Goal: Task Accomplishment & Management: Complete application form

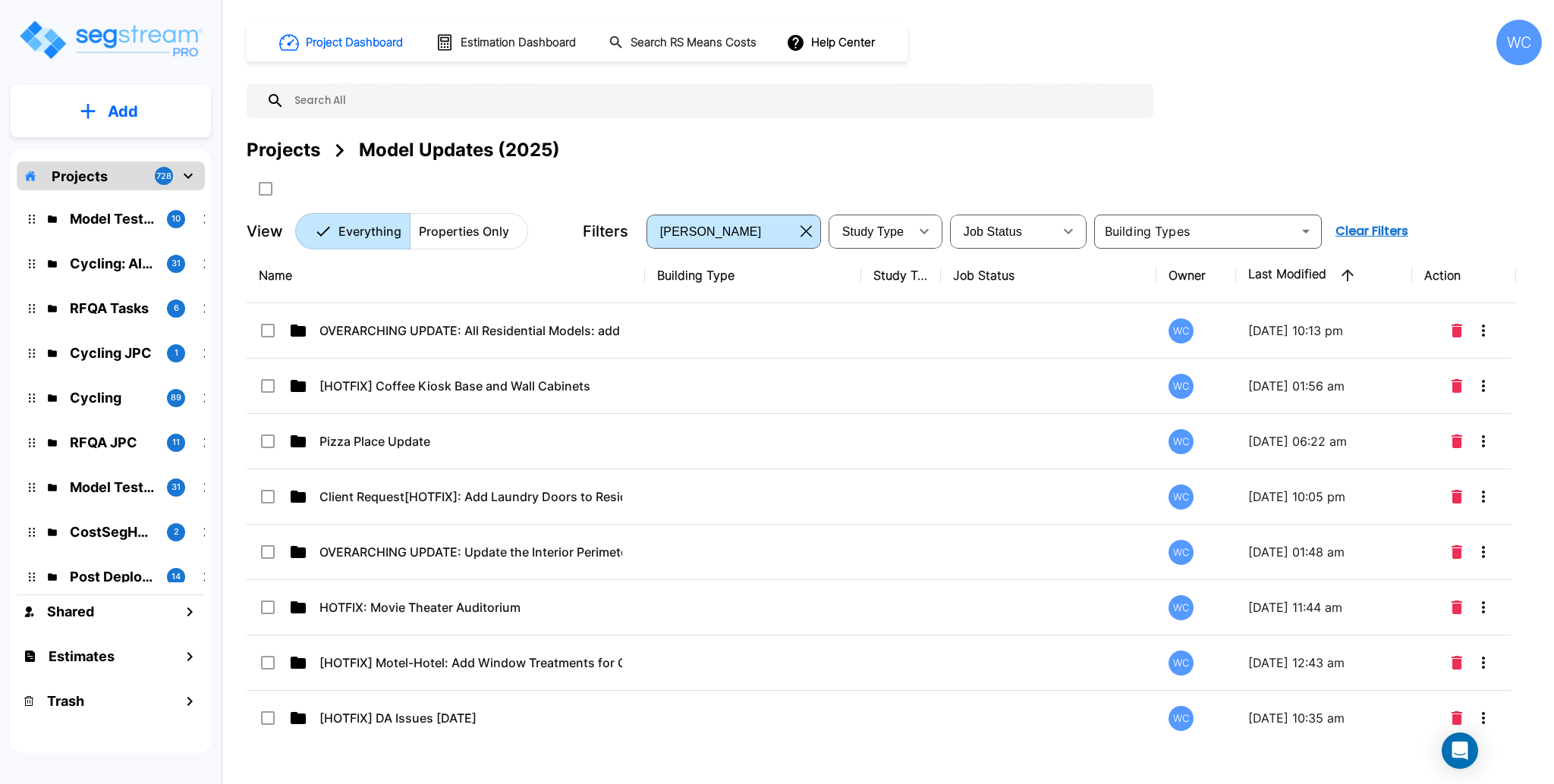
drag, startPoint x: 129, startPoint y: 118, endPoint x: 354, endPoint y: 81, distance: 228.0
click at [129, 119] on p "Add" at bounding box center [123, 111] width 30 height 23
click at [103, 151] on p "Add Folder" at bounding box center [120, 153] width 62 height 18
click at [146, 111] on button "Add" at bounding box center [111, 111] width 200 height 44
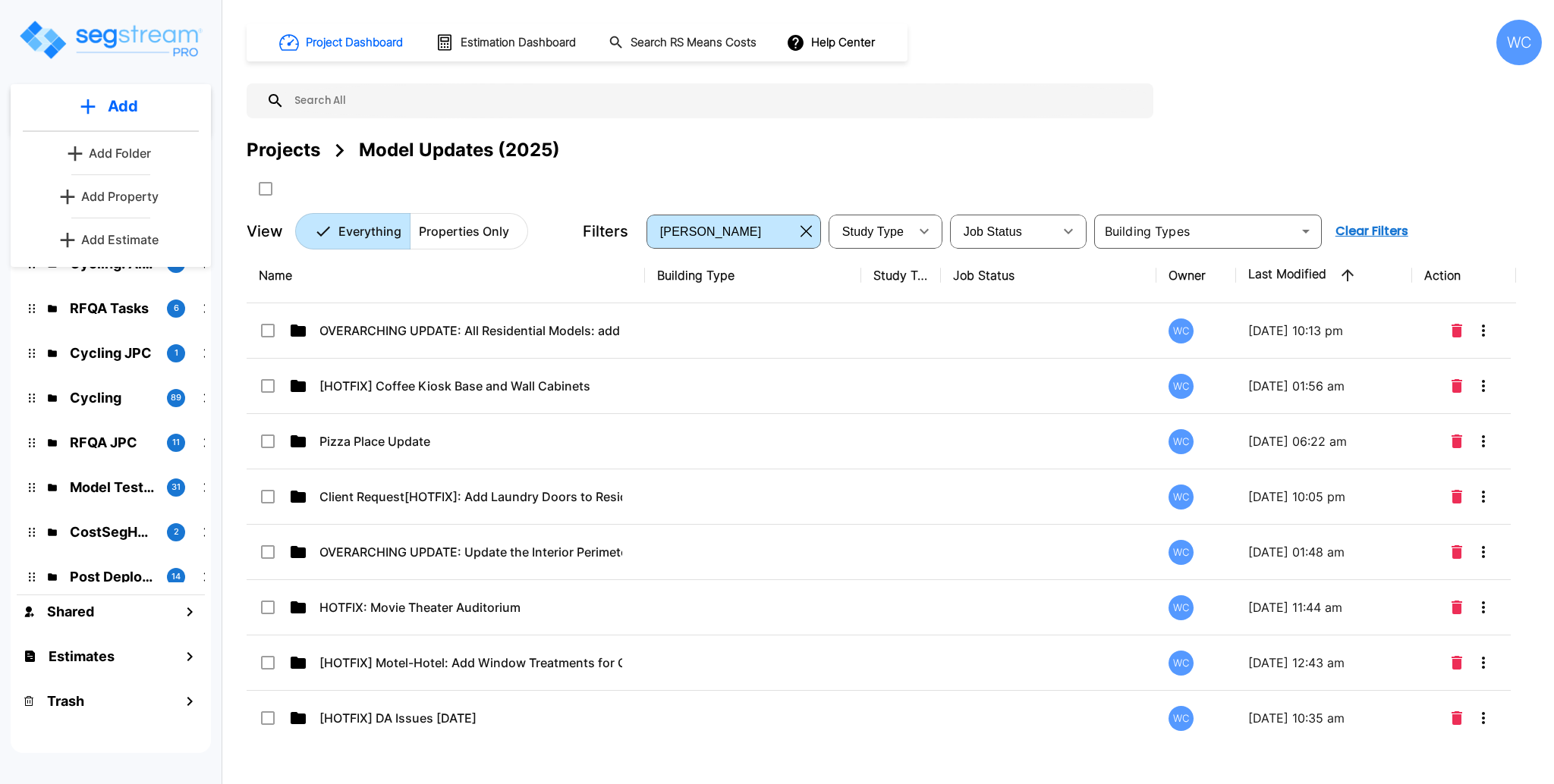
drag, startPoint x: 111, startPoint y: 195, endPoint x: 967, endPoint y: 1, distance: 877.7
click at [111, 194] on p "Add Property" at bounding box center [120, 197] width 78 height 18
click at [1255, 50] on div "Project Dashboard Estimation Dashboard Search RS Means Costs Help Center WC" at bounding box center [894, 43] width 1295 height 46
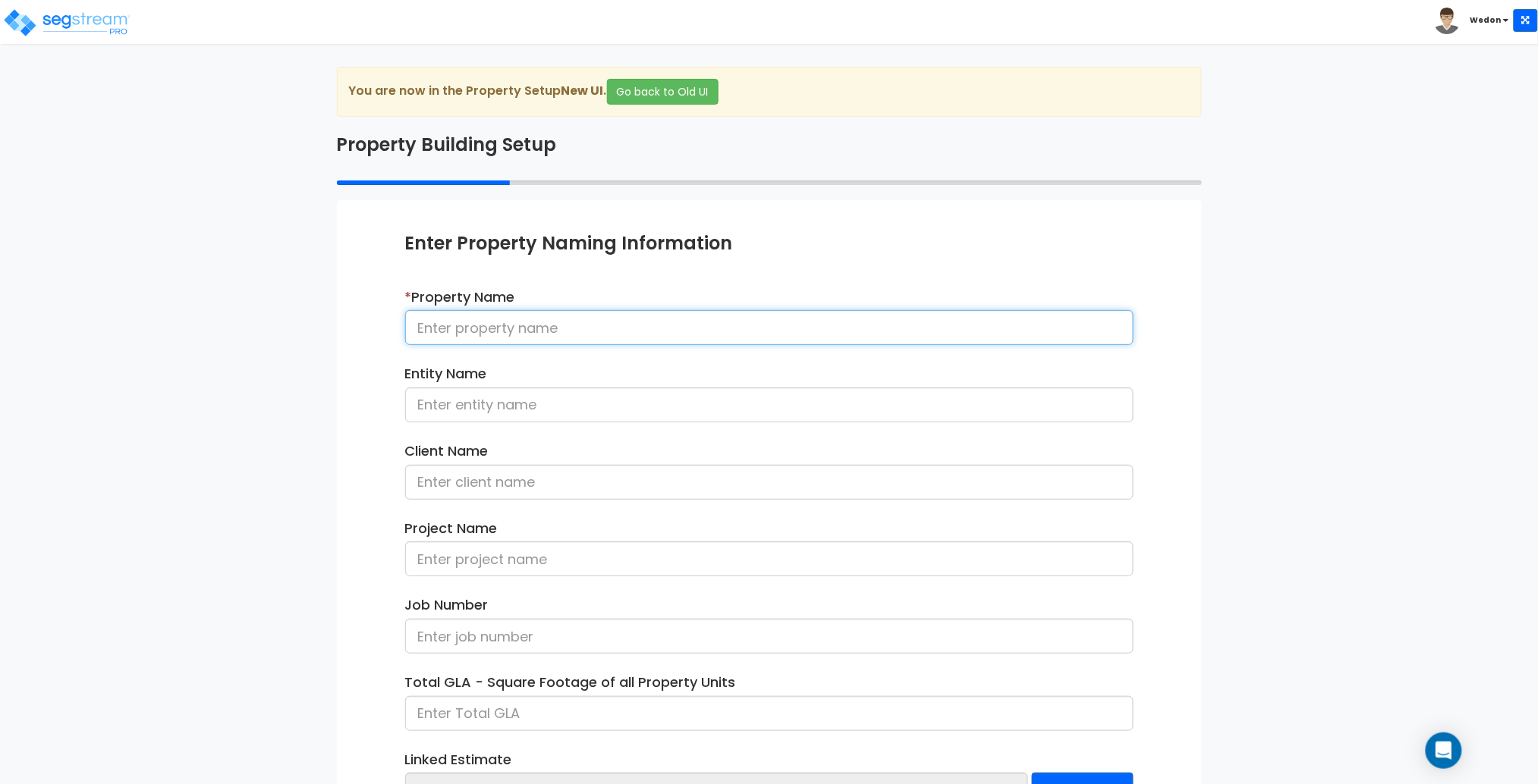
click at [706, 343] on input at bounding box center [770, 328] width 729 height 35
type input "2025-0916"
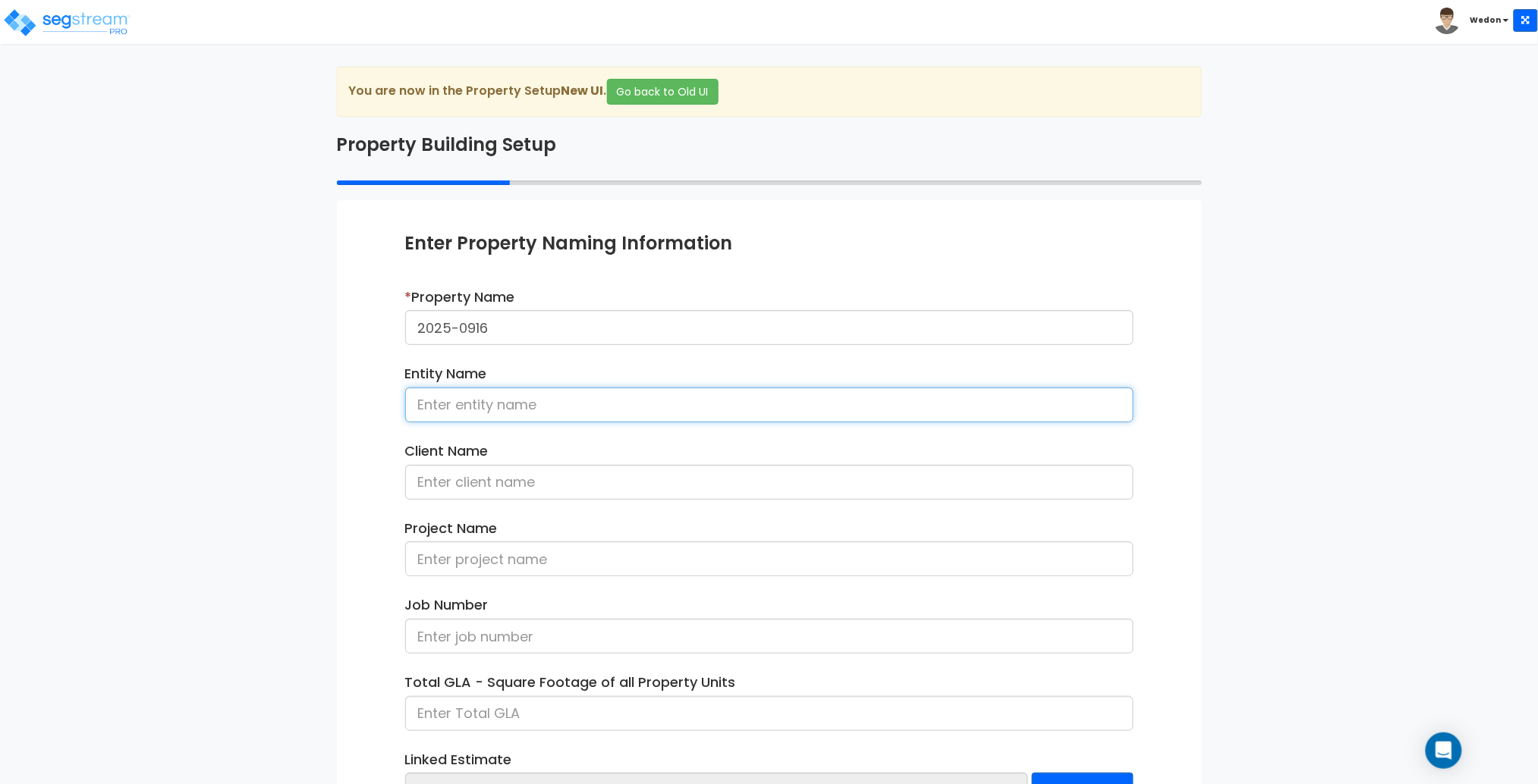
click at [598, 404] on input at bounding box center [770, 405] width 729 height 35
paste input "Client Request [HOTFIX]: Add option for bare basement in restaurant model"
drag, startPoint x: 425, startPoint y: 402, endPoint x: 463, endPoint y: 405, distance: 38.1
click at [463, 405] on input "Client Request [HOTFIX]: Add option for bare basement in restaurant model" at bounding box center [770, 405] width 729 height 35
drag, startPoint x: 481, startPoint y: 402, endPoint x: 441, endPoint y: 402, distance: 40.0
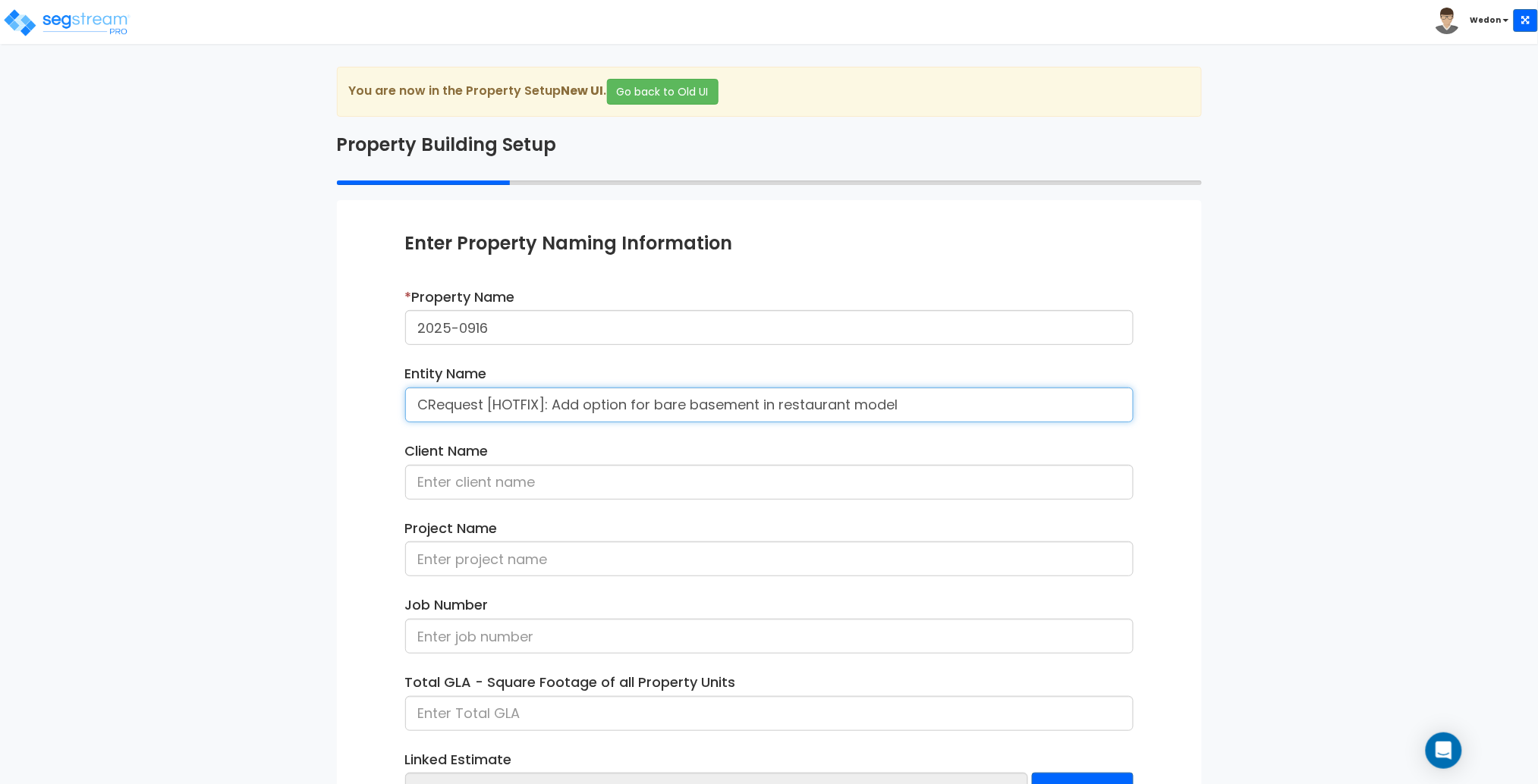
click at [441, 402] on input "CRequest [HOTFIX]: Add option for bare basement in restaurant model" at bounding box center [770, 405] width 729 height 35
drag, startPoint x: 492, startPoint y: 404, endPoint x: 456, endPoint y: 402, distance: 36.1
click at [456, 402] on input "CR [HOTFIX]: Add option for bare basement in restaurant model" at bounding box center [770, 405] width 729 height 35
click at [854, 398] on input "CR [H]: Add option for bare basement in restaurant model" at bounding box center [770, 405] width 729 height 35
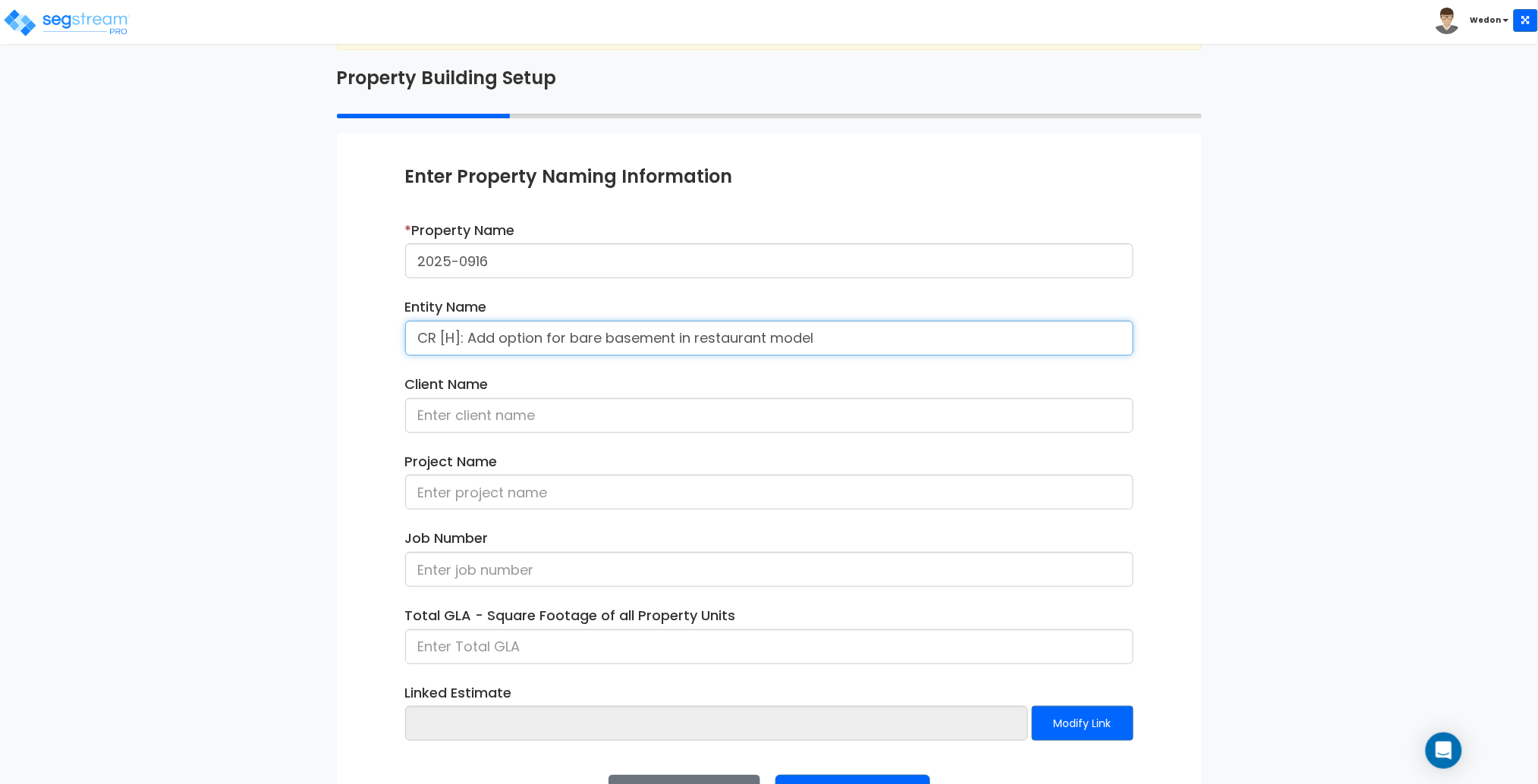
scroll to position [123, 0]
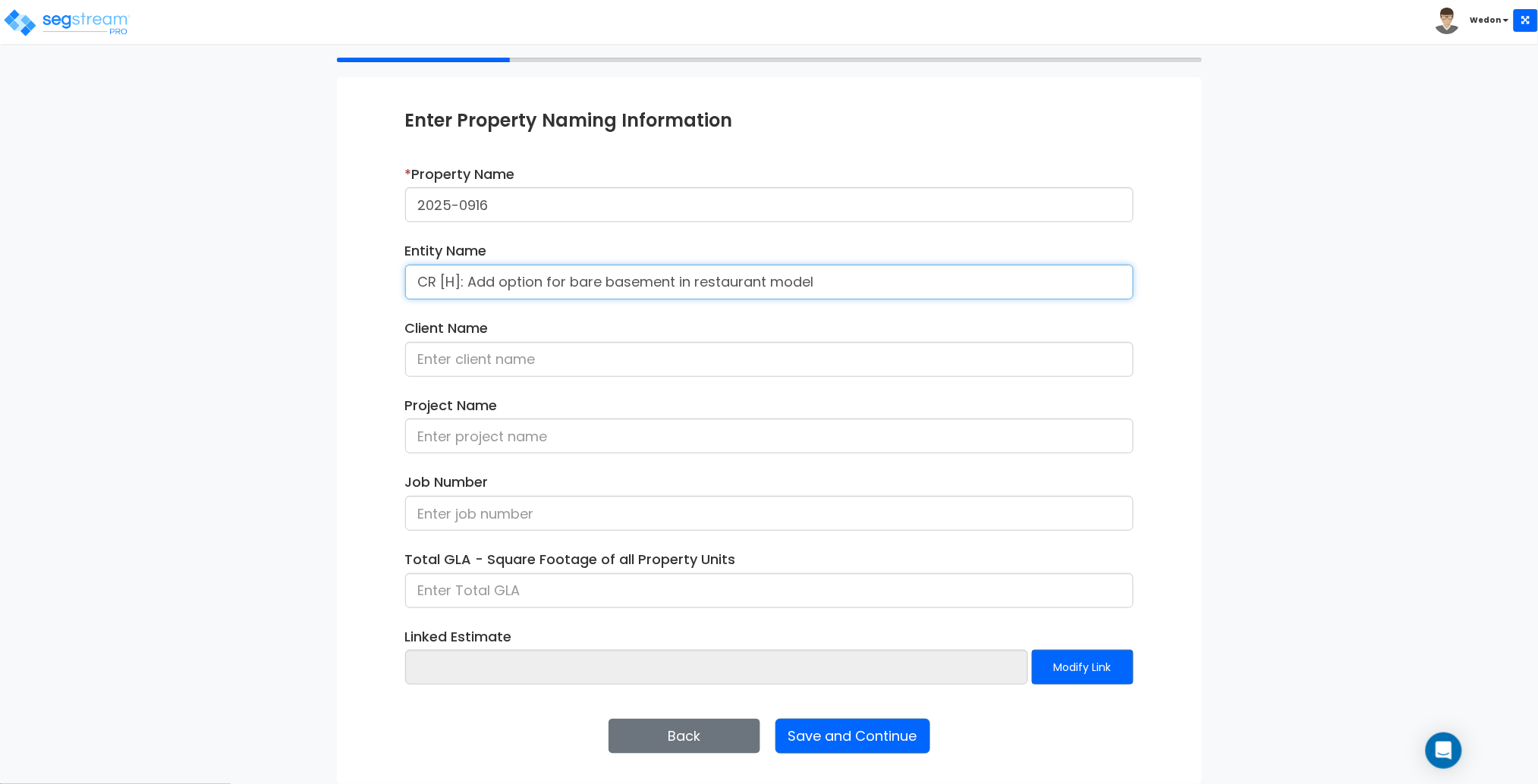
type input "CR [H]: Add option for bare basement in restaurant model"
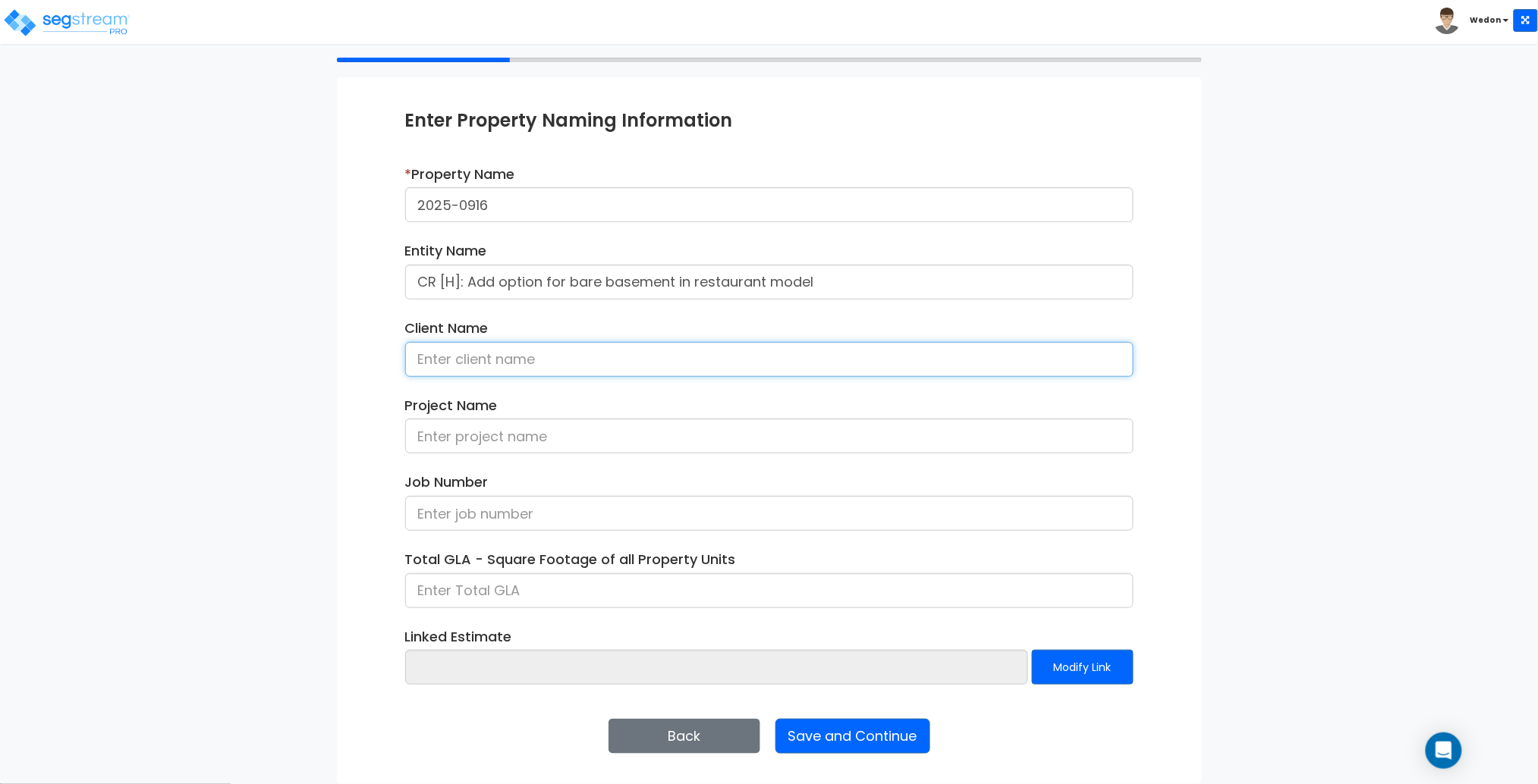
click at [726, 357] on input at bounding box center [770, 360] width 729 height 35
type input "ACME"
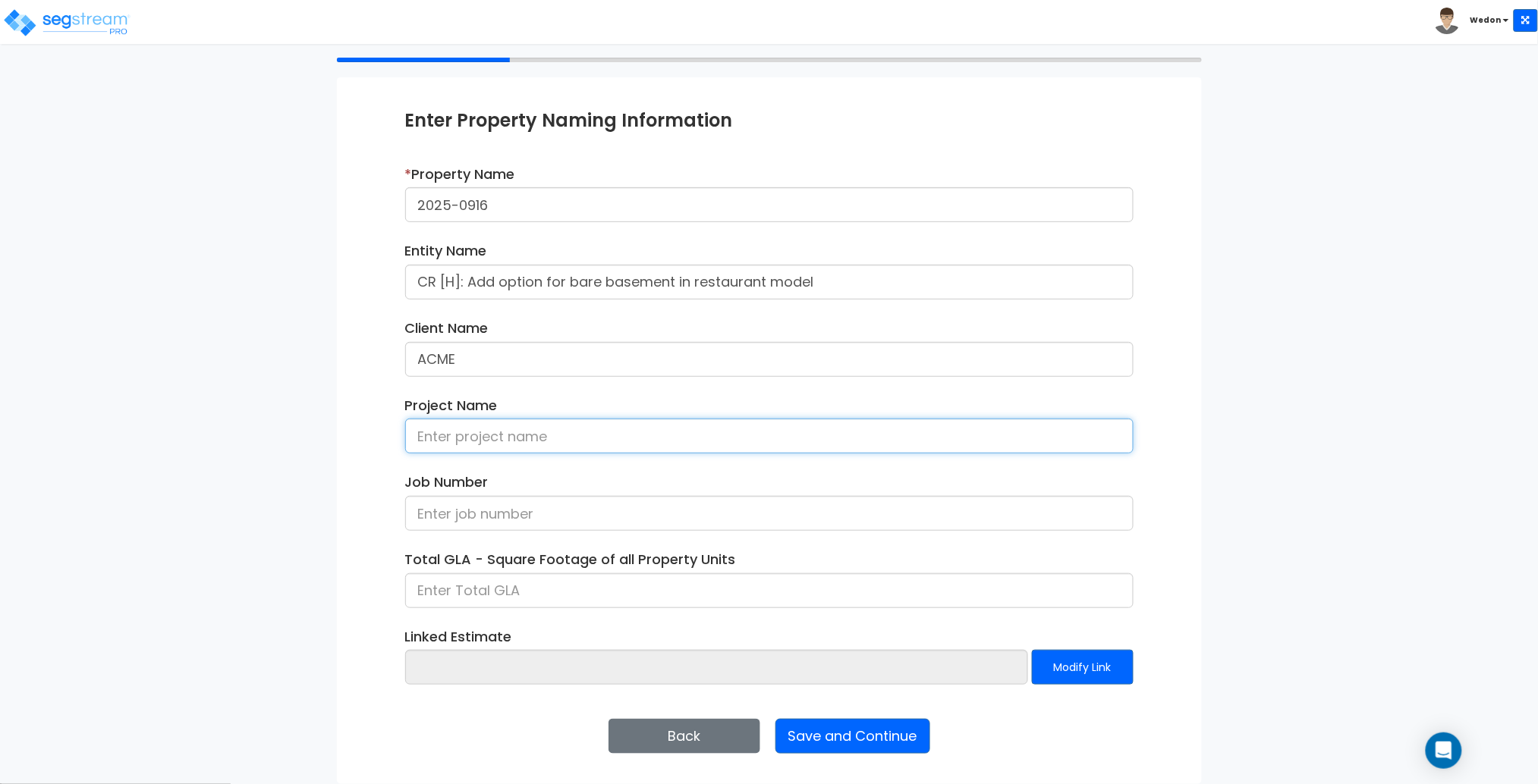
click at [459, 442] on input at bounding box center [770, 437] width 729 height 35
type input "B"
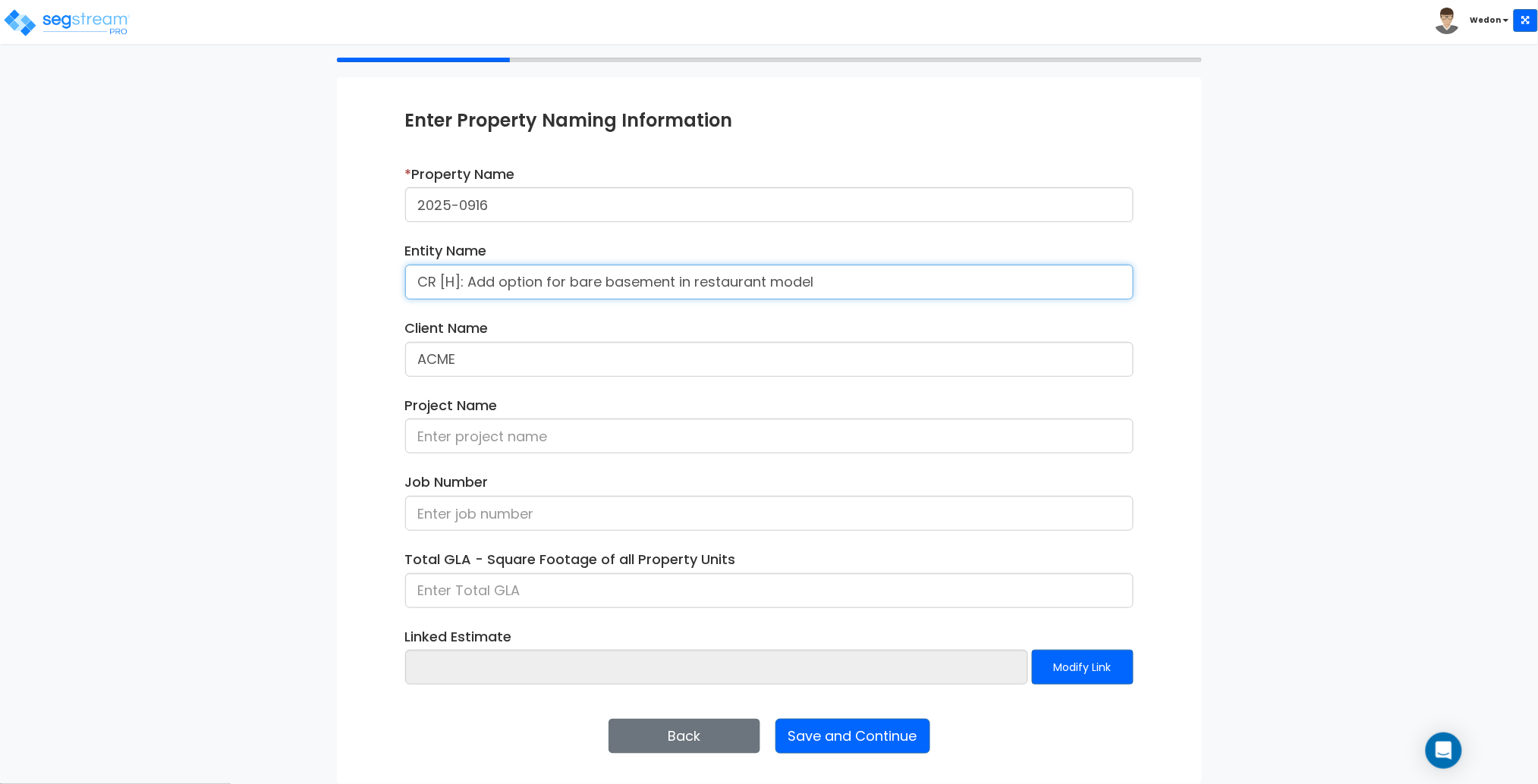
drag, startPoint x: 824, startPoint y: 284, endPoint x: 417, endPoint y: 299, distance: 407.3
click at [417, 299] on div "Entity Name CR [H]: Add option for bare basement in restaurant model" at bounding box center [770, 270] width 729 height 59
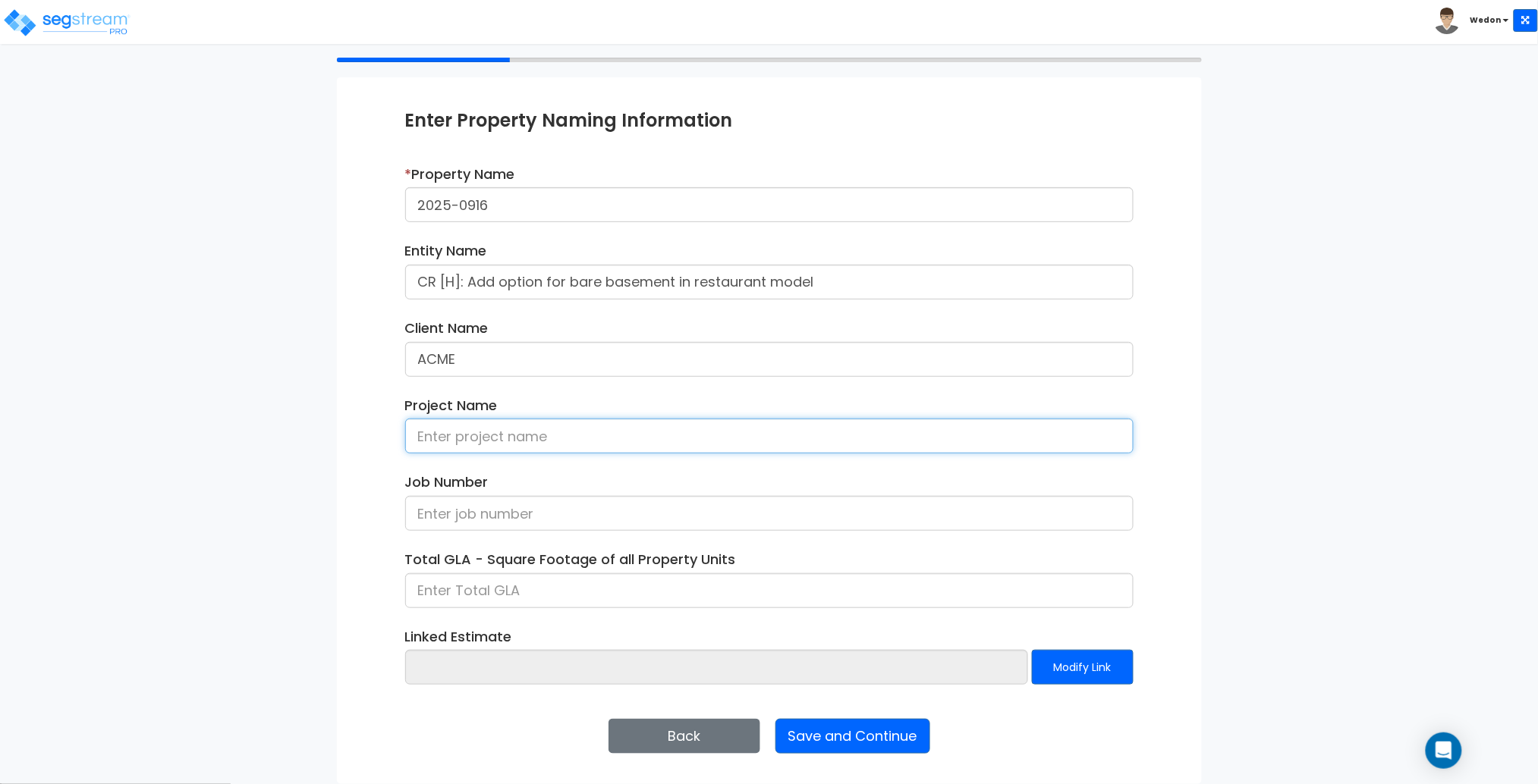
click at [455, 436] on input at bounding box center [770, 437] width 729 height 35
paste input "CR [H]: Add option for bare basement in restaurant model"
type input "CR [H]: Add option for bare basement in restaurant model"
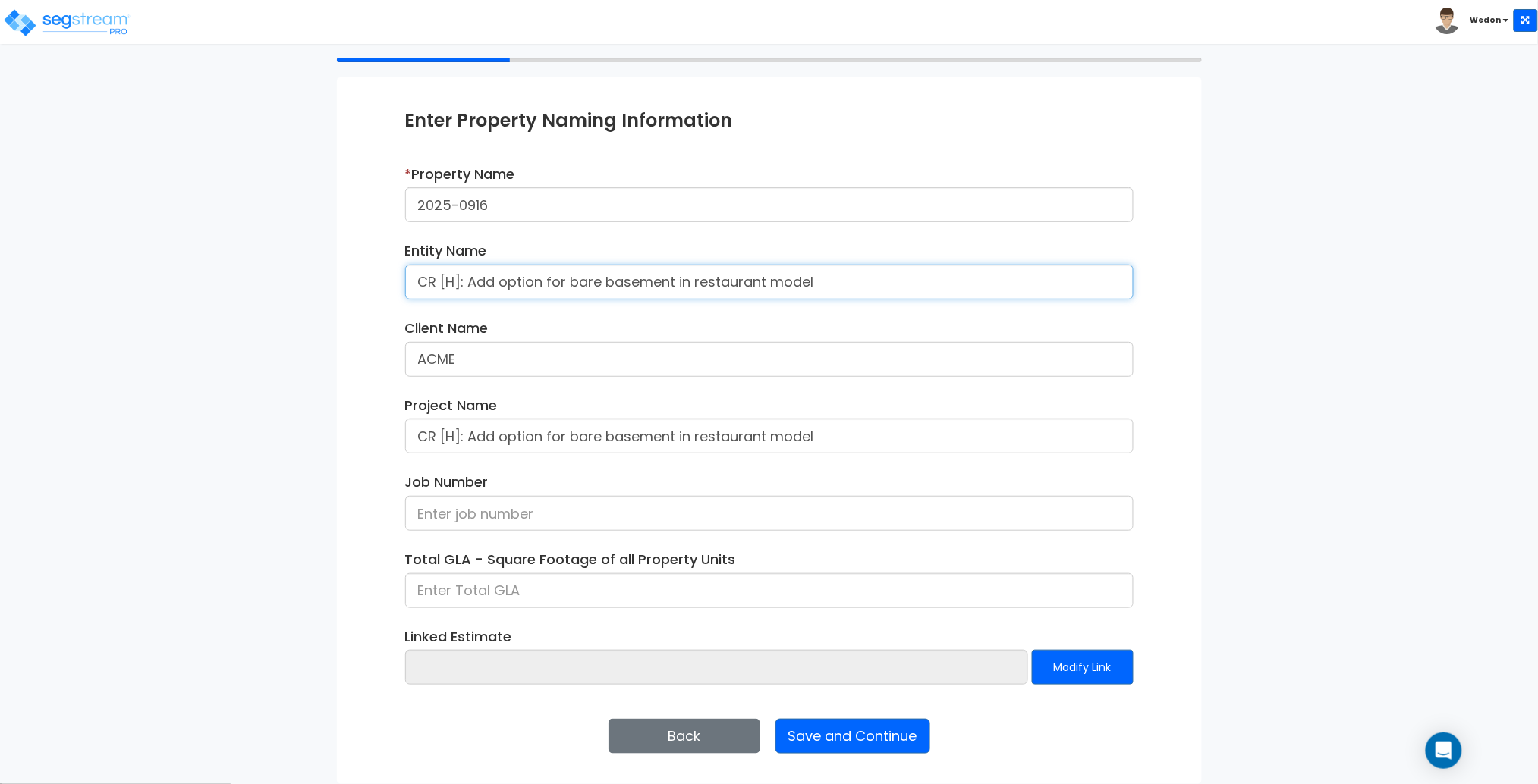
drag, startPoint x: 854, startPoint y: 281, endPoint x: 124, endPoint y: 269, distance: 730.1
click at [124, 269] on div "We are Building your Property. So please grab a coffee and let us do the heavy …" at bounding box center [769, 363] width 1538 height 840
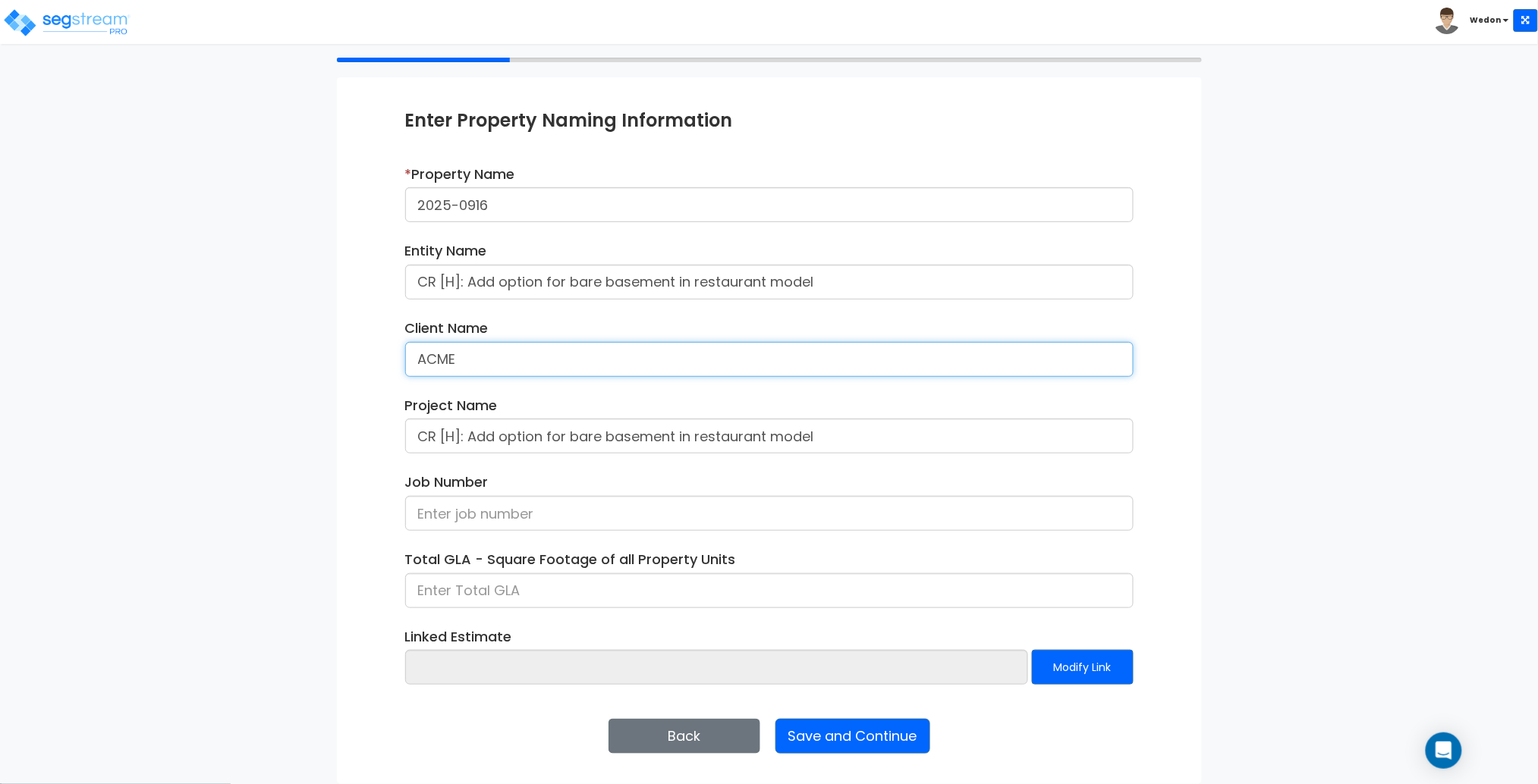
drag, startPoint x: 447, startPoint y: 345, endPoint x: 274, endPoint y: 347, distance: 173.0
click at [271, 347] on div "We are Building your Property. So please grab a coffee and let us do the heavy …" at bounding box center [769, 363] width 1538 height 840
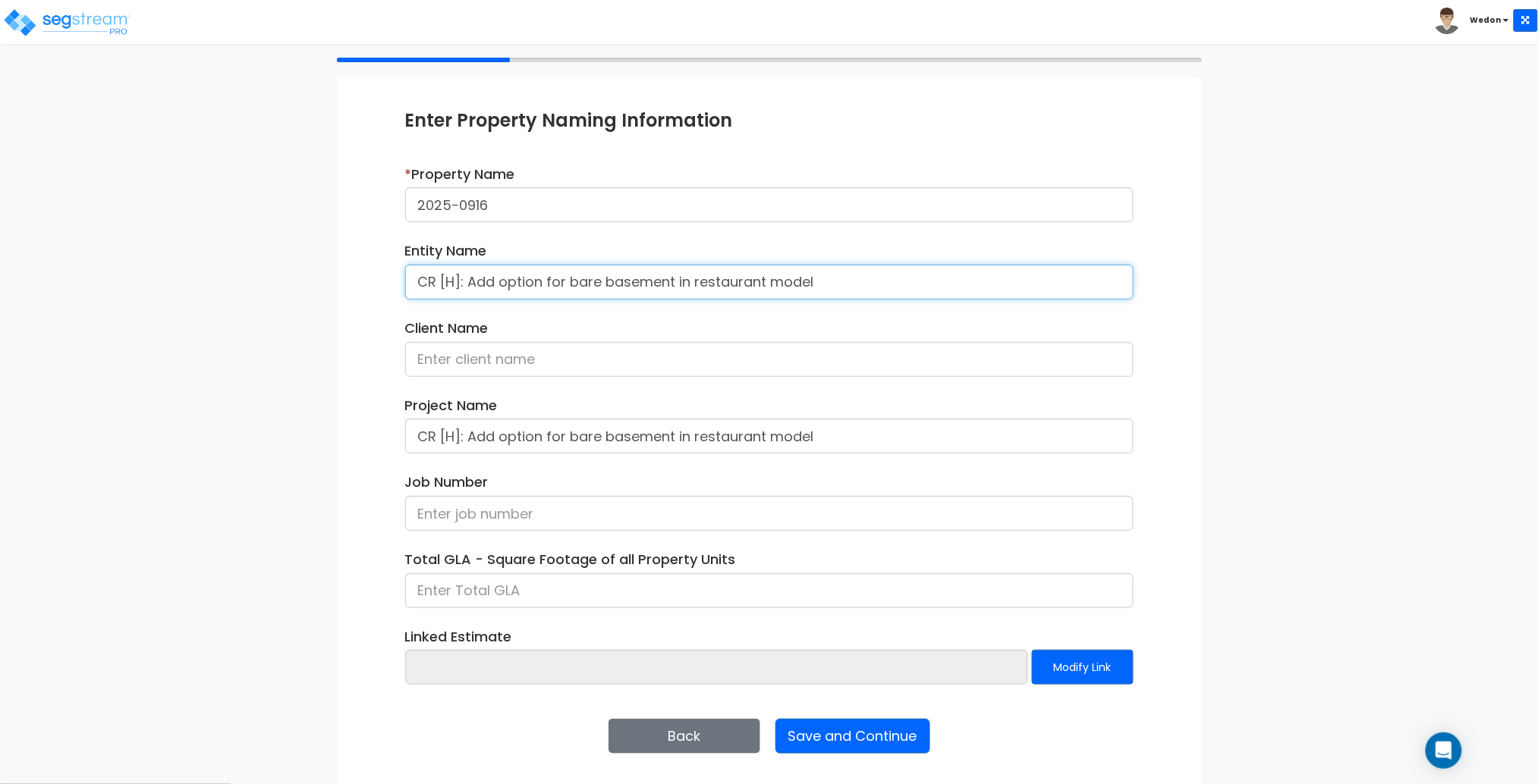
drag, startPoint x: 867, startPoint y: 281, endPoint x: 129, endPoint y: 261, distance: 738.3
click at [118, 266] on div "We are Building your Property. So please grab a coffee and let us do the heavy …" at bounding box center [769, 363] width 1538 height 840
paste input "ACME"
type input "ACME"
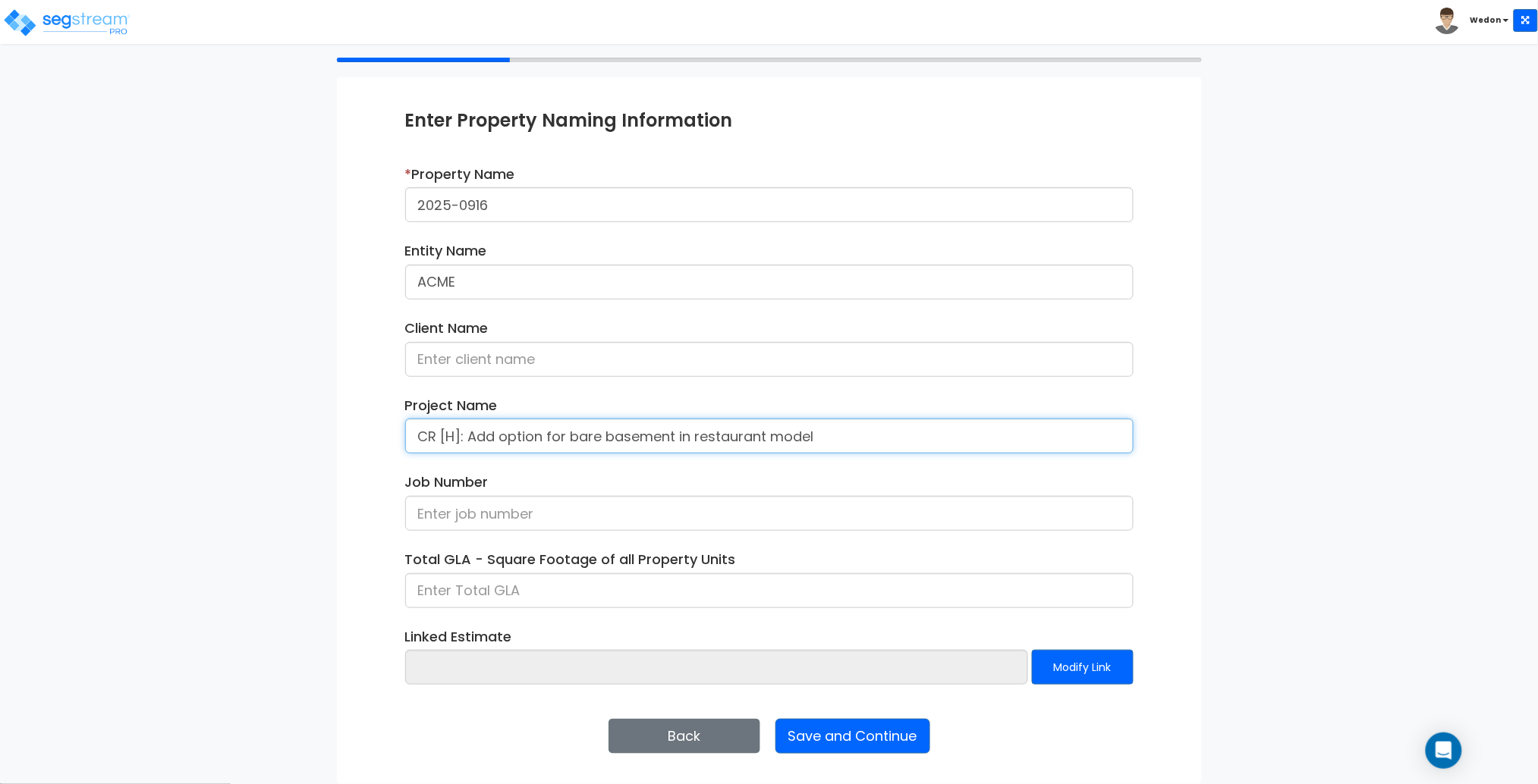
drag, startPoint x: 826, startPoint y: 439, endPoint x: 6, endPoint y: 438, distance: 820.0
click at [0, 446] on div "We are Building your Property. So please grab a coffee and let us do the heavy …" at bounding box center [769, 363] width 1538 height 840
type input "CR [H]: Add option for bare basement in restaurant model"
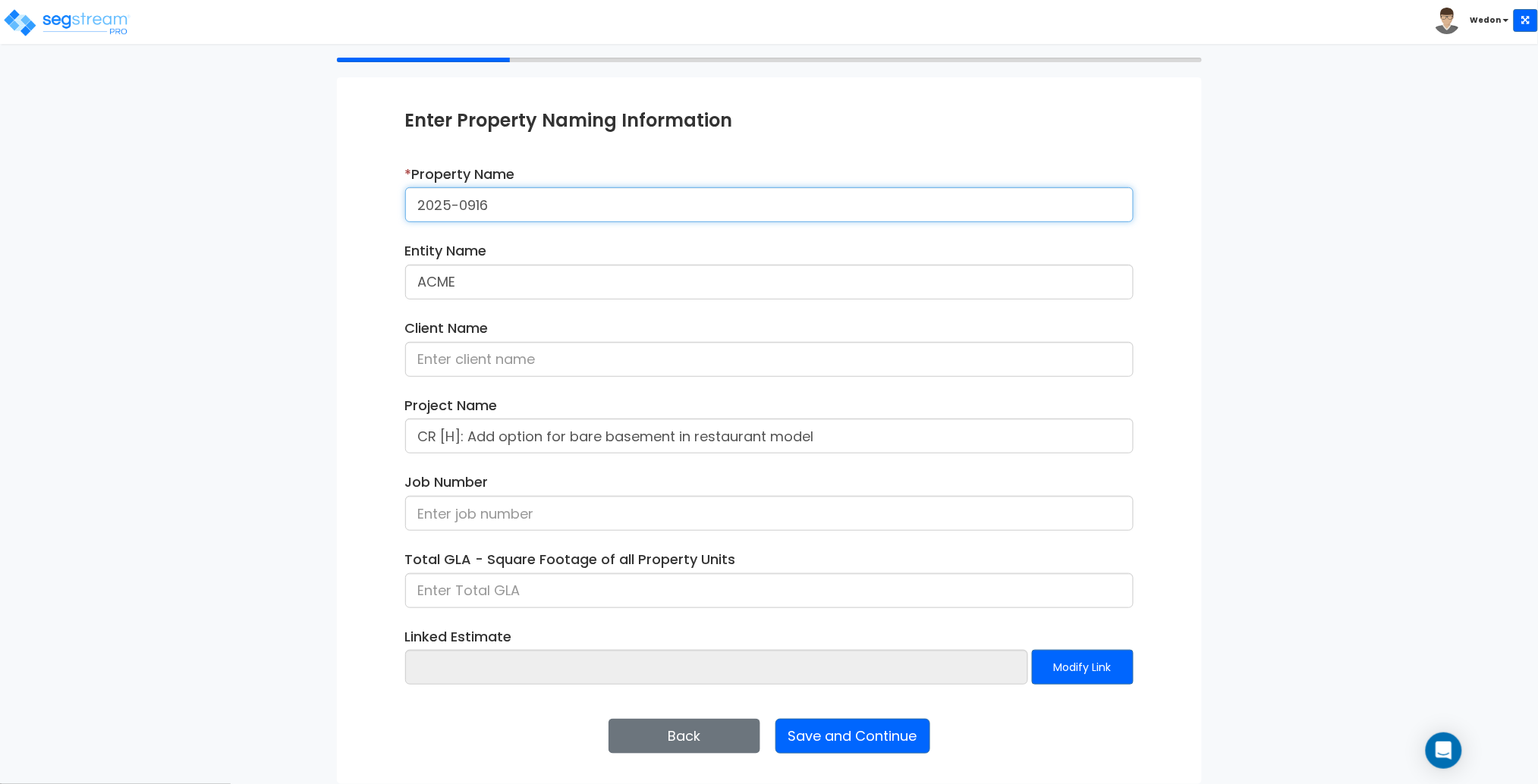
click at [541, 204] on input "2025-0916" at bounding box center [770, 205] width 729 height 35
paste input "CR [H]: Add option for bare basement in restaurant model"
type input "2025-0916_CR [H]: Add option for bare basement in restaurant model"
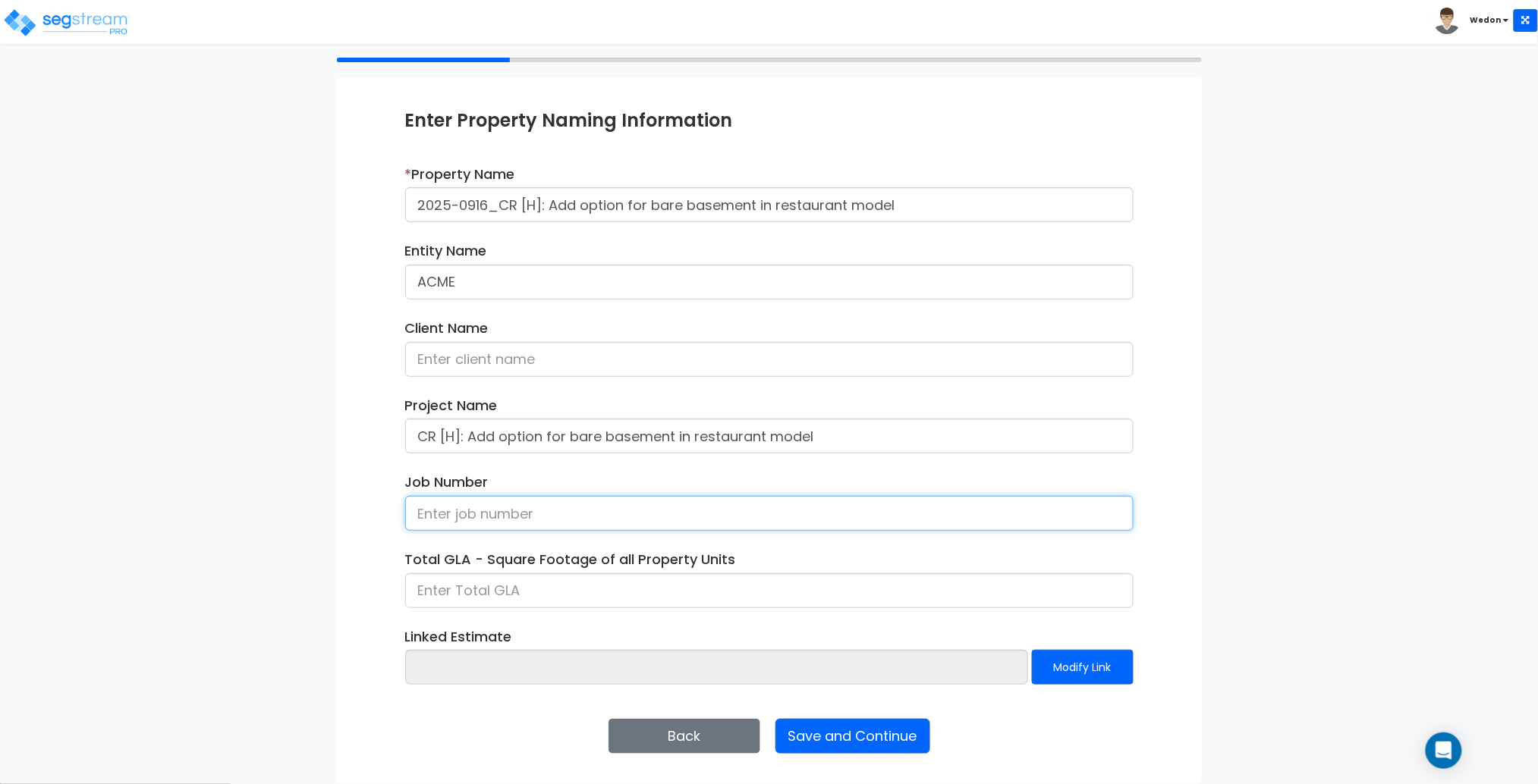
click at [585, 505] on input at bounding box center [770, 514] width 729 height 35
type input "1"
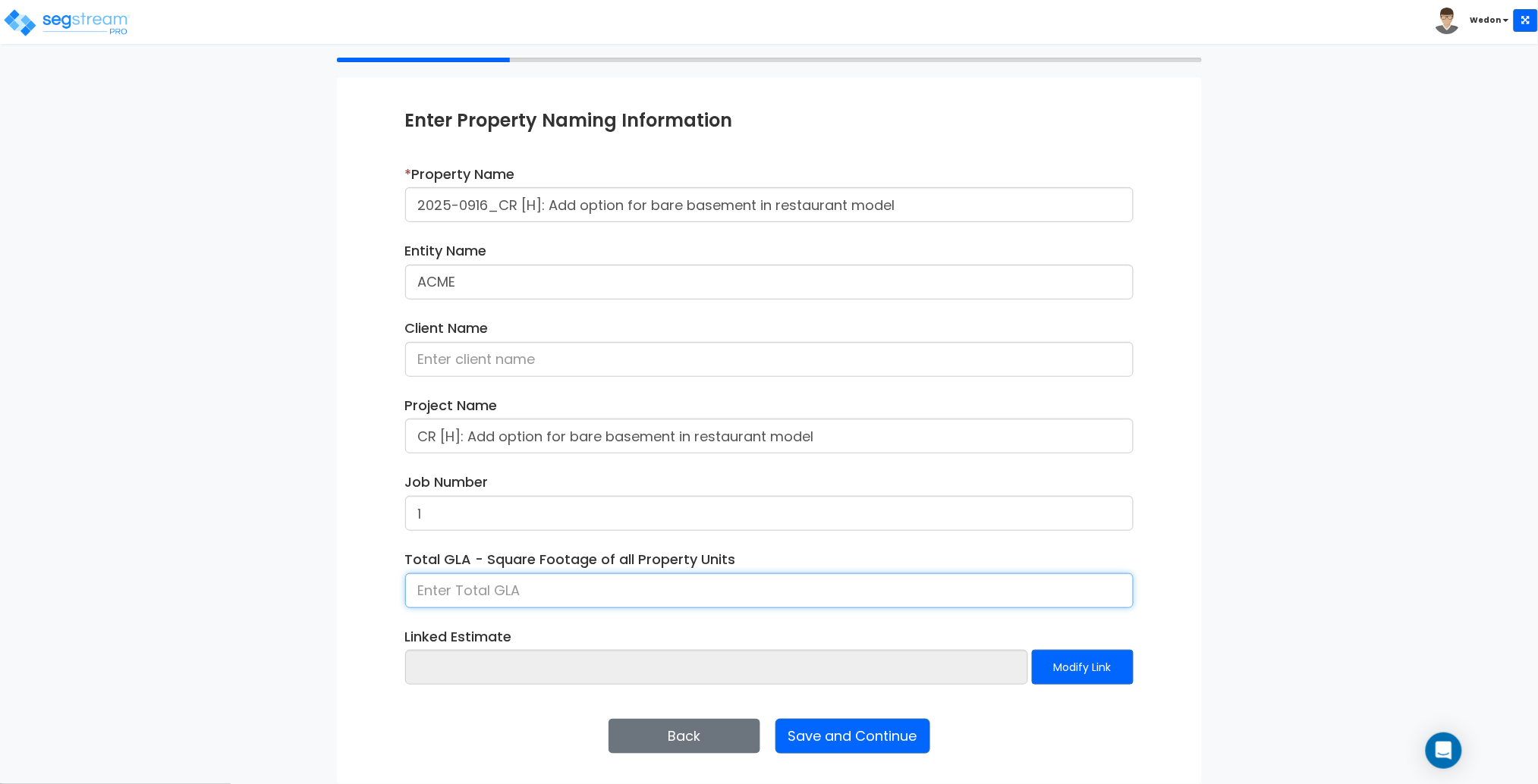
click at [628, 594] on input at bounding box center [770, 591] width 729 height 35
type input "9,000"
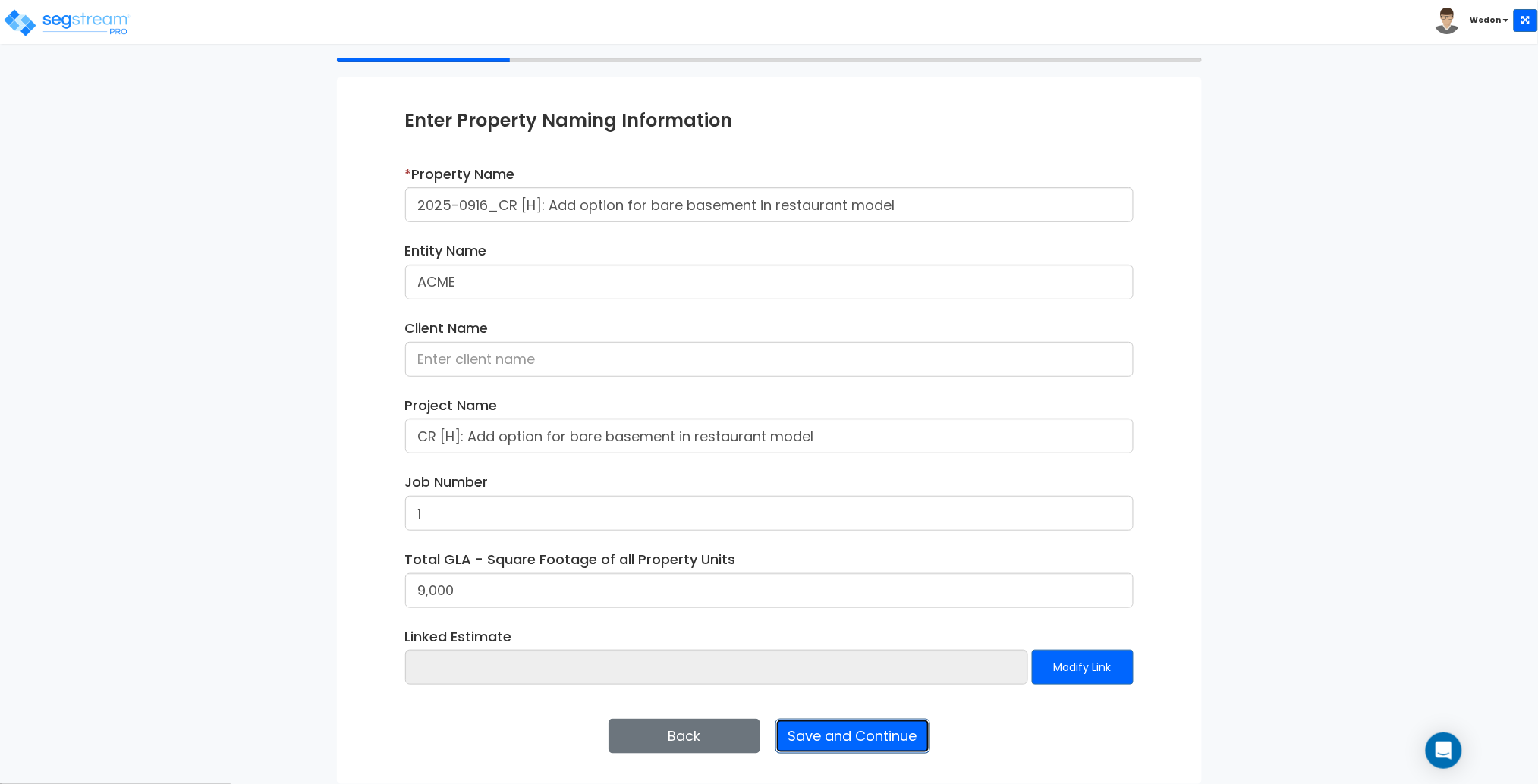
click at [908, 733] on button "Save and Continue" at bounding box center [853, 737] width 155 height 35
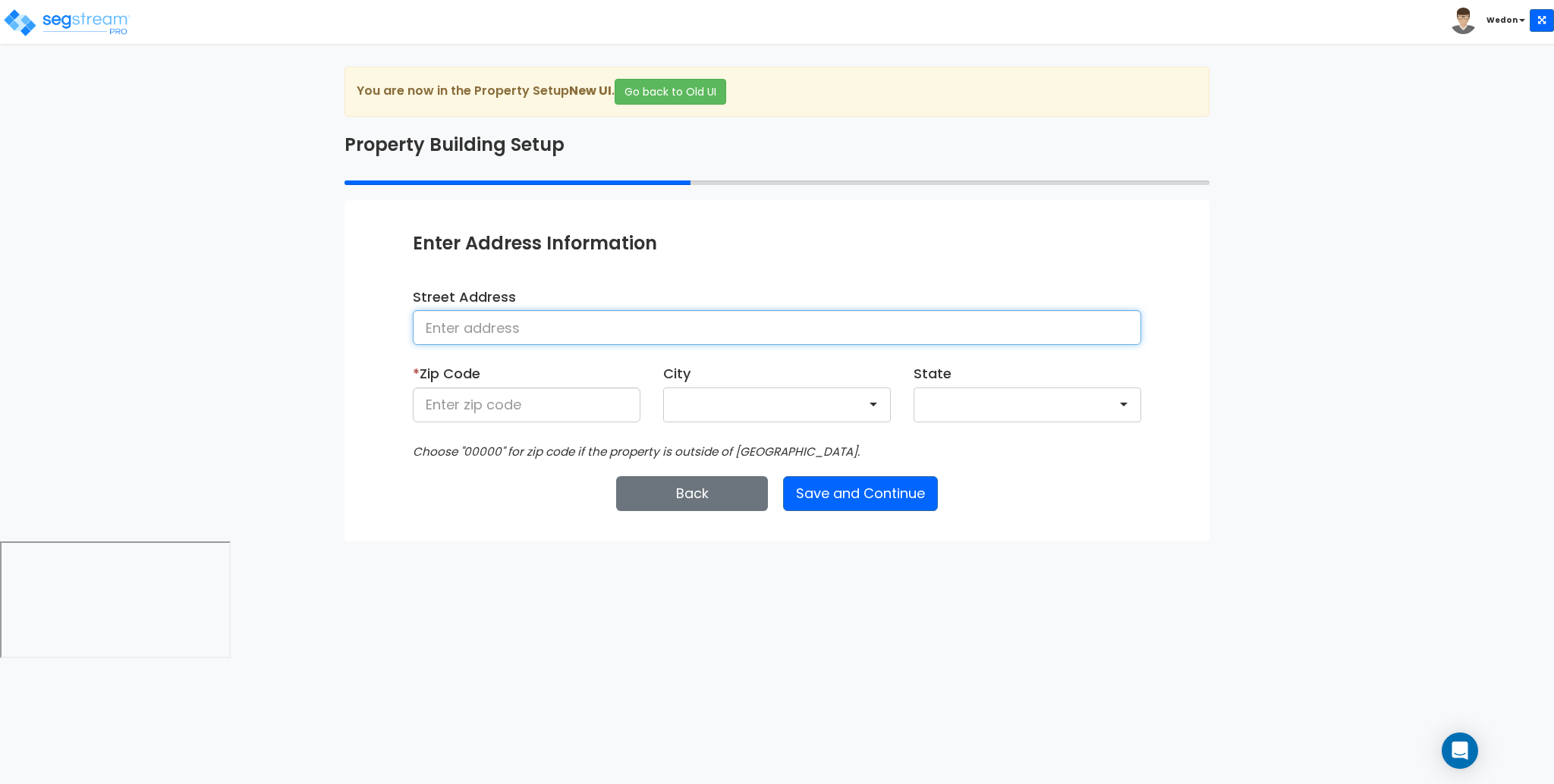
click at [496, 325] on input at bounding box center [777, 328] width 729 height 35
type input "[STREET_ADDRESS]"
click at [754, 413] on div at bounding box center [777, 405] width 228 height 35
click at [1074, 492] on div "Back Save and Continue Next Submit Save & Go to Dashboard Save & Continue" at bounding box center [777, 494] width 729 height 35
click at [1079, 419] on div "PA" at bounding box center [1027, 405] width 228 height 35
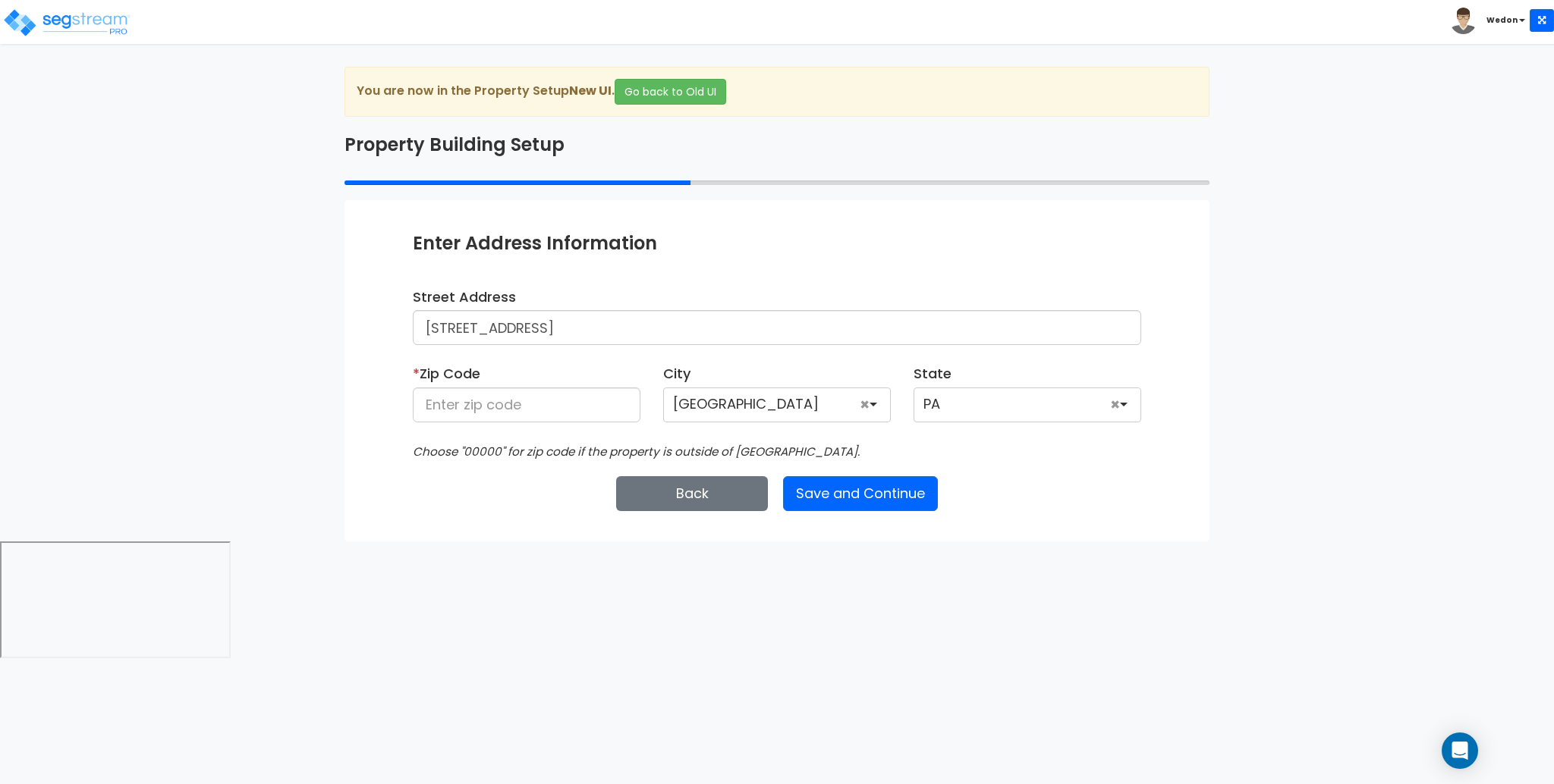
scroll to position [747, 0]
click at [1027, 405] on div "National Average" at bounding box center [982, 405] width 117 height 15
click at [1001, 453] on div "Choose "00000" for zip code if the property is outside of the US." at bounding box center [777, 451] width 751 height 20
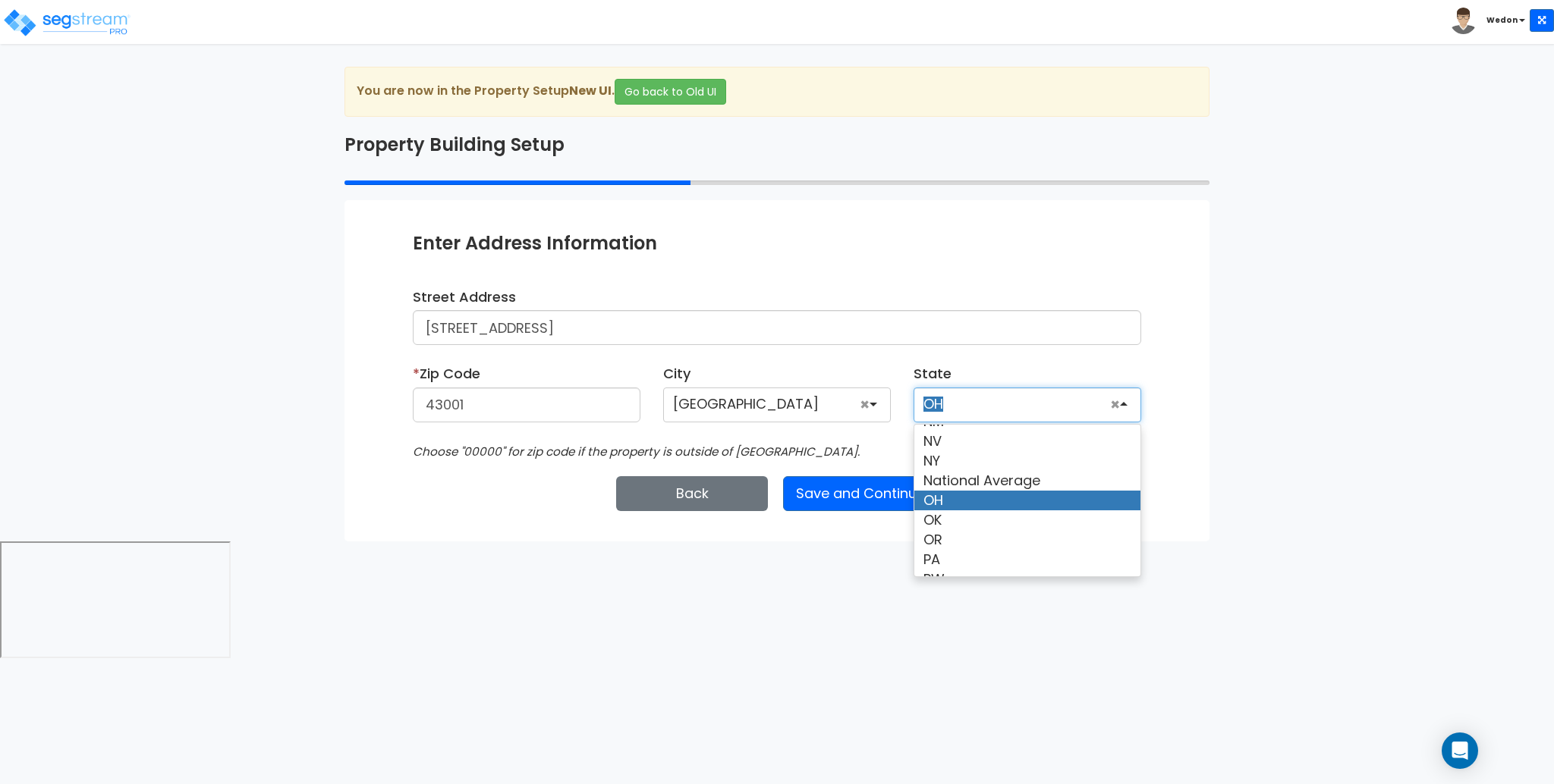
drag, startPoint x: 979, startPoint y: 395, endPoint x: 1050, endPoint y: 402, distance: 71.3
click at [981, 395] on div "OH" at bounding box center [1027, 405] width 228 height 35
click at [1043, 401] on div "OH" at bounding box center [1027, 405] width 228 height 35
click at [782, 396] on div "Alexandria" at bounding box center [777, 405] width 228 height 35
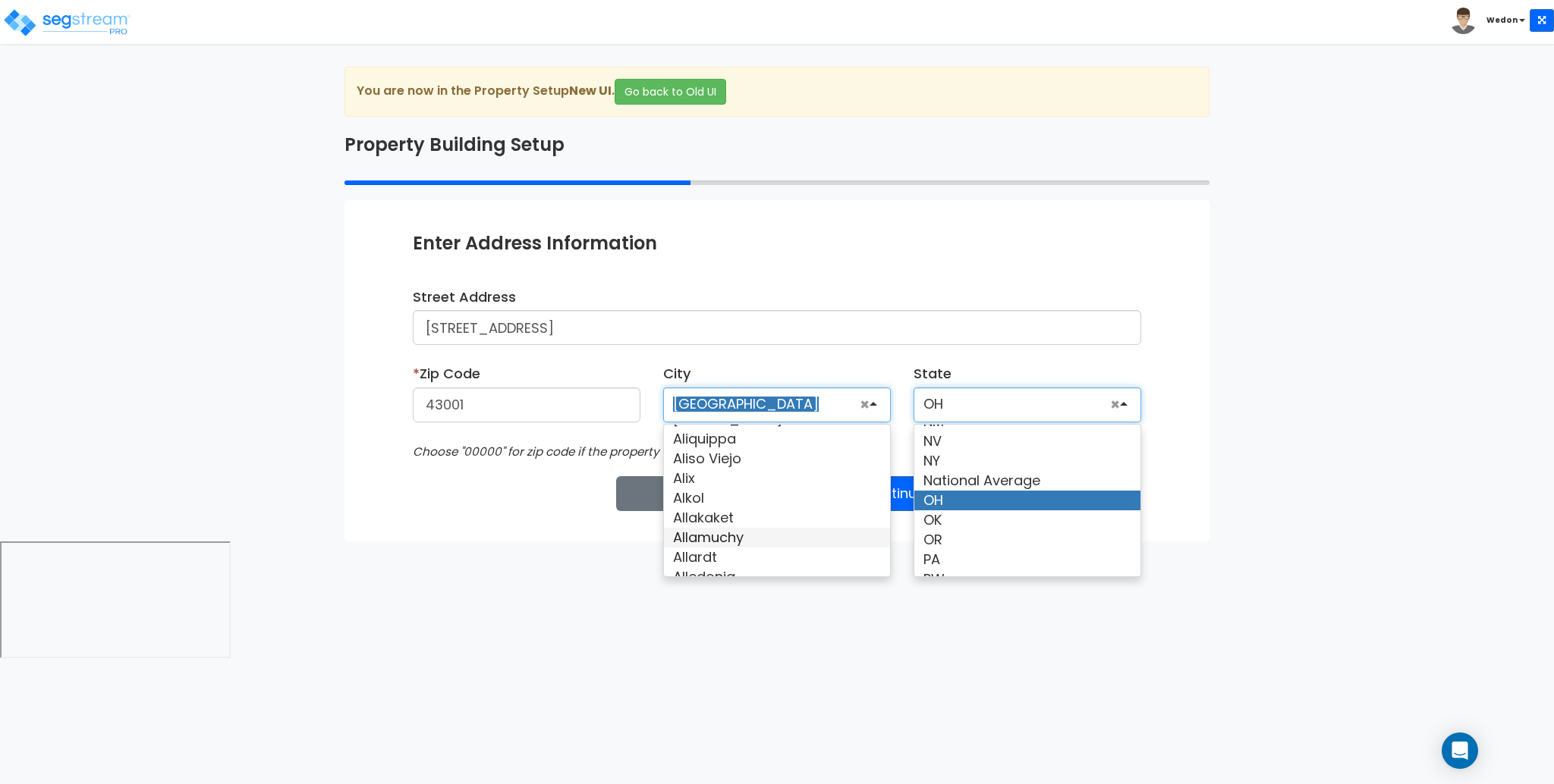
scroll to position [3900, 0]
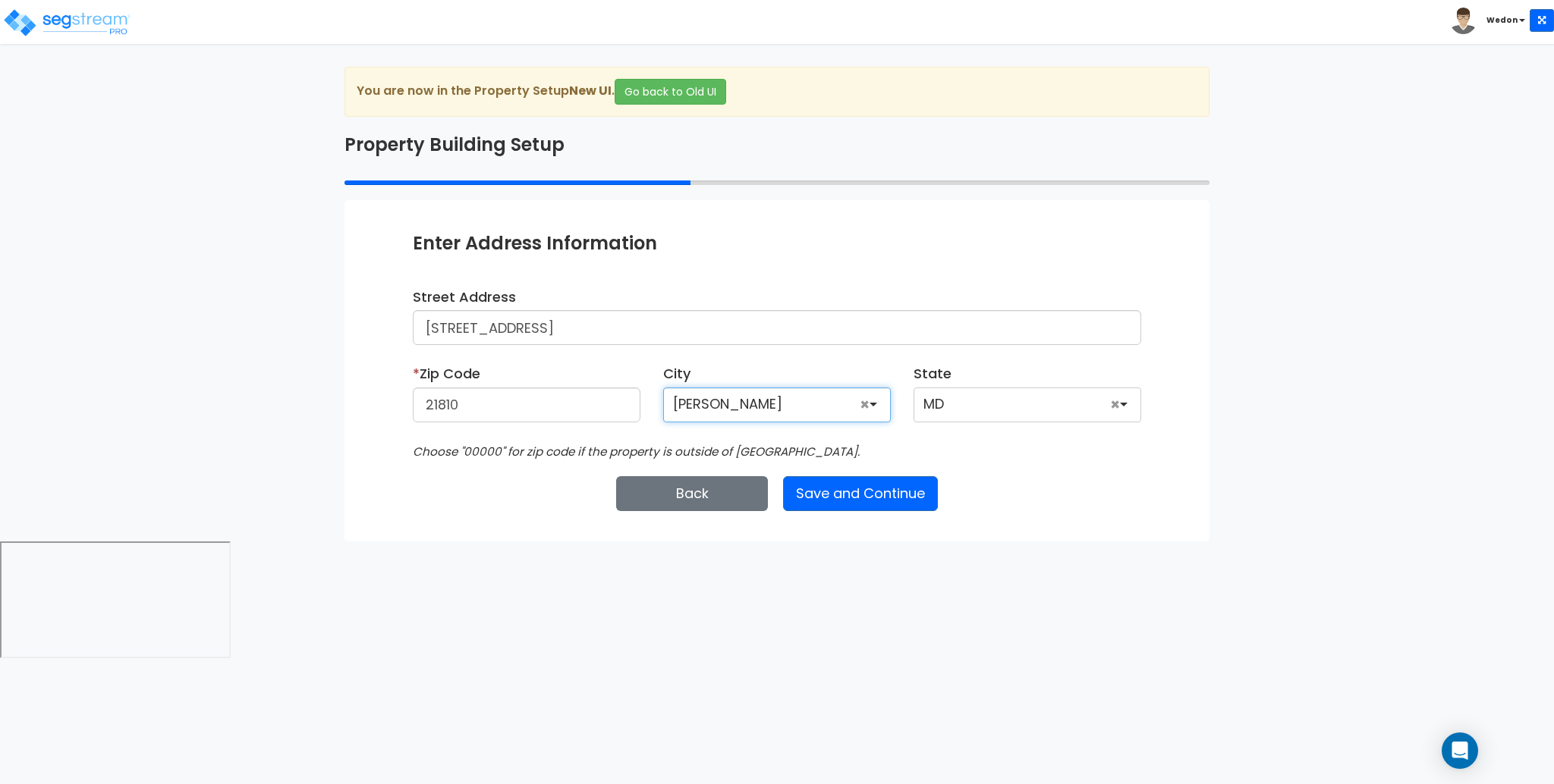
click at [963, 405] on div "MD" at bounding box center [1027, 405] width 228 height 35
click at [999, 479] on div "Back Save and Continue Next Submit Save & Go to Dashboard Save & Continue" at bounding box center [777, 494] width 729 height 35
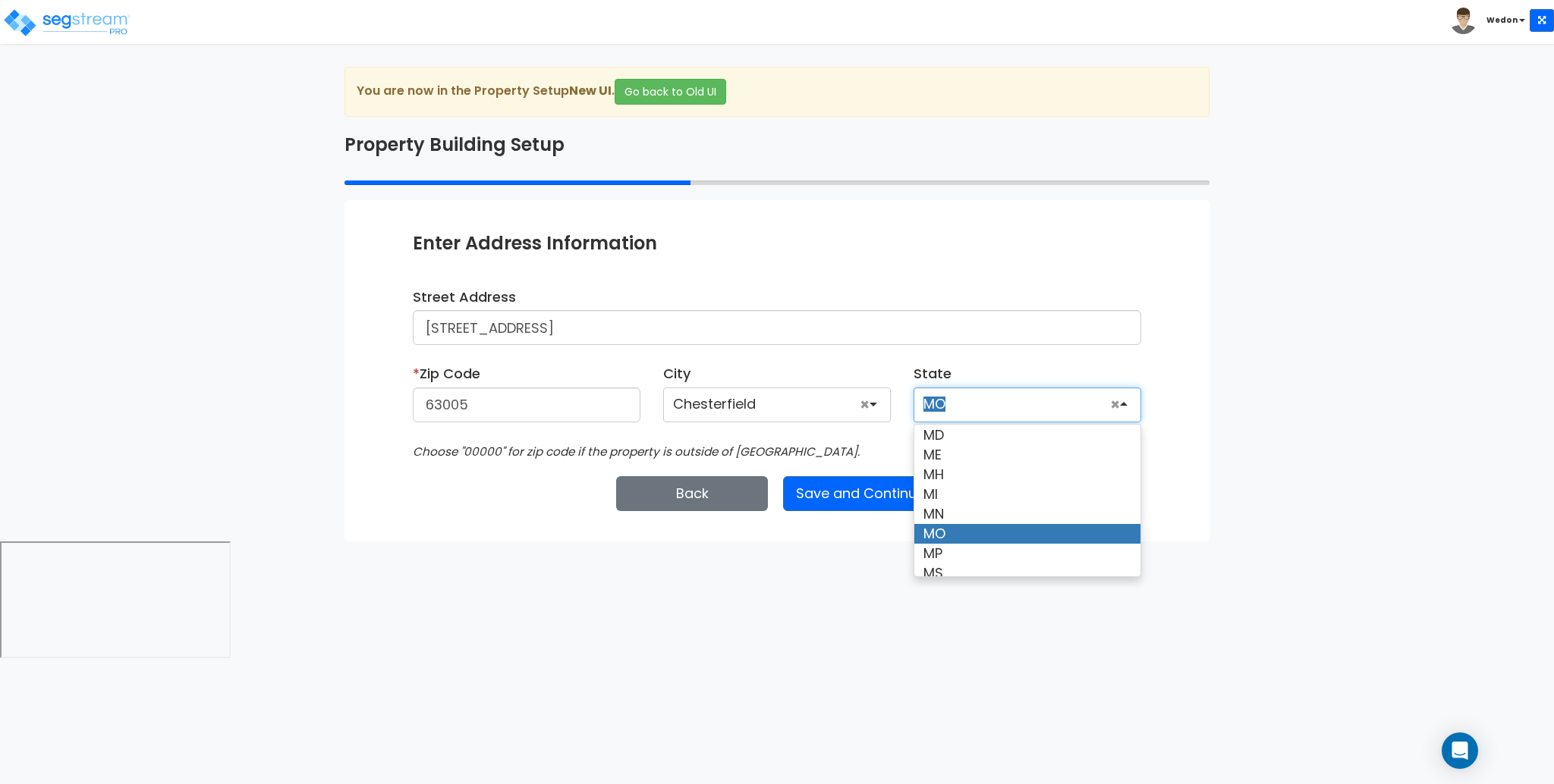
click at [981, 402] on div "MO" at bounding box center [1027, 405] width 228 height 35
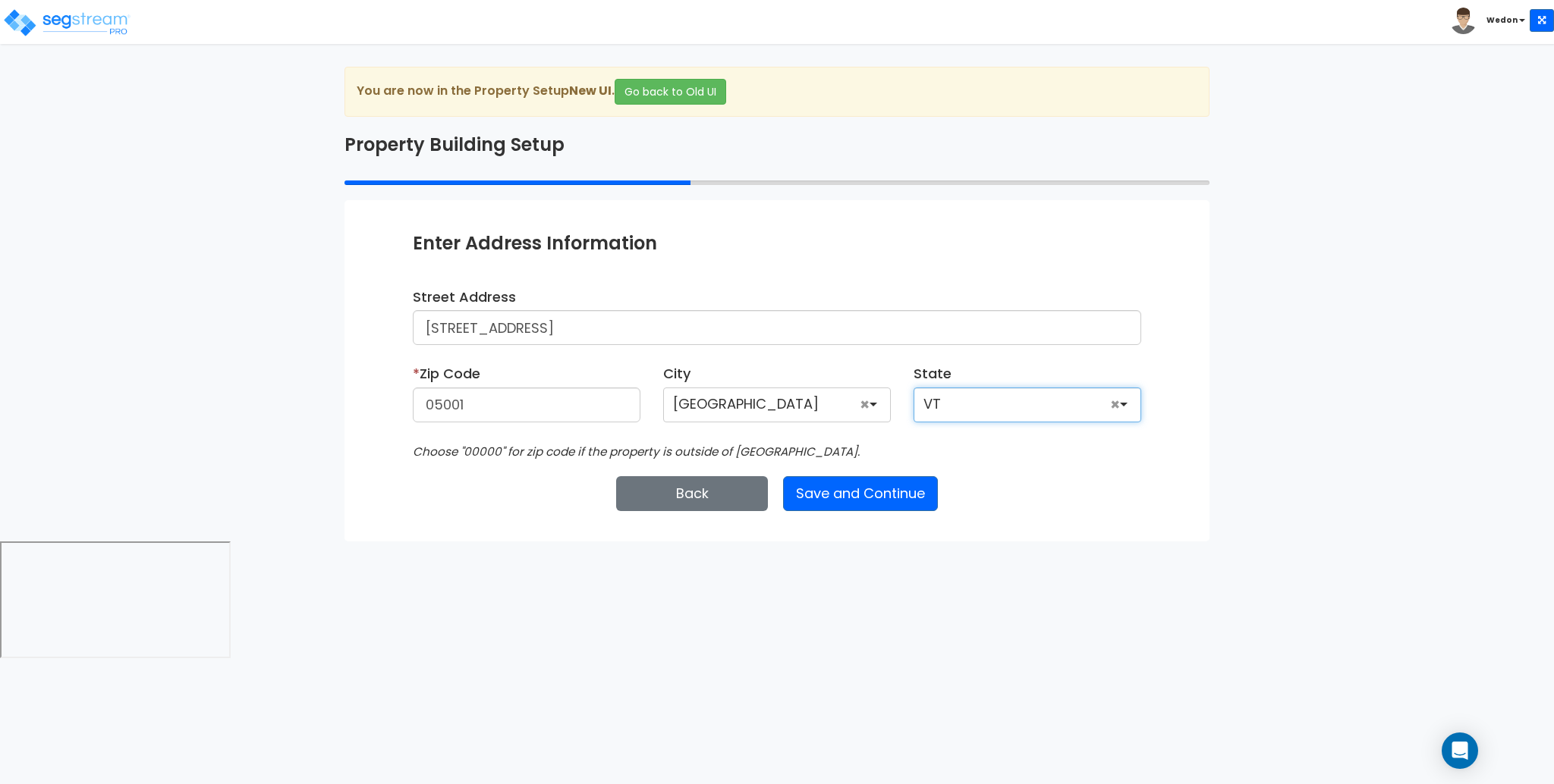
click at [994, 446] on div "Choose "00000" for zip code if the property is outside of the US." at bounding box center [777, 451] width 751 height 20
click at [822, 402] on div "White River Junction" at bounding box center [777, 405] width 228 height 35
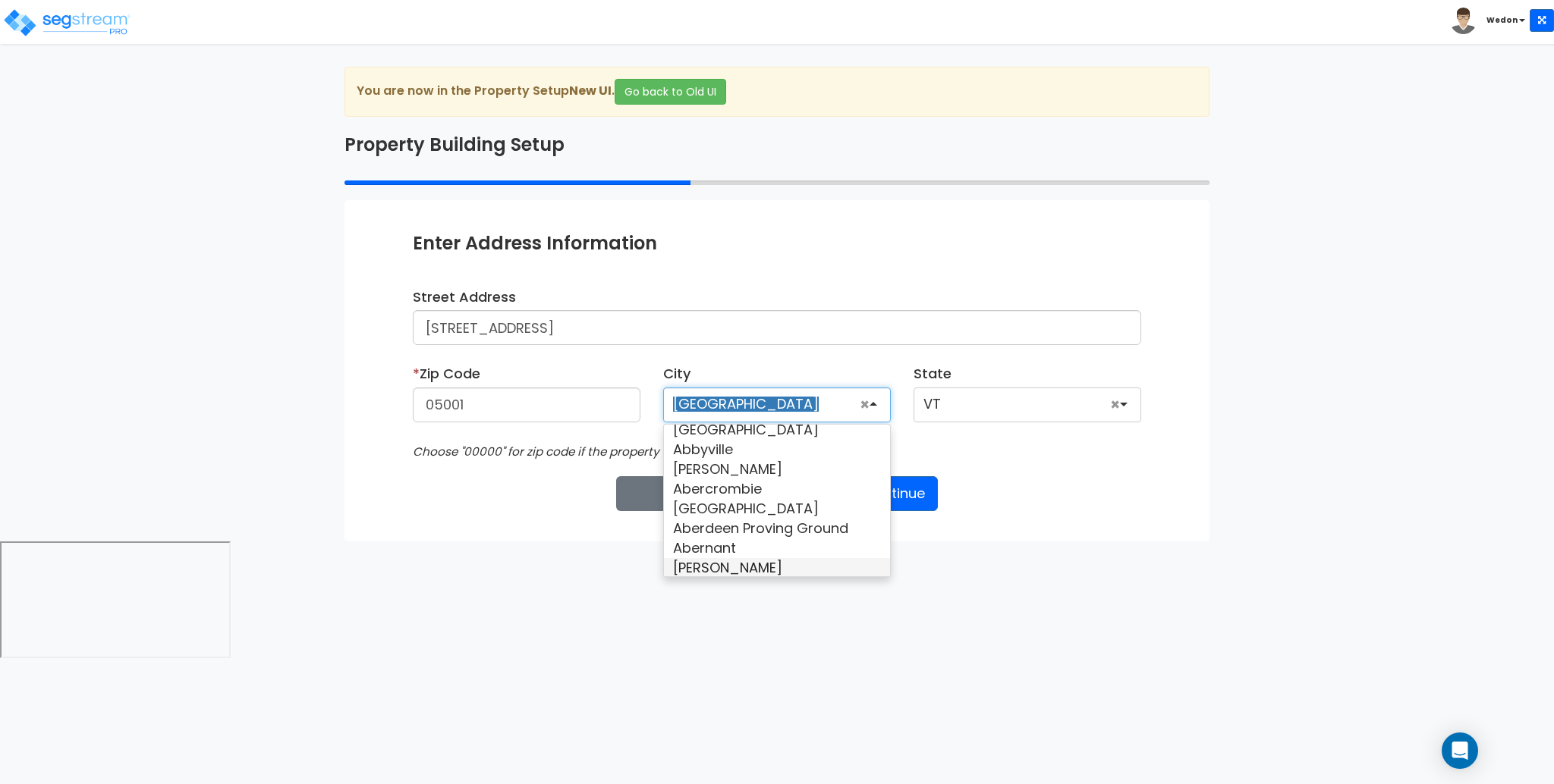
scroll to position [104, 0]
type input "76621"
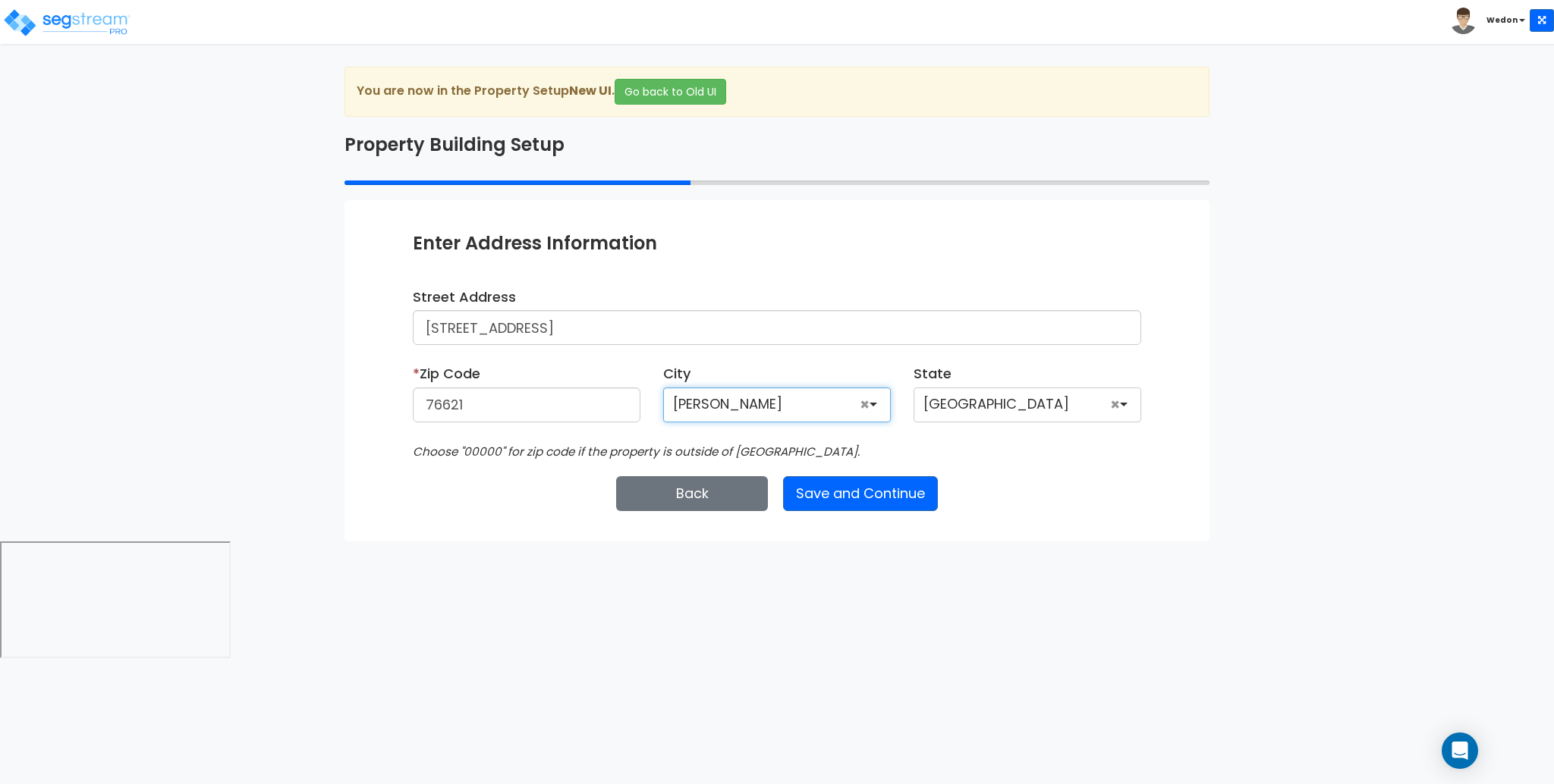
scroll to position [0, 0]
click at [1108, 451] on div "Choose "00000" for zip code if the property is outside of the US." at bounding box center [777, 451] width 751 height 20
click at [859, 489] on button "Save and Continue" at bounding box center [860, 494] width 155 height 35
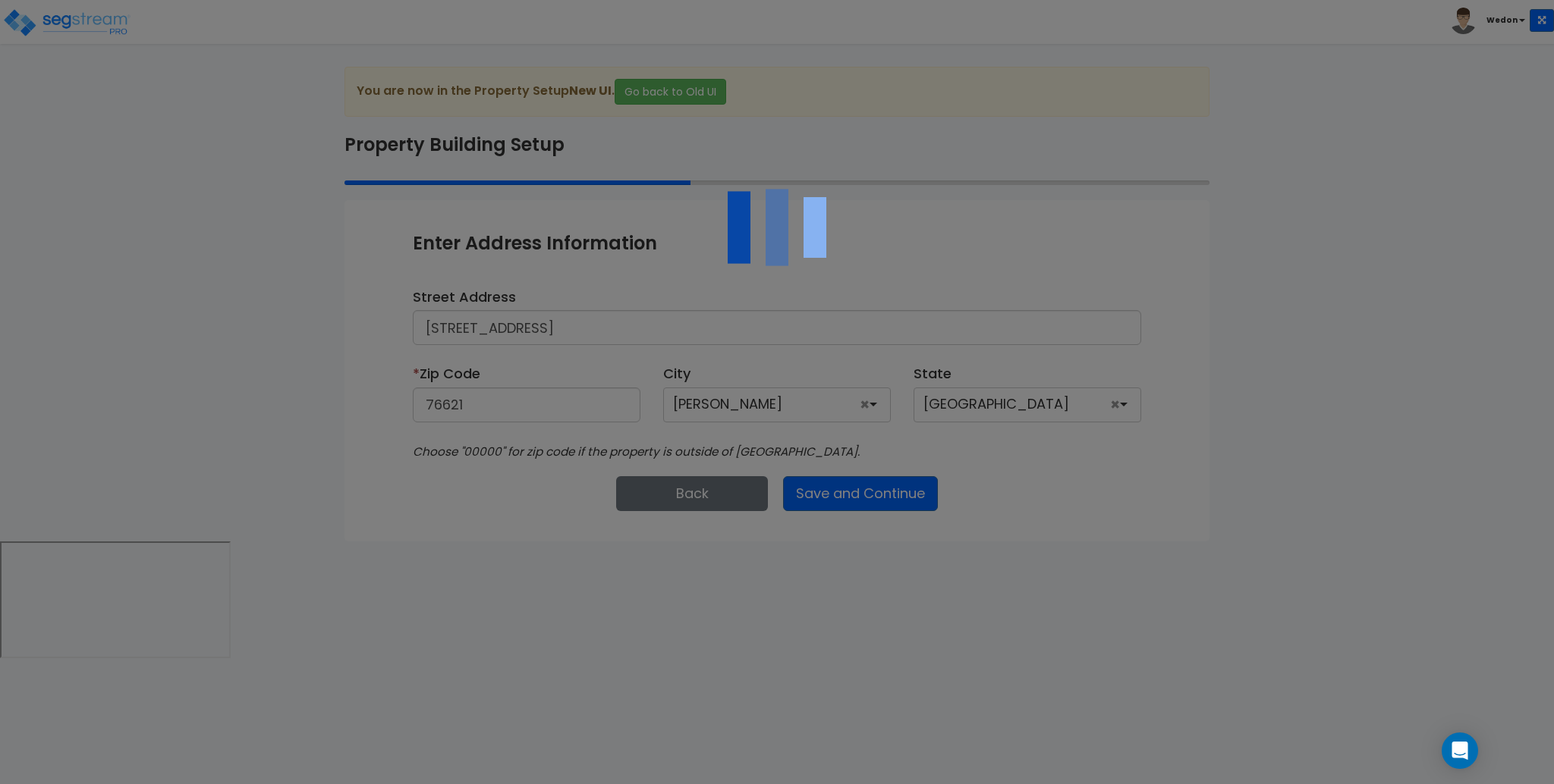
click at [1377, 356] on div at bounding box center [777, 392] width 1554 height 784
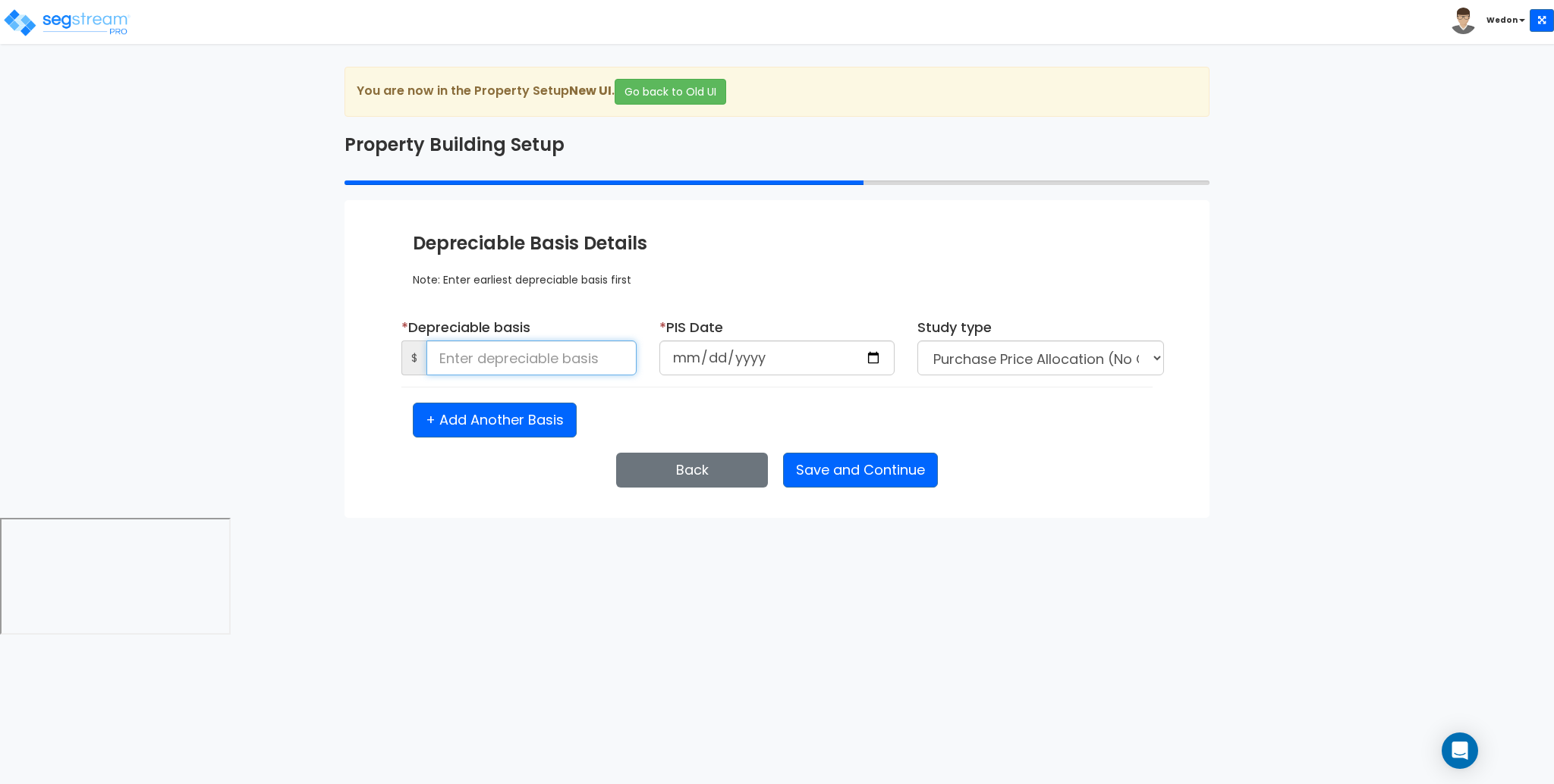
click at [502, 354] on input at bounding box center [532, 358] width 210 height 35
type input "500,000"
click at [872, 363] on input "date" at bounding box center [777, 358] width 236 height 35
type input "2025-09-01"
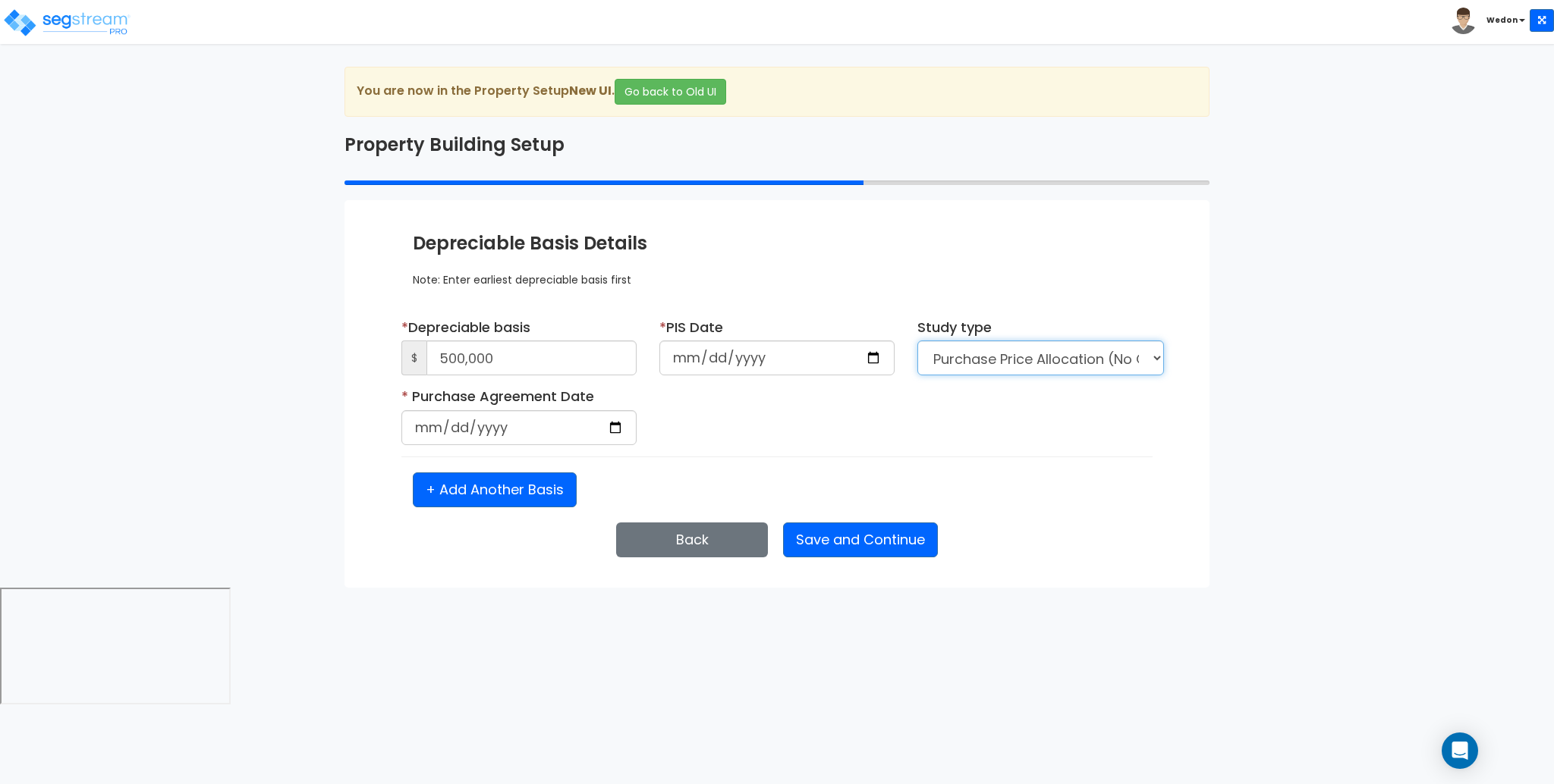
click at [1004, 358] on select "Purchase Price Allocation (No Given Costs) New Construction / Reno / TI's (Give…" at bounding box center [1041, 358] width 247 height 35
click at [918, 341] on select "Purchase Price Allocation (No Given Costs) New Construction / Reno / TI's (Give…" at bounding box center [1041, 358] width 247 height 35
click at [617, 440] on input "date" at bounding box center [519, 428] width 236 height 35
click at [607, 427] on input "date" at bounding box center [519, 428] width 236 height 35
click at [817, 449] on div "* Purchase Agreement Date Is it a renovation on an existing building?" at bounding box center [777, 422] width 774 height 70
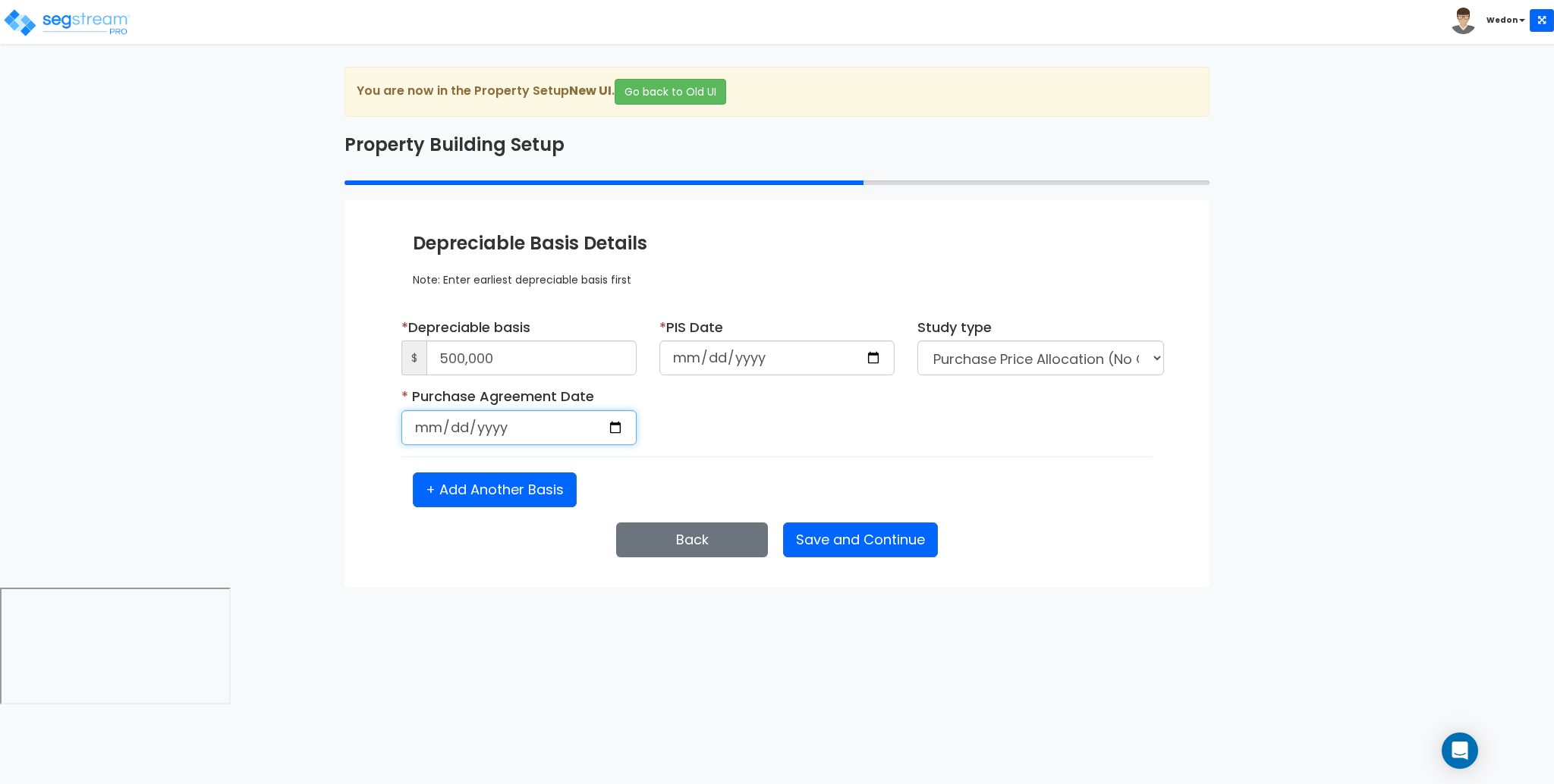
click at [599, 434] on input "date" at bounding box center [519, 428] width 236 height 35
click at [626, 430] on input "date" at bounding box center [519, 428] width 236 height 35
click at [620, 430] on input "date" at bounding box center [519, 428] width 236 height 35
type input "2025-08-01"
drag, startPoint x: 848, startPoint y: 544, endPoint x: 1011, endPoint y: 452, distance: 187.2
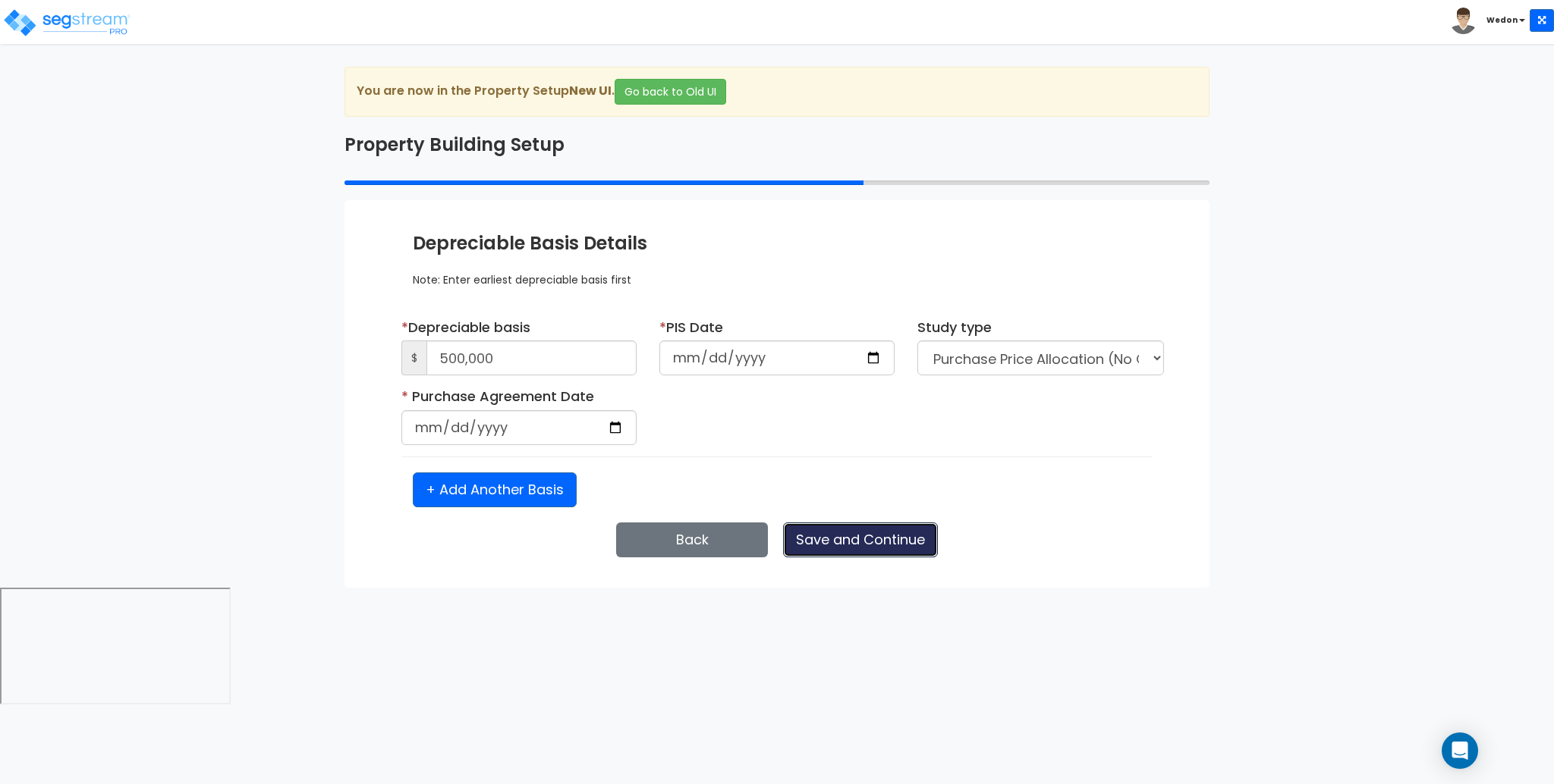
click at [1011, 452] on div "Enter Property Naming Information * Property Name 2025-0916_CR [H]: Add option …" at bounding box center [777, 394] width 865 height 388
click at [874, 545] on button "Save and Continue" at bounding box center [860, 540] width 155 height 35
click at [888, 537] on button "Save and Continue" at bounding box center [860, 540] width 155 height 35
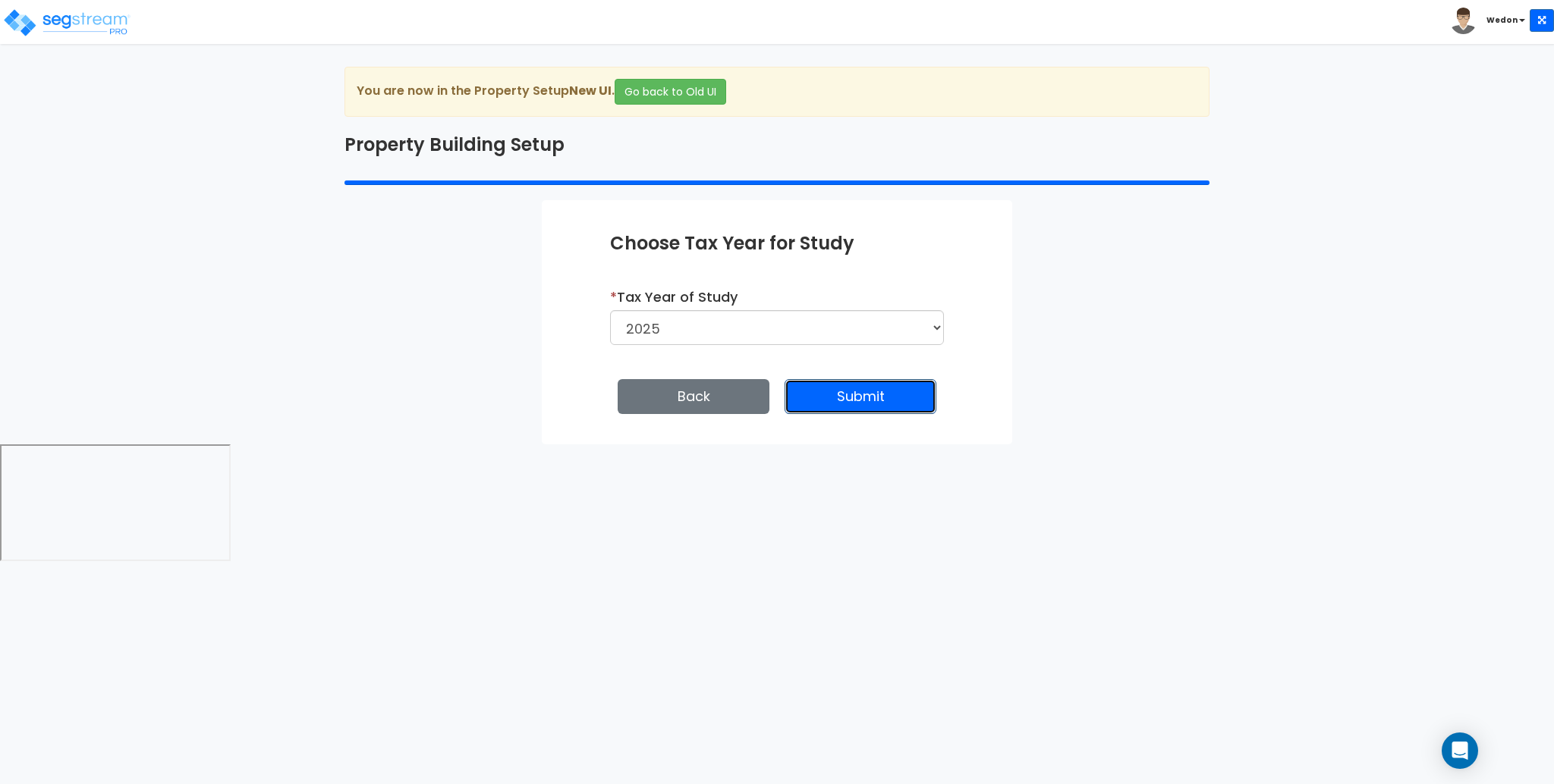
click at [838, 401] on button "Submit" at bounding box center [860, 397] width 152 height 35
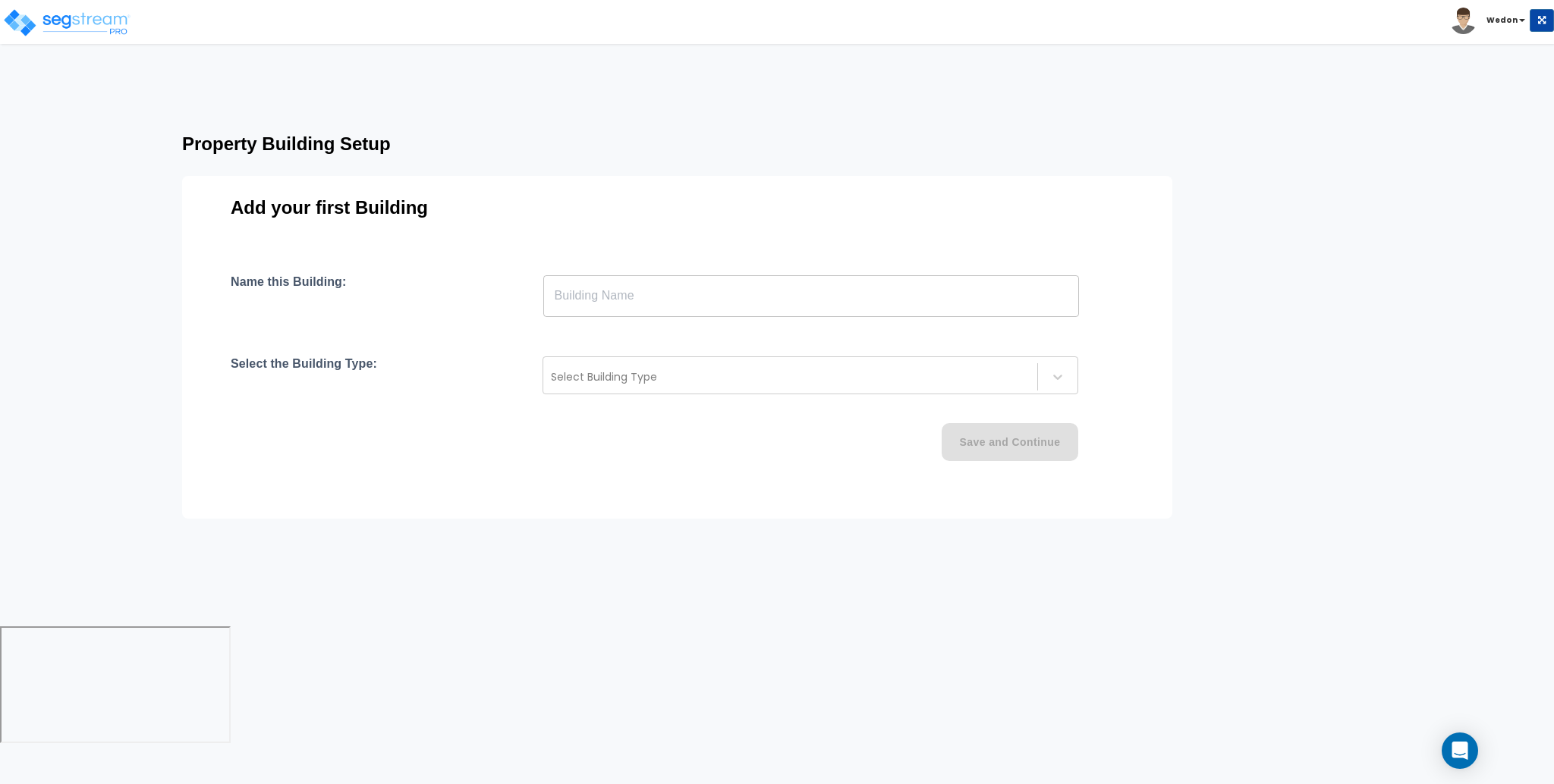
click at [640, 267] on div "Add your first Building Name this Building: ​ Select the Building Type: Select …" at bounding box center [677, 347] width 990 height 343
click at [651, 286] on input "text" at bounding box center [811, 296] width 536 height 43
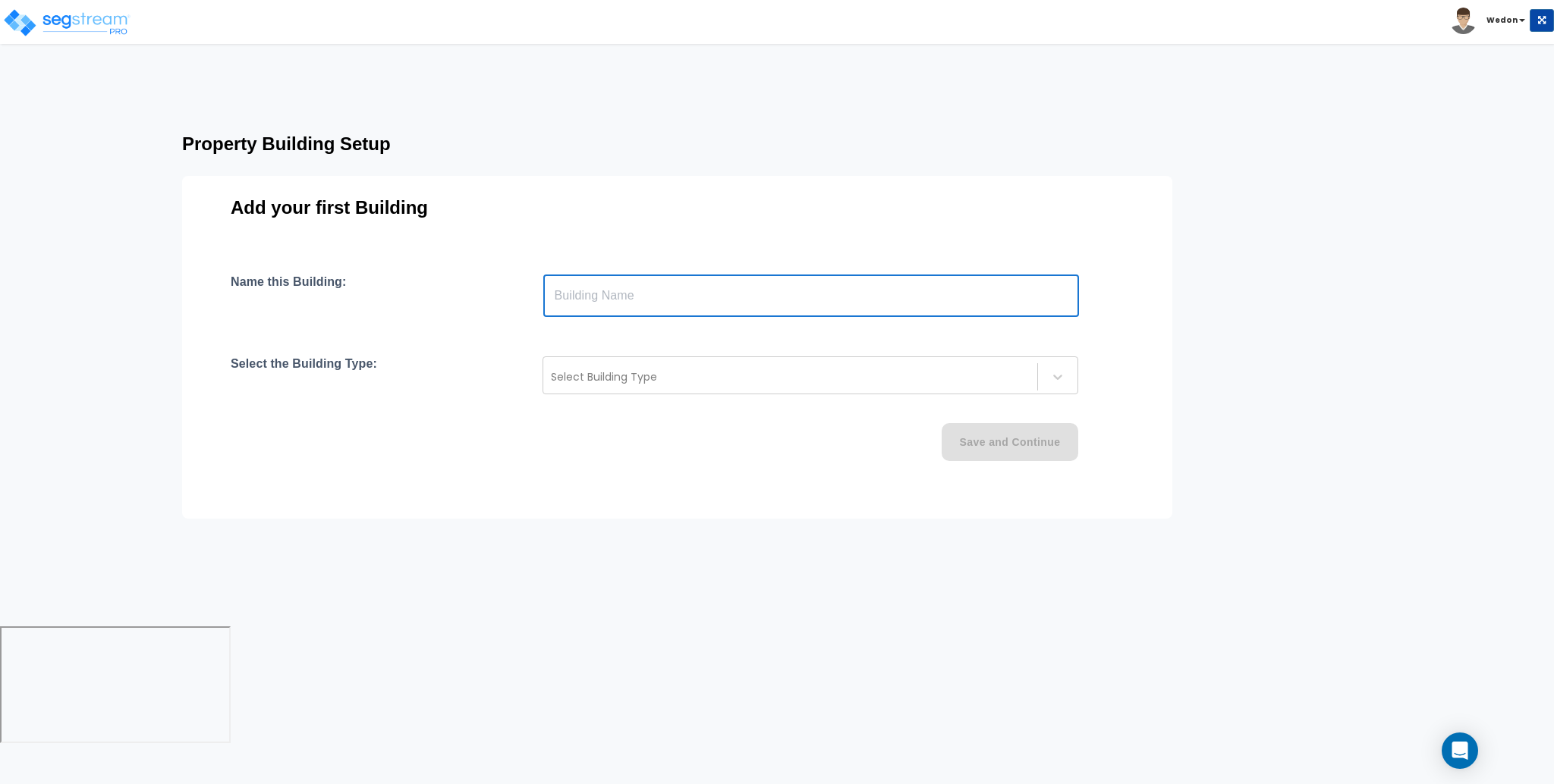
click at [742, 308] on input "text" at bounding box center [811, 296] width 536 height 43
click at [690, 372] on div at bounding box center [790, 377] width 479 height 18
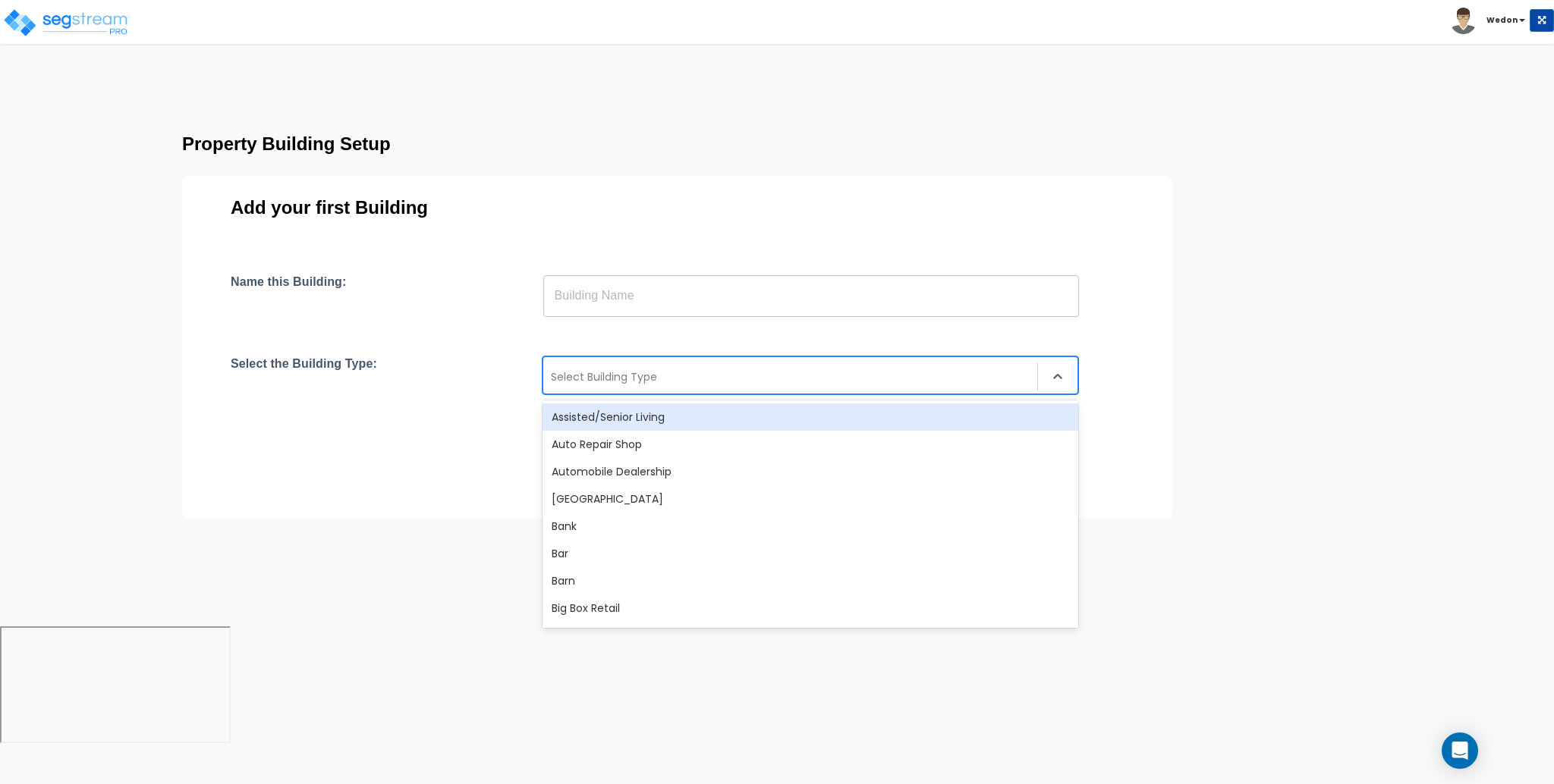
click at [1345, 411] on div "Property Building Setup Add your first Building Name this Building: ​ Select th…" at bounding box center [777, 313] width 1554 height 384
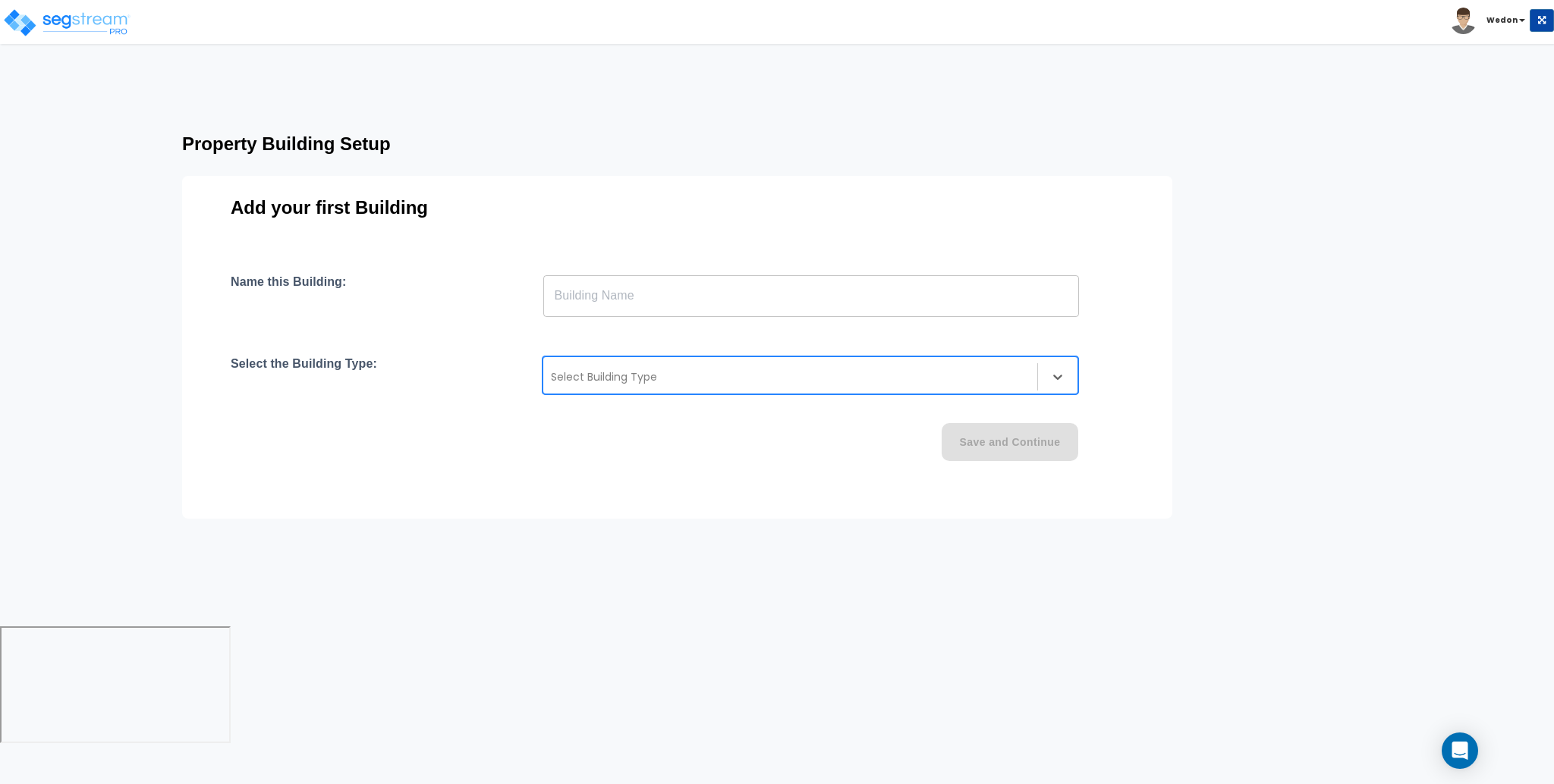
click at [684, 290] on input "text" at bounding box center [811, 296] width 536 height 43
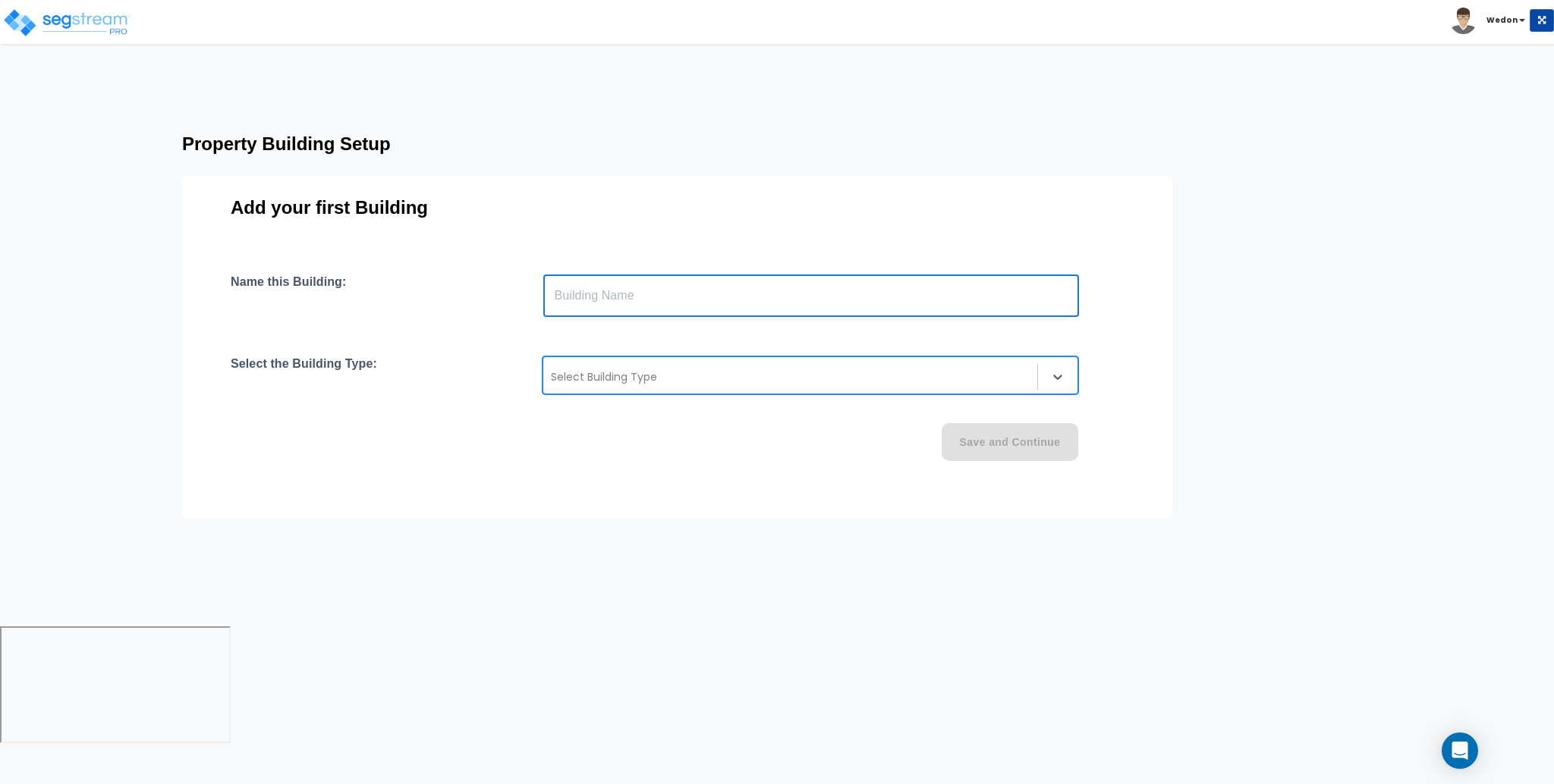
click at [684, 290] on input "text" at bounding box center [811, 296] width 536 height 43
type input "P"
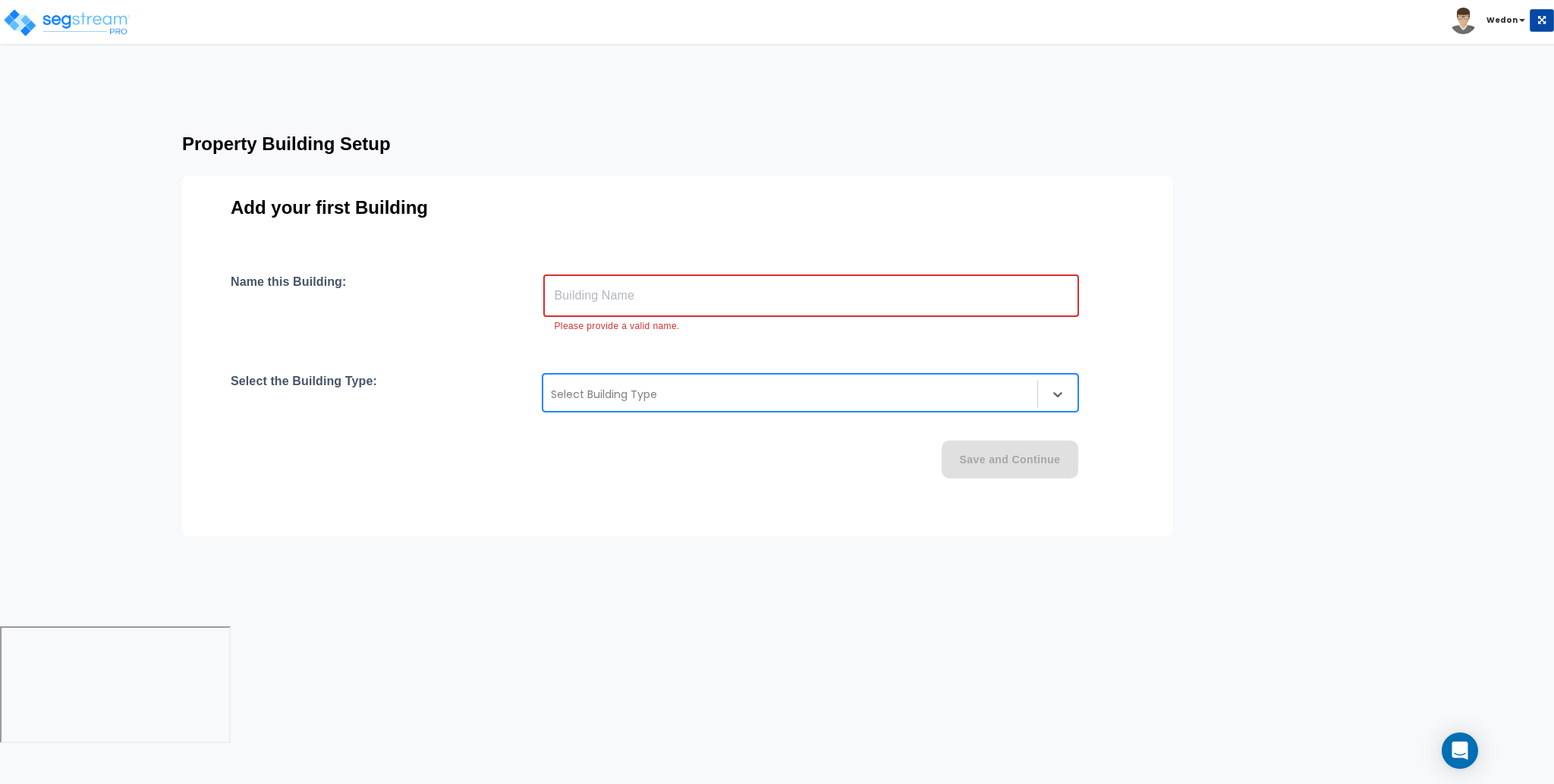
type input "P"
type input "B"
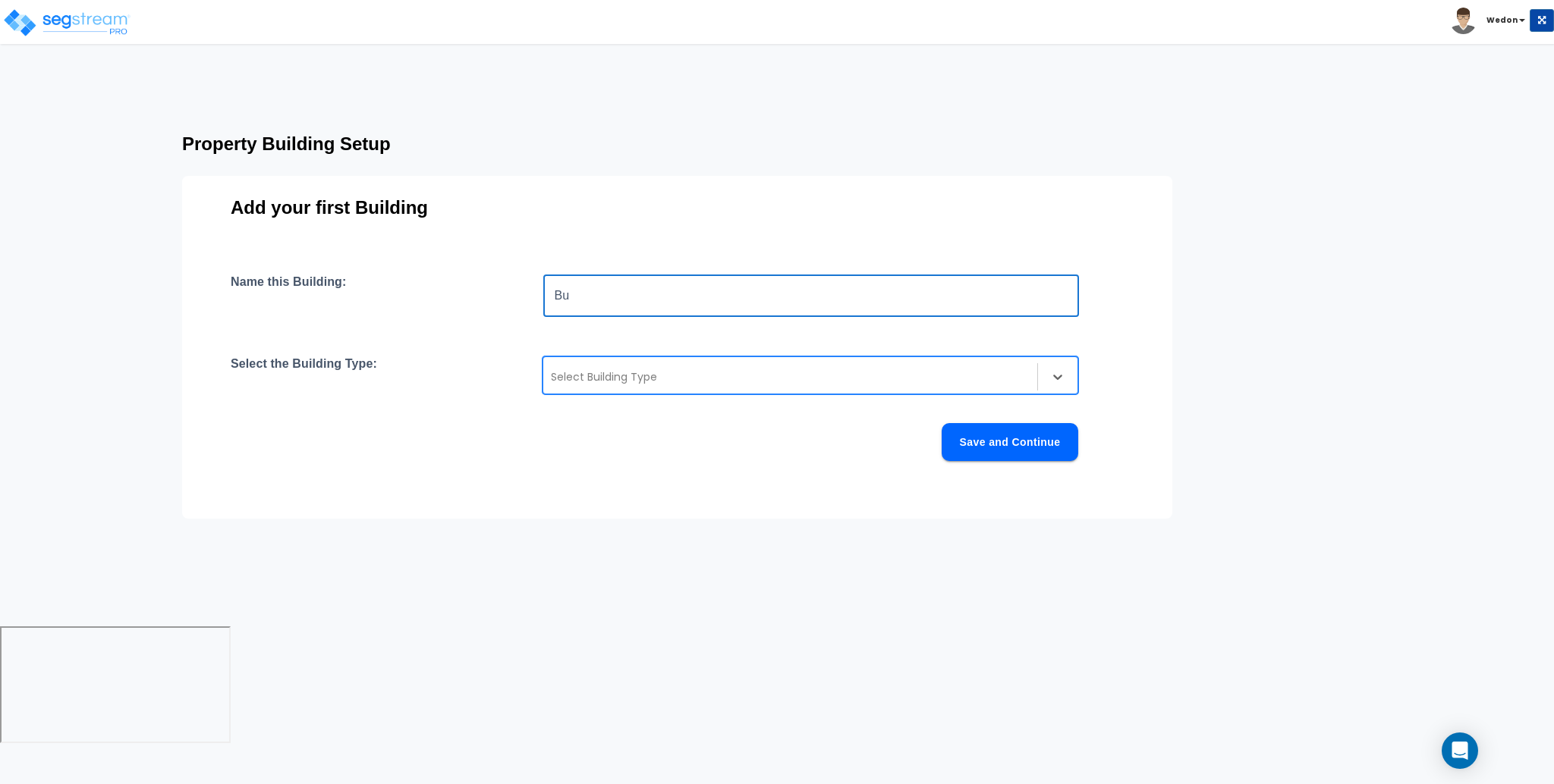
type input "B"
type input "Restaurant"
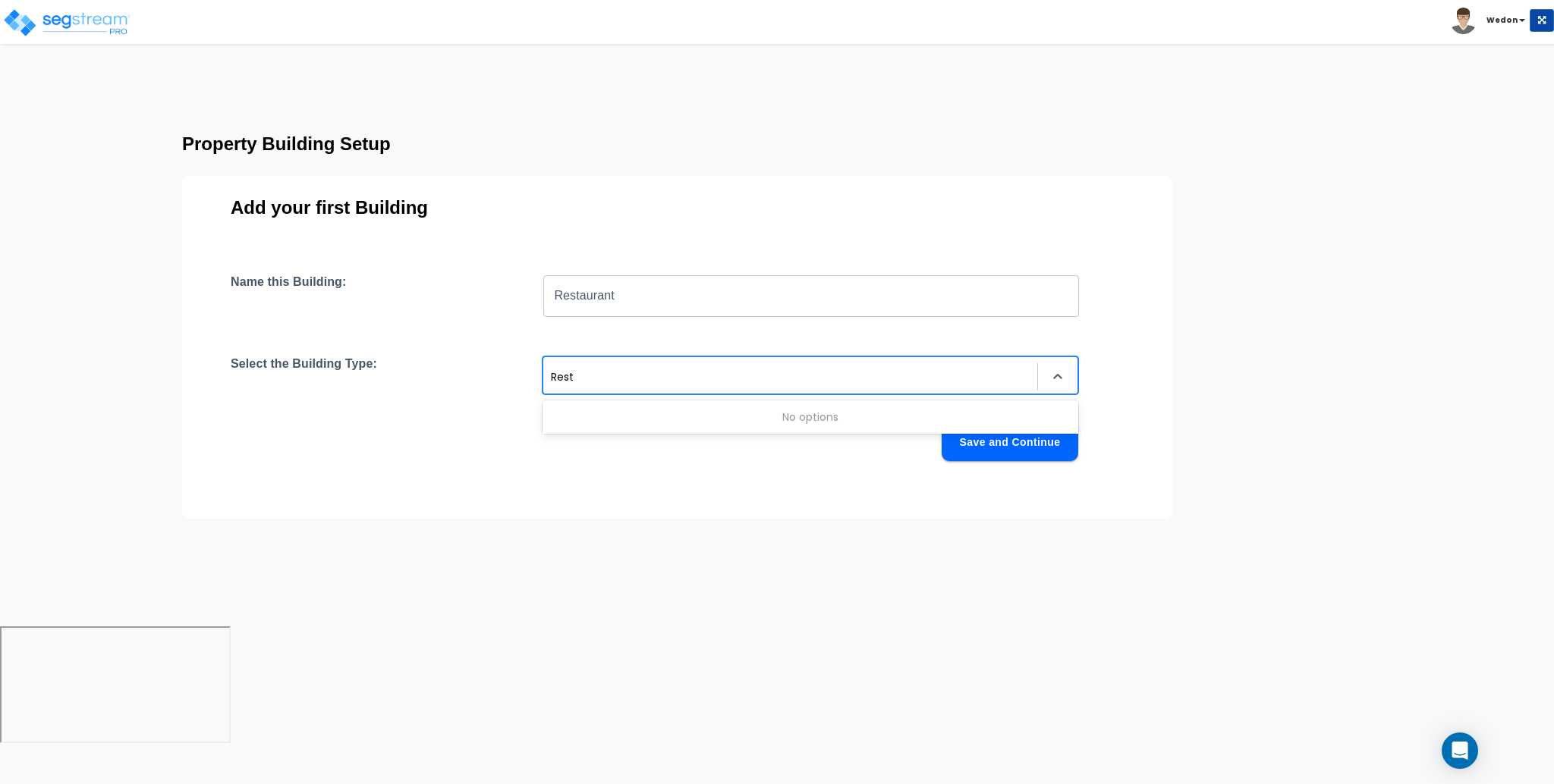
type input "Resta"
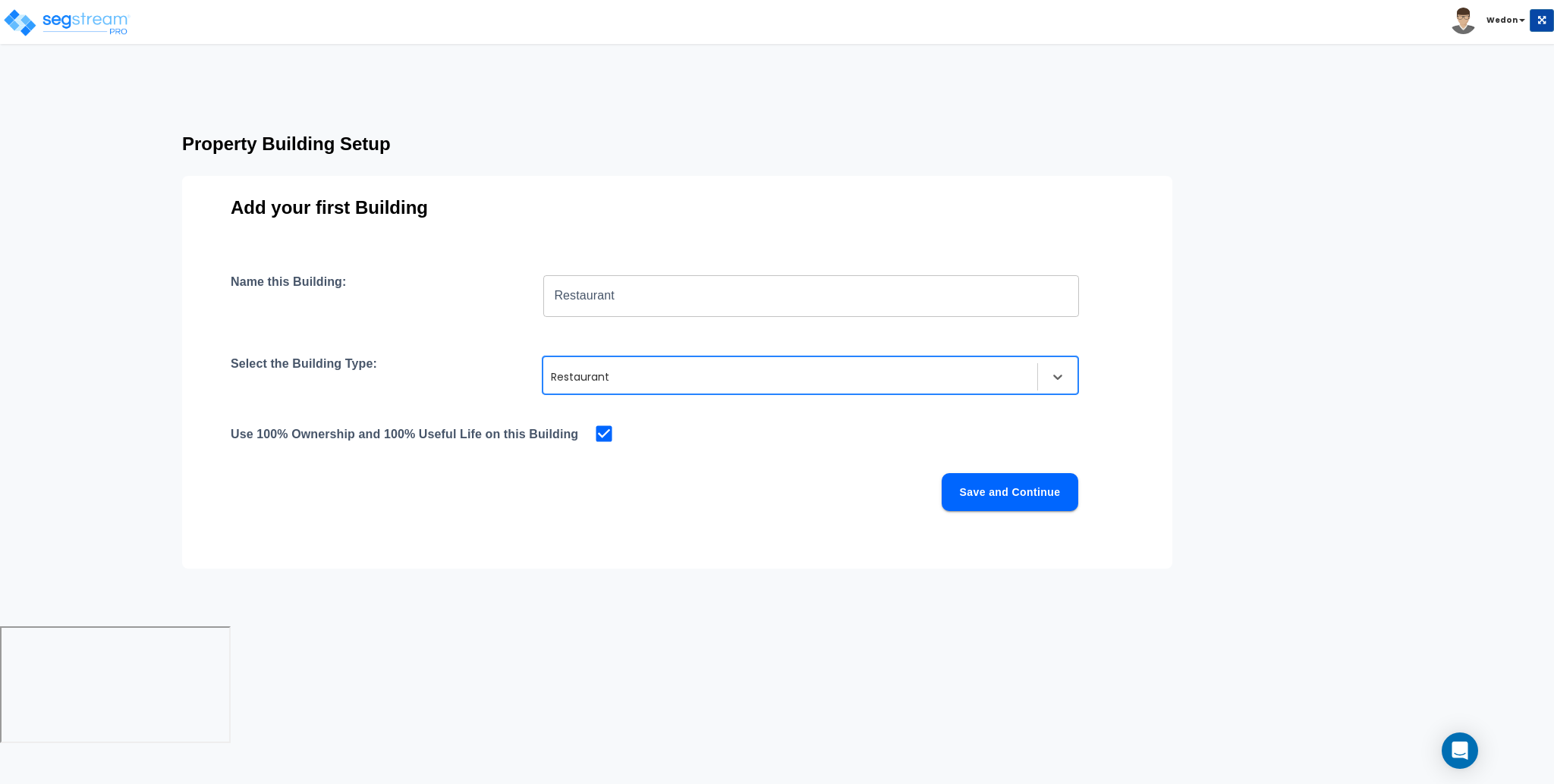
click at [998, 494] on button "Save and Continue" at bounding box center [1010, 492] width 136 height 38
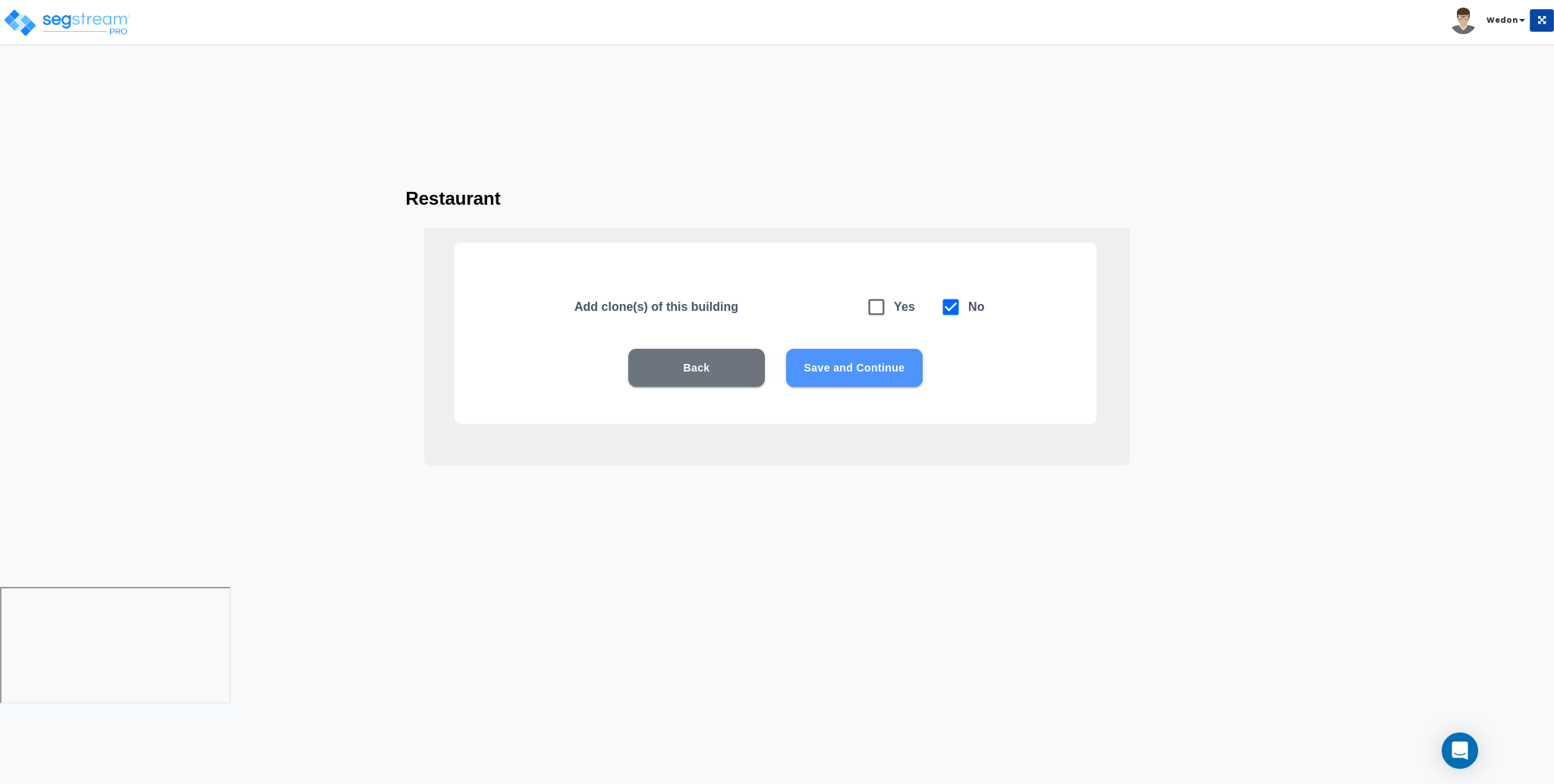
click at [853, 363] on button "Save and Continue" at bounding box center [854, 368] width 136 height 38
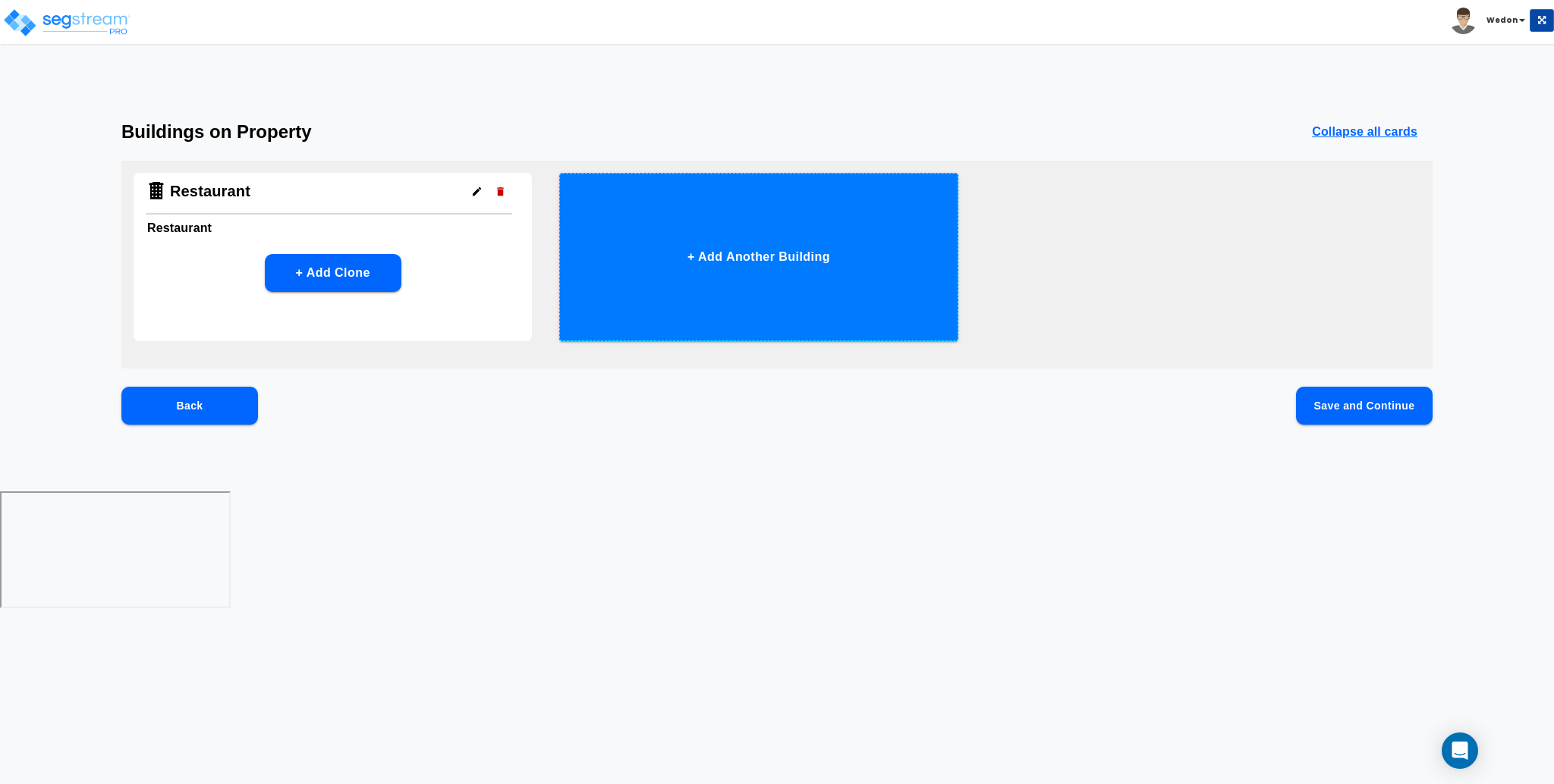
click at [741, 254] on button "+ Add Another Building" at bounding box center [758, 257] width 399 height 168
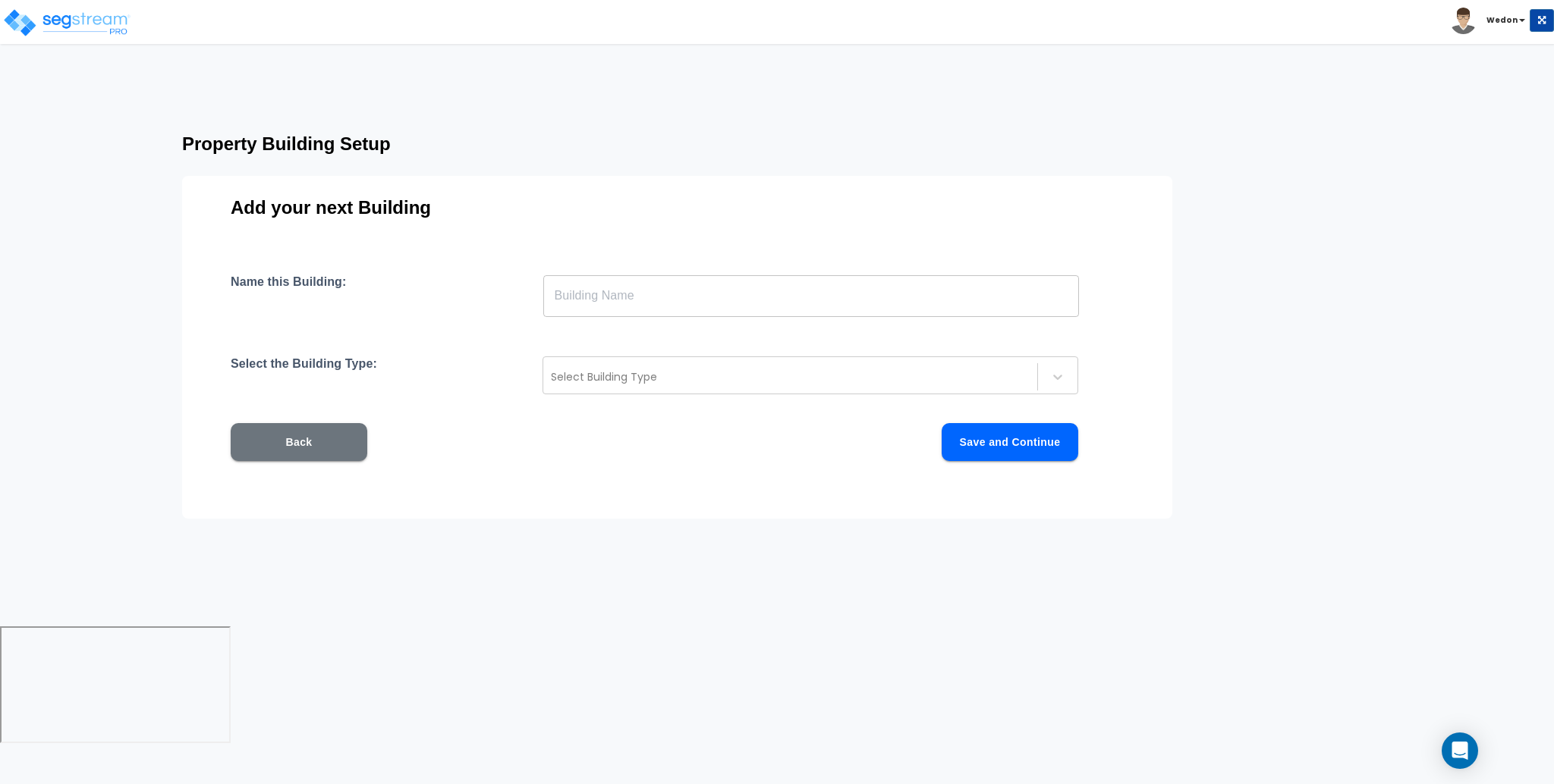
click at [683, 302] on input "text" at bounding box center [811, 296] width 536 height 43
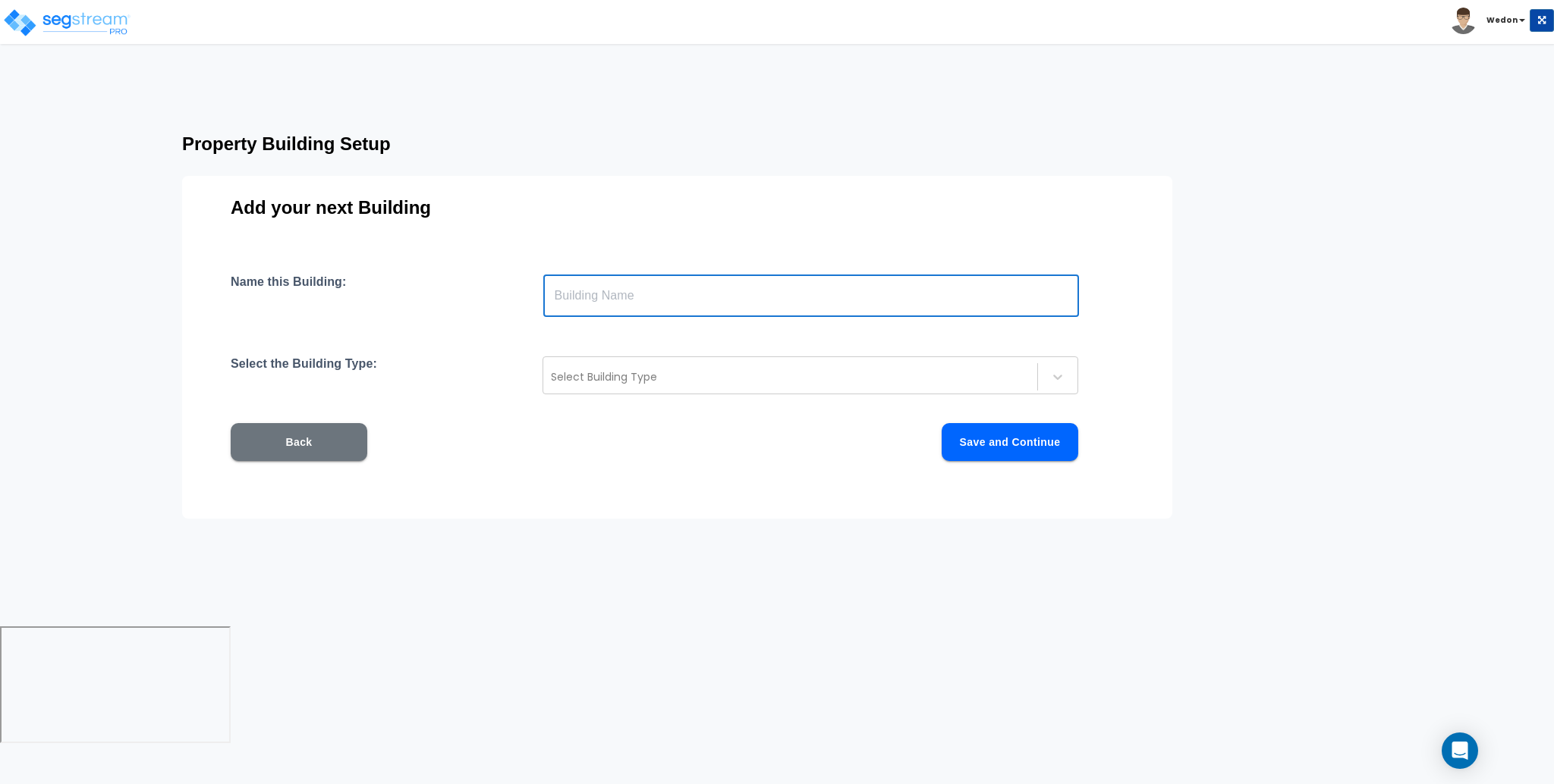
click at [313, 438] on button "Back" at bounding box center [299, 443] width 136 height 38
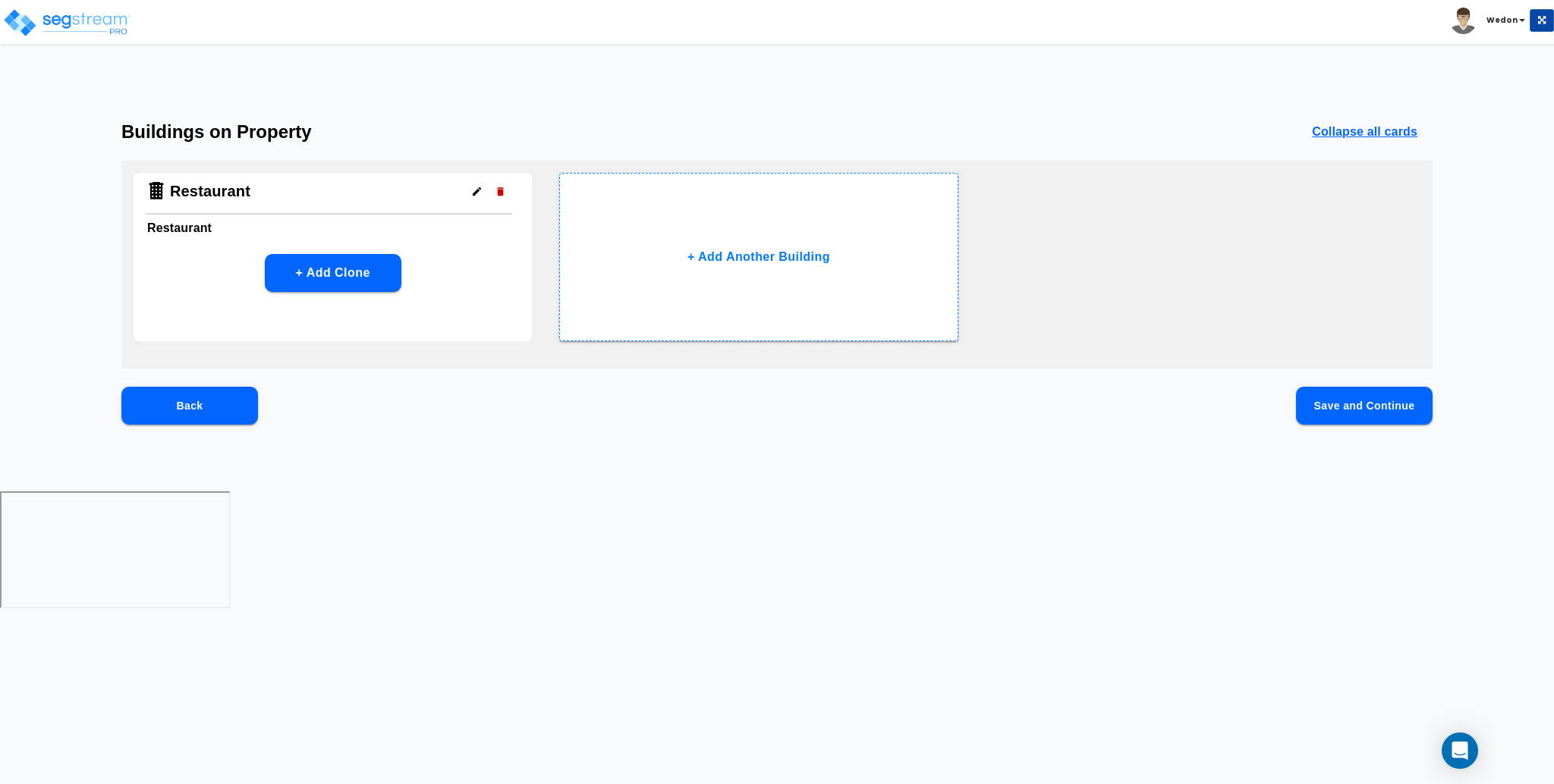
click at [639, 136] on div "Buildings on Property Collapse all cards" at bounding box center [777, 132] width 1311 height 21
click at [451, 277] on div "+ Add Clone" at bounding box center [332, 274] width 399 height 38
click at [476, 186] on icon "button" at bounding box center [476, 191] width 11 height 11
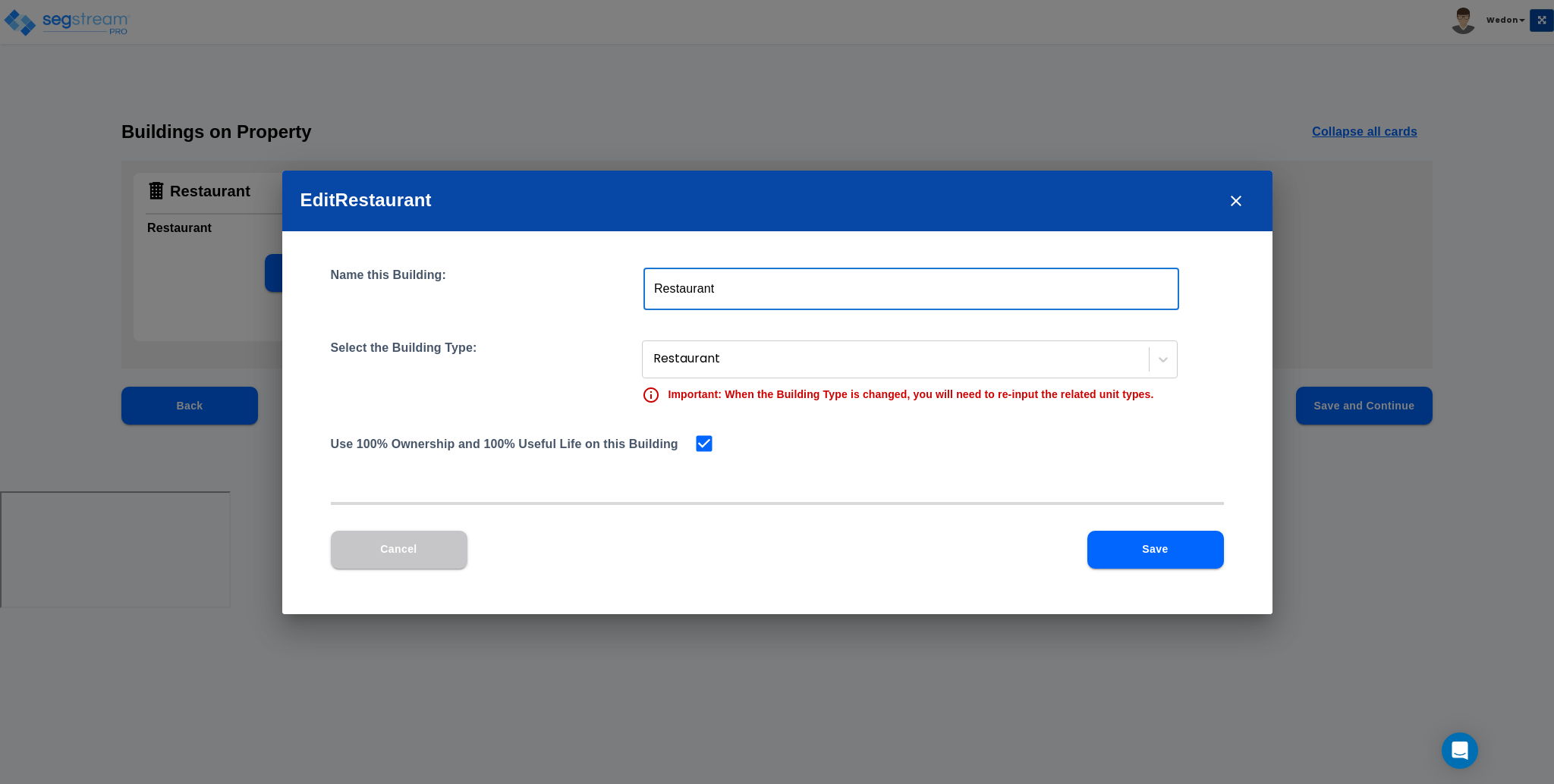
drag, startPoint x: 741, startPoint y: 283, endPoint x: 561, endPoint y: 294, distance: 180.3
click at [561, 294] on div "Name this Building: Restaurant ​" at bounding box center [777, 289] width 893 height 43
type input "FInished Basement"
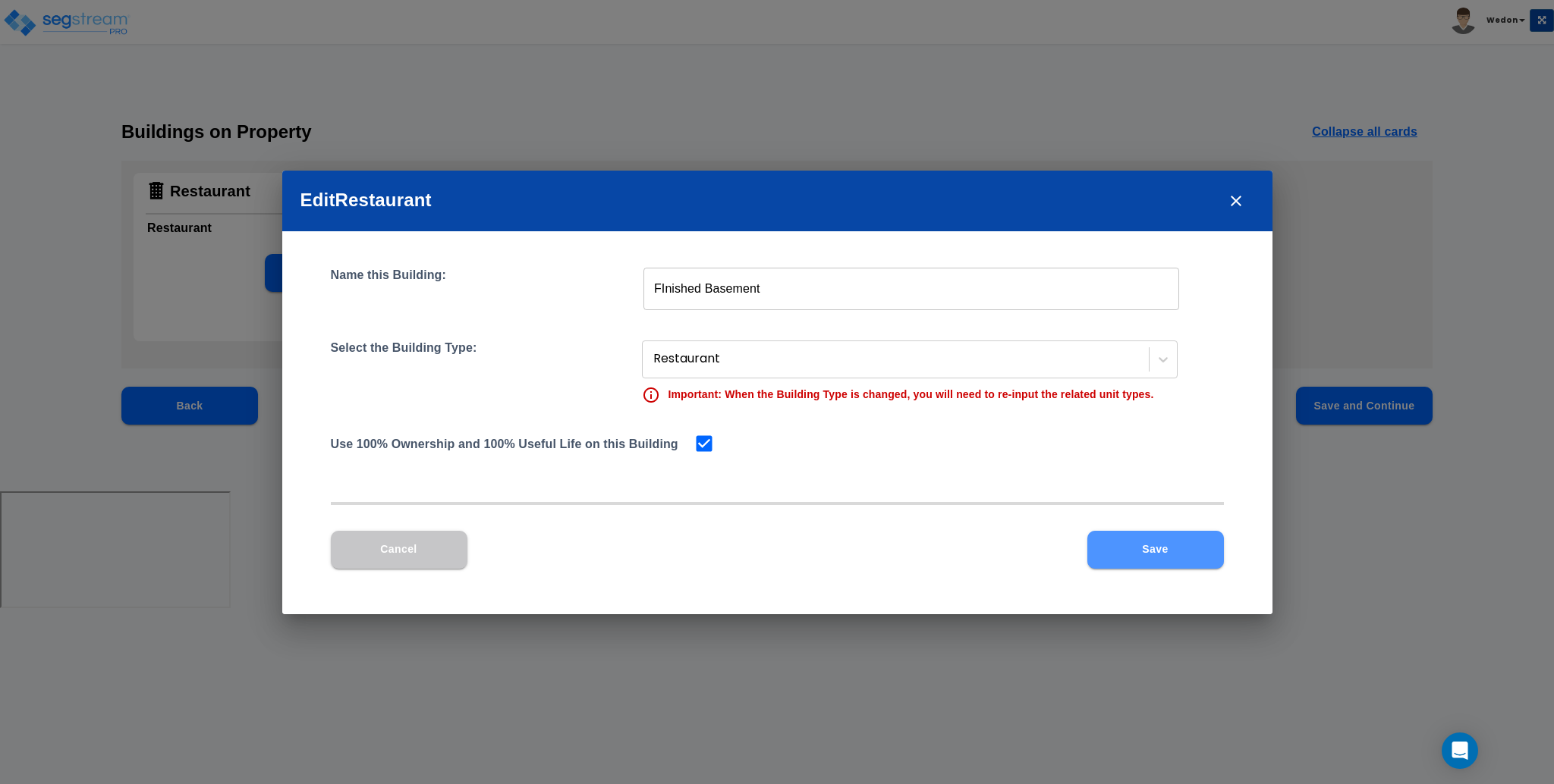
click at [1141, 559] on button "Save" at bounding box center [1155, 550] width 136 height 38
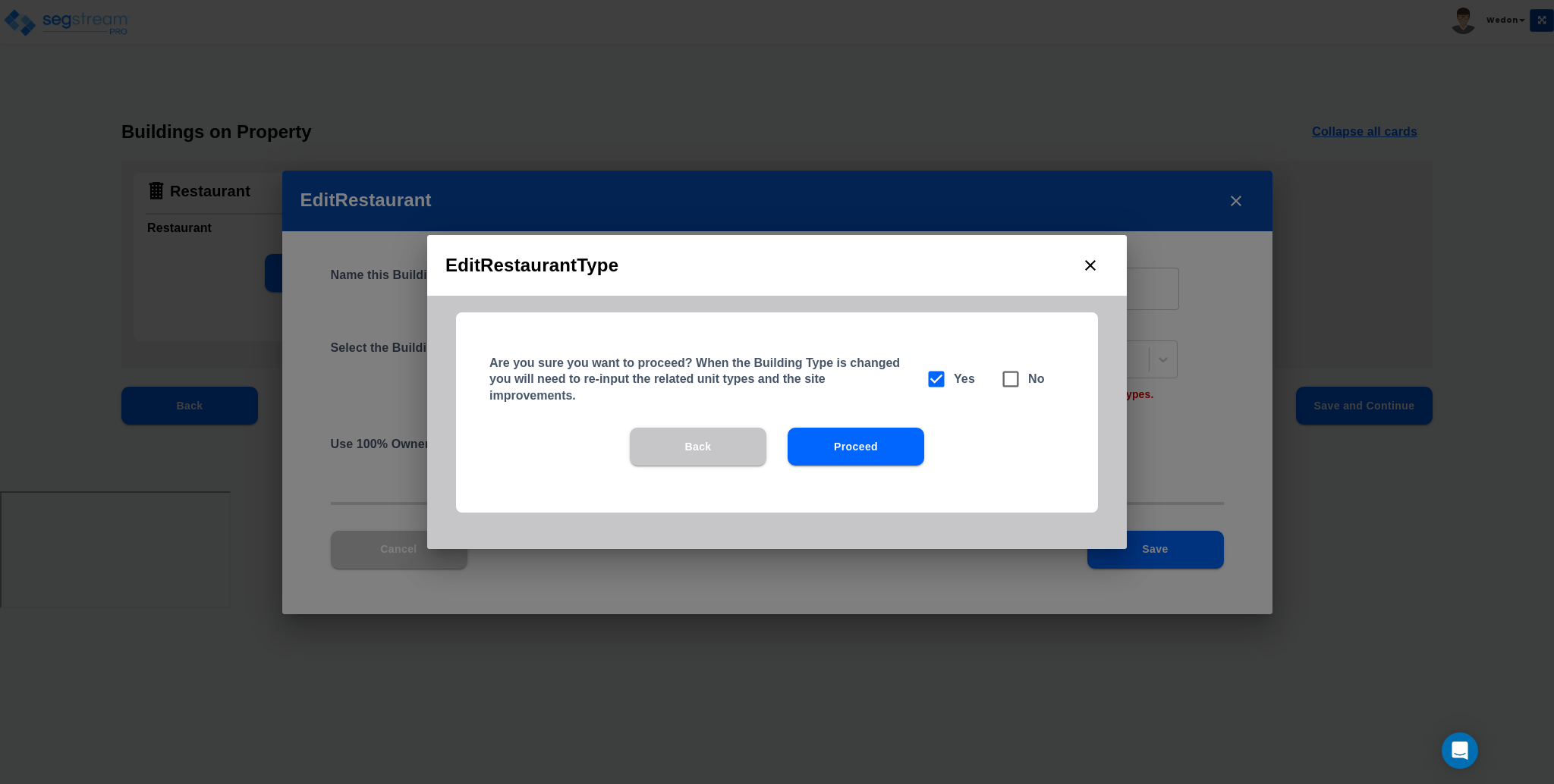
click at [830, 422] on div "Are you sure you want to proceed? When the Building Type is changed you will ne…" at bounding box center [777, 412] width 642 height 200
click at [834, 437] on button "Proceed" at bounding box center [855, 447] width 136 height 38
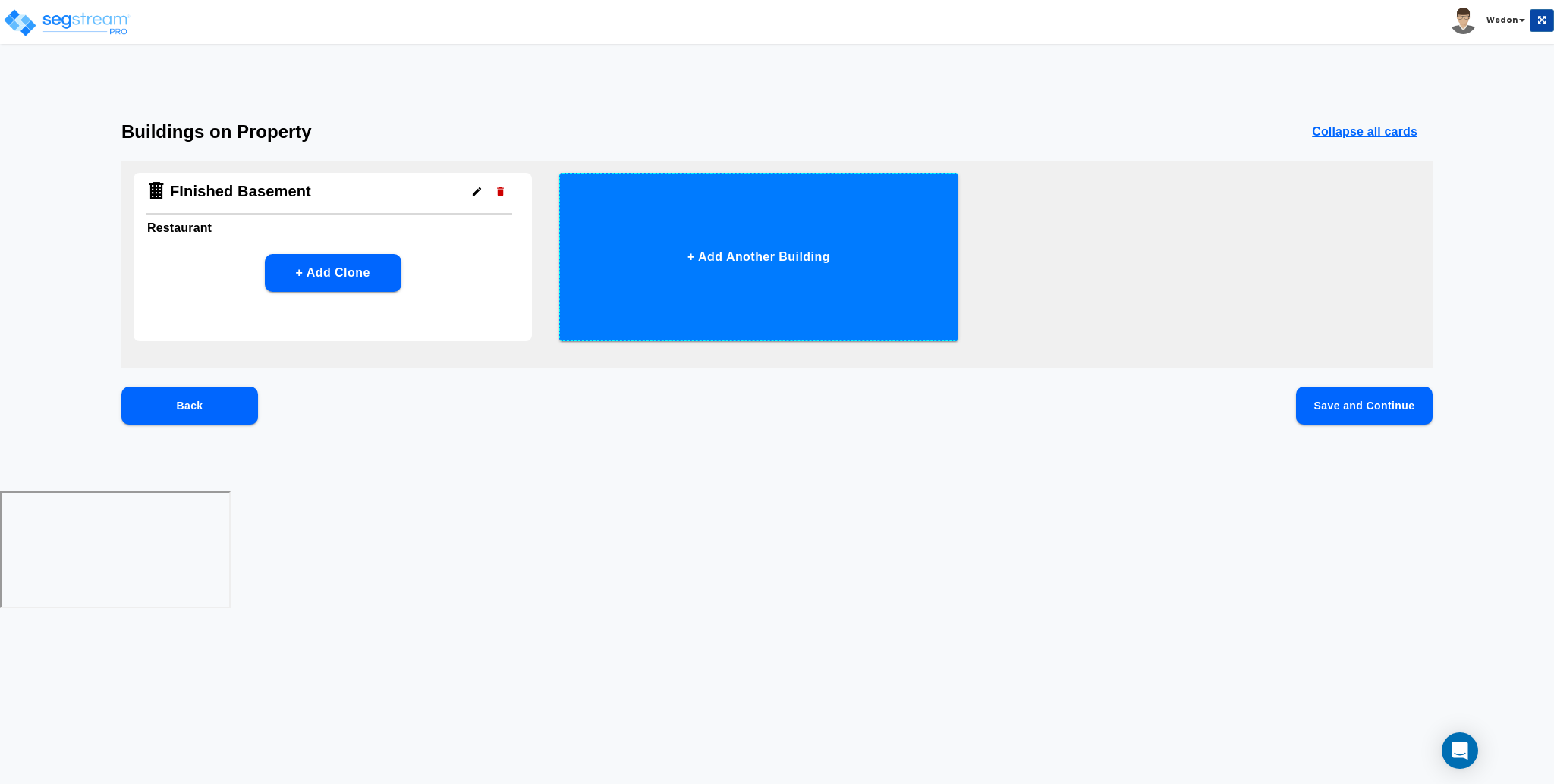
click at [684, 197] on button "+ Add Another Building" at bounding box center [758, 257] width 399 height 168
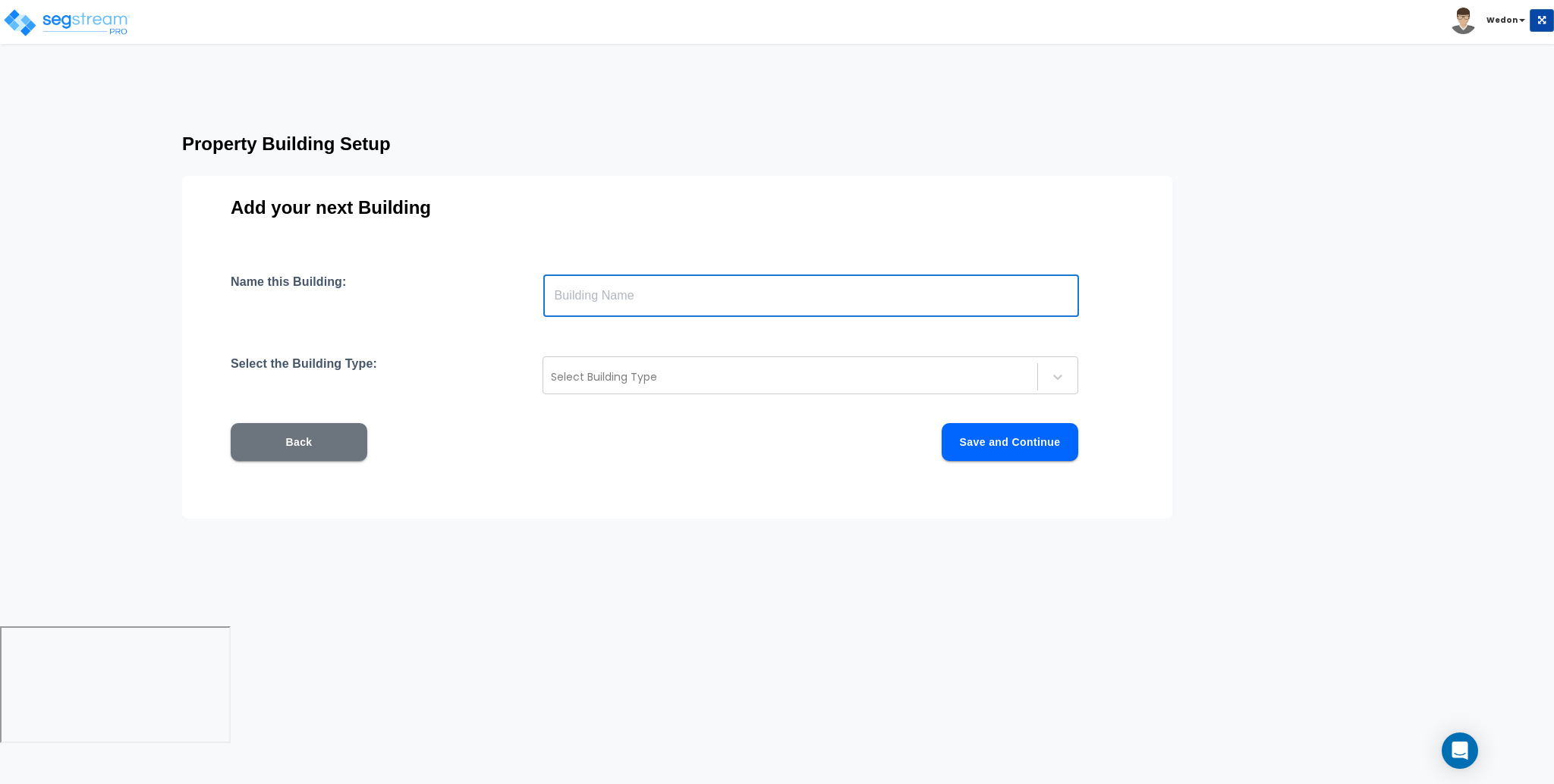
click at [717, 284] on input "text" at bounding box center [811, 296] width 536 height 43
type input "Unfinished Basement"
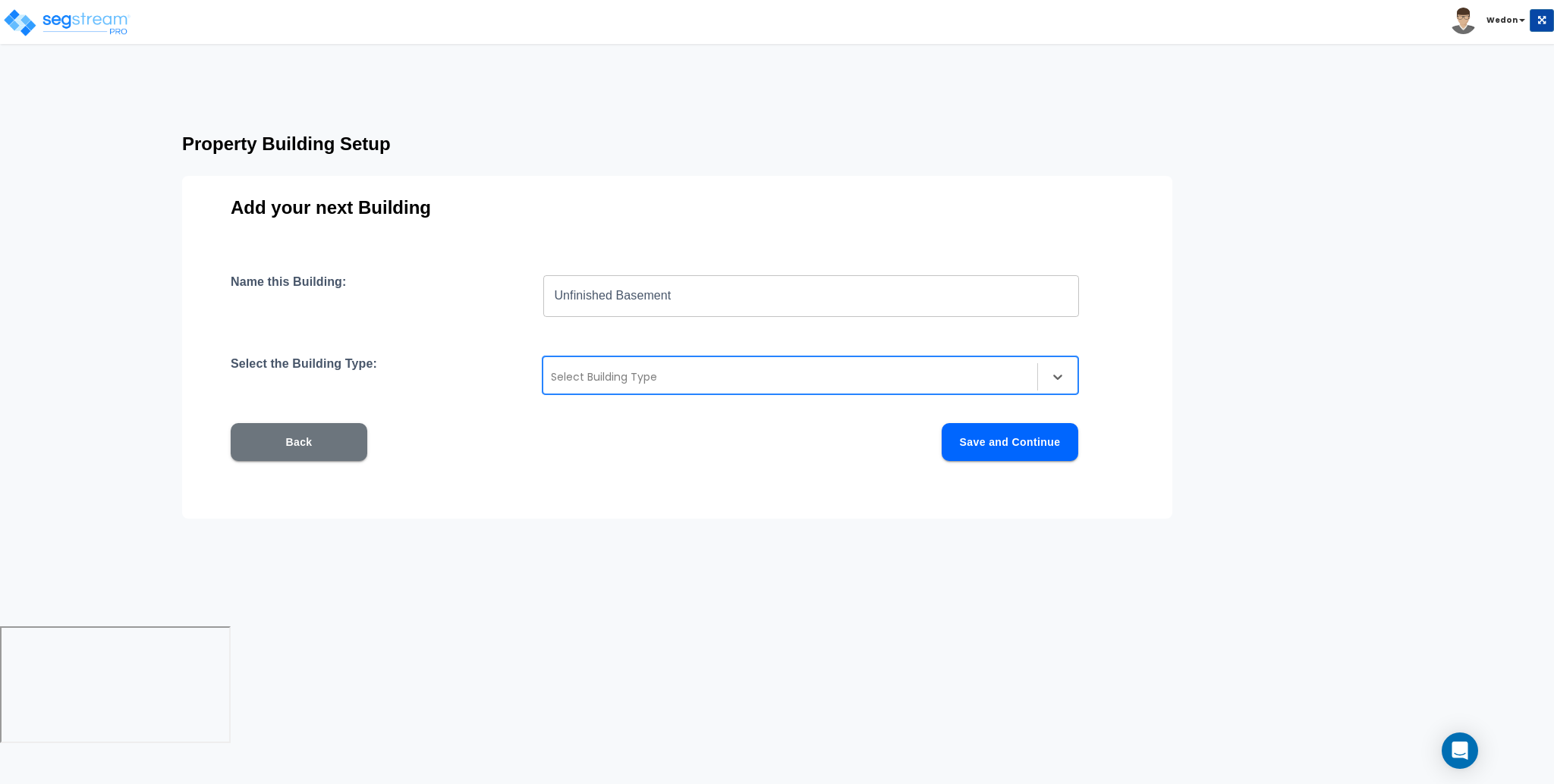
click at [712, 370] on div at bounding box center [790, 377] width 479 height 18
type input "P"
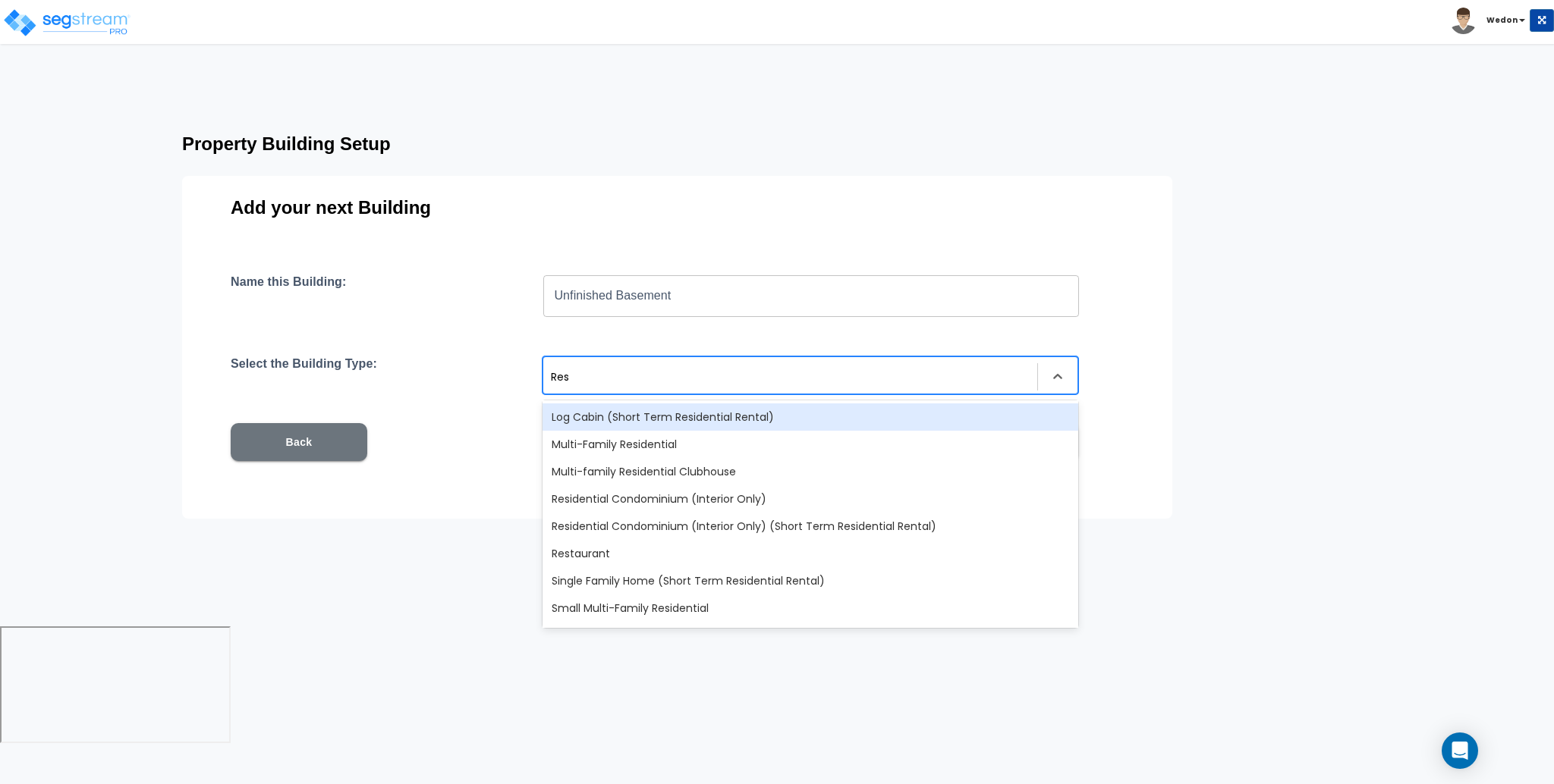
type input "Rest"
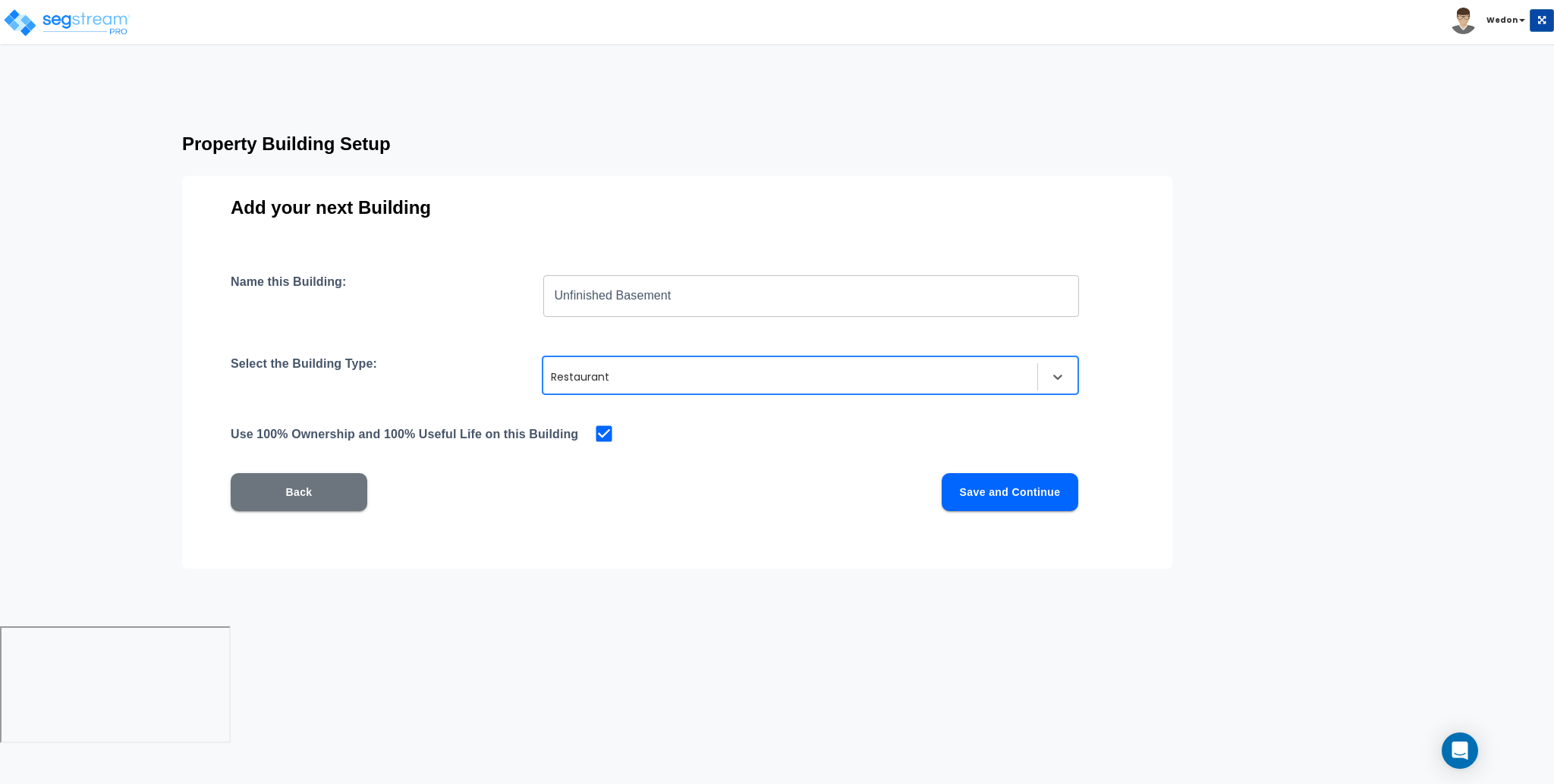
click at [969, 482] on button "Save and Continue" at bounding box center [1010, 492] width 136 height 38
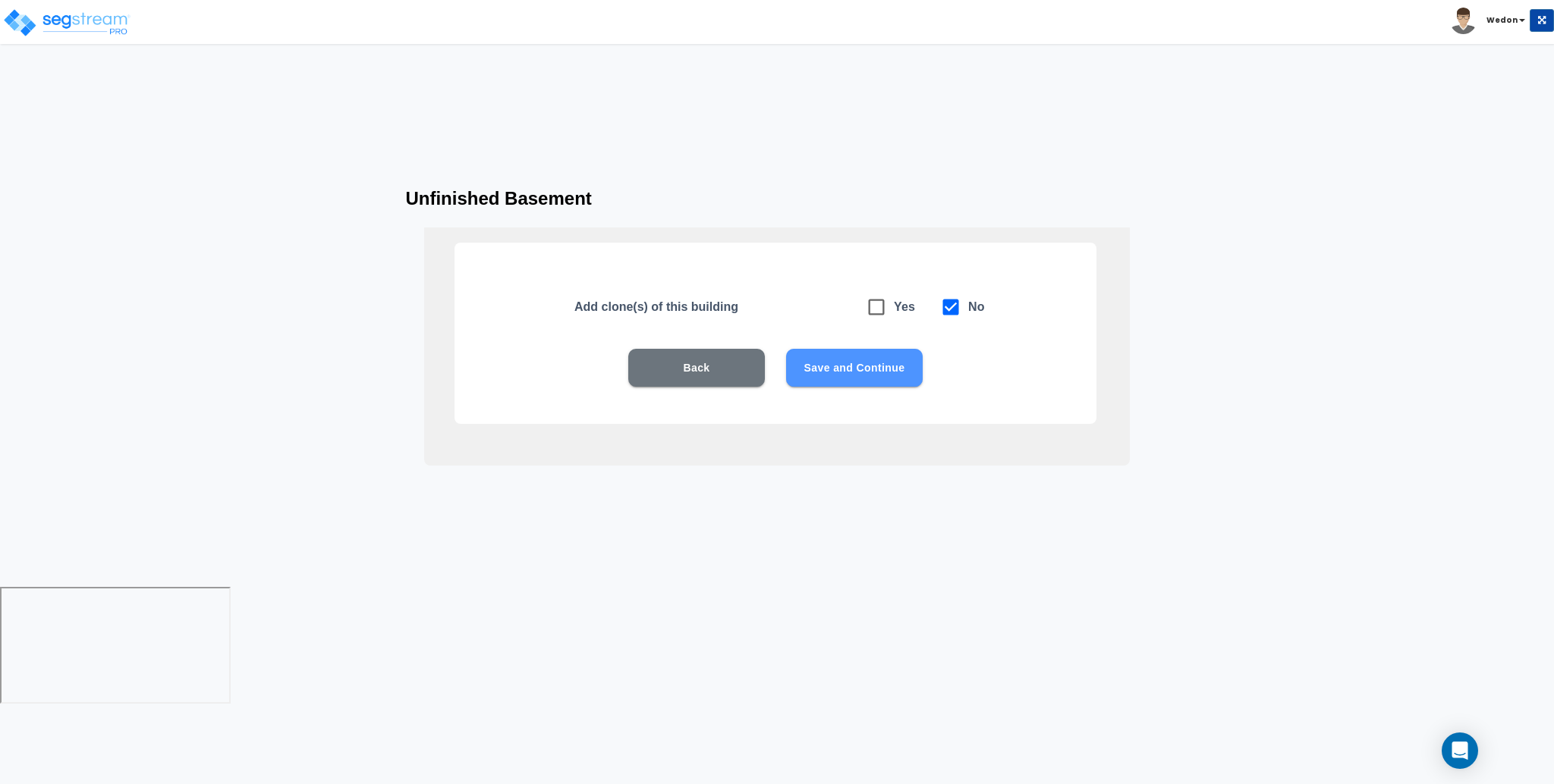
click at [881, 386] on button "Save and Continue" at bounding box center [854, 368] width 136 height 38
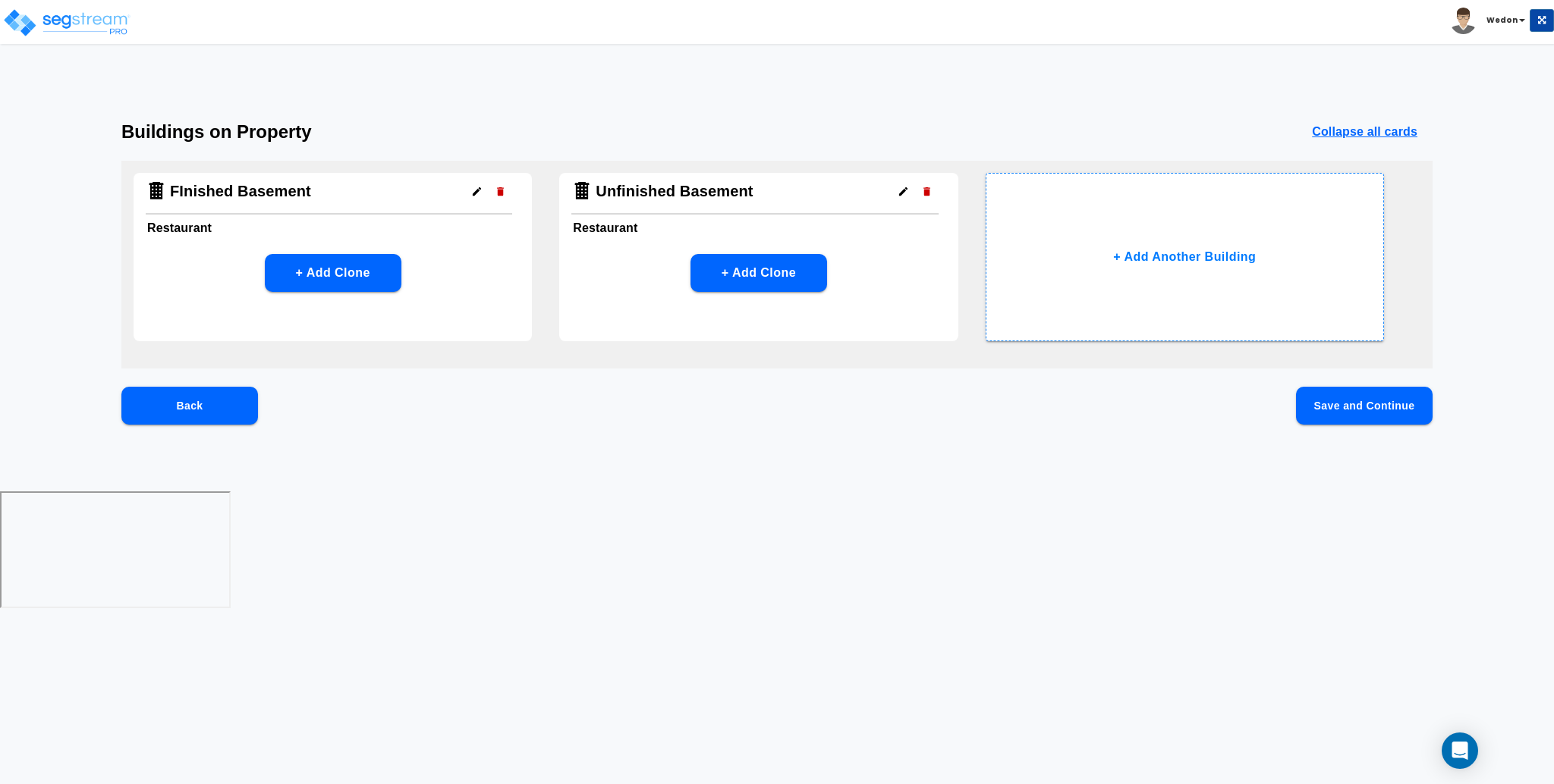
click at [1335, 405] on button "Save and Continue" at bounding box center [1363, 406] width 136 height 38
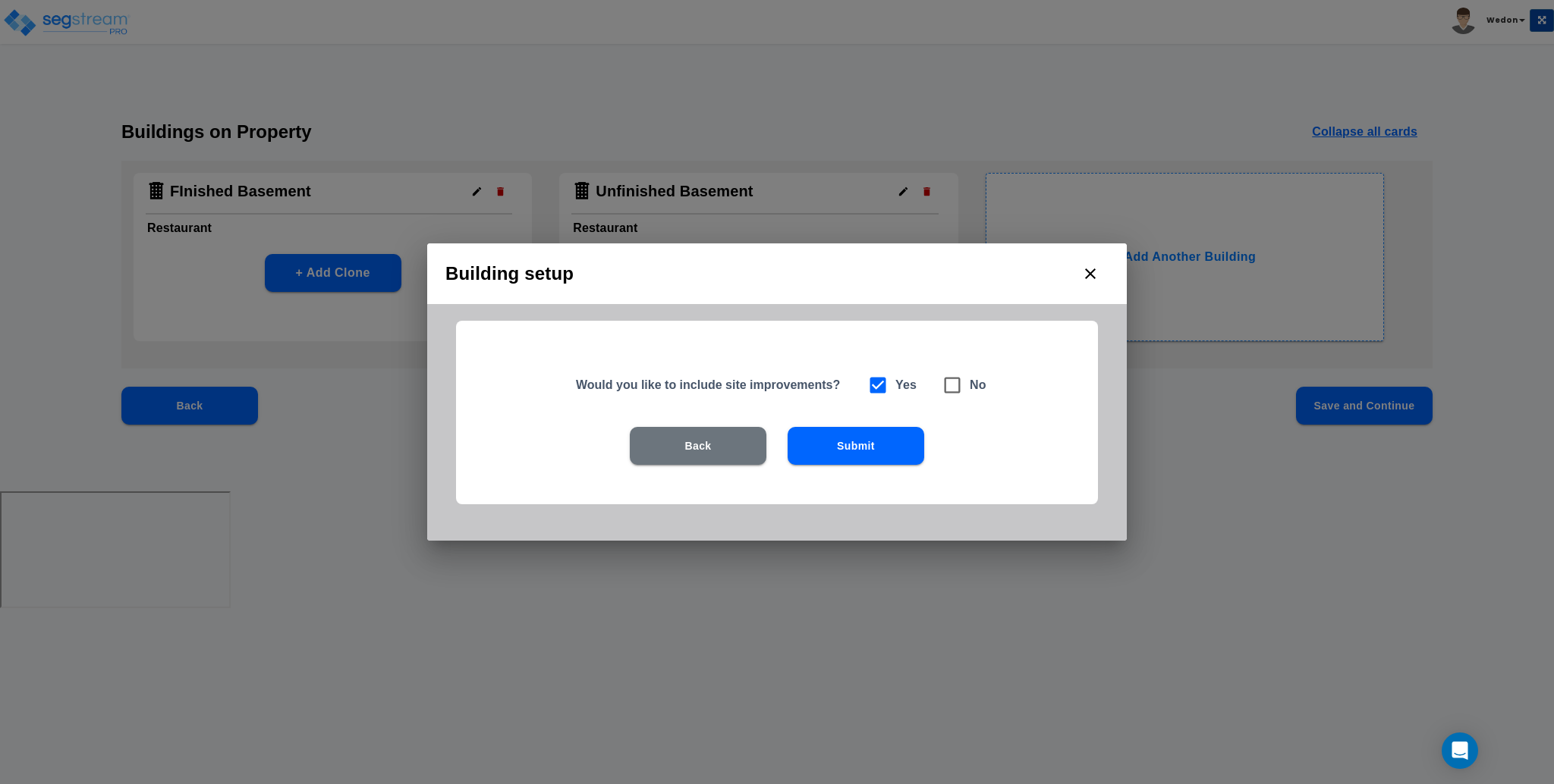
click at [955, 388] on icon at bounding box center [953, 386] width 21 height 21
checkbox input "false"
checkbox input "true"
click at [860, 463] on button "Submit" at bounding box center [855, 446] width 136 height 38
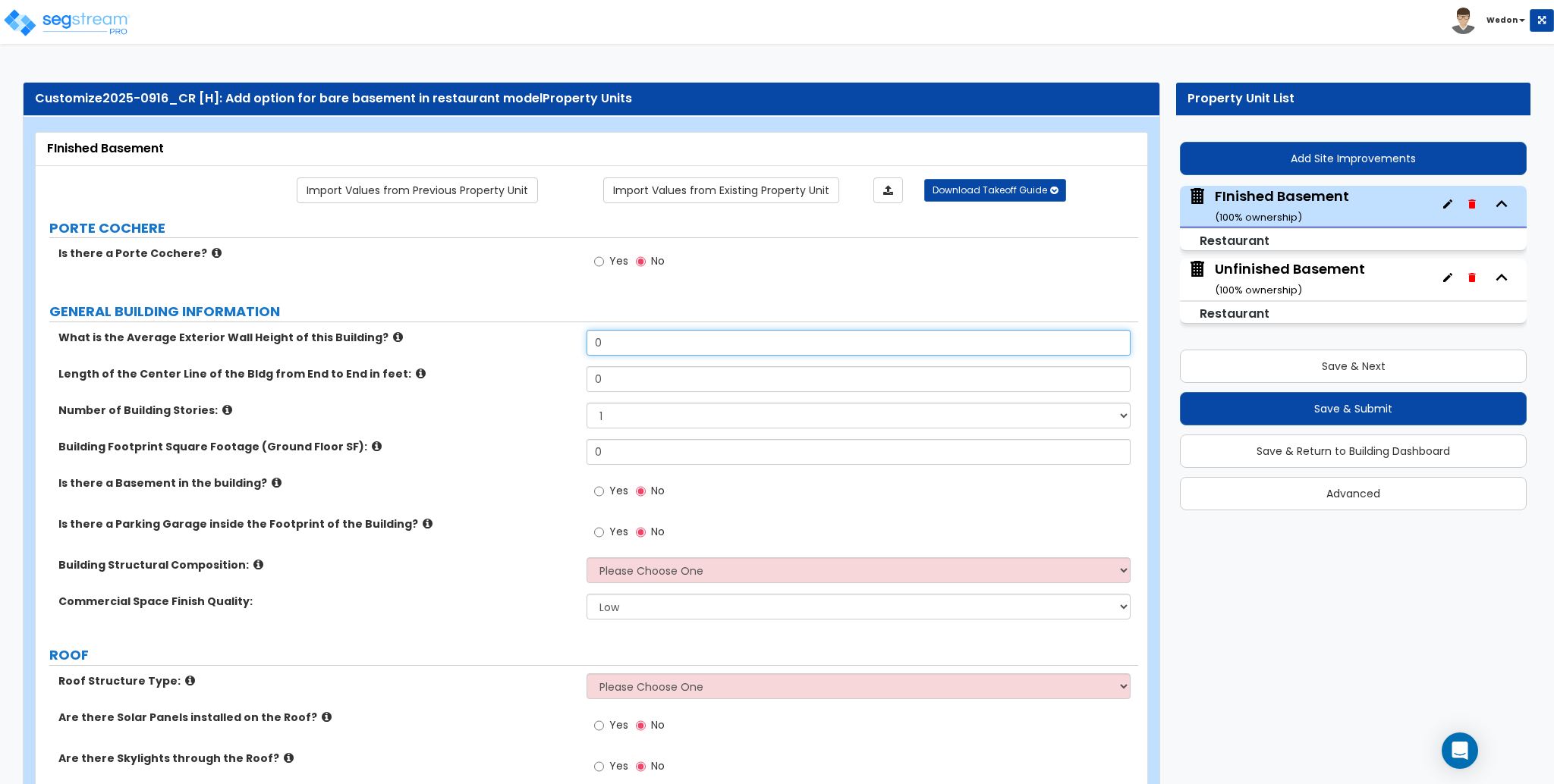
click at [640, 331] on input "0" at bounding box center [858, 343] width 543 height 26
click at [639, 334] on input "0" at bounding box center [858, 343] width 543 height 26
click at [639, 337] on input "0" at bounding box center [858, 343] width 543 height 26
click at [639, 338] on input "0" at bounding box center [858, 343] width 543 height 26
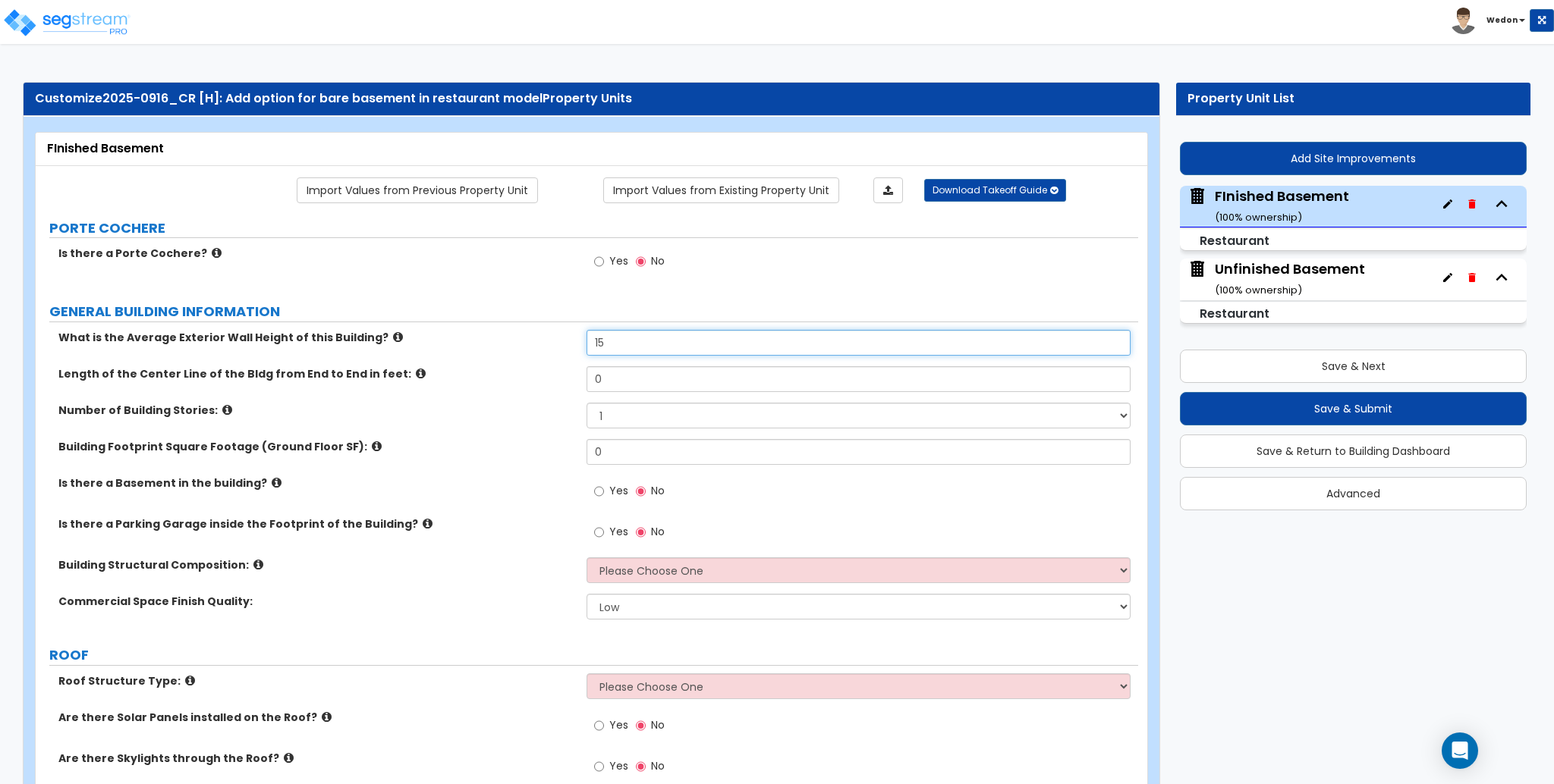
type input "15"
click at [633, 379] on input "0" at bounding box center [858, 379] width 543 height 26
click at [633, 379] on input "0" at bounding box center [858, 379] width 543 height 26
type input "90"
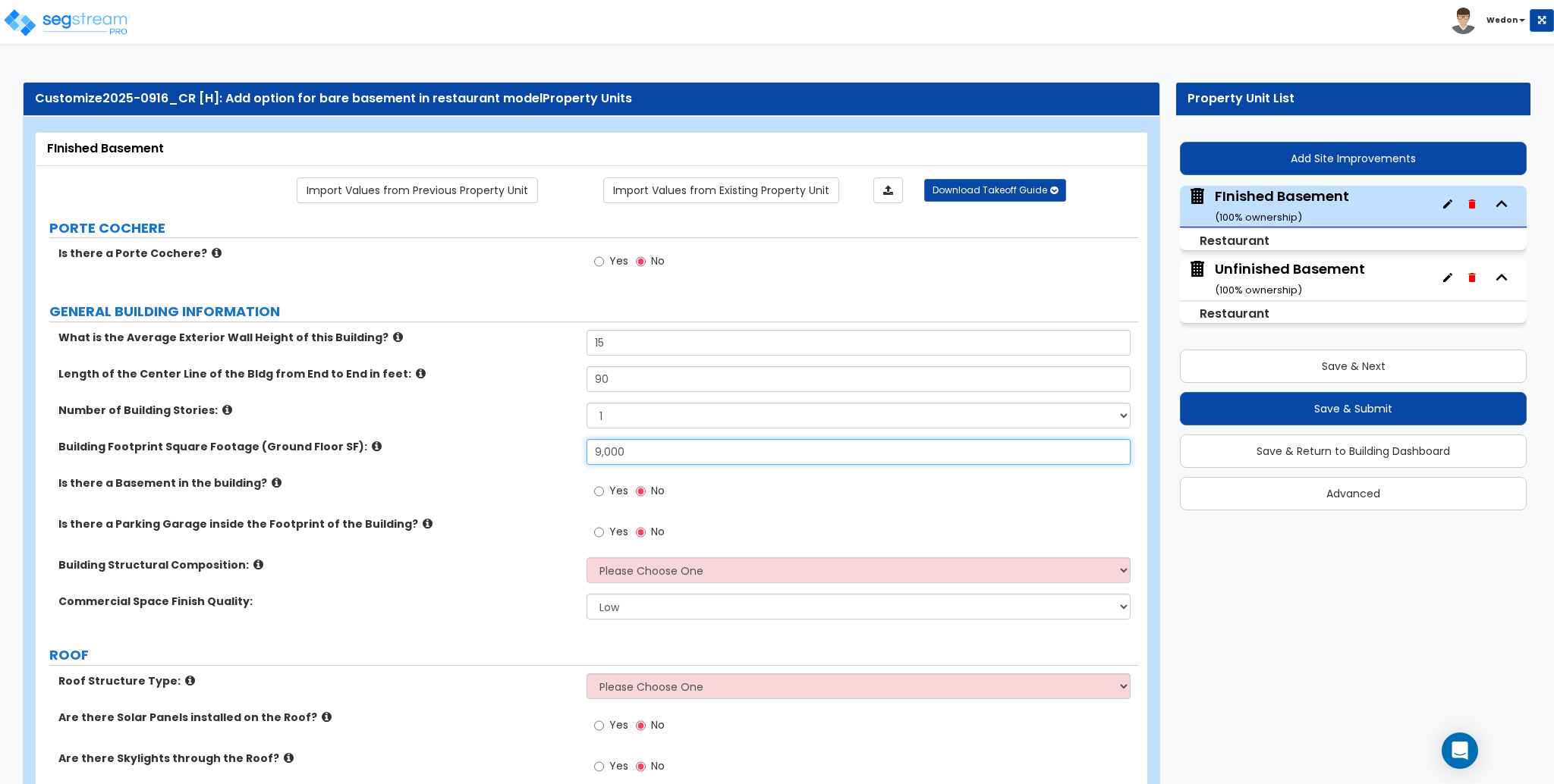
type input "9,000"
click at [610, 490] on span "Yes" at bounding box center [618, 491] width 19 height 15
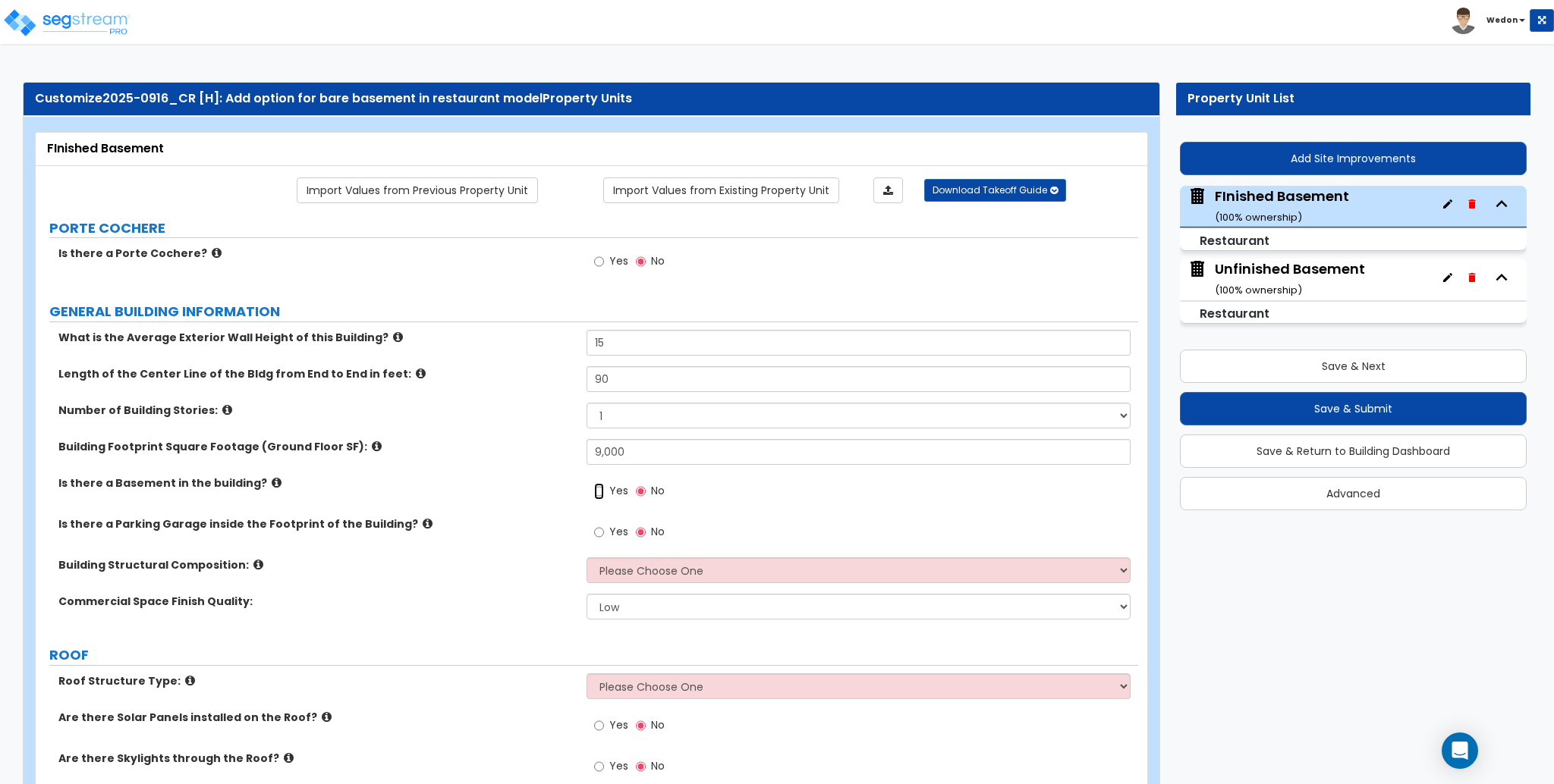
click at [604, 490] on input "Yes" at bounding box center [599, 491] width 10 height 17
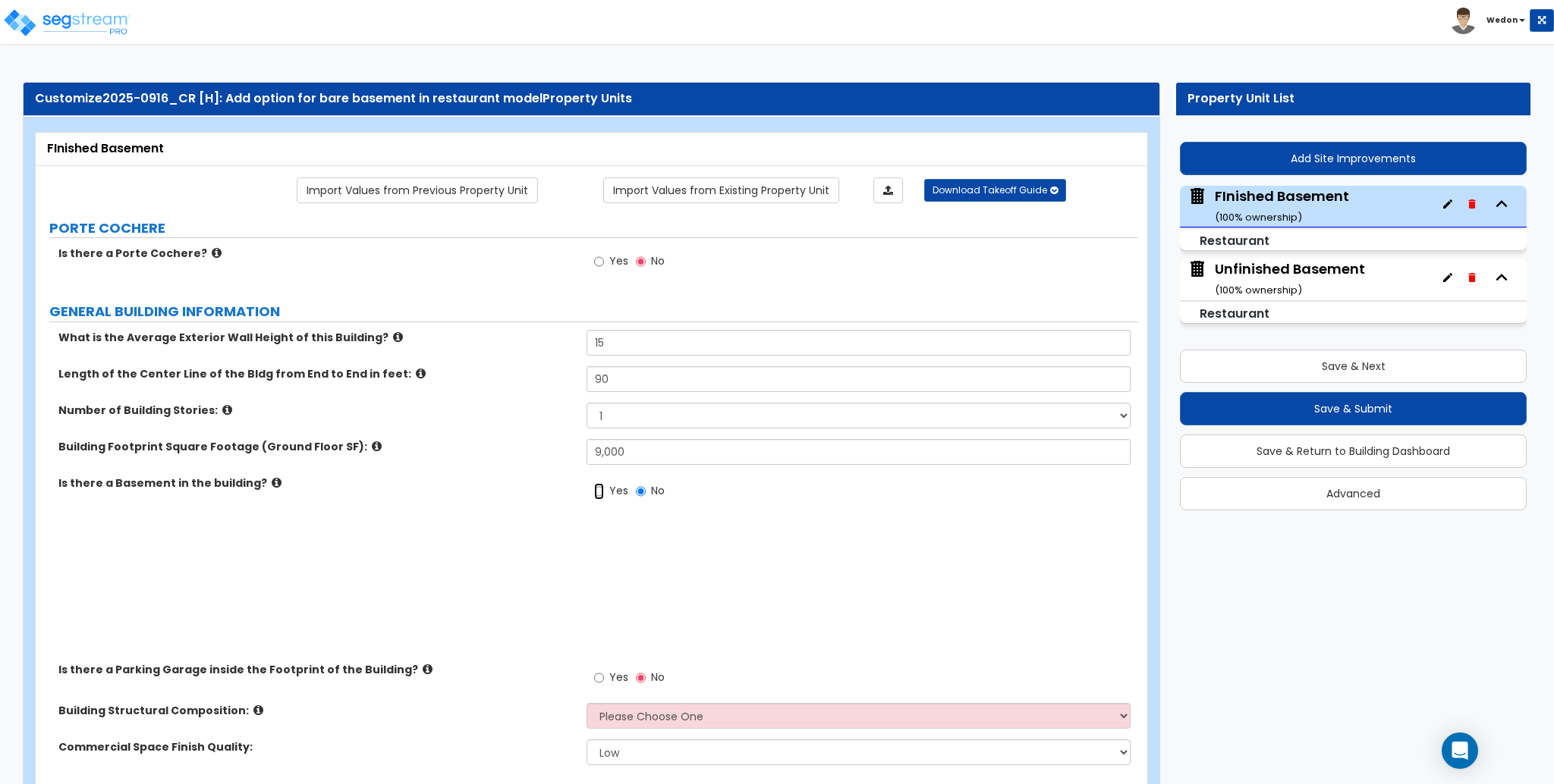
radio input "true"
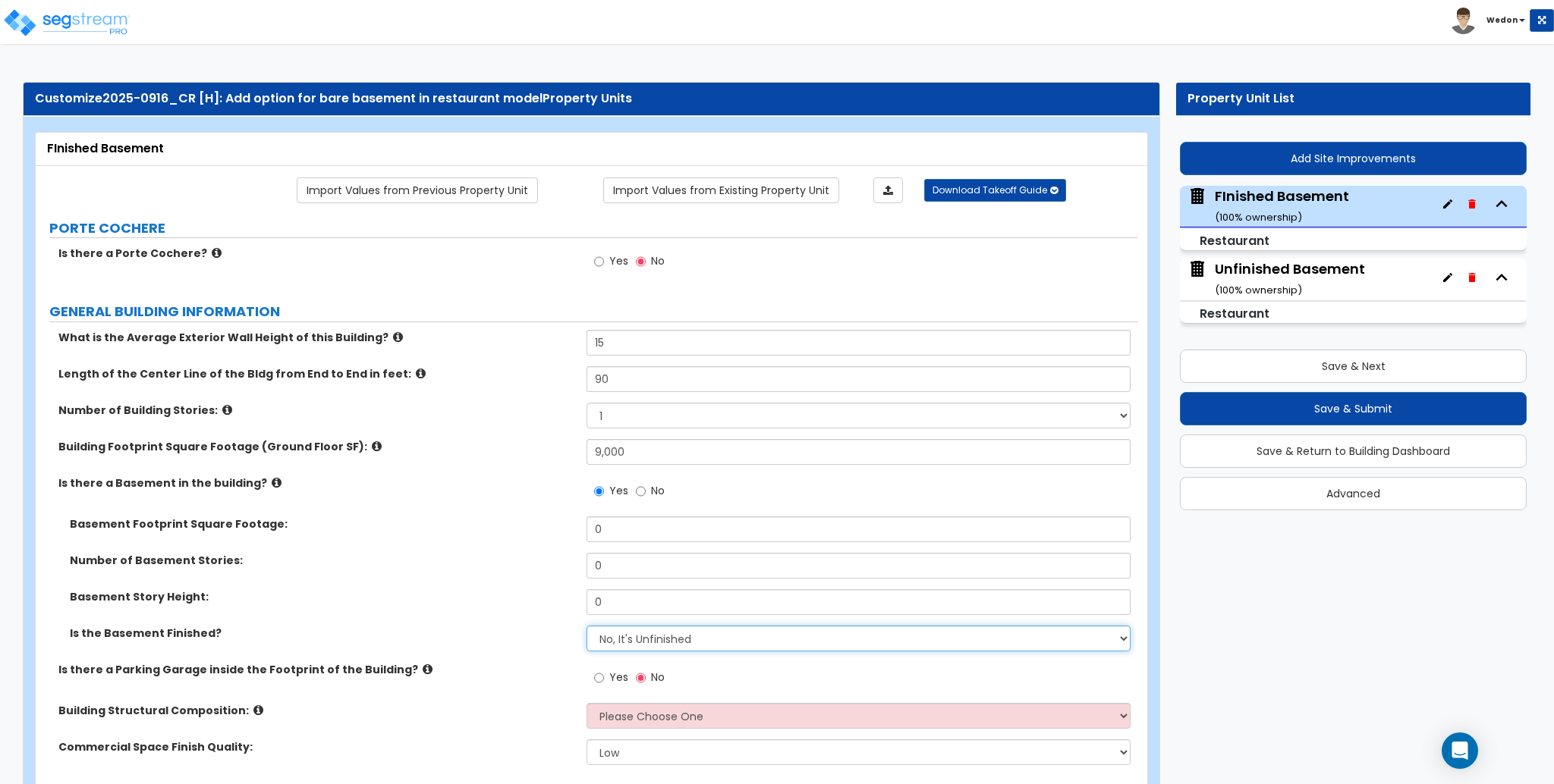
click at [684, 647] on select "No, It's Unfinished Yes, It's Finished" at bounding box center [858, 638] width 543 height 26
select select "1"
click at [587, 626] on select "No, It's Unfinished Yes, It's Finished" at bounding box center [858, 638] width 543 height 26
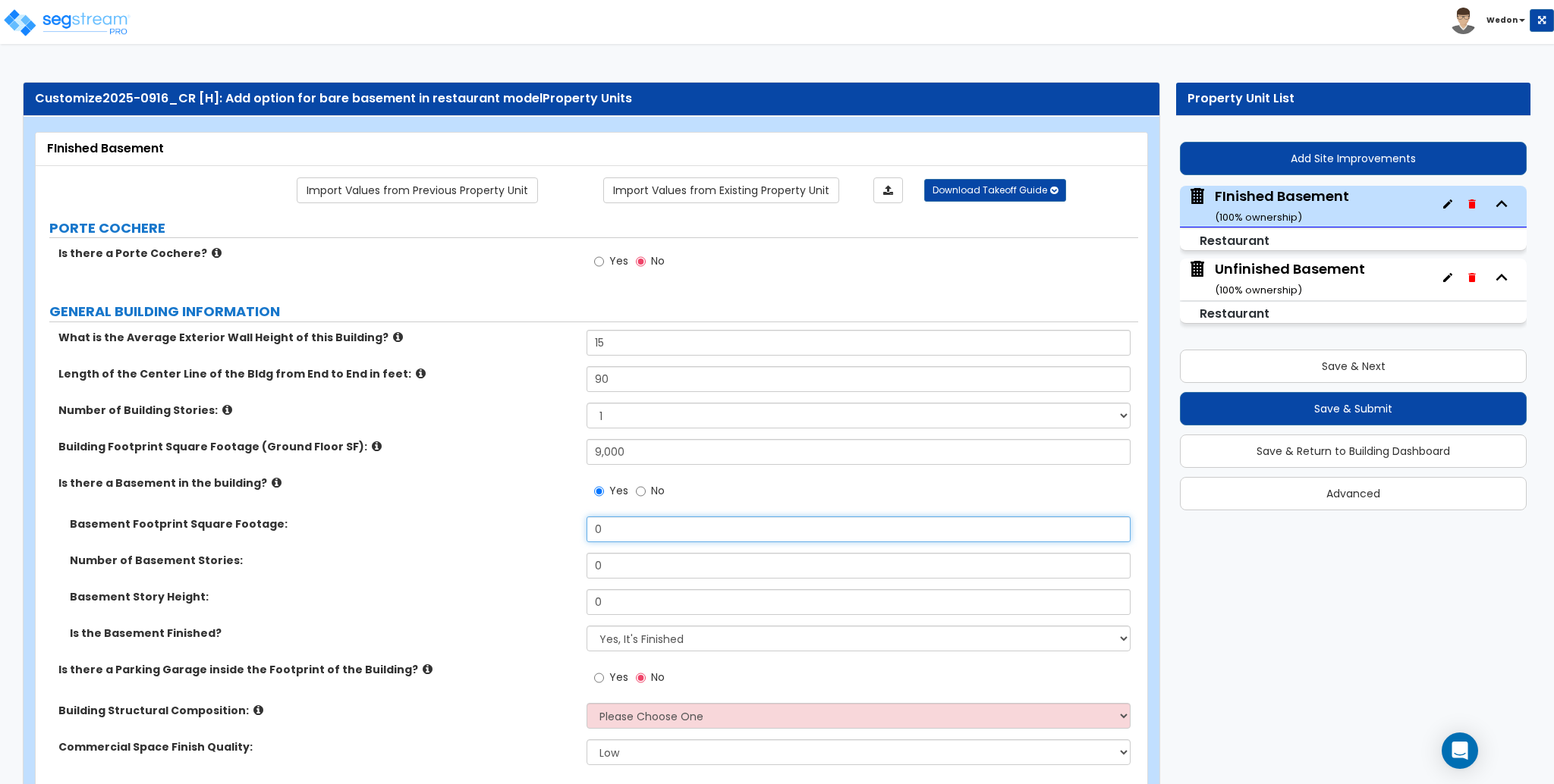
click at [628, 533] on input "0" at bounding box center [858, 530] width 543 height 26
type input "5"
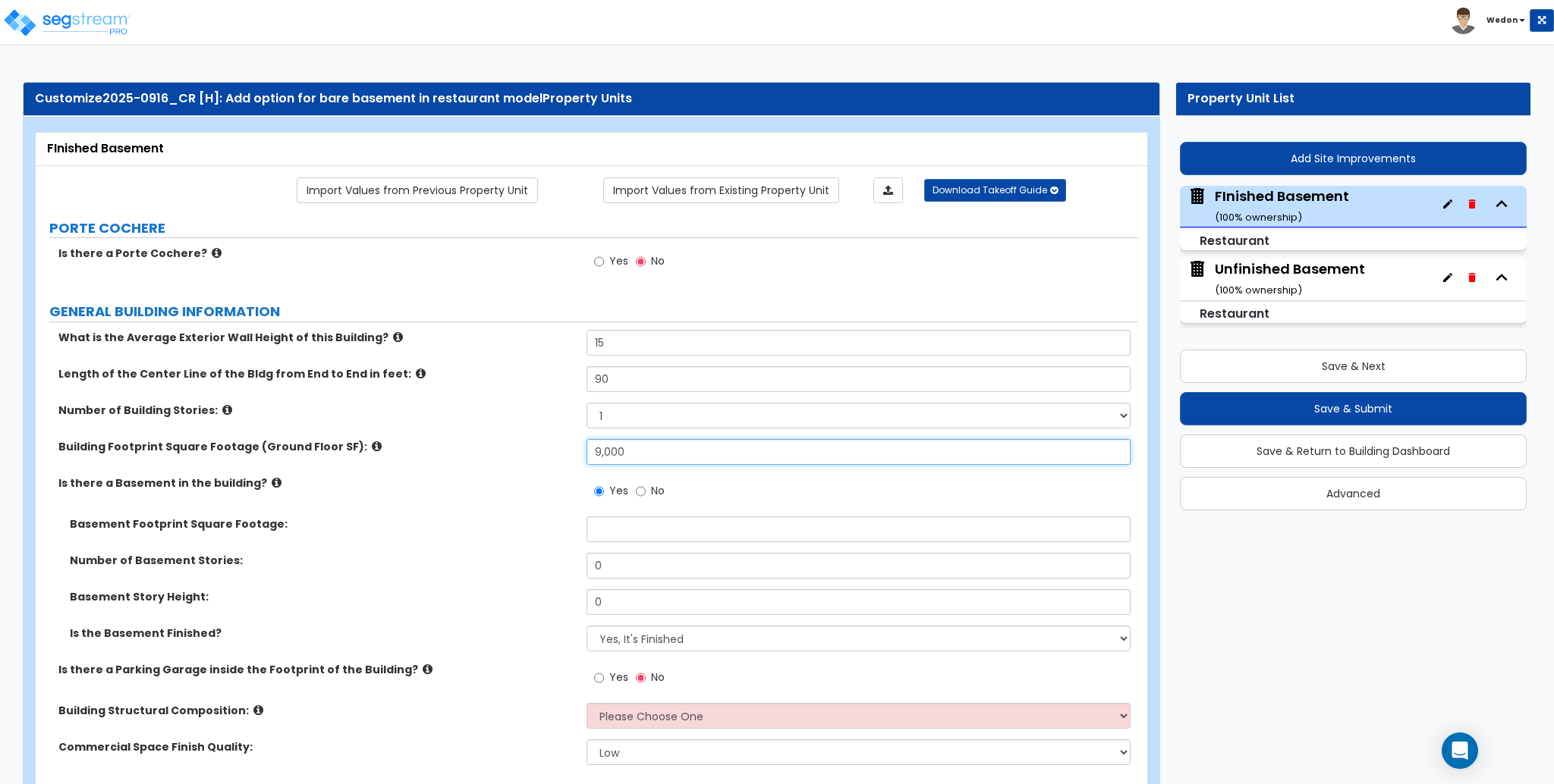
drag, startPoint x: 642, startPoint y: 454, endPoint x: 484, endPoint y: 443, distance: 158.4
click at [485, 444] on div "Building Footprint Square Footage (Ground Floor SF): 9,000" at bounding box center [587, 457] width 1103 height 37
type input "5,000"
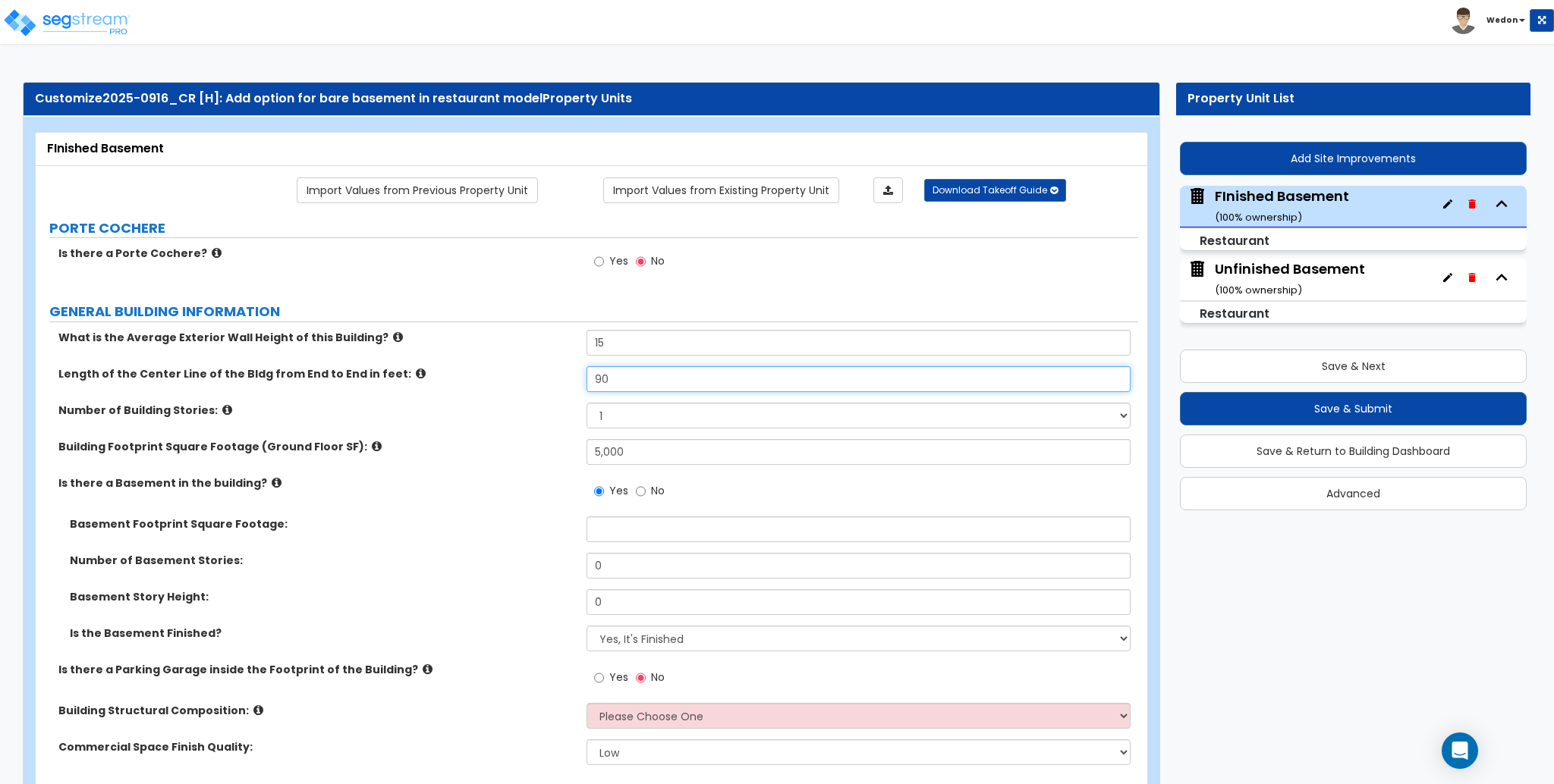
drag, startPoint x: 609, startPoint y: 380, endPoint x: 569, endPoint y: 374, distance: 40.4
click at [569, 374] on div "Length of the Center Line of the Bldg from End to End in feet: 90" at bounding box center [587, 385] width 1103 height 37
type input "50"
click at [481, 428] on div "Number of Building Stories: 1 2 3 4 5" at bounding box center [587, 421] width 1103 height 37
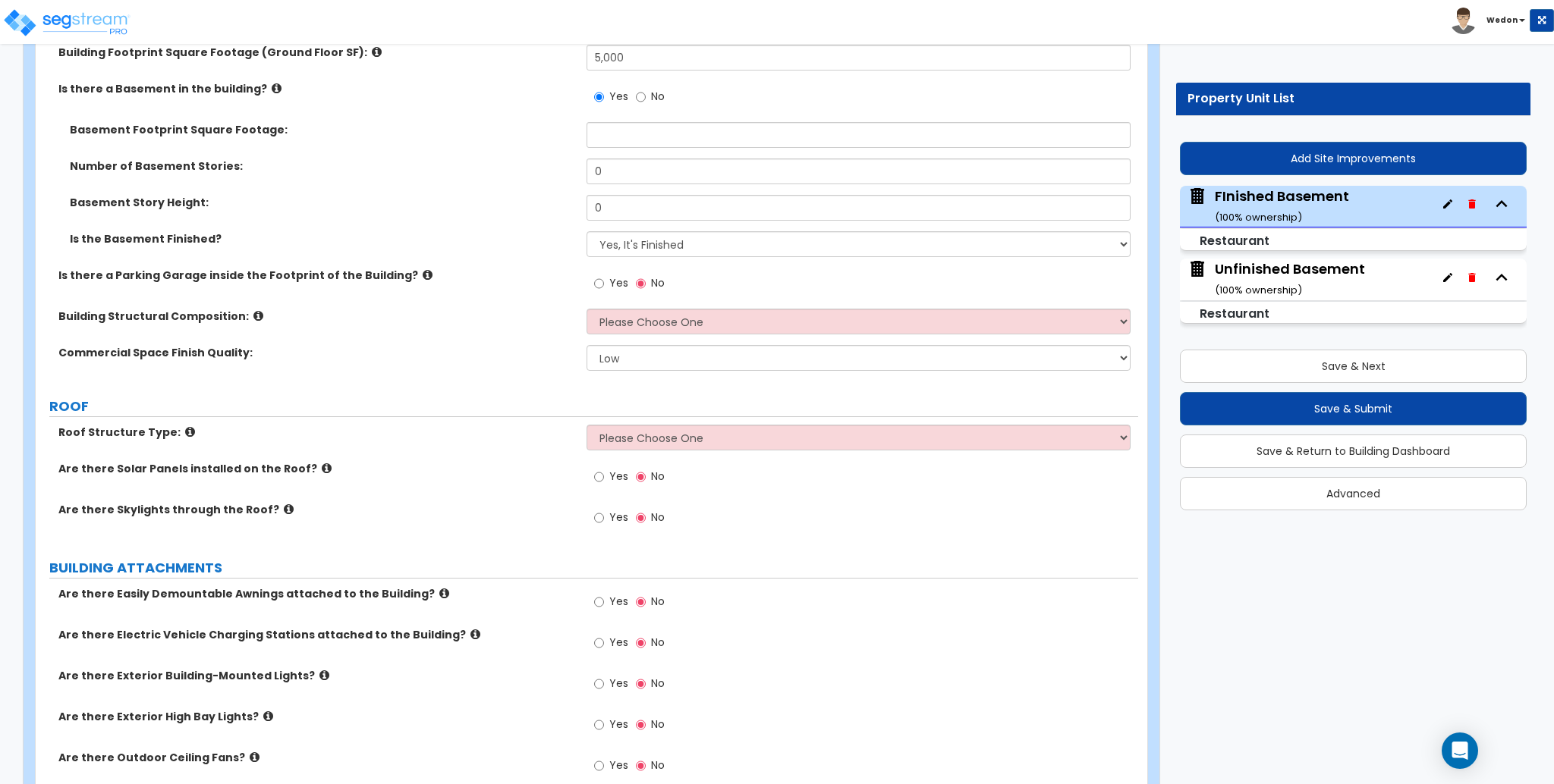
scroll to position [405, 0]
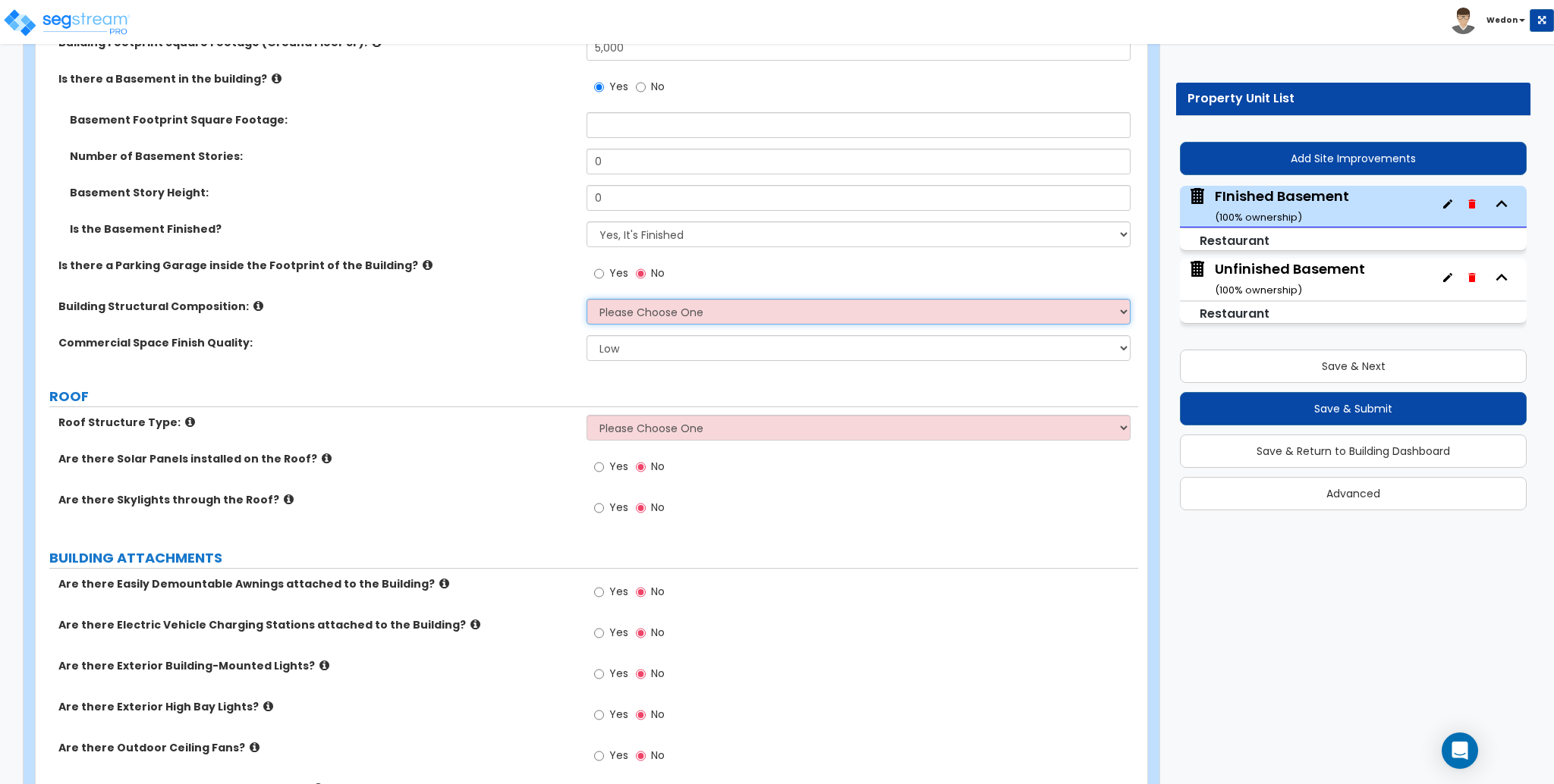
click at [778, 309] on select "Please Choose One Tilt-up Wall Construction Reinforced Concrete Structural Stee…" at bounding box center [858, 312] width 543 height 26
select select "6"
click at [587, 299] on select "Please Choose One Tilt-up Wall Construction Reinforced Concrete Structural Stee…" at bounding box center [858, 312] width 543 height 26
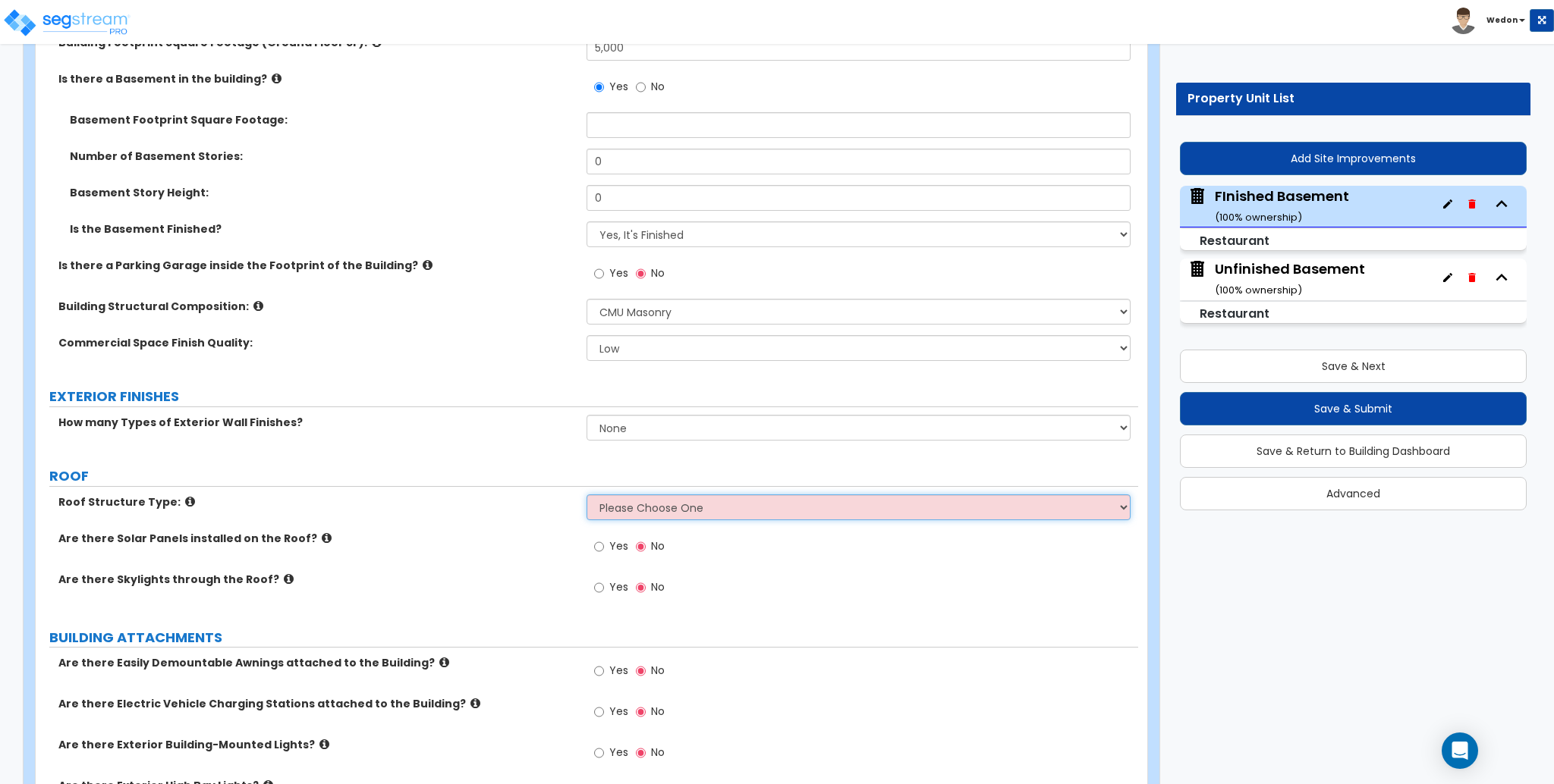
click at [711, 494] on select "Please Choose One Gable Roof Flat Roof Hybrid Gable & Flat Roof" at bounding box center [858, 507] width 543 height 26
select select "1"
click at [587, 494] on select "Please Choose One Gable Roof Flat Roof Hybrid Gable & Flat Roof" at bounding box center [858, 507] width 543 height 26
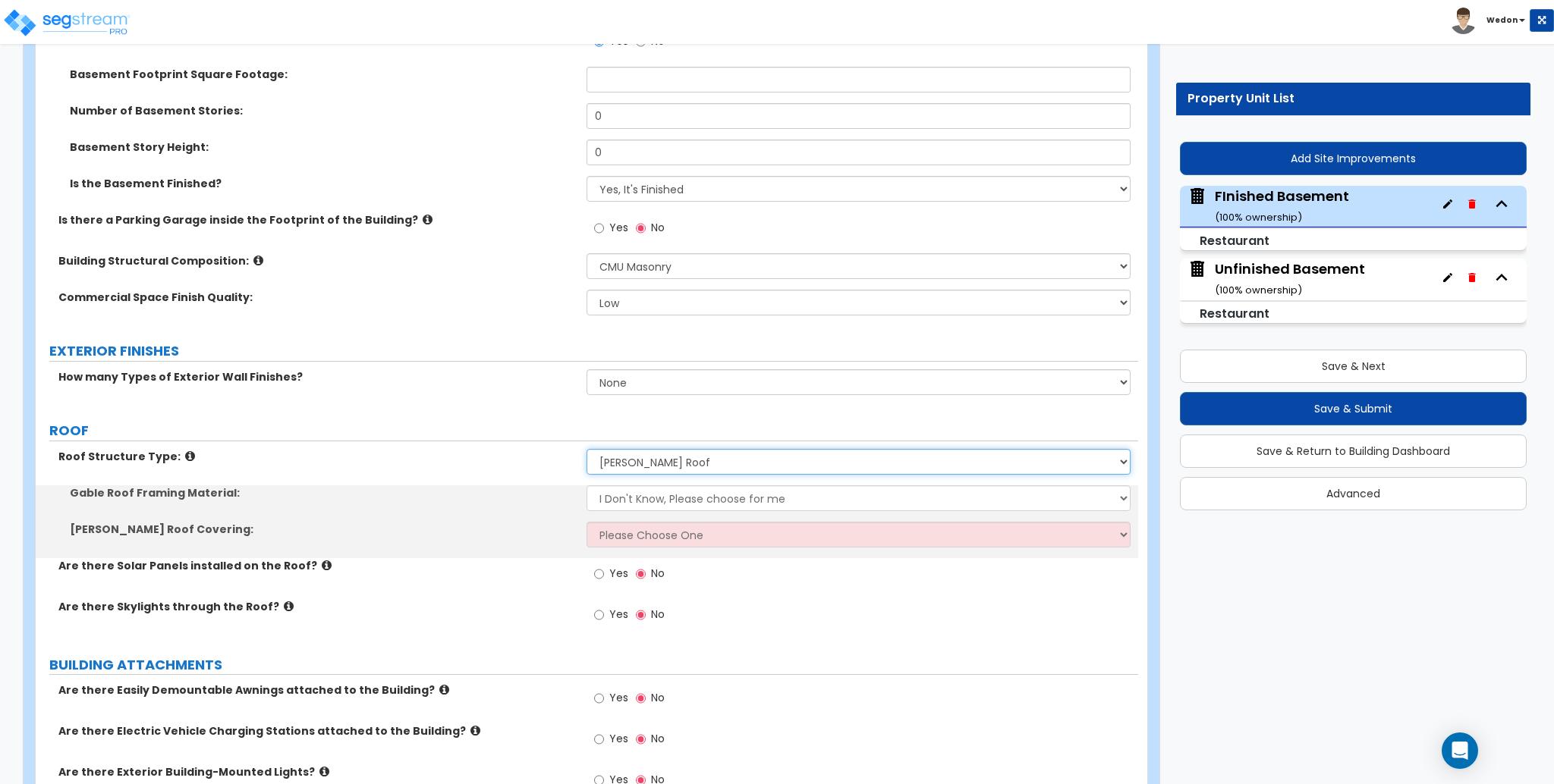
scroll to position [606, 0]
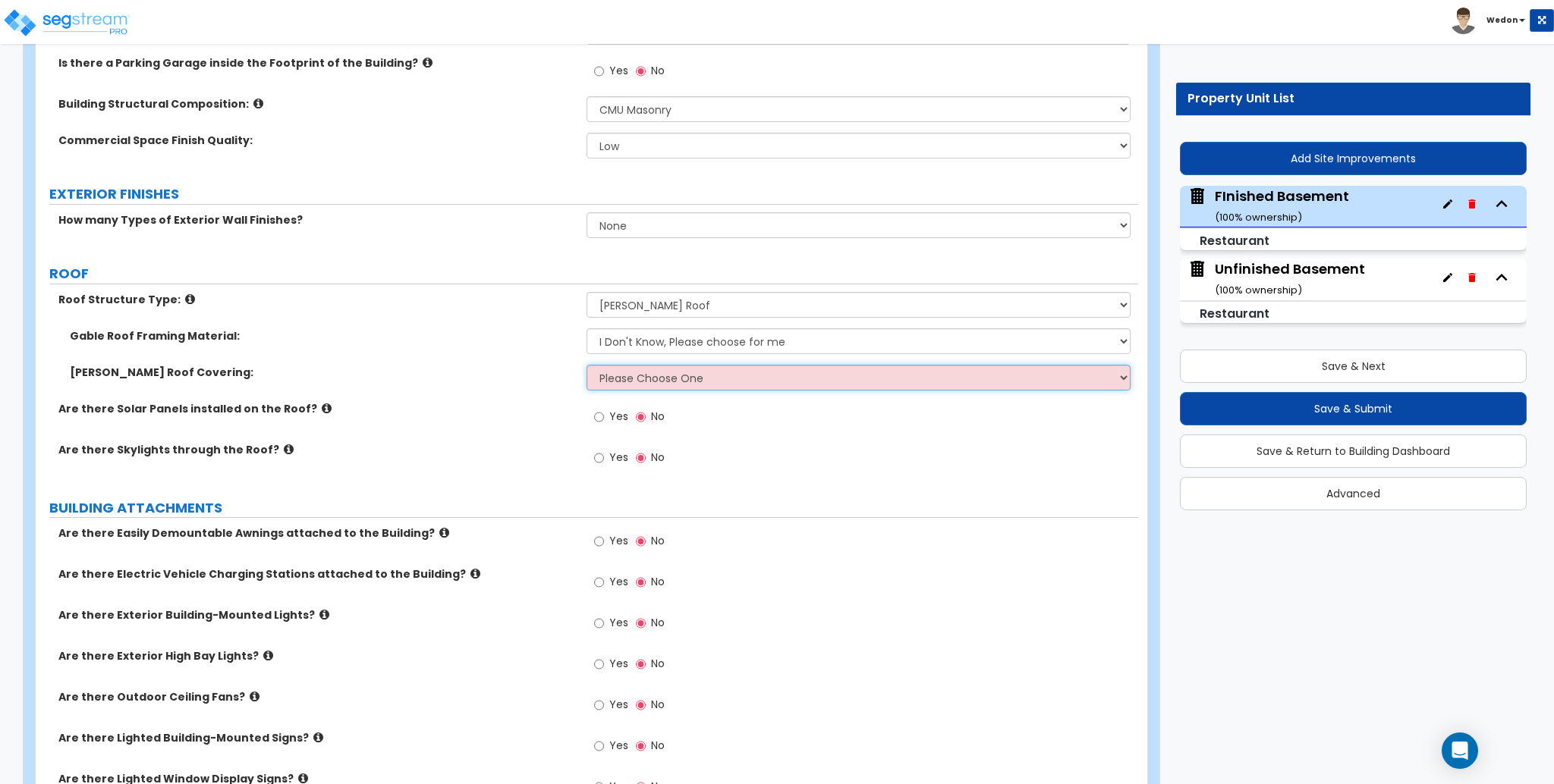
click at [671, 383] on select "Please Choose One Asphalt Shingle Clay Tile Wood Shingle Metal Shingle Standing…" at bounding box center [858, 378] width 543 height 26
select select "1"
click at [587, 365] on select "Please Choose One Asphalt Shingle Clay Tile Wood Shingle Metal Shingle Standing…" at bounding box center [858, 378] width 543 height 26
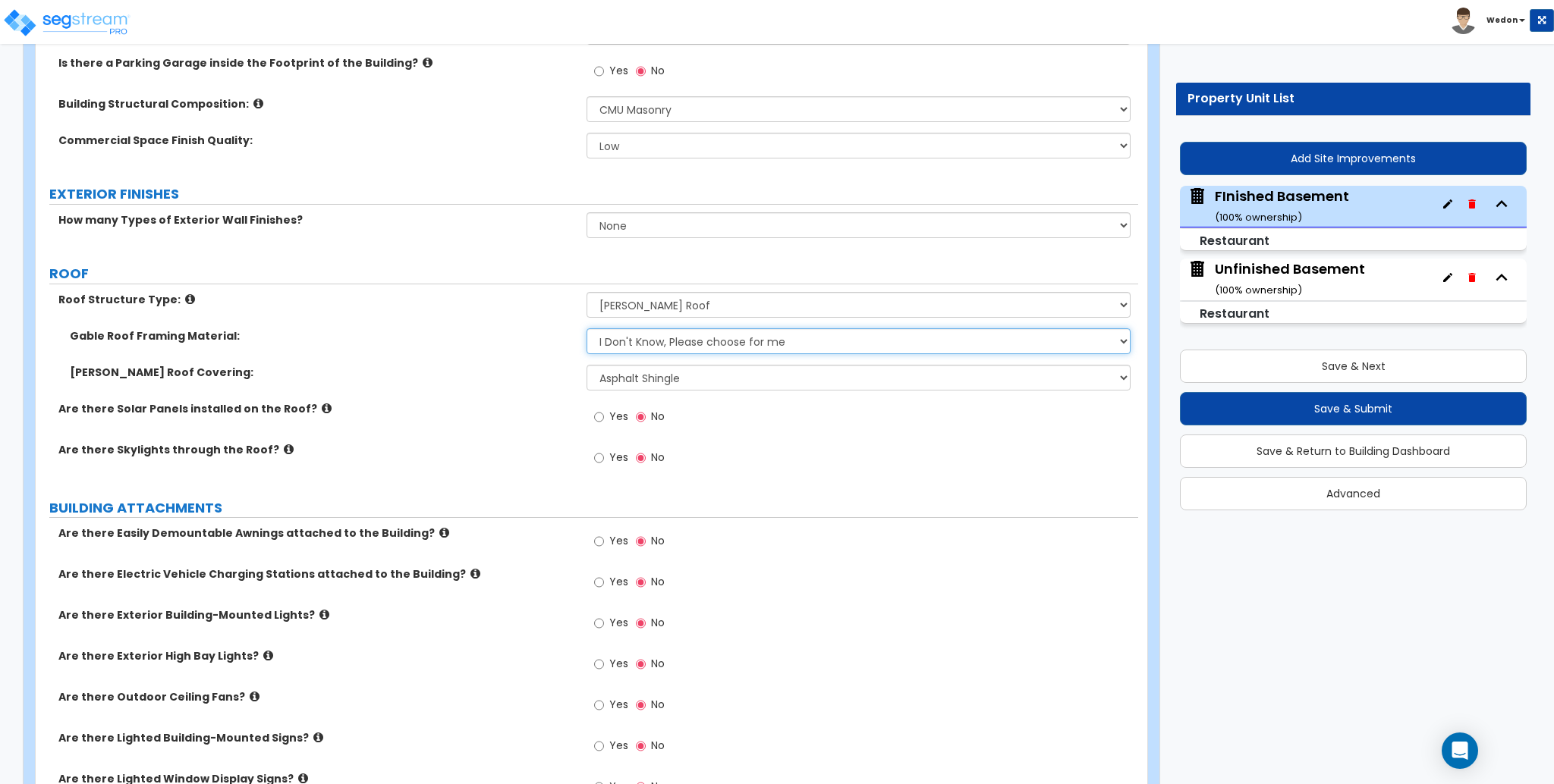
click at [753, 344] on select "I Don't Know, Please choose for me Metal Wood" at bounding box center [858, 341] width 543 height 26
click at [531, 365] on label "Gable Roof Covering:" at bounding box center [322, 373] width 505 height 15
click at [710, 378] on select "Please Choose One Asphalt Shingle Clay Tile Wood Shingle Metal Shingle Standing…" at bounding box center [858, 378] width 543 height 26
click at [745, 382] on select "Please Choose One Asphalt Shingle Clay Tile Wood Shingle Metal Shingle Standing…" at bounding box center [858, 378] width 543 height 26
click at [776, 337] on select "I Don't Know, Please choose for me Metal Wood" at bounding box center [858, 341] width 543 height 26
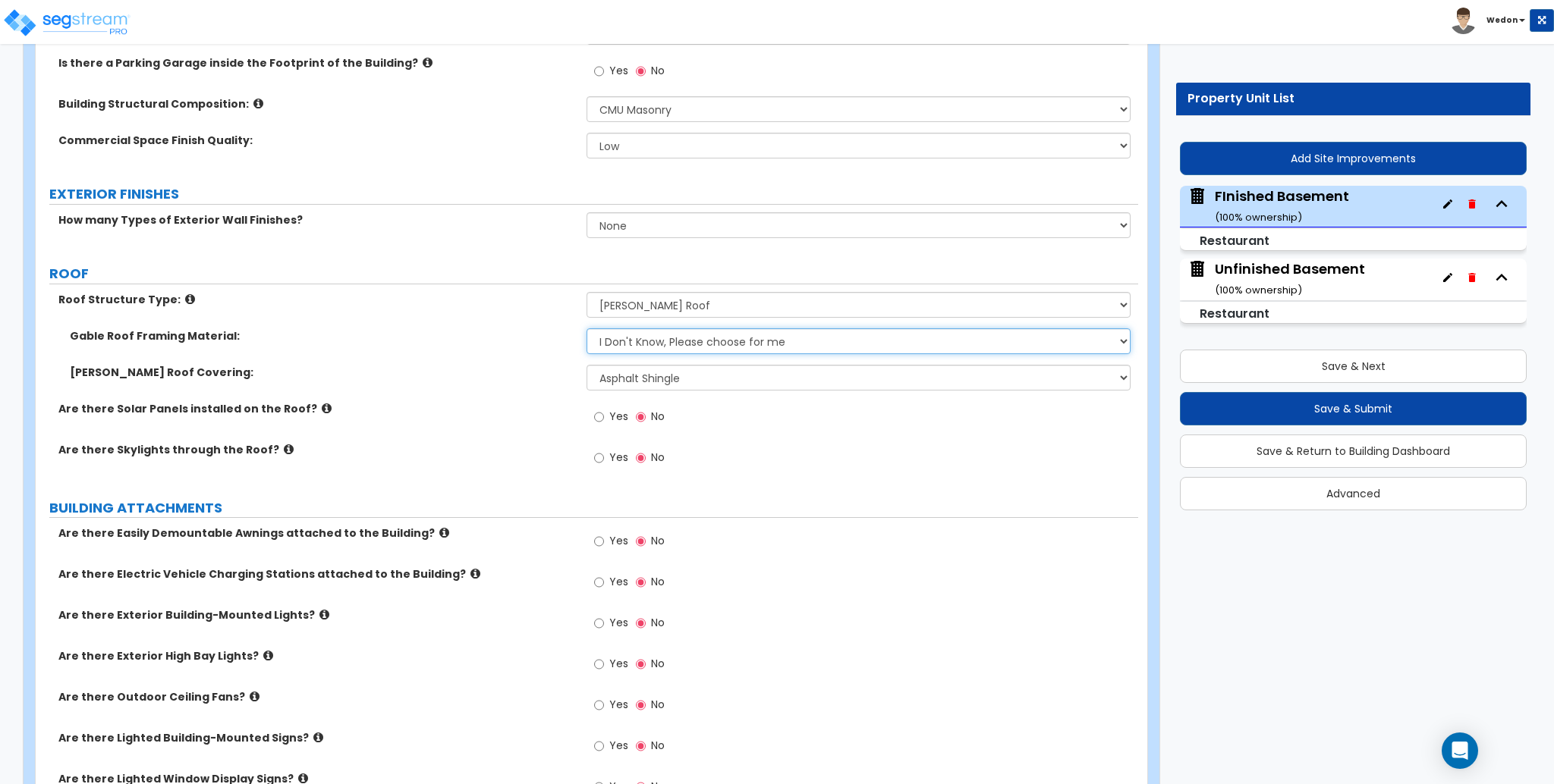
drag, startPoint x: 787, startPoint y: 339, endPoint x: 602, endPoint y: 322, distance: 185.8
click at [787, 339] on select "I Don't Know, Please choose for me Metal Wood" at bounding box center [858, 341] width 543 height 26
click at [498, 317] on div "Roof Structure Type: Please Choose One Gable Roof Flat Roof Hybrid Gable & Flat…" at bounding box center [587, 310] width 1103 height 37
click at [1013, 444] on div "Yes No" at bounding box center [862, 462] width 551 height 41
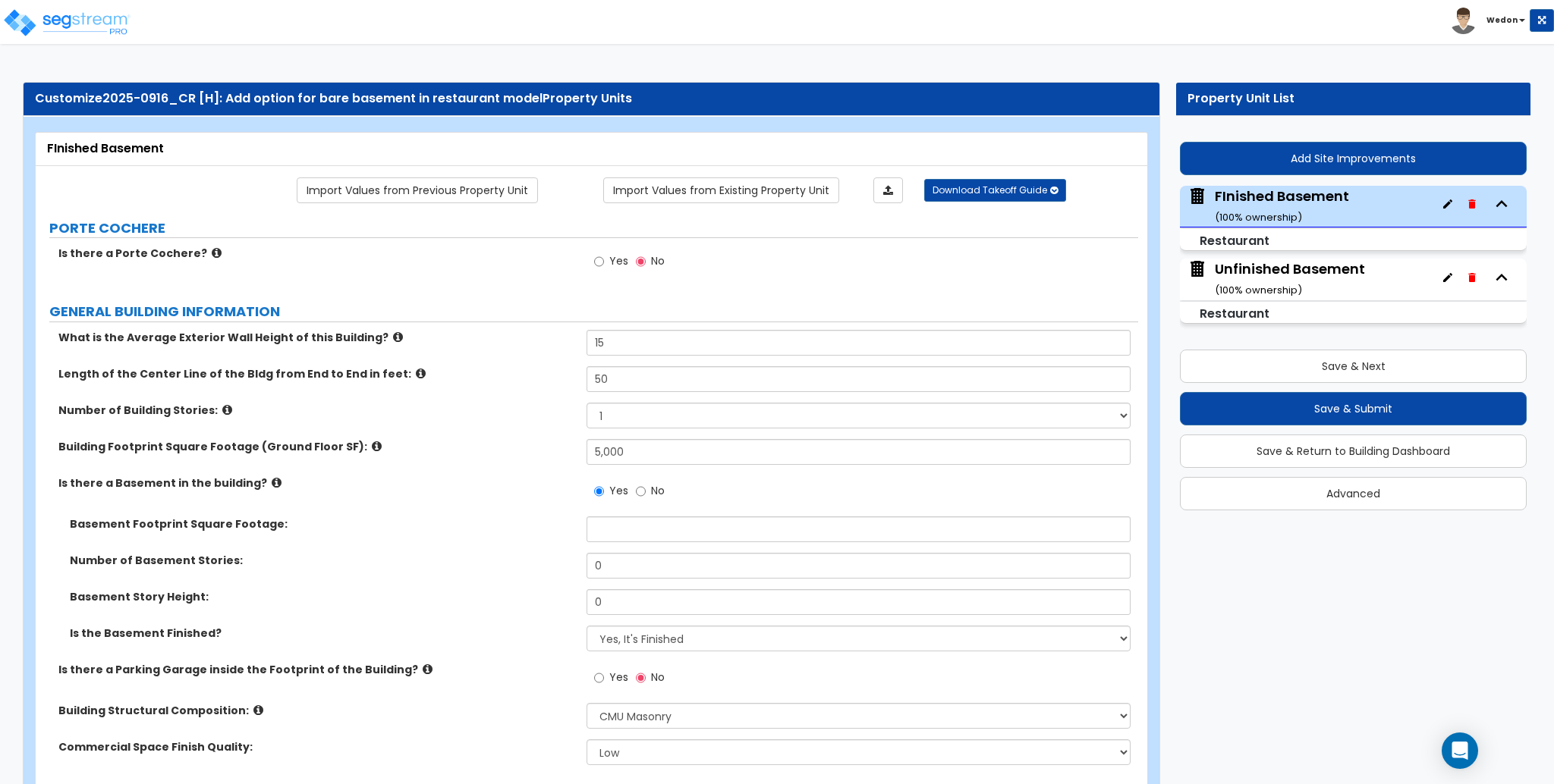
scroll to position [202, 0]
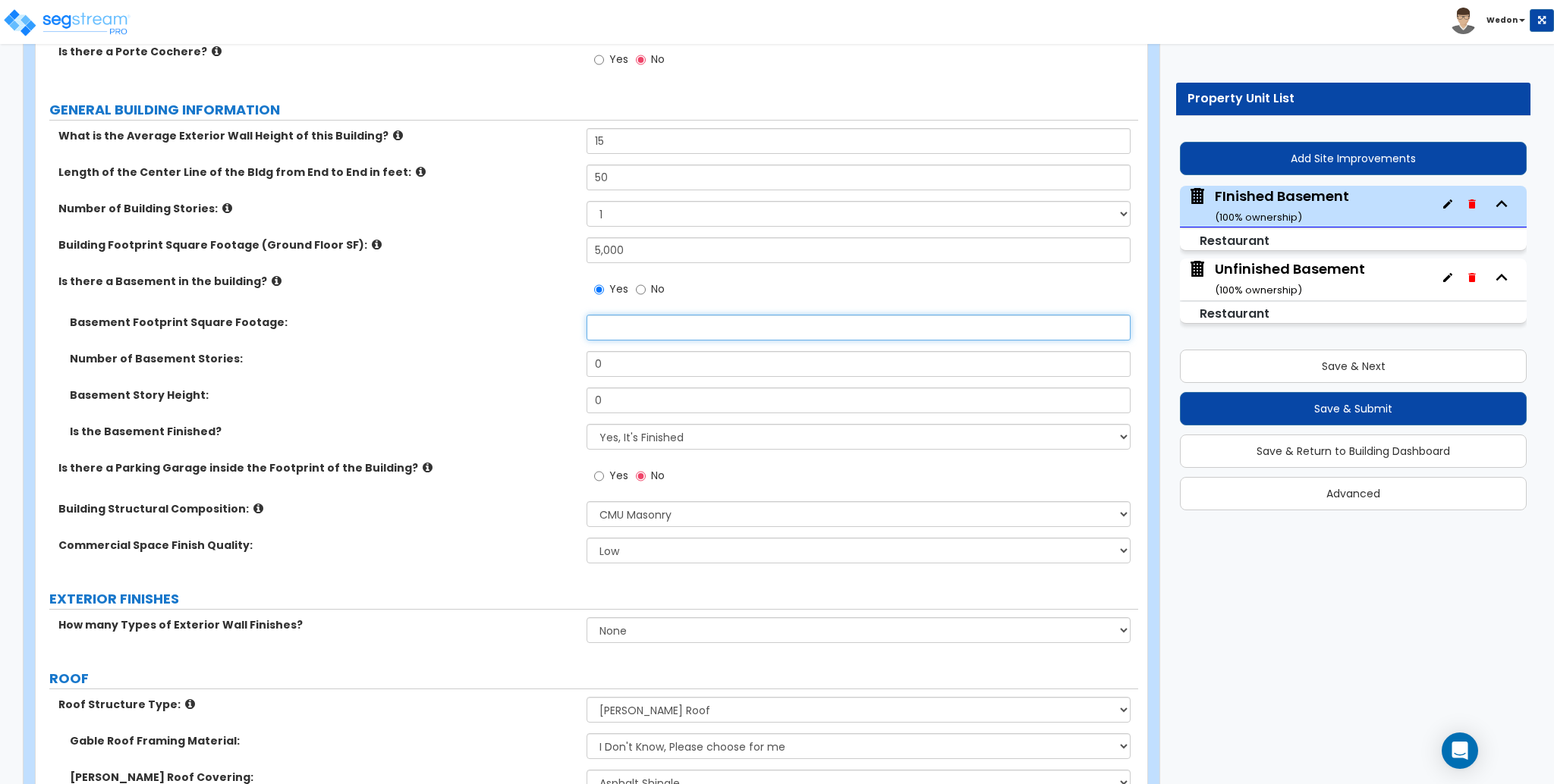
click at [660, 331] on input "text" at bounding box center [858, 328] width 543 height 26
type input "2,000"
click at [654, 356] on input "0" at bounding box center [858, 364] width 543 height 26
type input "1"
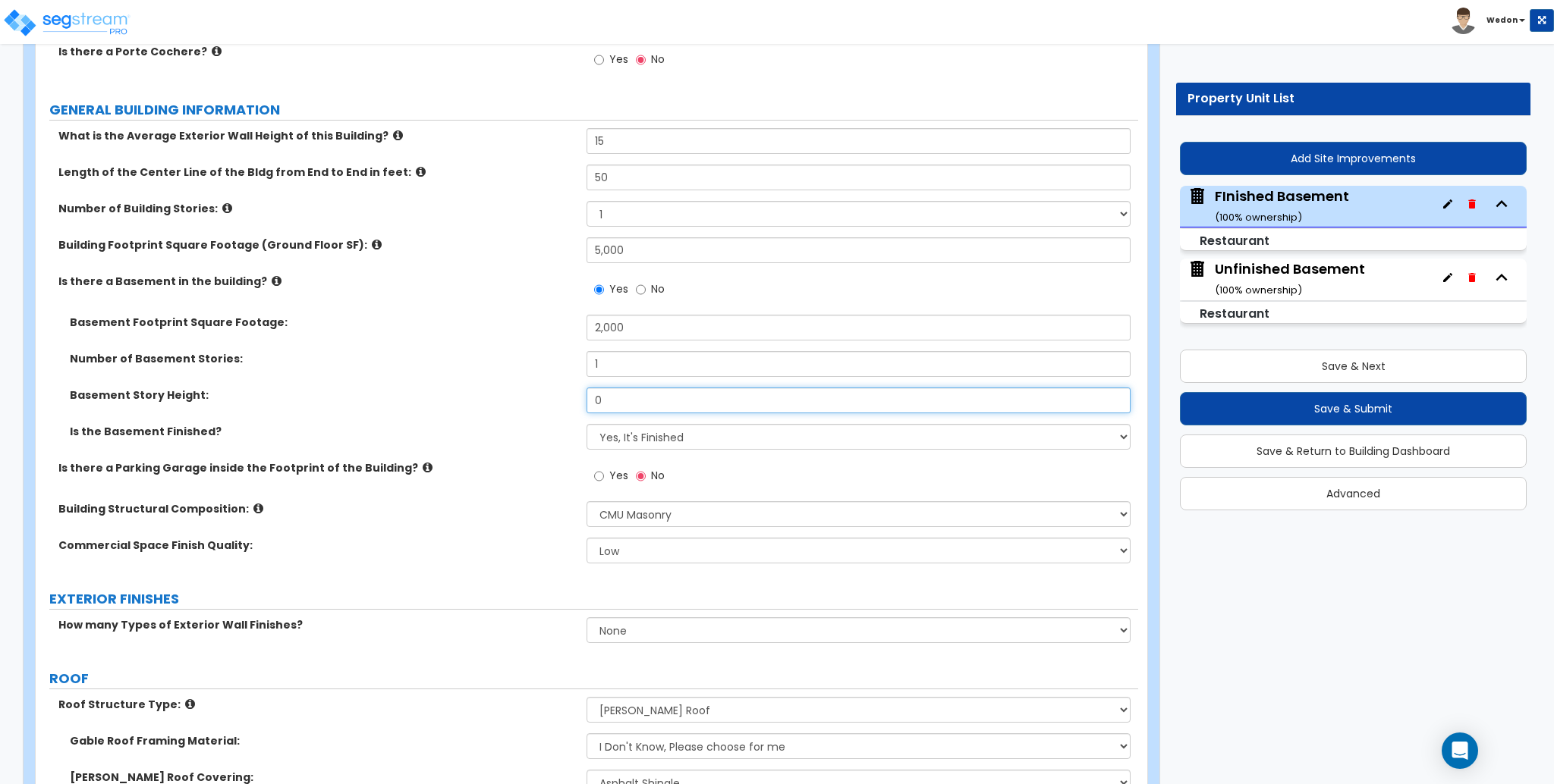
click at [637, 404] on input "0" at bounding box center [858, 401] width 543 height 26
click at [638, 404] on input "0" at bounding box center [858, 401] width 543 height 26
type input "10"
click at [518, 402] on label "Basement Story Height:" at bounding box center [322, 395] width 505 height 15
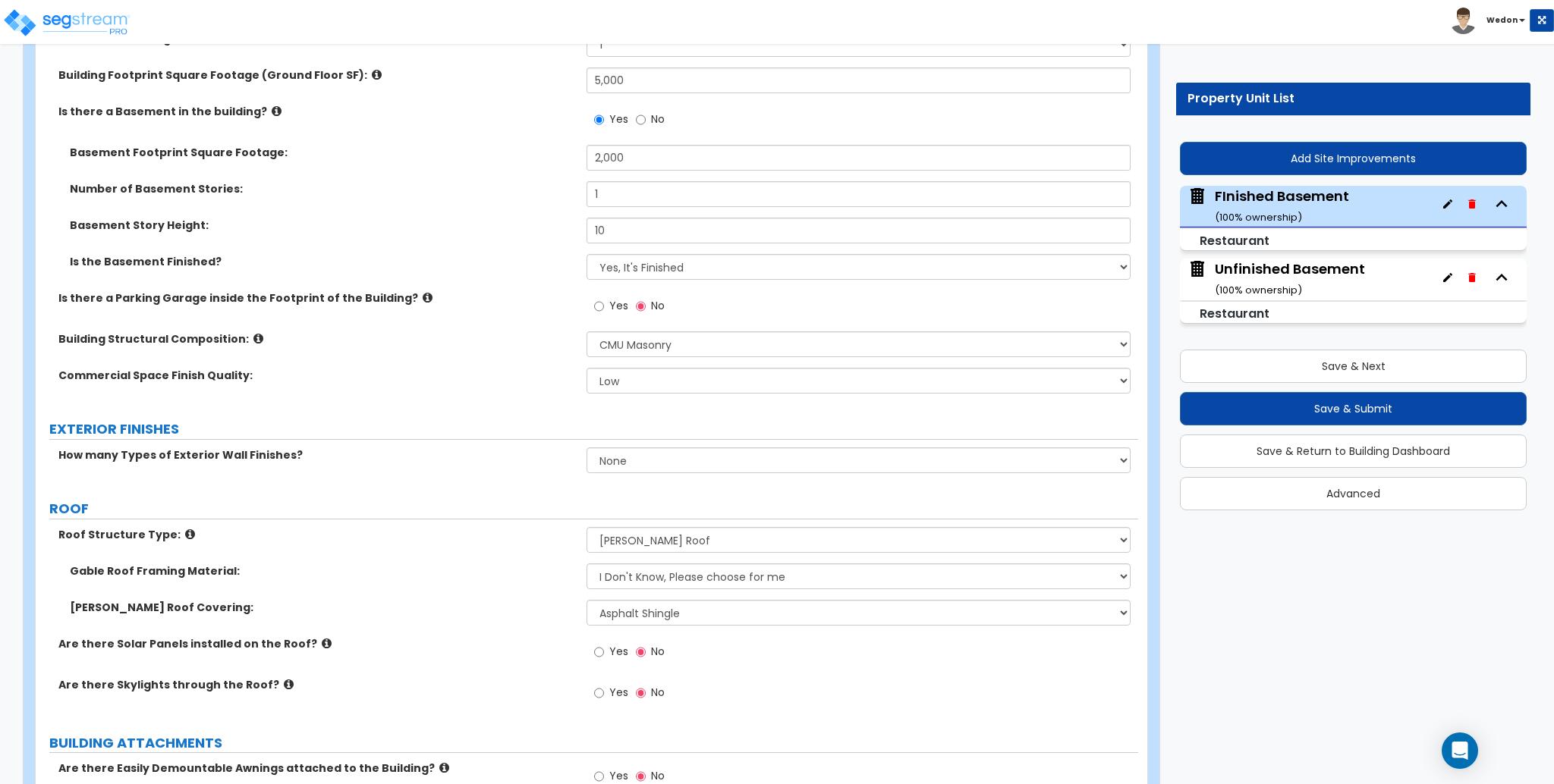
scroll to position [405, 0]
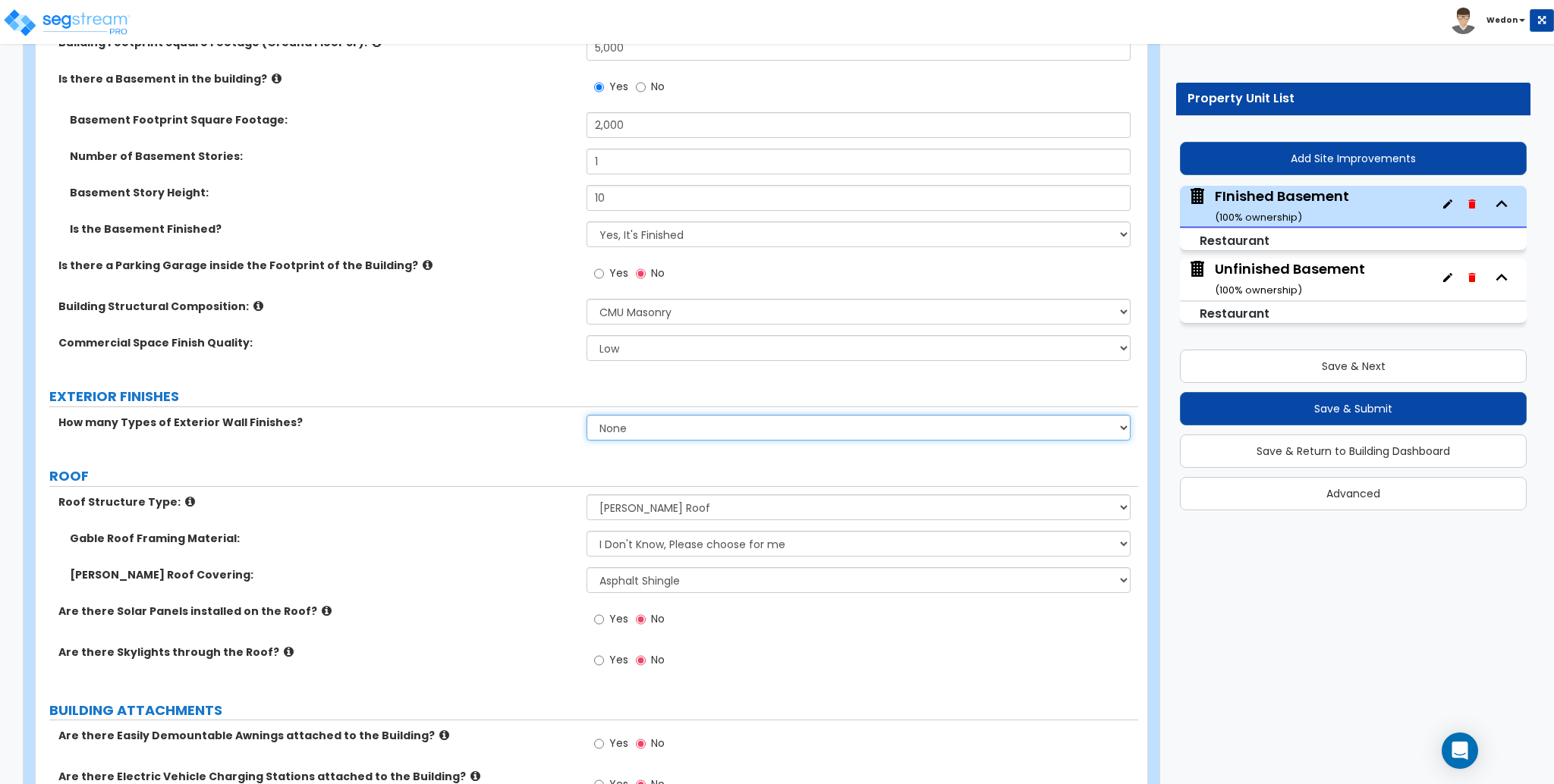
click at [636, 434] on select "None 1 2 3" at bounding box center [858, 428] width 543 height 26
click at [587, 415] on select "None 1 2 3" at bounding box center [858, 428] width 543 height 26
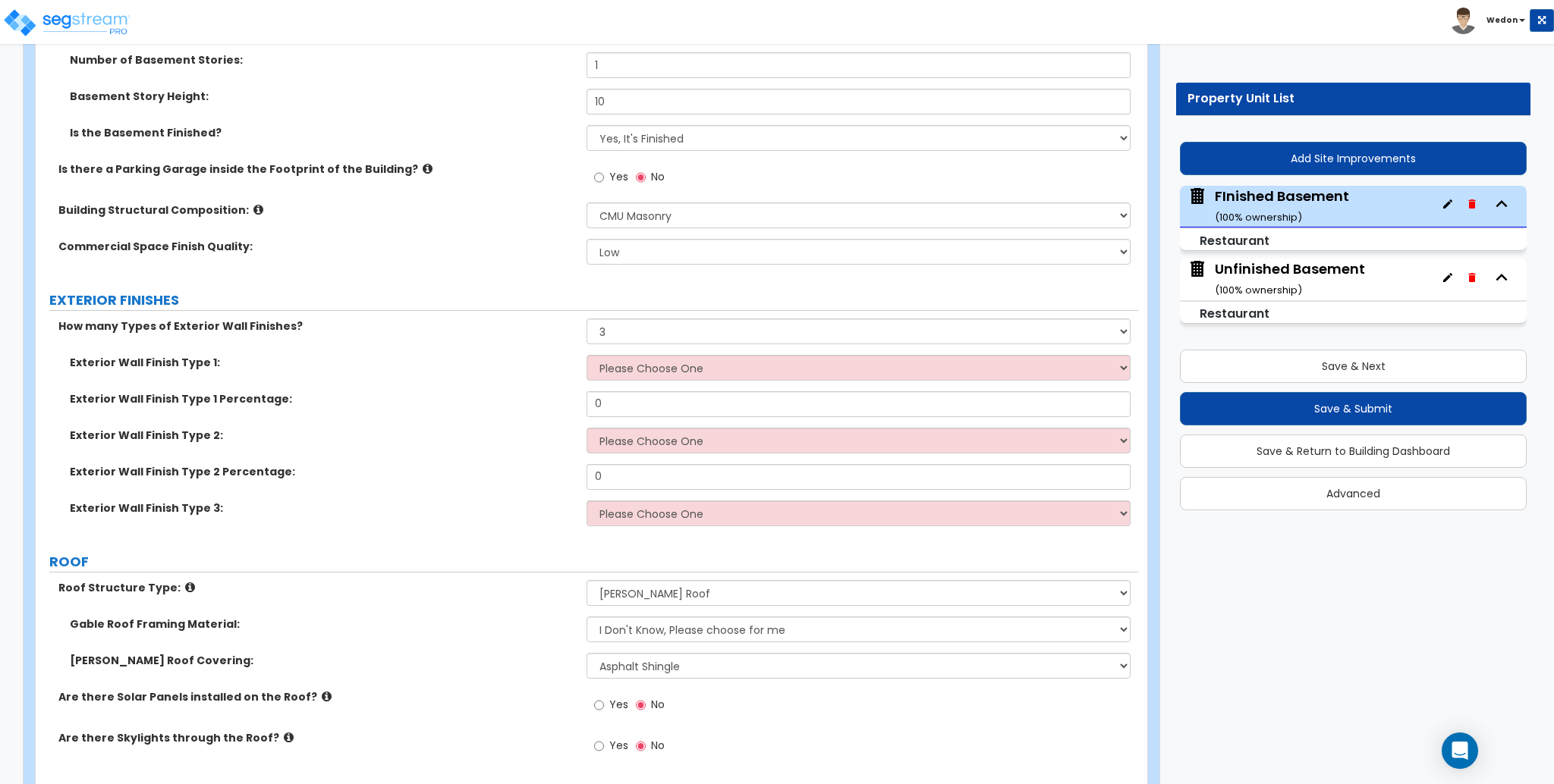
scroll to position [505, 0]
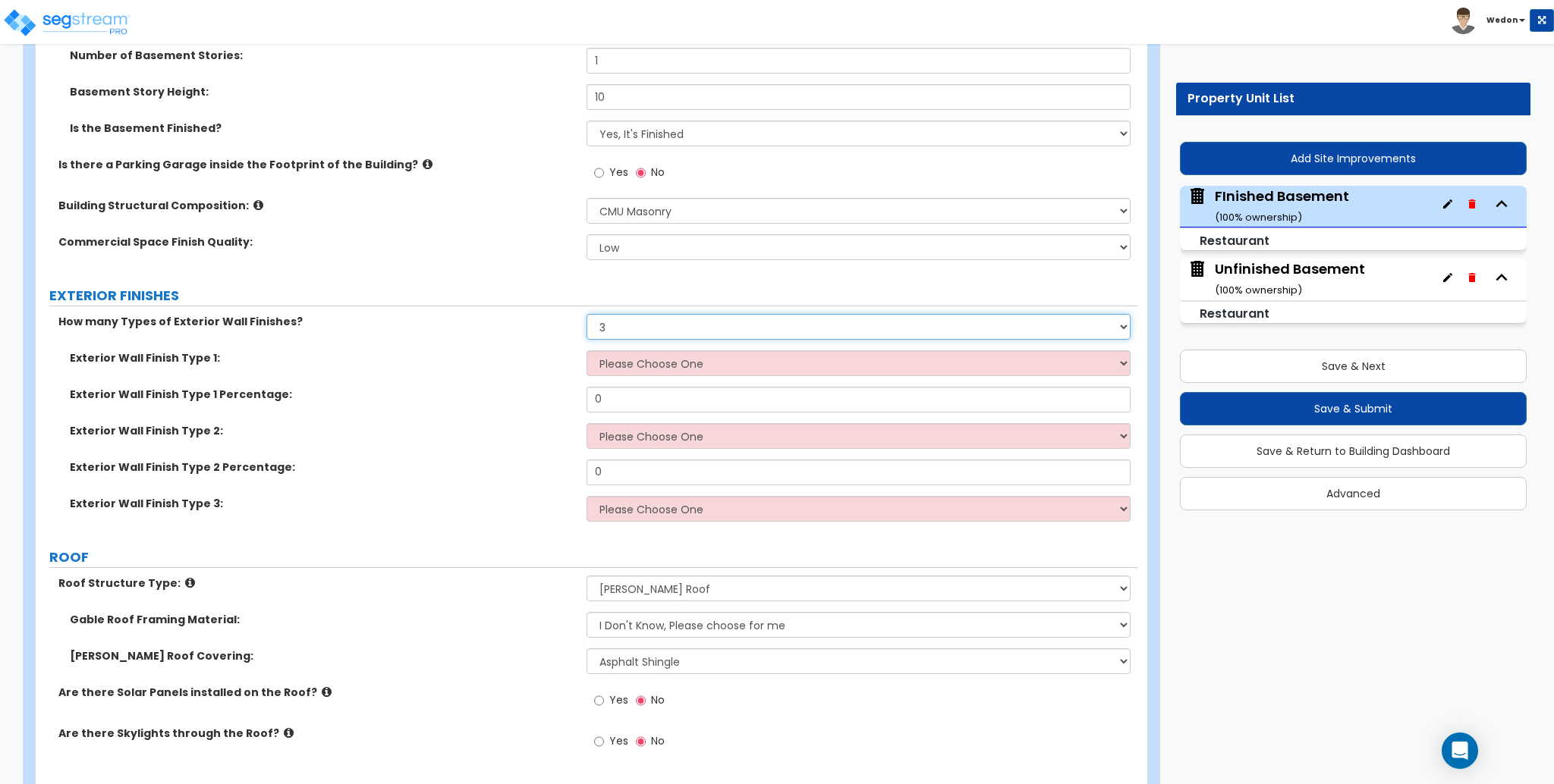
click at [625, 322] on select "None 1 2 3" at bounding box center [858, 327] width 543 height 26
click at [587, 314] on select "None 1 2 3" at bounding box center [858, 327] width 543 height 26
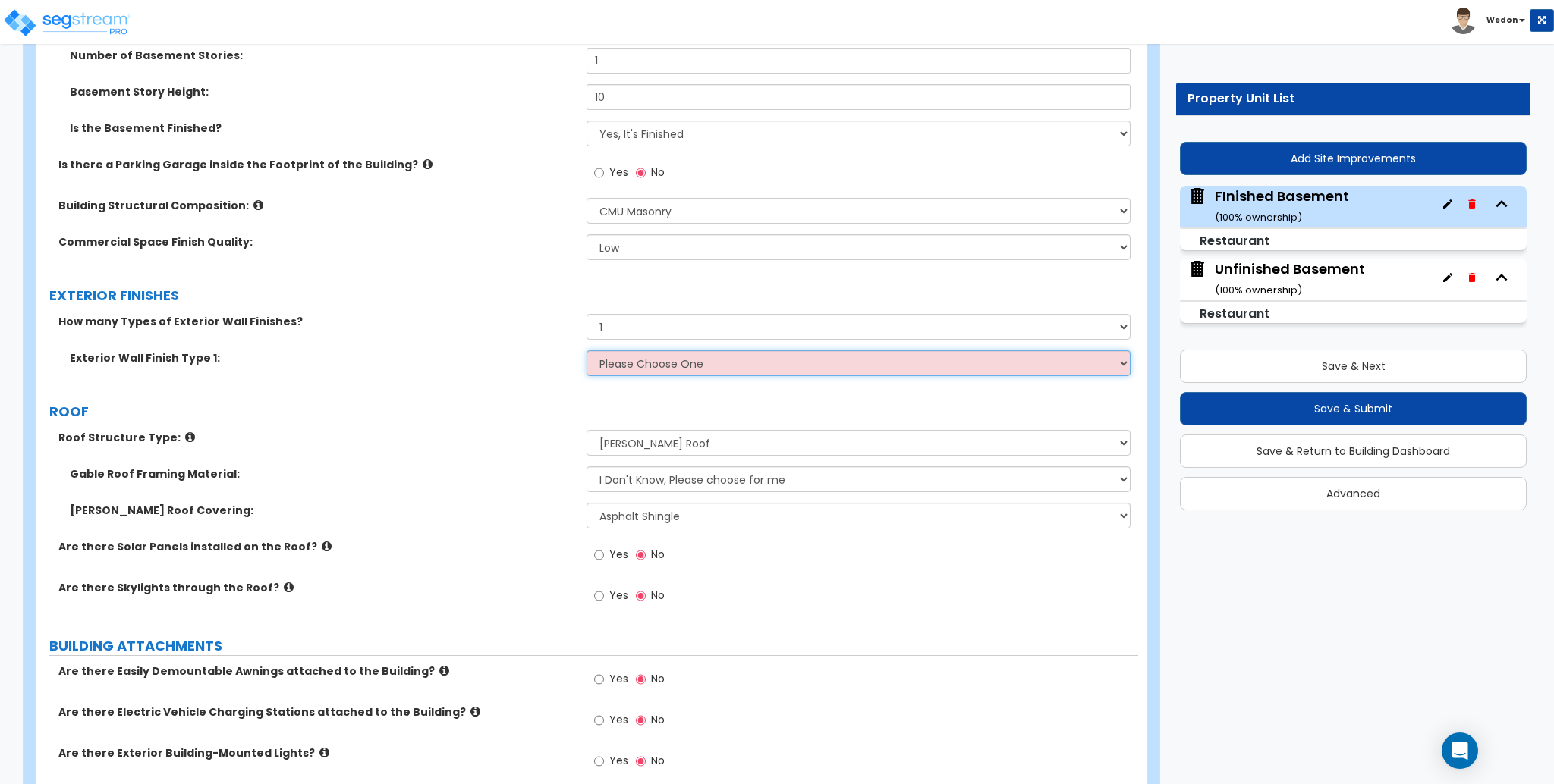
click at [640, 353] on select "Please Choose One No Finish/Shared Wall No Wall Brick Veneer Stone Veneer Wood …" at bounding box center [858, 363] width 543 height 26
click at [426, 418] on label "ROOF" at bounding box center [594, 412] width 1089 height 20
click at [633, 327] on select "None 1 2 3" at bounding box center [858, 327] width 543 height 26
select select "0"
click at [587, 314] on select "None 1 2 3" at bounding box center [858, 327] width 543 height 26
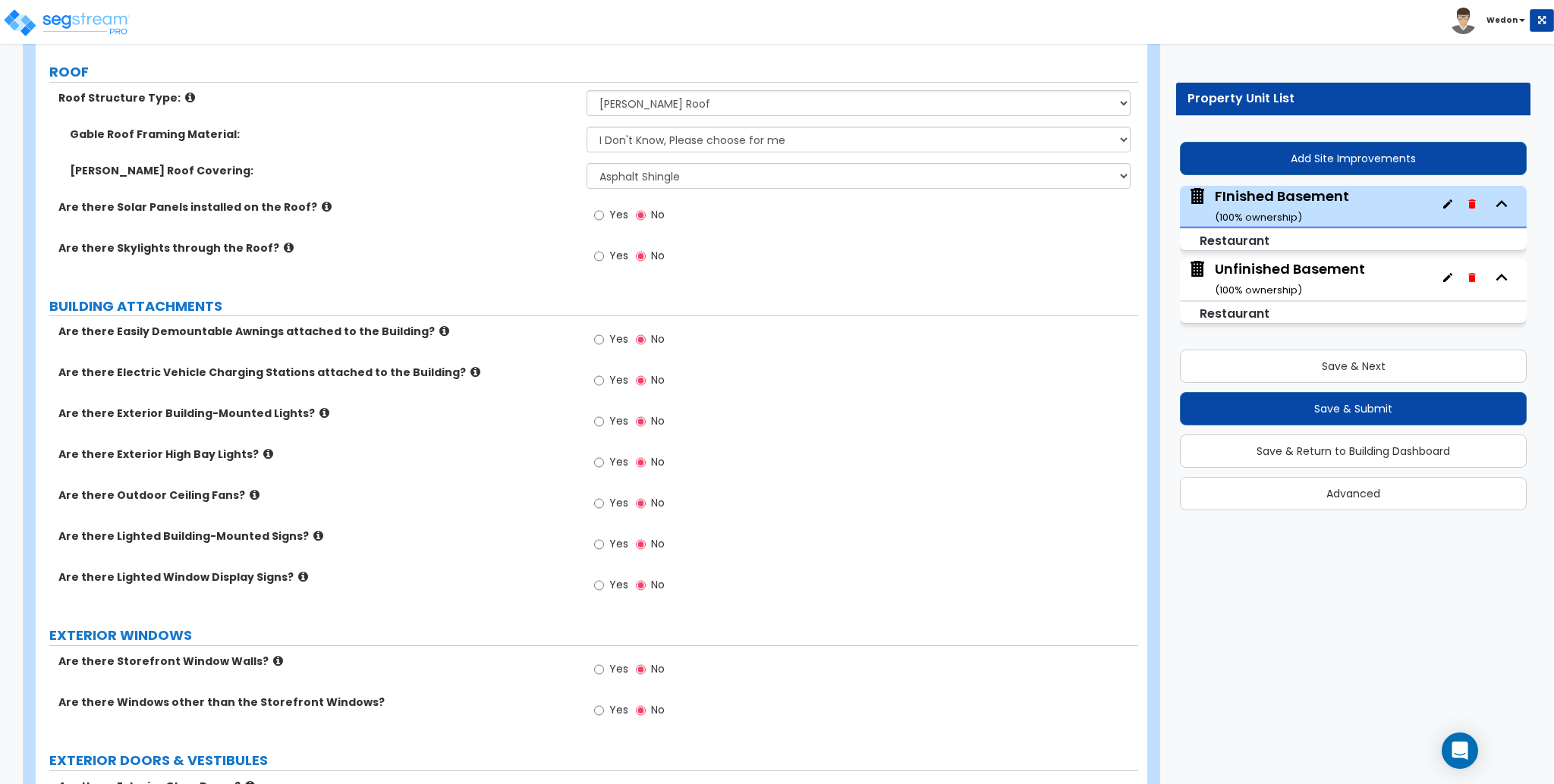
scroll to position [2014, 0]
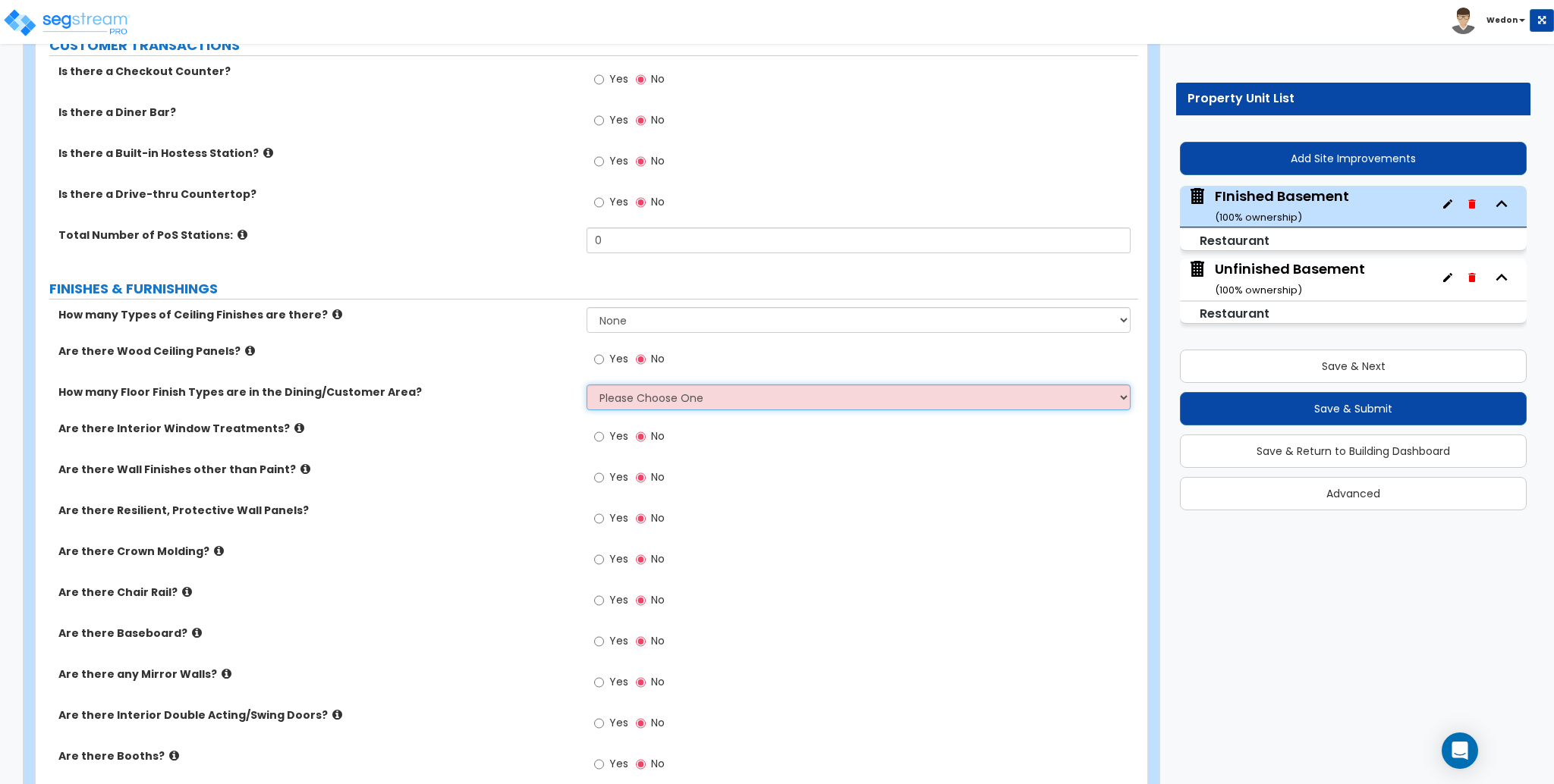
drag, startPoint x: 619, startPoint y: 410, endPoint x: 623, endPoint y: 402, distance: 8.9
click at [619, 410] on select "Please Choose One 1 2 3" at bounding box center [858, 398] width 543 height 26
select select "1"
click at [587, 385] on select "Please Choose One 1 2 3" at bounding box center [858, 398] width 543 height 26
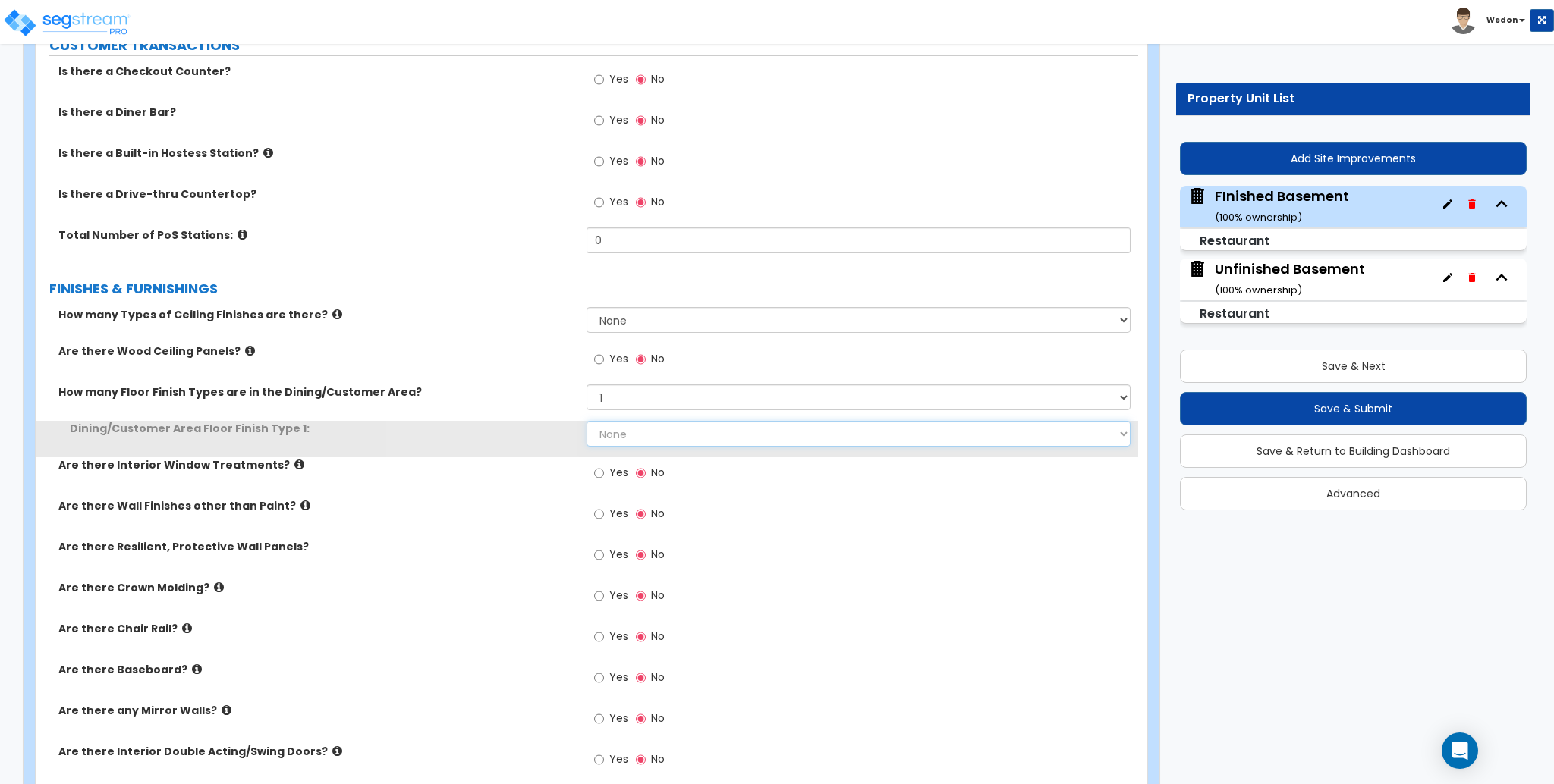
click at [676, 429] on select "None Tile Flooring Hardwood Flooring Resilient Laminate Flooring VCT Flooring S…" at bounding box center [858, 434] width 543 height 26
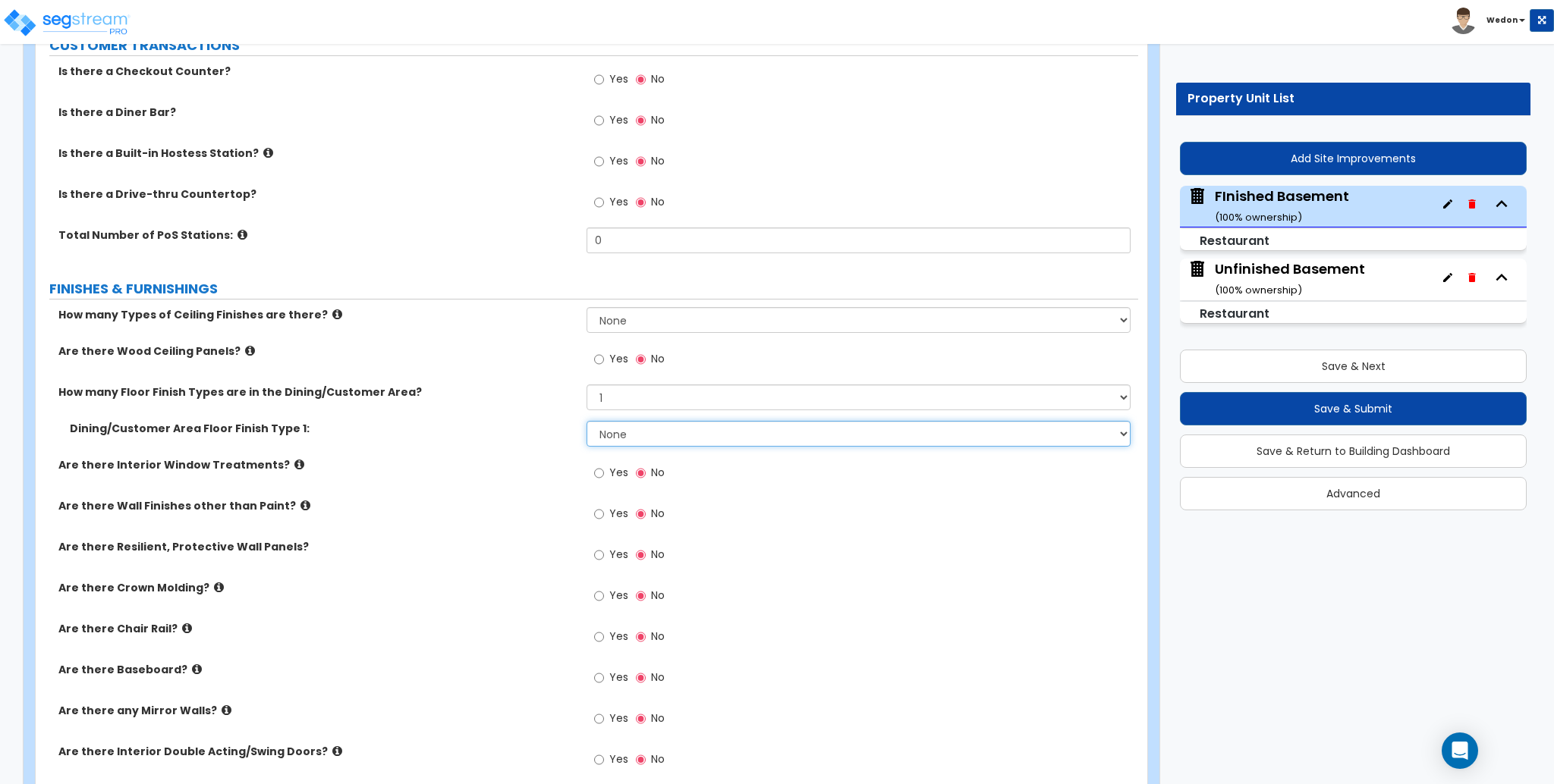
select select "1"
click at [587, 421] on select "None Tile Flooring Hardwood Flooring Resilient Laminate Flooring VCT Flooring S…" at bounding box center [858, 434] width 543 height 26
drag, startPoint x: 822, startPoint y: 491, endPoint x: 844, endPoint y: 478, distance: 25.6
click at [824, 491] on div "Yes No" at bounding box center [862, 478] width 551 height 41
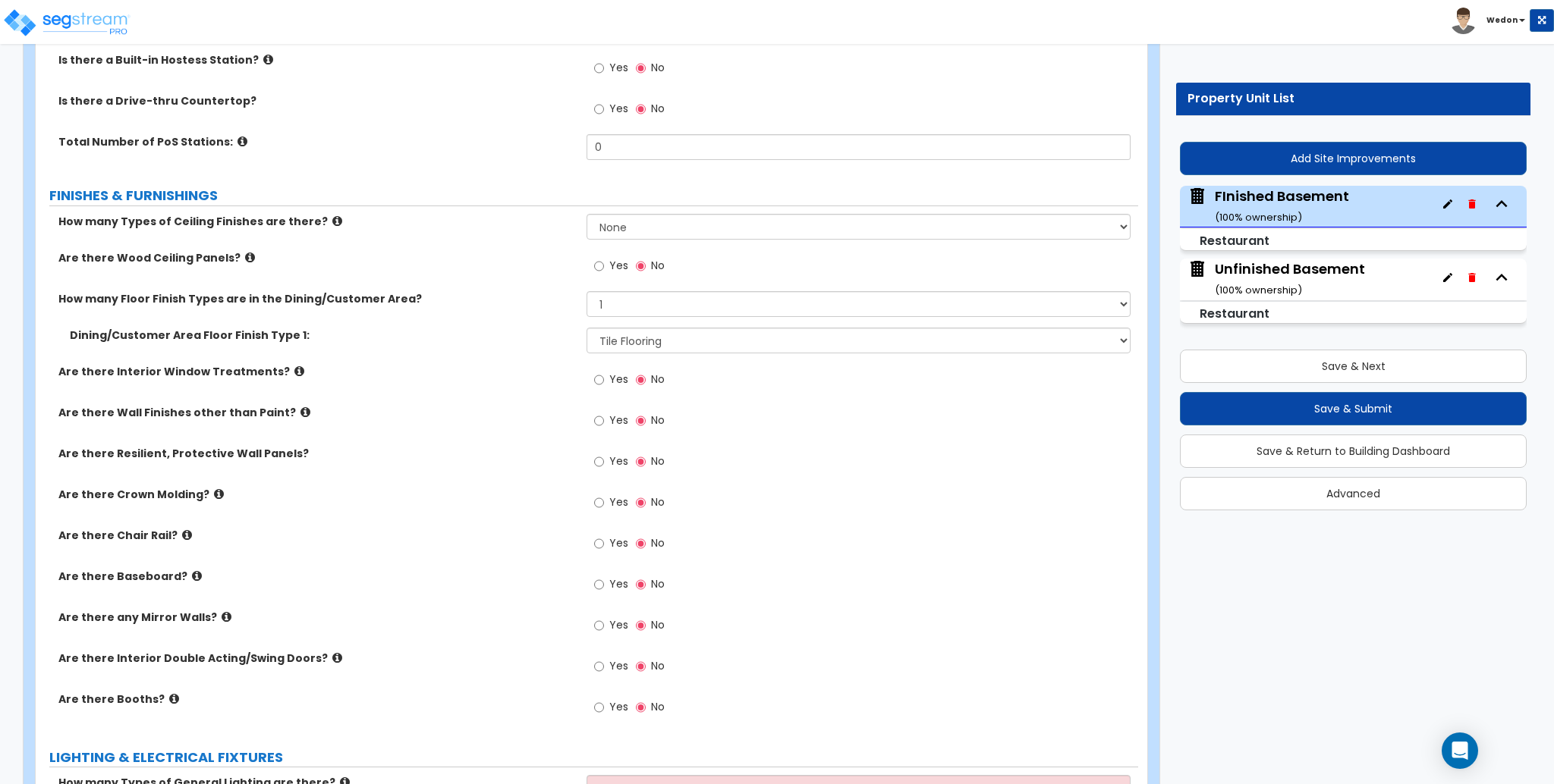
scroll to position [2116, 0]
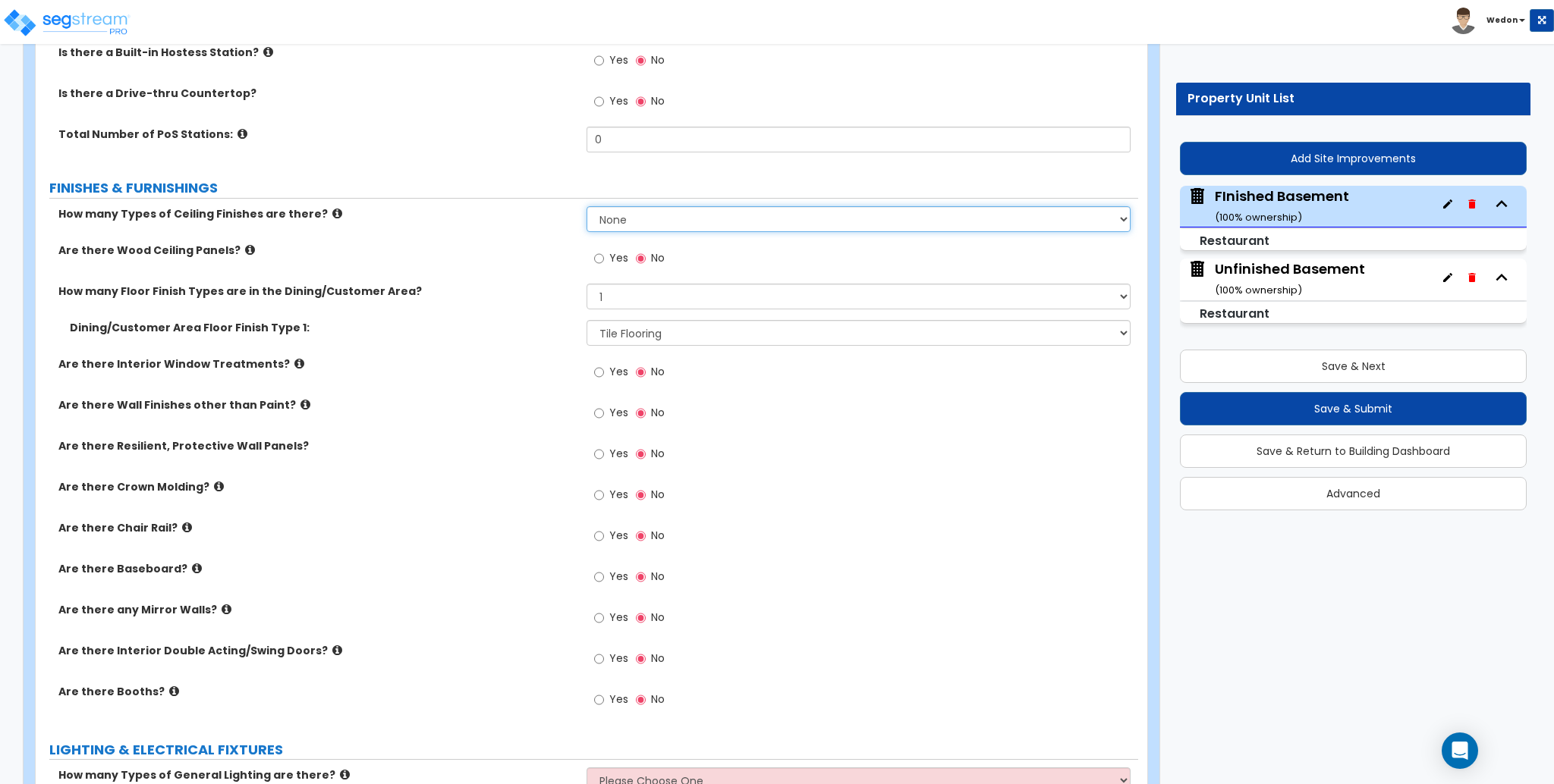
click at [707, 221] on select "None 1 2 3" at bounding box center [858, 219] width 543 height 26
select select "1"
click at [587, 206] on select "None 1 2 3" at bounding box center [858, 219] width 543 height 26
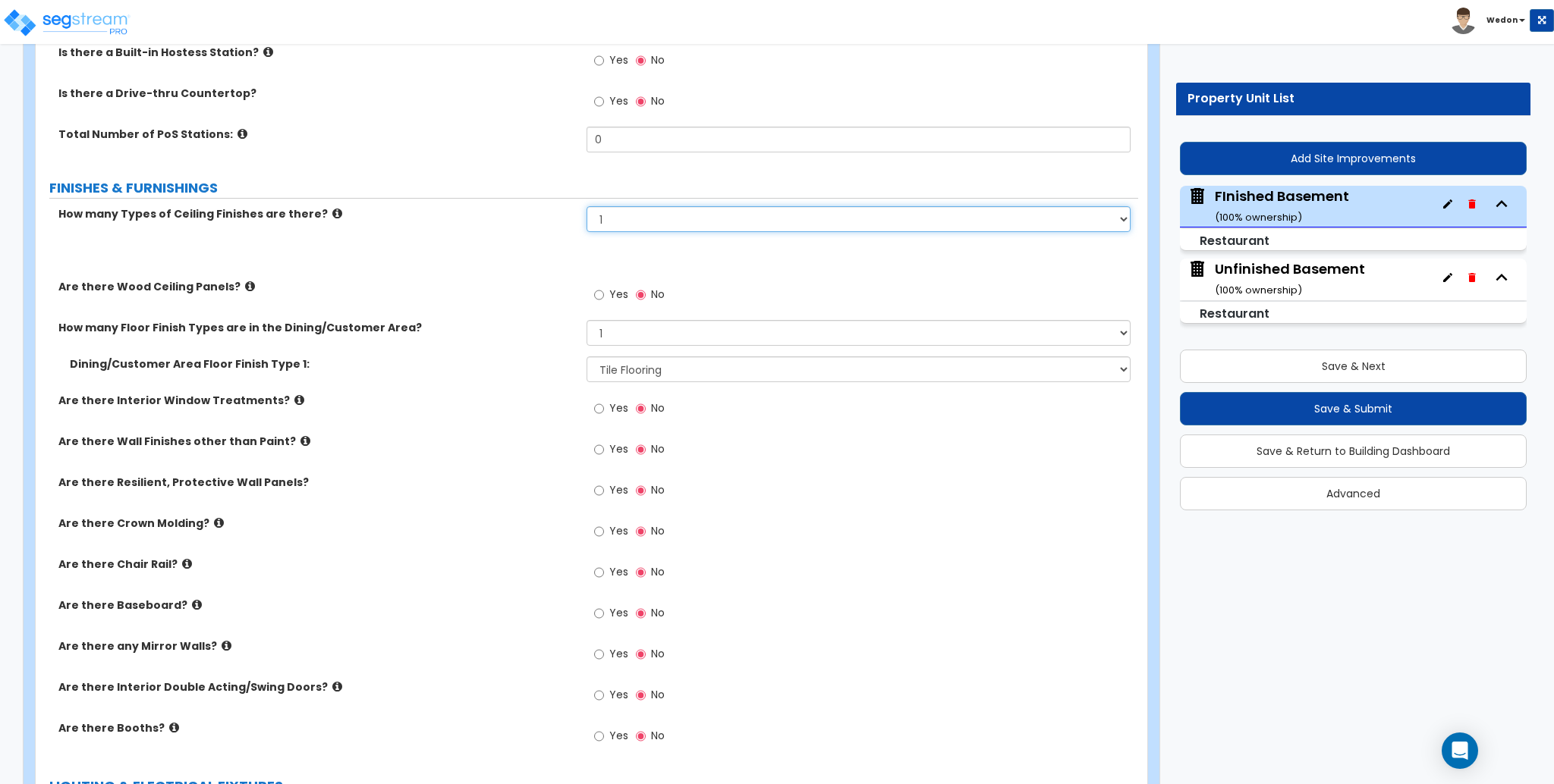
scroll to position [2152, 0]
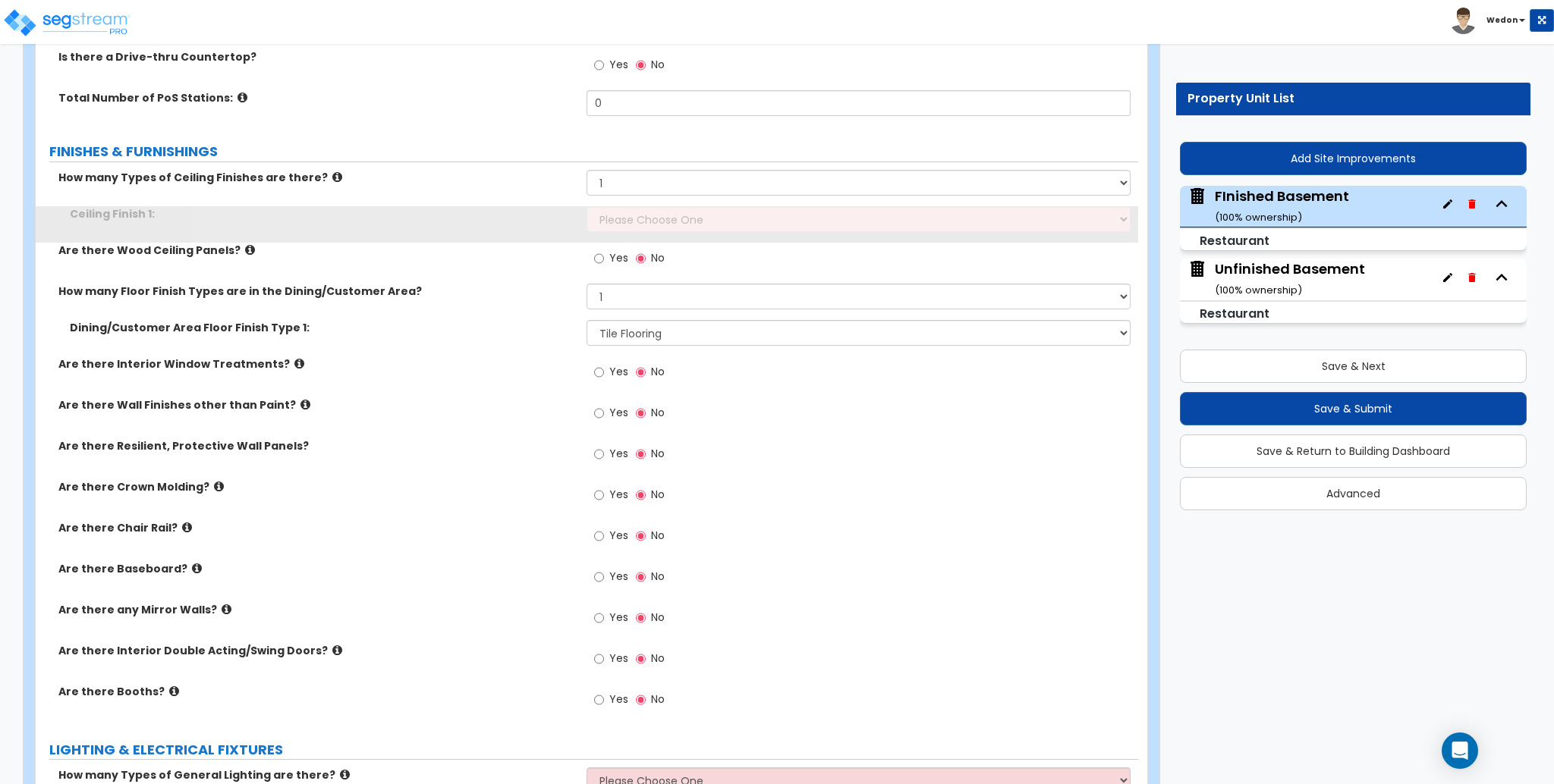
click at [669, 245] on div "Yes No" at bounding box center [630, 261] width 86 height 35
click at [684, 226] on select "Please Choose One Drop Ceiling Open Ceiling Drywall Ceiling" at bounding box center [858, 219] width 543 height 26
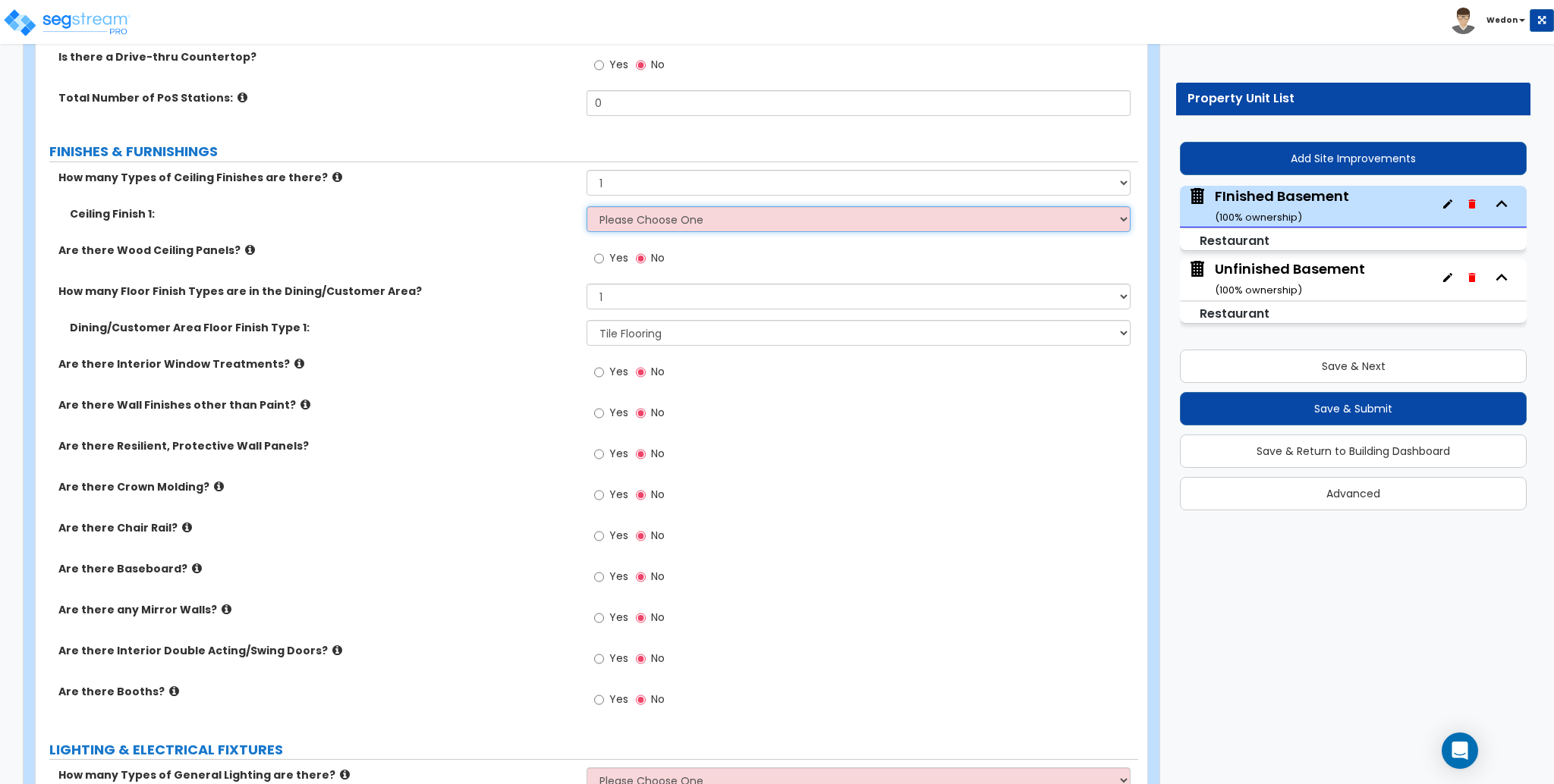
select select "1"
click at [587, 206] on select "Please Choose One Drop Ceiling Open Ceiling Drywall Ceiling" at bounding box center [858, 219] width 543 height 26
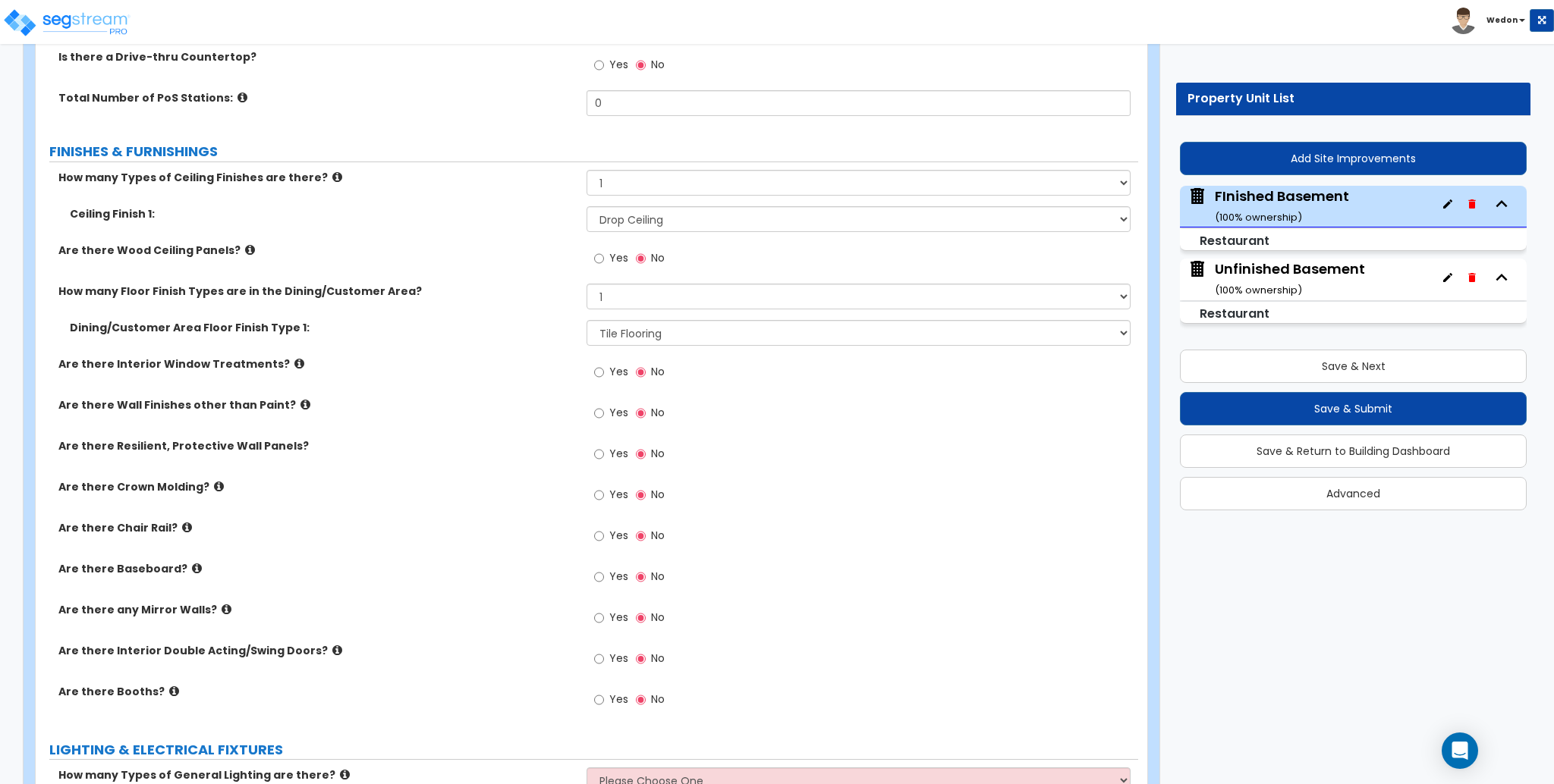
click at [453, 267] on div "Are there Wood Ceiling Panels? Yes No" at bounding box center [587, 264] width 1103 height 41
click at [651, 218] on select "Please Choose One Drop Ceiling Open Ceiling Drywall Ceiling" at bounding box center [858, 219] width 543 height 26
click at [450, 232] on div "Ceiling Finish 1: Please Choose One Drop Ceiling Open Ceiling Drywall Ceiling" at bounding box center [587, 225] width 1103 height 37
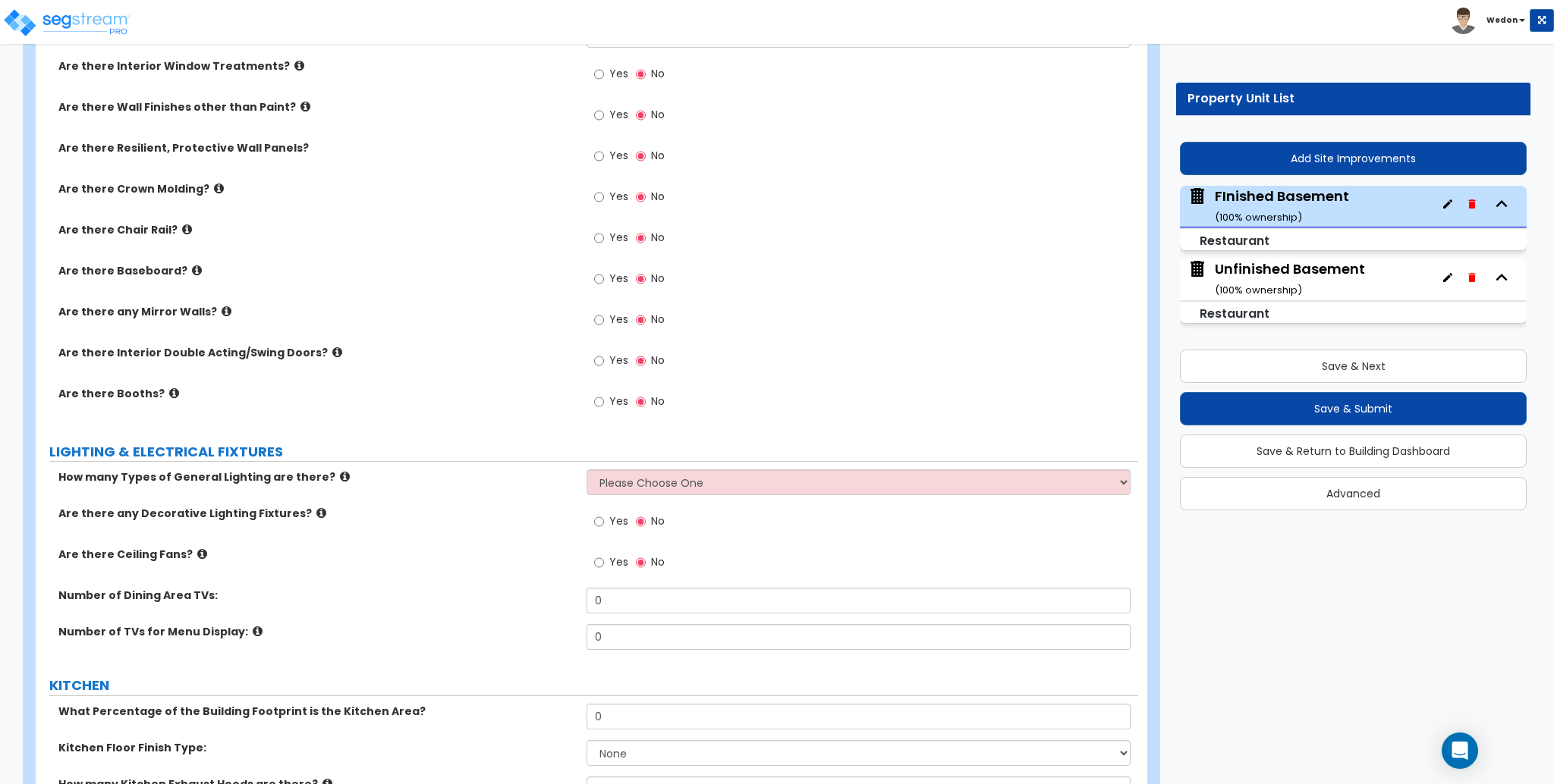
scroll to position [2456, 0]
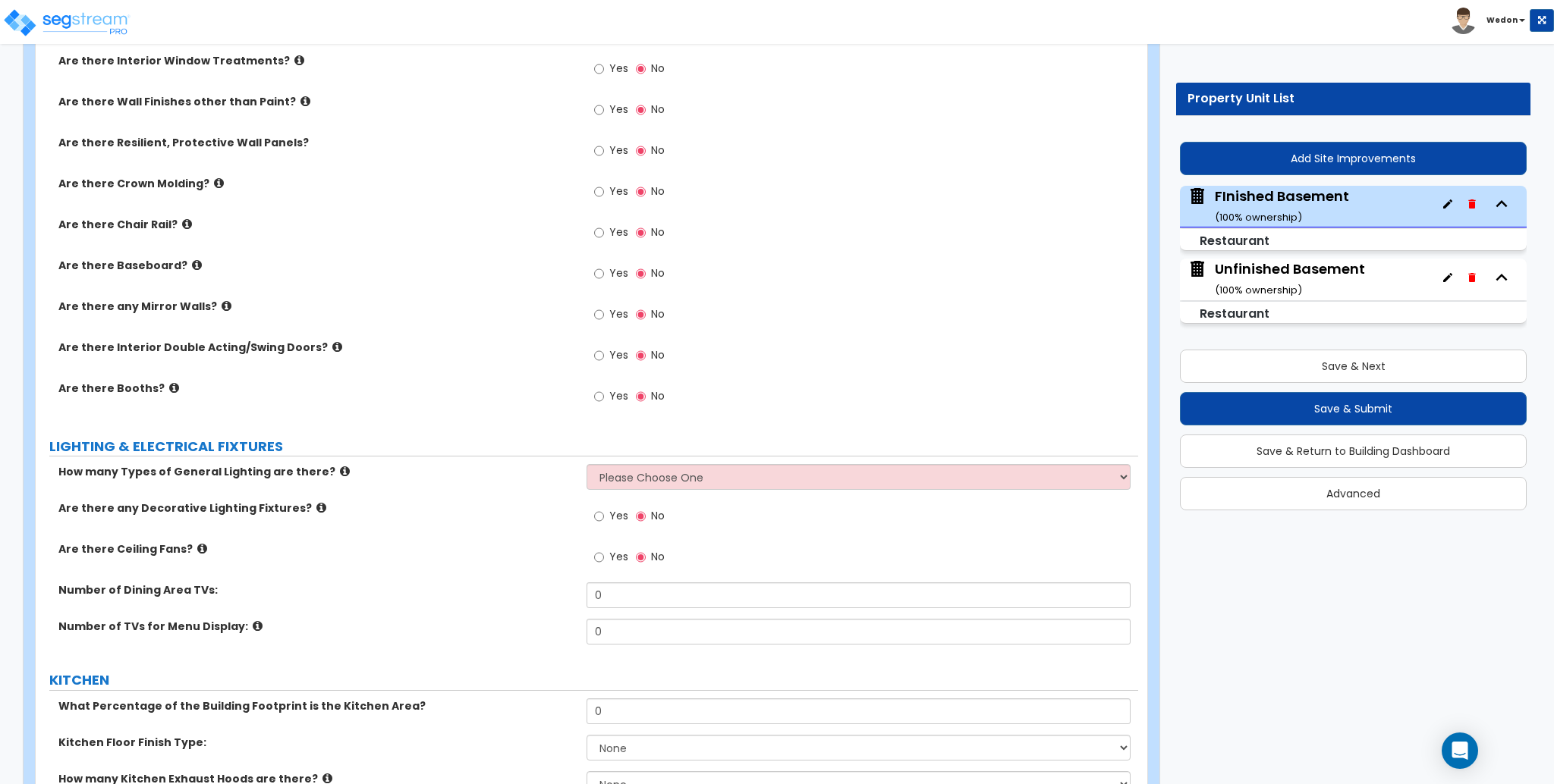
click at [710, 478] on select "Please Choose One 1 2 3" at bounding box center [858, 477] width 543 height 26
select select "1"
click at [587, 465] on select "Please Choose One 1 2 3" at bounding box center [858, 477] width 543 height 26
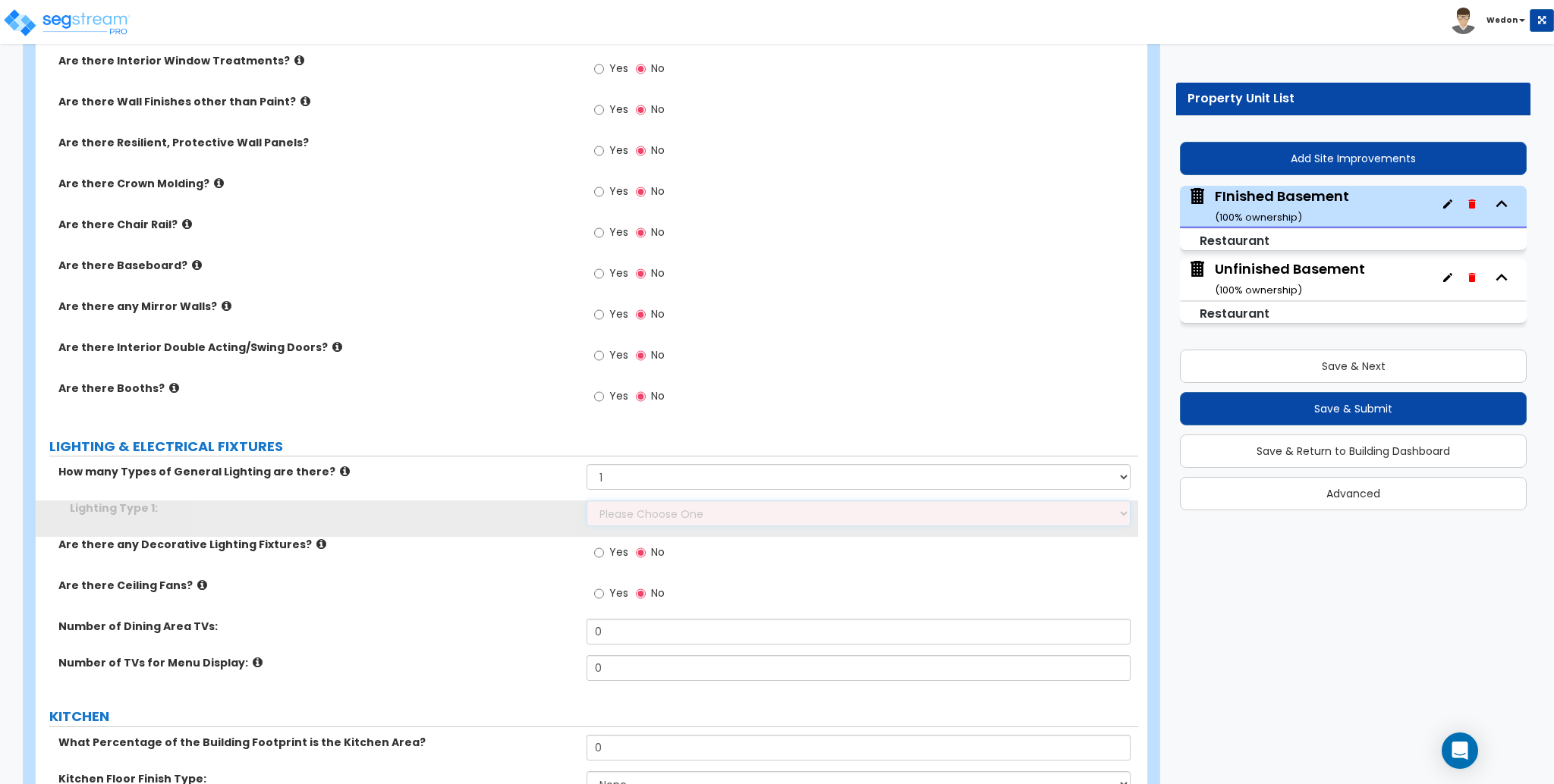
click at [681, 519] on select "Please Choose One LED Surface-Mounted LED Recessed Fluorescent Surface-Mounted …" at bounding box center [858, 514] width 543 height 26
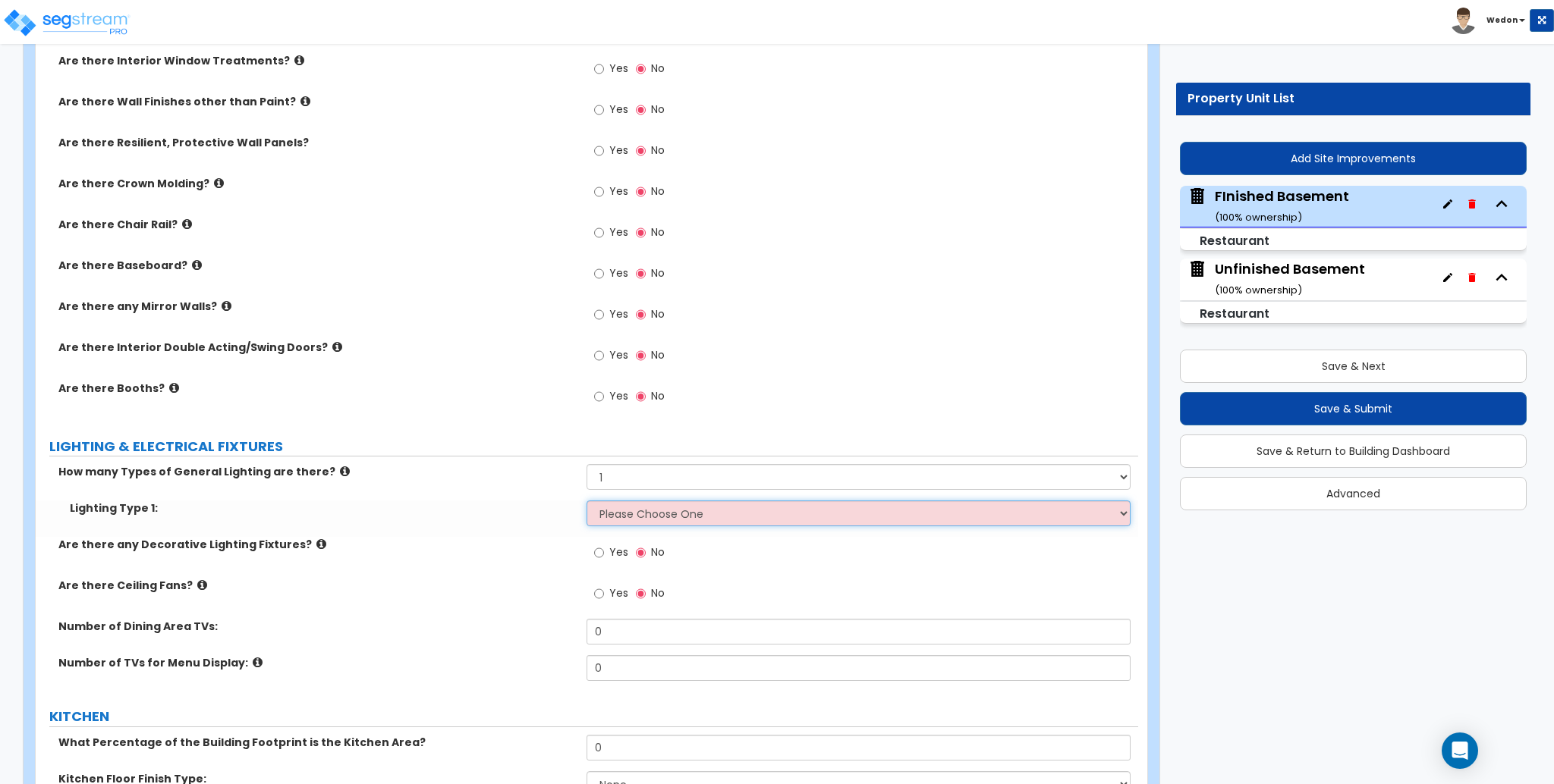
select select "1"
click at [587, 501] on select "Please Choose One LED Surface-Mounted LED Recessed Fluorescent Surface-Mounted …" at bounding box center [858, 514] width 543 height 26
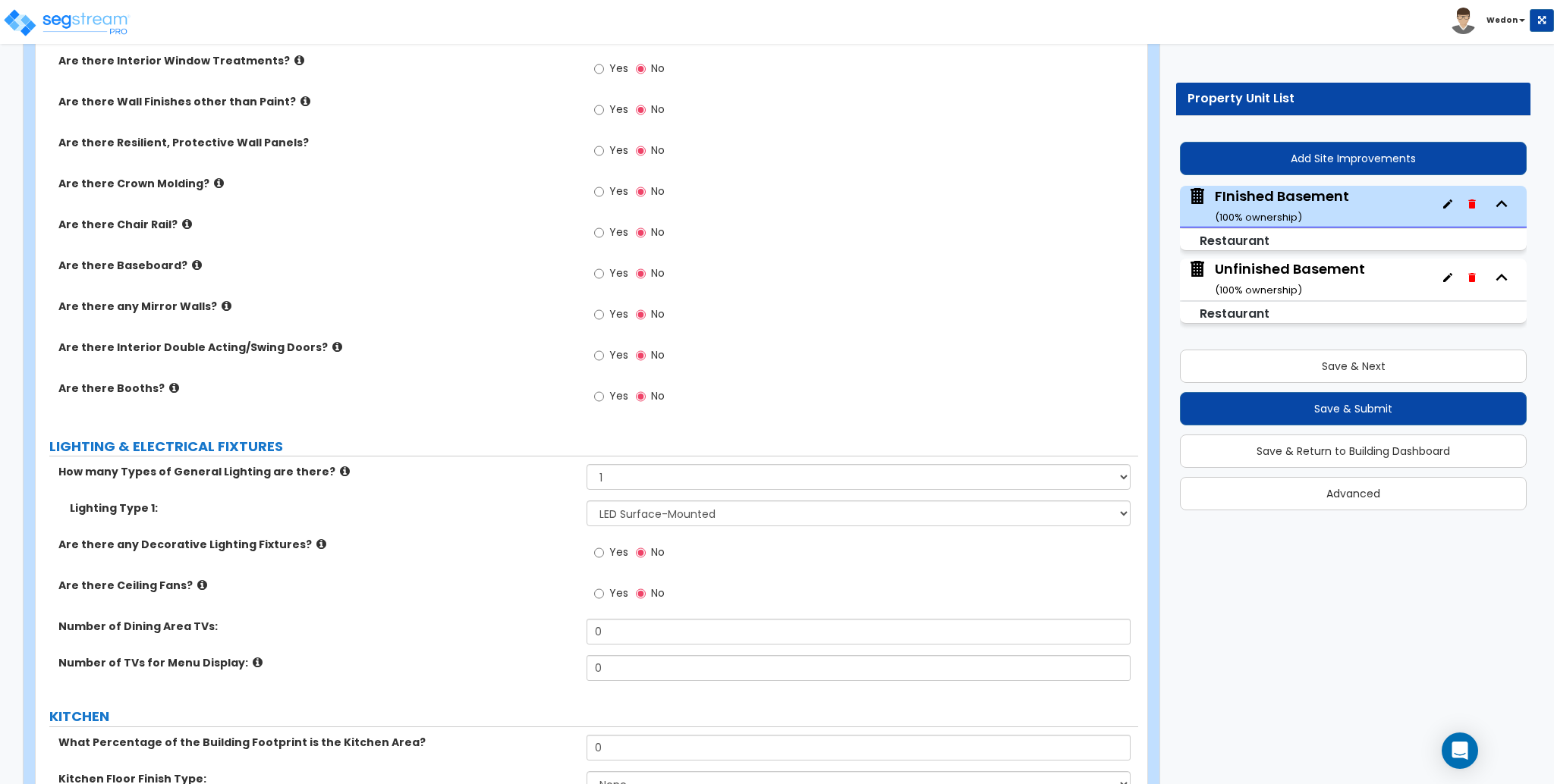
click at [353, 485] on div "How many Types of General Lighting are there? Please Choose One 1 2 3" at bounding box center [587, 482] width 1103 height 37
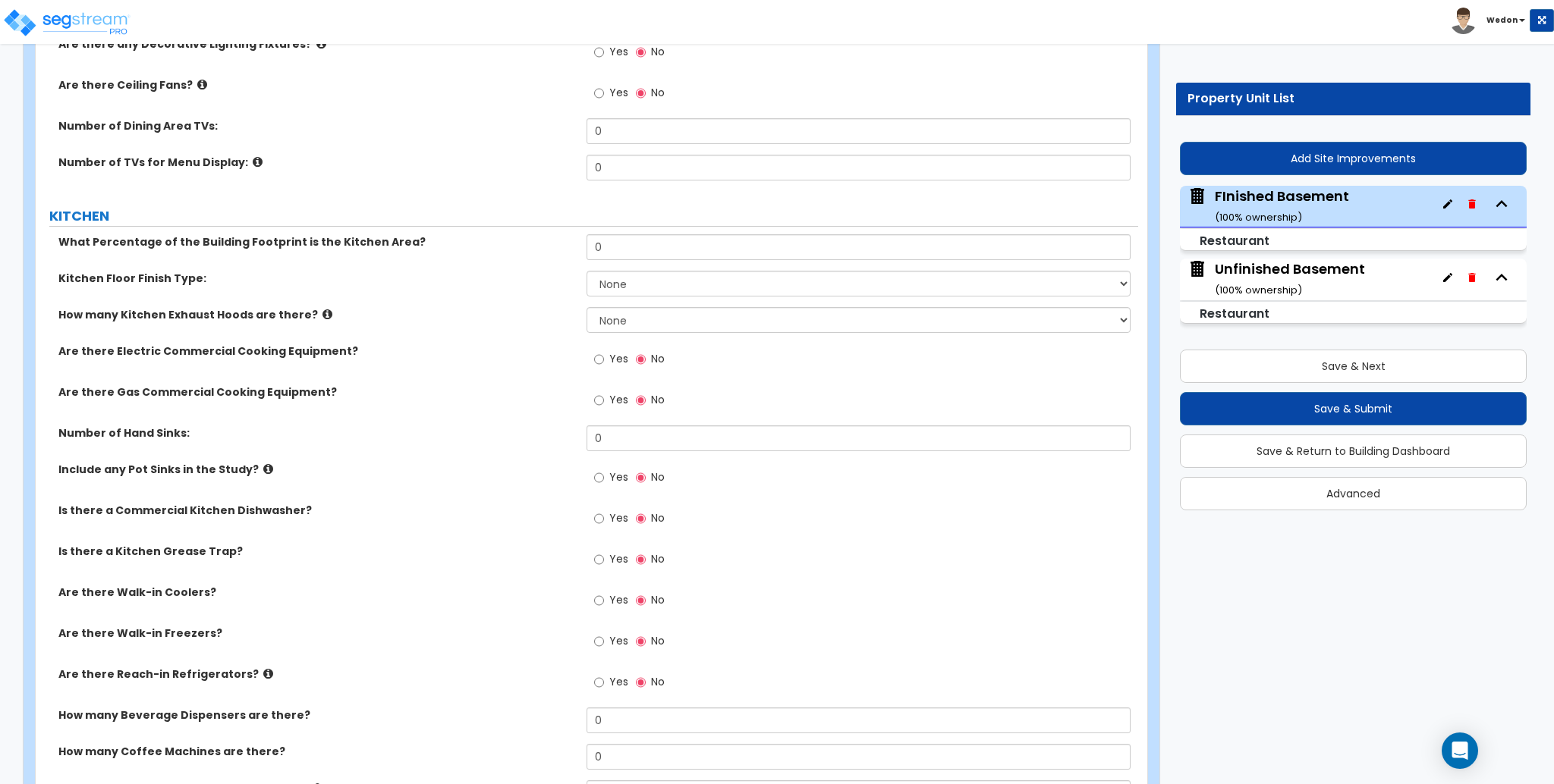
scroll to position [2962, 0]
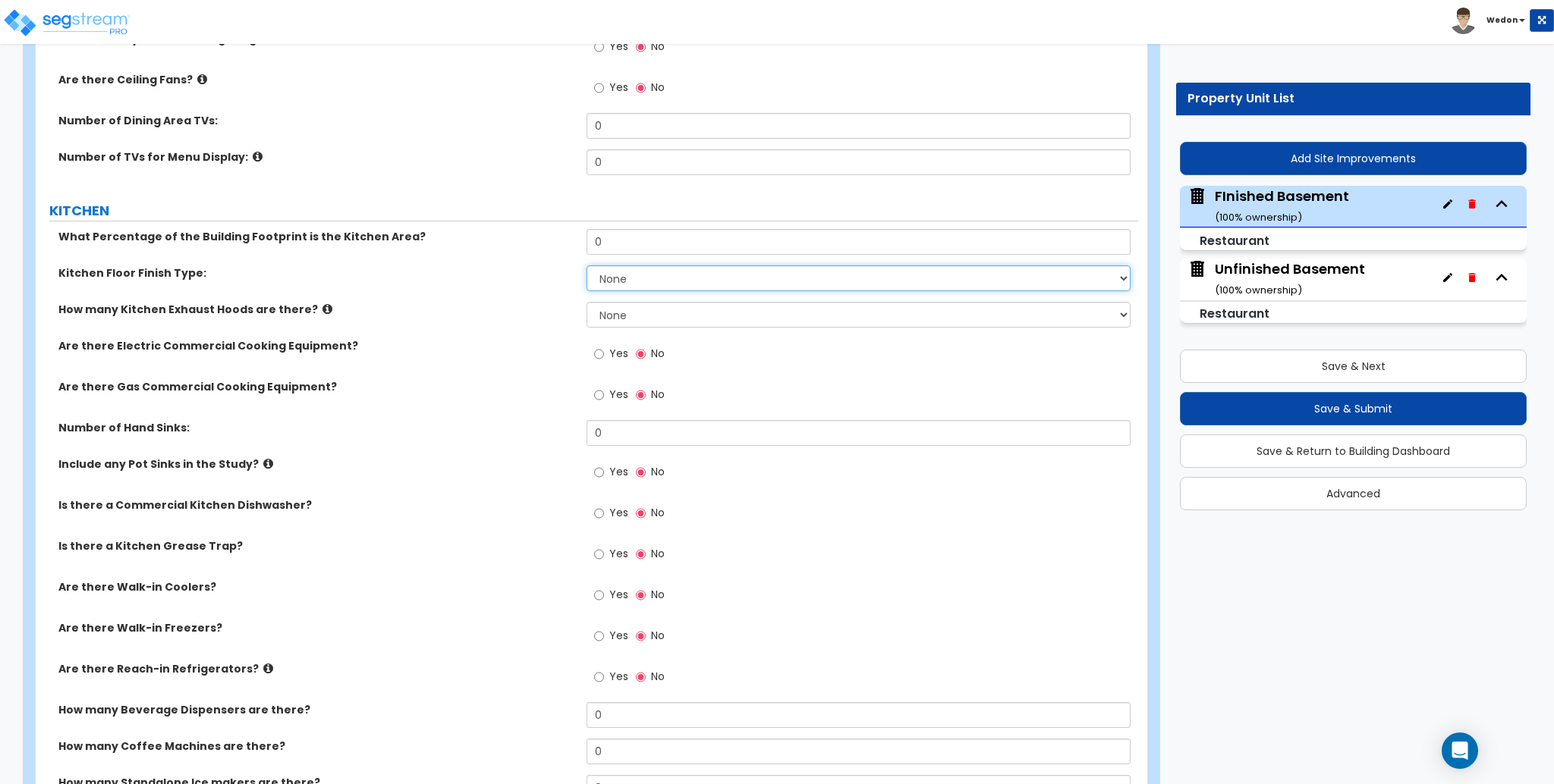
click at [607, 283] on select "None Tile Flooring VCT Flooring Sheet Vinyl Flooring" at bounding box center [858, 278] width 543 height 26
click at [610, 235] on input "0" at bounding box center [858, 242] width 543 height 26
drag, startPoint x: 624, startPoint y: 233, endPoint x: 508, endPoint y: 240, distance: 116.2
click at [508, 240] on div "What Percentage of the Building Footprint is the Kitchen Area? 3" at bounding box center [587, 248] width 1103 height 37
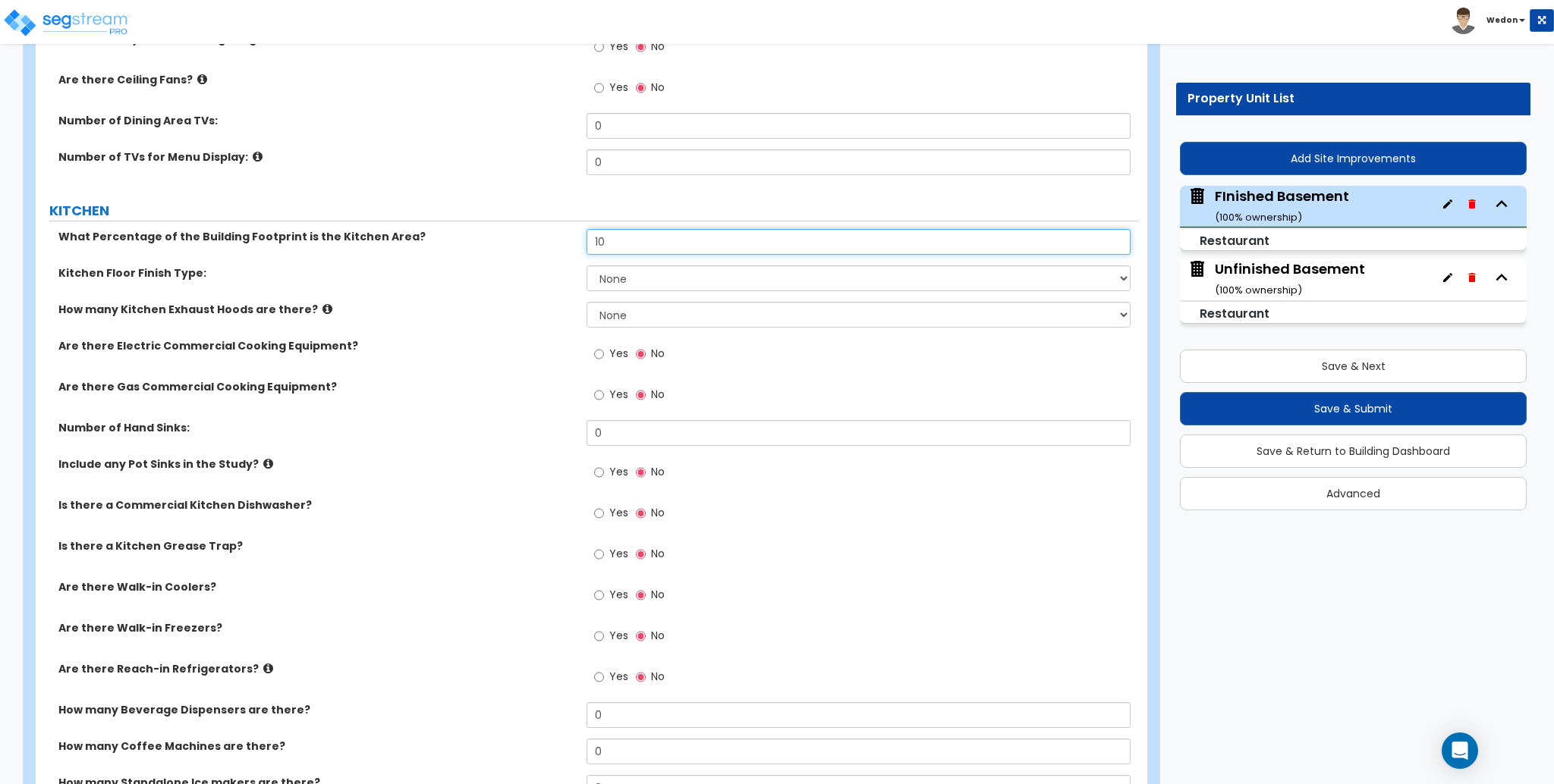
type input "10"
click at [659, 277] on select "None Tile Flooring VCT Flooring Sheet Vinyl Flooring" at bounding box center [858, 278] width 543 height 26
click at [587, 266] on select "None Tile Flooring VCT Flooring Sheet Vinyl Flooring" at bounding box center [858, 278] width 543 height 26
click at [526, 347] on label "Are there Electric Commercial Cooking Equipment?" at bounding box center [317, 346] width 517 height 15
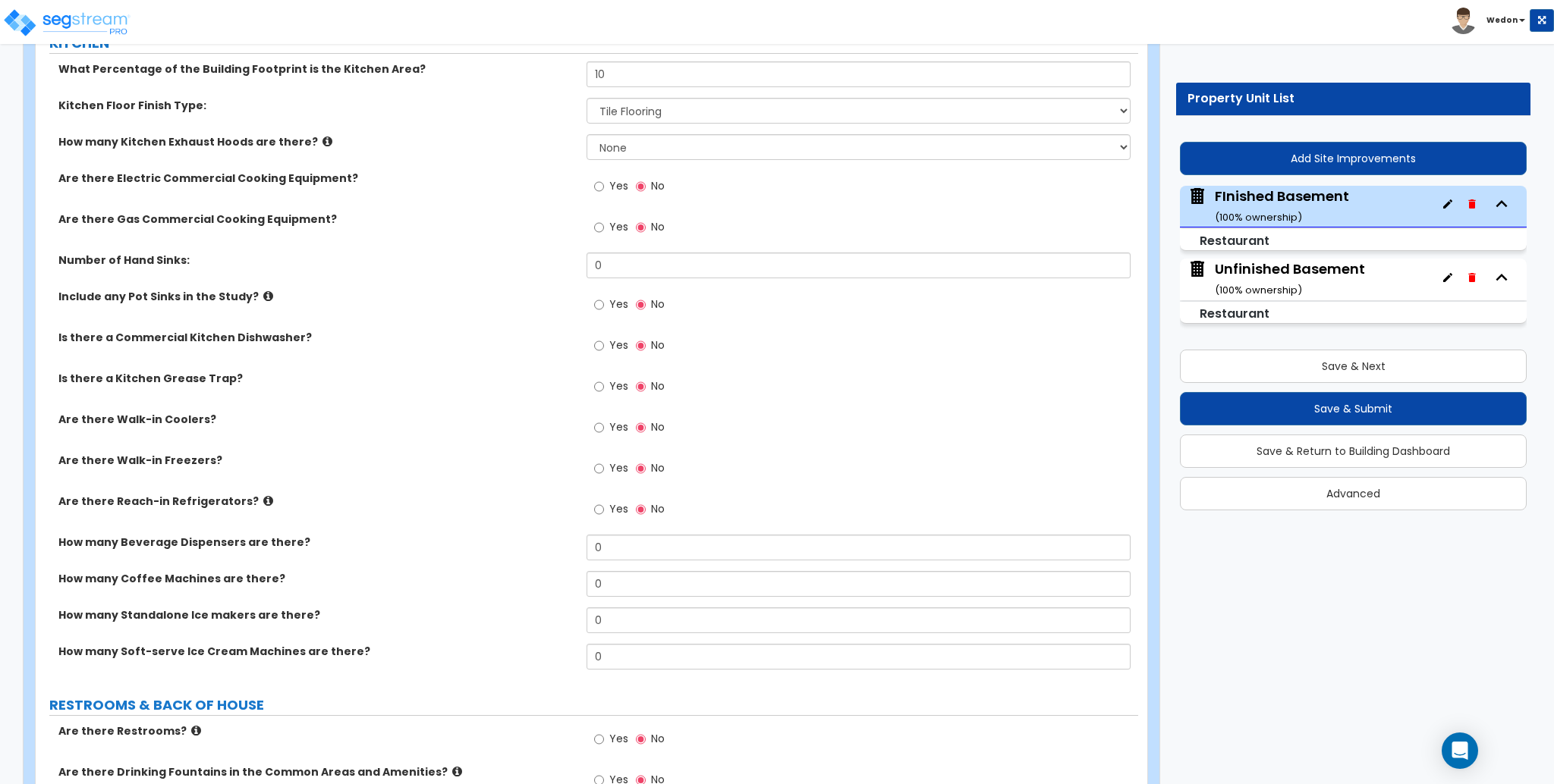
scroll to position [3163, 0]
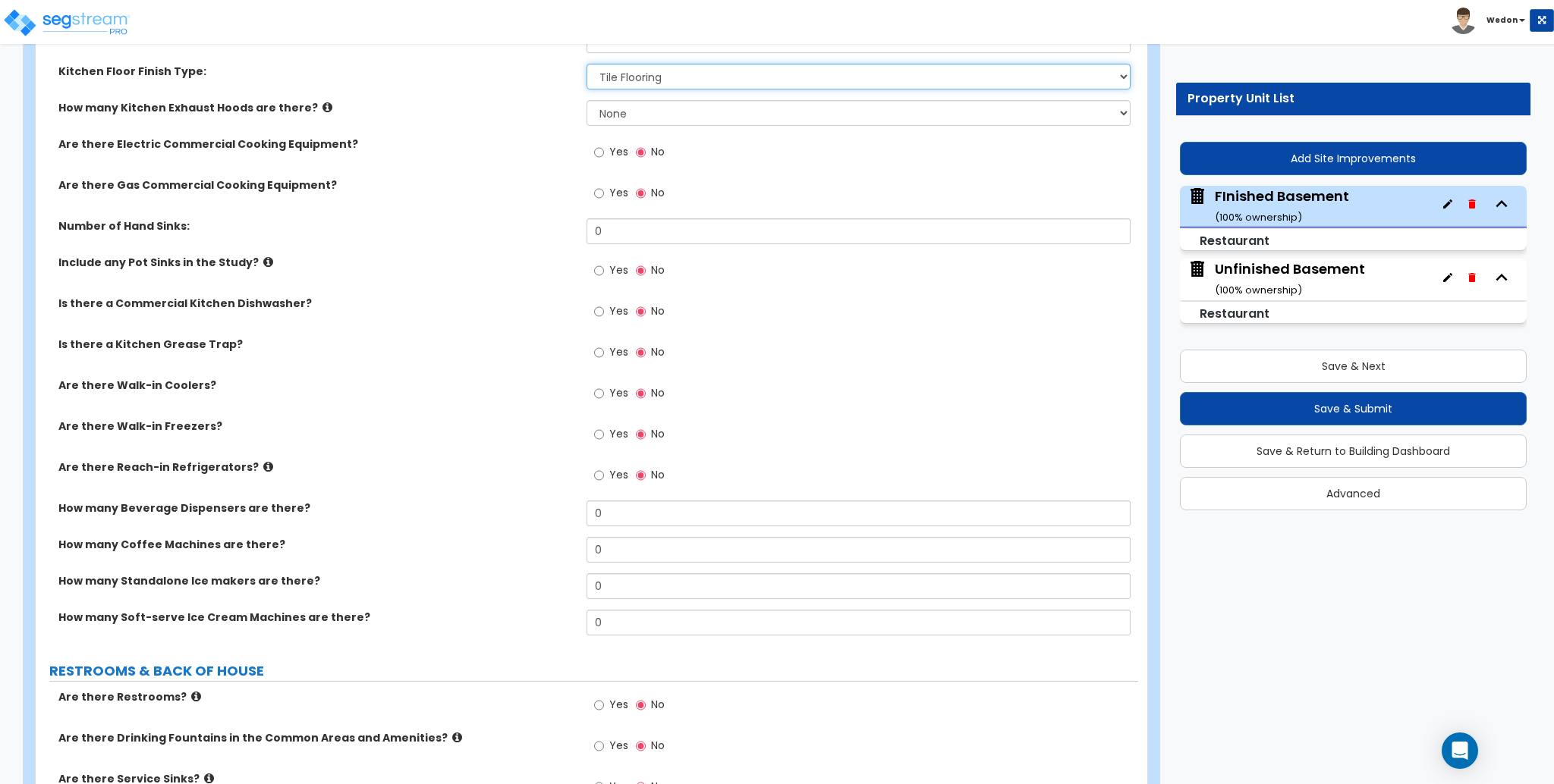
click at [650, 72] on select "None Tile Flooring VCT Flooring Sheet Vinyl Flooring" at bounding box center [858, 77] width 543 height 26
select select "4"
click at [587, 64] on select "None Tile Flooring VCT Flooring Sheet Vinyl Flooring" at bounding box center [858, 77] width 543 height 26
click at [483, 171] on div "Are there Electric Commercial Cooking Equipment? Yes No" at bounding box center [587, 157] width 1103 height 41
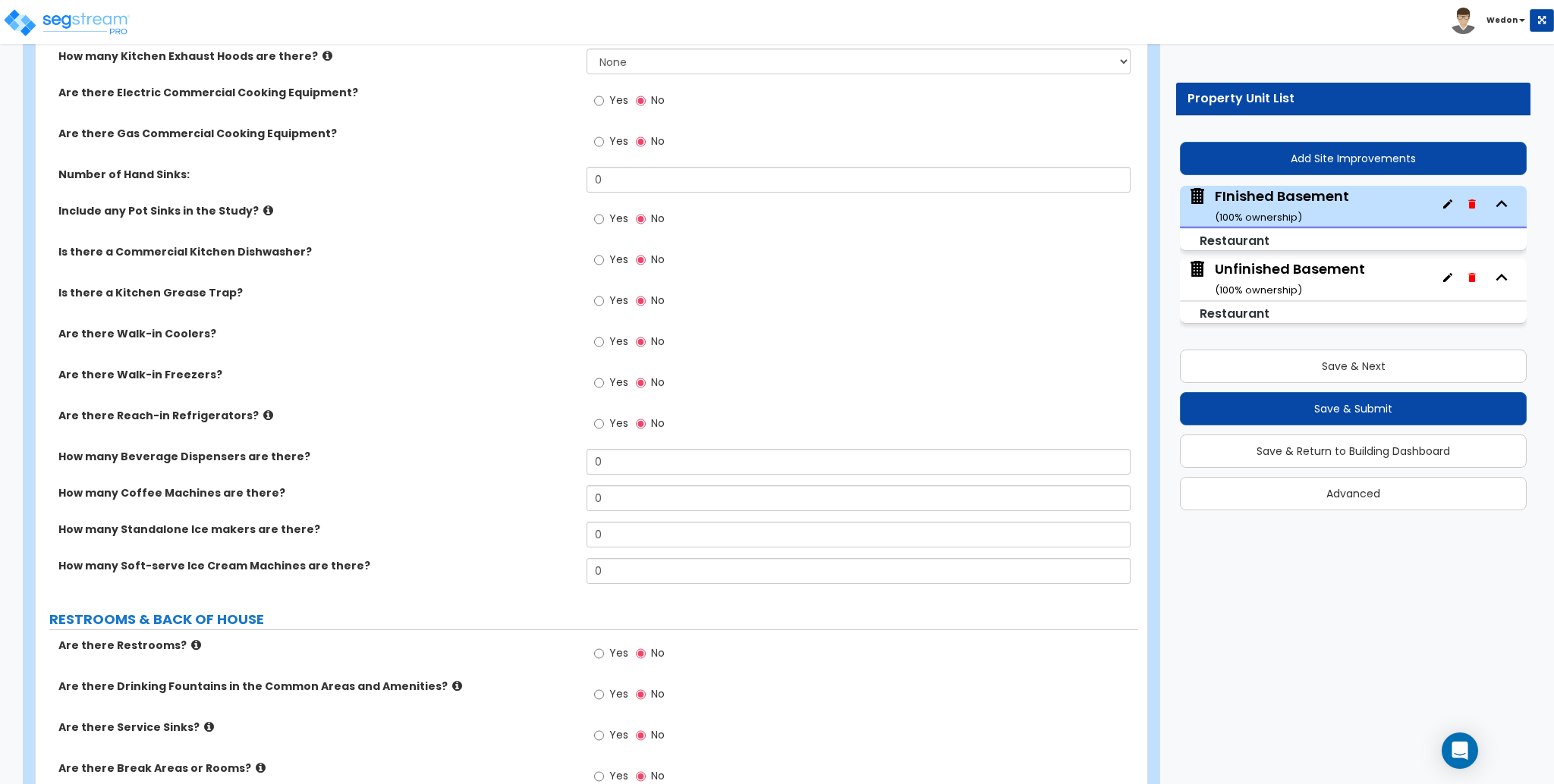
scroll to position [2962, 0]
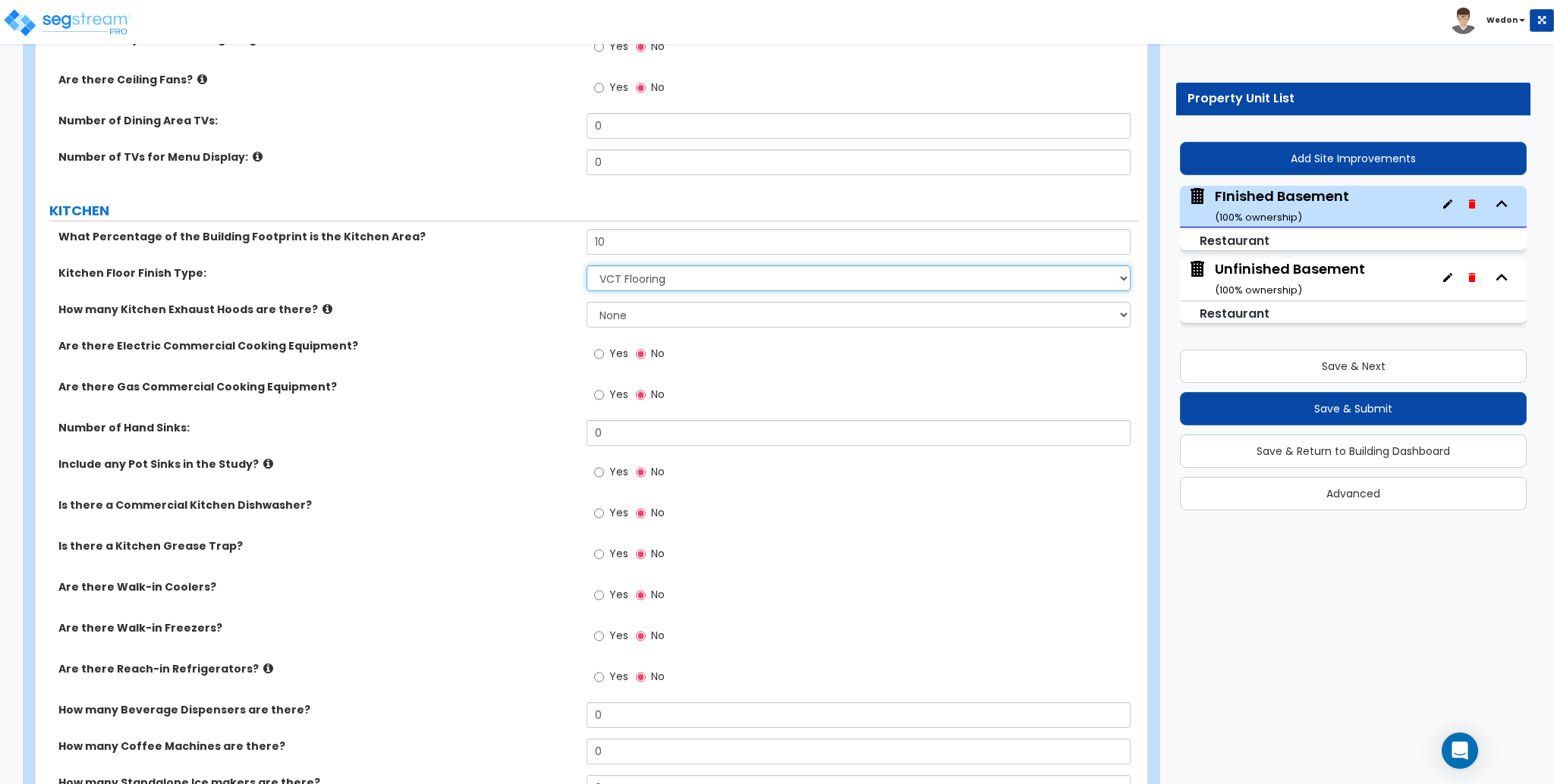
drag, startPoint x: 636, startPoint y: 258, endPoint x: 610, endPoint y: 248, distance: 27.9
click at [588, 259] on div "What Percentage of the Building Footprint is the Kitchen Area? 10 Kitchen Floor…" at bounding box center [587, 539] width 1080 height 619
drag, startPoint x: 635, startPoint y: 203, endPoint x: 522, endPoint y: 187, distance: 114.1
drag, startPoint x: 617, startPoint y: 252, endPoint x: 482, endPoint y: 249, distance: 135.0
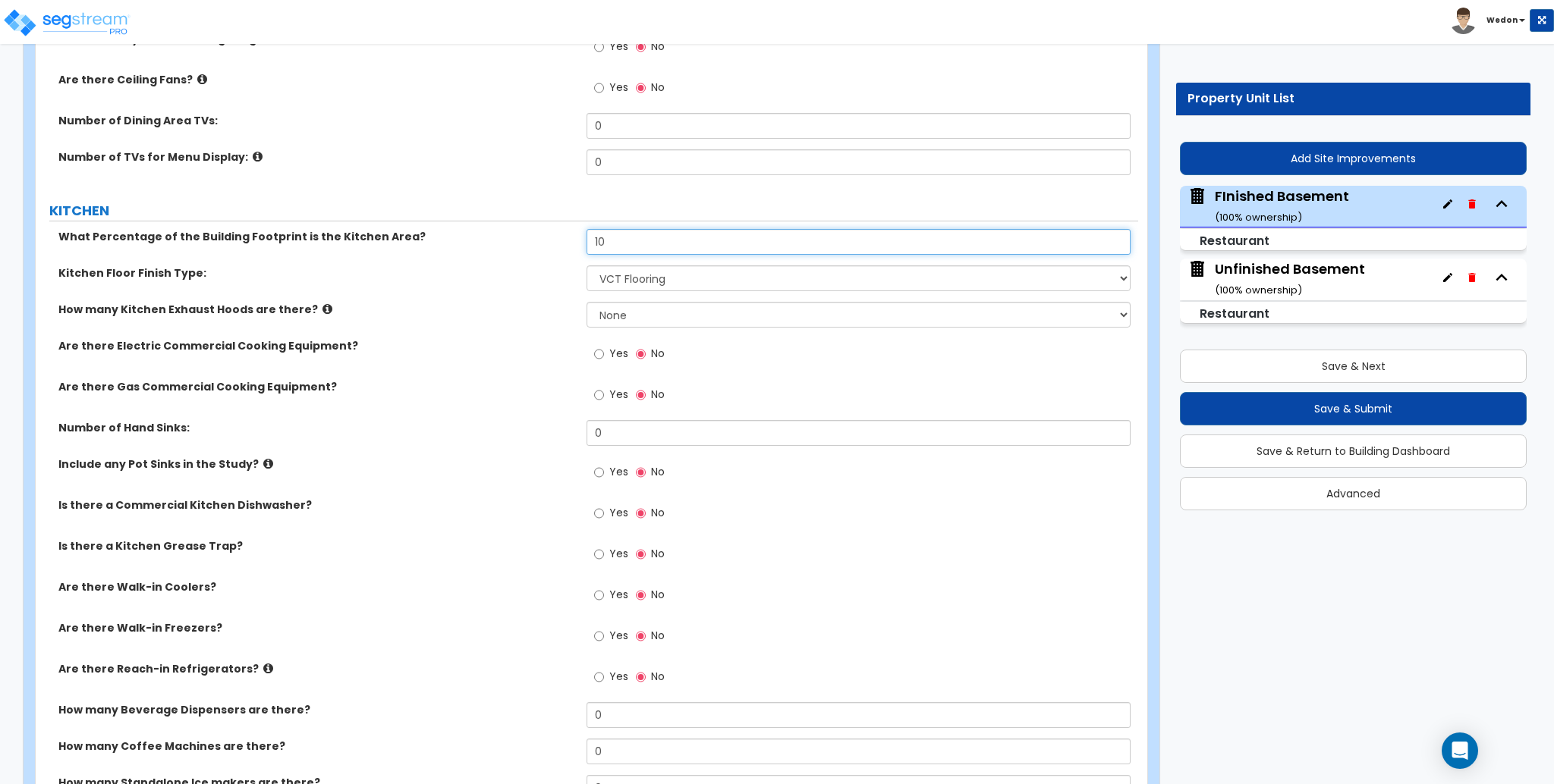
click at [489, 254] on div "What Percentage of the Building Footprint is the Kitchen Area? 10" at bounding box center [587, 248] width 1103 height 37
type input "0"
click at [674, 269] on select "None Tile Flooring VCT Flooring Sheet Vinyl Flooring" at bounding box center [858, 278] width 543 height 26
select select "0"
click at [587, 266] on select "None Tile Flooring VCT Flooring Sheet Vinyl Flooring" at bounding box center [858, 278] width 543 height 26
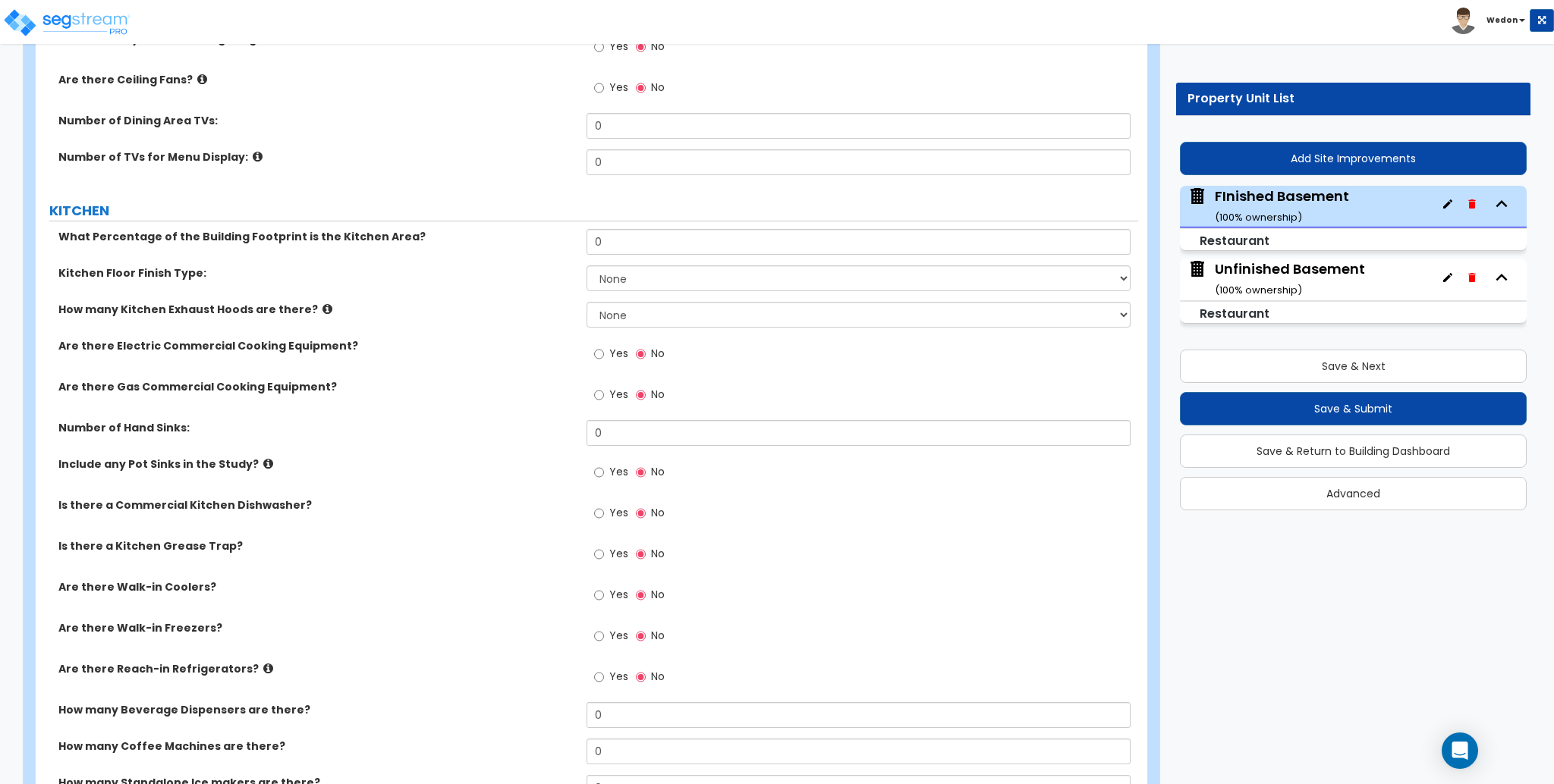
click at [431, 309] on label "How many Kitchen Exhaust Hoods are there?" at bounding box center [317, 309] width 517 height 15
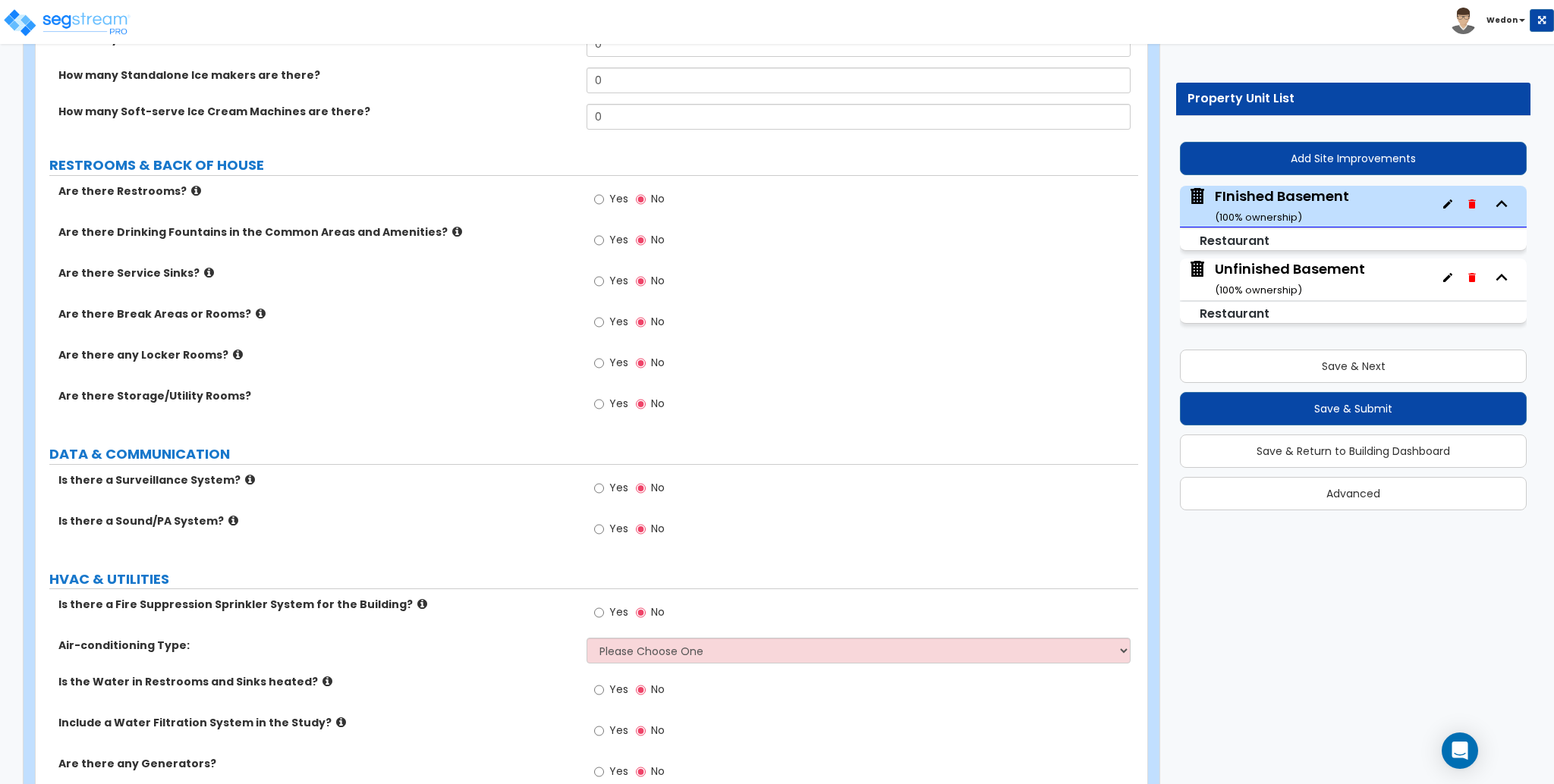
scroll to position [3752, 0]
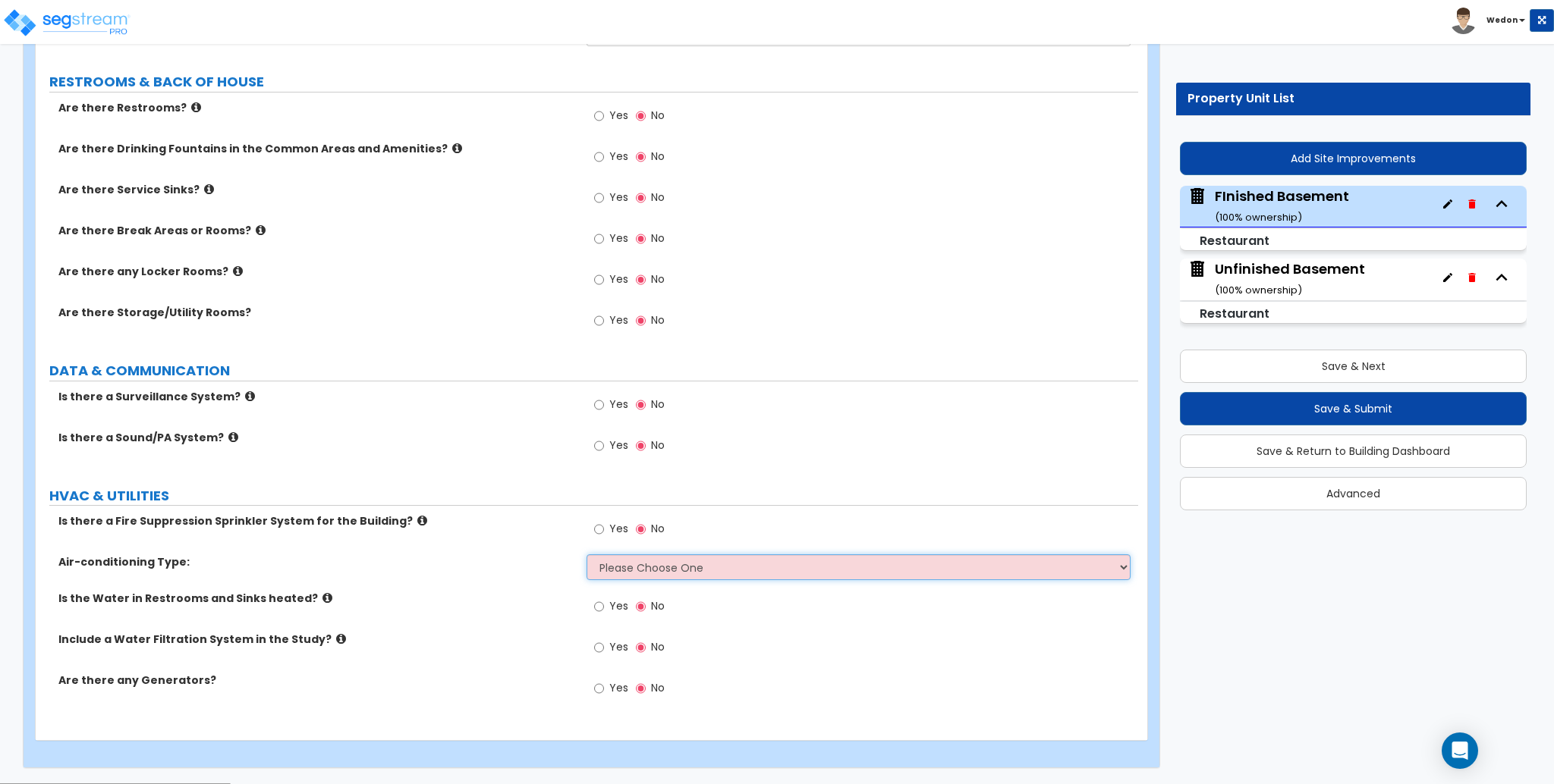
click at [719, 564] on select "Please Choose One Rooftop Unit Furnace-Condenser Forced Air Split Heating/Cooli…" at bounding box center [858, 568] width 543 height 26
select select "1"
click at [587, 555] on select "Please Choose One Rooftop Unit Furnace-Condenser Forced Air Split Heating/Cooli…" at bounding box center [858, 568] width 543 height 26
click at [646, 568] on select "Please Choose One Rooftop Unit Furnace-Condenser Forced Air Split Heating/Cooli…" at bounding box center [858, 568] width 543 height 26
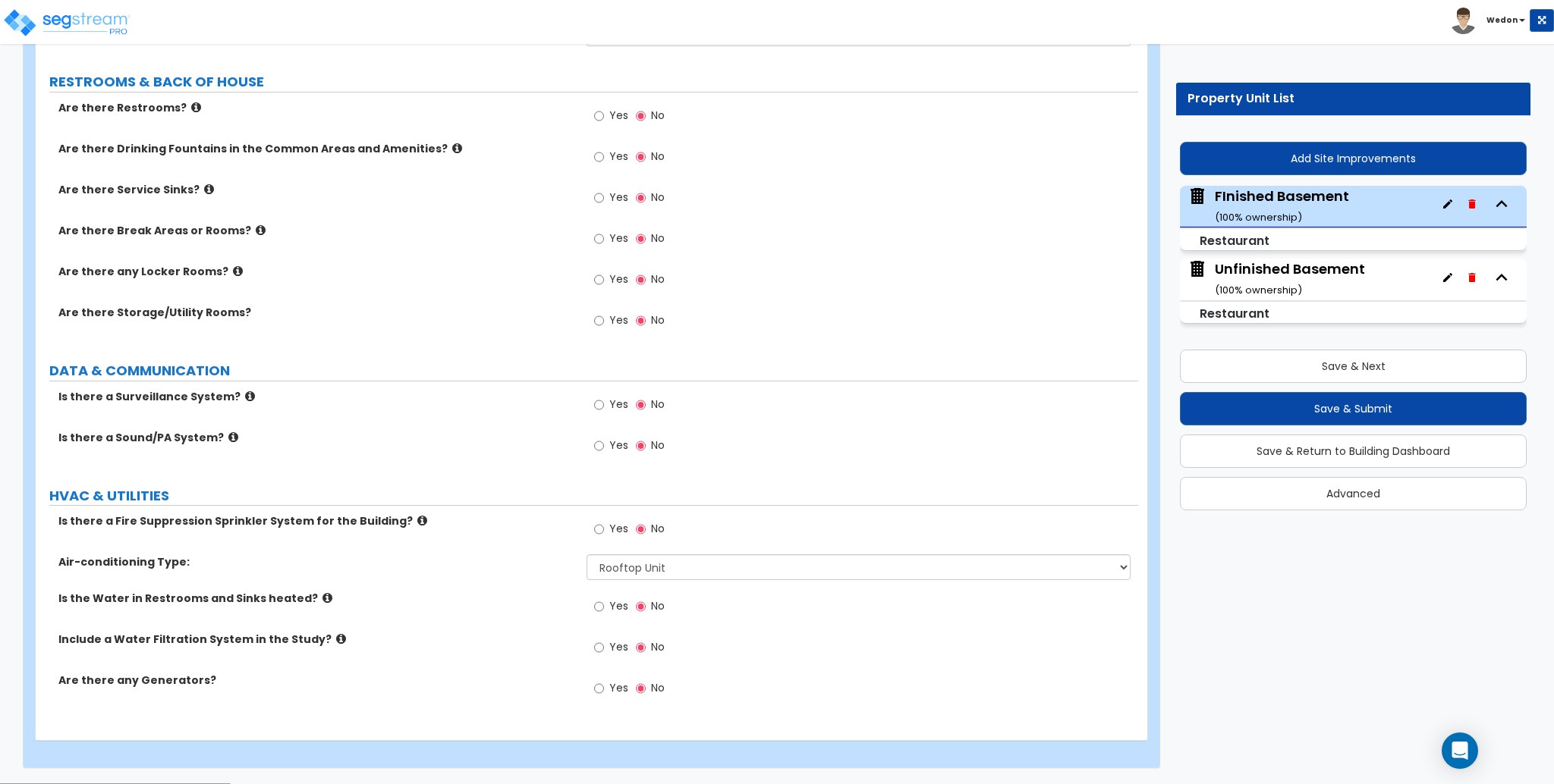
click at [515, 552] on div "Is there a Fire Suppression Sprinkler System for the Building? Yes No" at bounding box center [587, 534] width 1103 height 41
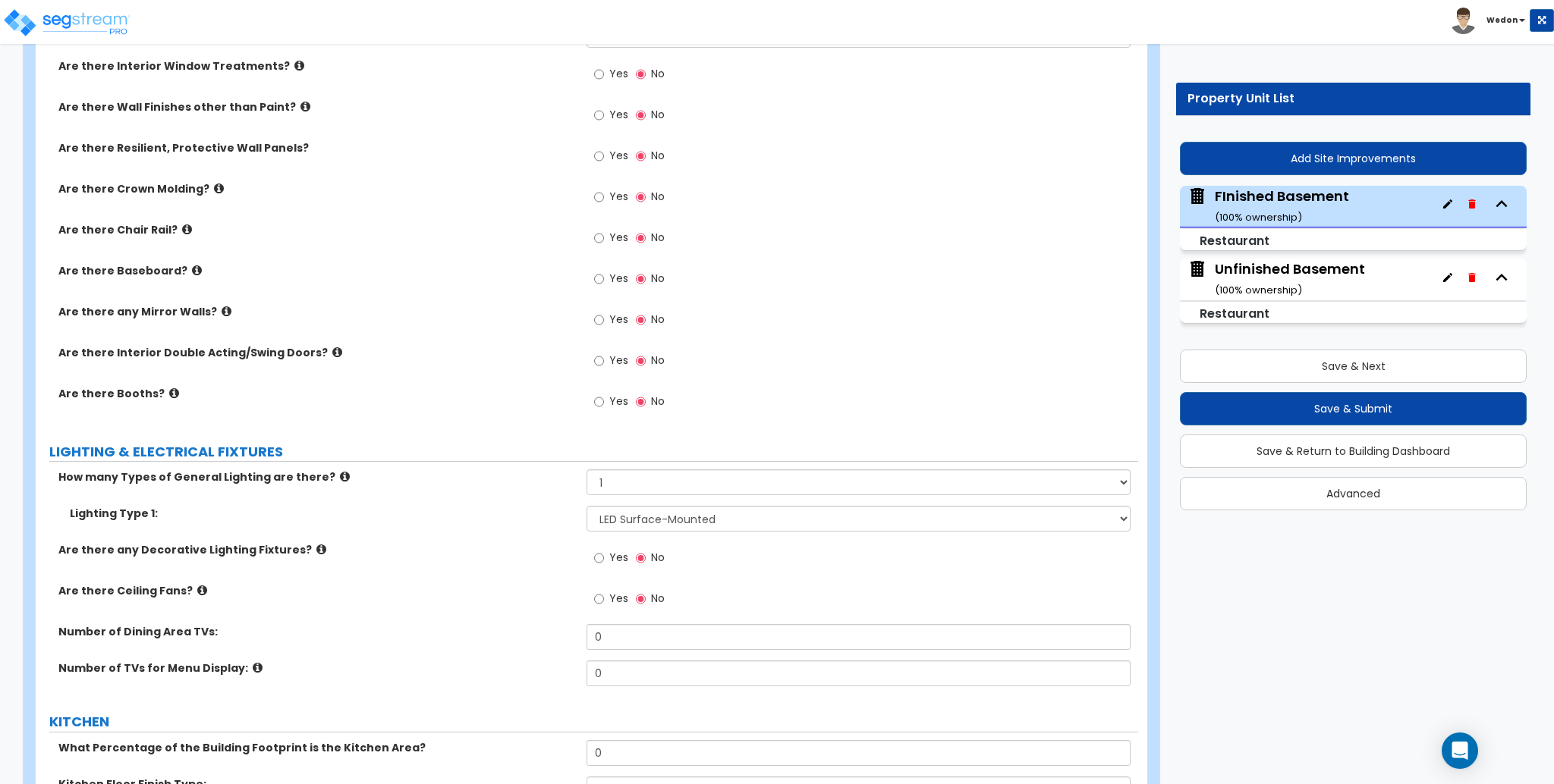
scroll to position [2336, 0]
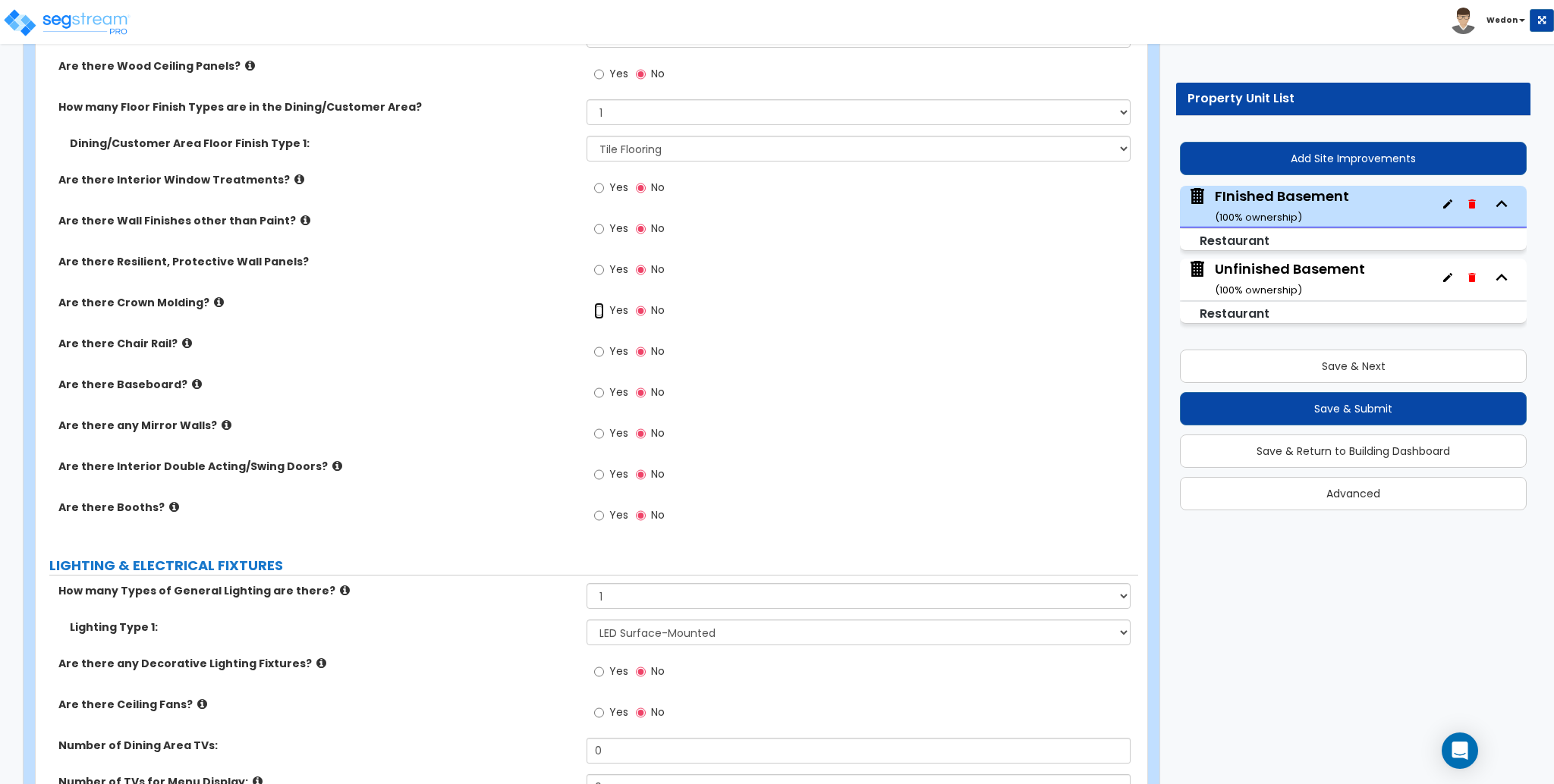
click at [604, 309] on input "Yes" at bounding box center [599, 311] width 10 height 17
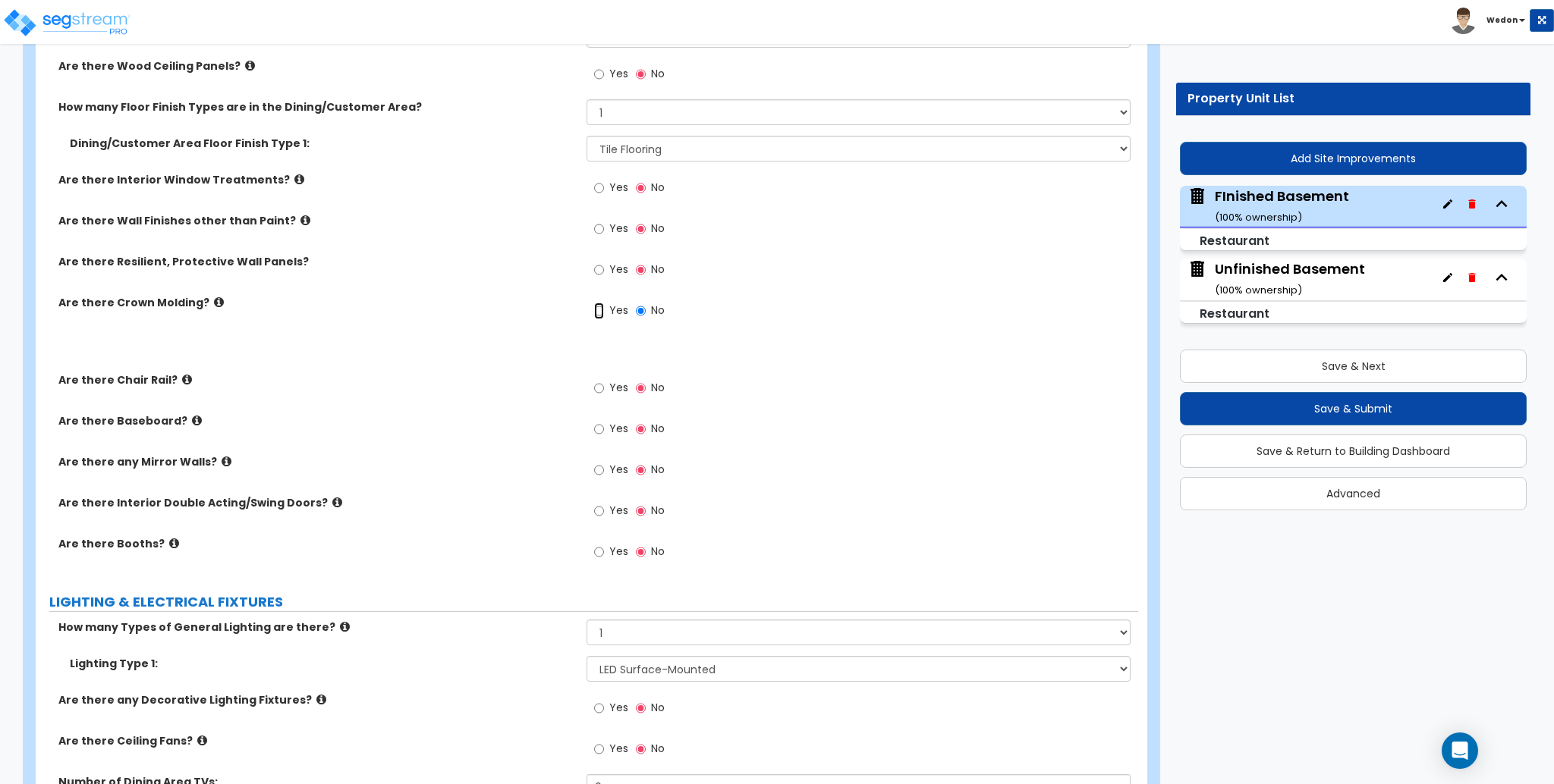
radio input "true"
click at [610, 380] on span "Yes" at bounding box center [618, 388] width 19 height 15
click at [604, 380] on input "Yes" at bounding box center [599, 389] width 10 height 17
radio input "true"
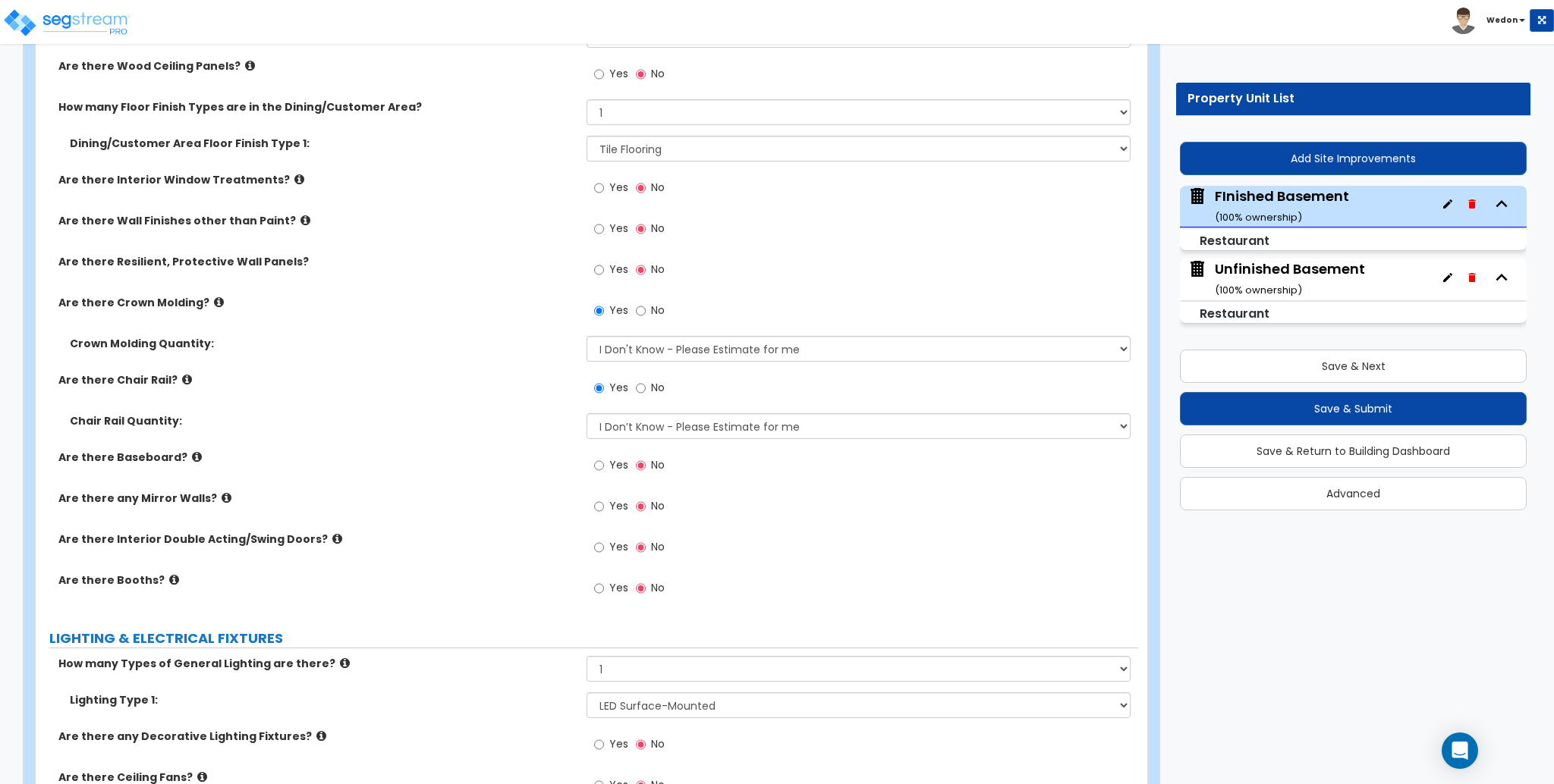
click at [611, 475] on label "Yes" at bounding box center [611, 467] width 34 height 26
click at [604, 474] on input "Yes" at bounding box center [599, 466] width 10 height 17
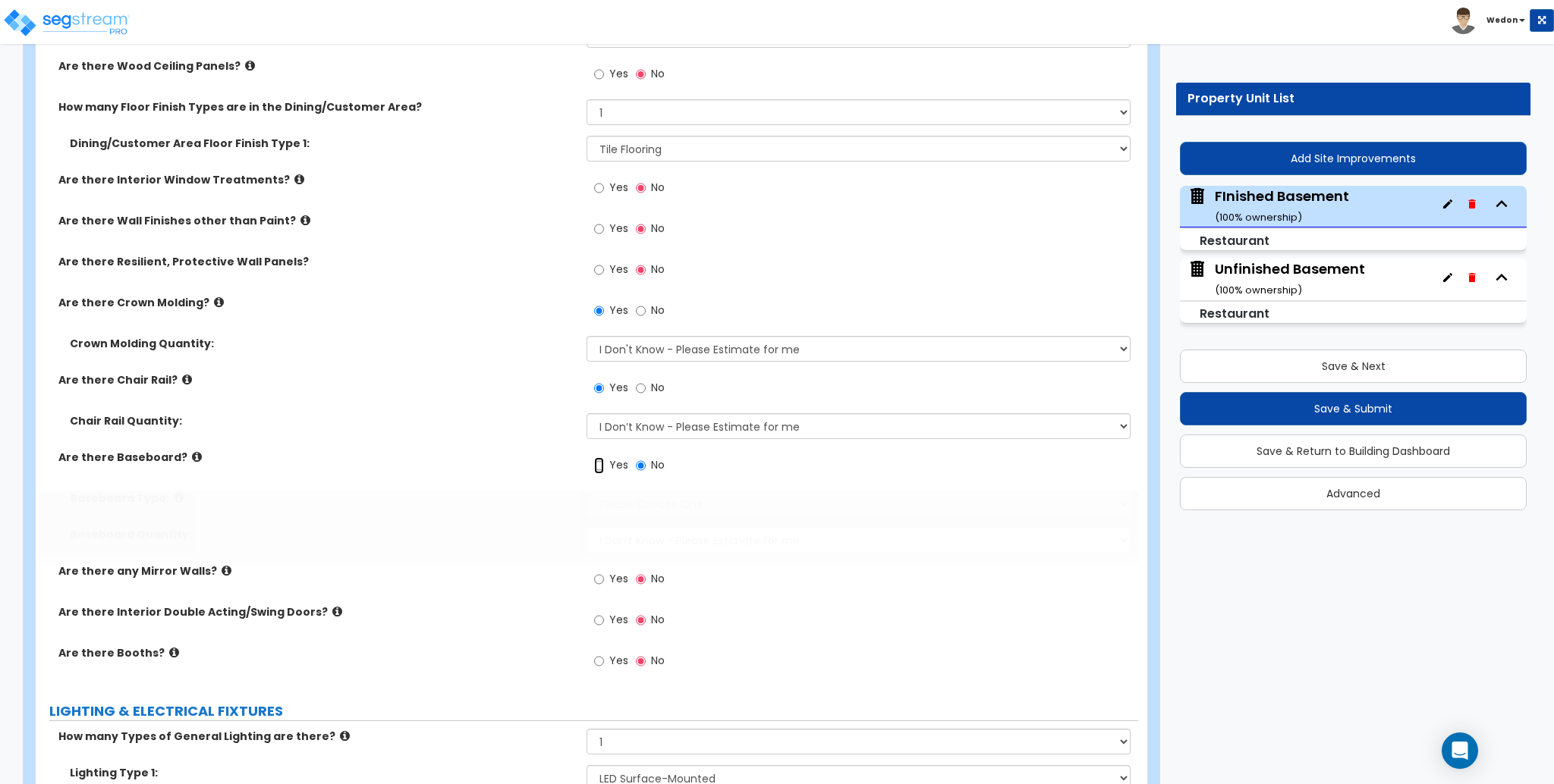
radio input "true"
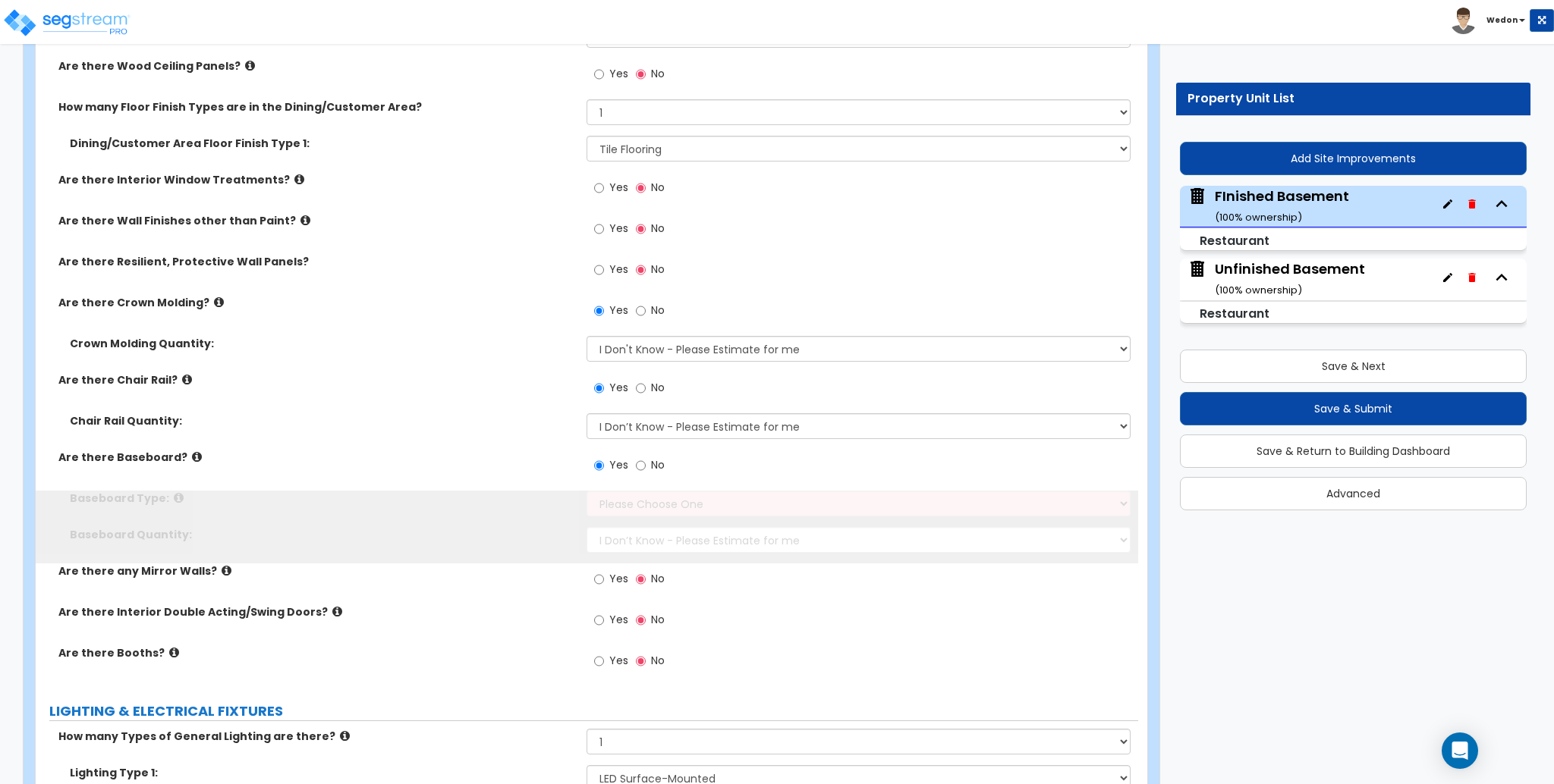
click at [611, 466] on span "Yes" at bounding box center [618, 465] width 19 height 15
click at [604, 466] on input "Yes" at bounding box center [599, 466] width 10 height 17
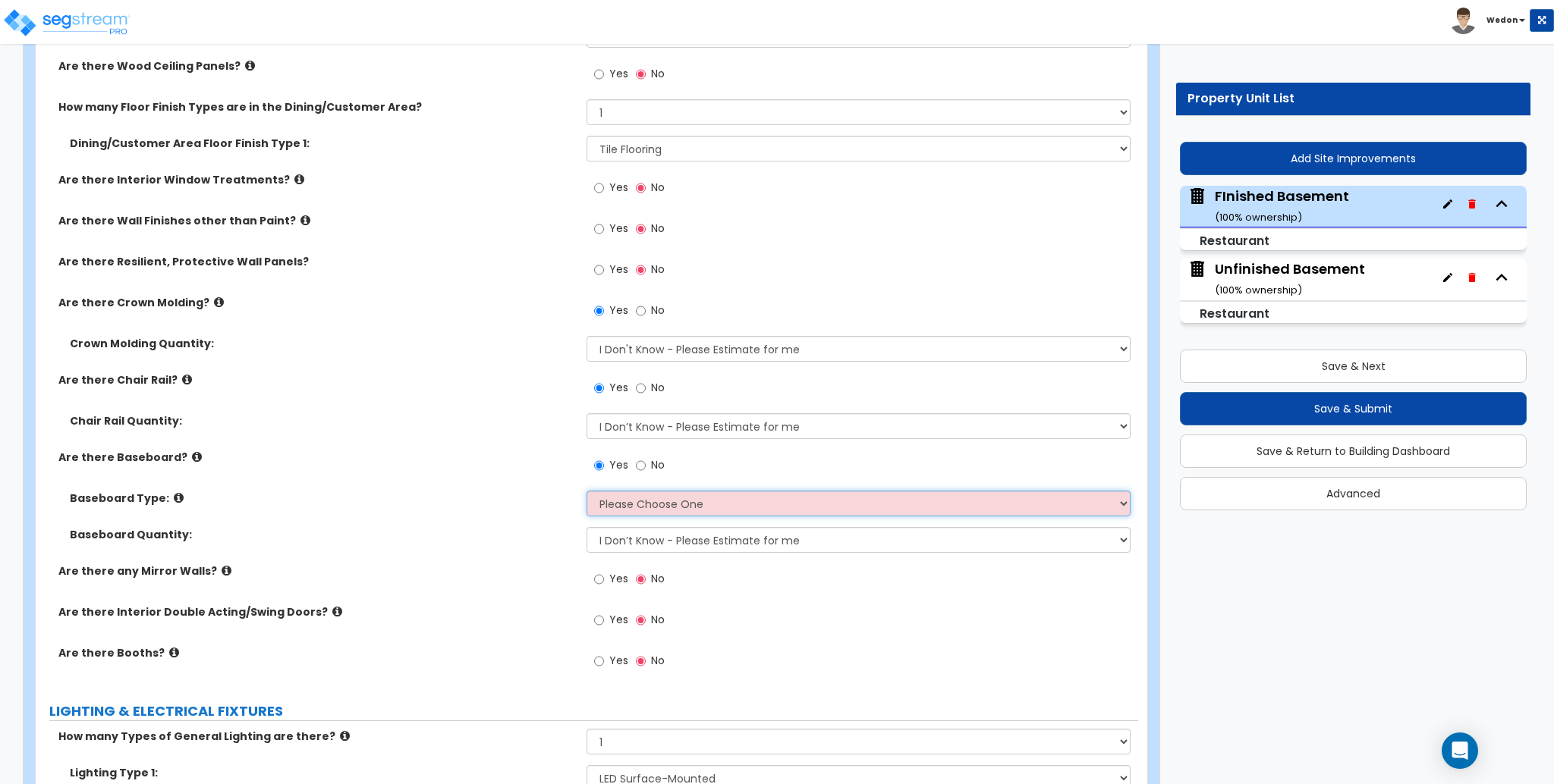
click at [771, 501] on select "Please Choose One Wood Vinyl Carpet Tile" at bounding box center [858, 504] width 543 height 26
select select "1"
click at [587, 491] on select "Please Choose One Wood Vinyl Carpet Tile" at bounding box center [858, 504] width 543 height 26
click at [392, 465] on div "Are there Baseboard? Yes No" at bounding box center [587, 470] width 1103 height 41
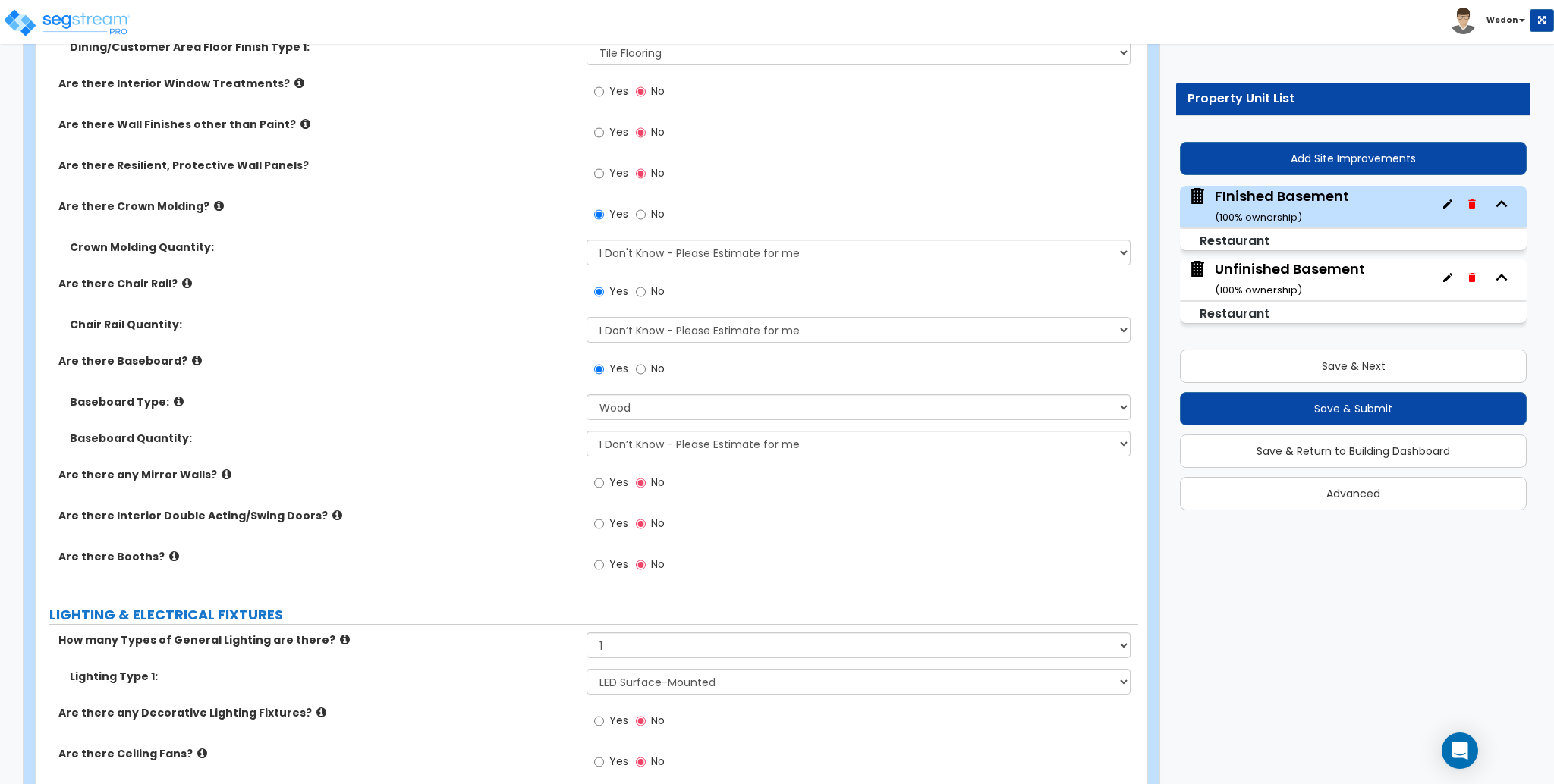
scroll to position [2437, 0]
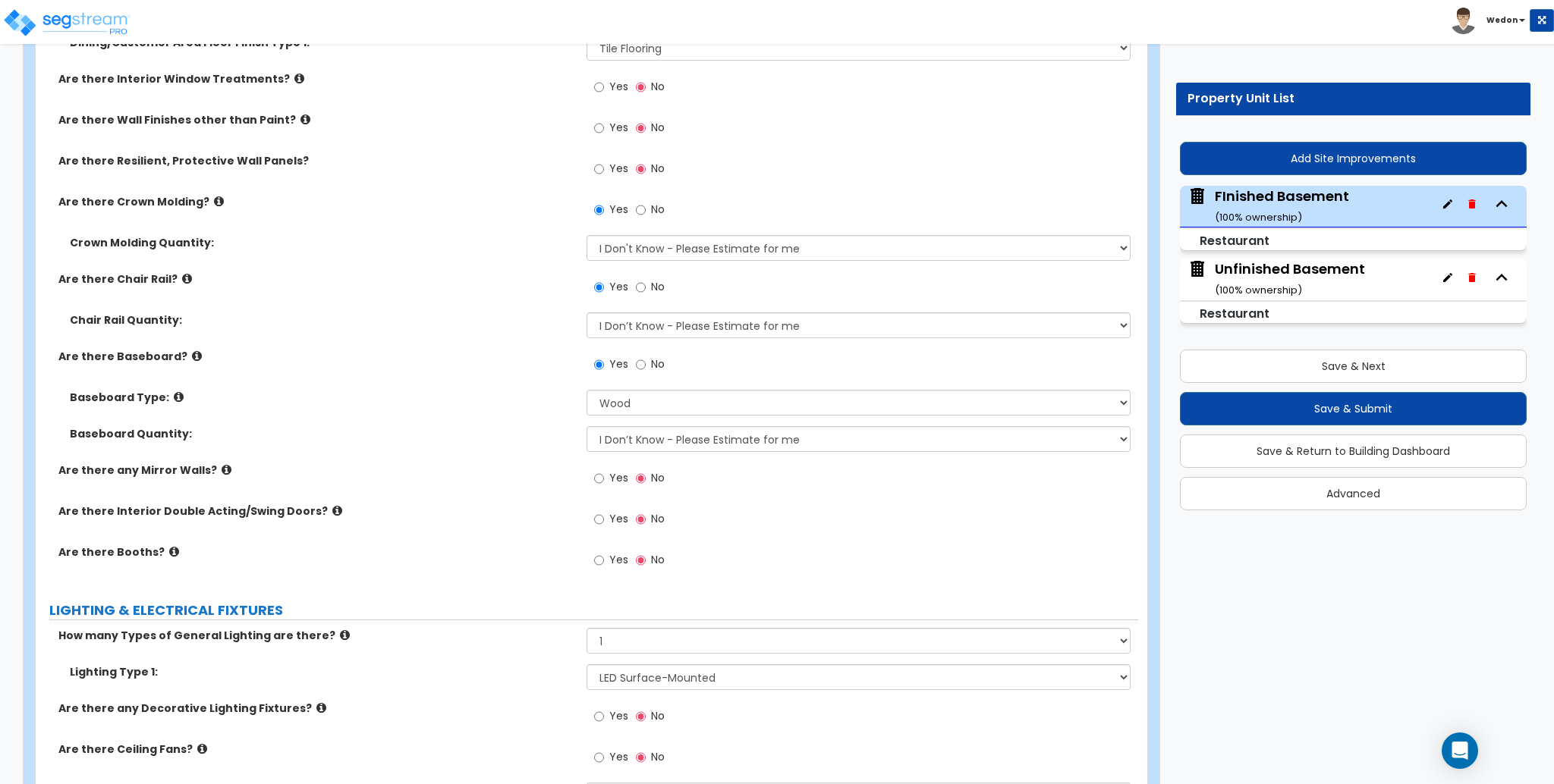
click at [870, 504] on div "Yes No" at bounding box center [862, 524] width 551 height 41
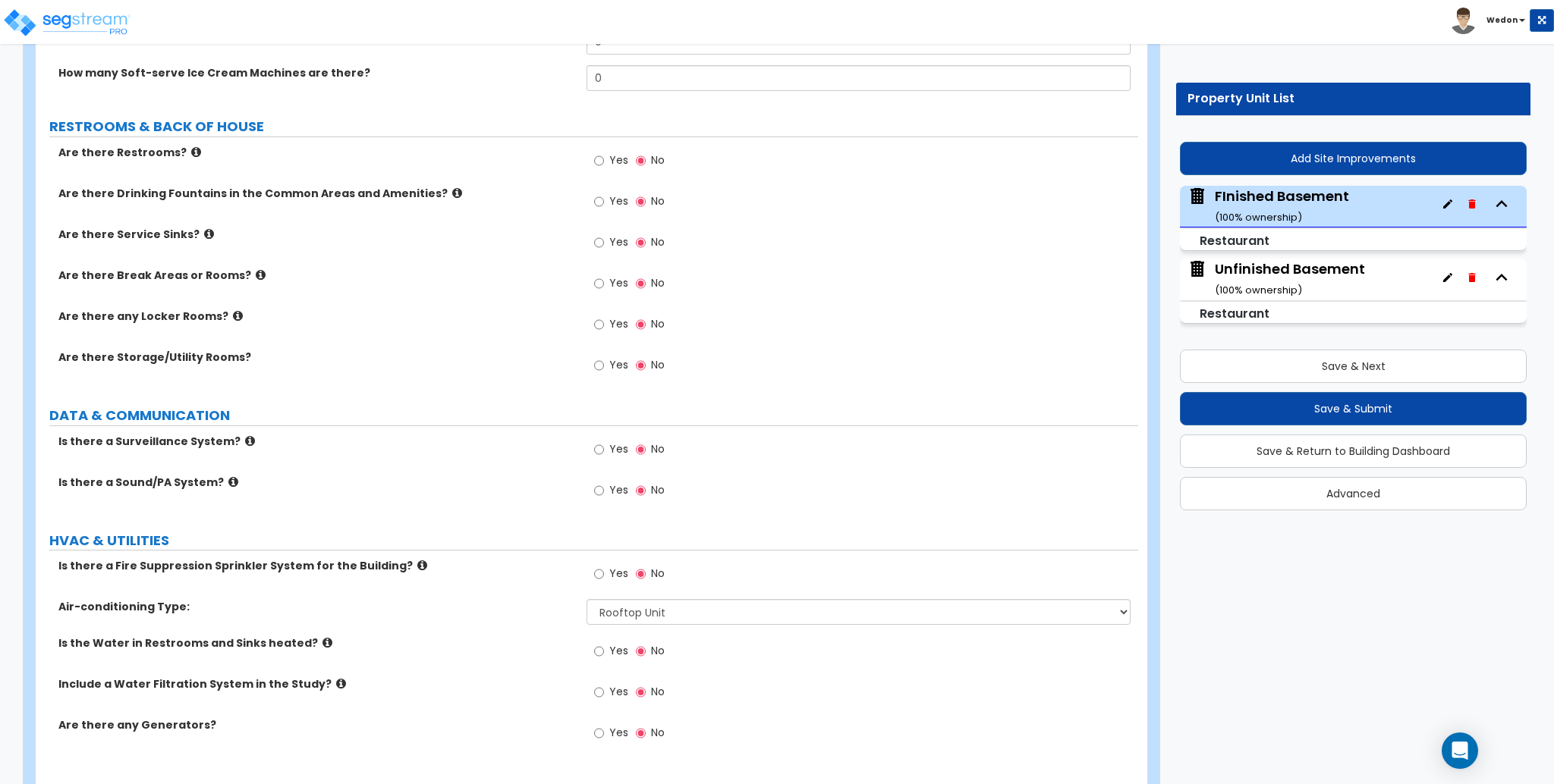
scroll to position [3898, 0]
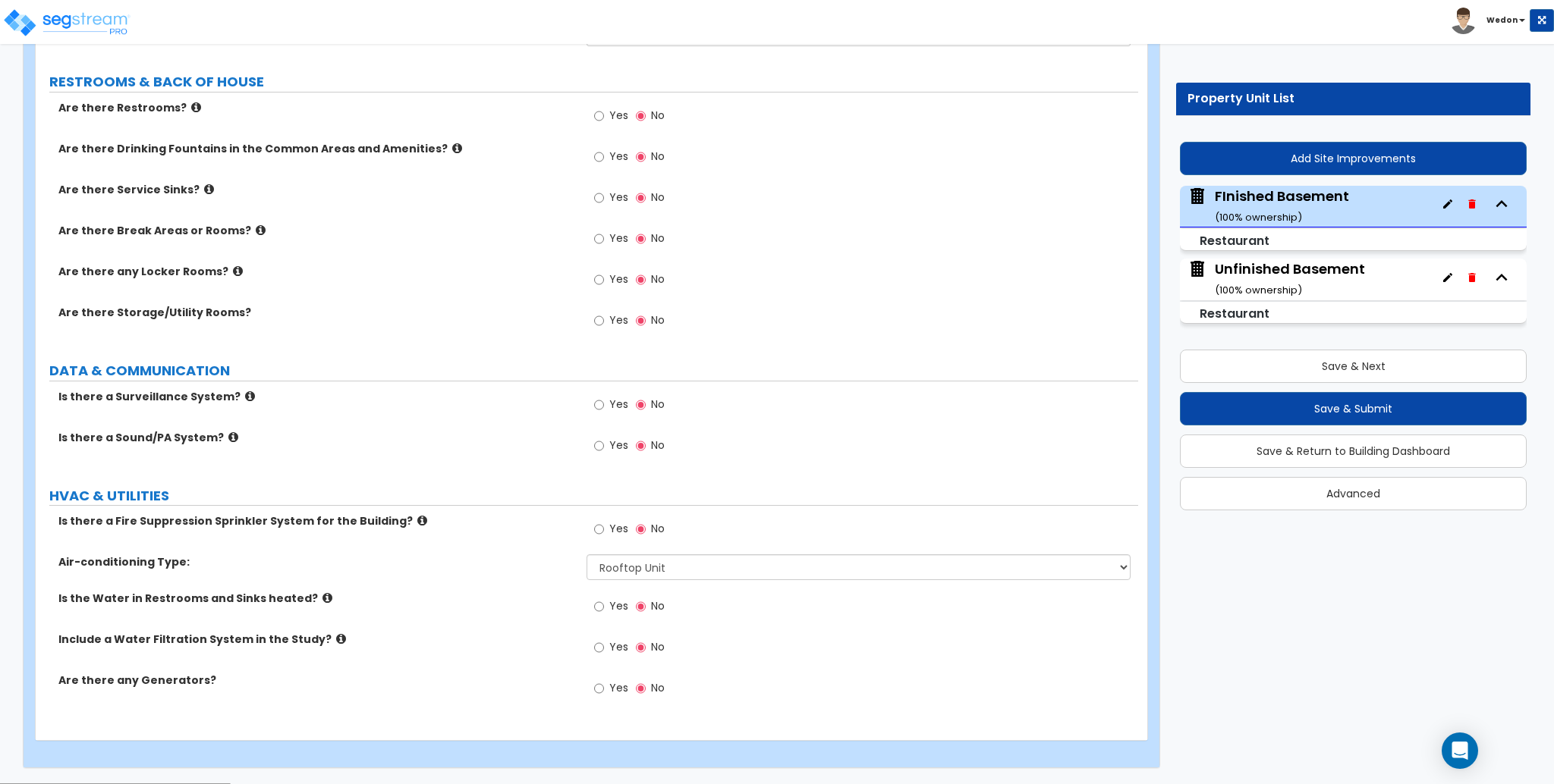
click at [607, 527] on label "Yes" at bounding box center [611, 531] width 34 height 26
click at [604, 527] on input "Yes" at bounding box center [599, 530] width 10 height 17
radio input "true"
click at [818, 526] on div "Yes No" at bounding box center [862, 534] width 551 height 41
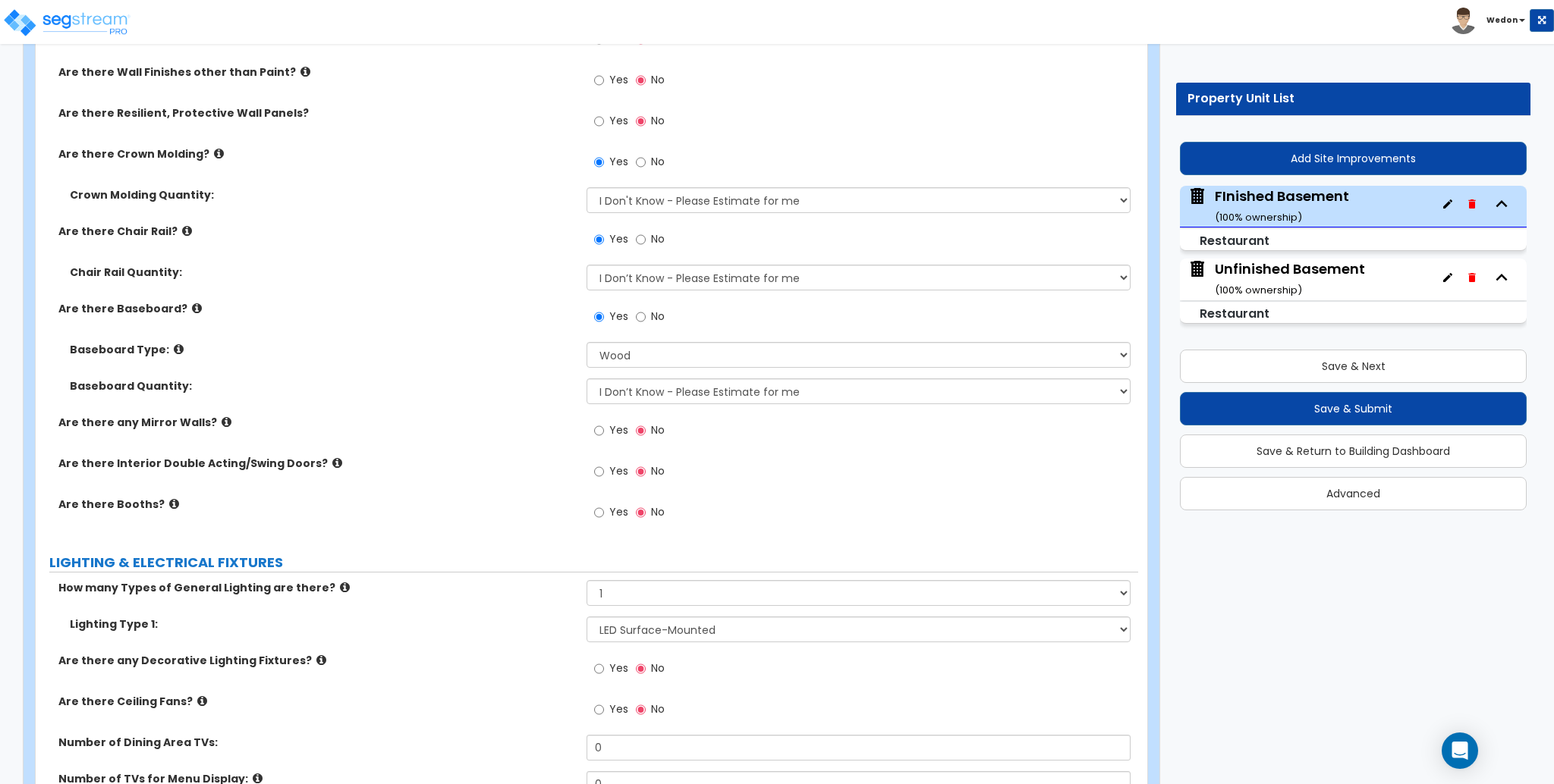
scroll to position [2482, 0]
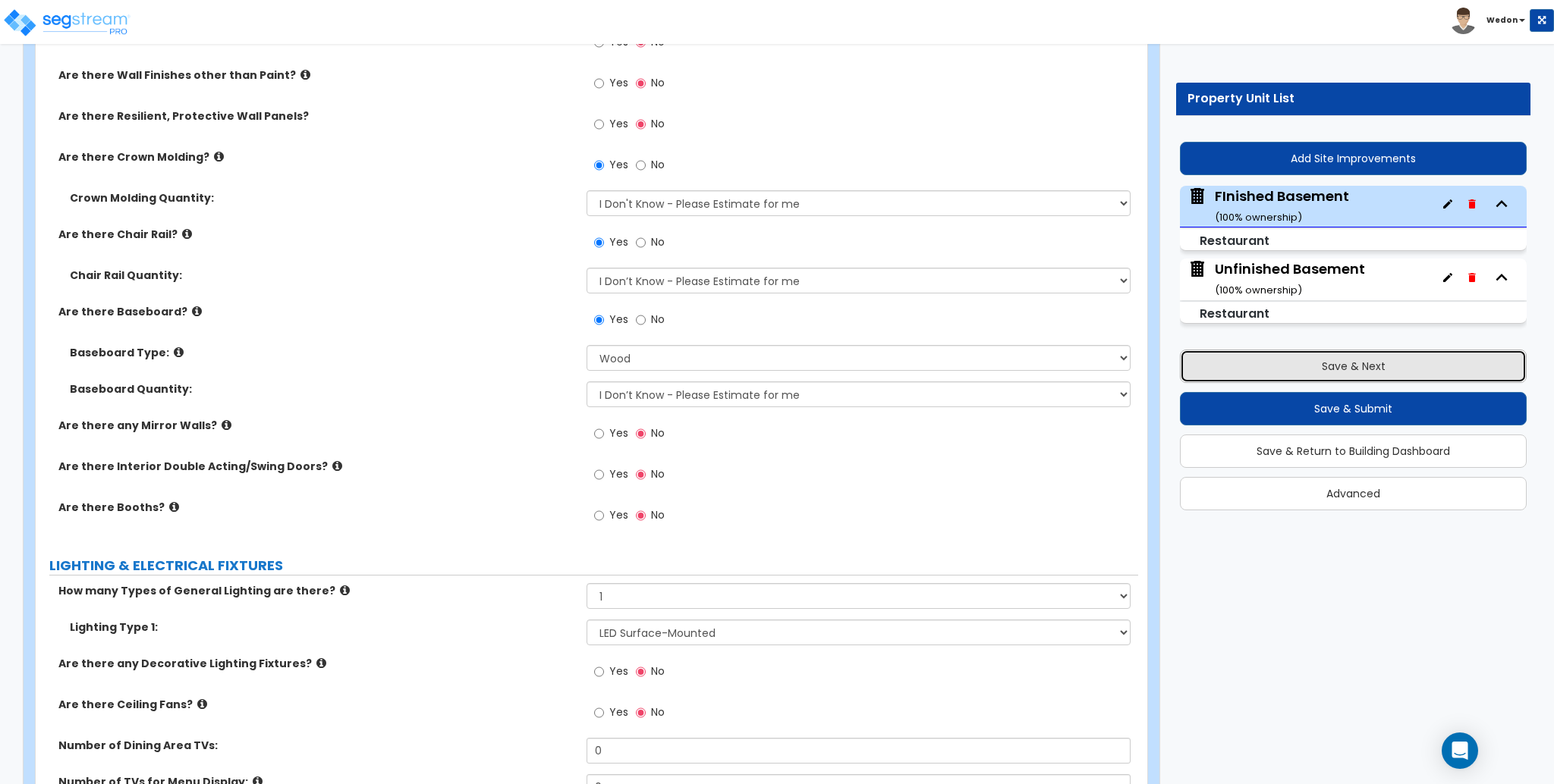
click at [1351, 363] on button "Save & Next" at bounding box center [1353, 366] width 347 height 34
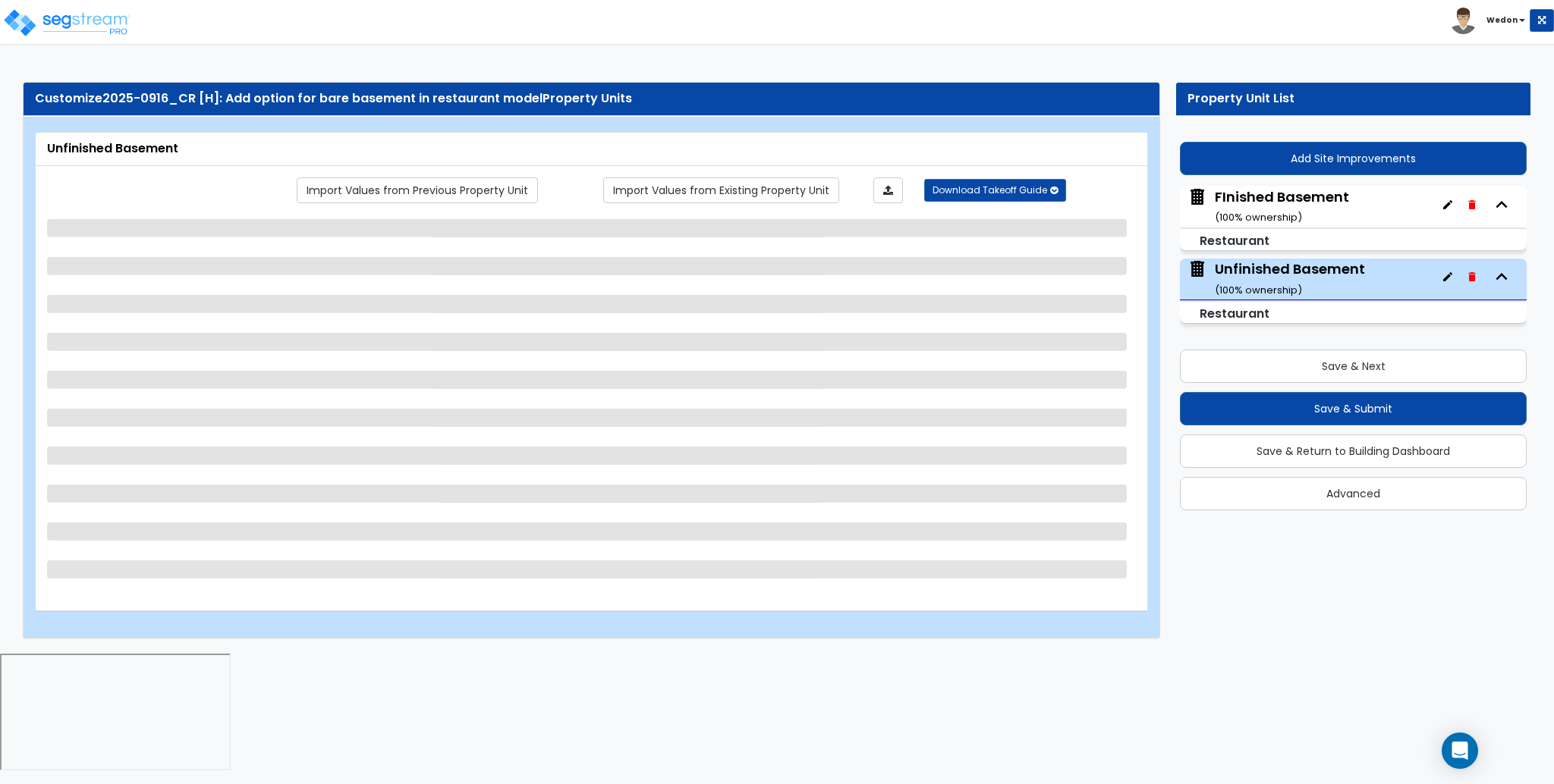
drag, startPoint x: 1475, startPoint y: 687, endPoint x: 1415, endPoint y: 767, distance: 100.0
click at [1475, 686] on html "Toggle navigation Wedon x" at bounding box center [777, 387] width 1554 height 775
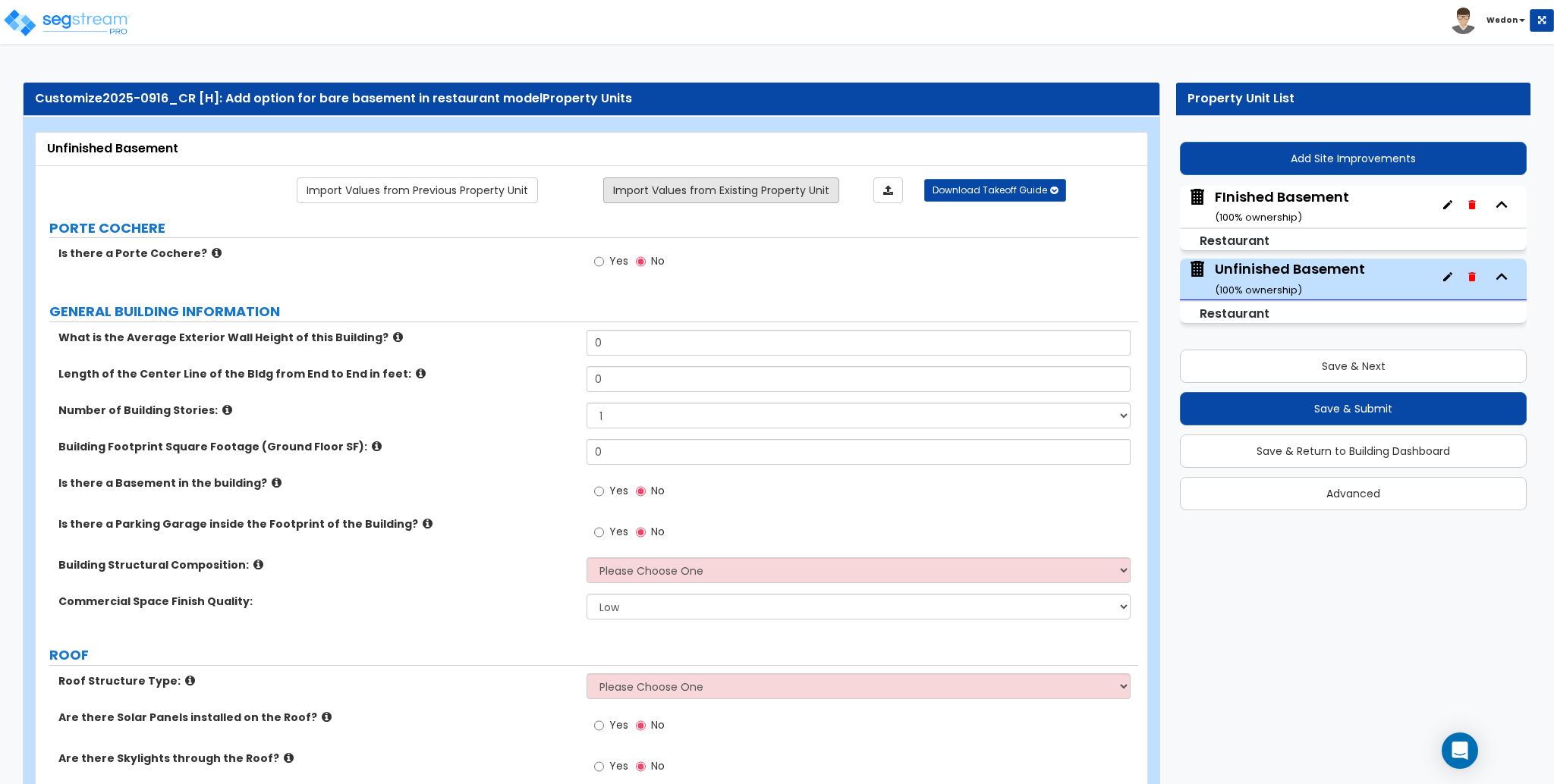
click at [775, 190] on link "Import Values from Existing Property Unit" at bounding box center [722, 190] width 236 height 26
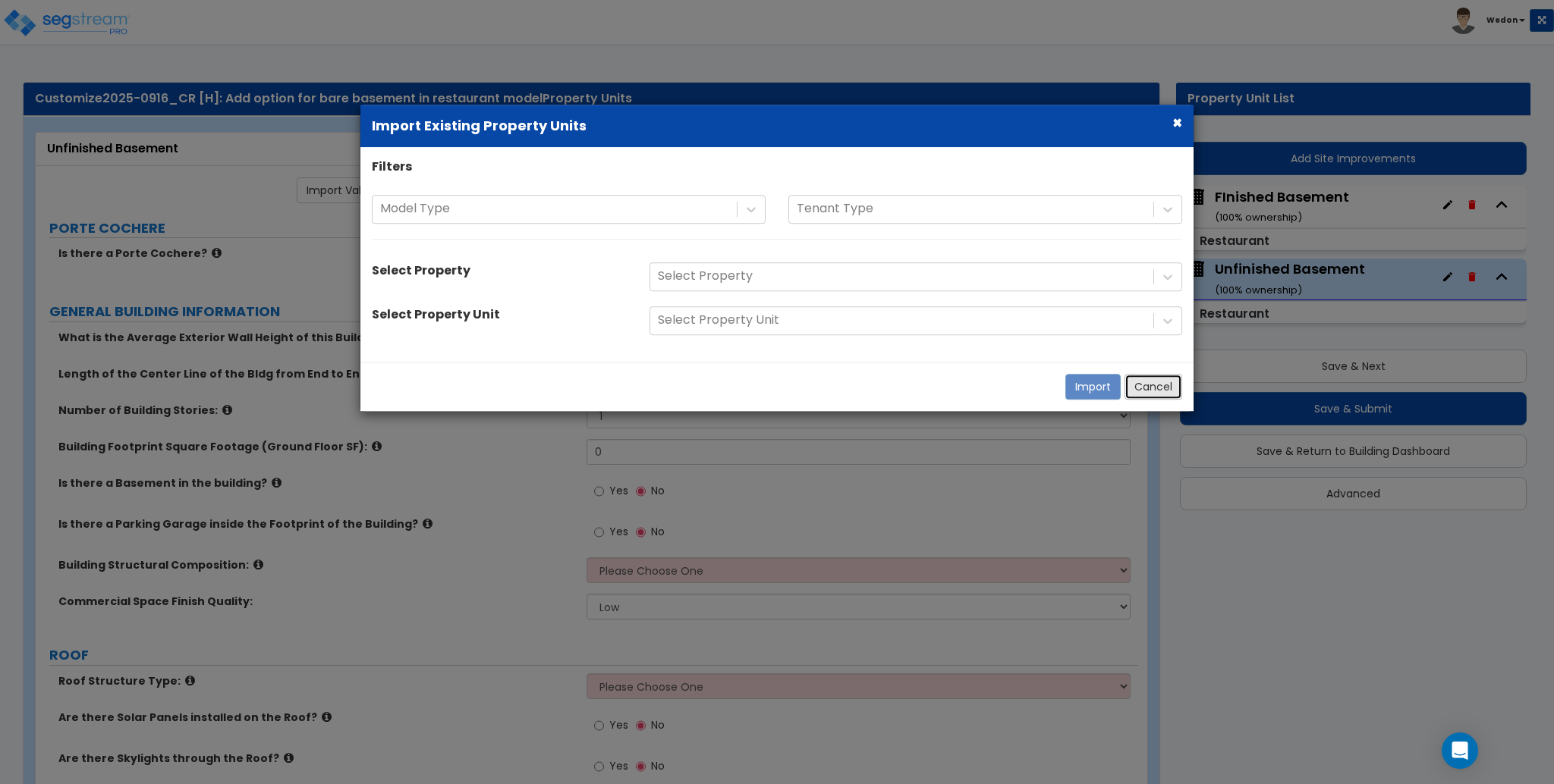
click at [1164, 379] on button "Cancel" at bounding box center [1153, 387] width 58 height 26
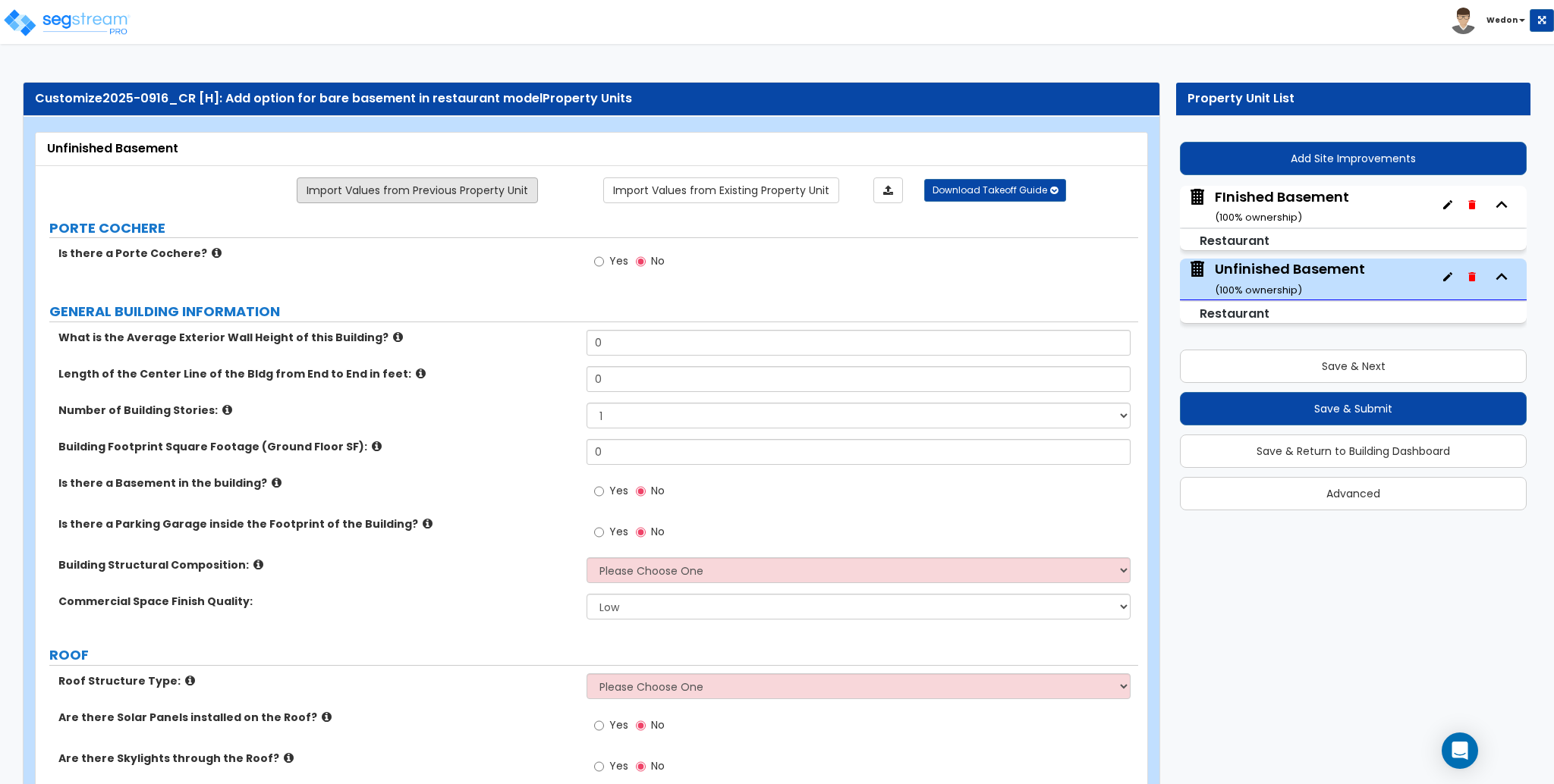
click at [384, 187] on link "Import Values from Previous Property Unit" at bounding box center [417, 190] width 242 height 26
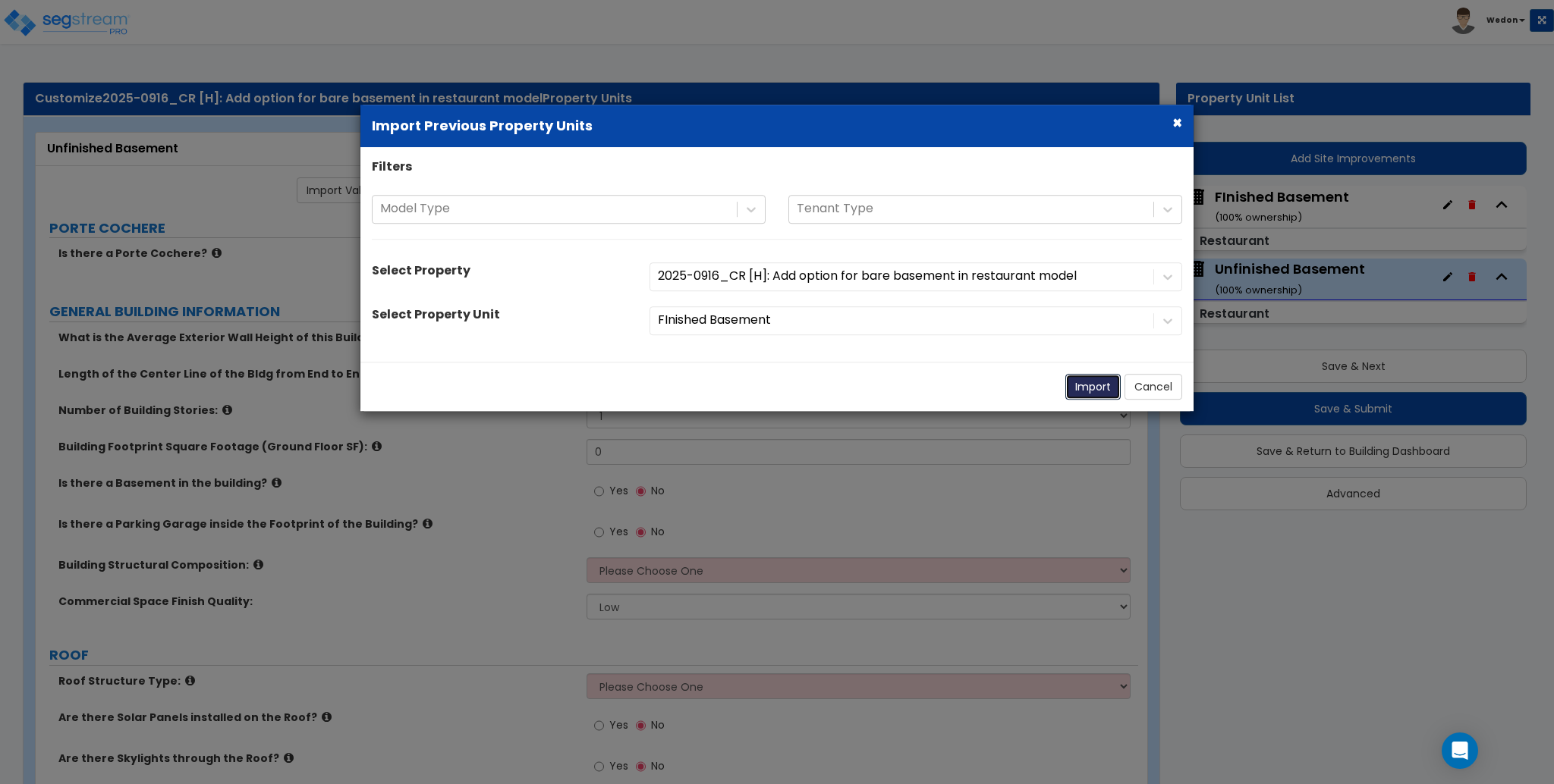
click at [1076, 388] on button "Import" at bounding box center [1093, 387] width 56 height 26
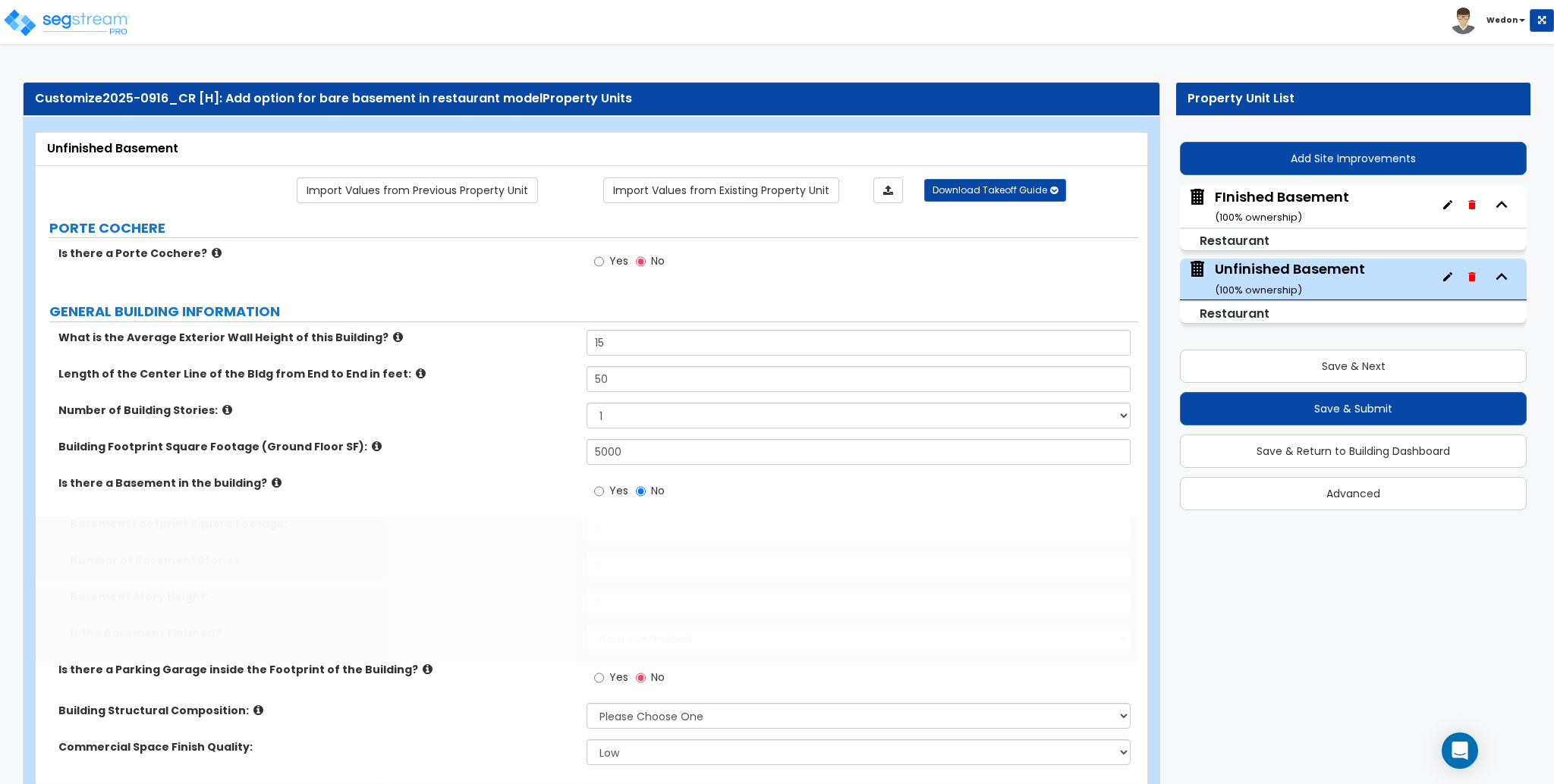
type input "15"
type input "50"
type input "5000"
radio input "true"
select select "6"
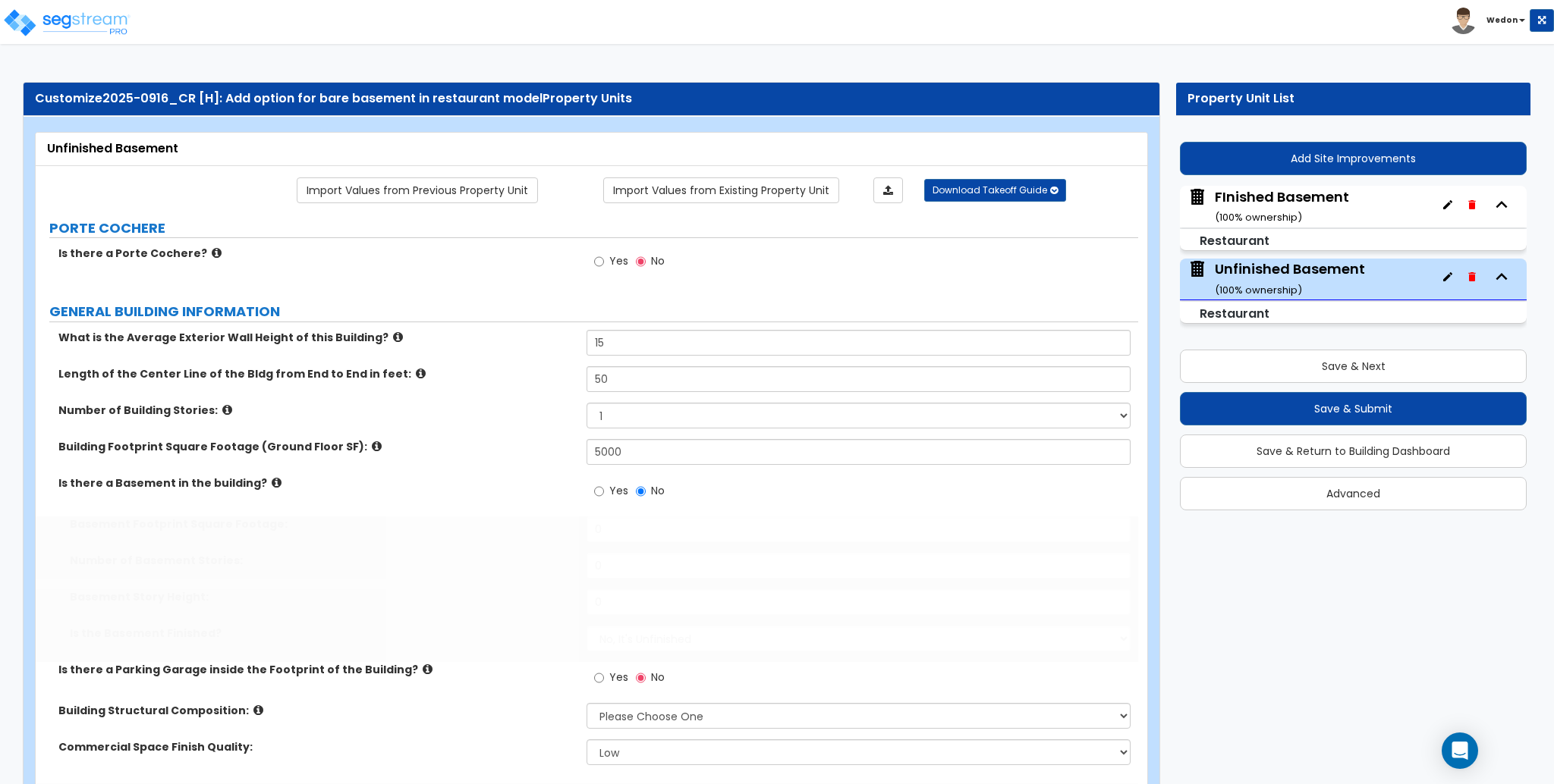
select select "1"
radio input "true"
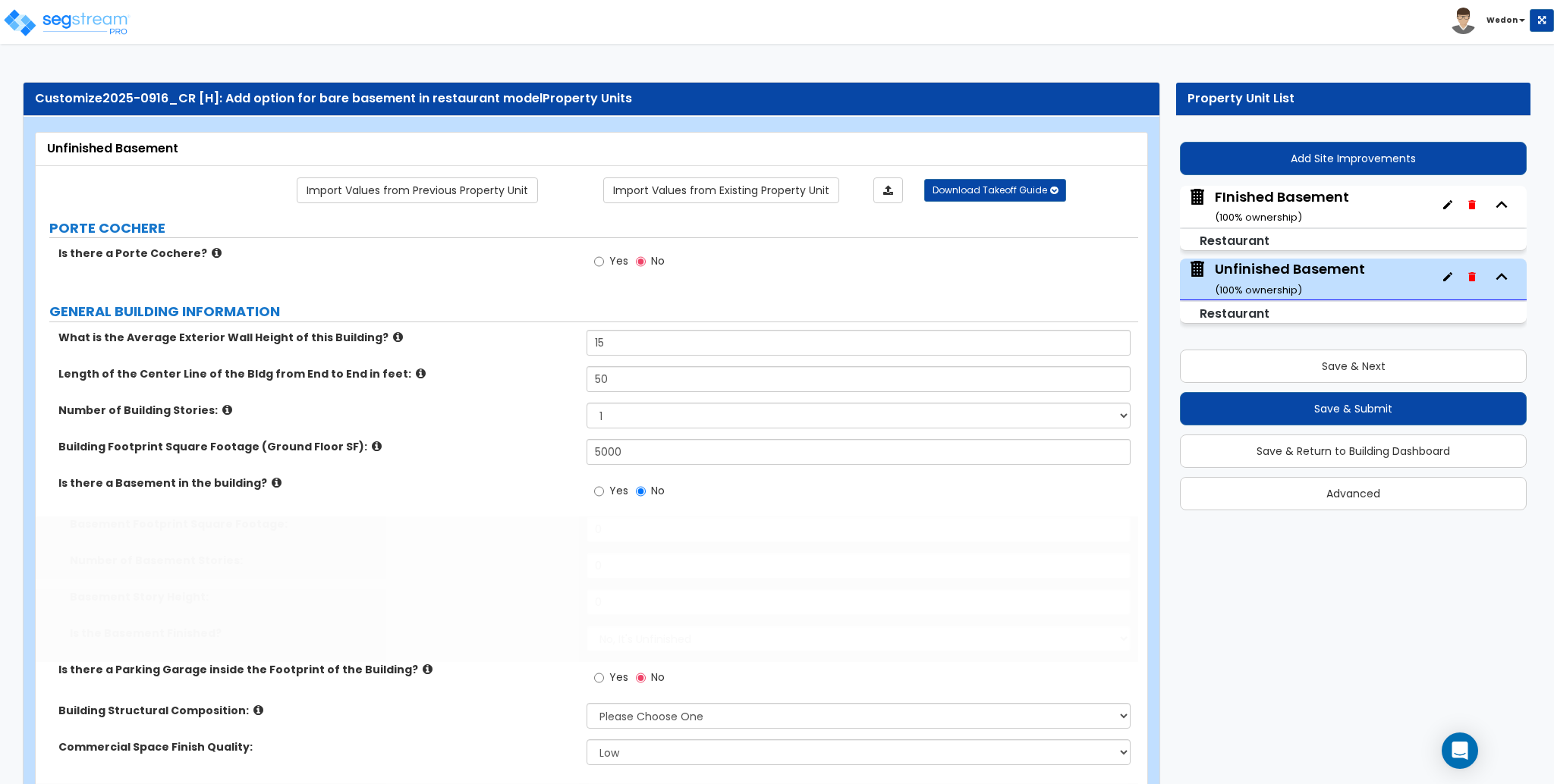
radio input "true"
select select "1"
radio input "true"
select select "1"
type input "2000"
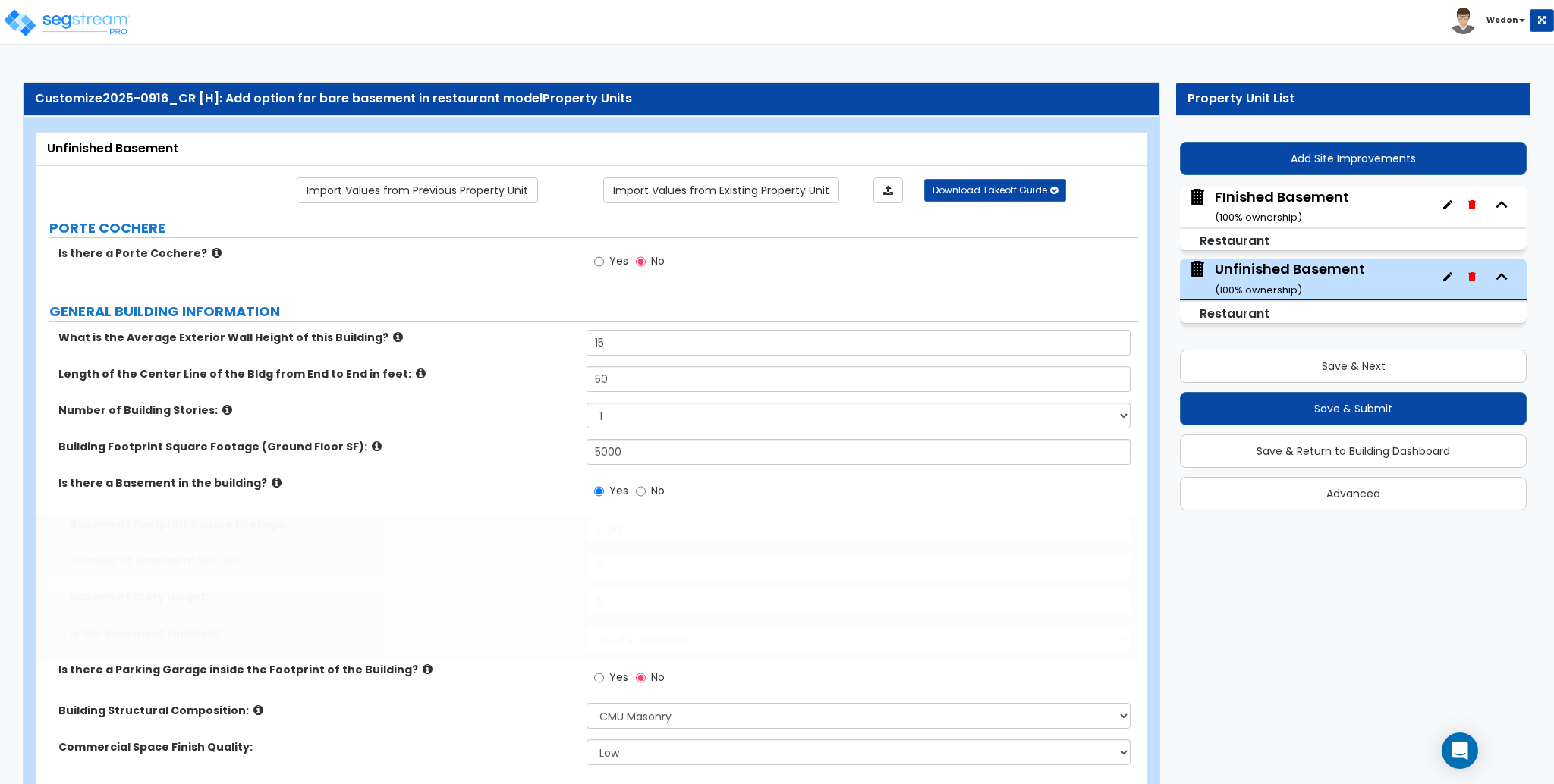
type input "1"
type input "10"
select select "1"
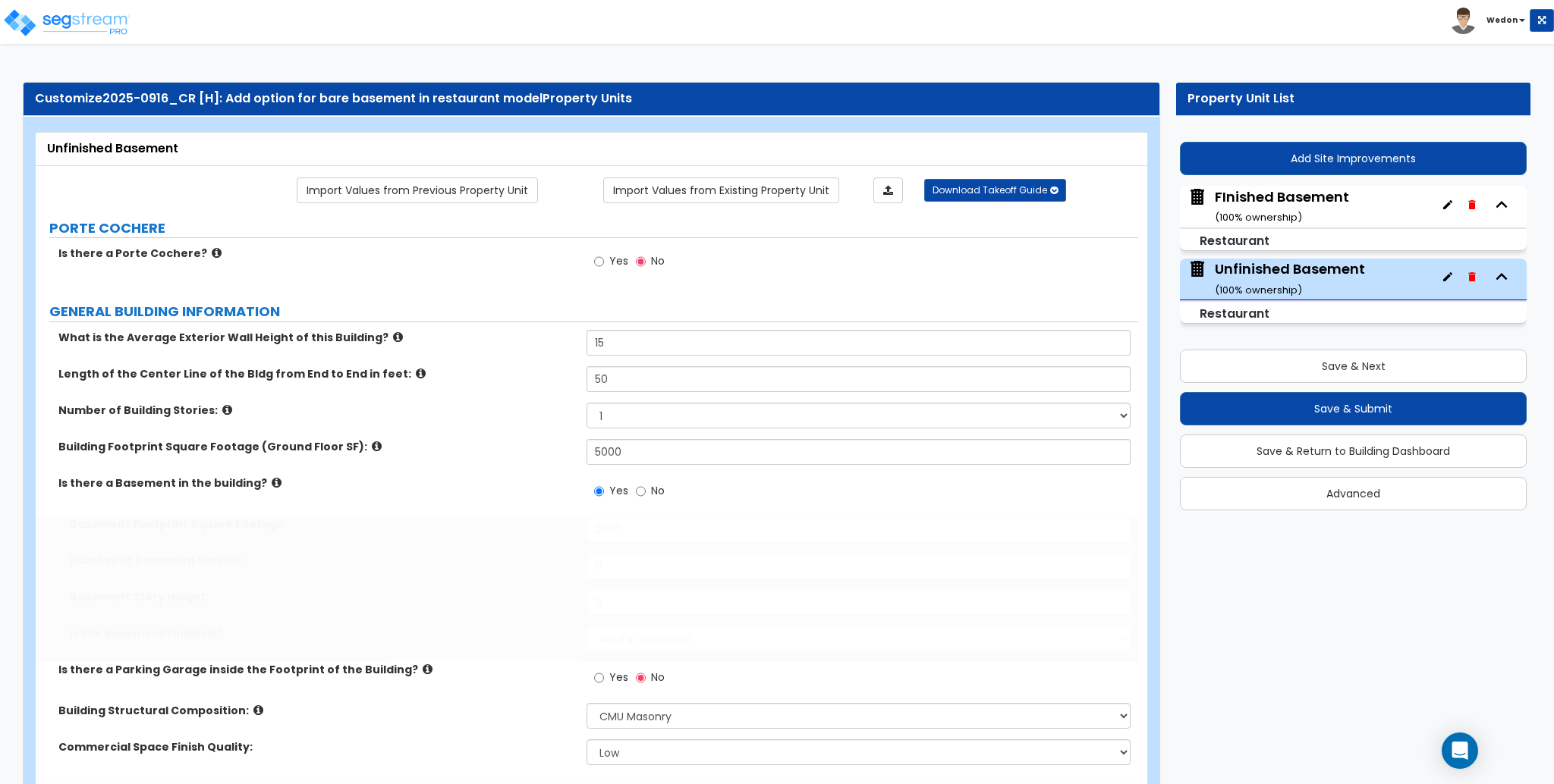
select select "1"
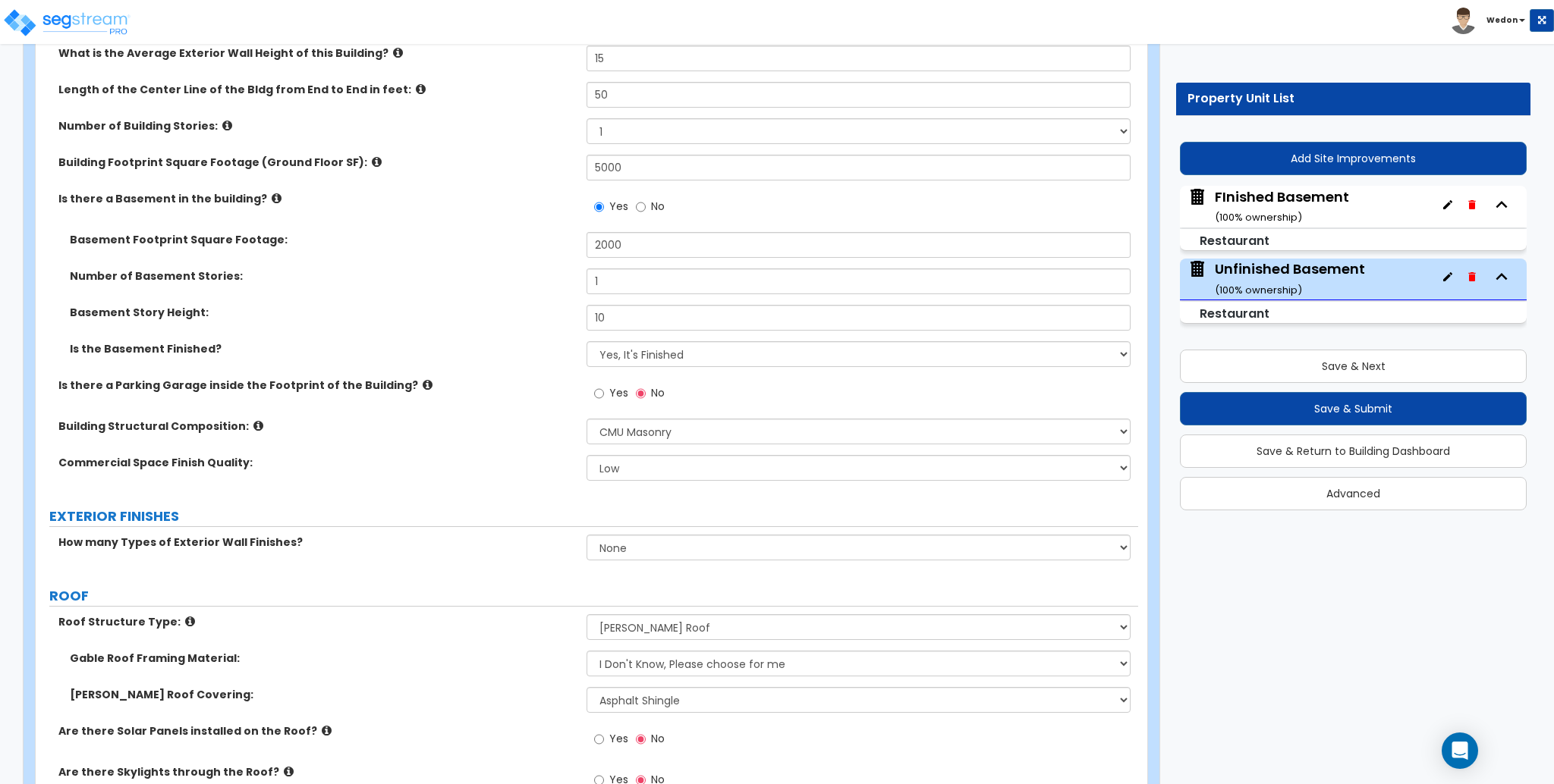
scroll to position [303, 0]
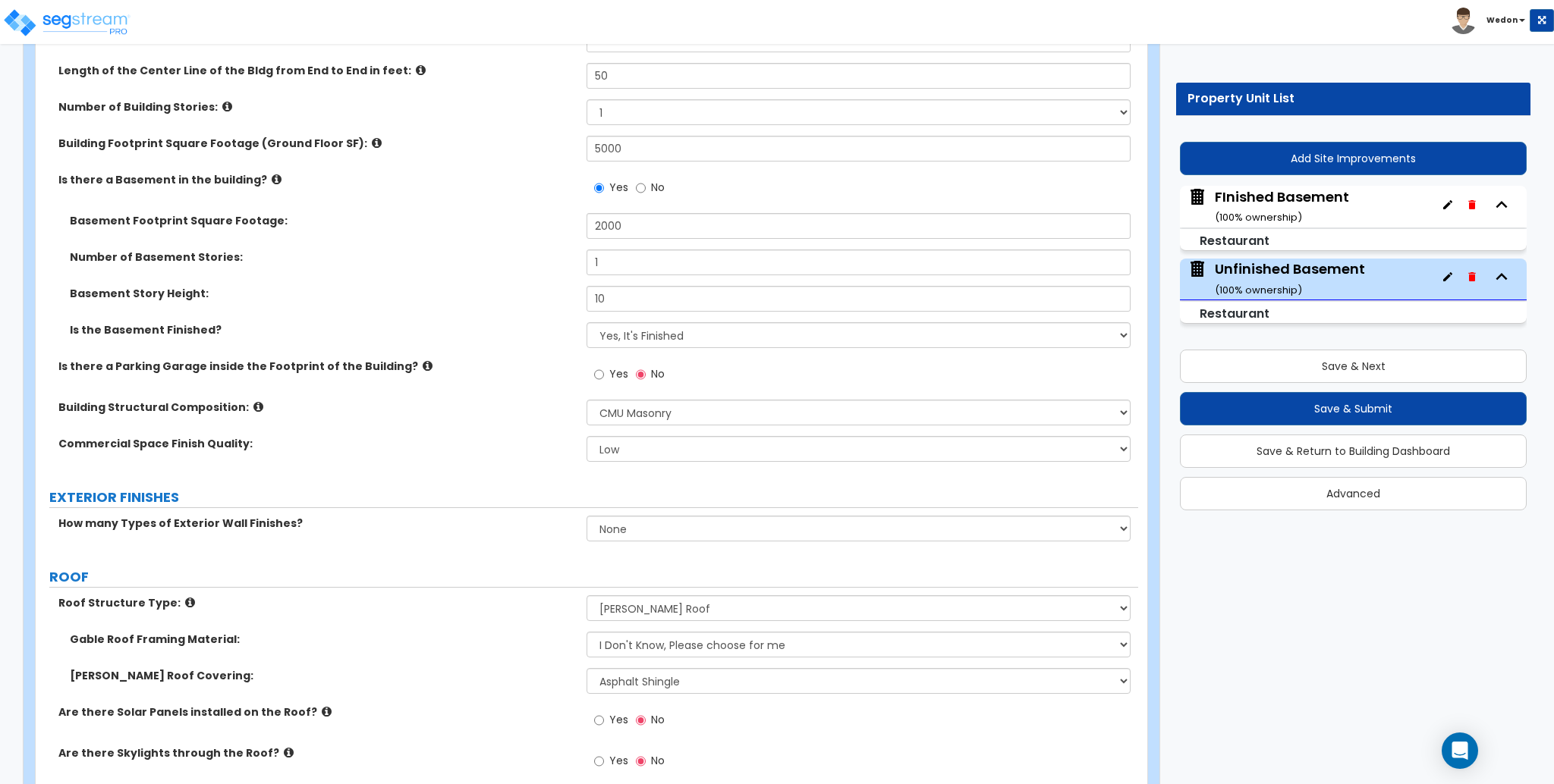
click at [662, 351] on div "Is the Basement Finished? No, It's Unfinished Yes, It's Finished" at bounding box center [587, 341] width 1103 height 37
click at [681, 341] on select "No, It's Unfinished Yes, It's Finished" at bounding box center [858, 335] width 543 height 26
select select "0"
click at [587, 322] on select "No, It's Unfinished Yes, It's Finished" at bounding box center [858, 335] width 543 height 26
click at [500, 277] on div "Number of Basement Stories: 1" at bounding box center [587, 268] width 1103 height 37
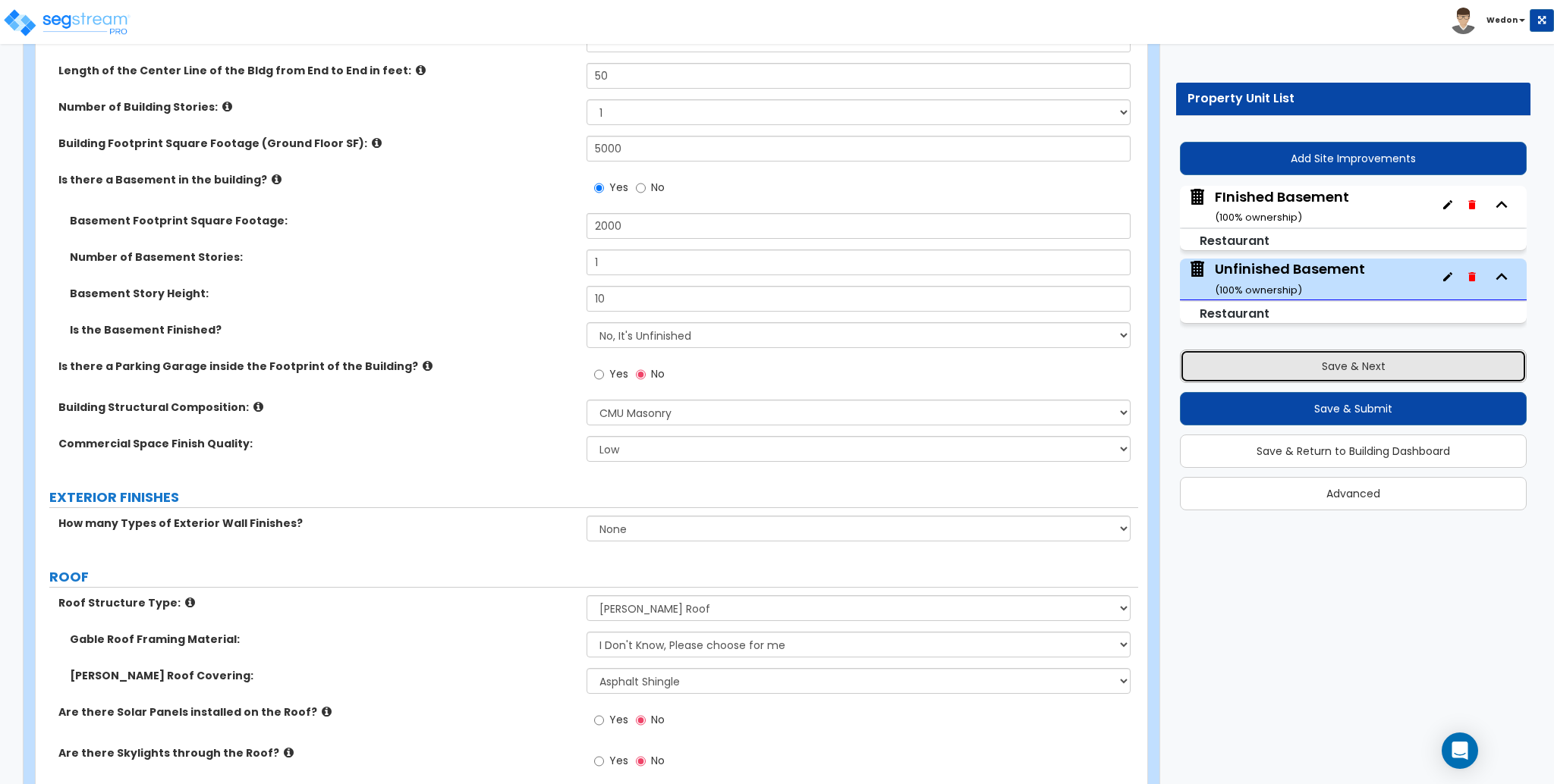
click at [1367, 358] on button "Save & Next" at bounding box center [1353, 366] width 347 height 34
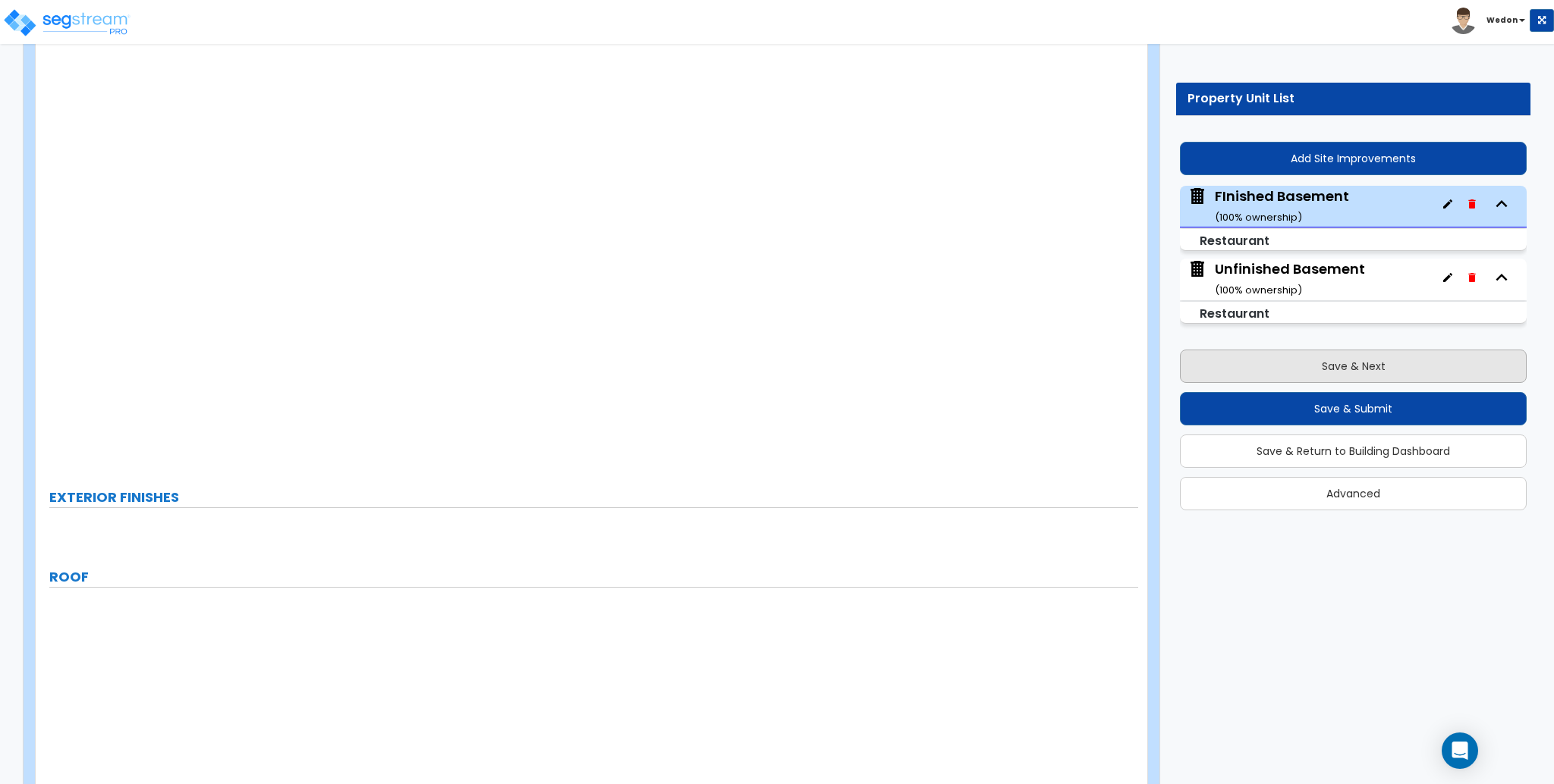
type input "15"
type input "50"
type input "5000"
radio input "true"
type input "2000"
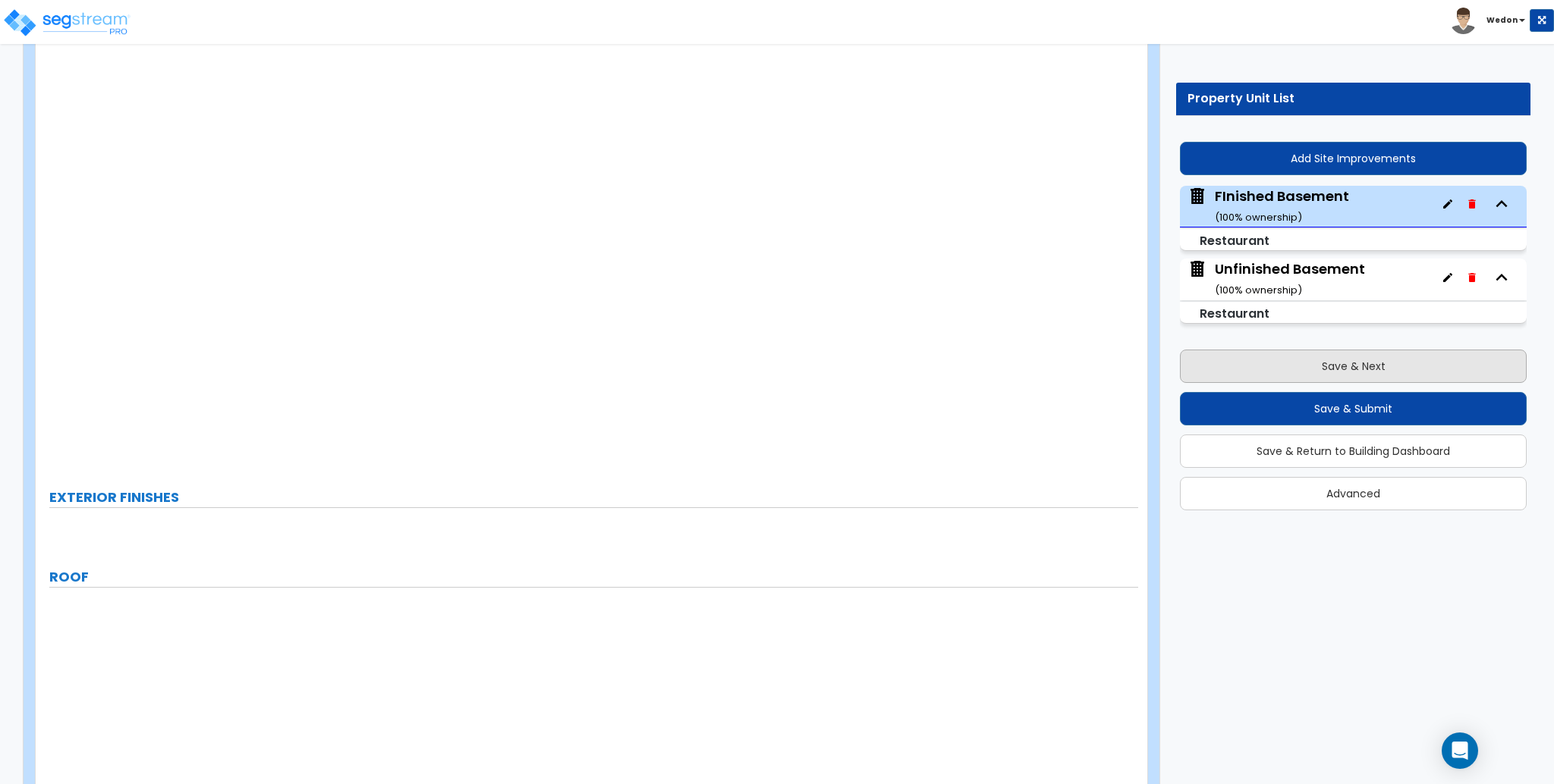
type input "1"
type input "10"
select select "1"
select select "6"
select select "1"
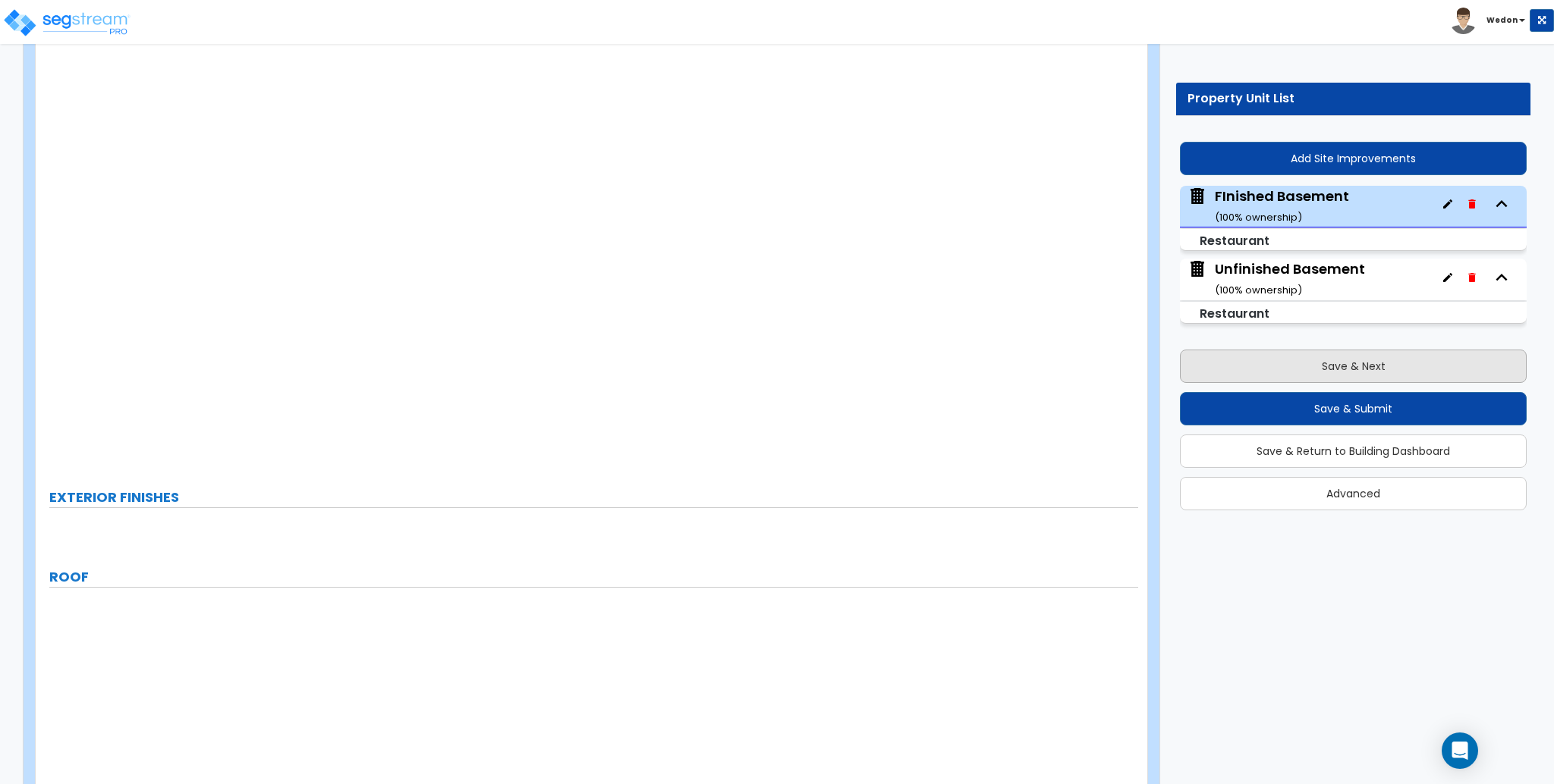
select select "1"
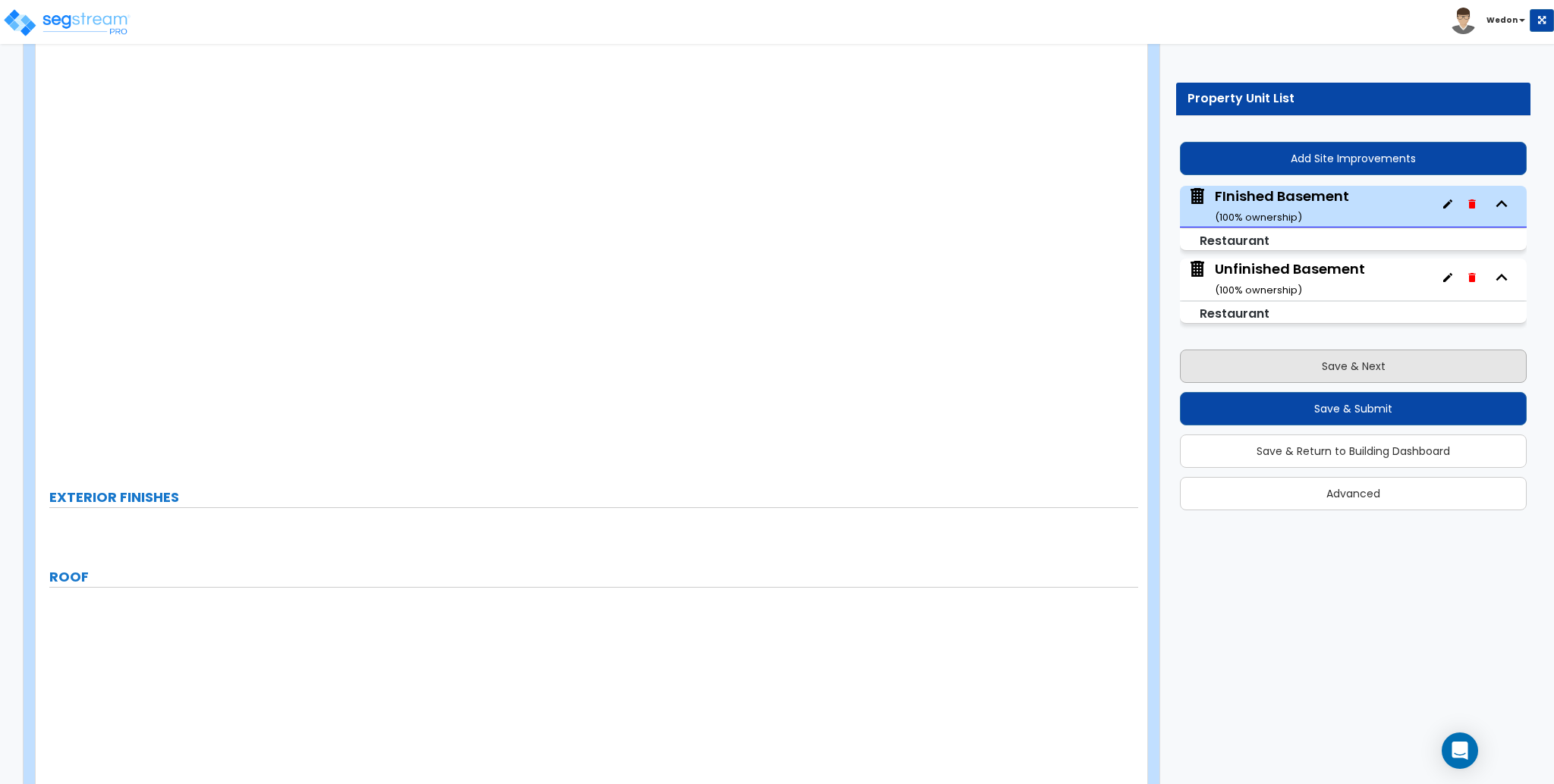
radio input "true"
select select "1"
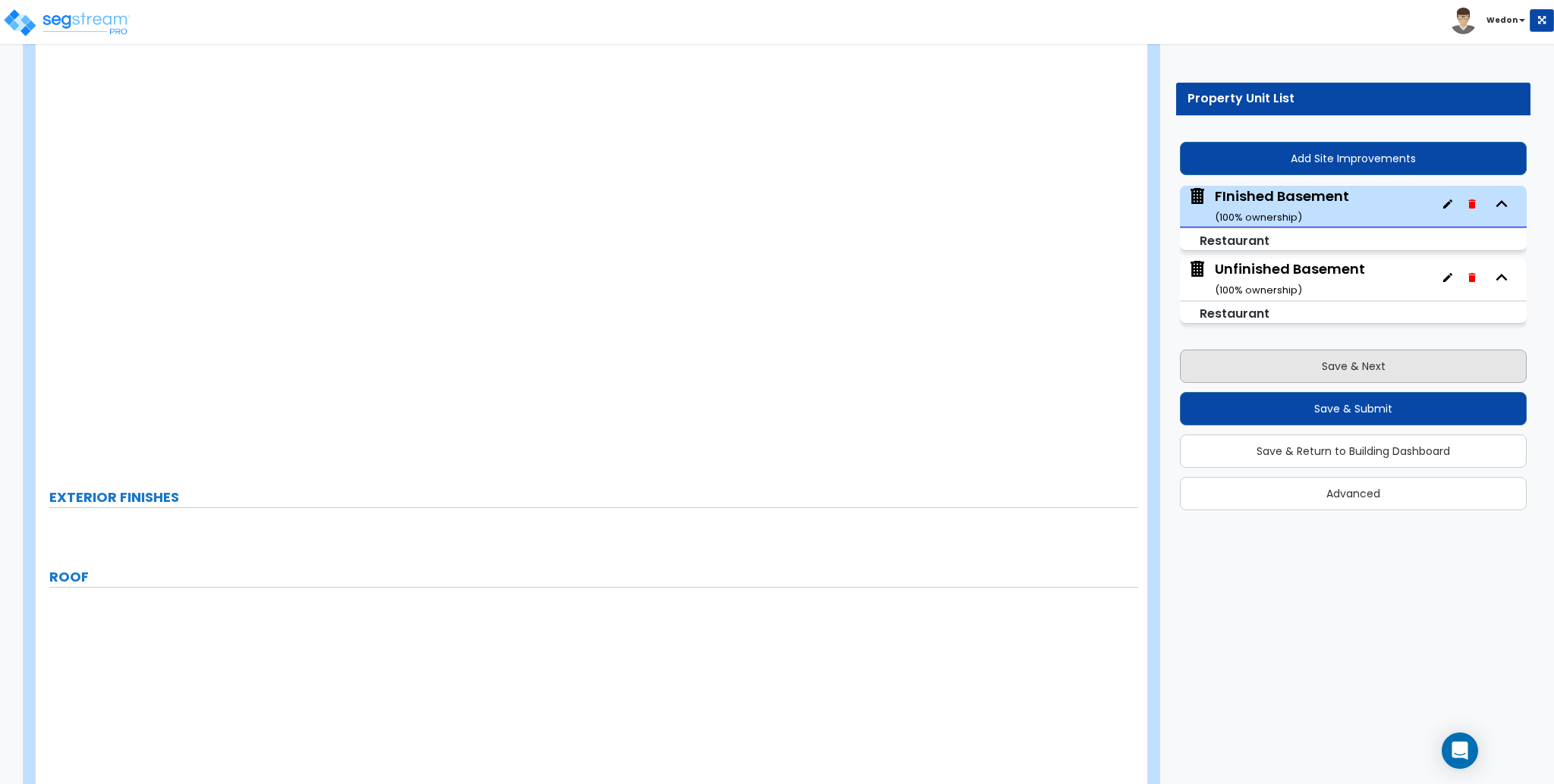
select select "1"
radio input "true"
select select "1"
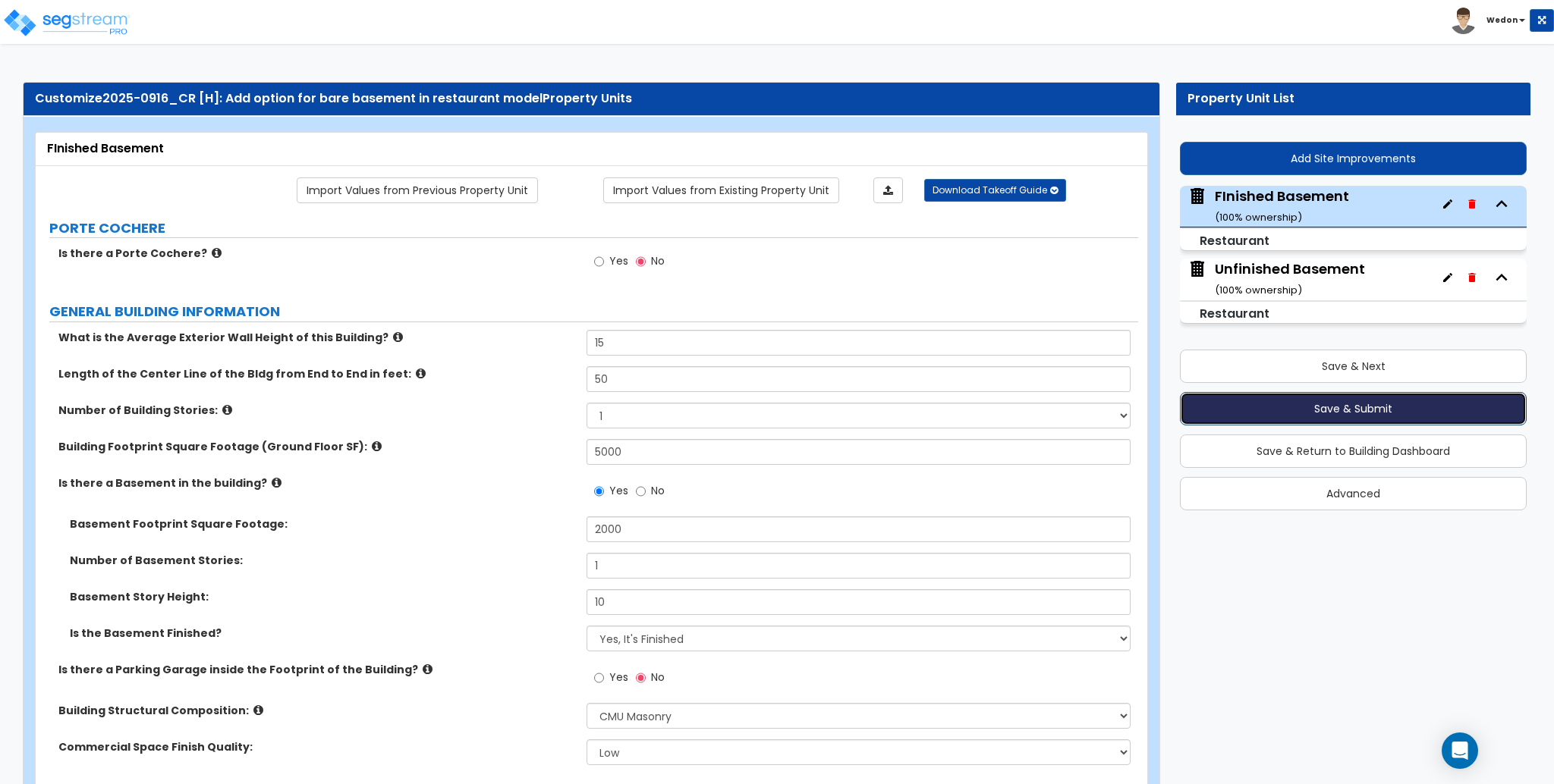
click at [1413, 407] on button "Save & Submit" at bounding box center [1353, 409] width 347 height 34
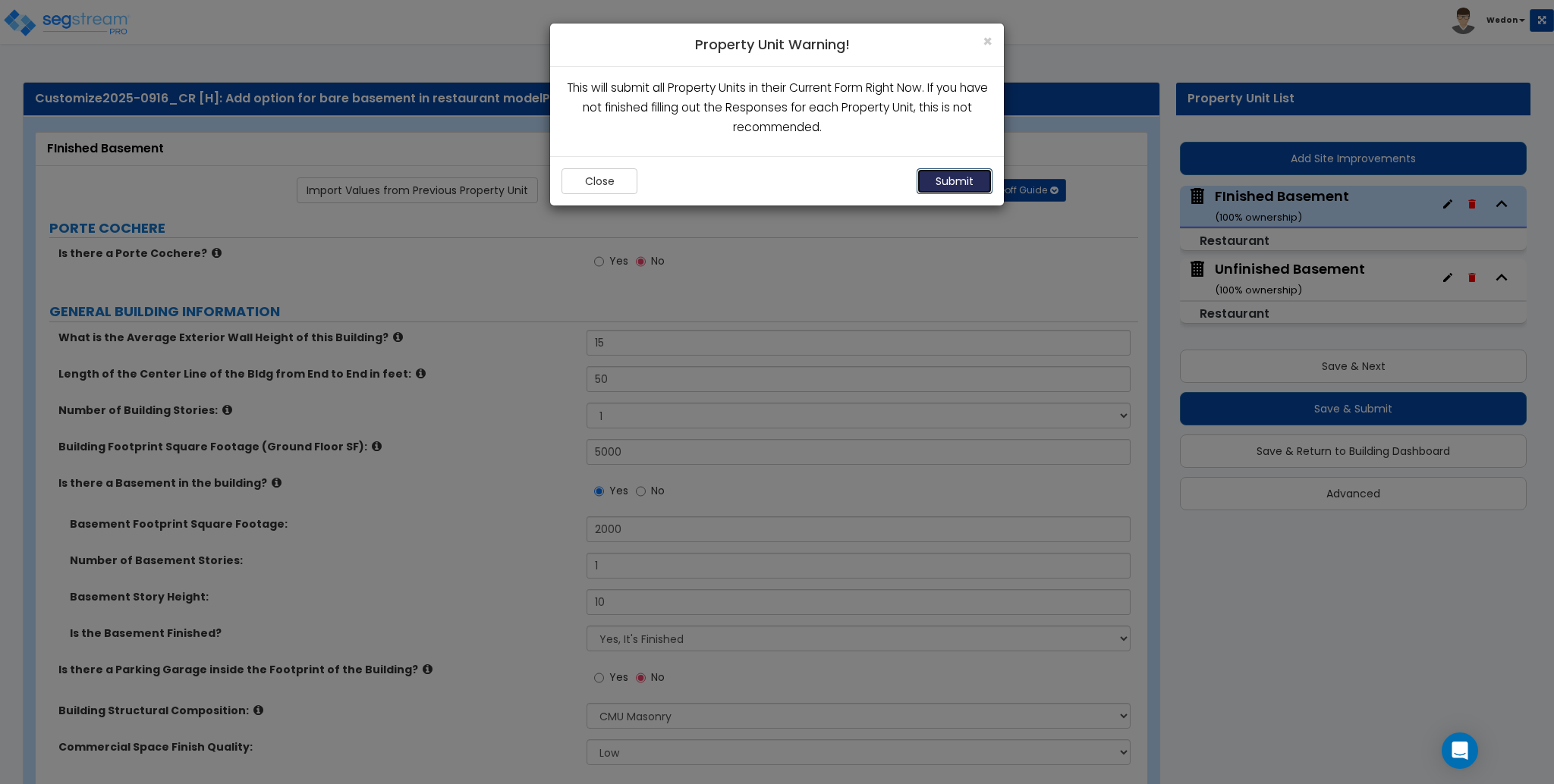
click at [978, 186] on button "Submit" at bounding box center [955, 181] width 76 height 26
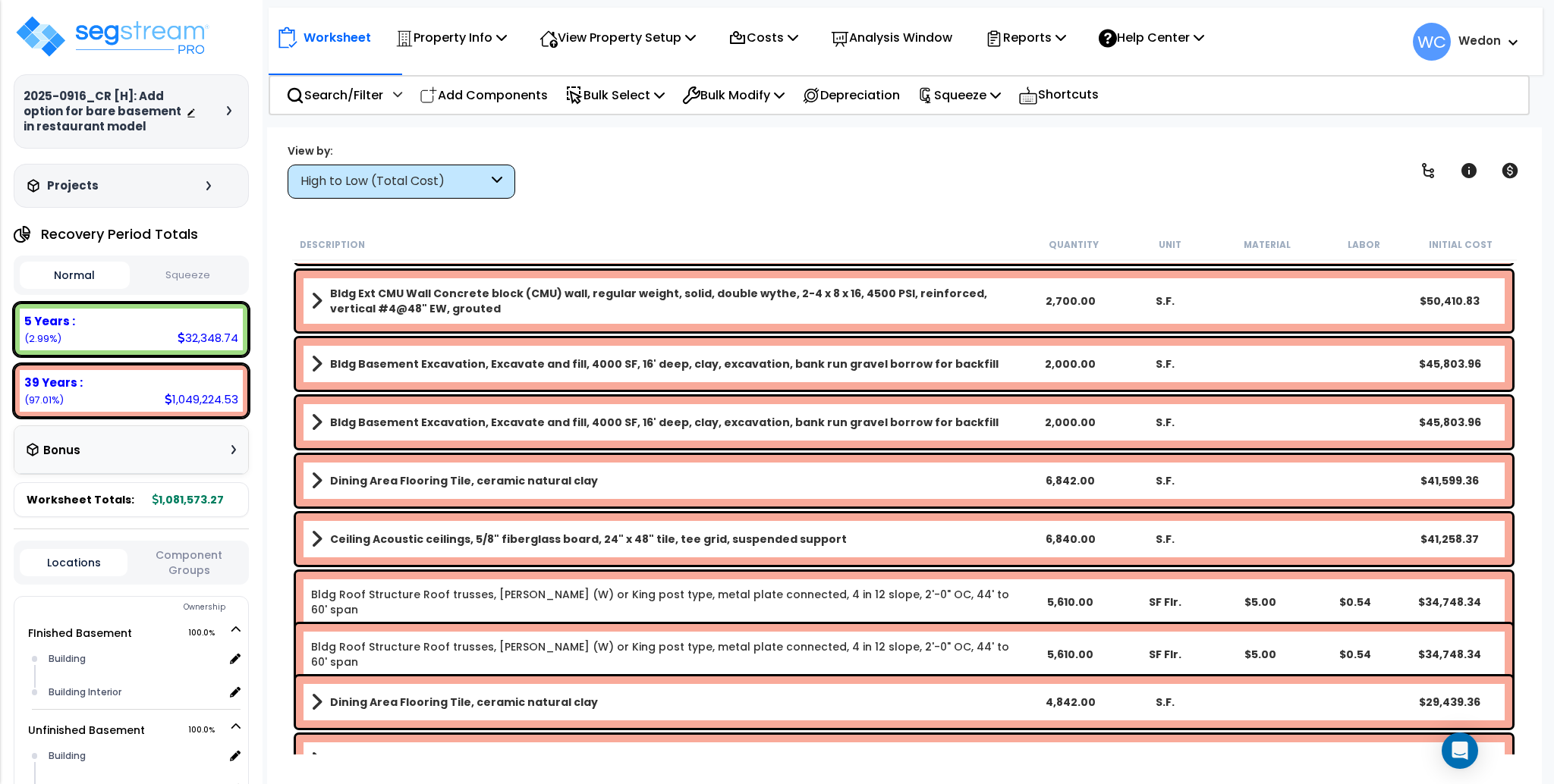
scroll to position [101, 0]
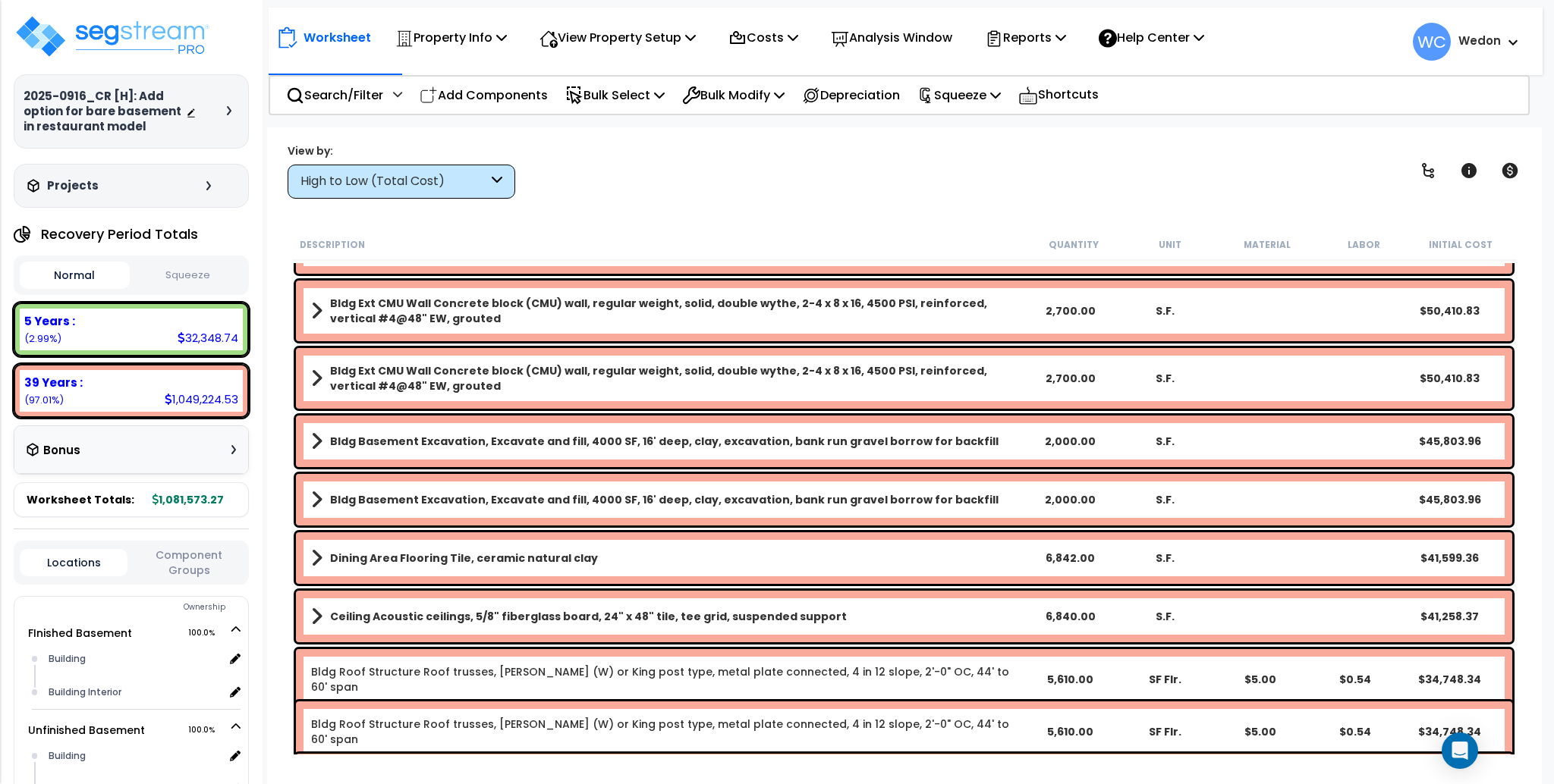
click at [344, 116] on div "Property Name DB Costs Setup Indirect Costs Direct Costs Costs Setup Rapid Take…" at bounding box center [777, 98] width 1554 height 61
click at [344, 88] on p "Search/Filter" at bounding box center [334, 95] width 97 height 21
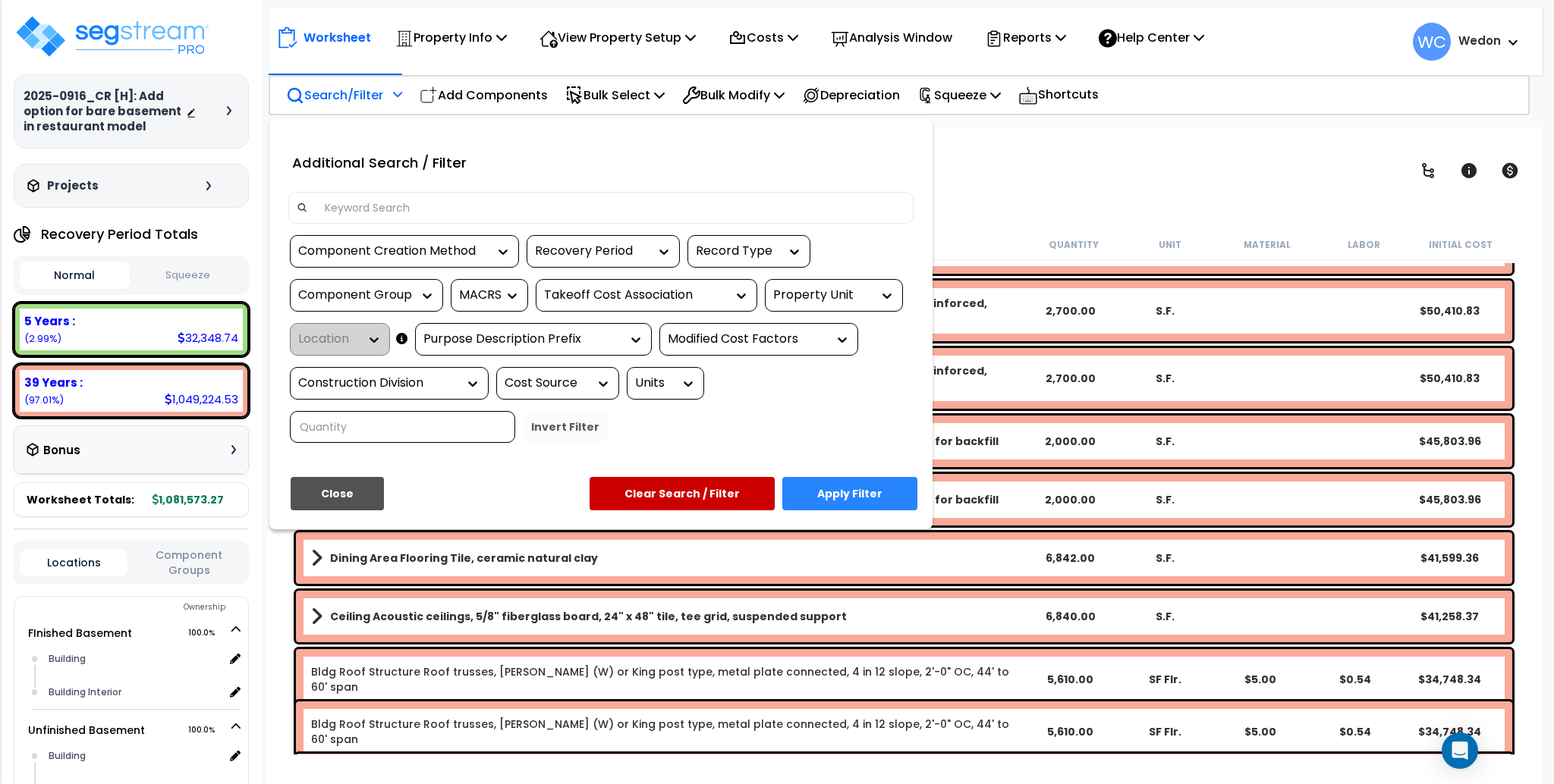
click at [843, 296] on div "Property Unit" at bounding box center [822, 295] width 98 height 18
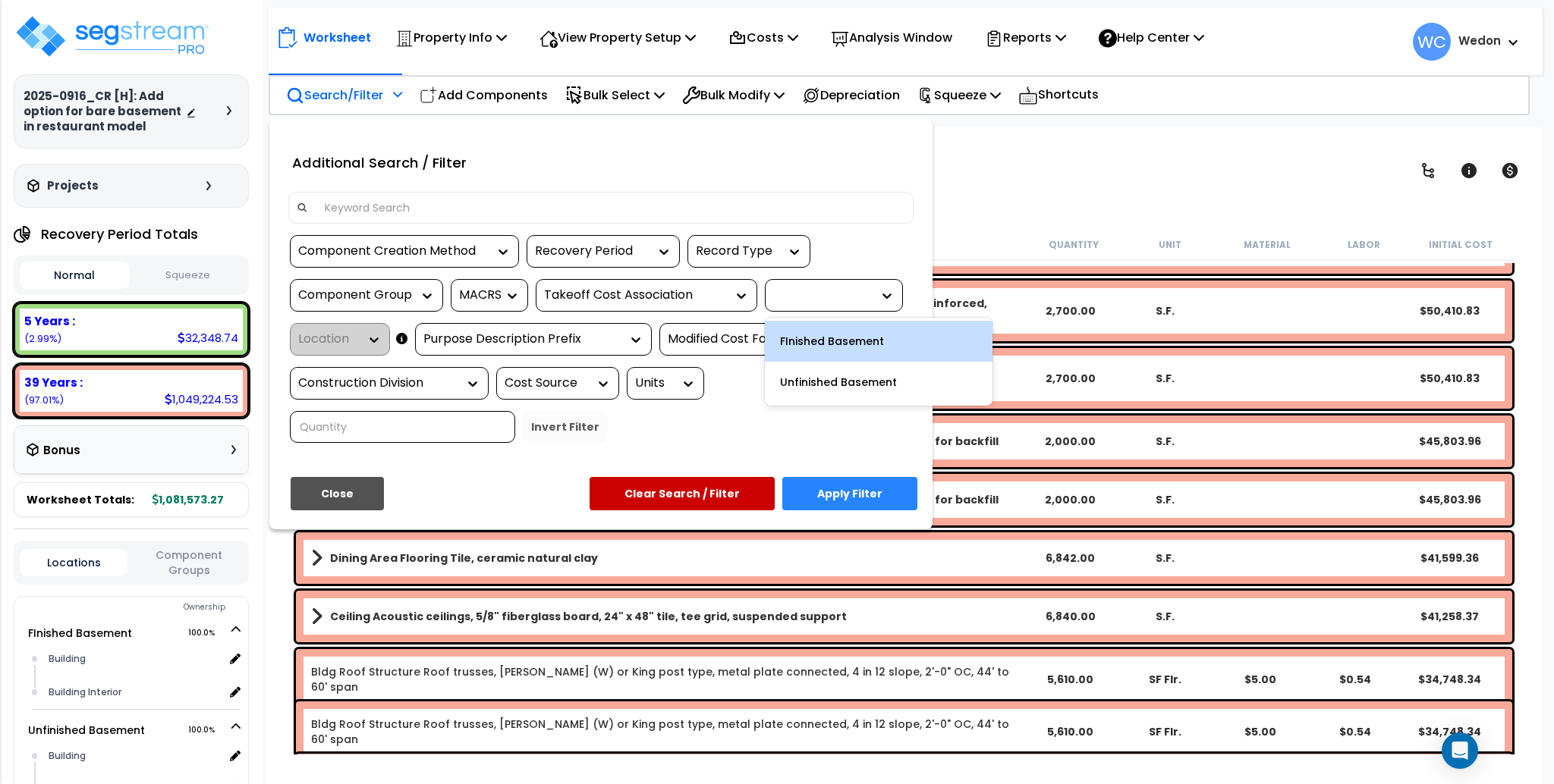
click at [867, 349] on div "FInished Basement" at bounding box center [879, 341] width 228 height 41
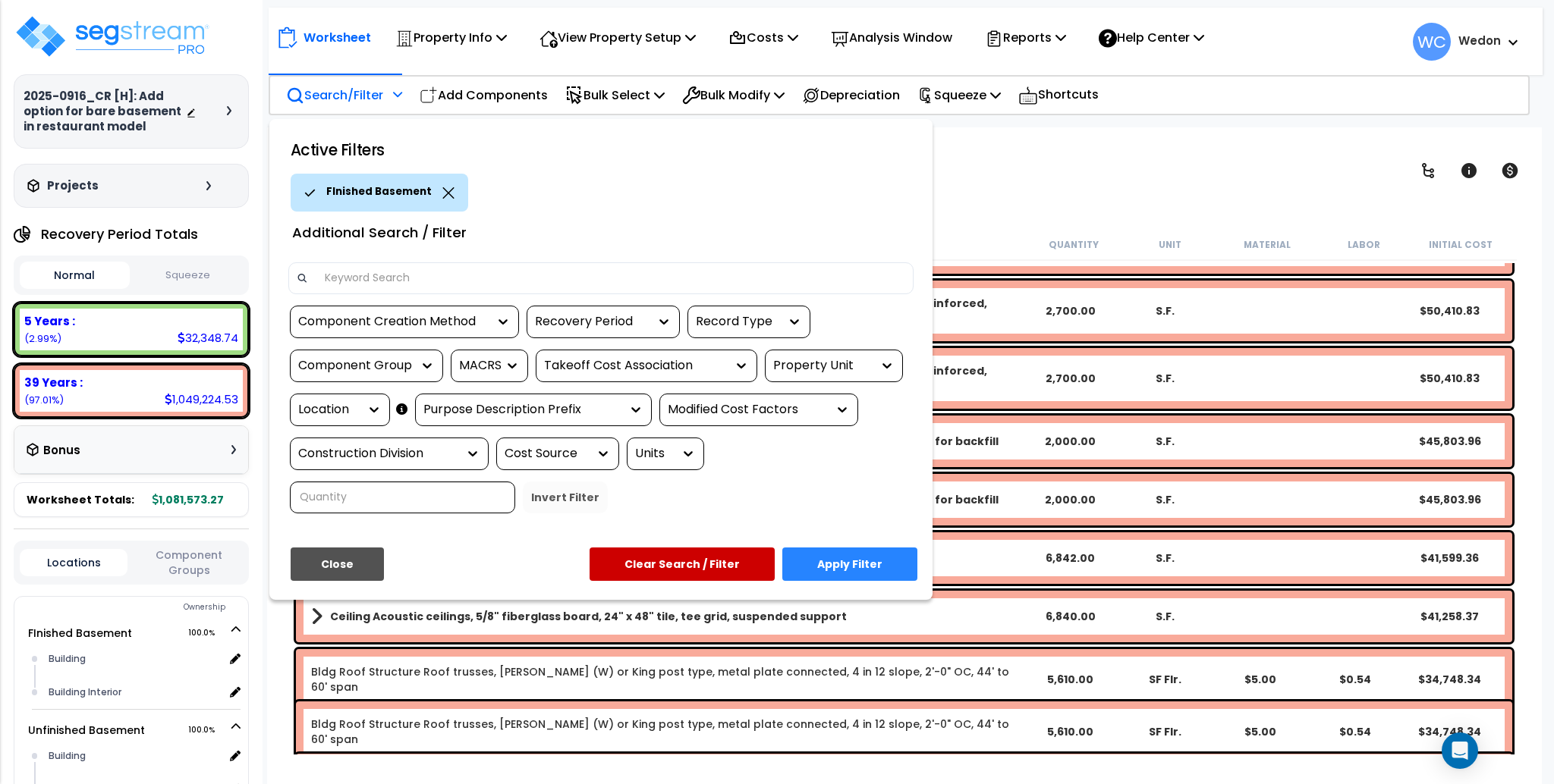
click at [847, 566] on button "Apply Filter" at bounding box center [849, 565] width 135 height 34
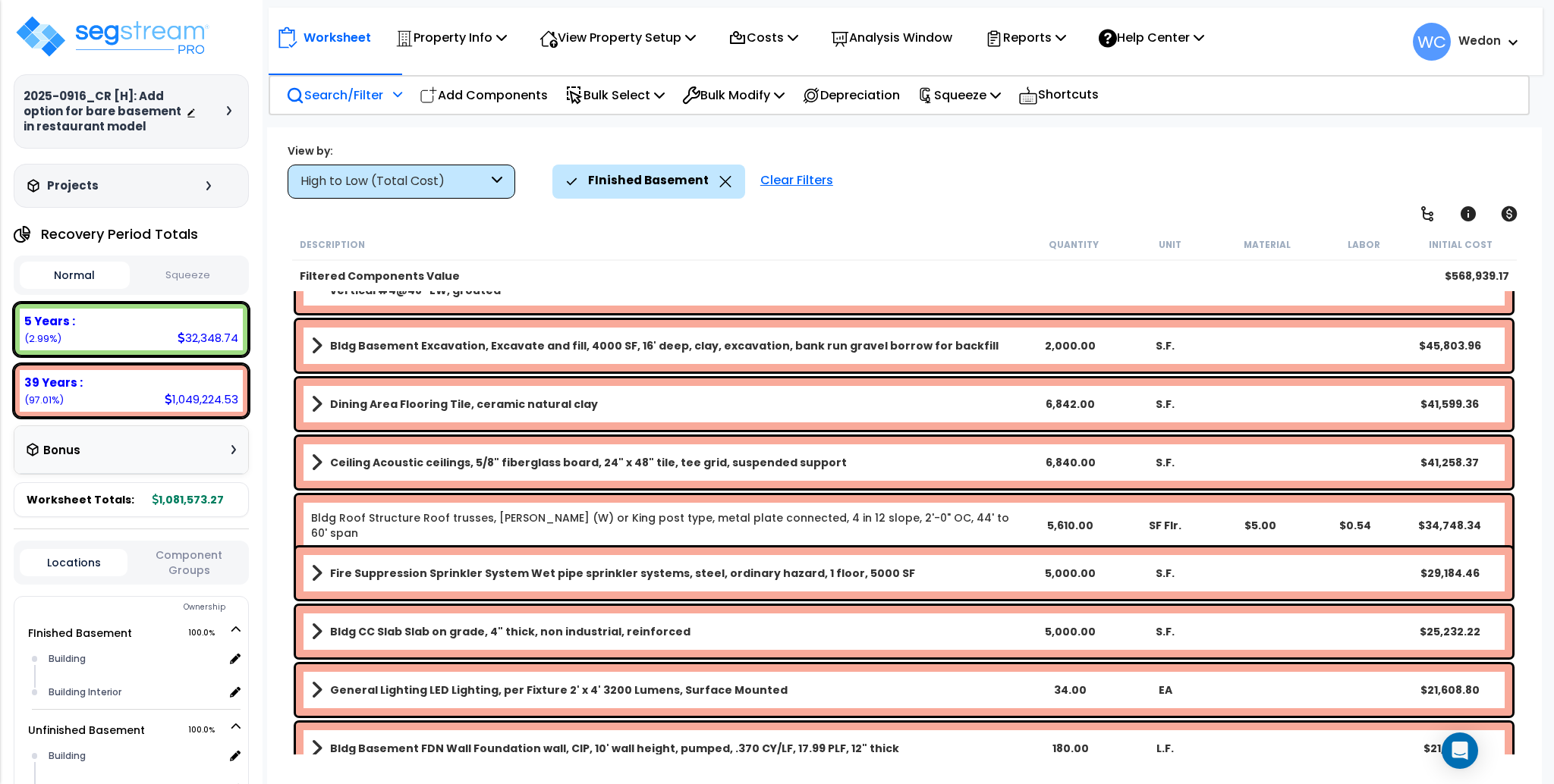
click at [446, 177] on div "High to Low (Total Cost)" at bounding box center [394, 181] width 187 height 18
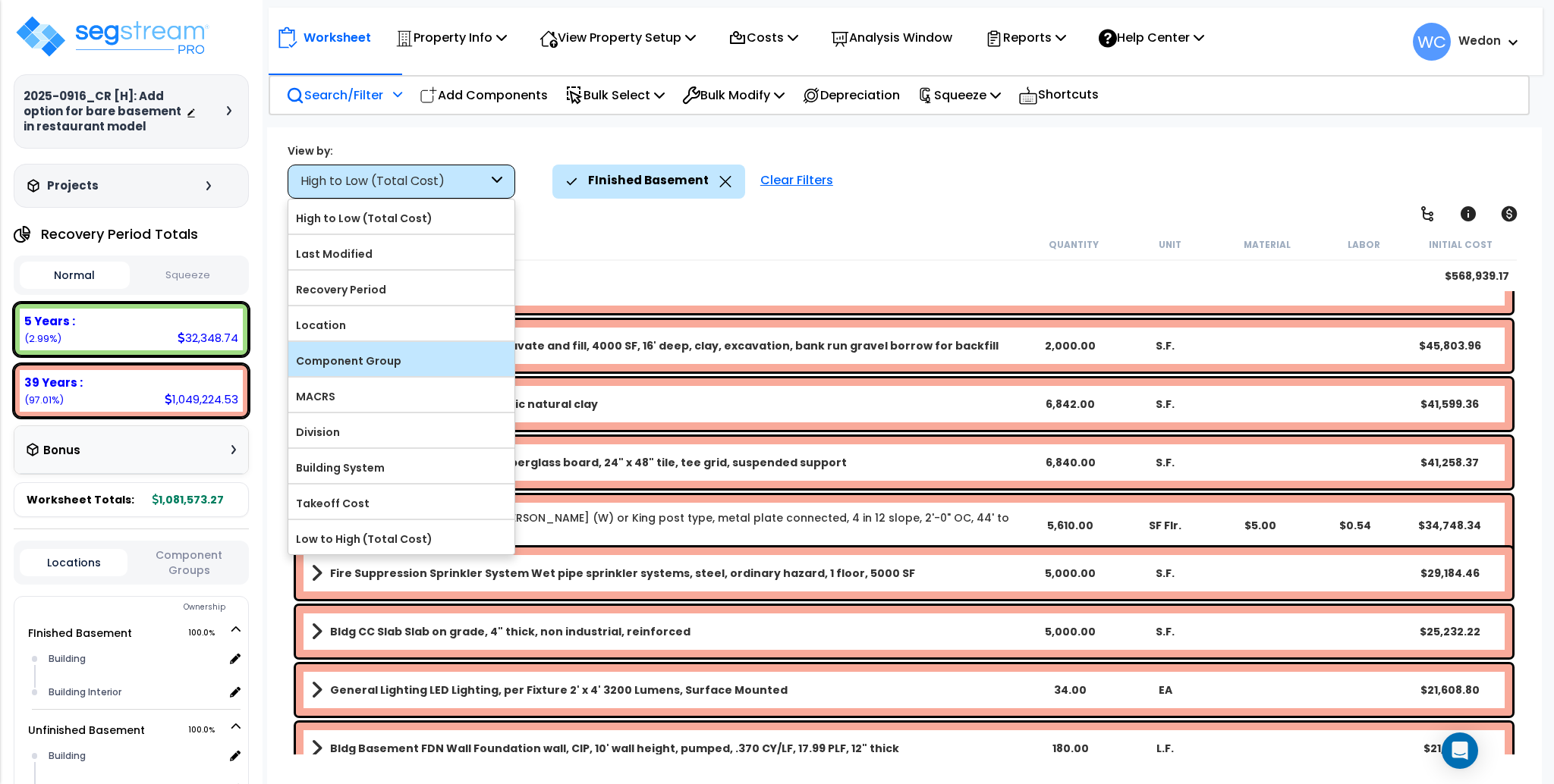
click at [395, 369] on label "Component Group" at bounding box center [401, 361] width 226 height 23
click at [0, 0] on input "Component Group" at bounding box center [0, 0] width 0 height 0
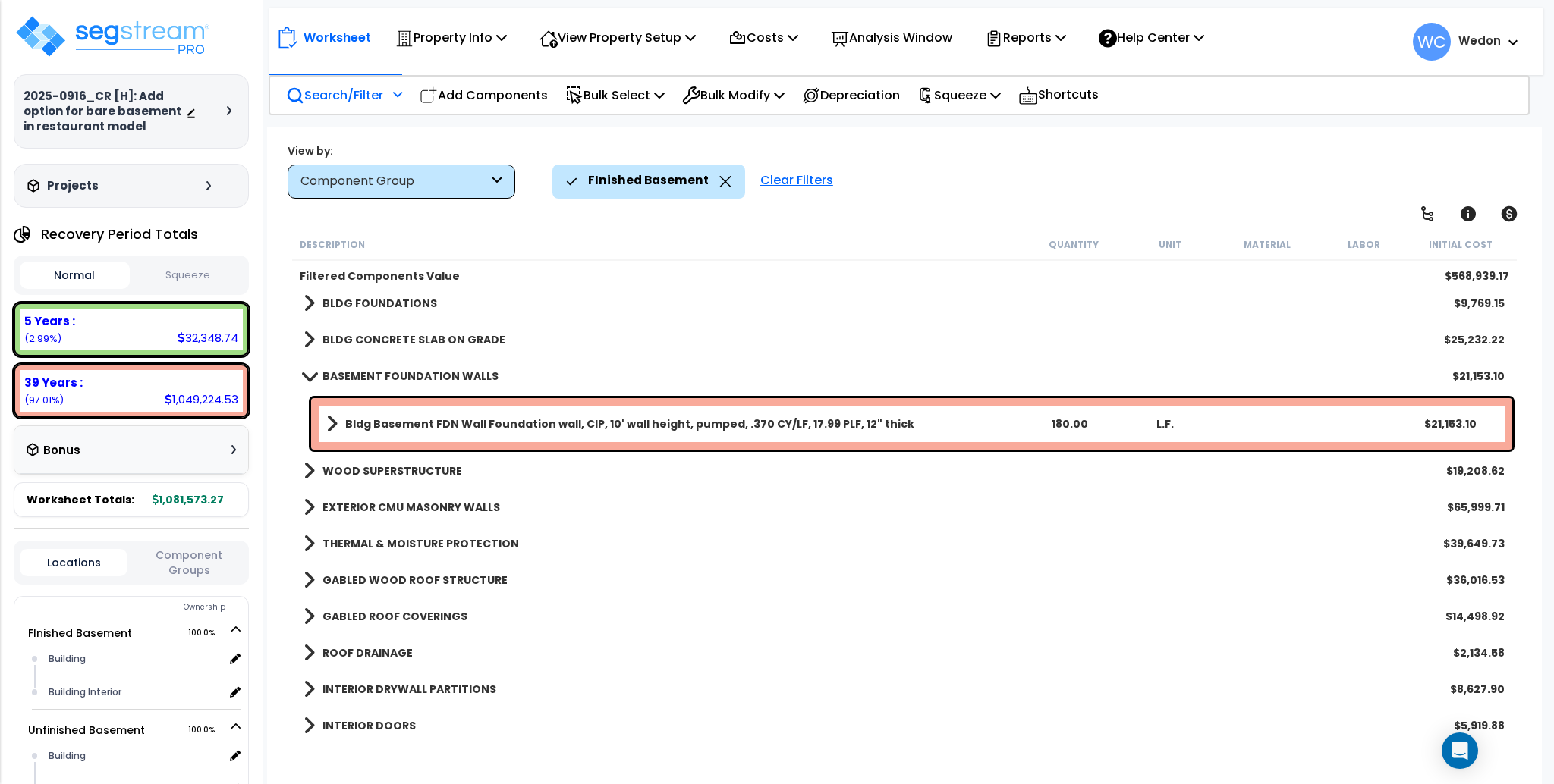
click at [402, 372] on b "BASEMENT FOUNDATION WALLS" at bounding box center [410, 376] width 176 height 15
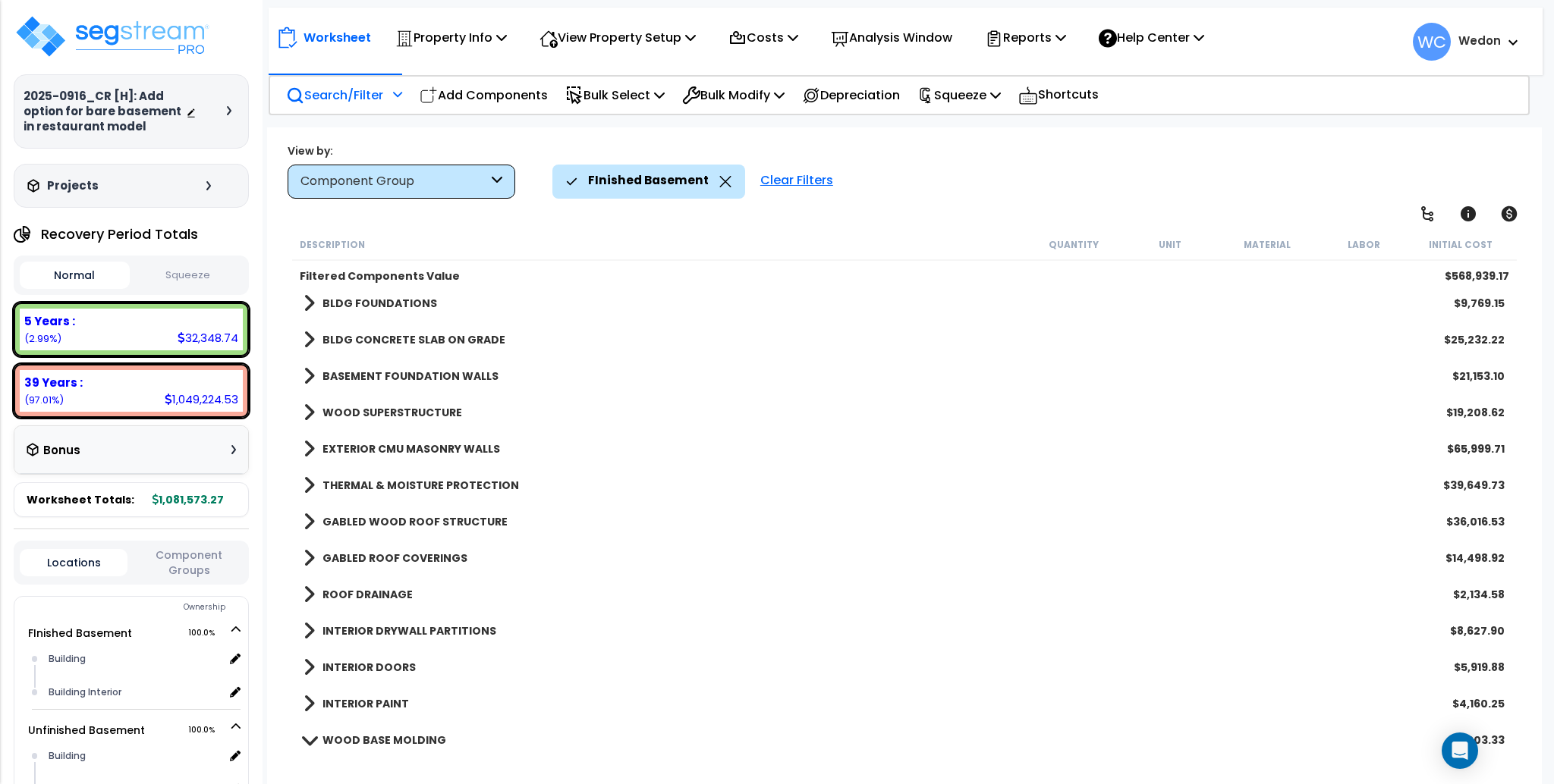
click at [397, 623] on b "INTERIOR DRYWALL PARTITIONS" at bounding box center [409, 631] width 174 height 15
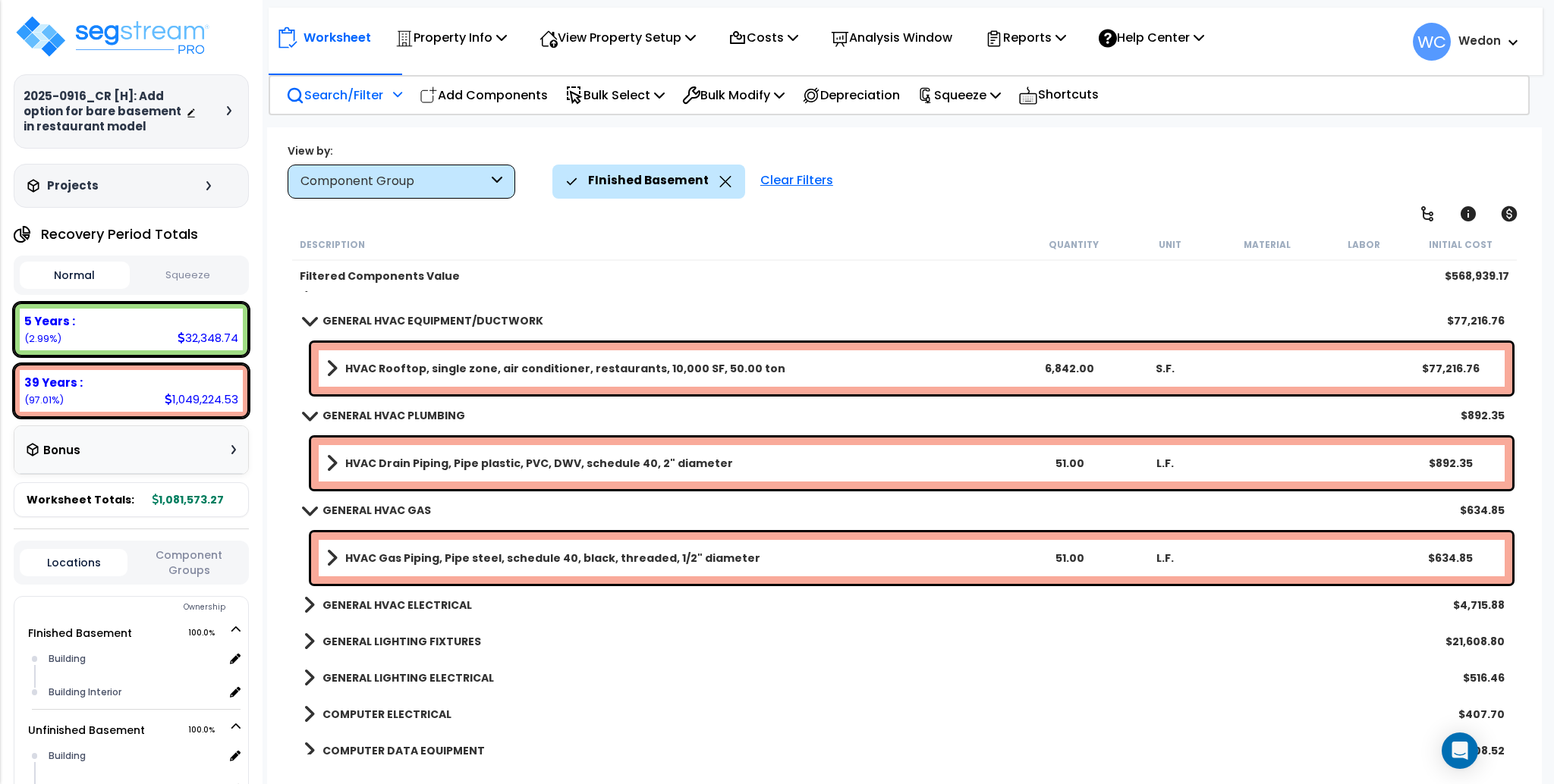
scroll to position [1314, 0]
click at [343, 398] on div "GENERAL HVAC PLUMBING $892.35" at bounding box center [904, 417] width 1216 height 37
click at [370, 416] on b "GENERAL HVAC PLUMBING" at bounding box center [393, 417] width 143 height 15
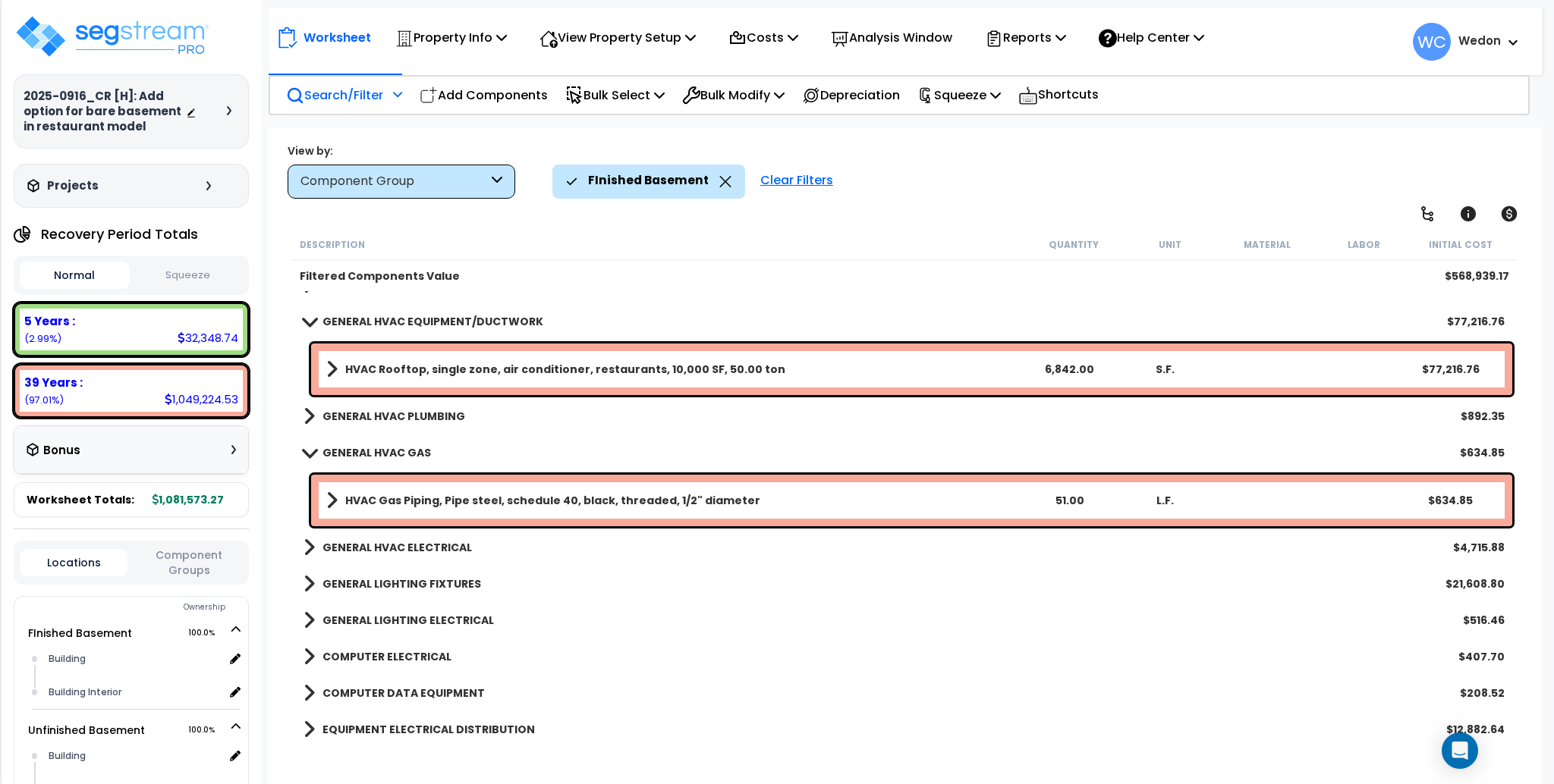
click at [405, 453] on b "GENERAL HVAC GAS" at bounding box center [376, 453] width 108 height 15
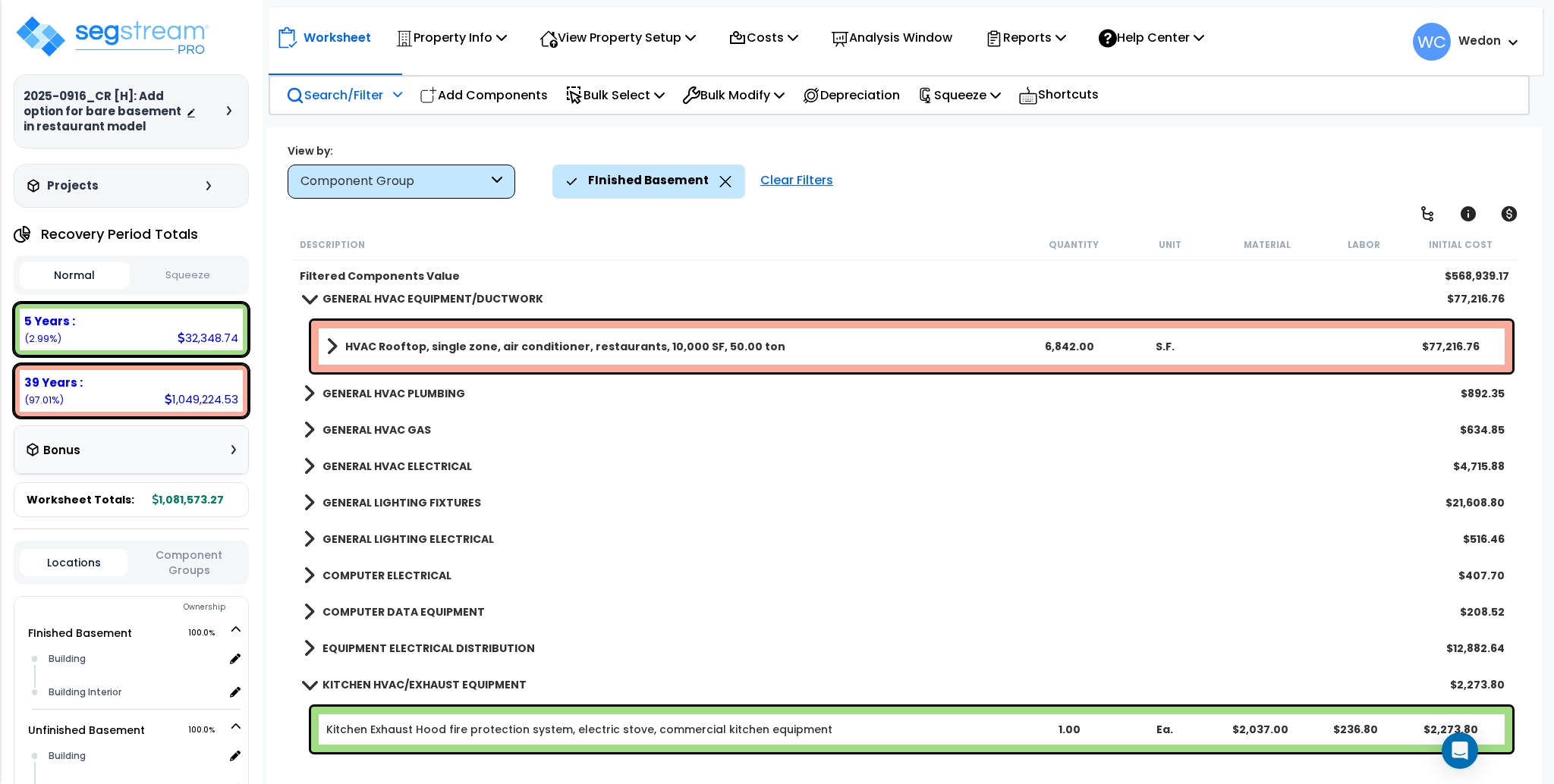
scroll to position [67, 0]
click at [374, 686] on b "KITCHEN HVAC/EXHAUST EQUIPMENT" at bounding box center [425, 685] width 204 height 15
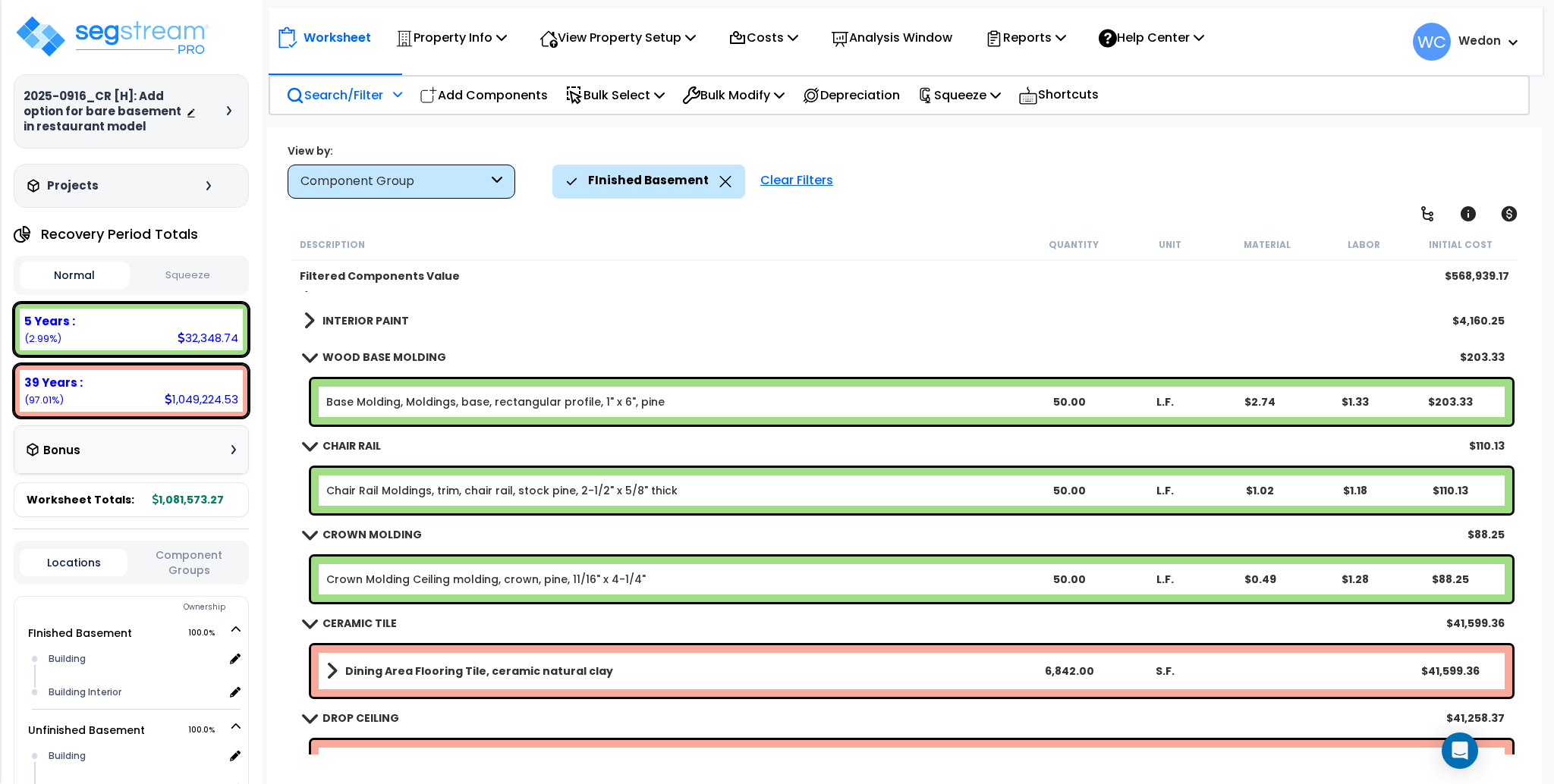
scroll to position [1083, 0]
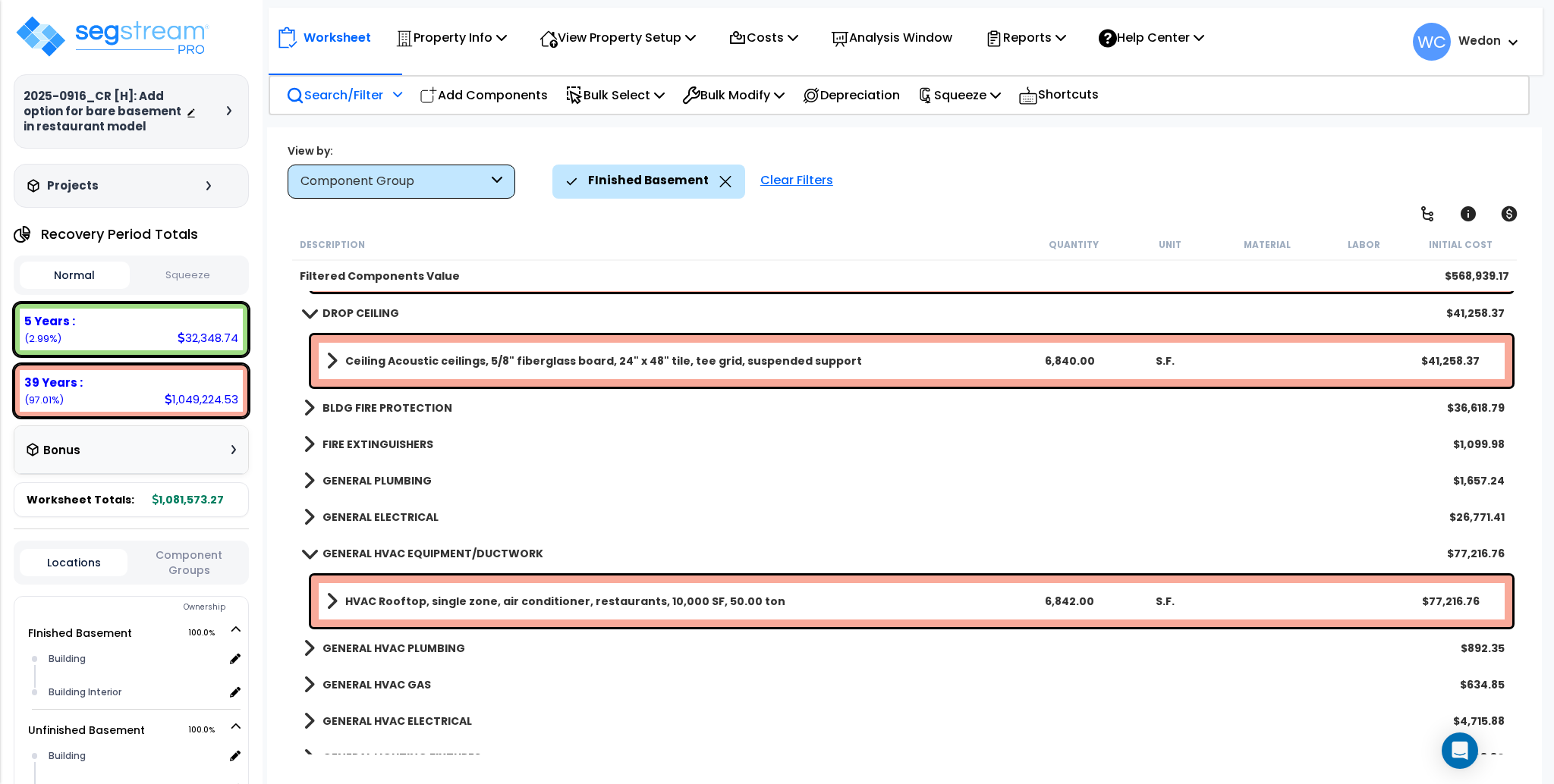
click at [382, 405] on b "BLDG FIRE PROTECTION" at bounding box center [387, 408] width 130 height 15
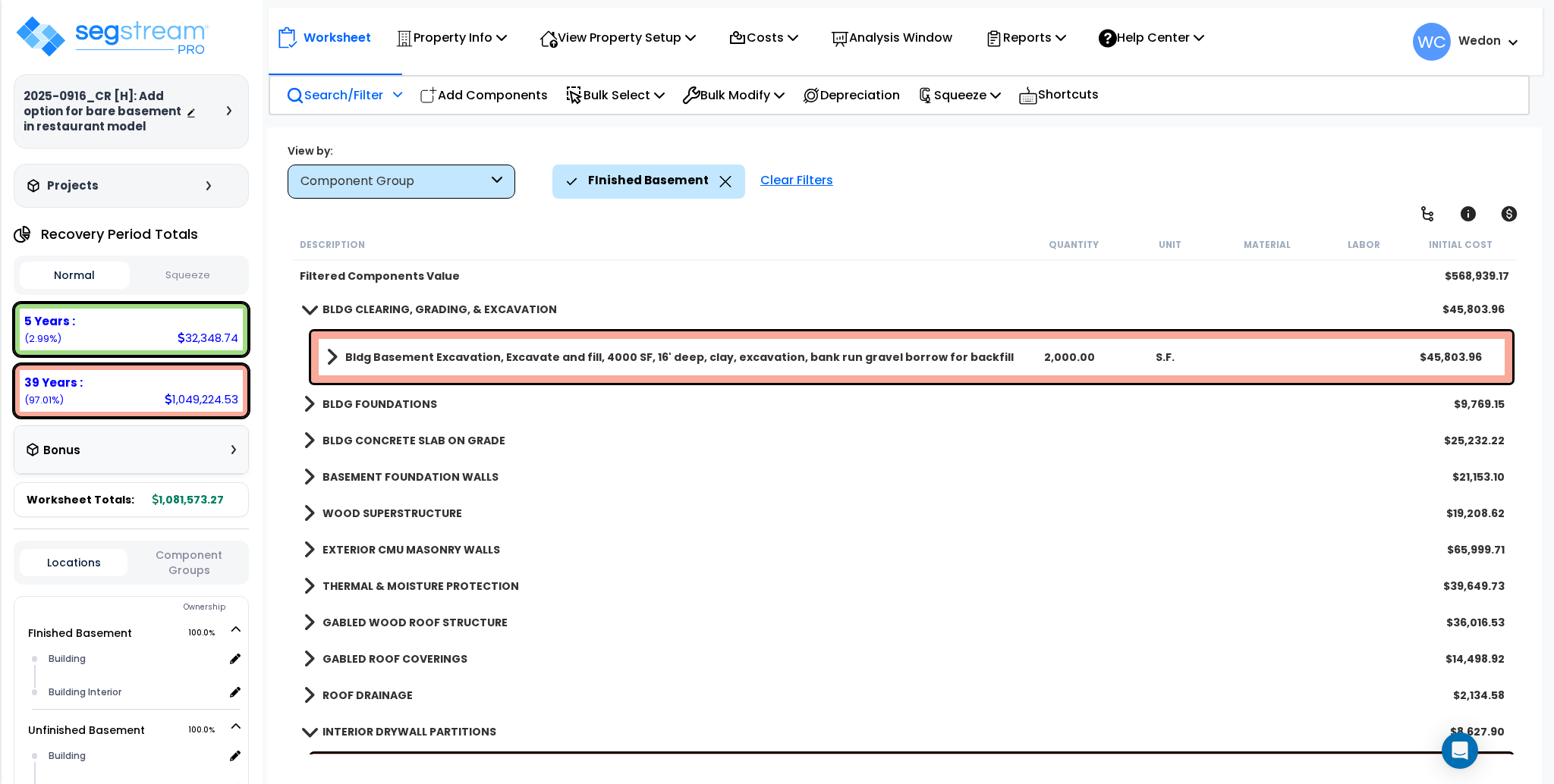
scroll to position [0, 0]
click at [355, 91] on p "Search/Filter" at bounding box center [334, 95] width 97 height 21
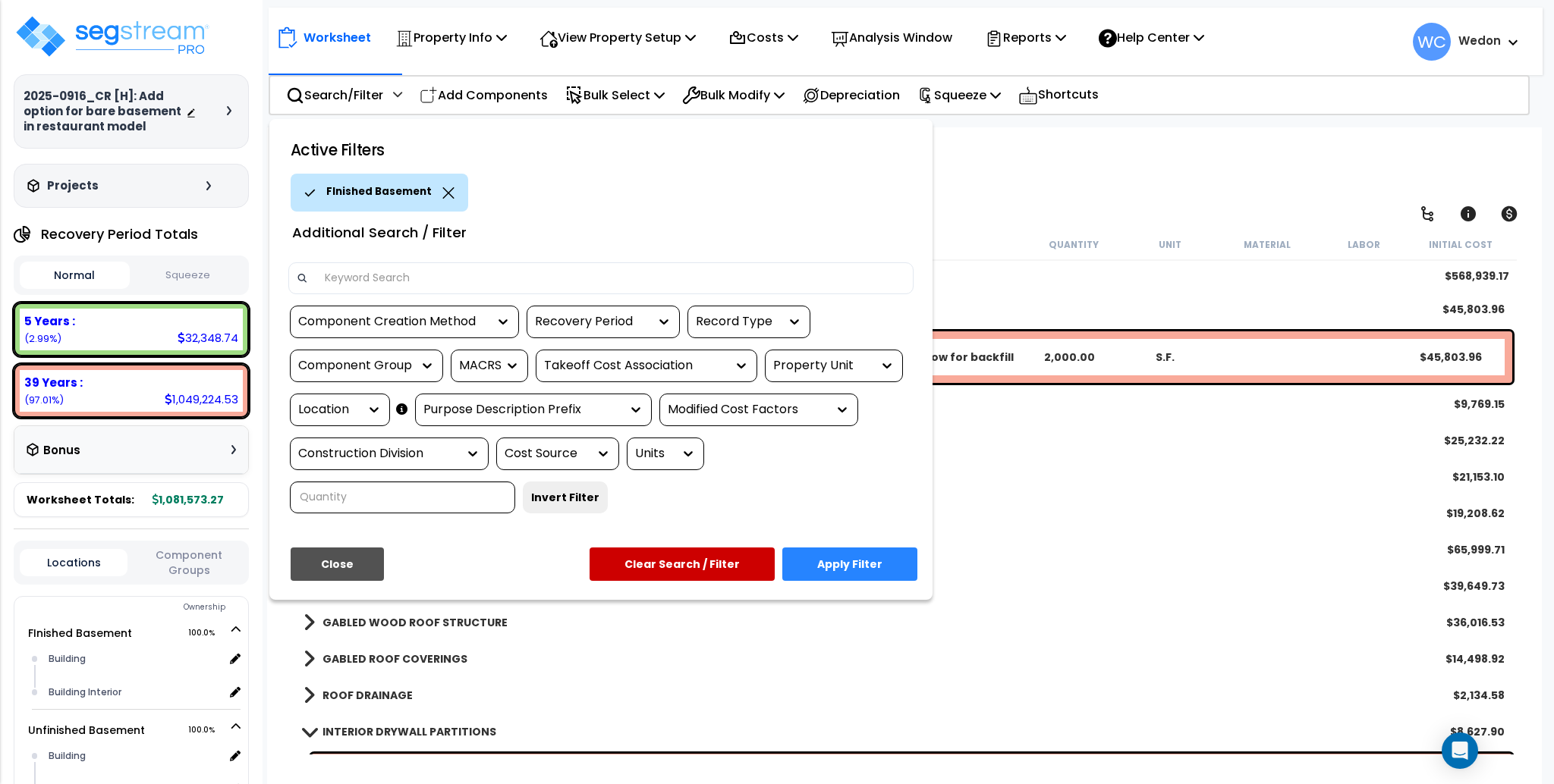
click at [842, 366] on div "Property Unit" at bounding box center [822, 366] width 98 height 18
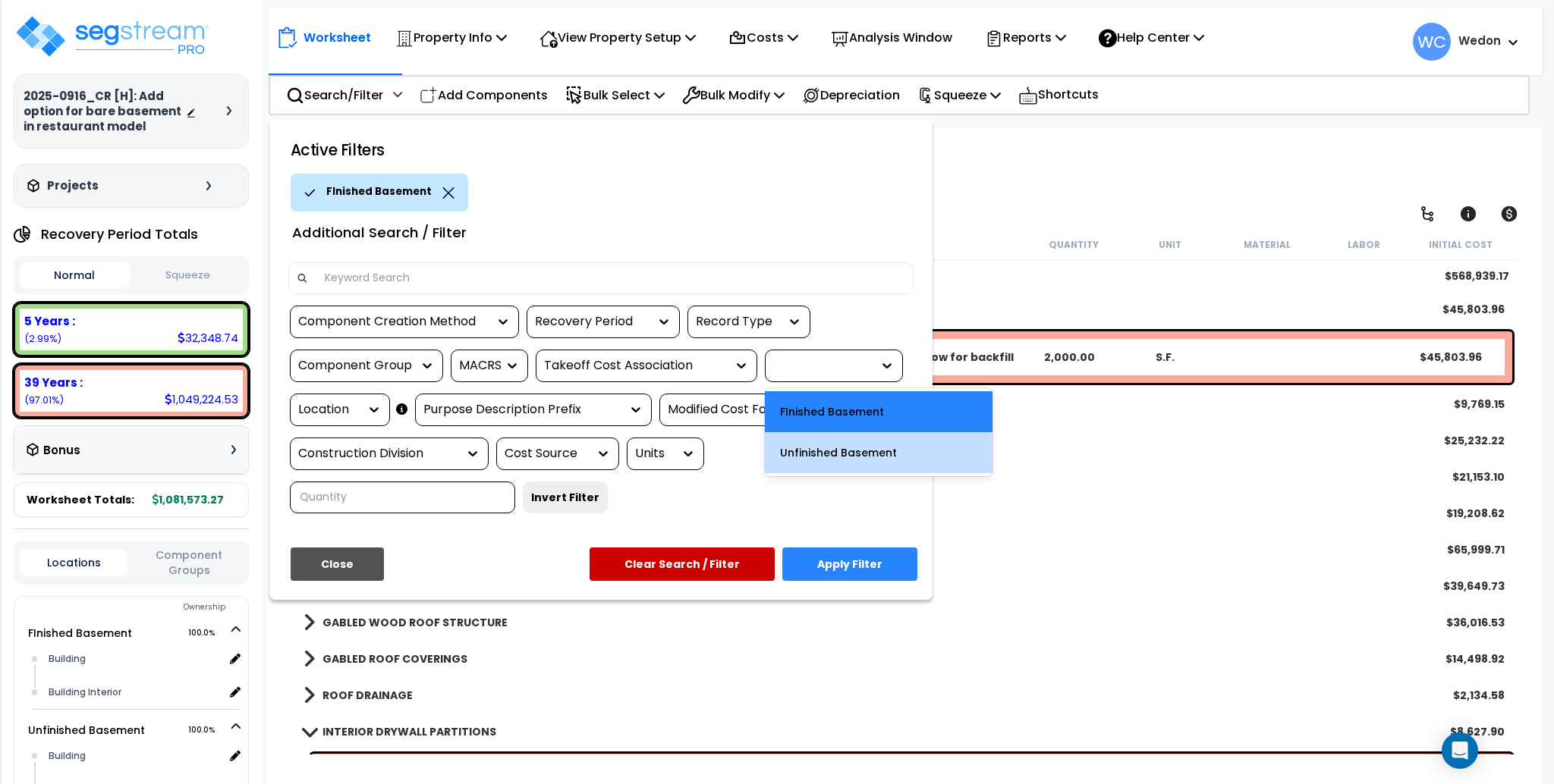
click at [857, 447] on div "Unfinished Basement" at bounding box center [879, 453] width 228 height 41
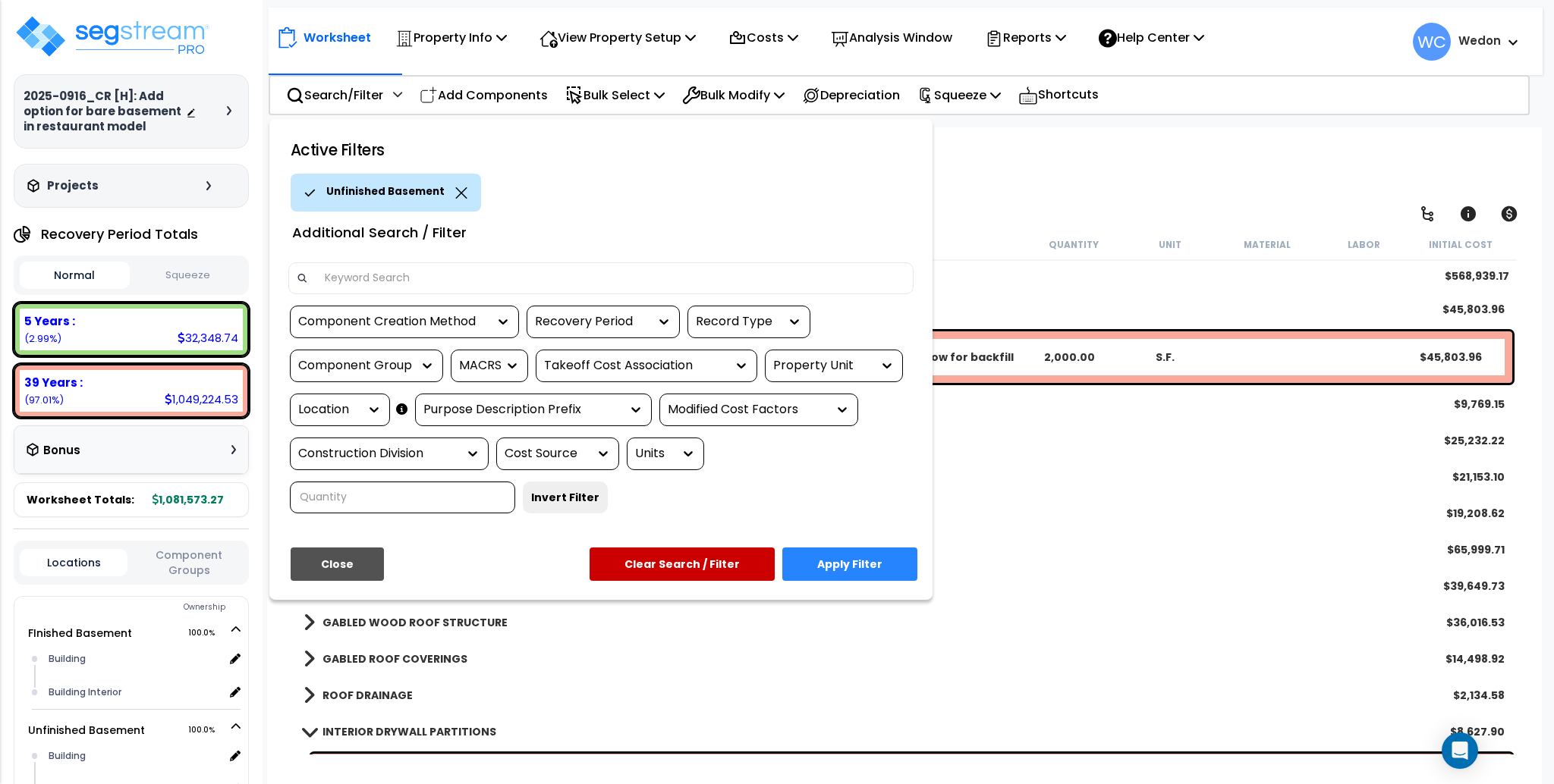
click at [863, 565] on button "Apply Filter" at bounding box center [849, 565] width 135 height 34
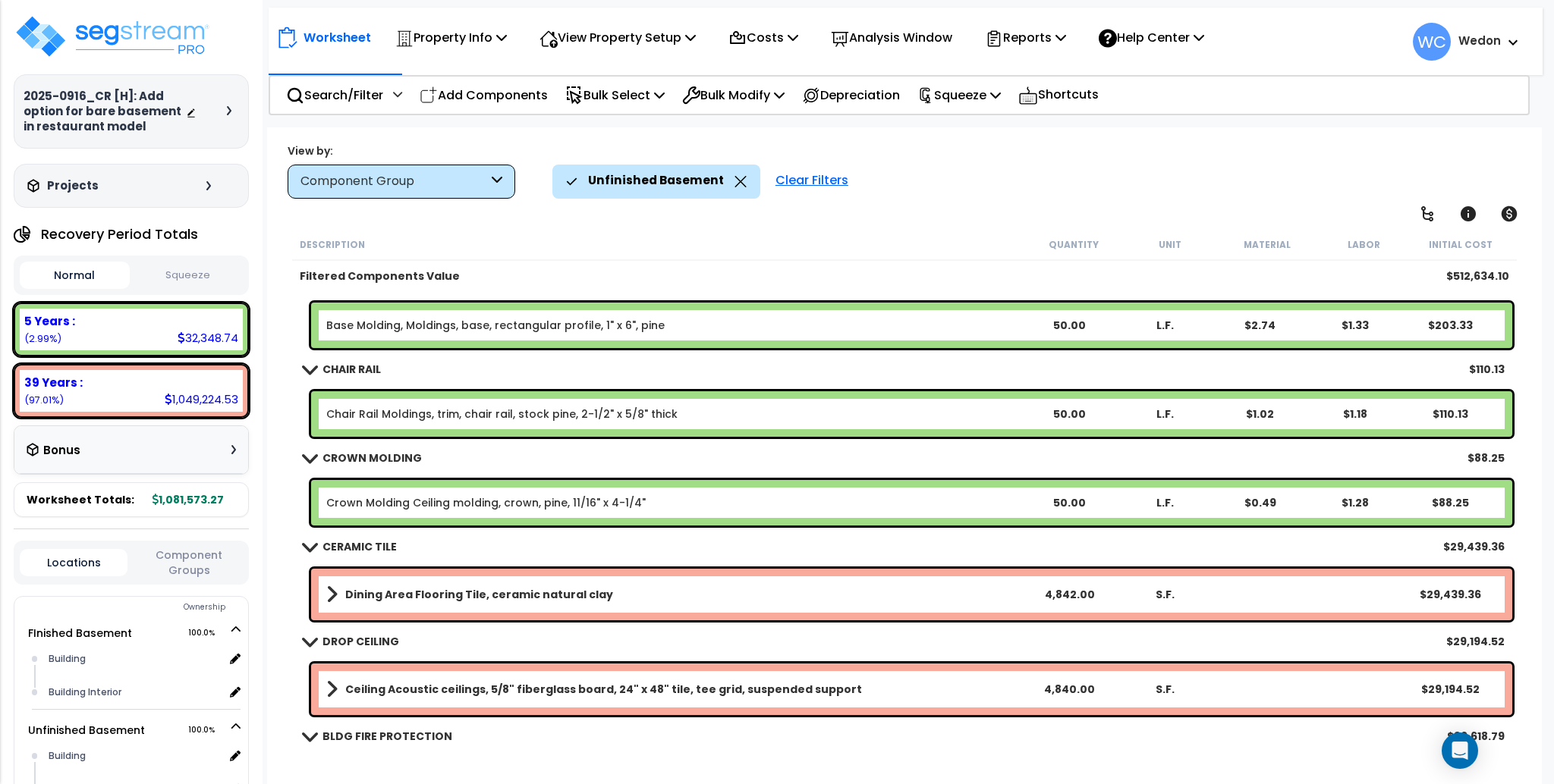
scroll to position [693, 0]
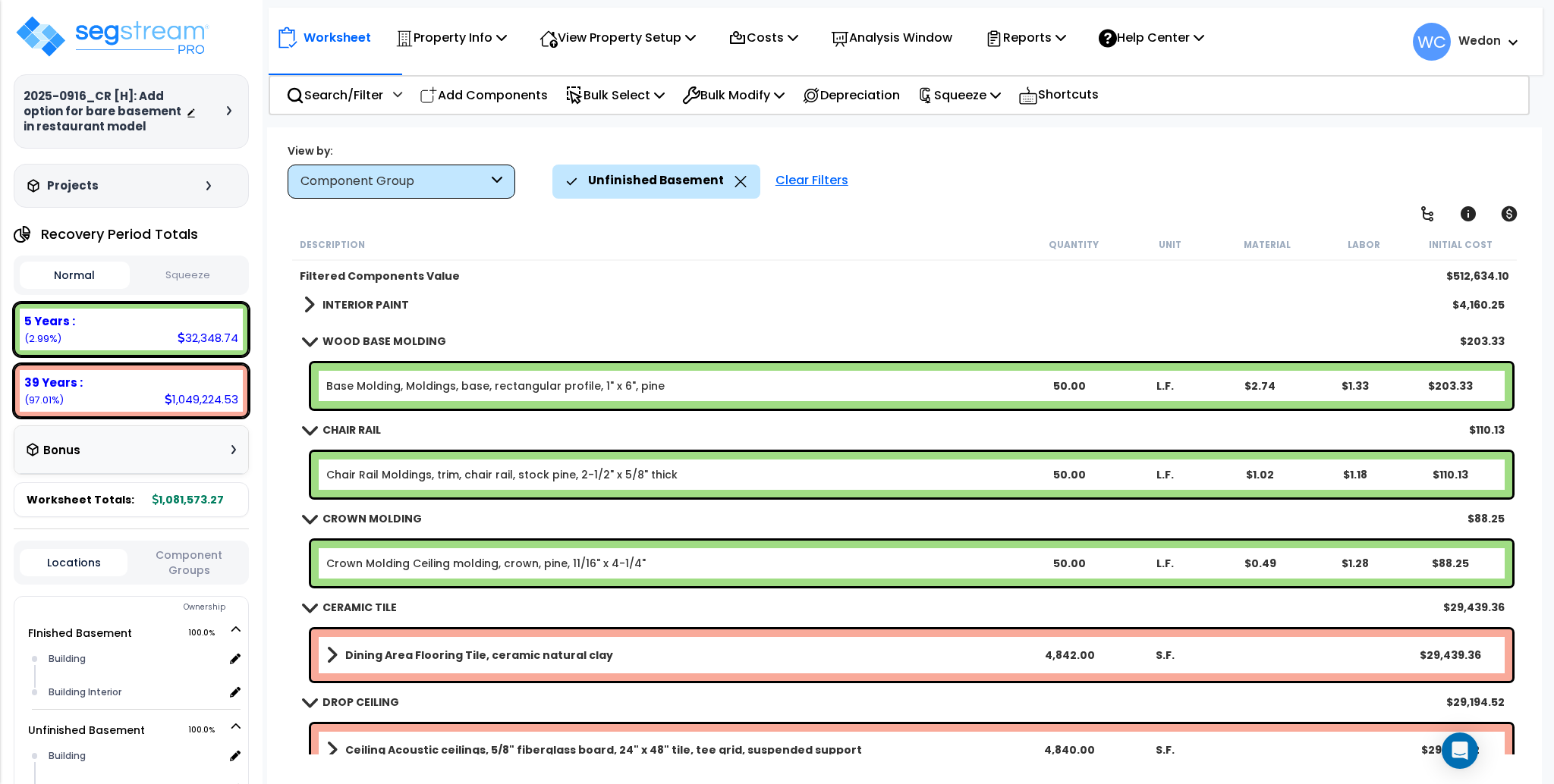
click at [735, 178] on icon at bounding box center [741, 181] width 12 height 11
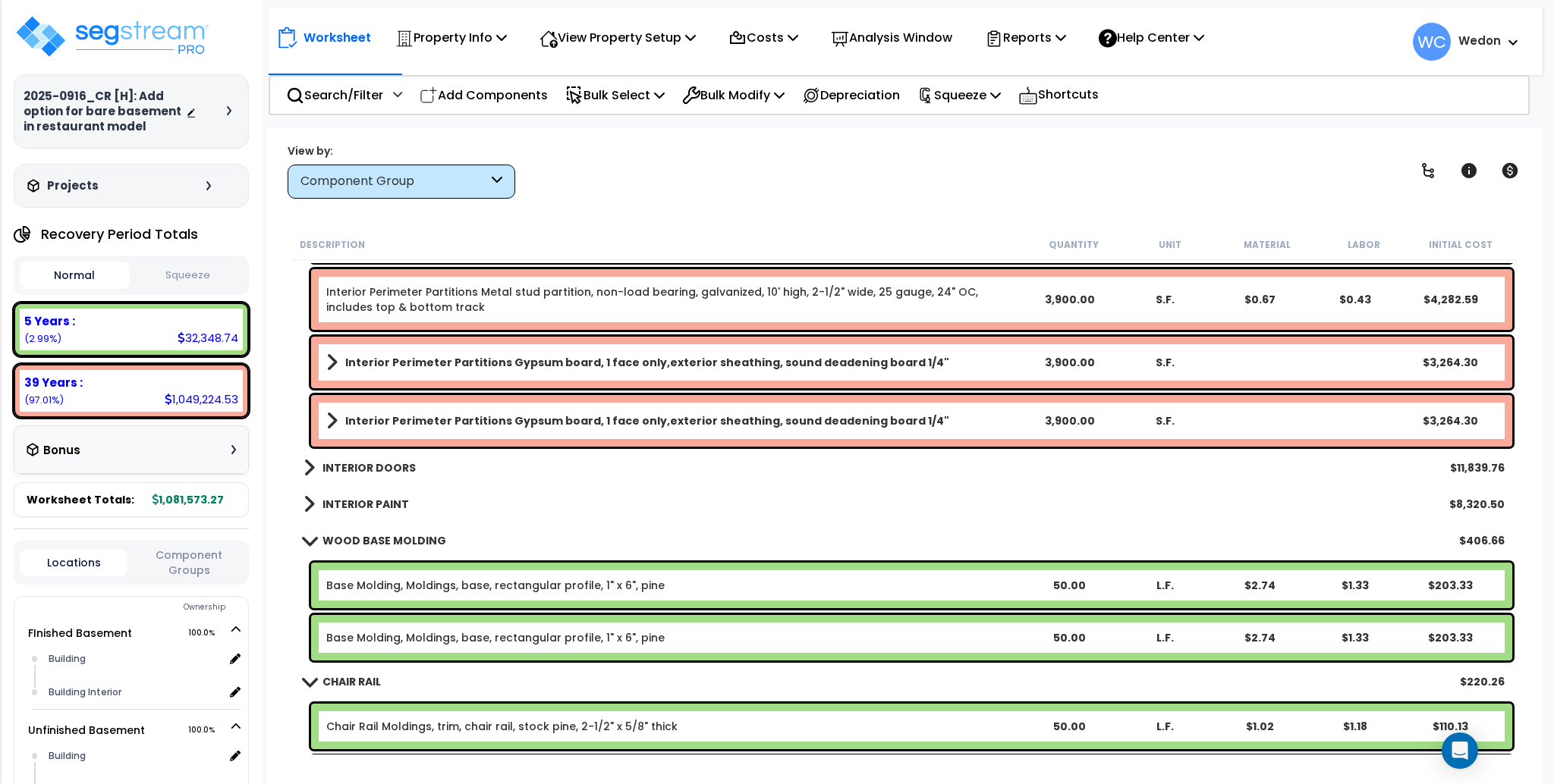
click at [936, 204] on div "Worksheet Property Info Property Setup Add Property Unit Template property Clon…" at bounding box center [904, 519] width 1274 height 784
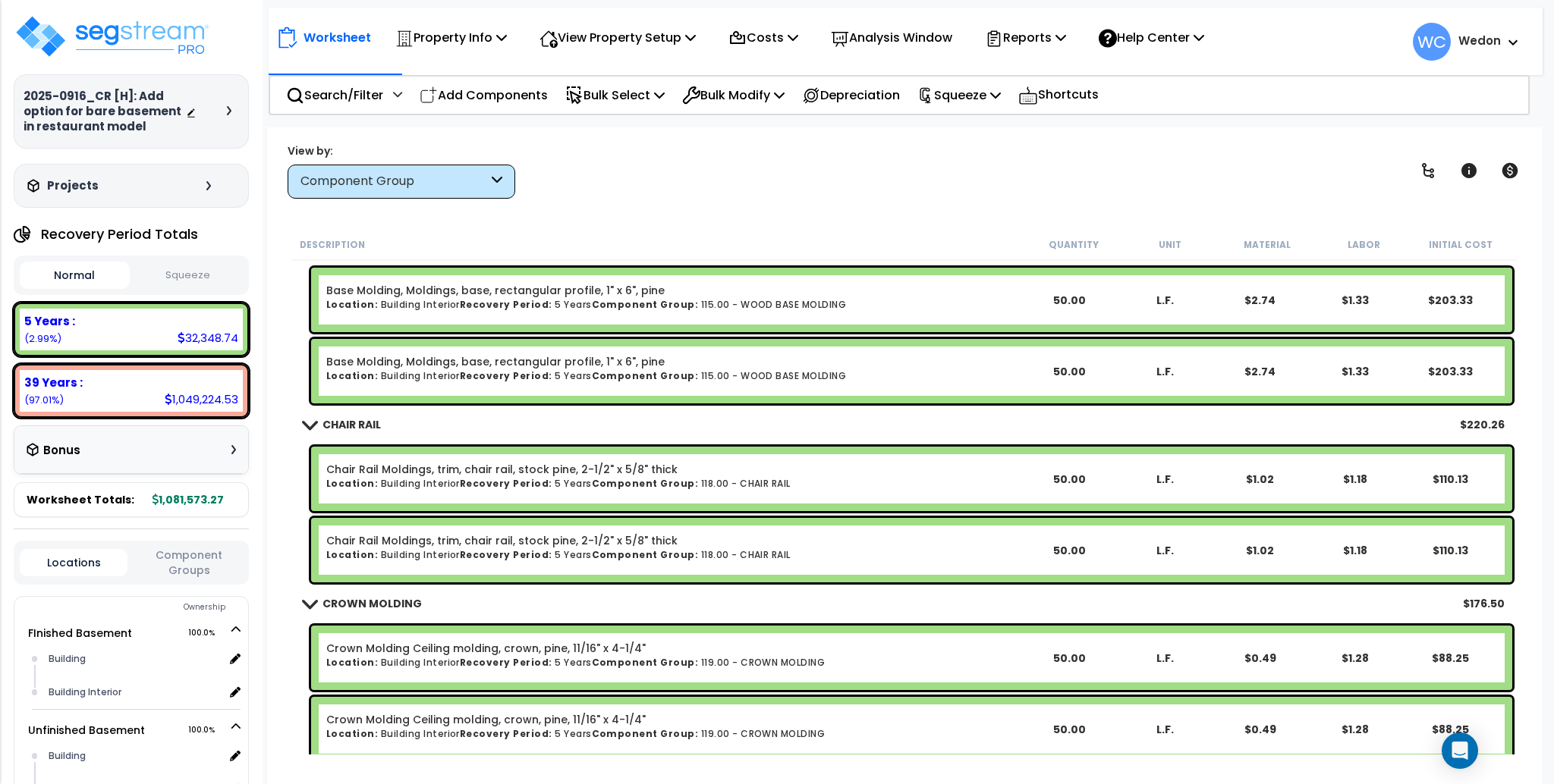
scroll to position [1098, 0]
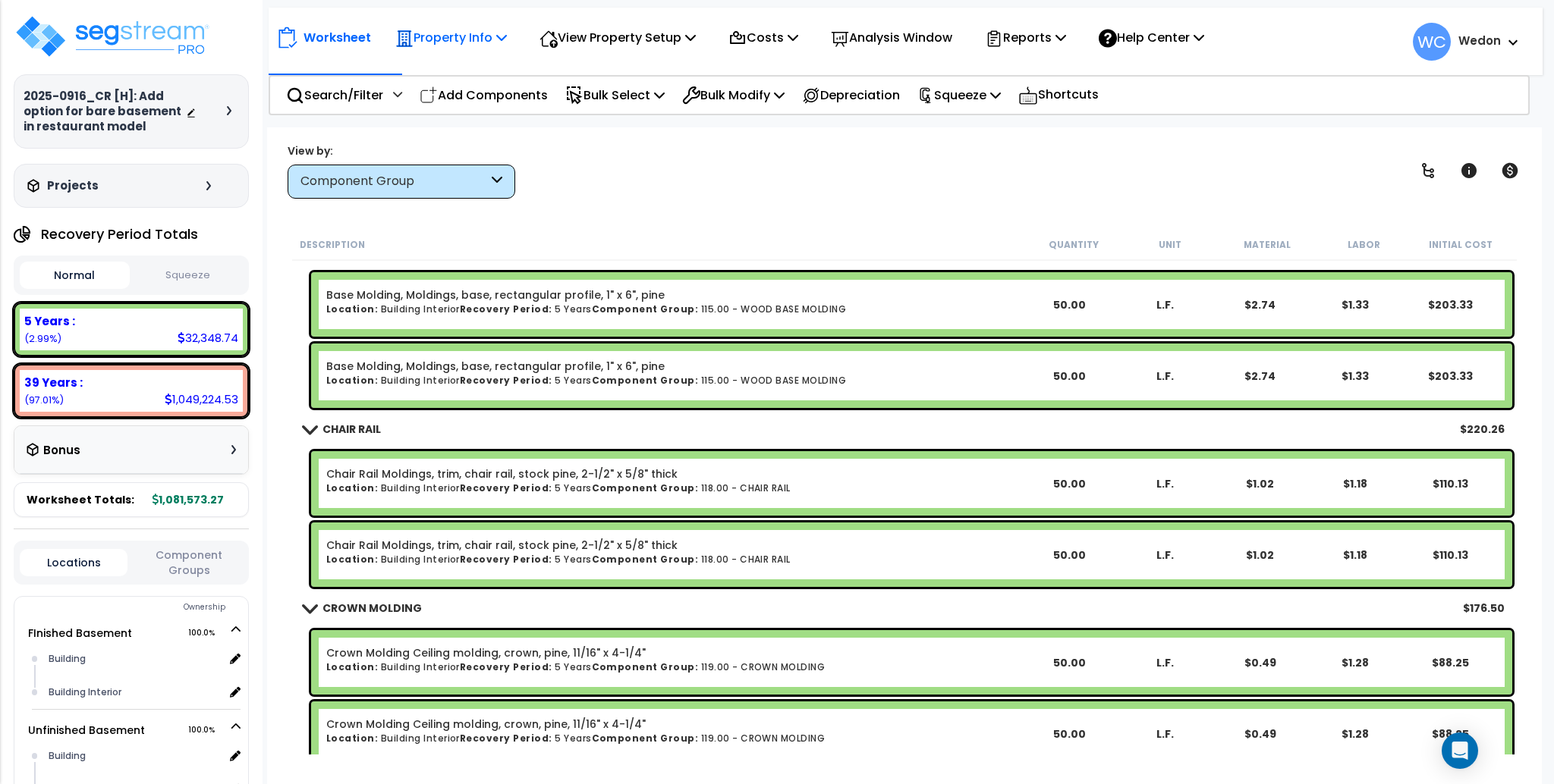
click at [491, 30] on p "Property Info" at bounding box center [451, 37] width 111 height 21
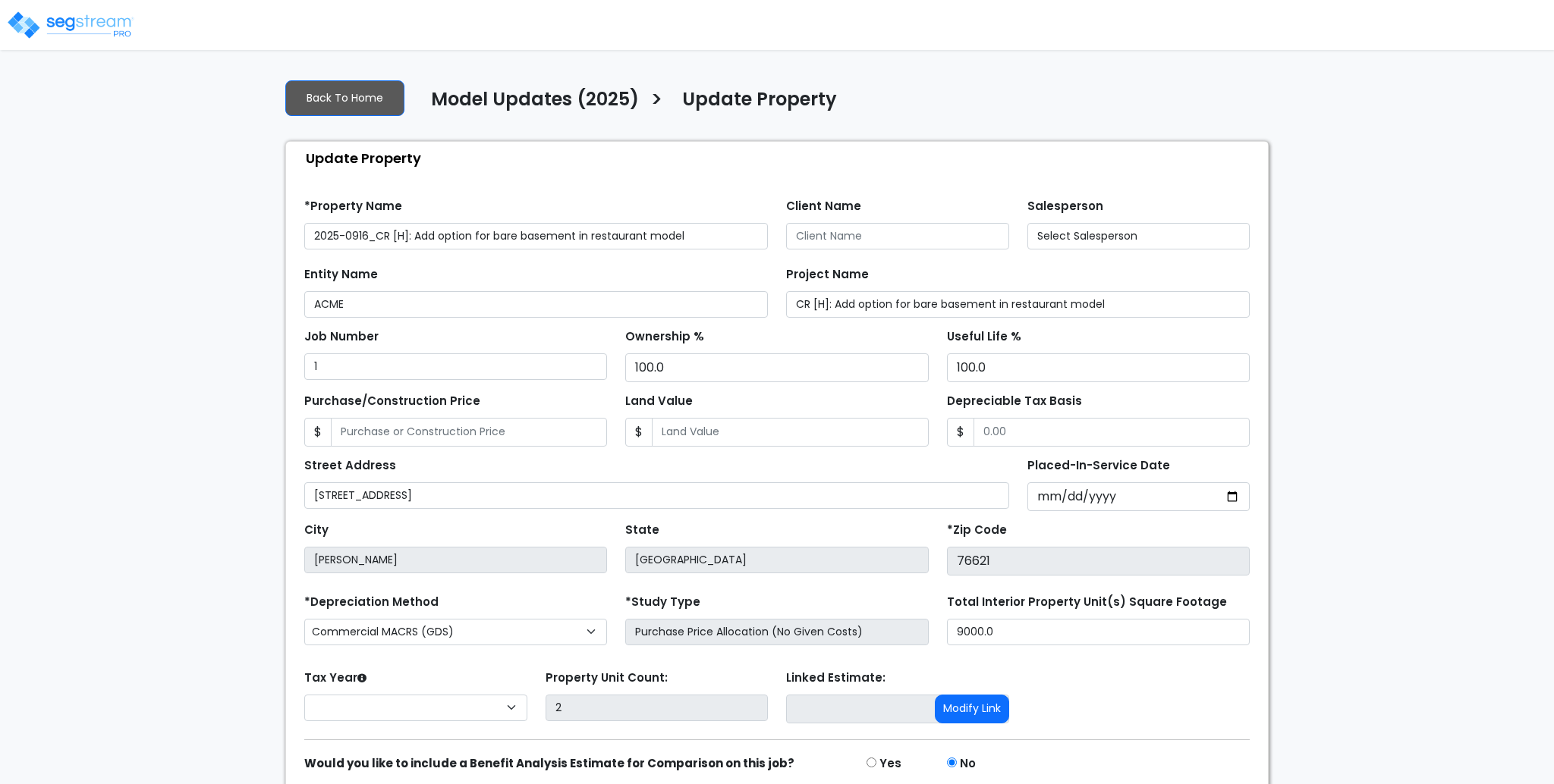
select select "2025"
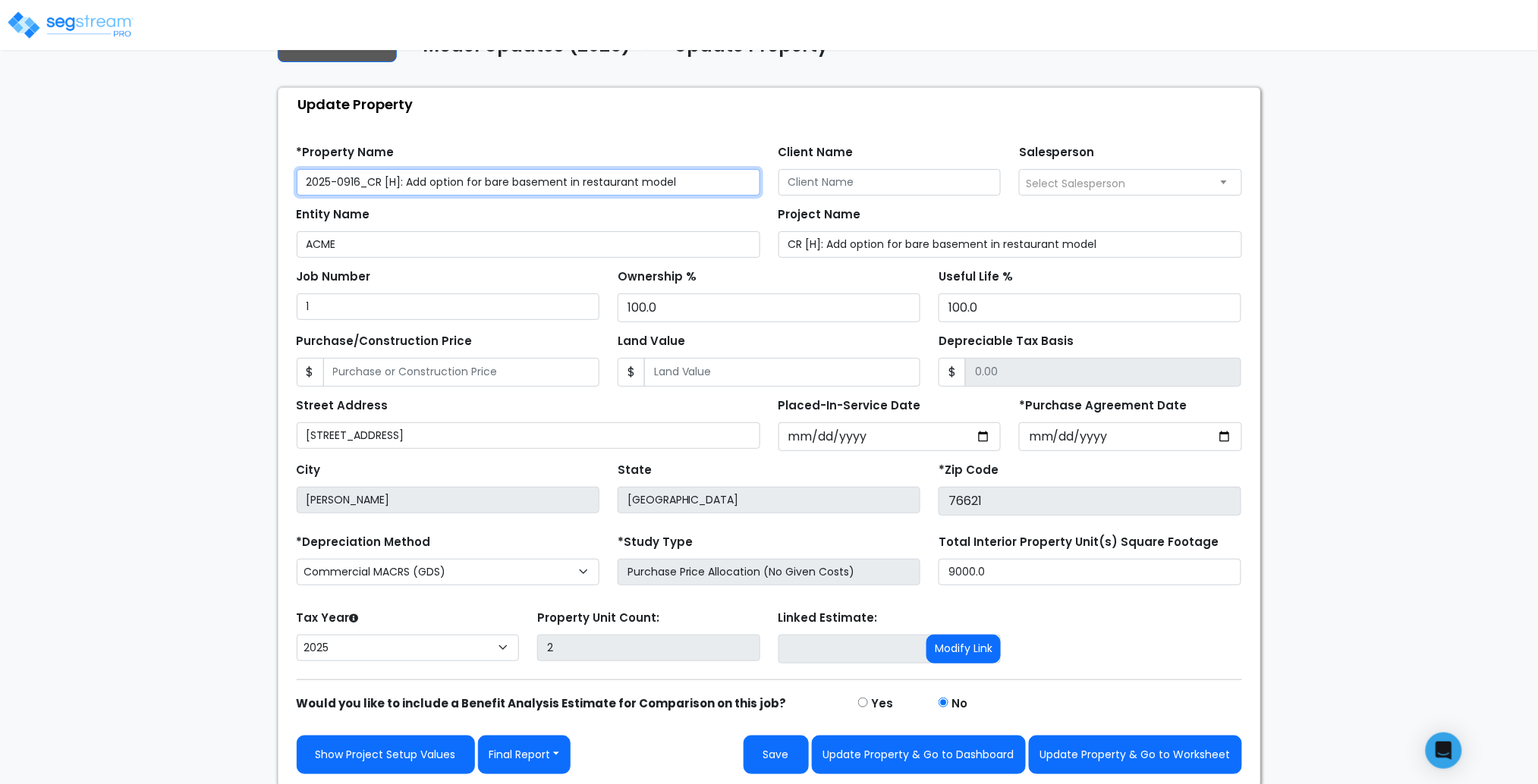
scroll to position [57, 0]
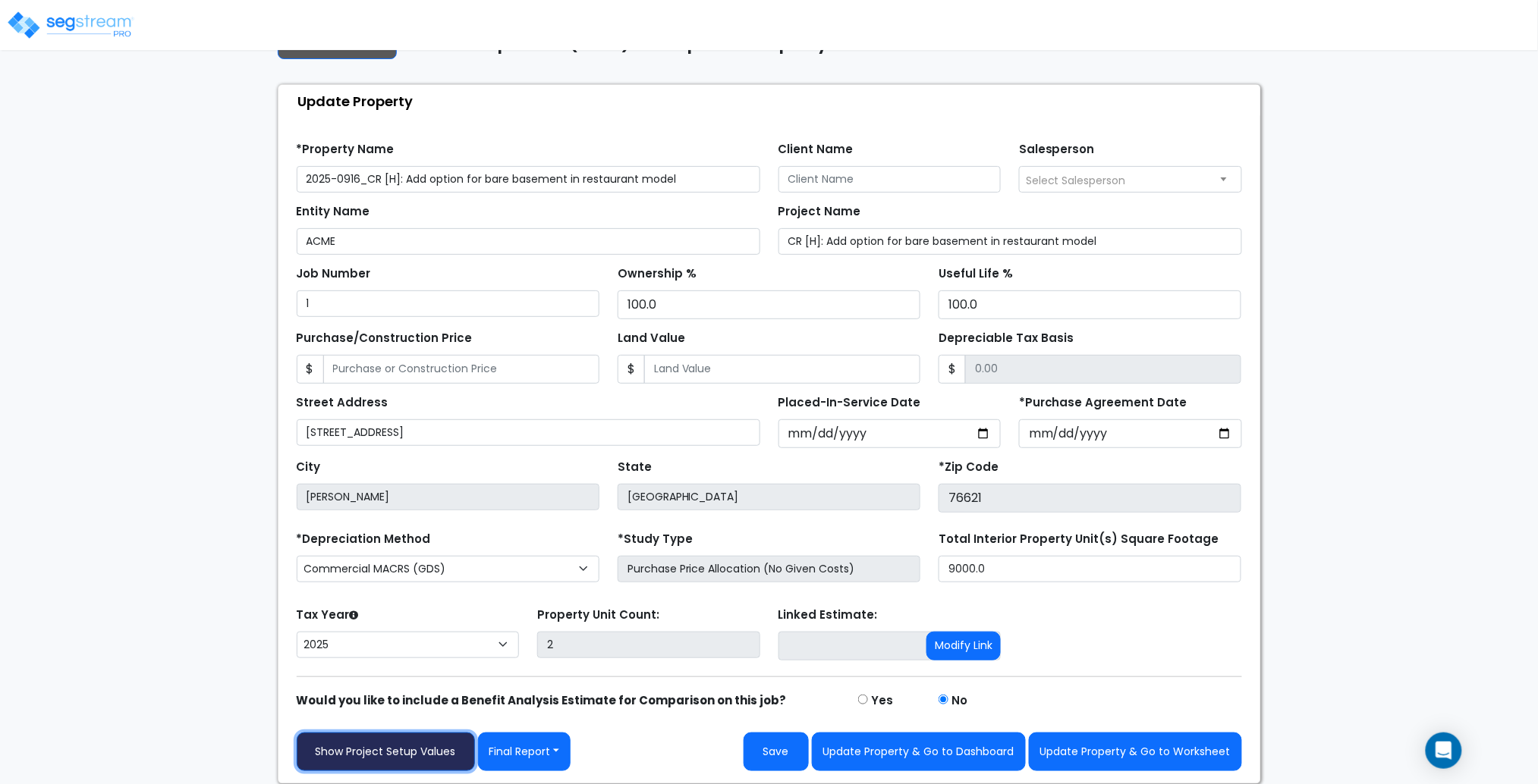
click at [397, 751] on link "Show Project Setup Values" at bounding box center [386, 752] width 178 height 39
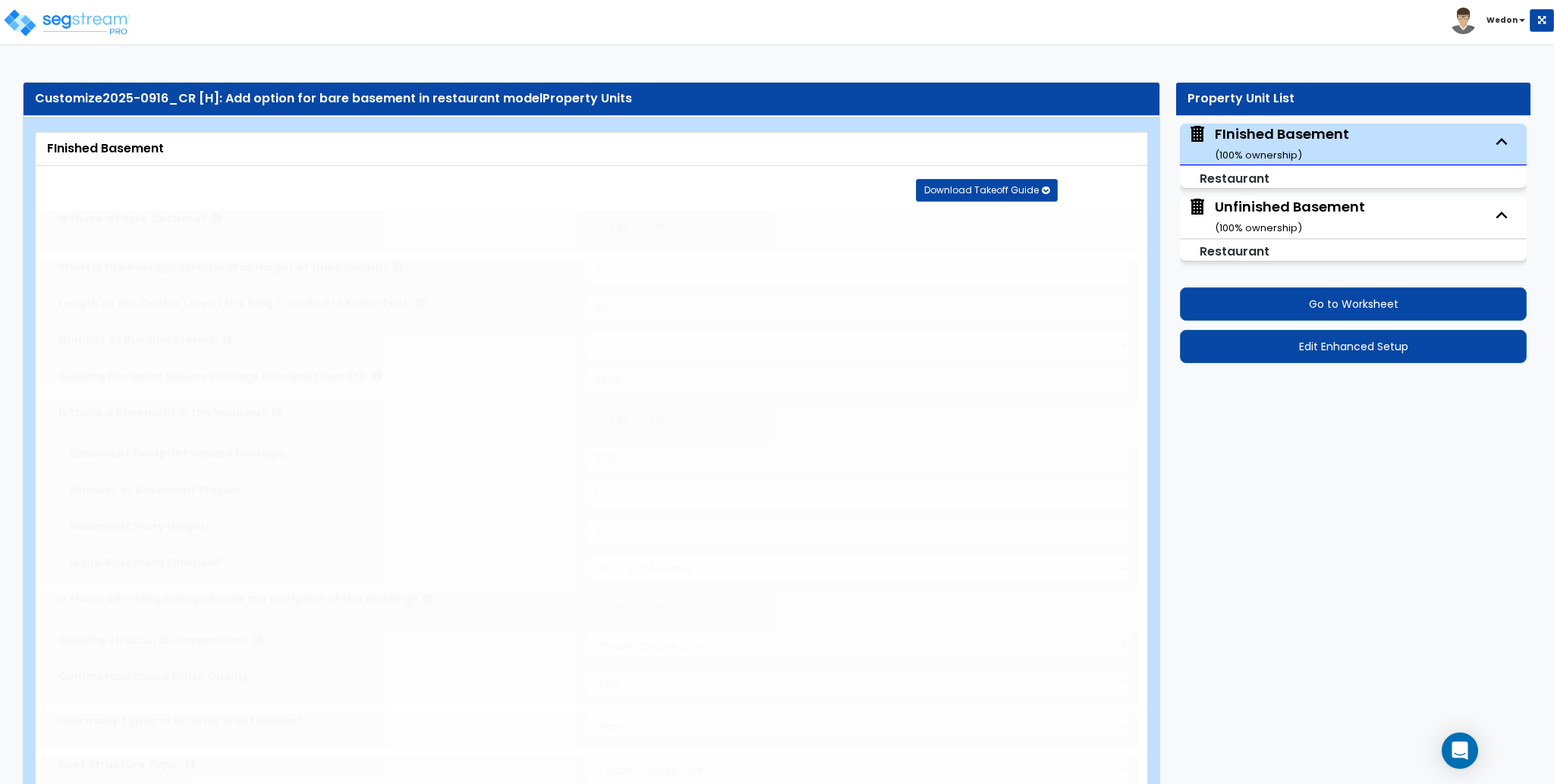
type input "15"
type input "50"
type input "5000"
radio input "true"
type input "2000"
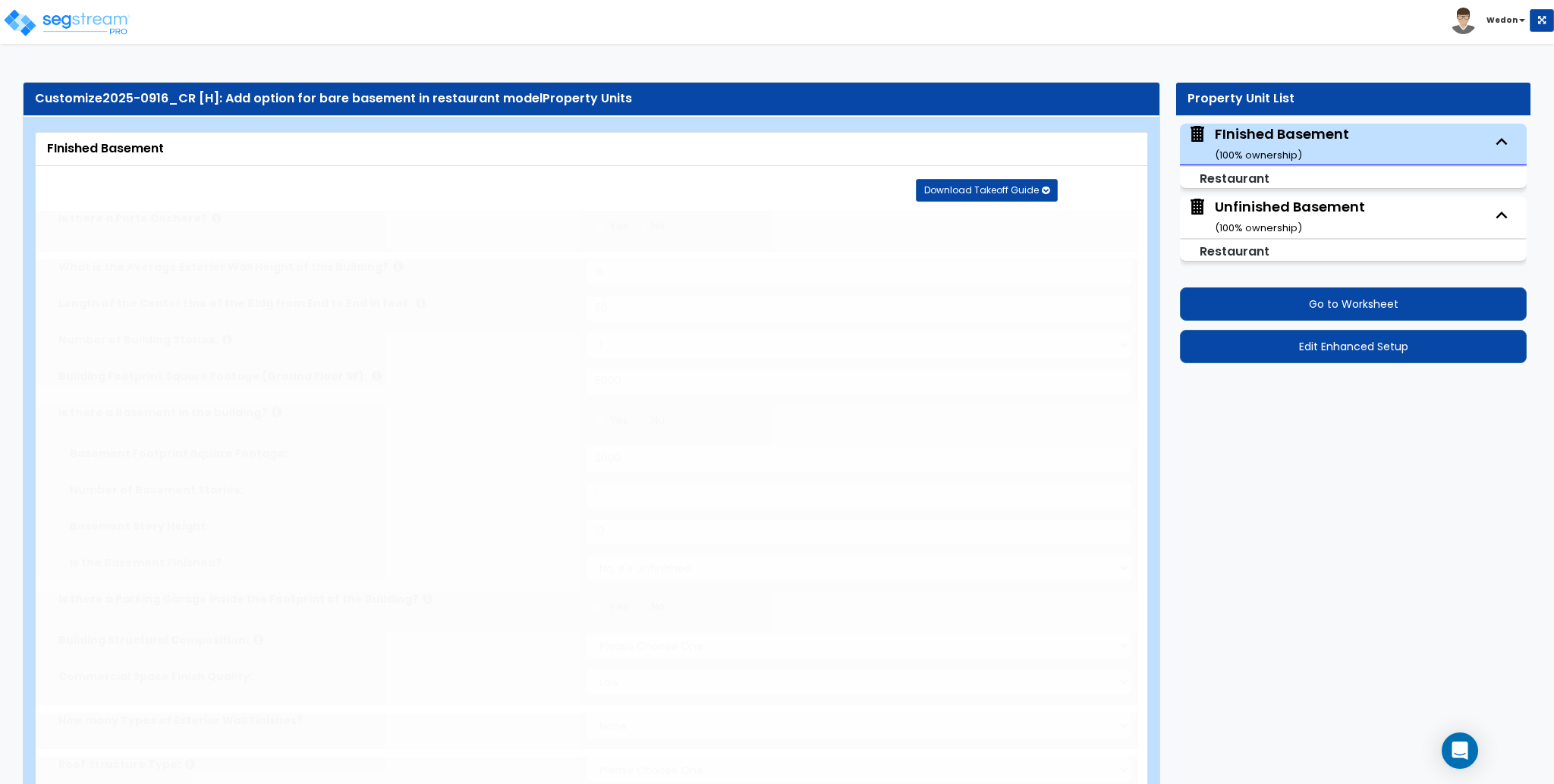
type input "1"
type input "10"
select select "1"
select select "6"
select select "1"
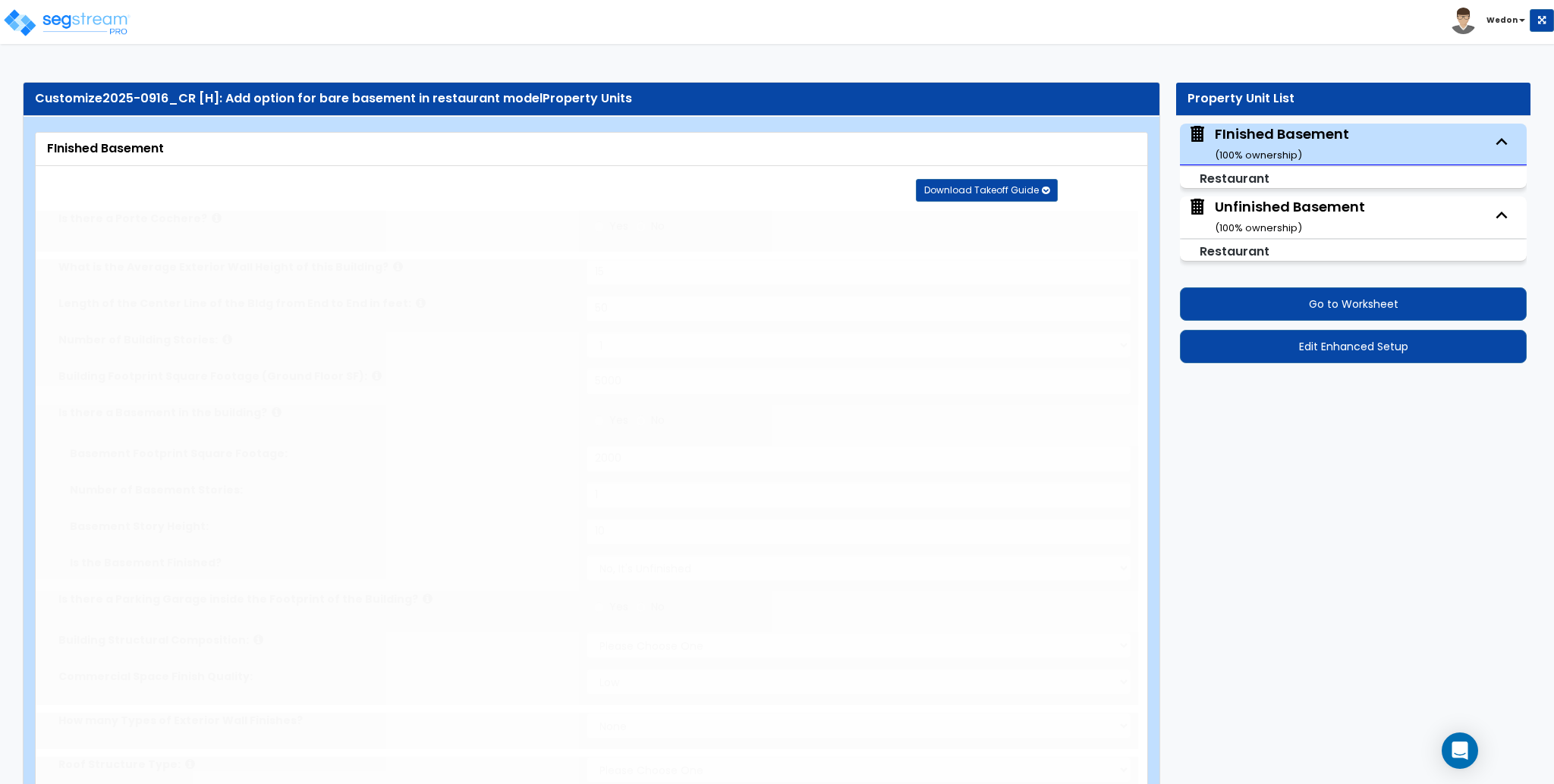
select select "1"
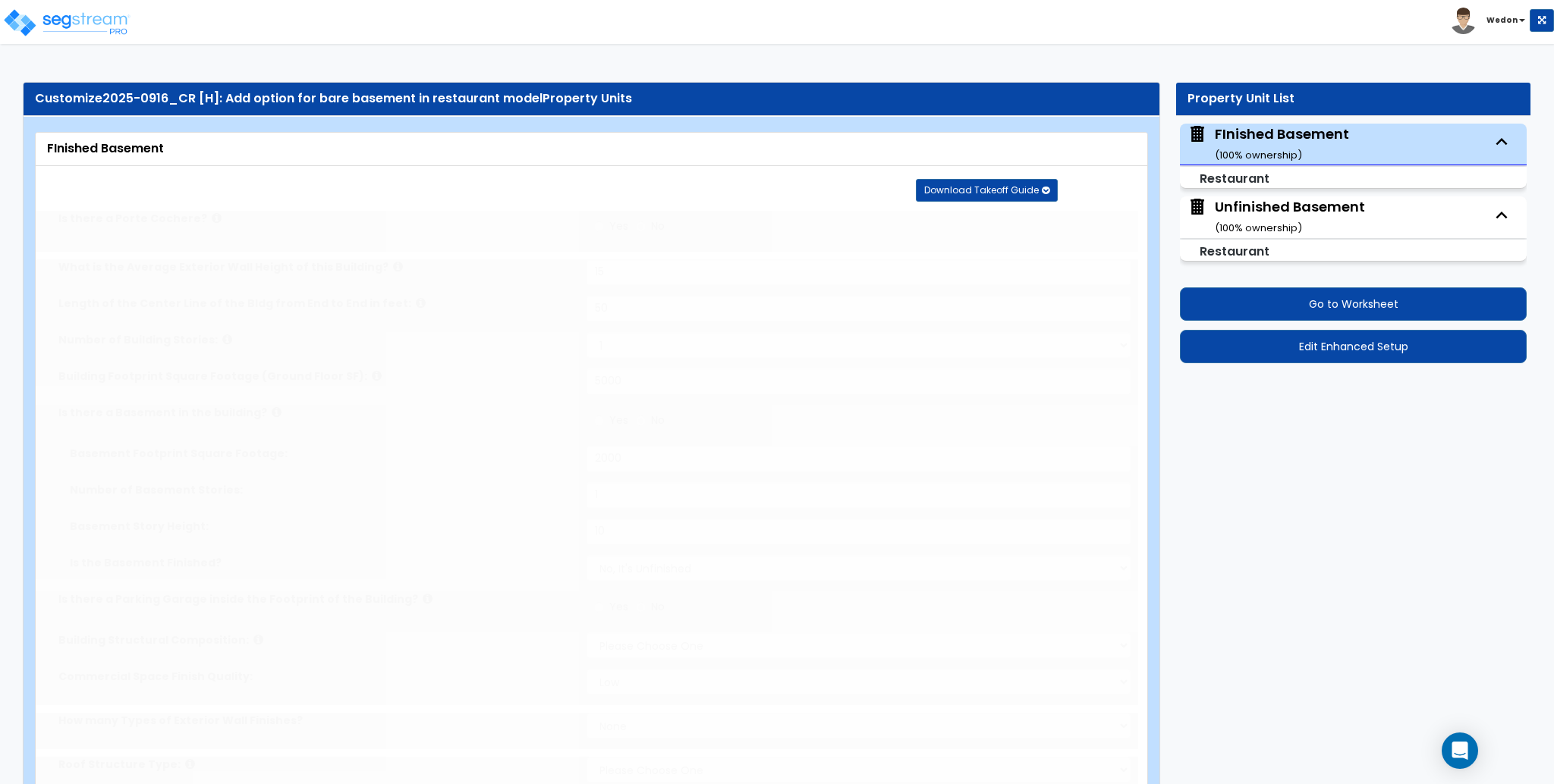
radio input "true"
select select "1"
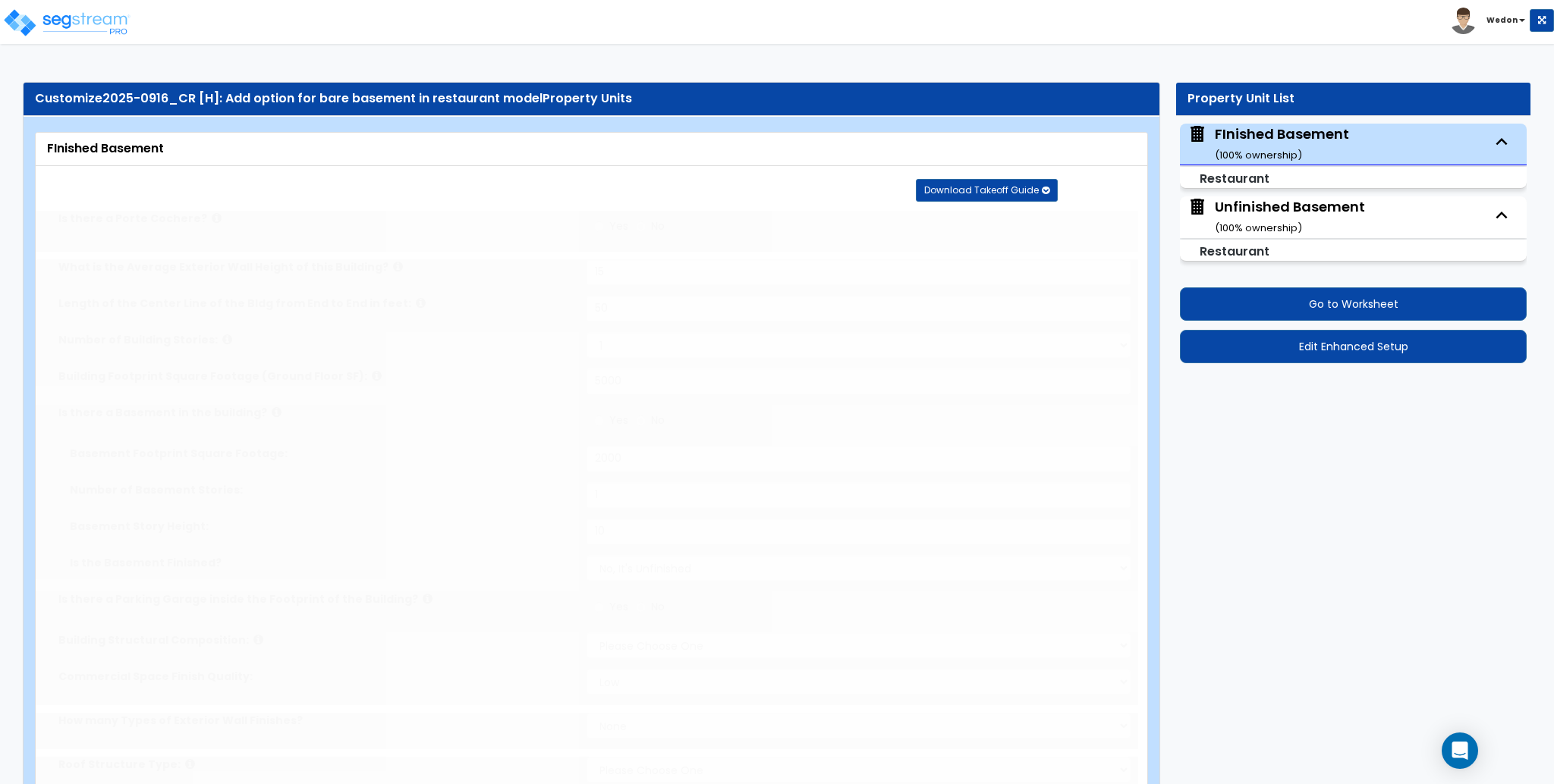
select select "1"
radio input "true"
select select "1"
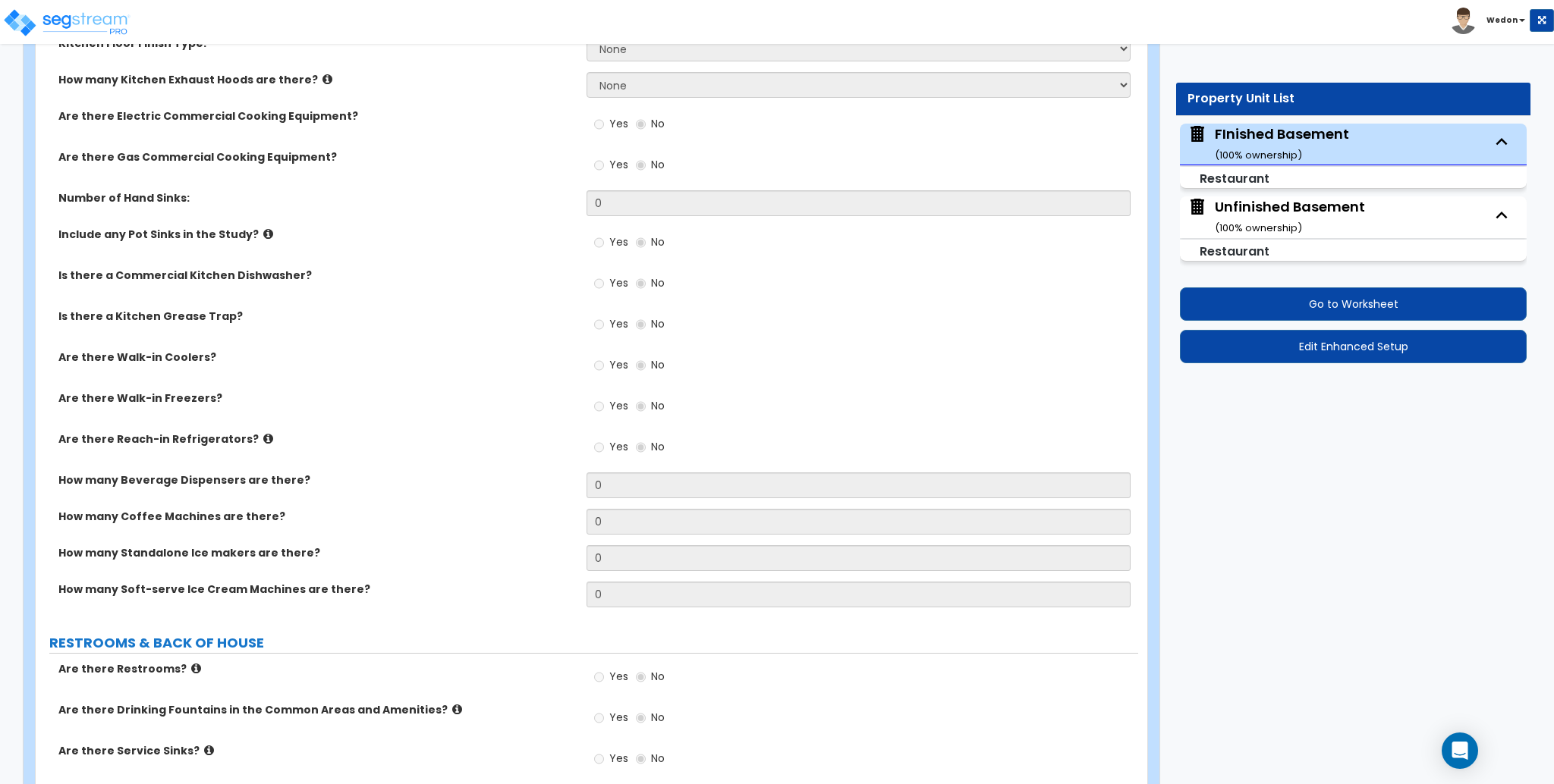
scroll to position [3338, 0]
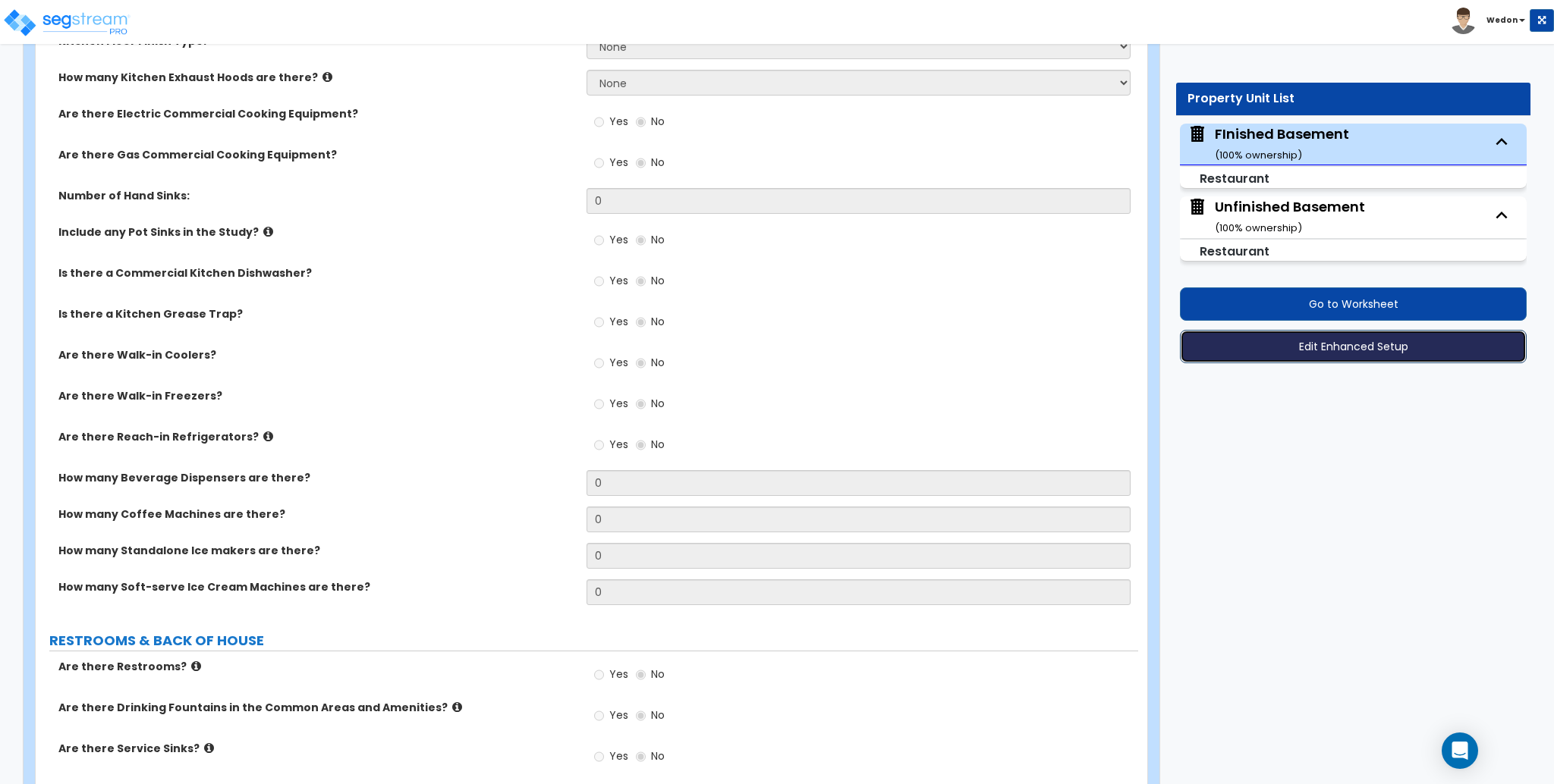
click at [1377, 351] on button "Edit Enhanced Setup" at bounding box center [1353, 347] width 347 height 34
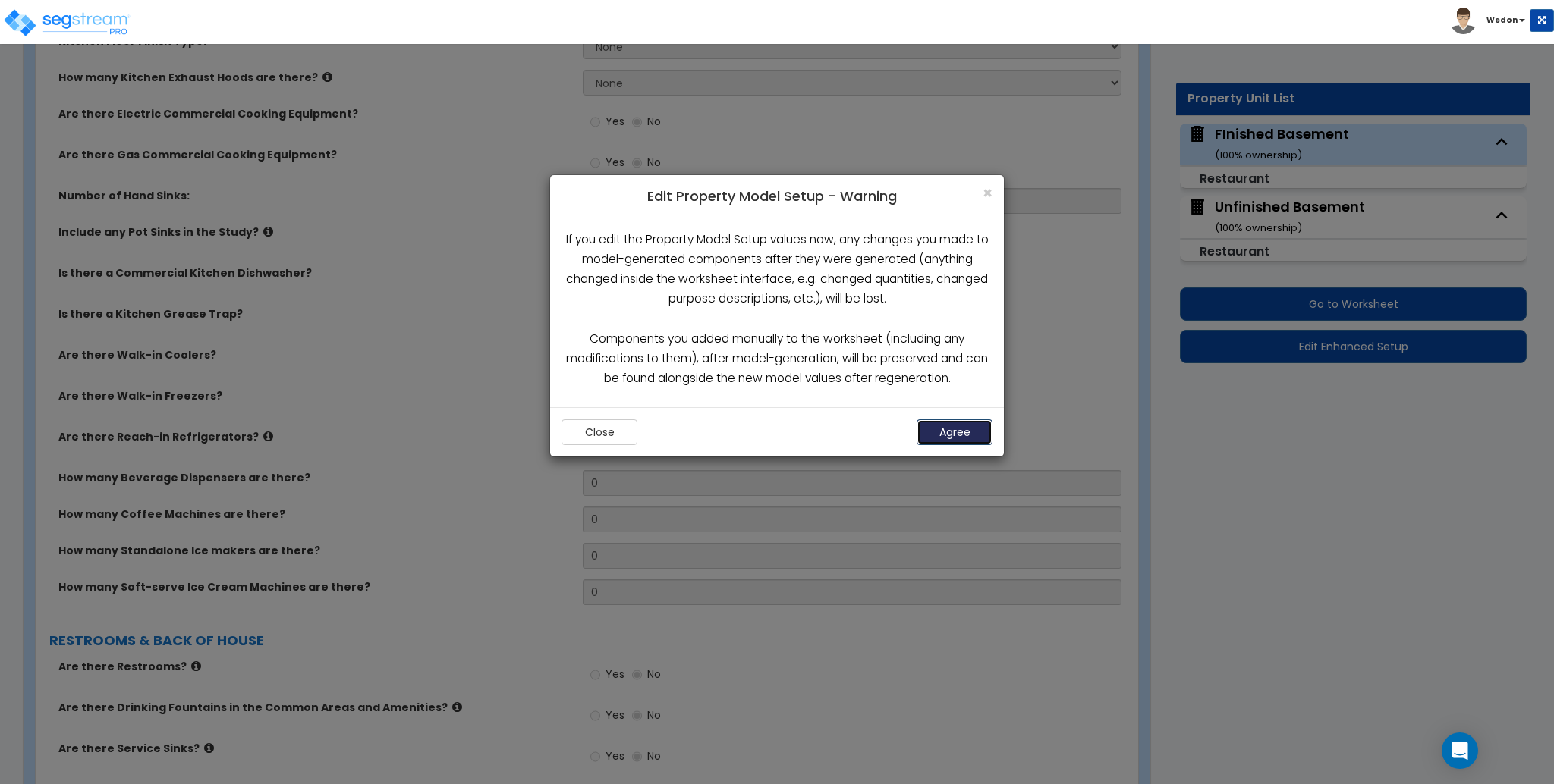
click at [955, 431] on button "Agree" at bounding box center [955, 433] width 76 height 26
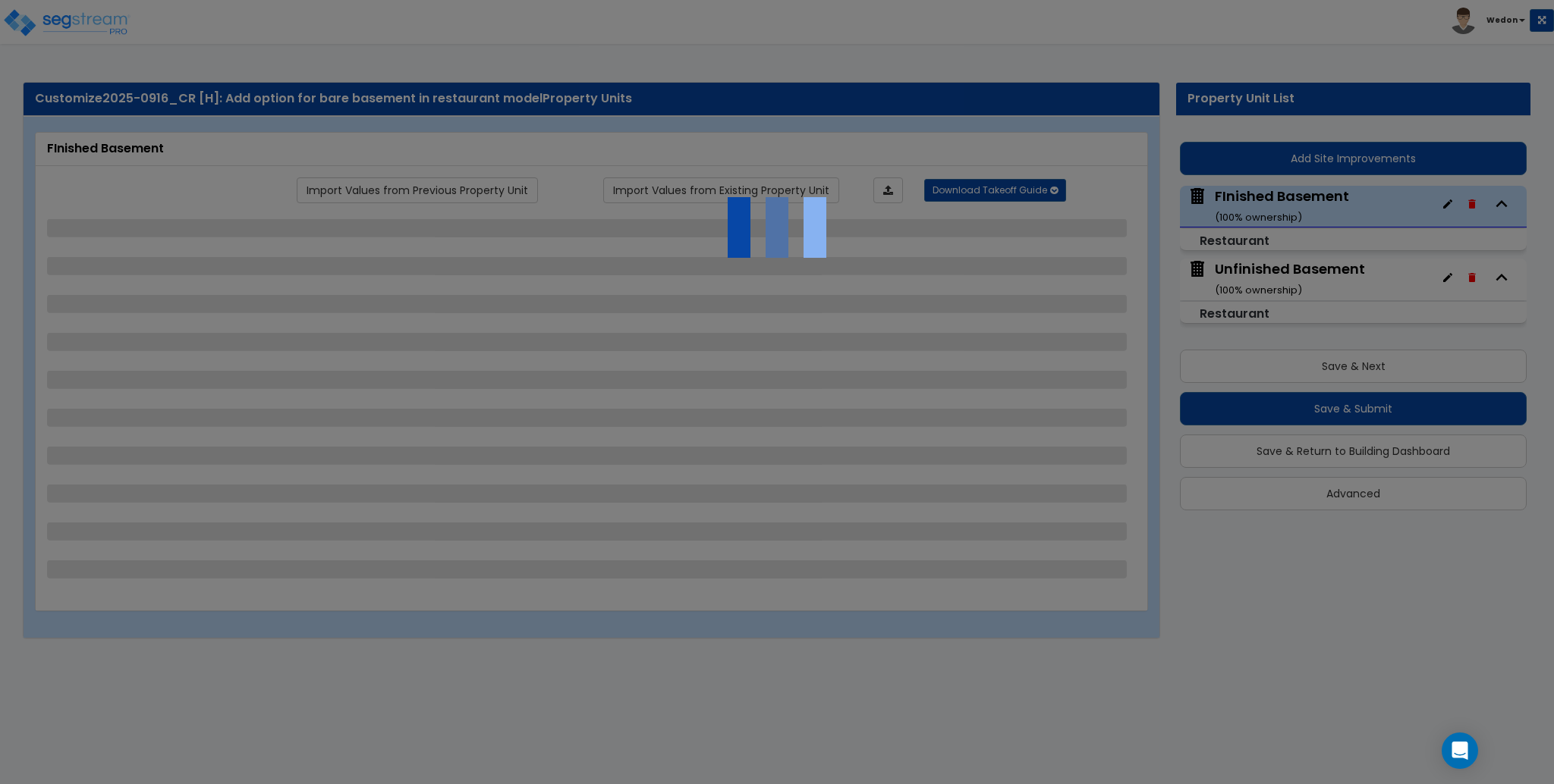
select select "1"
select select "6"
select select "1"
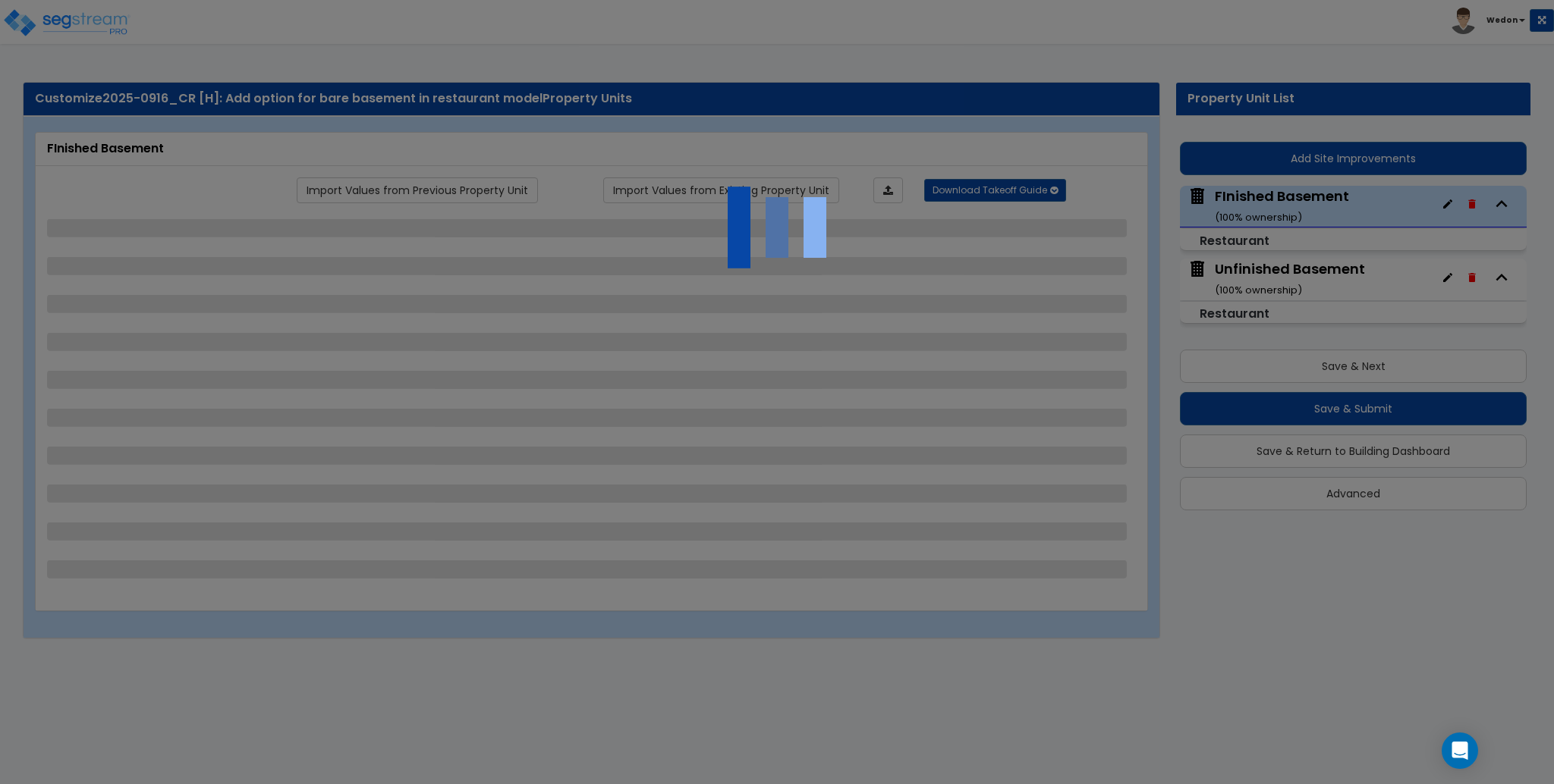
select select "1"
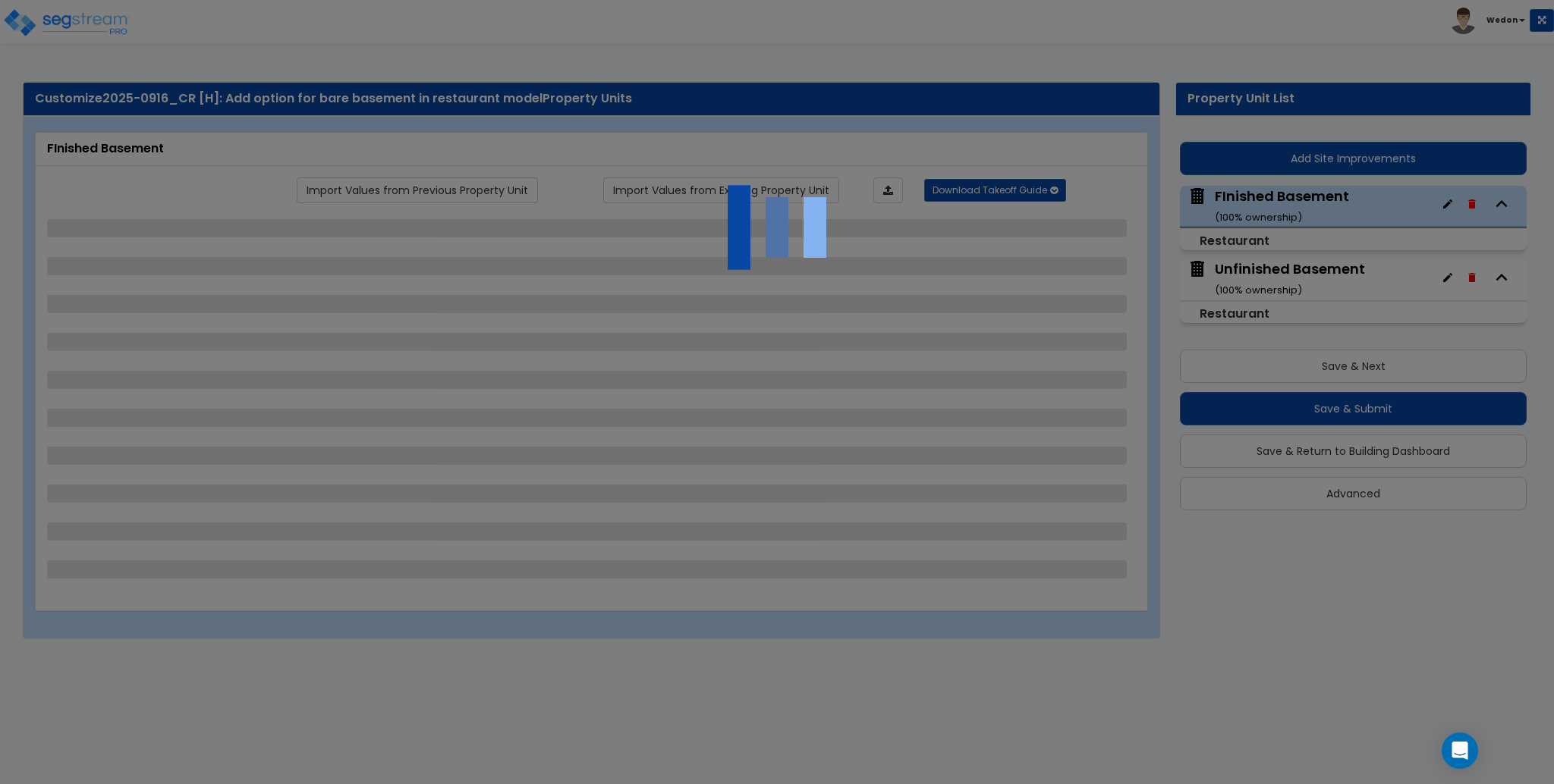
select select "1"
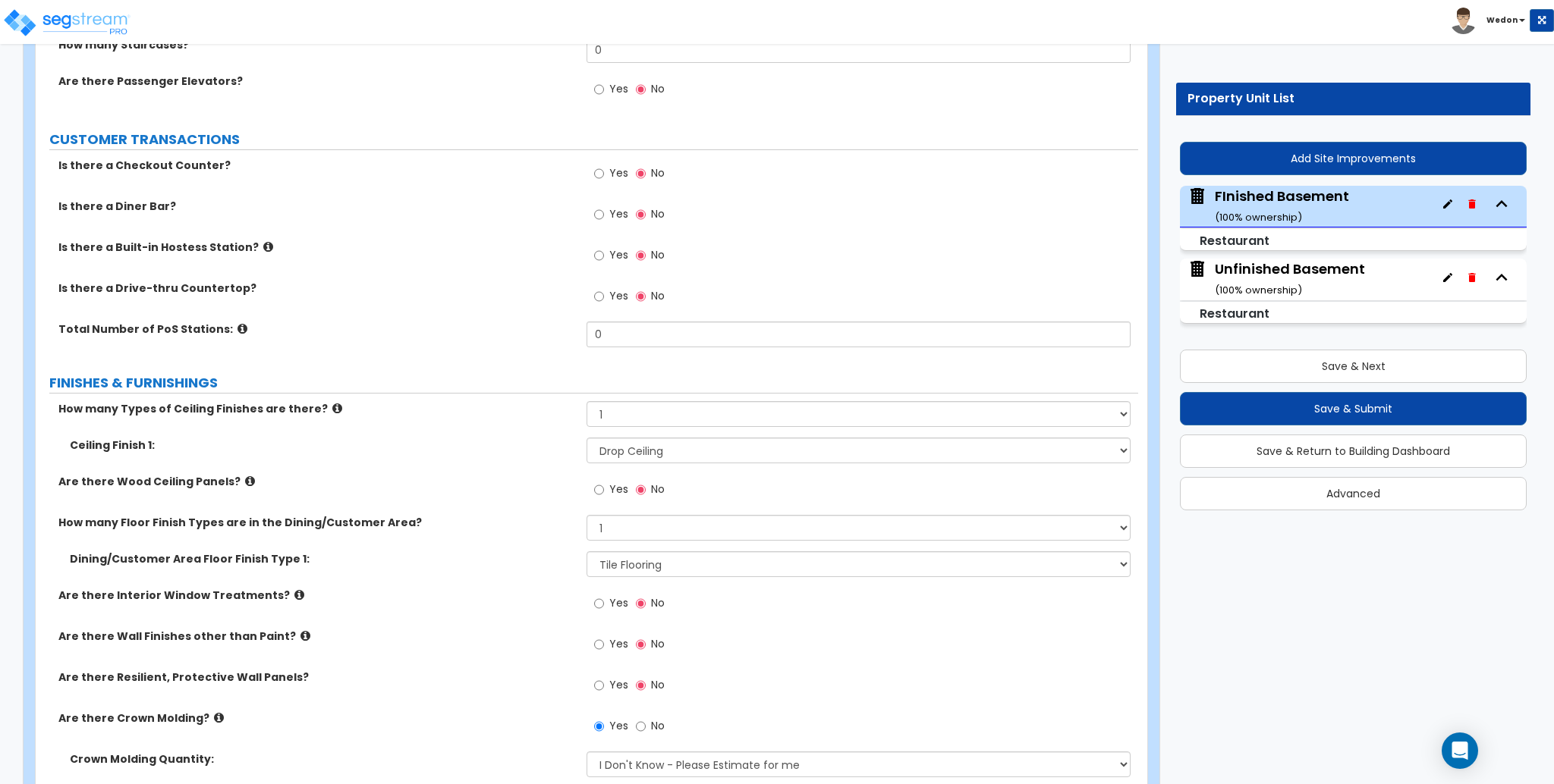
scroll to position [1922, 0]
click at [604, 213] on label "Yes" at bounding box center [611, 216] width 34 height 26
click at [604, 213] on input "Yes" at bounding box center [599, 214] width 10 height 17
radio input "true"
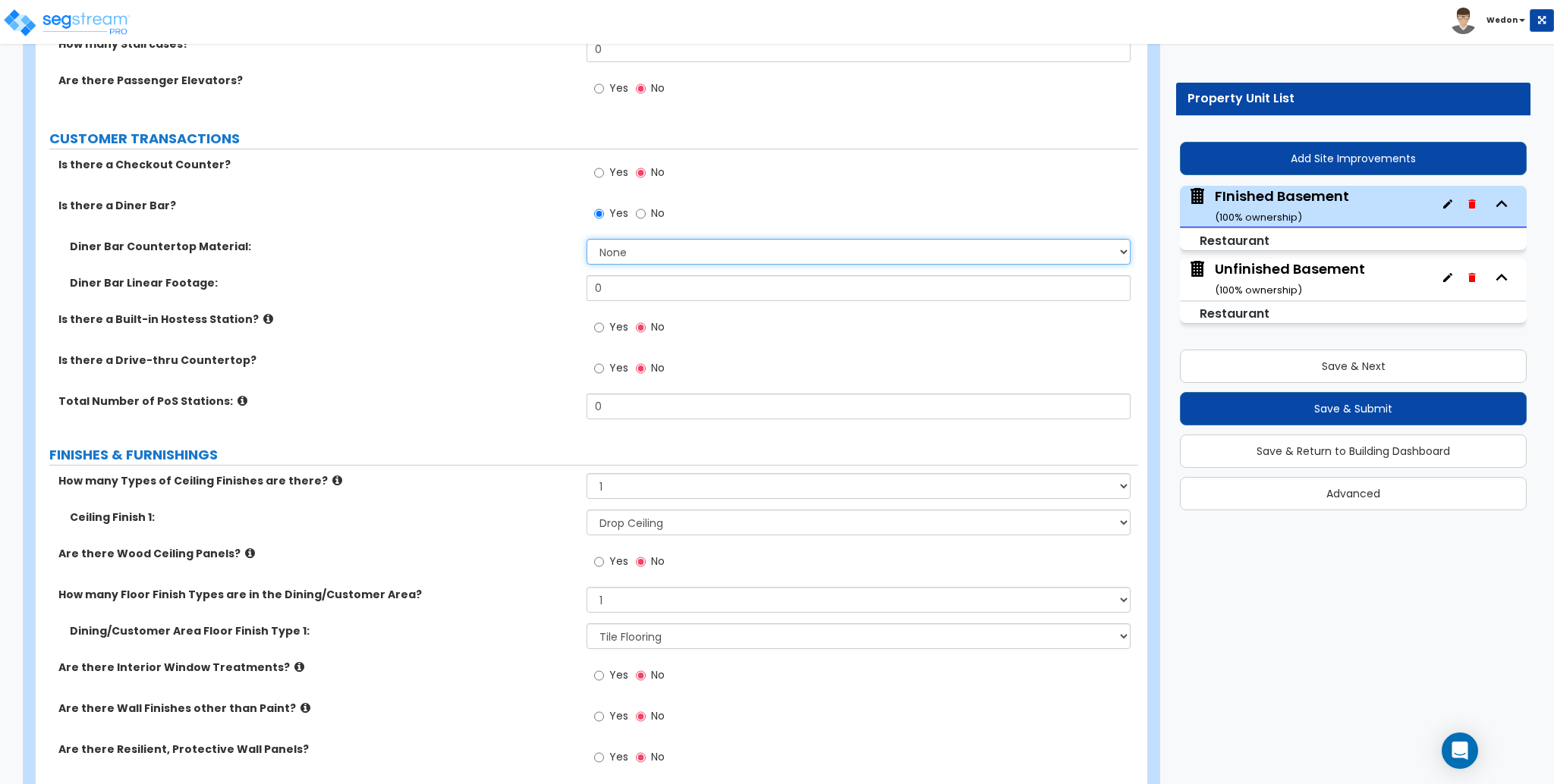
click at [705, 248] on select "None Plastic Laminate Solid Surface Stone Quartz Marble Tile Wood Stainless Ste…" at bounding box center [858, 252] width 543 height 26
click at [704, 248] on select "None Plastic Laminate Solid Surface Stone Quartz Marble Tile Wood Stainless Ste…" at bounding box center [858, 252] width 543 height 26
click at [607, 328] on label "Yes" at bounding box center [611, 329] width 34 height 26
click at [604, 328] on input "Yes" at bounding box center [599, 328] width 10 height 17
radio input "true"
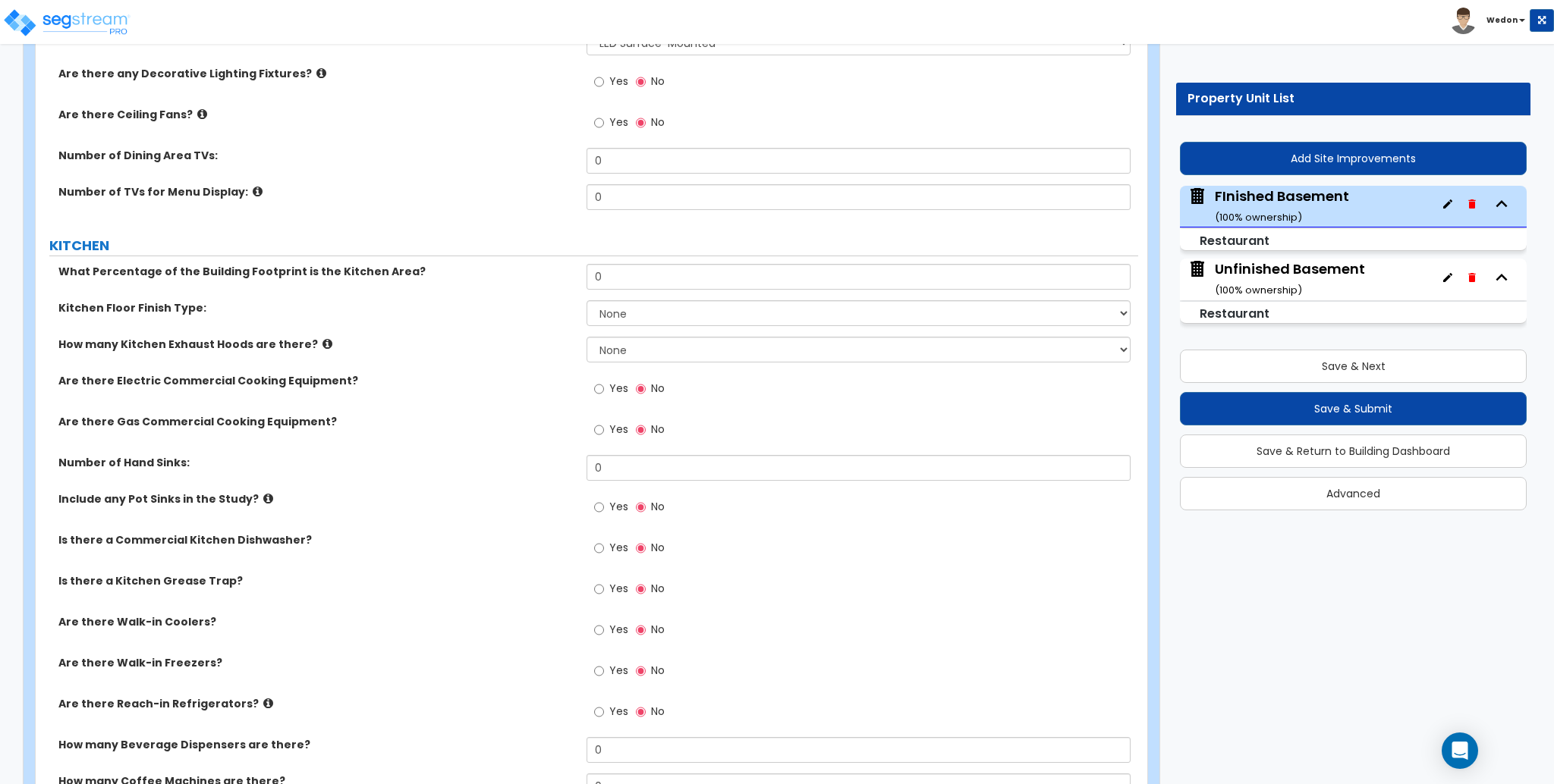
scroll to position [3236, 0]
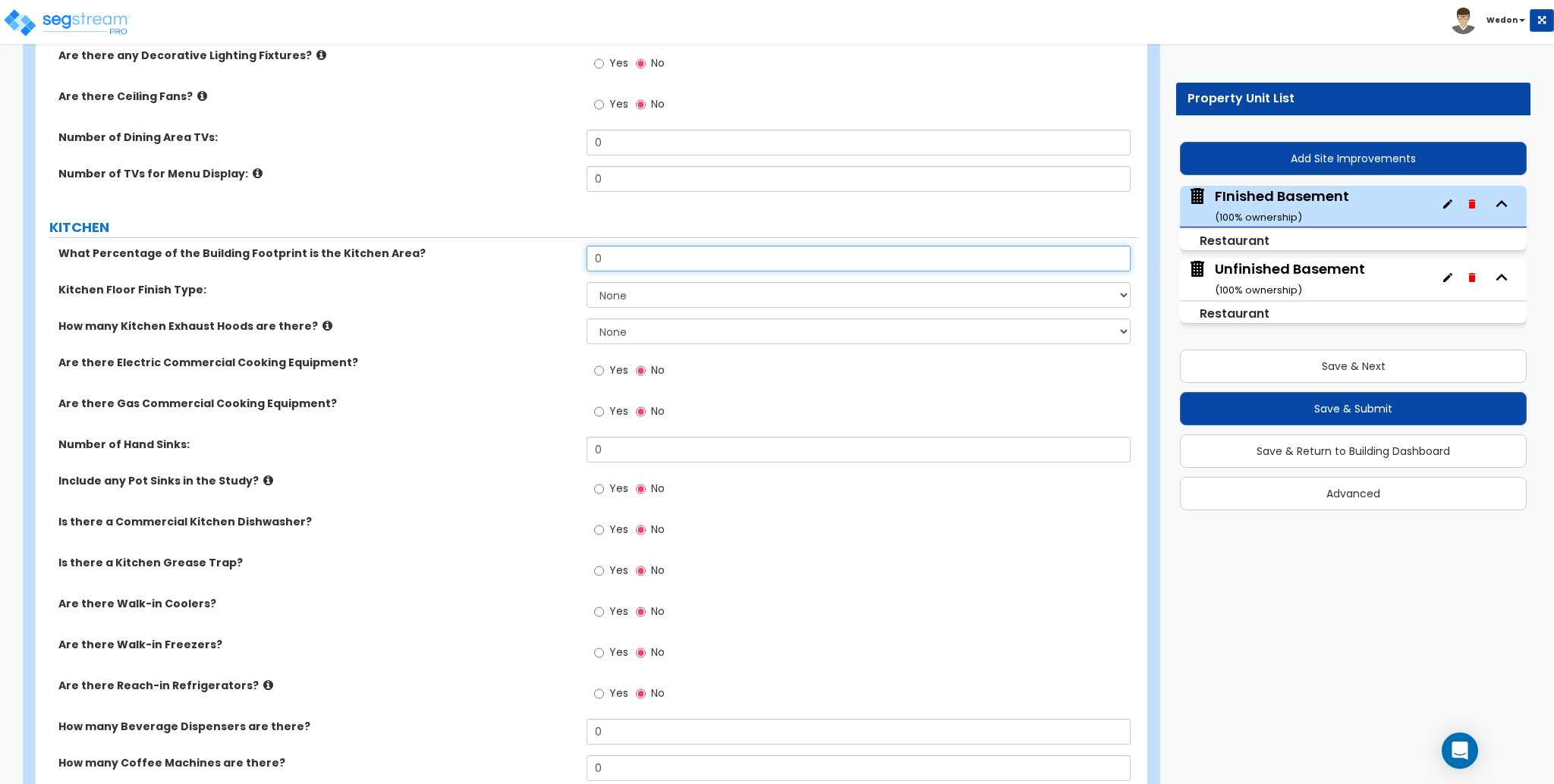
click at [620, 260] on input "0" at bounding box center [858, 259] width 543 height 26
type input "20"
click at [530, 280] on div "What Percentage of the Building Footprint is the Kitchen Area? 20" at bounding box center [587, 264] width 1103 height 37
click at [639, 296] on select "None Tile Flooring VCT Flooring Sheet Vinyl Flooring" at bounding box center [858, 295] width 543 height 26
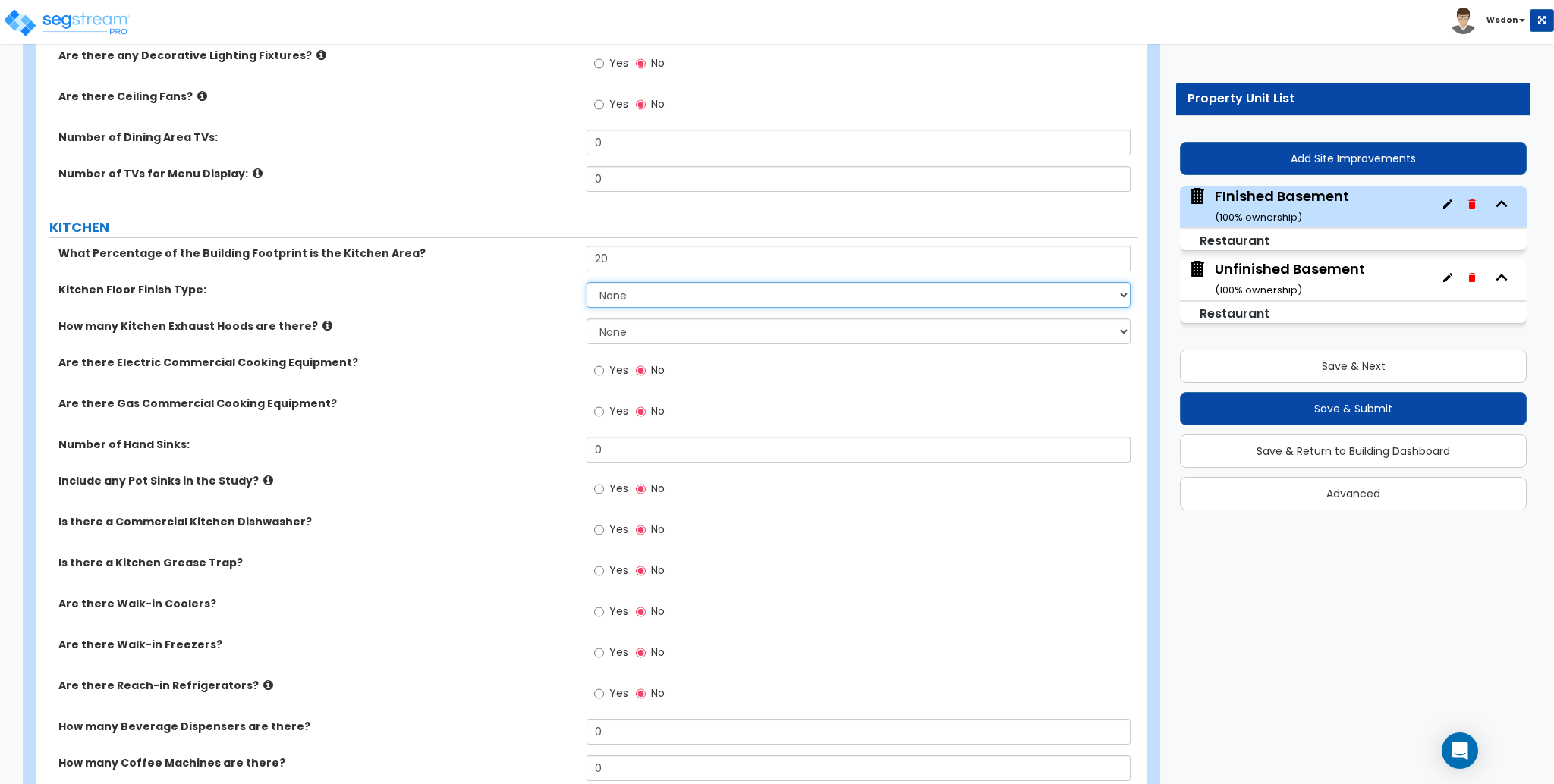
select select "4"
click at [587, 282] on select "None Tile Flooring VCT Flooring Sheet Vinyl Flooring" at bounding box center [858, 295] width 543 height 26
click at [559, 350] on div "How many Kitchen Exhaust Hoods are there? None 1 2 3" at bounding box center [587, 337] width 1103 height 37
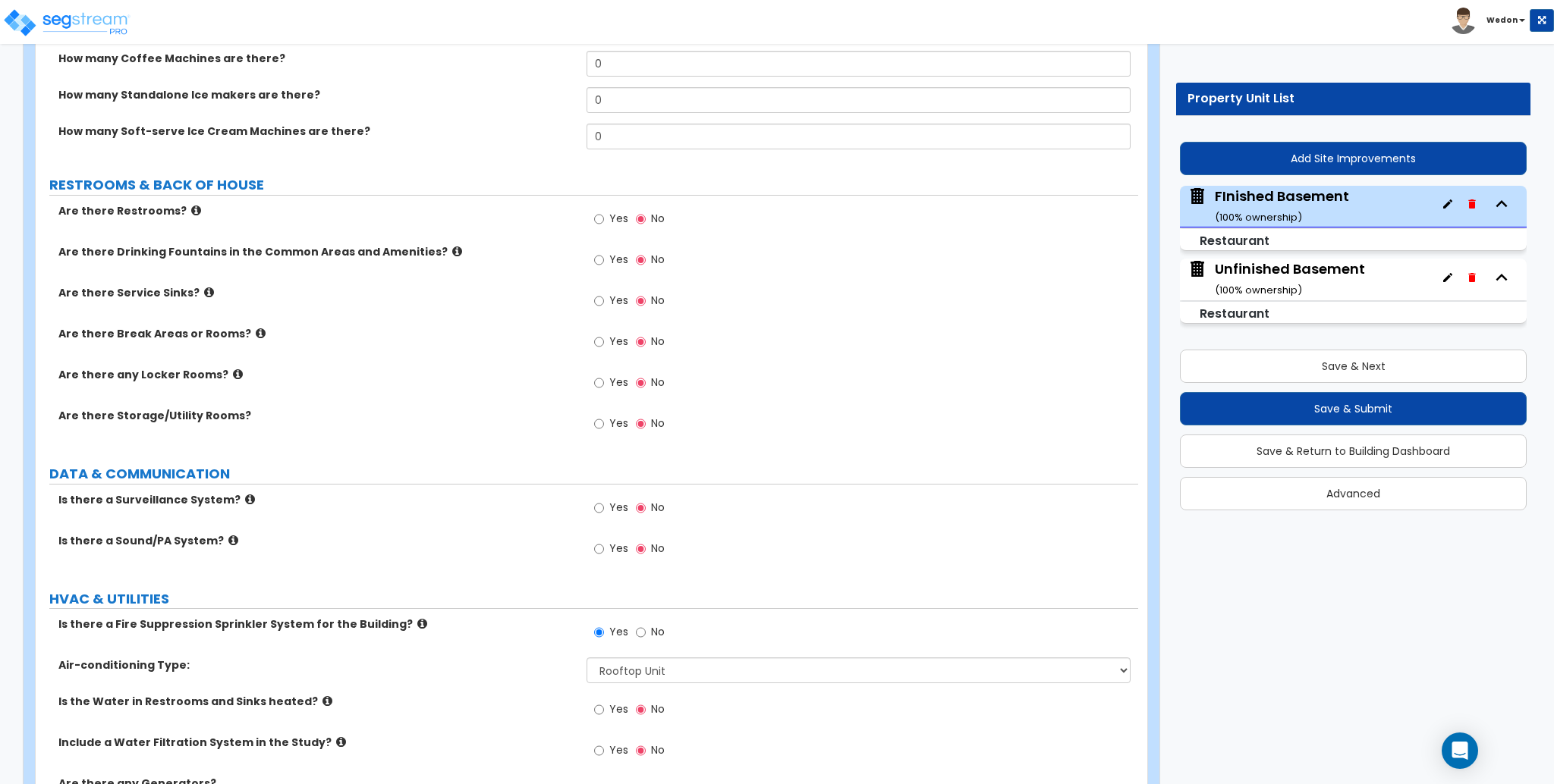
scroll to position [3944, 0]
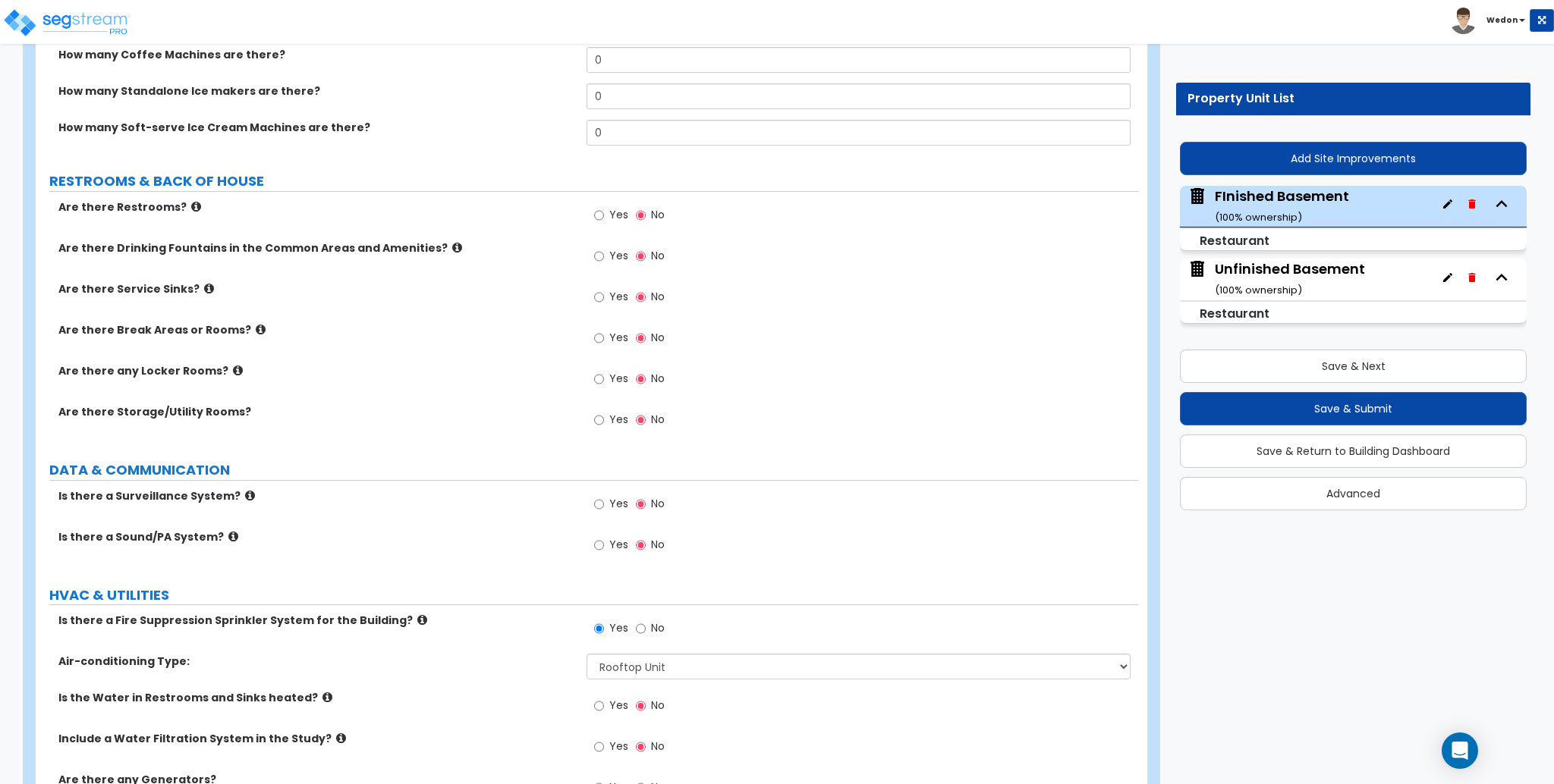
click at [607, 209] on label "Yes" at bounding box center [611, 217] width 34 height 26
click at [604, 209] on input "Yes" at bounding box center [599, 216] width 10 height 17
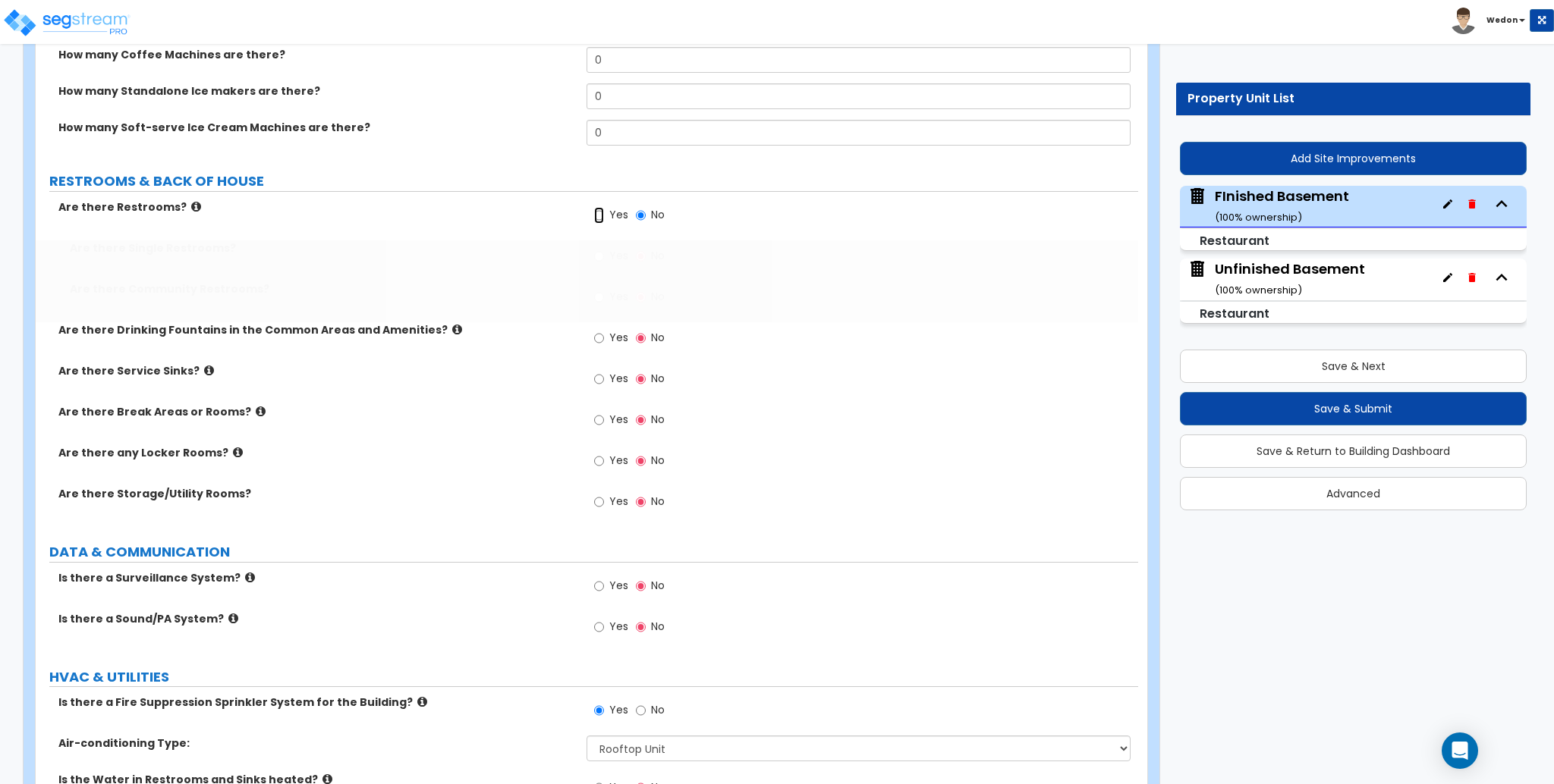
radio input "true"
click at [611, 289] on span "Yes" at bounding box center [618, 296] width 19 height 15
click at [604, 289] on input "Yes" at bounding box center [599, 297] width 10 height 17
radio input "true"
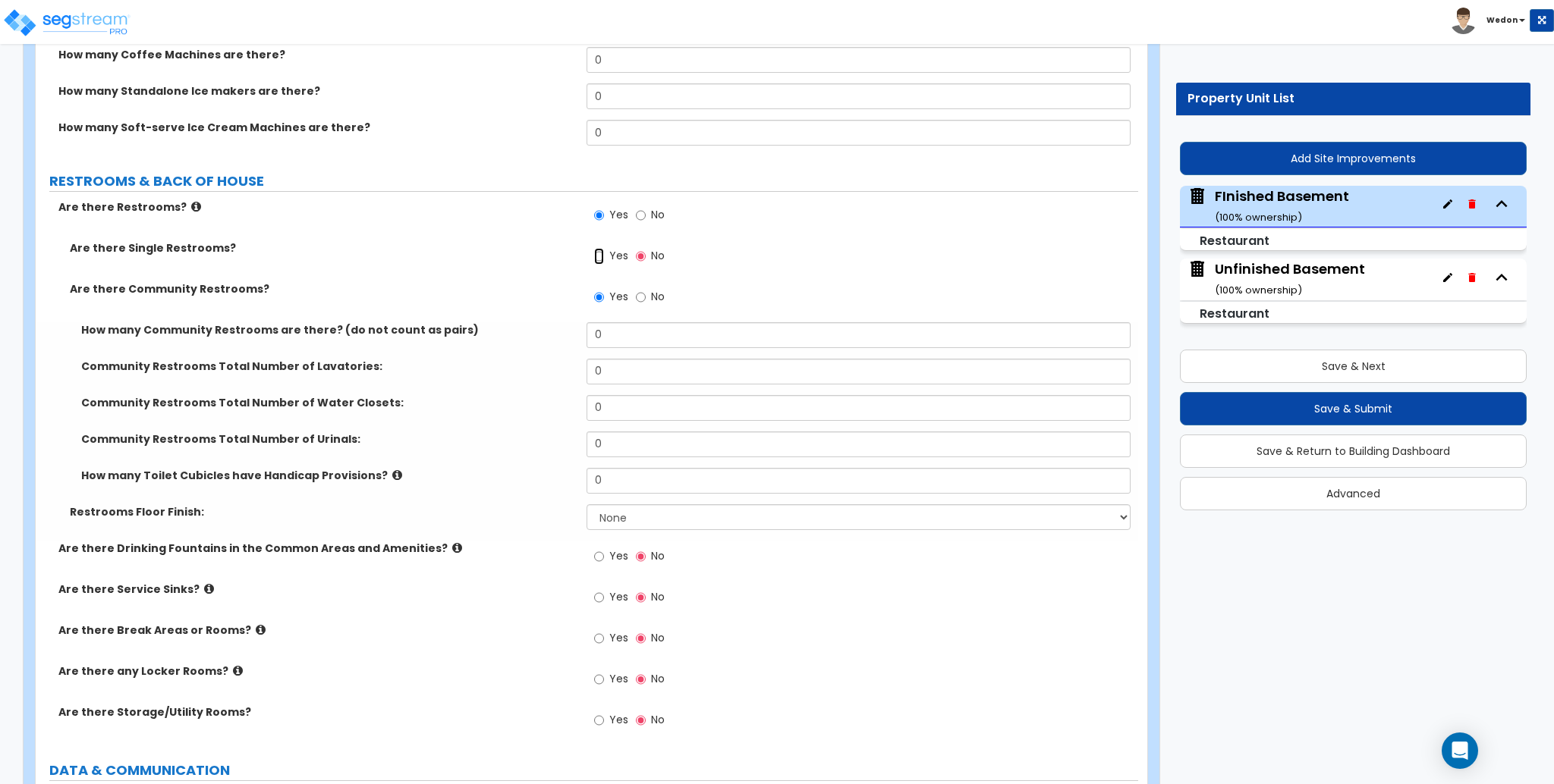
click at [604, 254] on input "Yes" at bounding box center [599, 257] width 10 height 17
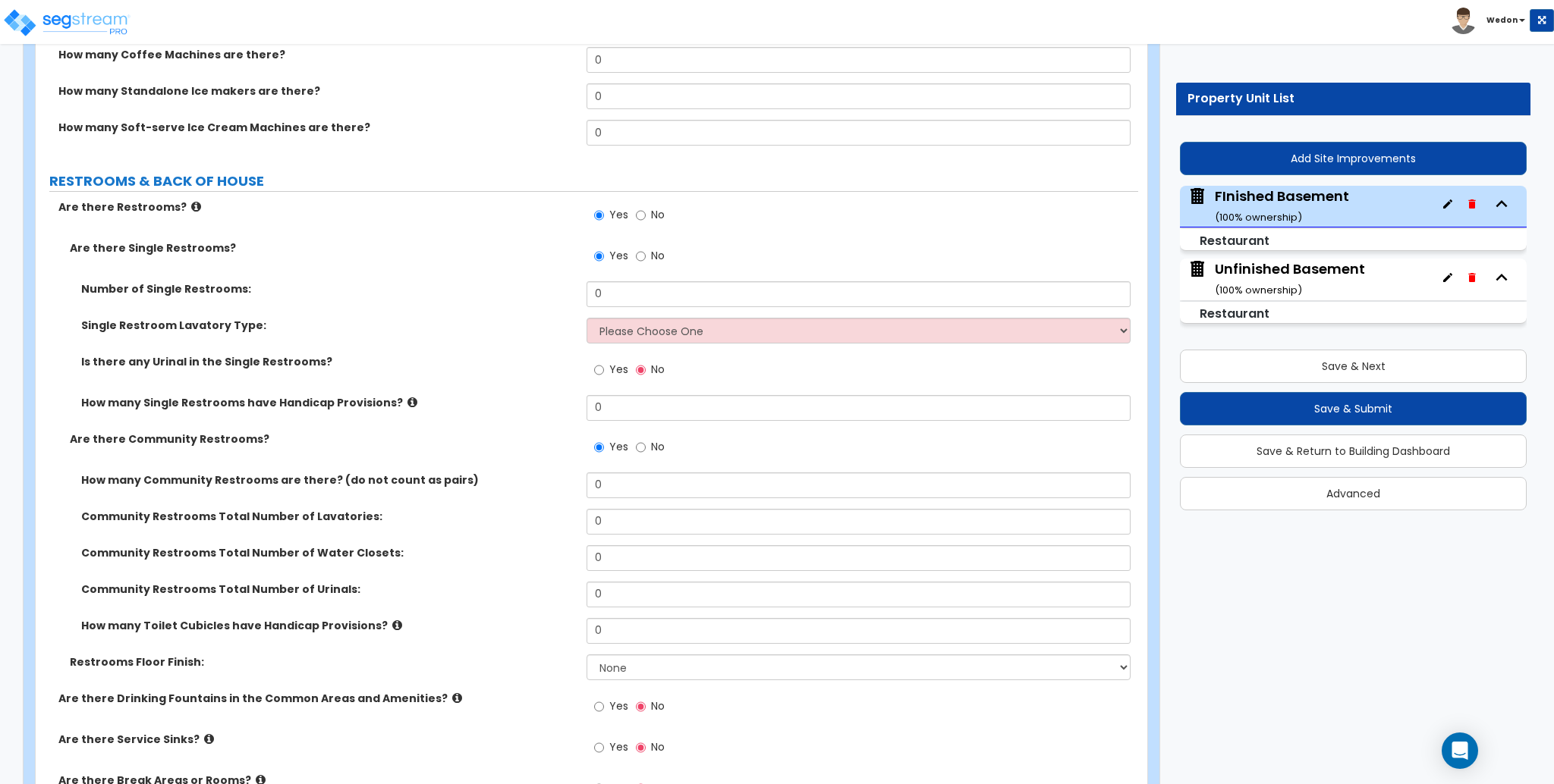
click at [646, 259] on label "No" at bounding box center [650, 258] width 29 height 26
click at [646, 259] on input "No" at bounding box center [640, 257] width 10 height 17
radio input "false"
radio input "true"
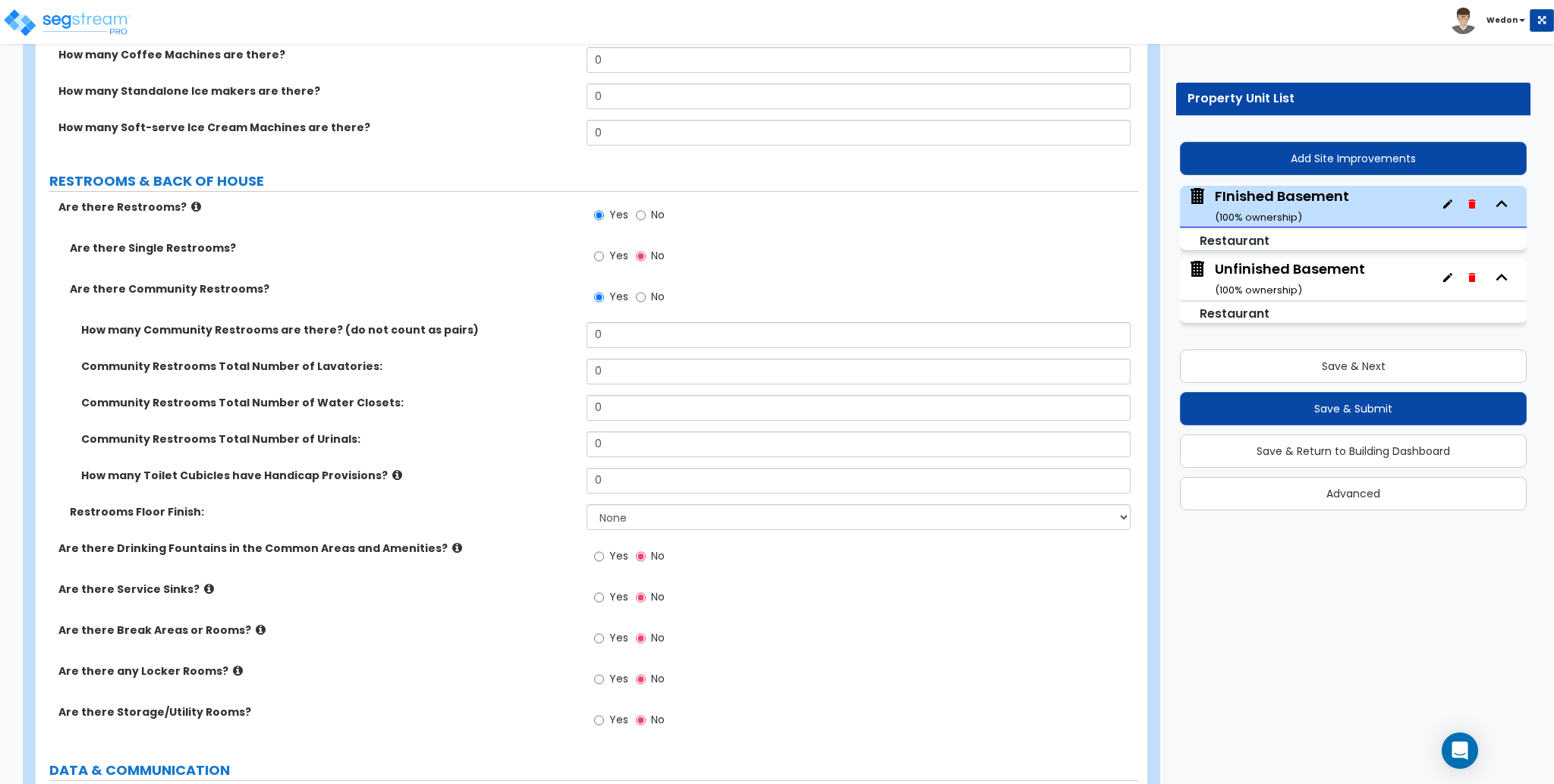
click at [649, 300] on label "No" at bounding box center [650, 299] width 29 height 26
click at [646, 300] on input "No" at bounding box center [640, 297] width 10 height 17
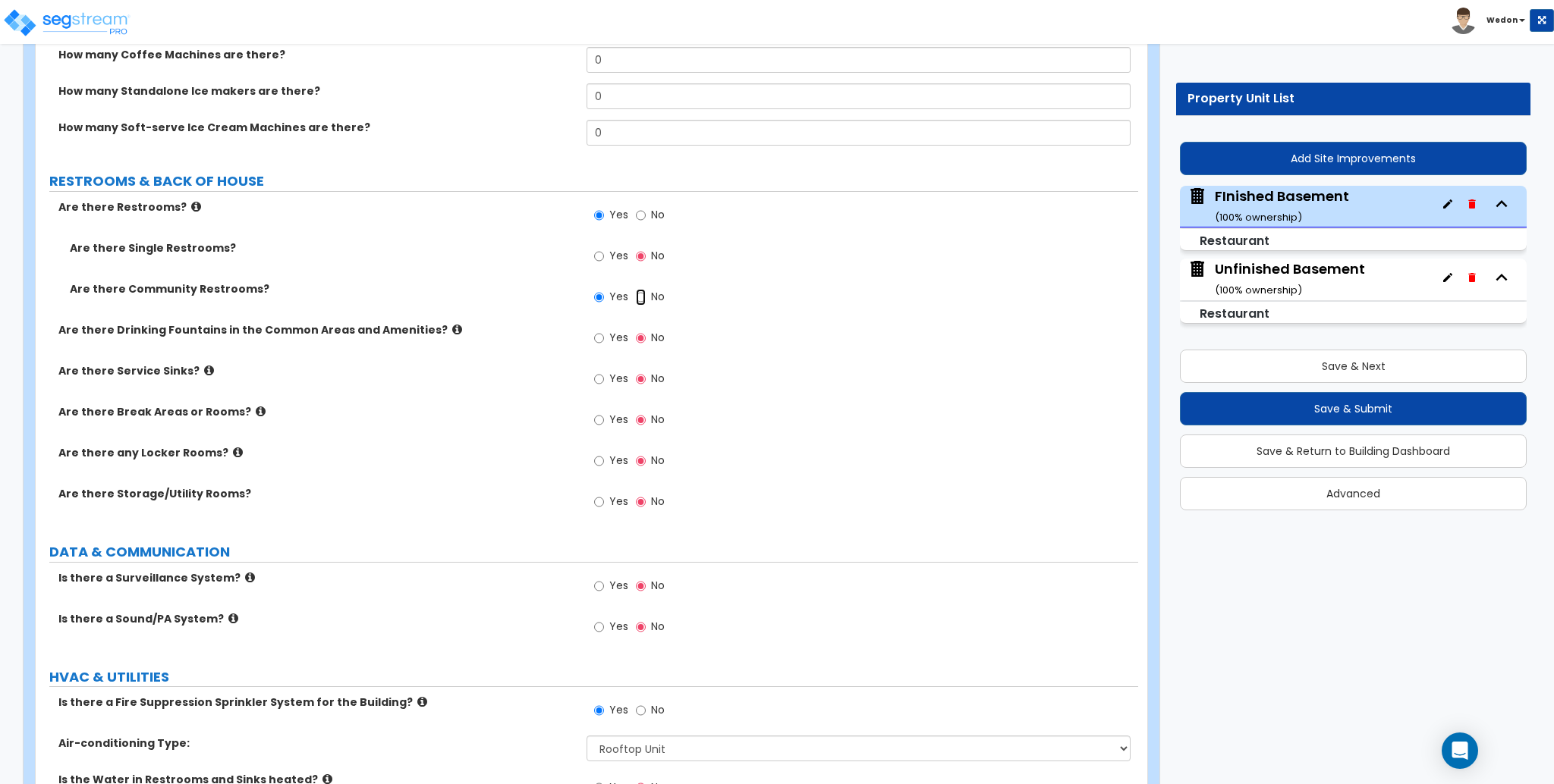
radio input "false"
radio input "true"
click at [614, 261] on span "Yes" at bounding box center [618, 256] width 19 height 15
click at [604, 261] on input "Yes" at bounding box center [599, 257] width 10 height 17
radio input "true"
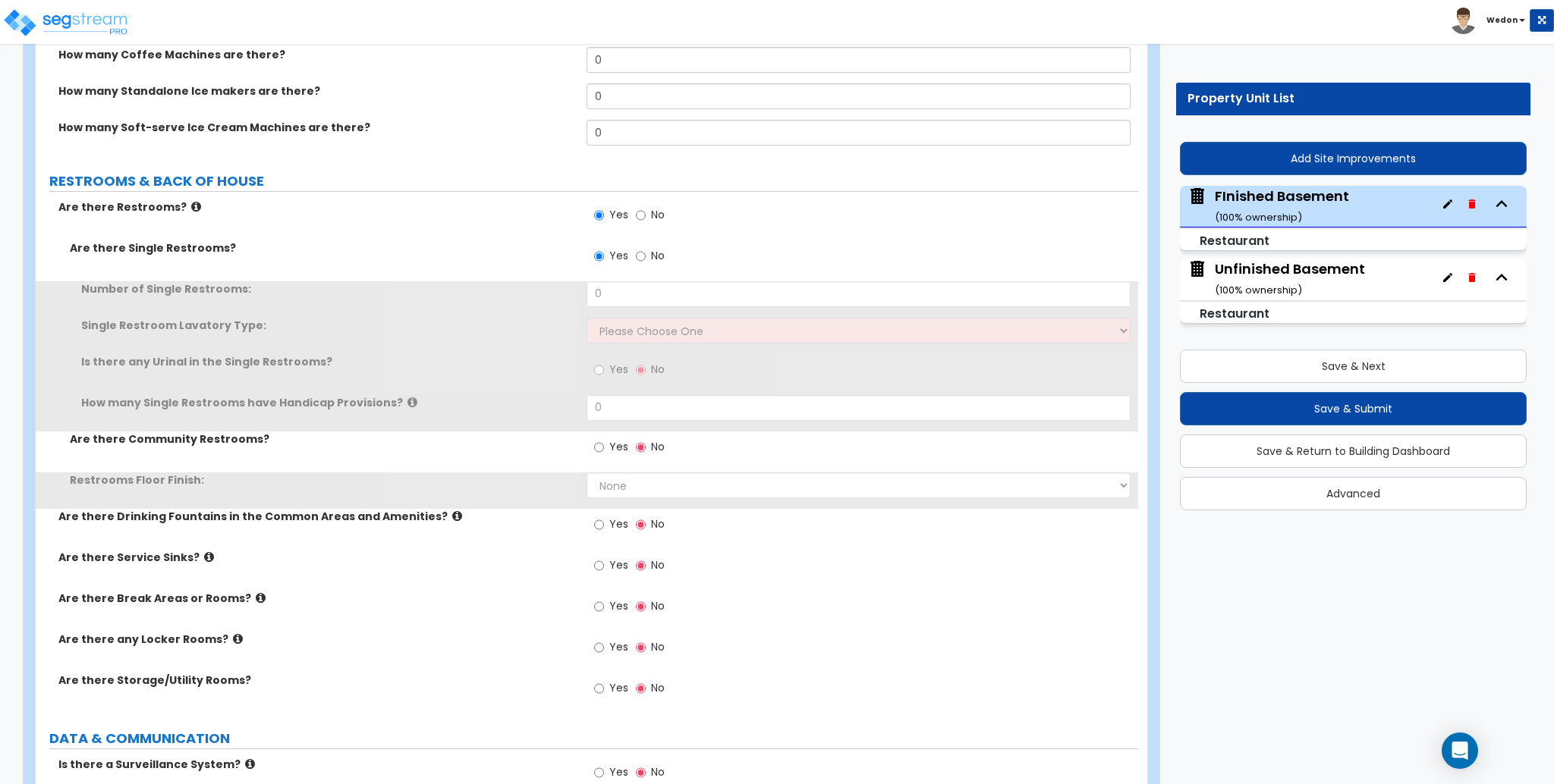
click at [649, 222] on label "No" at bounding box center [650, 217] width 29 height 26
click at [646, 222] on input "No" at bounding box center [640, 216] width 10 height 17
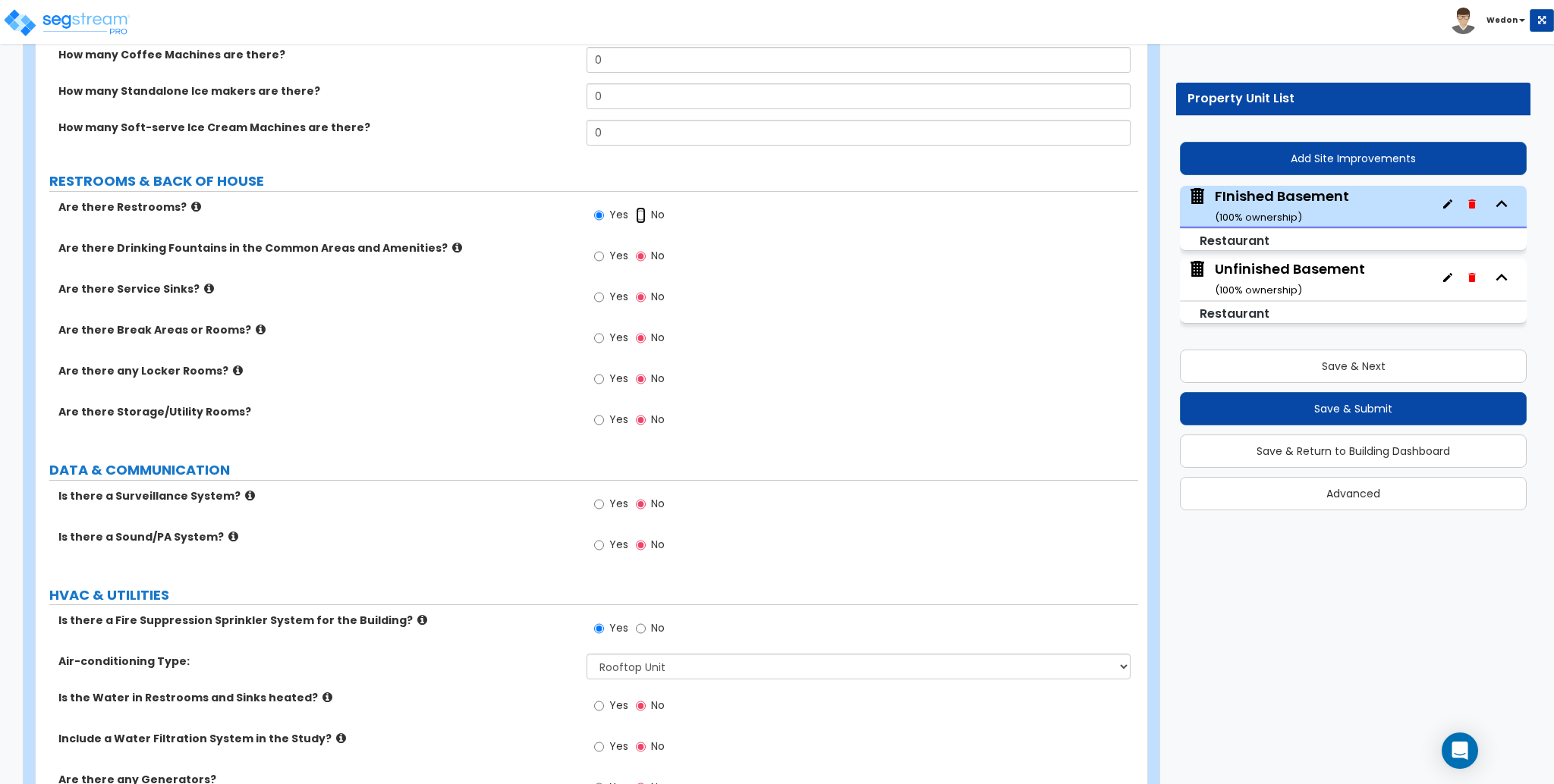
radio input "false"
radio input "true"
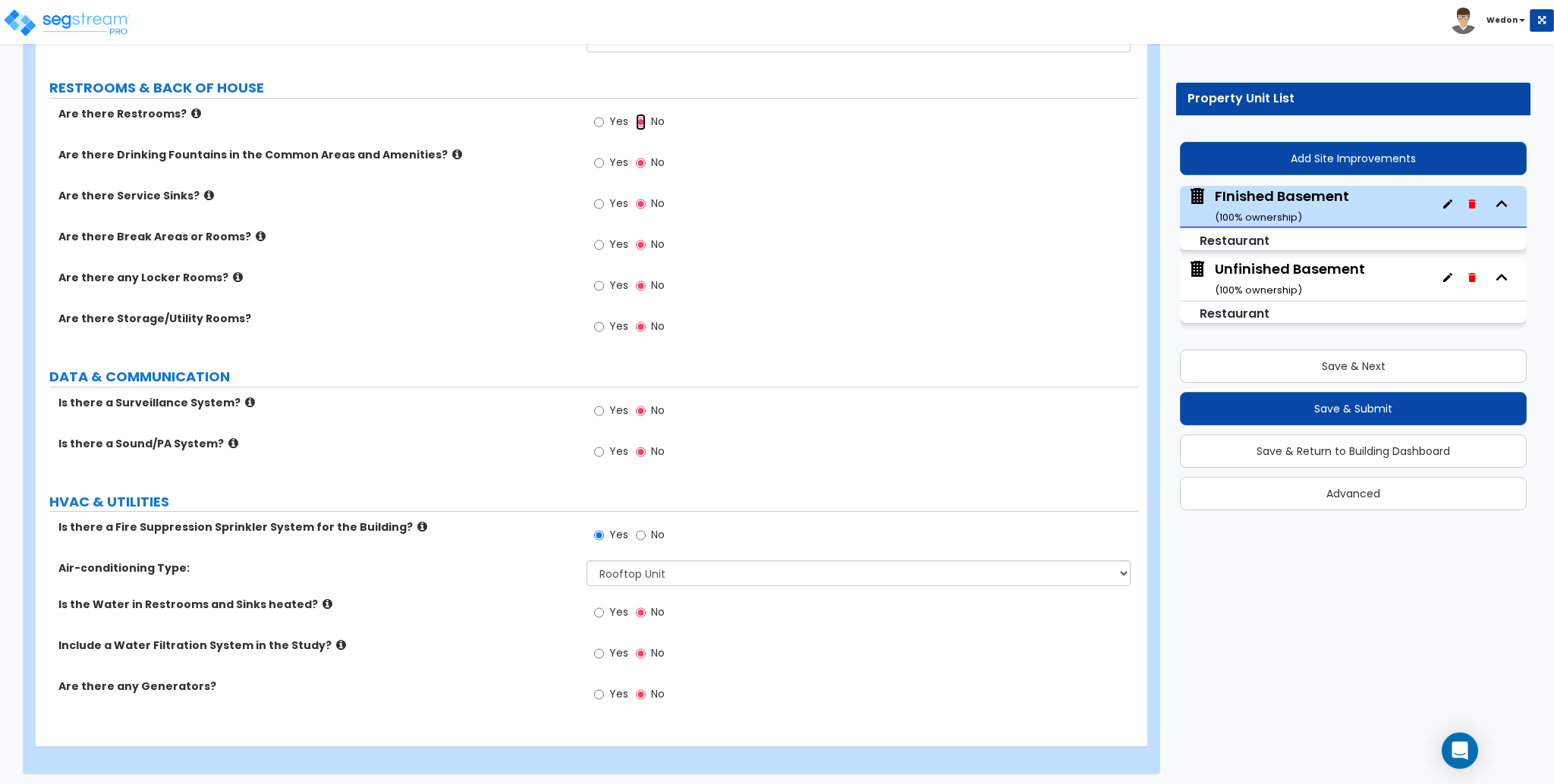
scroll to position [4044, 0]
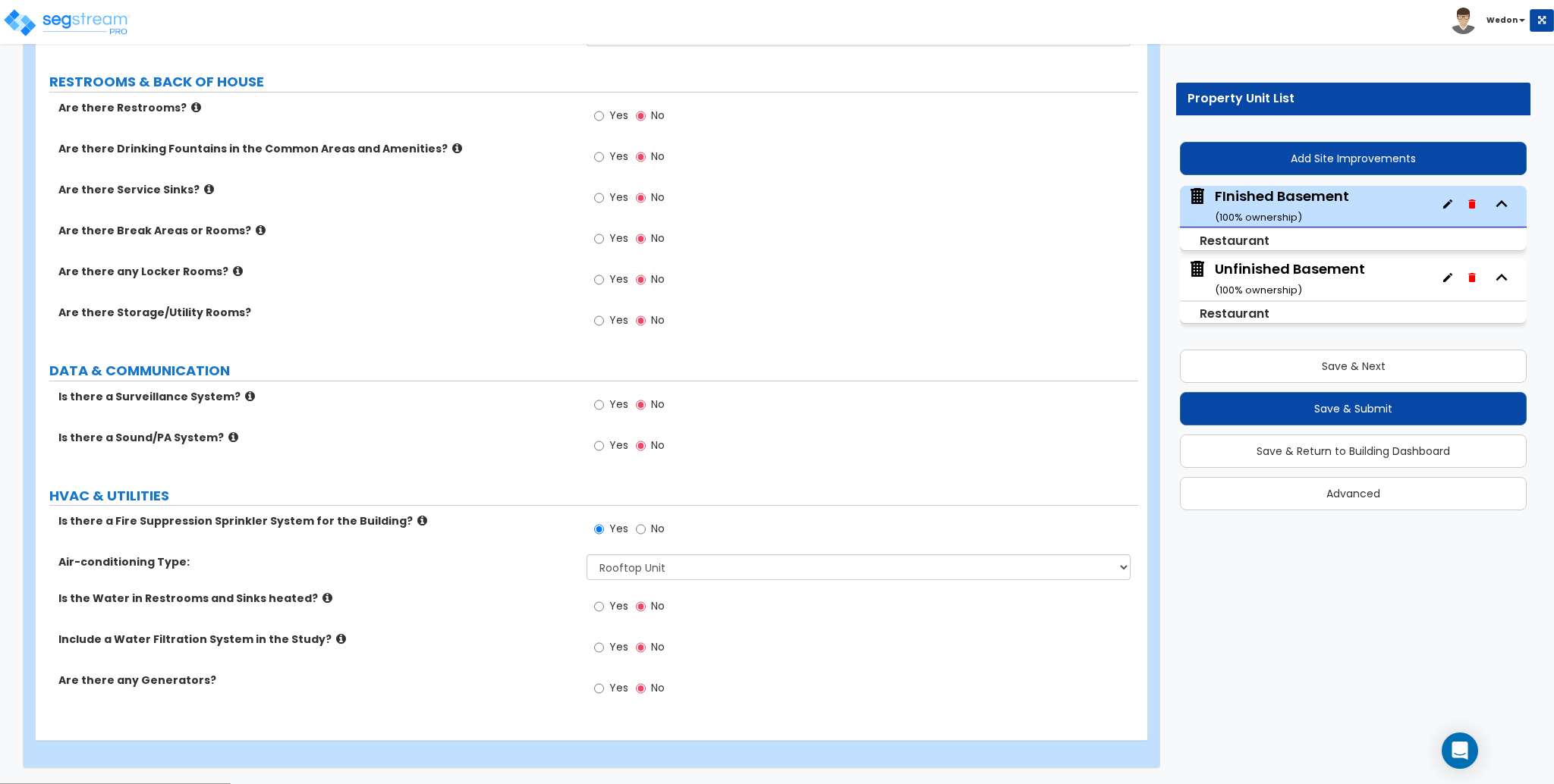
click at [621, 271] on span "Yes" at bounding box center [618, 279] width 19 height 15
click at [604, 271] on input "Yes" at bounding box center [599, 280] width 10 height 17
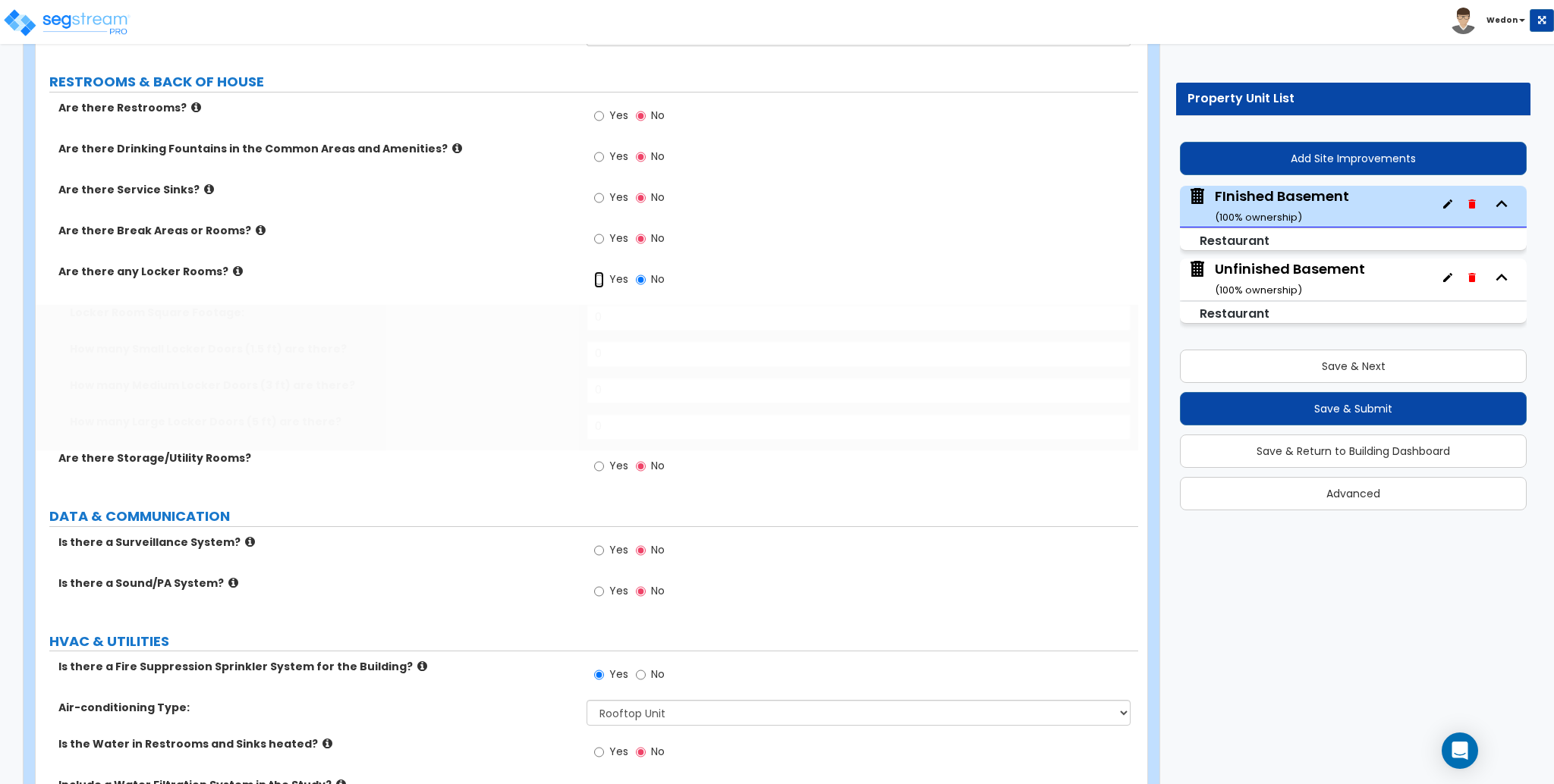
radio input "true"
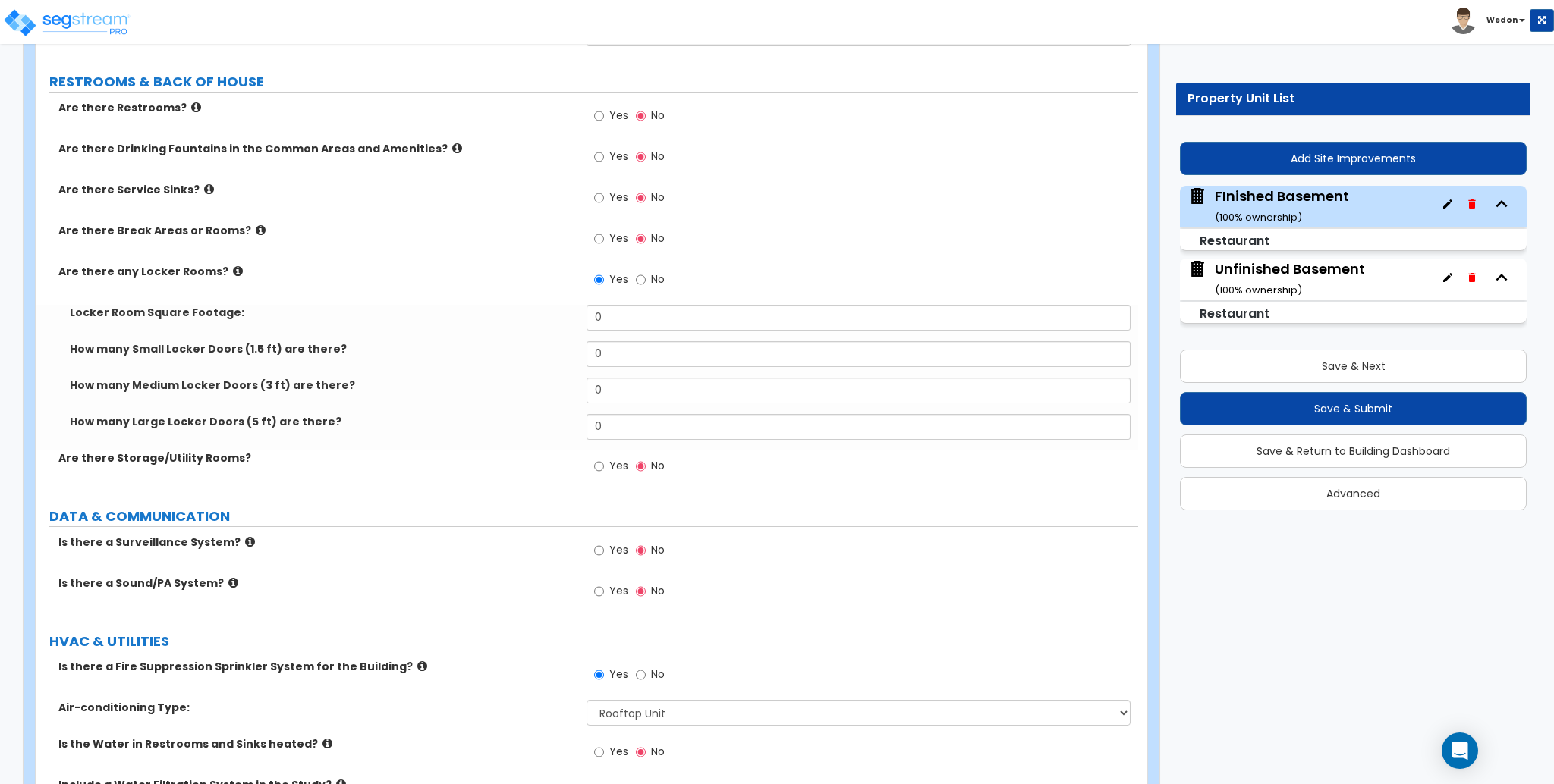
click at [633, 303] on div "Yes No" at bounding box center [862, 284] width 551 height 41
click at [632, 323] on input "0" at bounding box center [858, 318] width 543 height 26
click at [479, 234] on label "Are there Break Areas or Rooms?" at bounding box center [317, 231] width 517 height 15
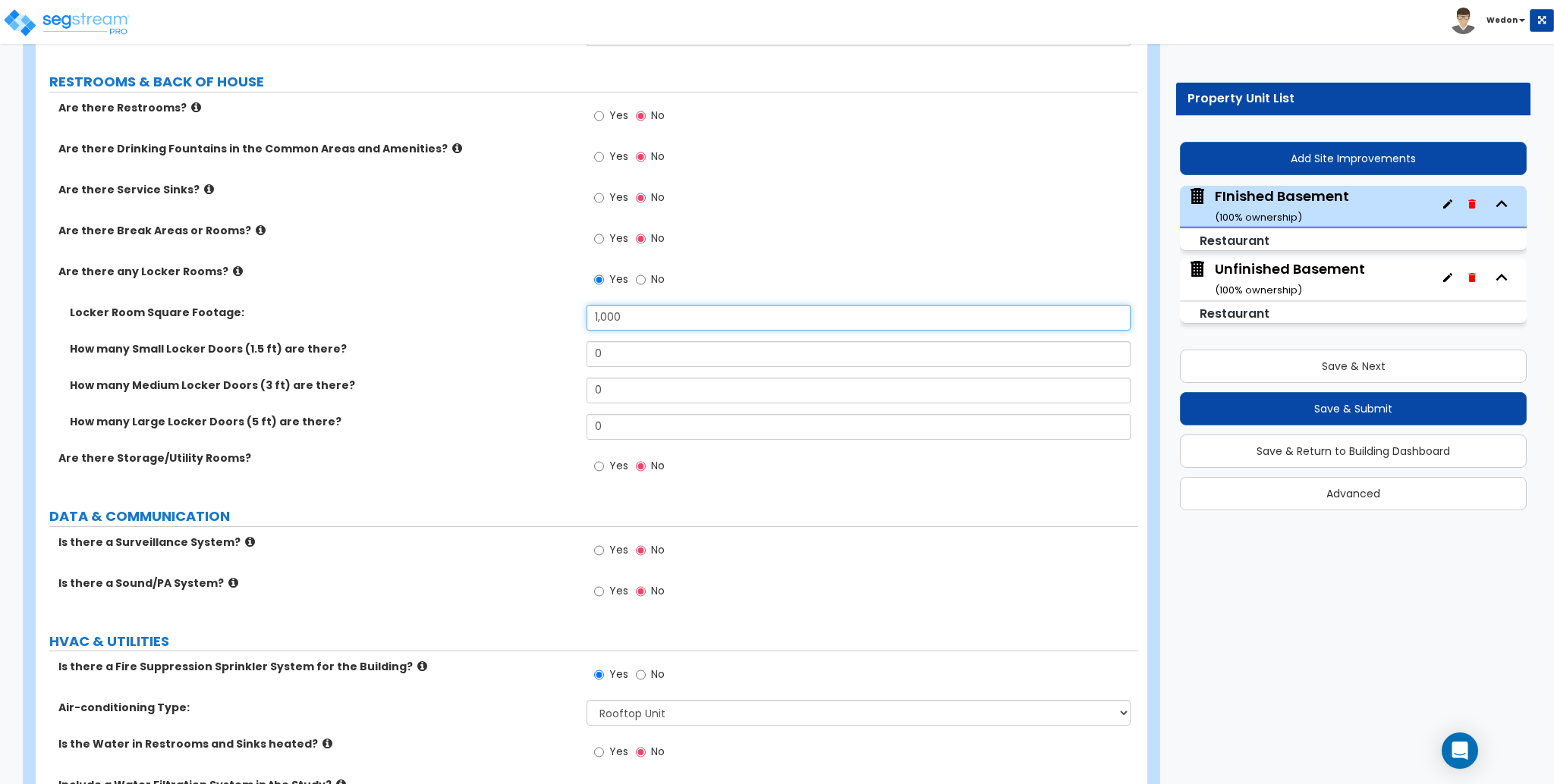
drag, startPoint x: 583, startPoint y: 321, endPoint x: 470, endPoint y: 326, distance: 113.1
click at [476, 326] on div "Locker Room Square Footage: 1,000" at bounding box center [587, 323] width 1103 height 37
type input "500"
click at [473, 254] on div "Are there Break Areas or Rooms? Yes No" at bounding box center [587, 244] width 1103 height 41
click at [612, 236] on span "Yes" at bounding box center [618, 238] width 19 height 15
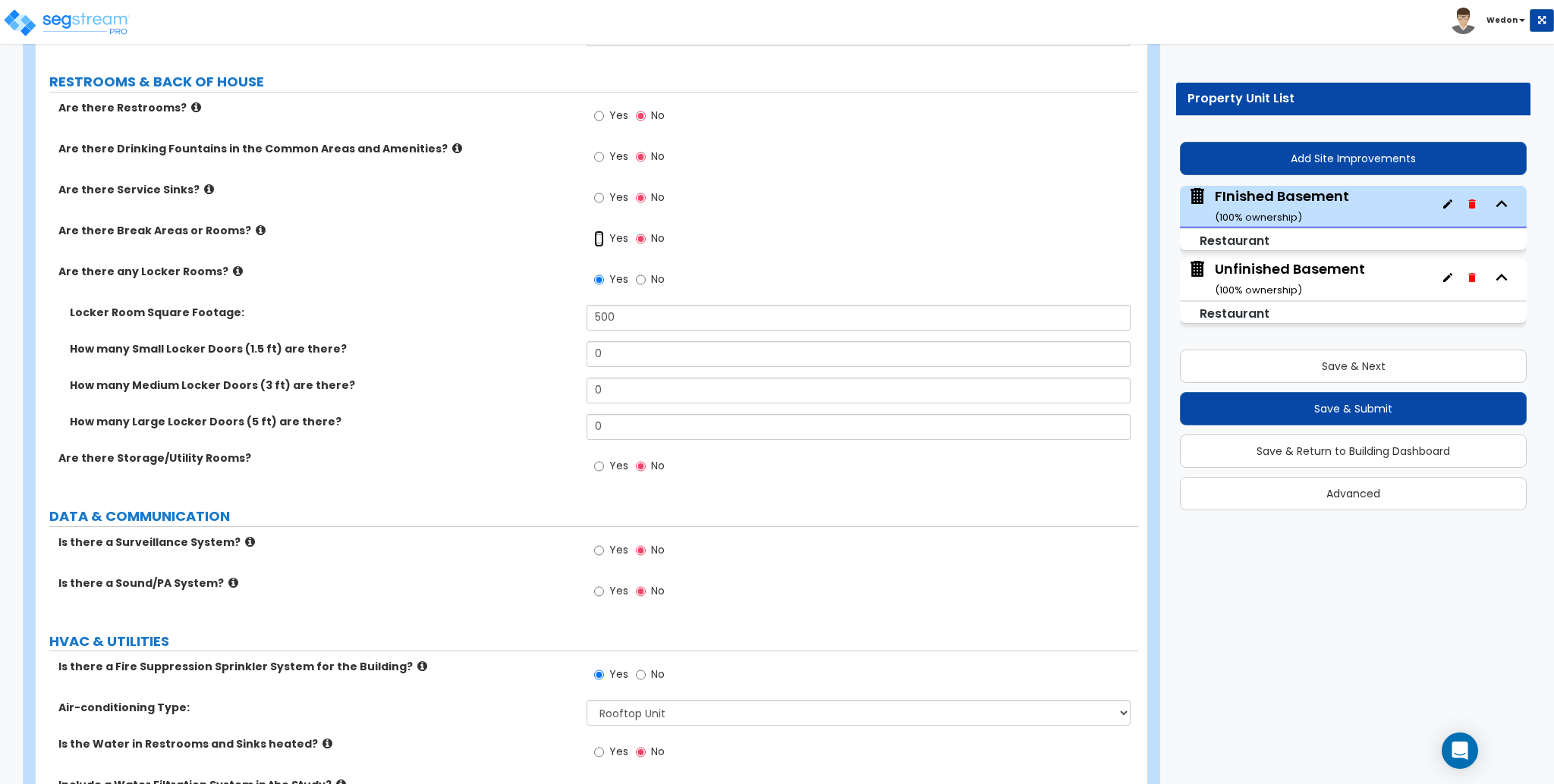
click at [604, 236] on input "Yes" at bounding box center [599, 239] width 10 height 17
radio input "true"
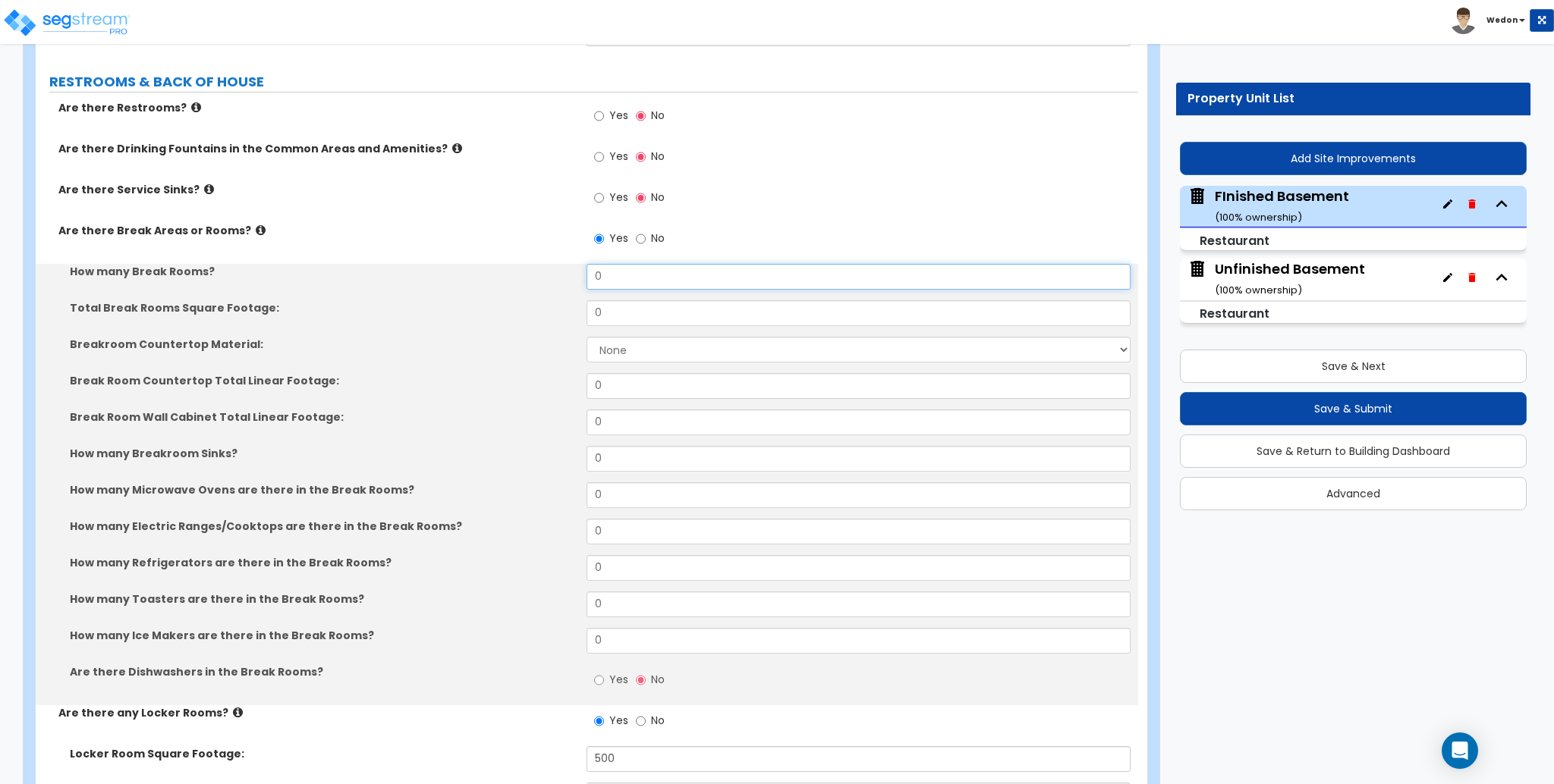
click at [631, 279] on input "0" at bounding box center [858, 277] width 543 height 26
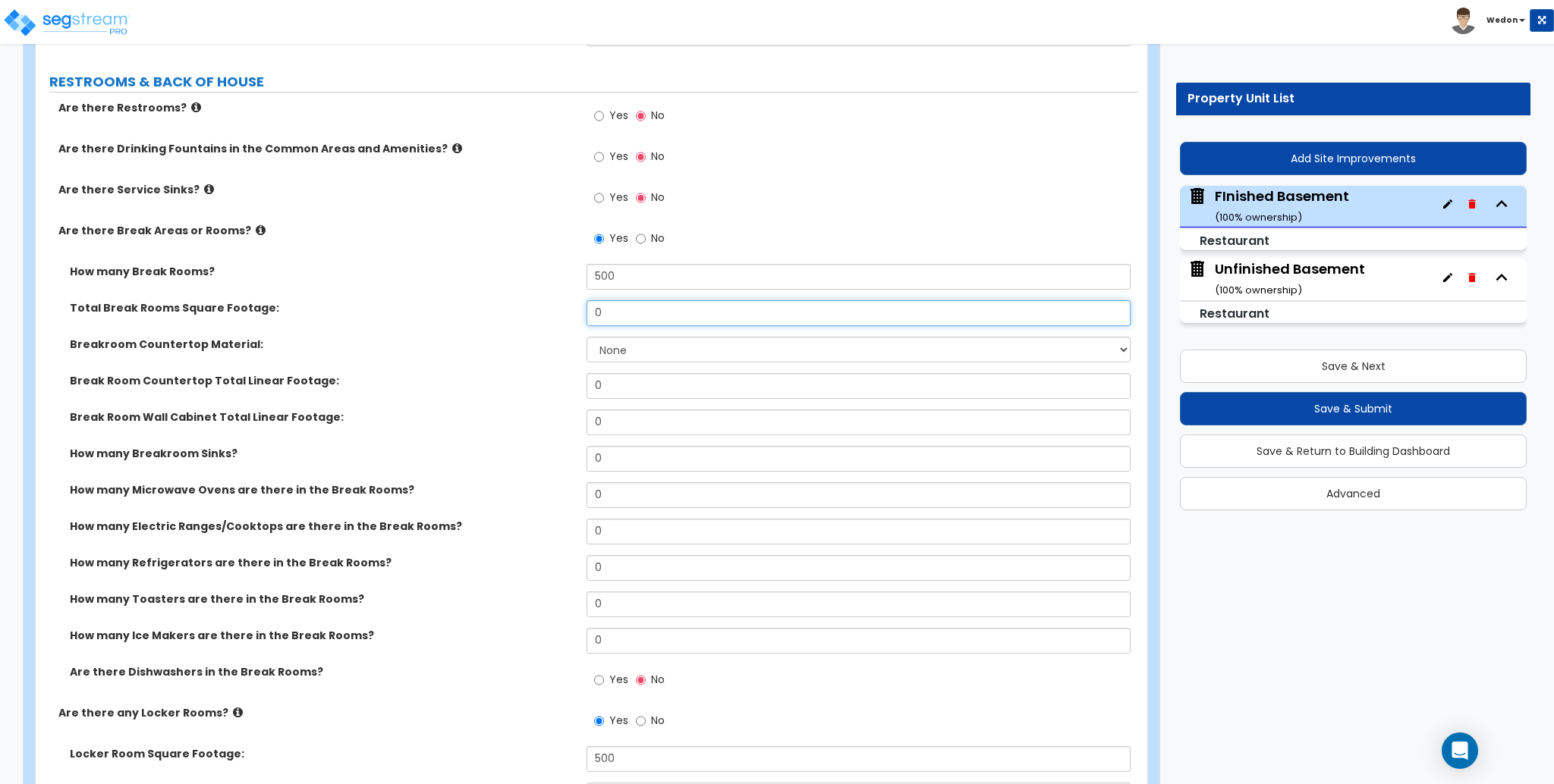
click at [619, 325] on input "0" at bounding box center [858, 313] width 543 height 26
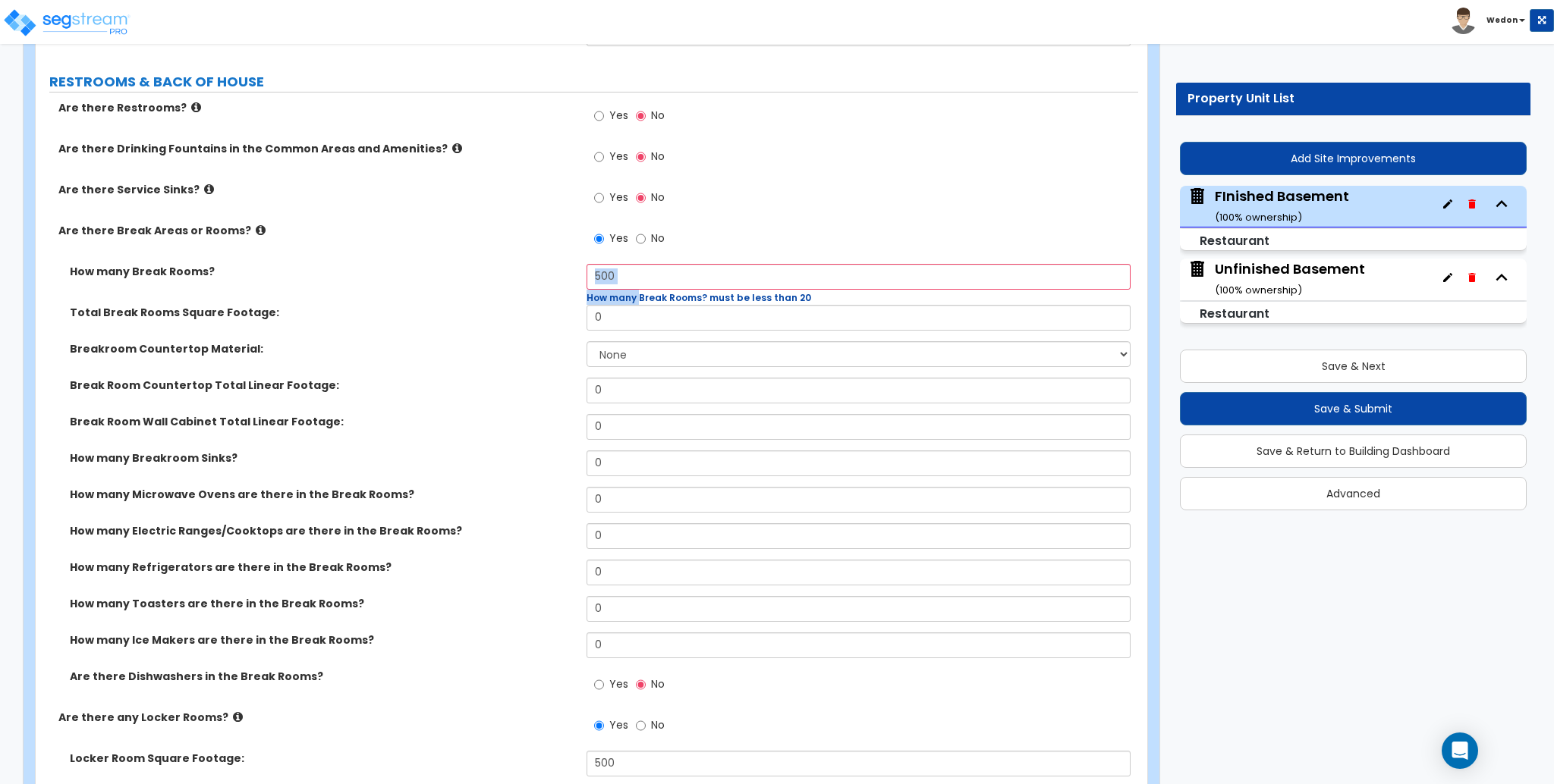
drag, startPoint x: 615, startPoint y: 283, endPoint x: 540, endPoint y: 273, distance: 75.7
click at [540, 273] on div "How many Break Rooms? 500 How many Break Rooms? must be less than 20" at bounding box center [587, 284] width 1103 height 41
click at [637, 313] on input "0" at bounding box center [858, 318] width 543 height 26
drag, startPoint x: 599, startPoint y: 273, endPoint x: 521, endPoint y: 269, distance: 78.1
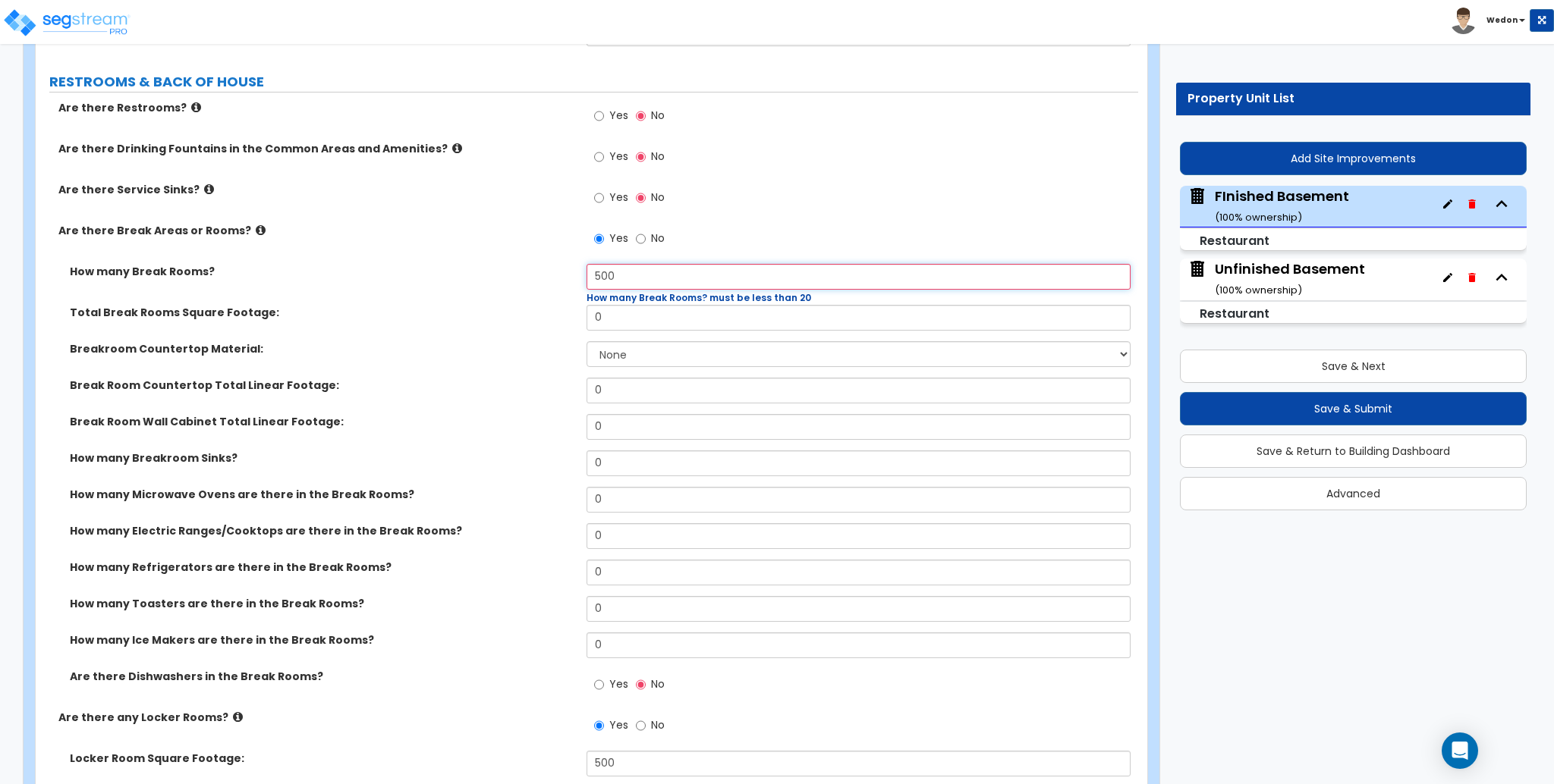
click at [524, 272] on div "How many Break Rooms? 500 How many Break Rooms? must be less than 20" at bounding box center [587, 284] width 1103 height 41
type input "1"
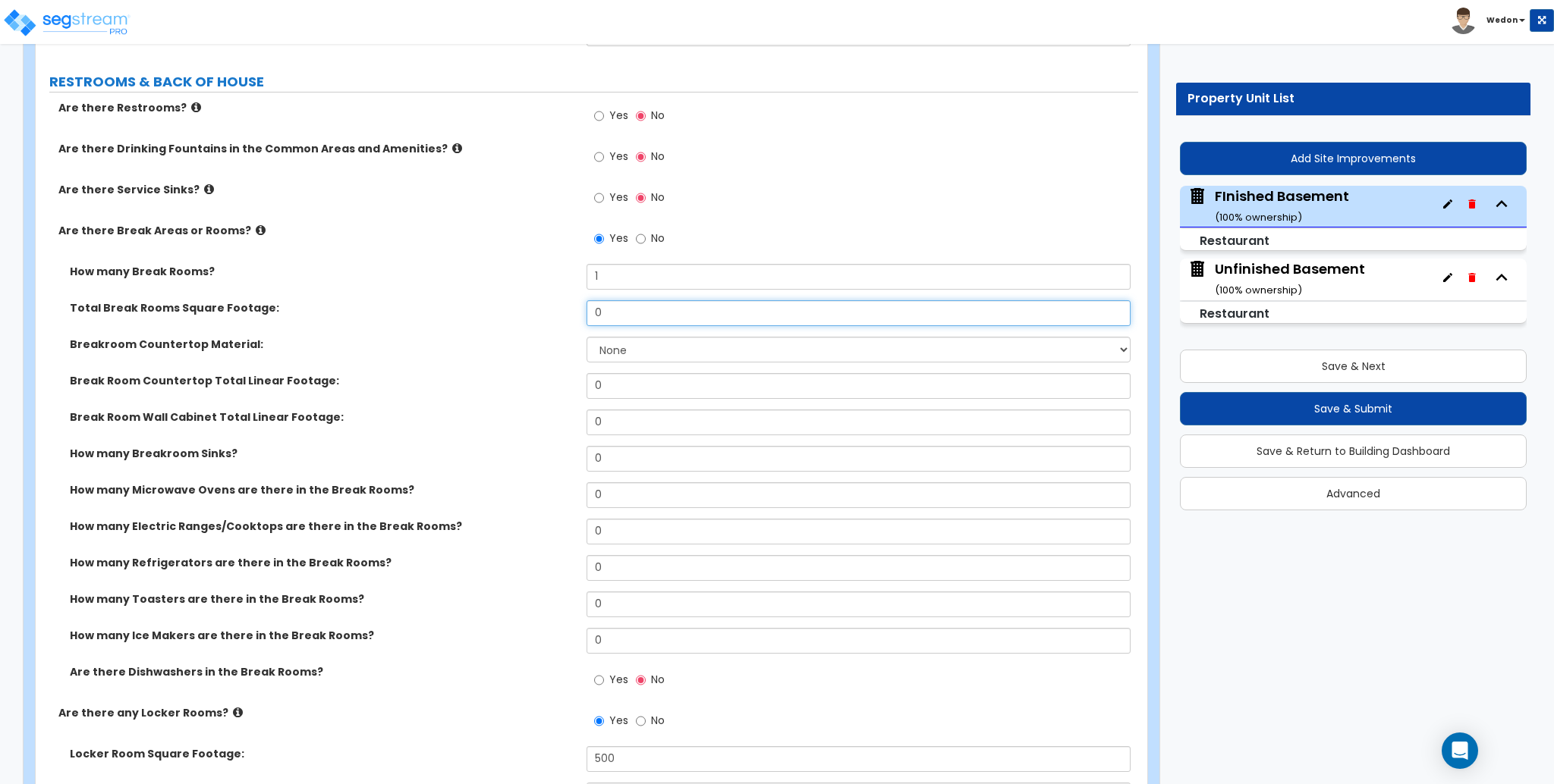
drag, startPoint x: 631, startPoint y: 314, endPoint x: 456, endPoint y: 309, distance: 175.1
click at [460, 313] on div "Total Break Rooms Square Footage: 0" at bounding box center [587, 318] width 1103 height 37
type input "500"
click at [467, 285] on div "How many Break Rooms? 1" at bounding box center [587, 282] width 1103 height 37
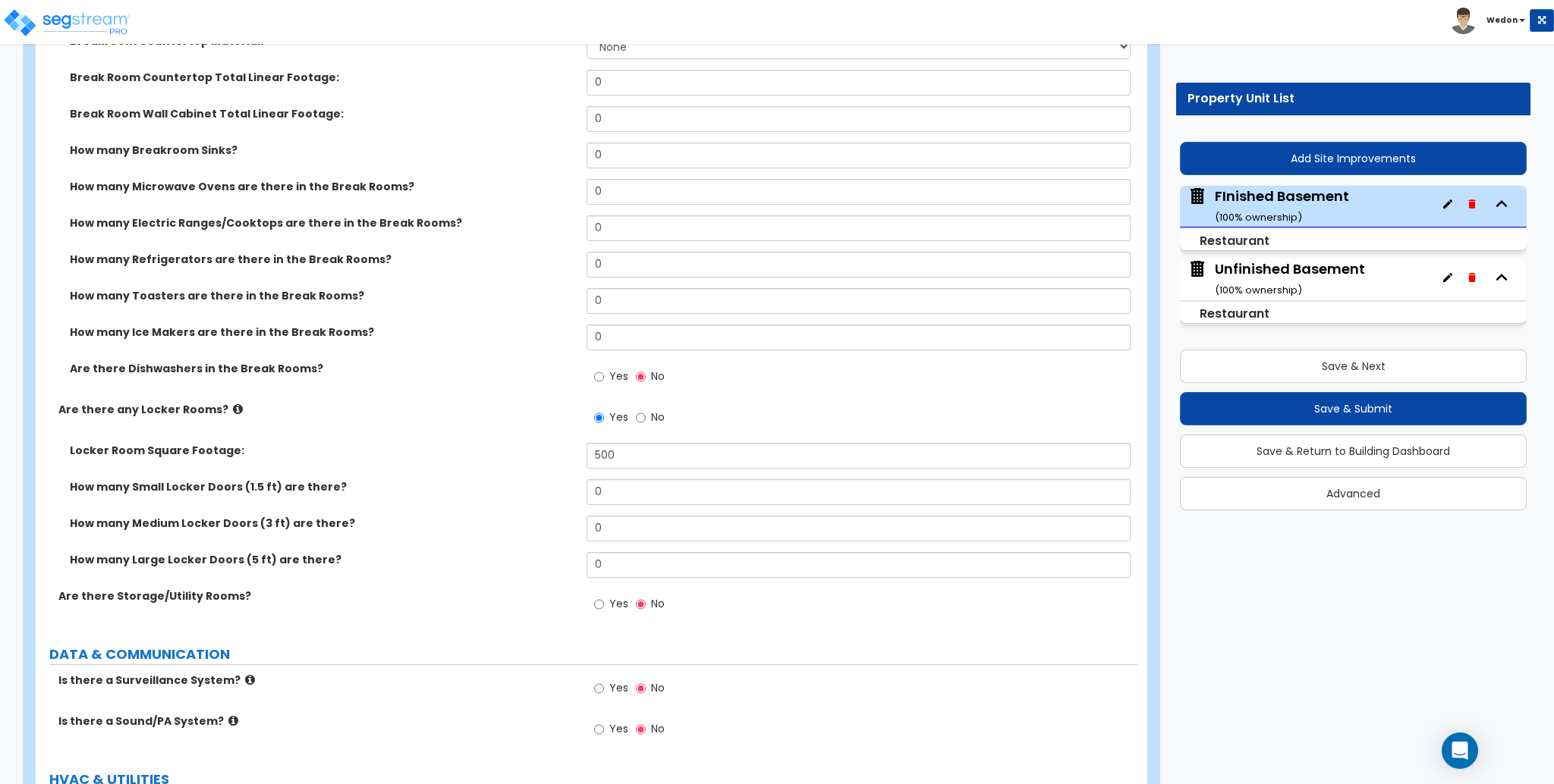
scroll to position [4448, 0]
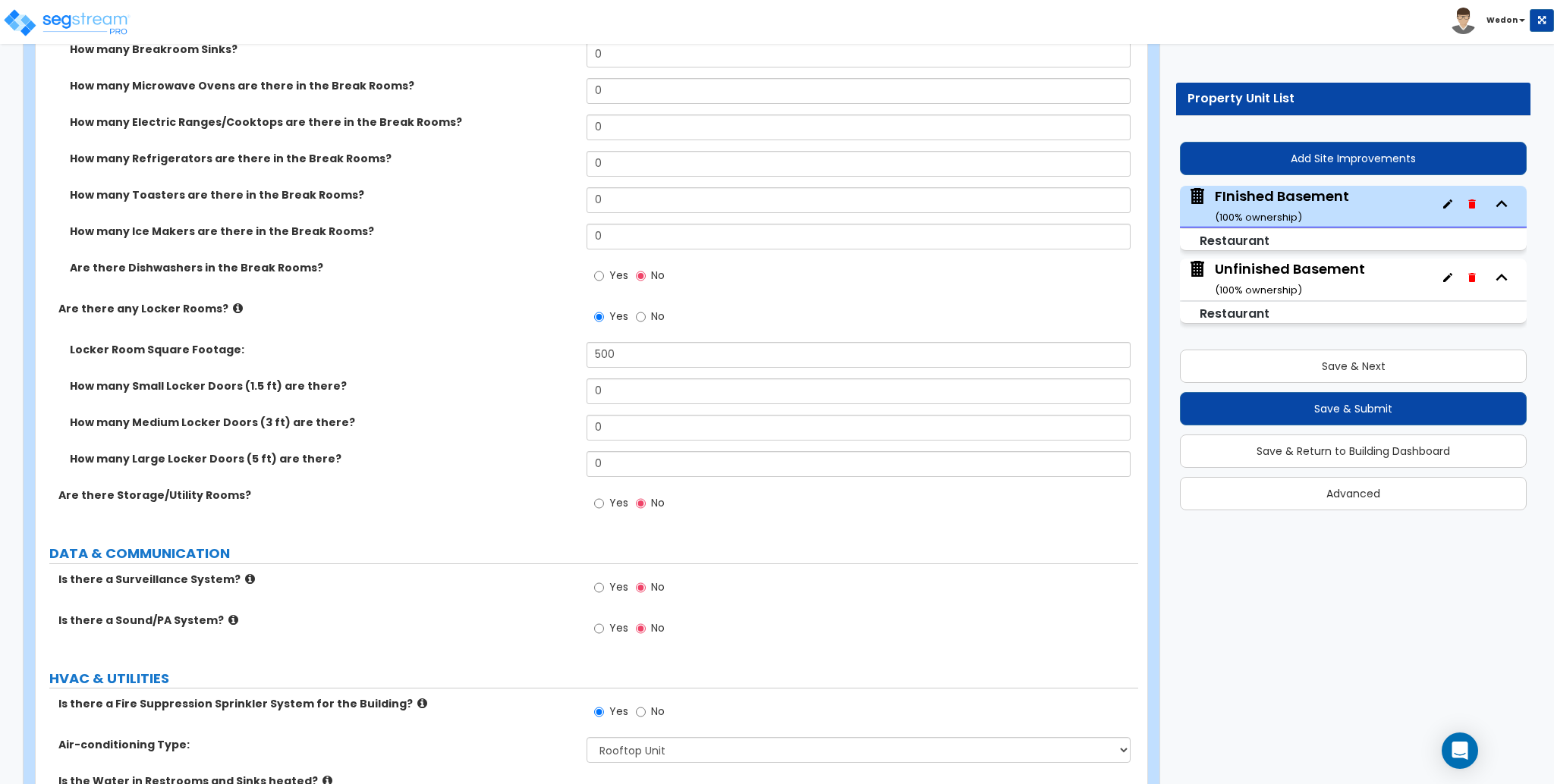
click at [612, 501] on span "Yes" at bounding box center [618, 503] width 19 height 15
click at [604, 501] on input "Yes" at bounding box center [599, 504] width 10 height 17
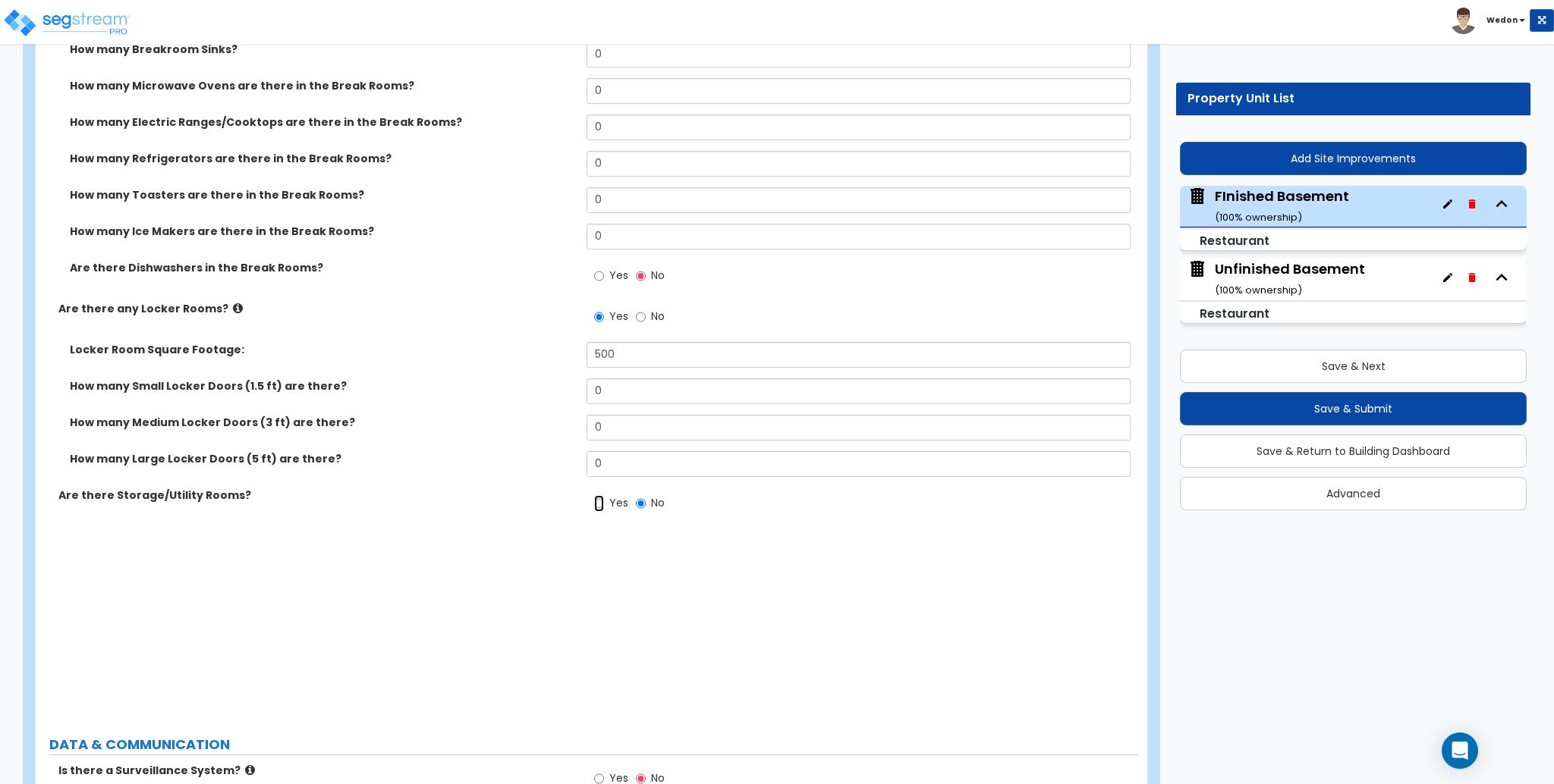
radio input "true"
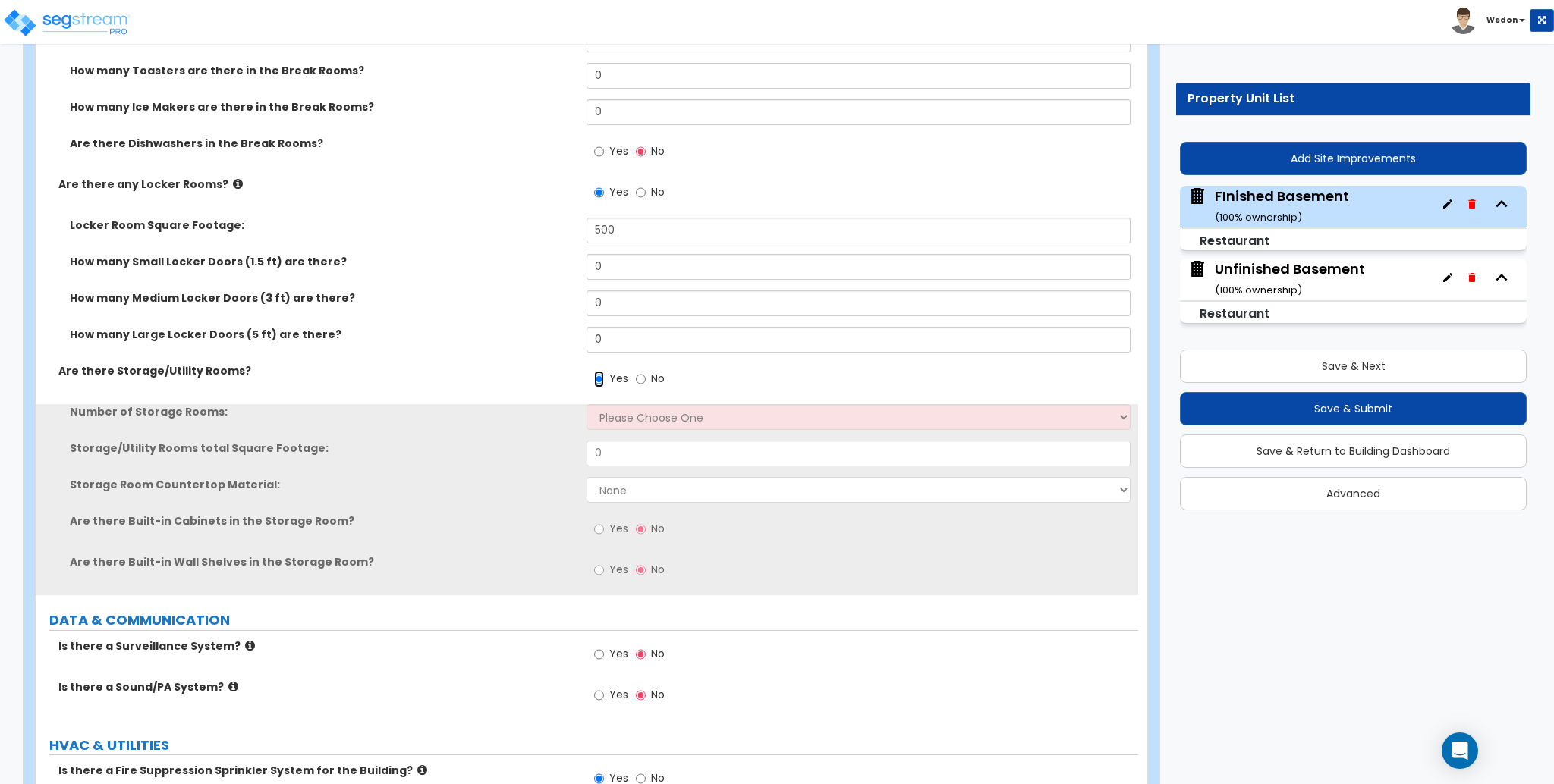
scroll to position [4751, 0]
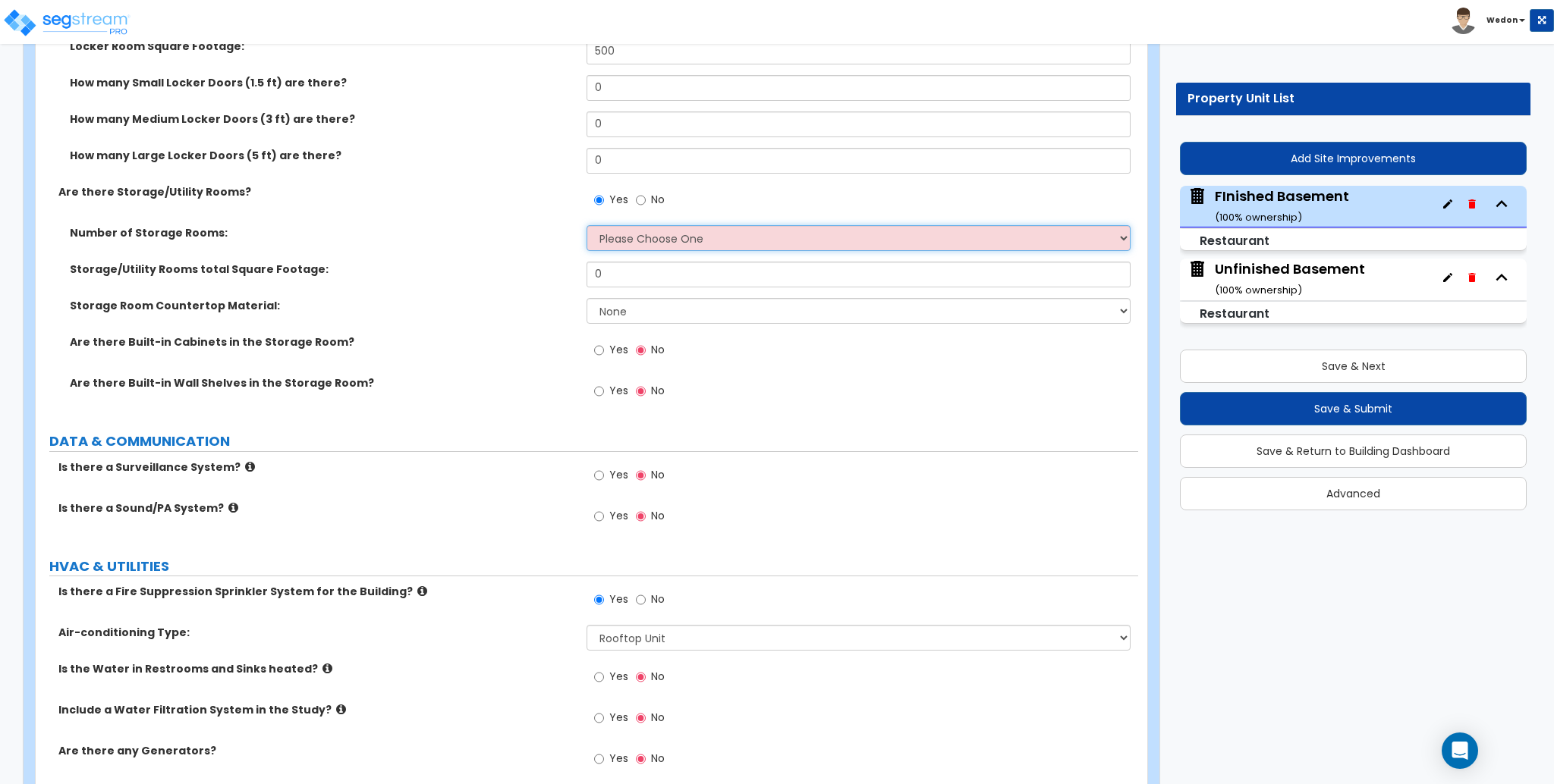
click at [616, 237] on select "Please Choose One 1 2 3" at bounding box center [858, 238] width 543 height 26
select select "3"
click at [587, 226] on select "Please Choose One 1 2 3" at bounding box center [858, 238] width 543 height 26
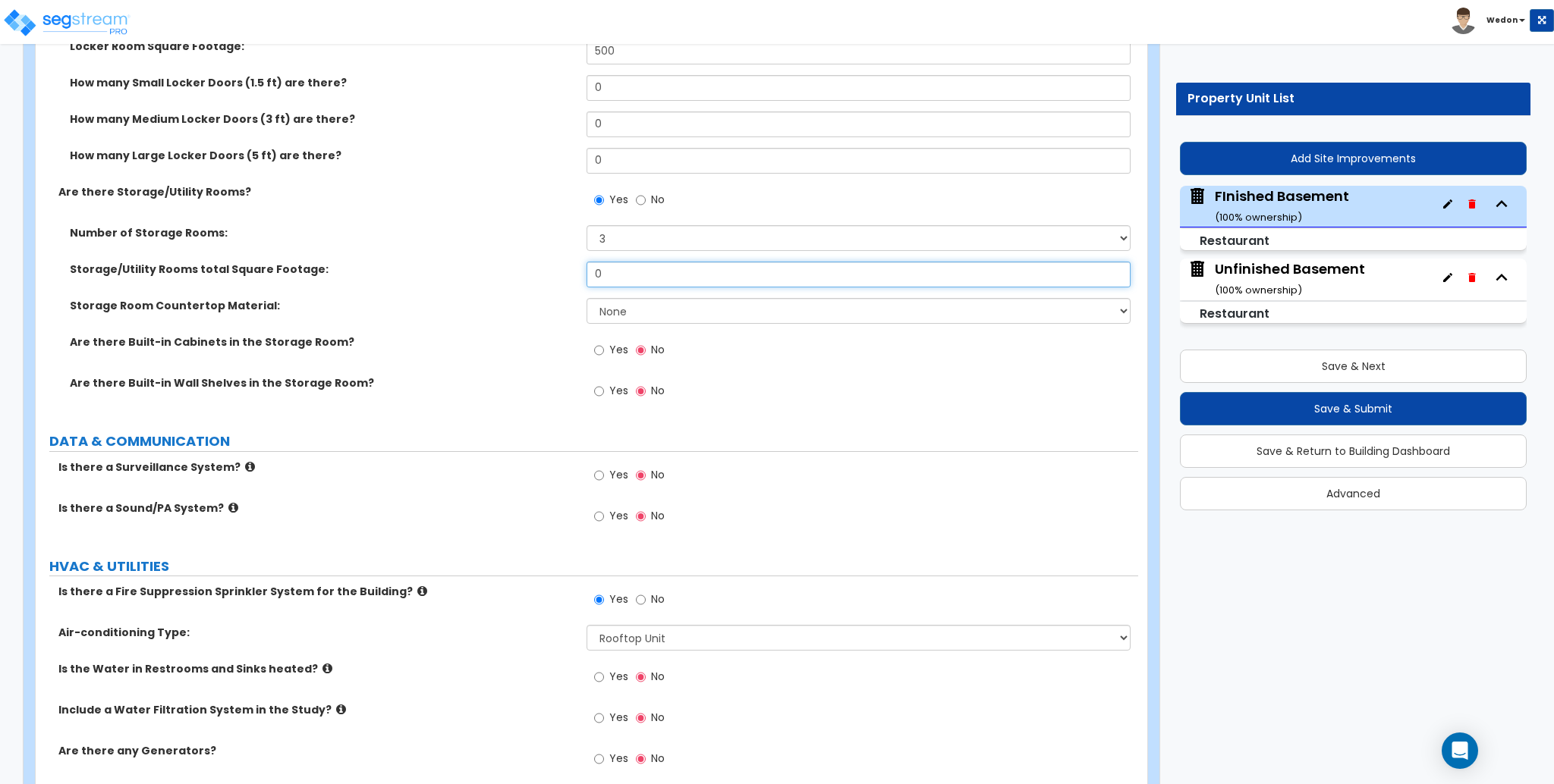
drag, startPoint x: 620, startPoint y: 280, endPoint x: 457, endPoint y: 281, distance: 163.0
click at [463, 283] on div "Storage/Utility Rooms total Square Footage: 0" at bounding box center [587, 280] width 1103 height 37
type input "300"
click at [457, 290] on div "Storage/Utility Rooms total Square Footage: 300" at bounding box center [587, 280] width 1103 height 37
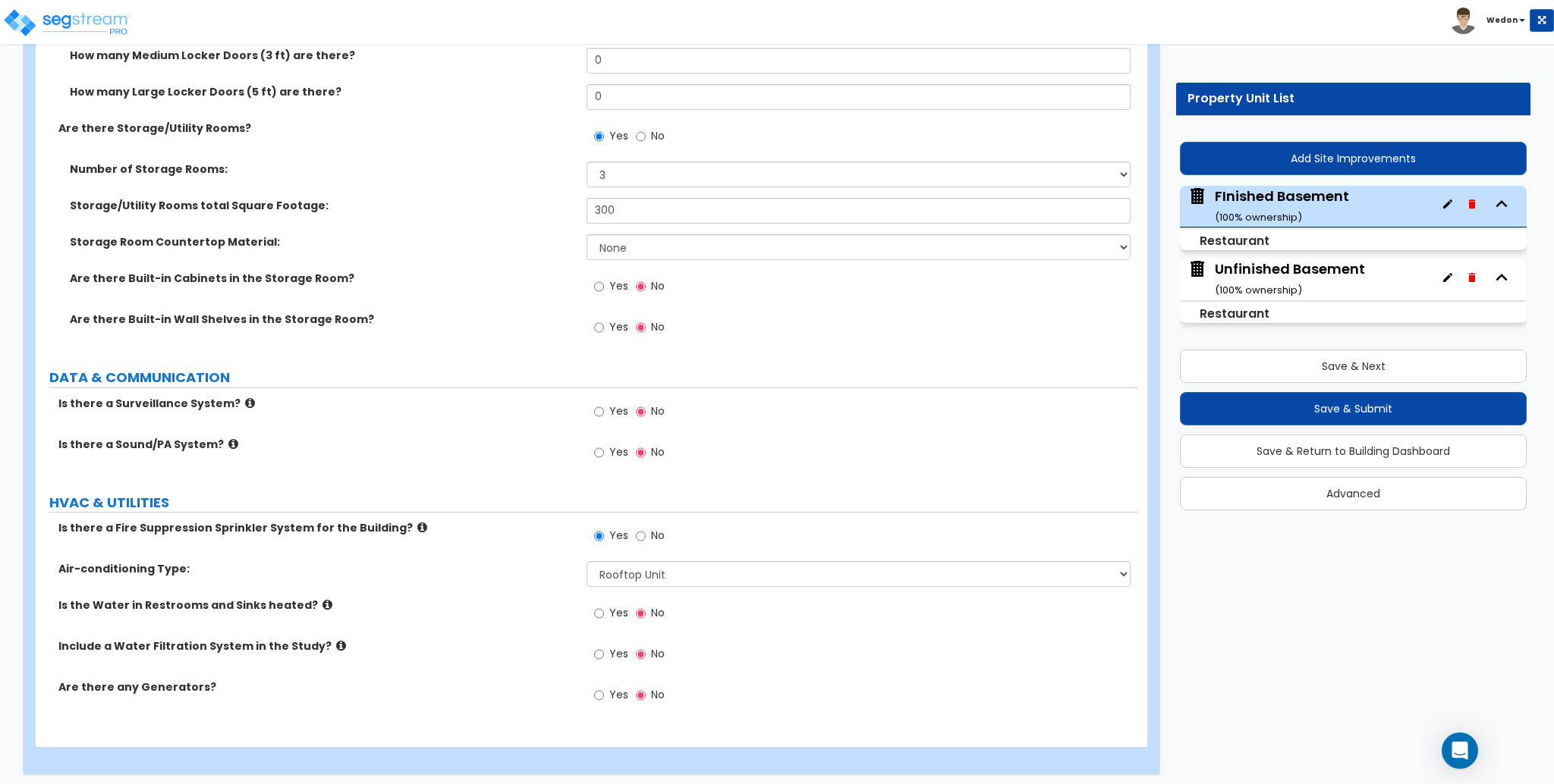
scroll to position [4822, 0]
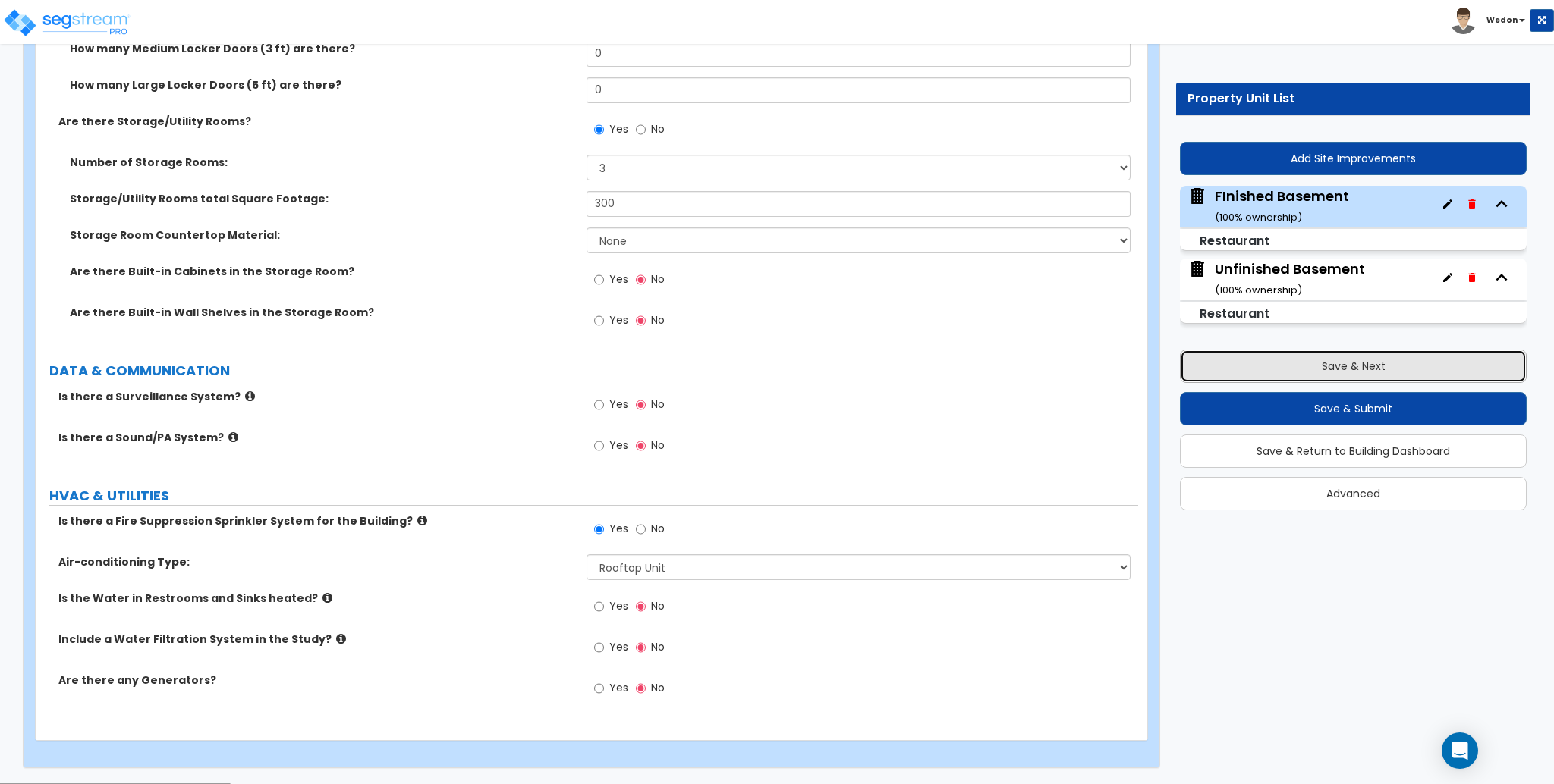
click at [1393, 372] on button "Save & Next" at bounding box center [1353, 366] width 347 height 34
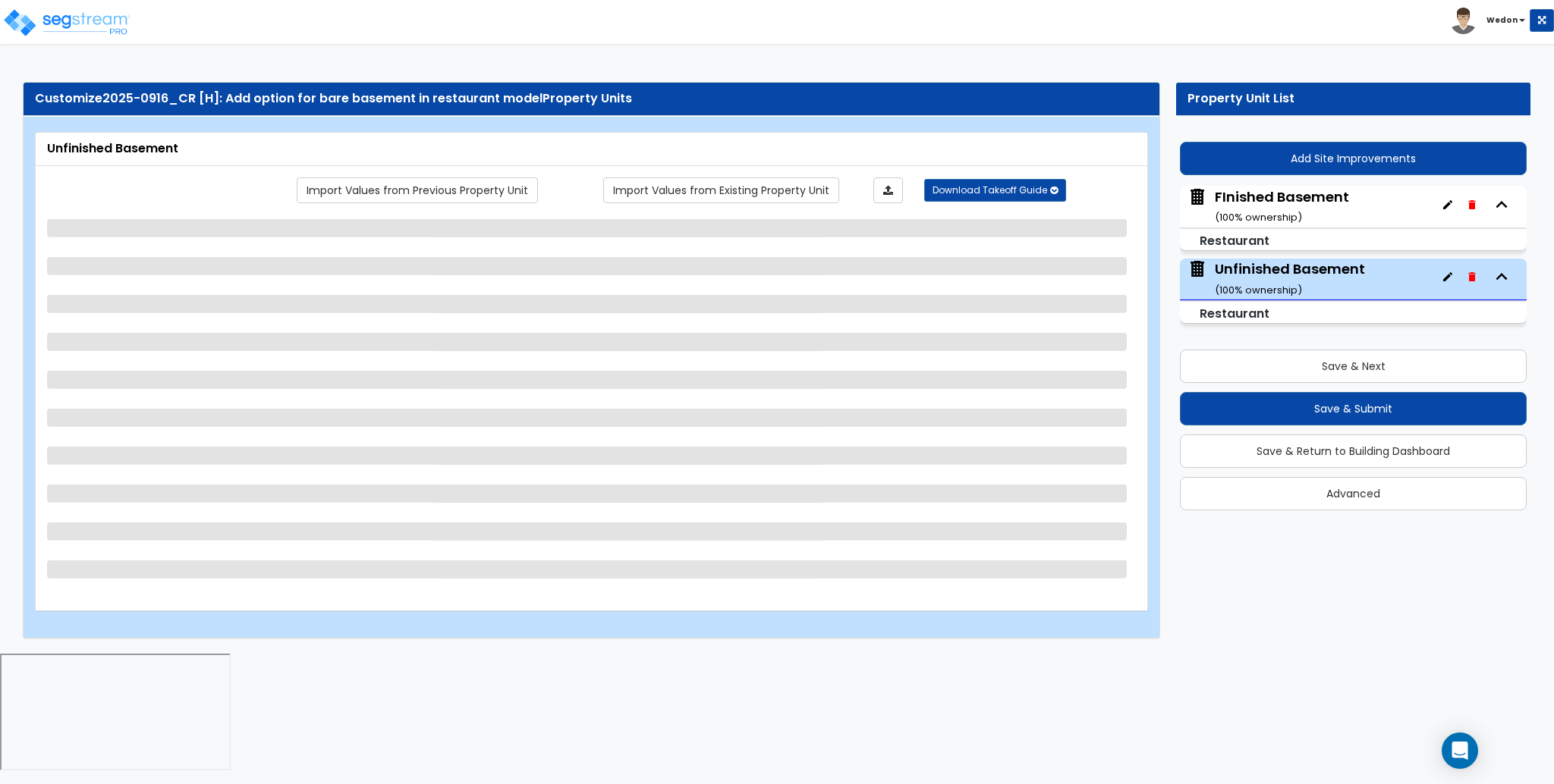
click at [564, 149] on div "Unfinished Basement" at bounding box center [591, 149] width 1089 height 18
select select "6"
select select "1"
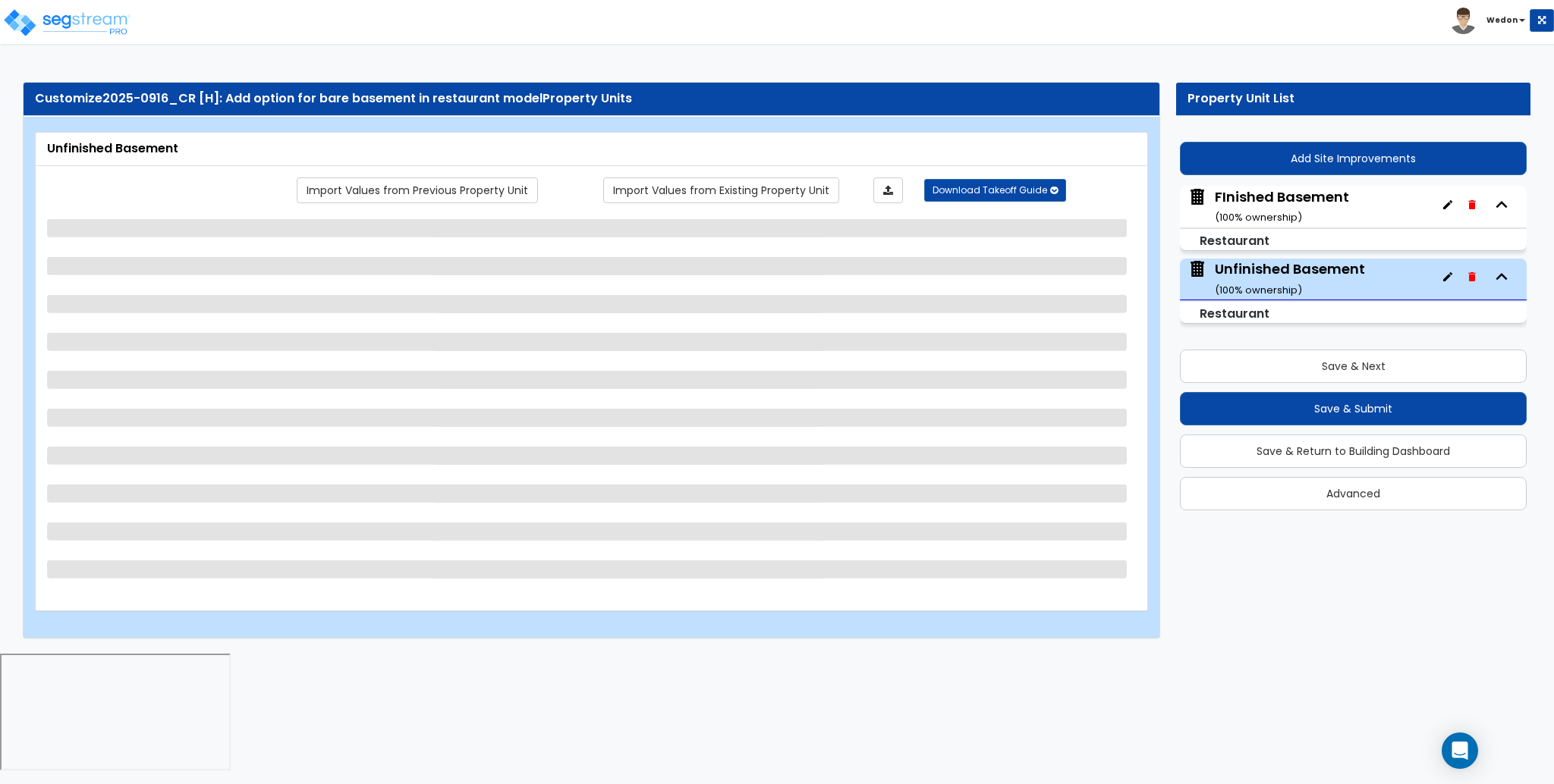
select select "1"
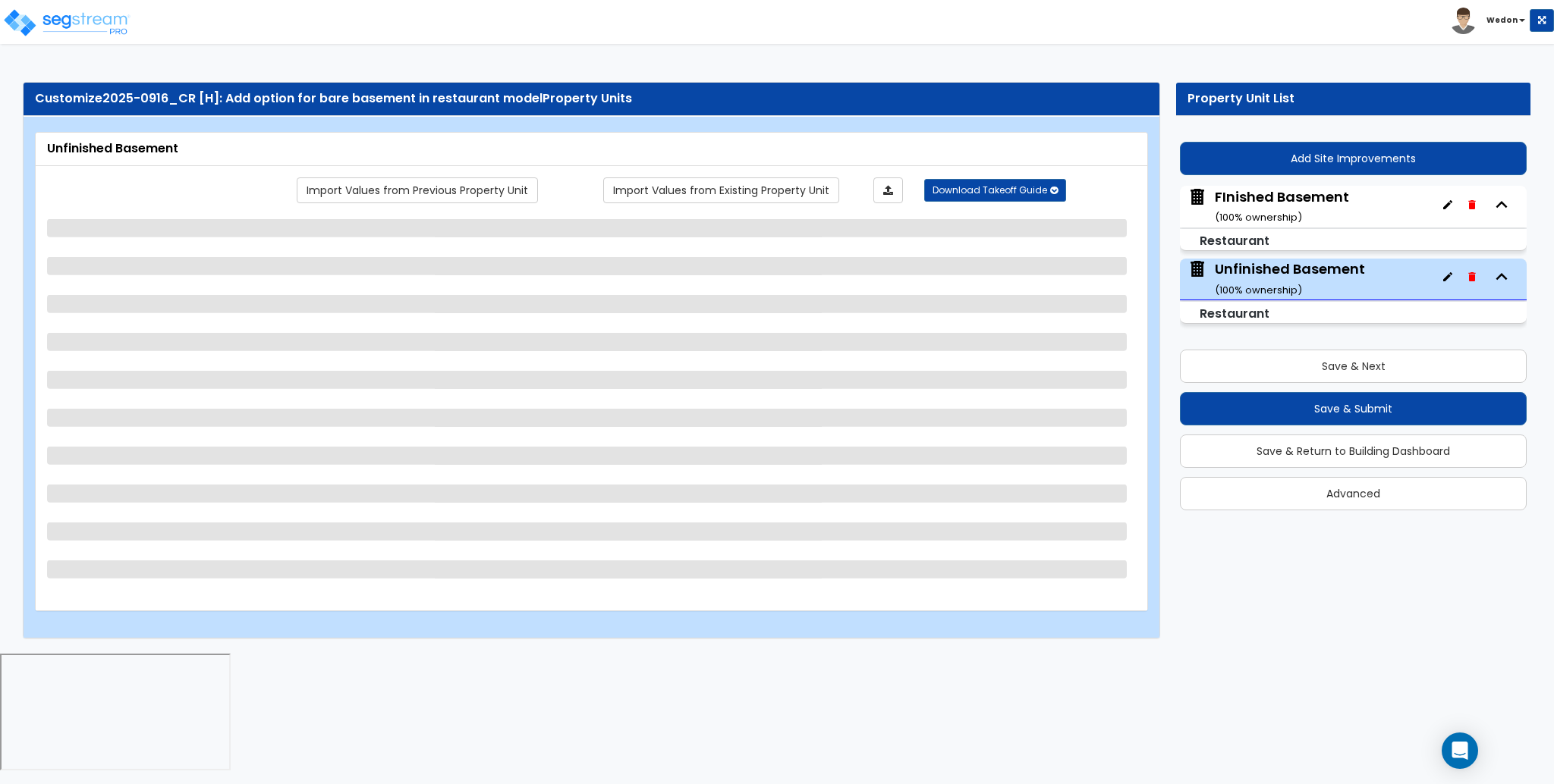
select select "1"
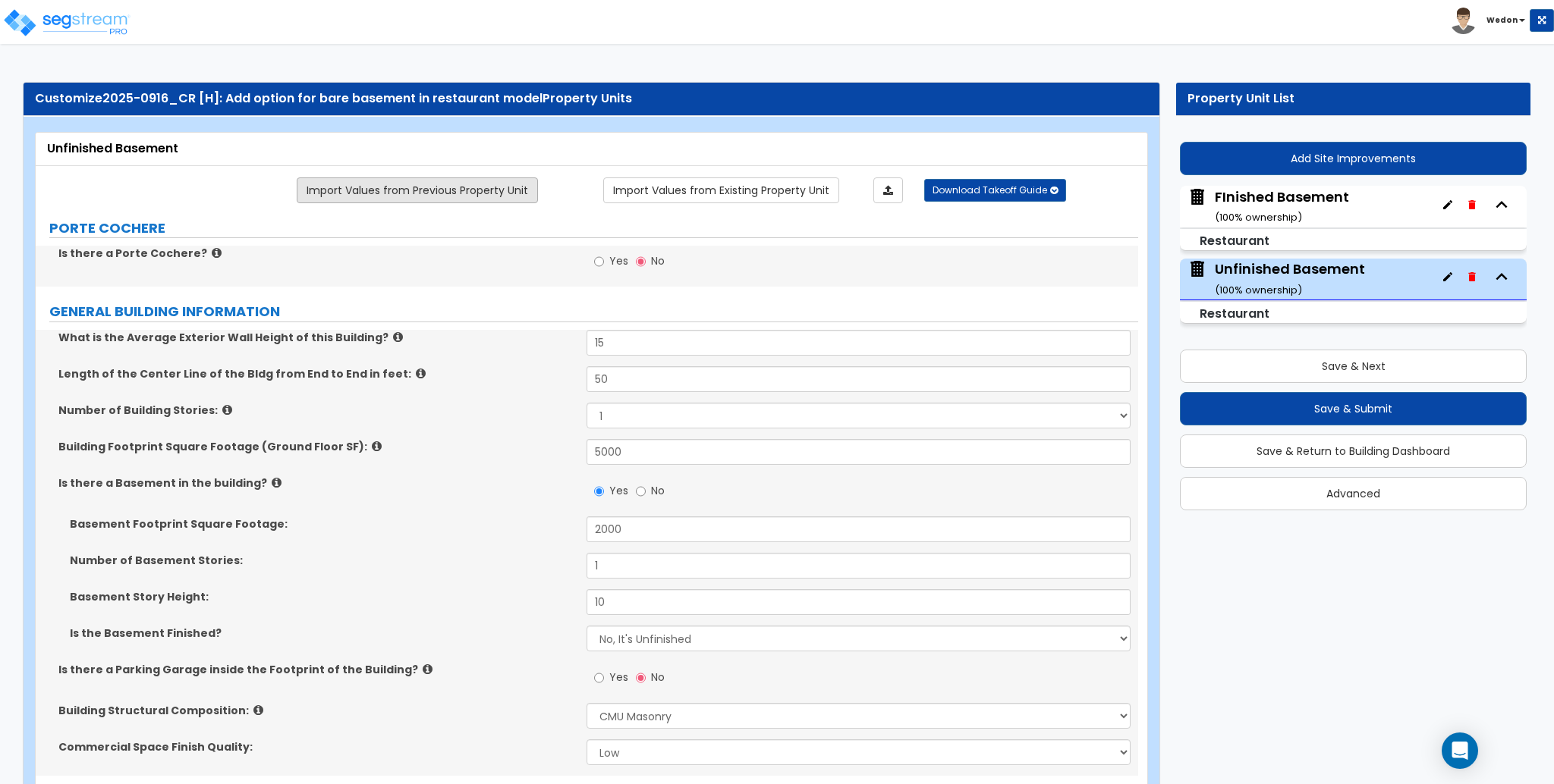
click at [446, 189] on link "Import Values from Previous Property Unit" at bounding box center [417, 190] width 242 height 26
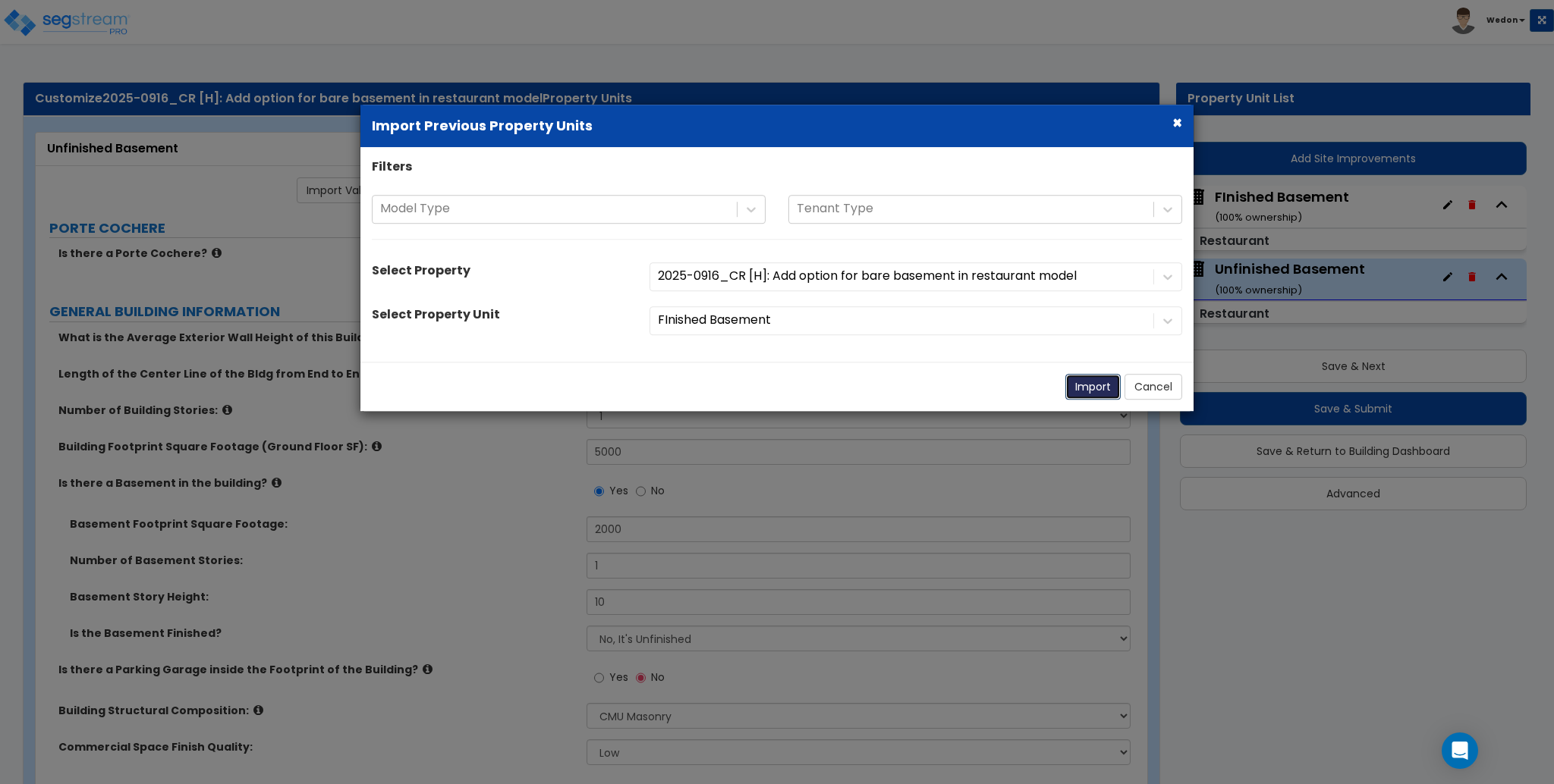
click at [1088, 387] on button "Import" at bounding box center [1093, 387] width 56 height 26
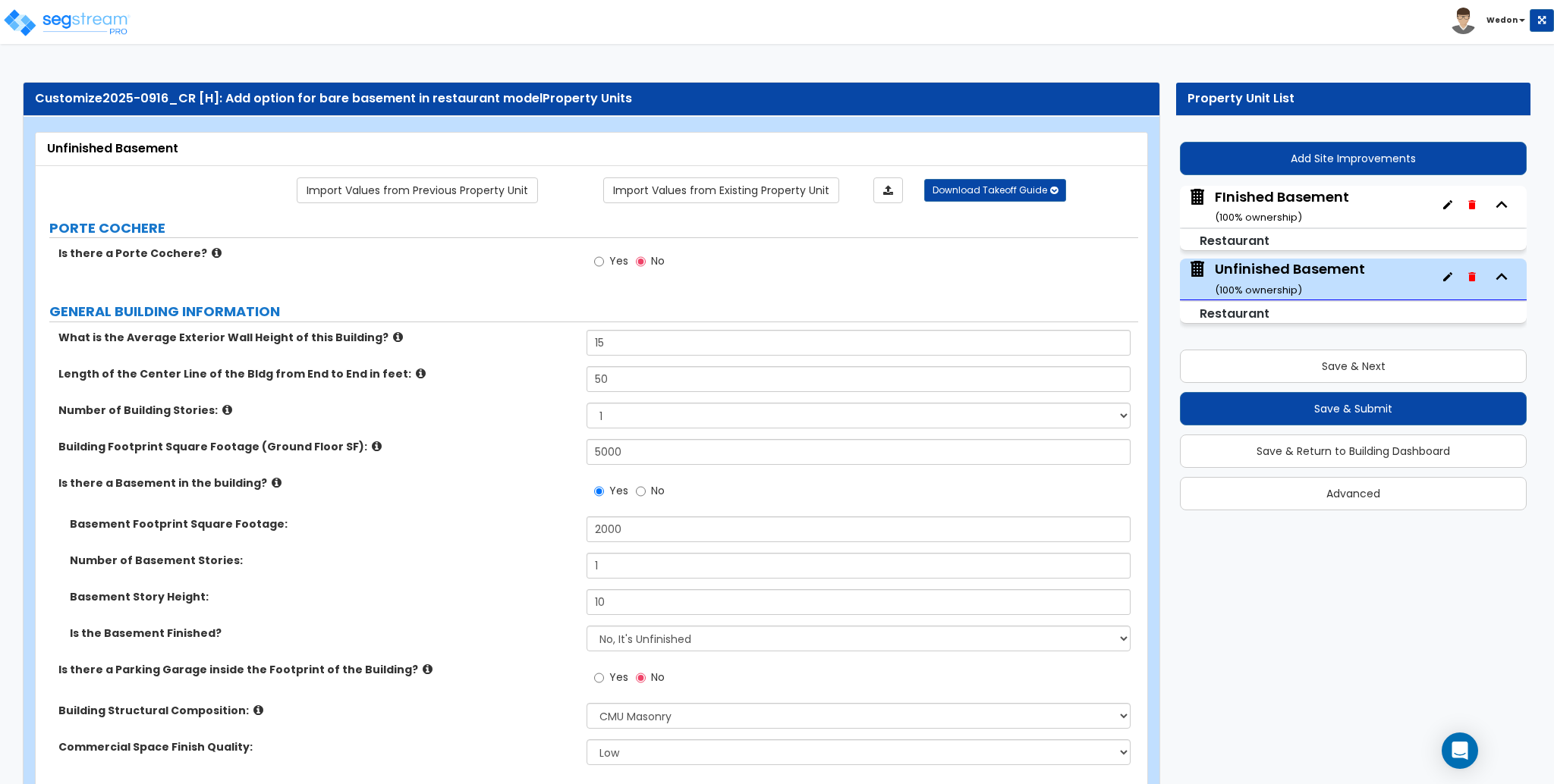
select select "1"
radio input "true"
type input "20"
select select "4"
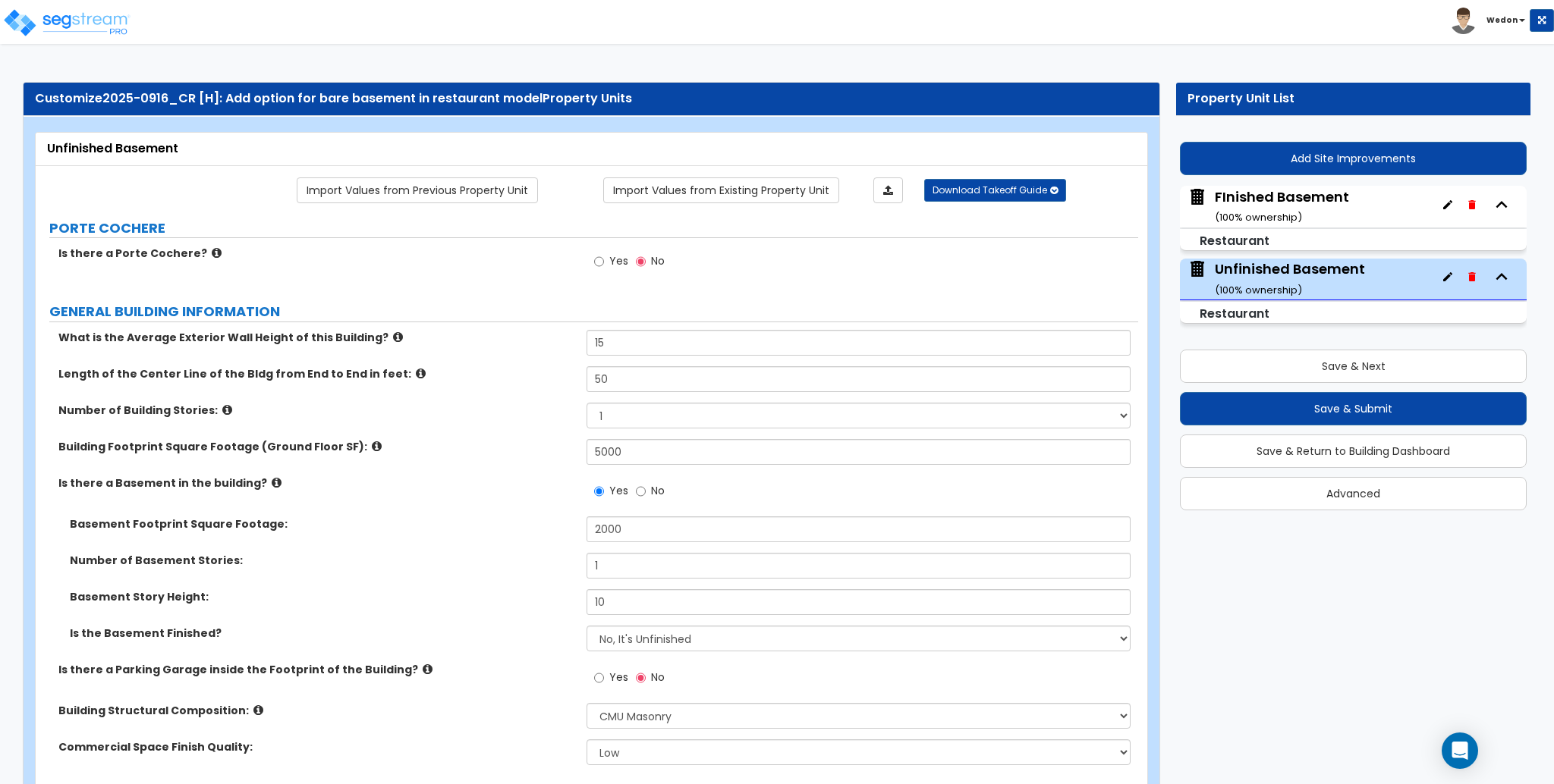
radio input "true"
type input "1"
type input "500"
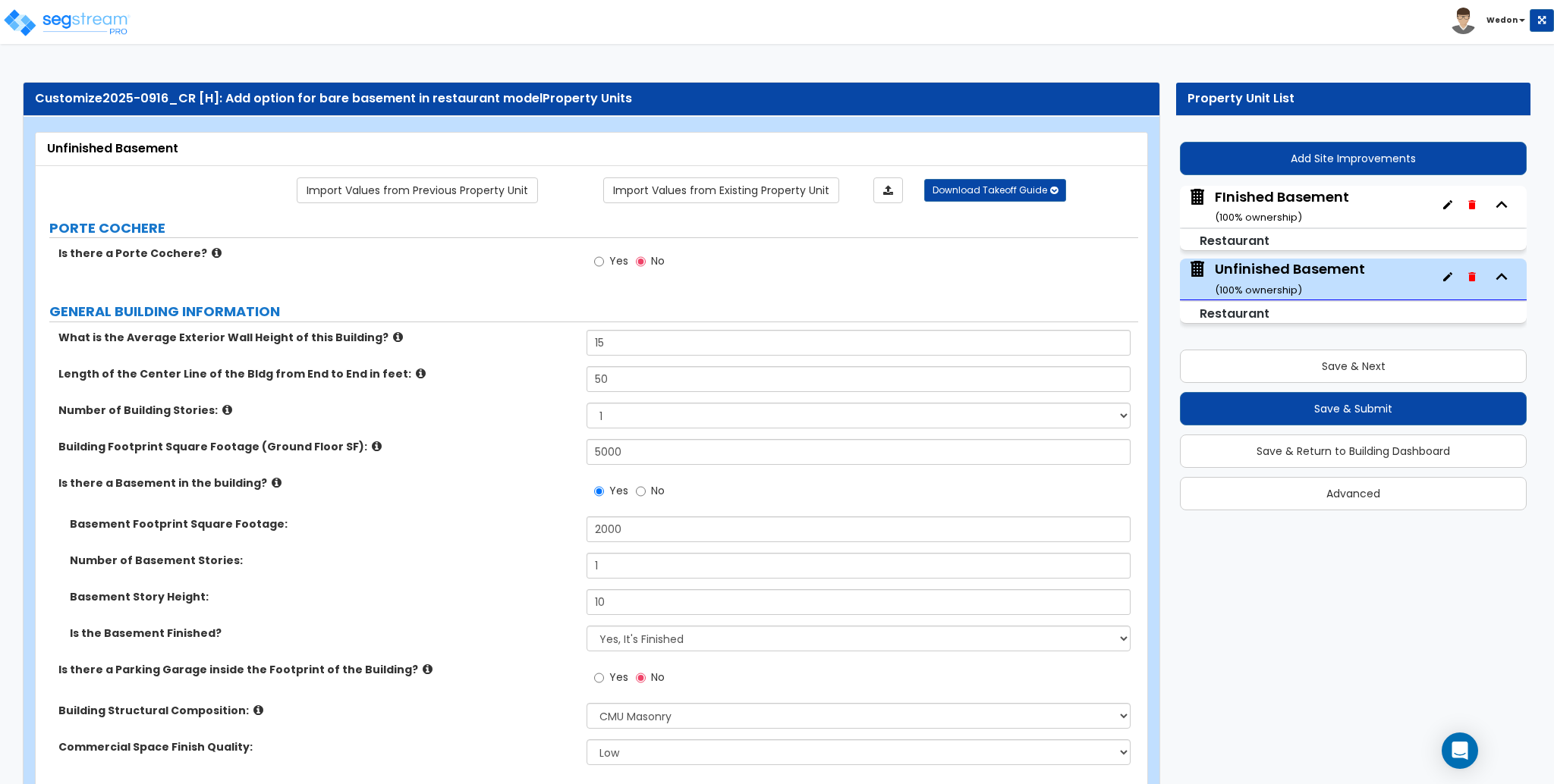
type input "500"
select select "3"
type input "300"
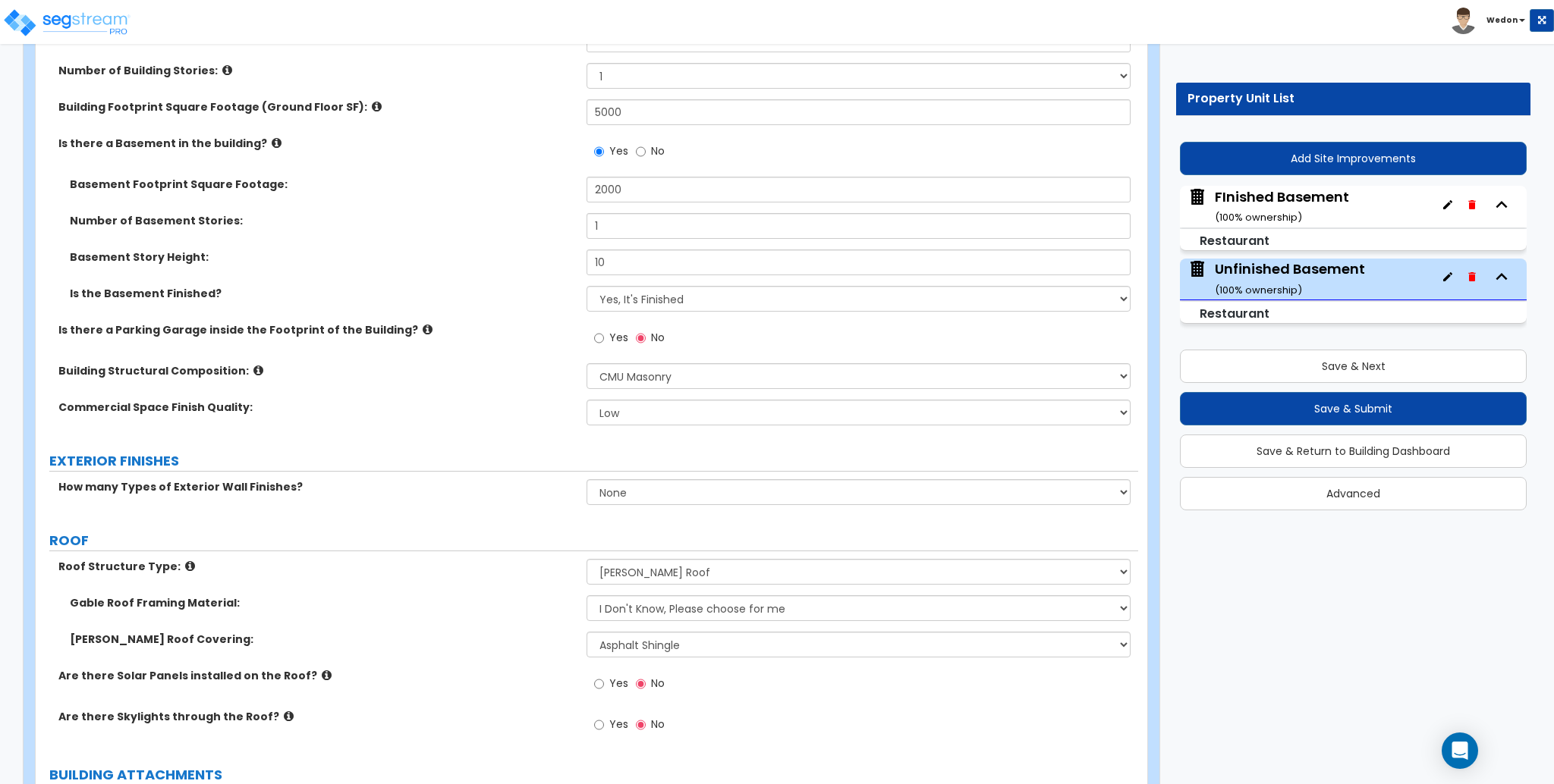
scroll to position [405, 0]
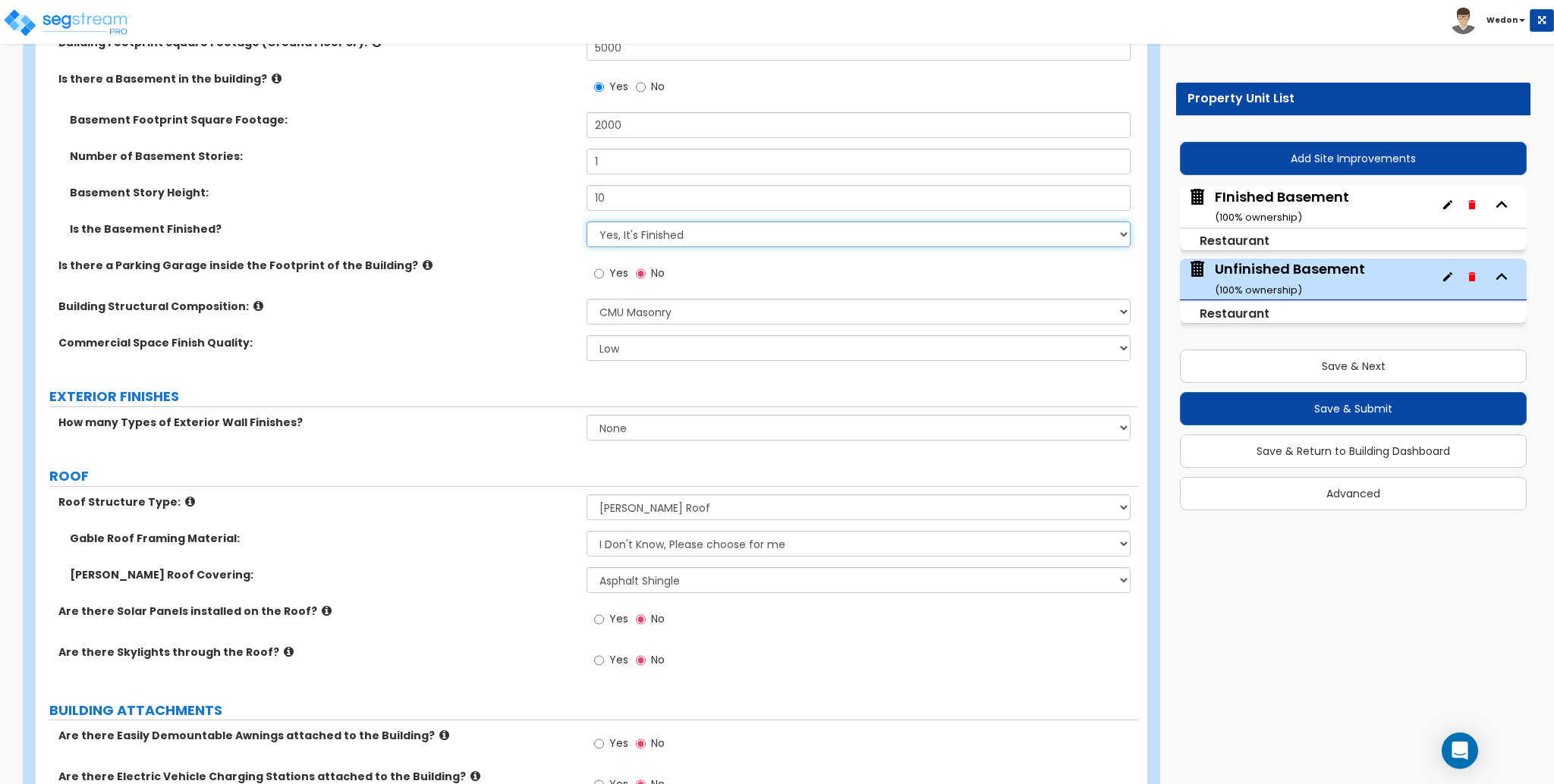
click at [739, 235] on select "No, It's Unfinished Yes, It's Finished" at bounding box center [858, 235] width 543 height 26
select select "0"
click at [587, 222] on select "No, It's Unfinished Yes, It's Finished" at bounding box center [858, 235] width 543 height 26
click at [854, 264] on div "Yes No" at bounding box center [862, 279] width 551 height 41
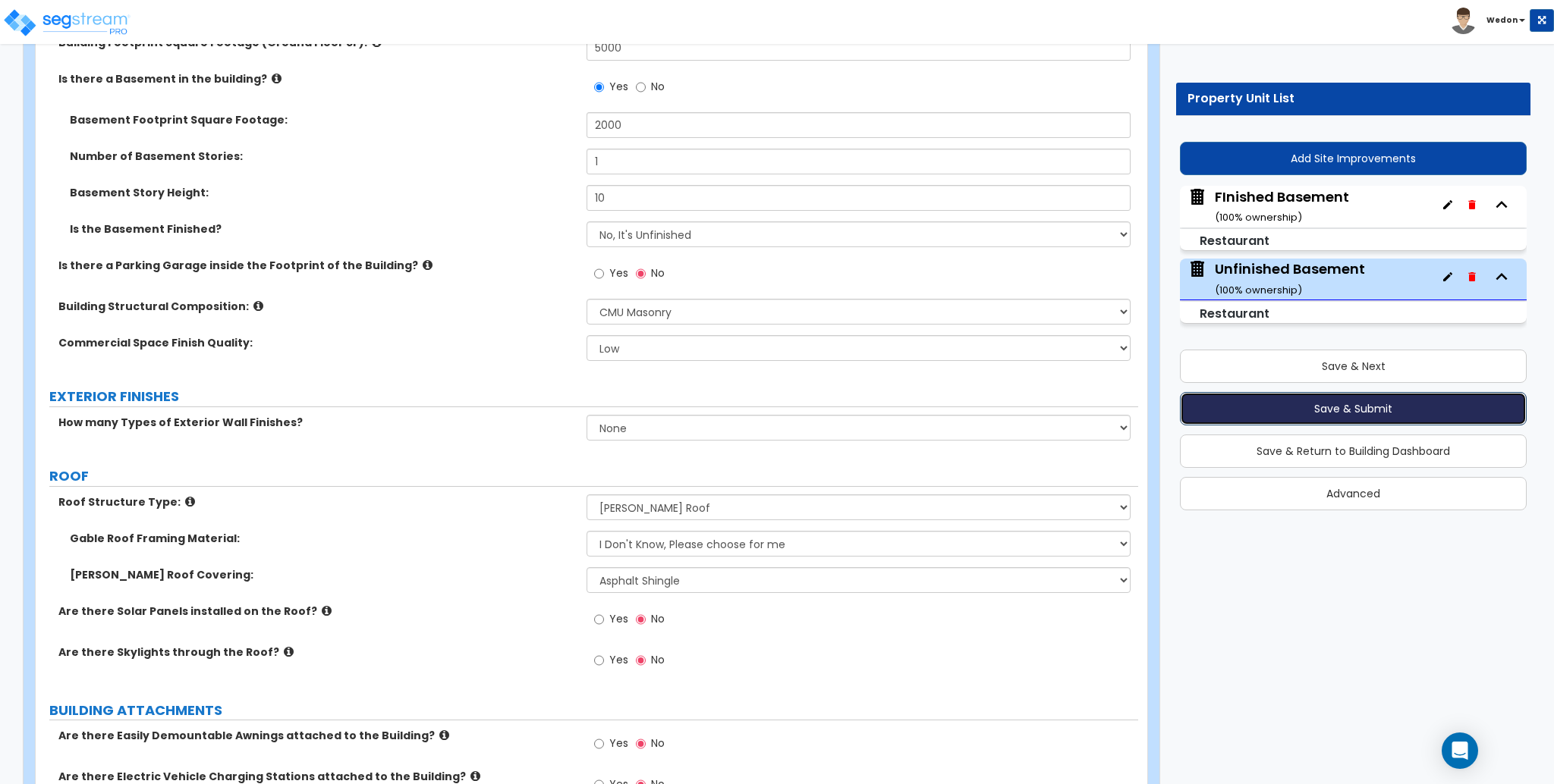
click at [1407, 406] on button "Save & Submit" at bounding box center [1353, 409] width 347 height 34
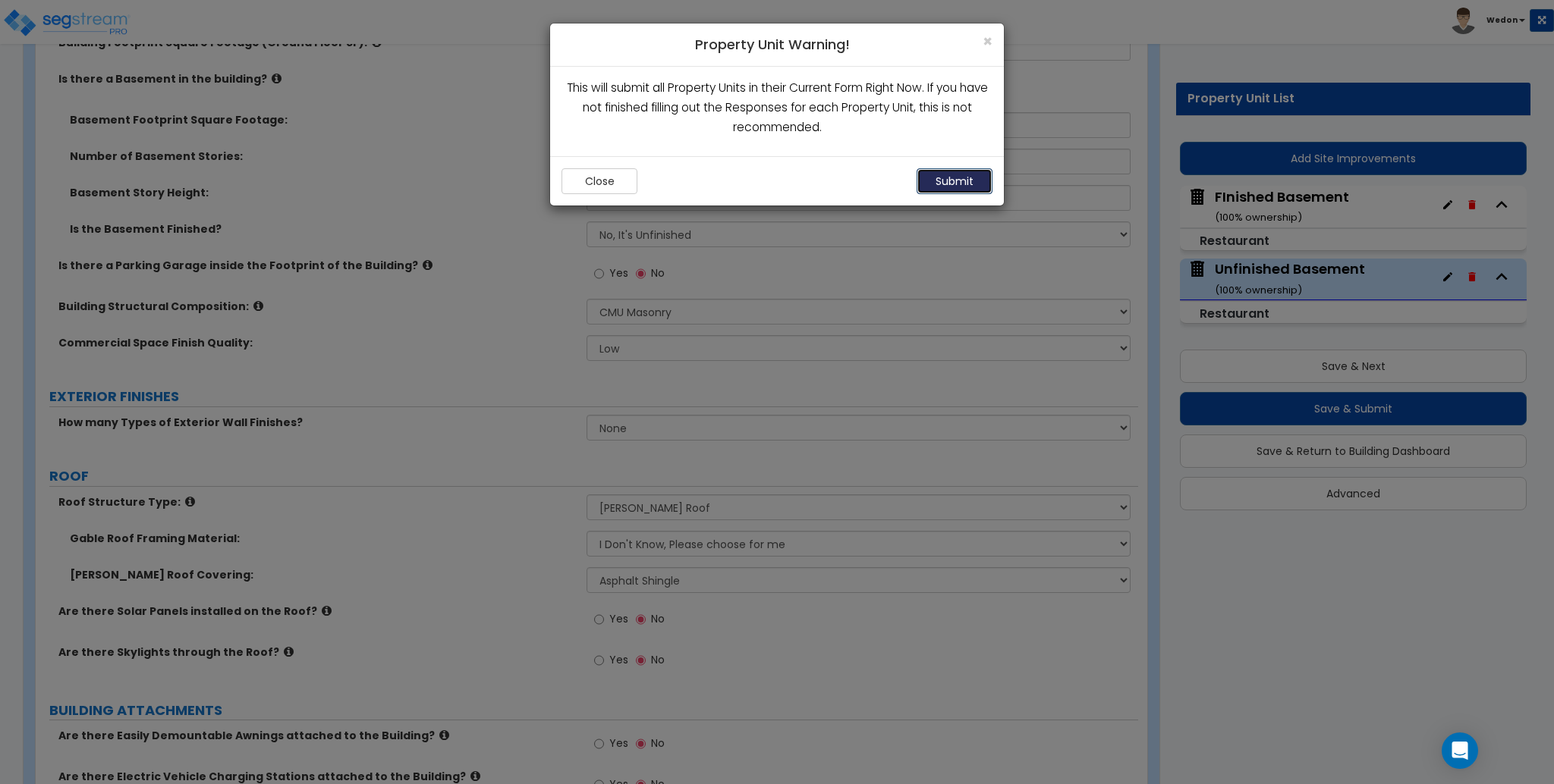
click at [948, 183] on button "Submit" at bounding box center [955, 181] width 76 height 26
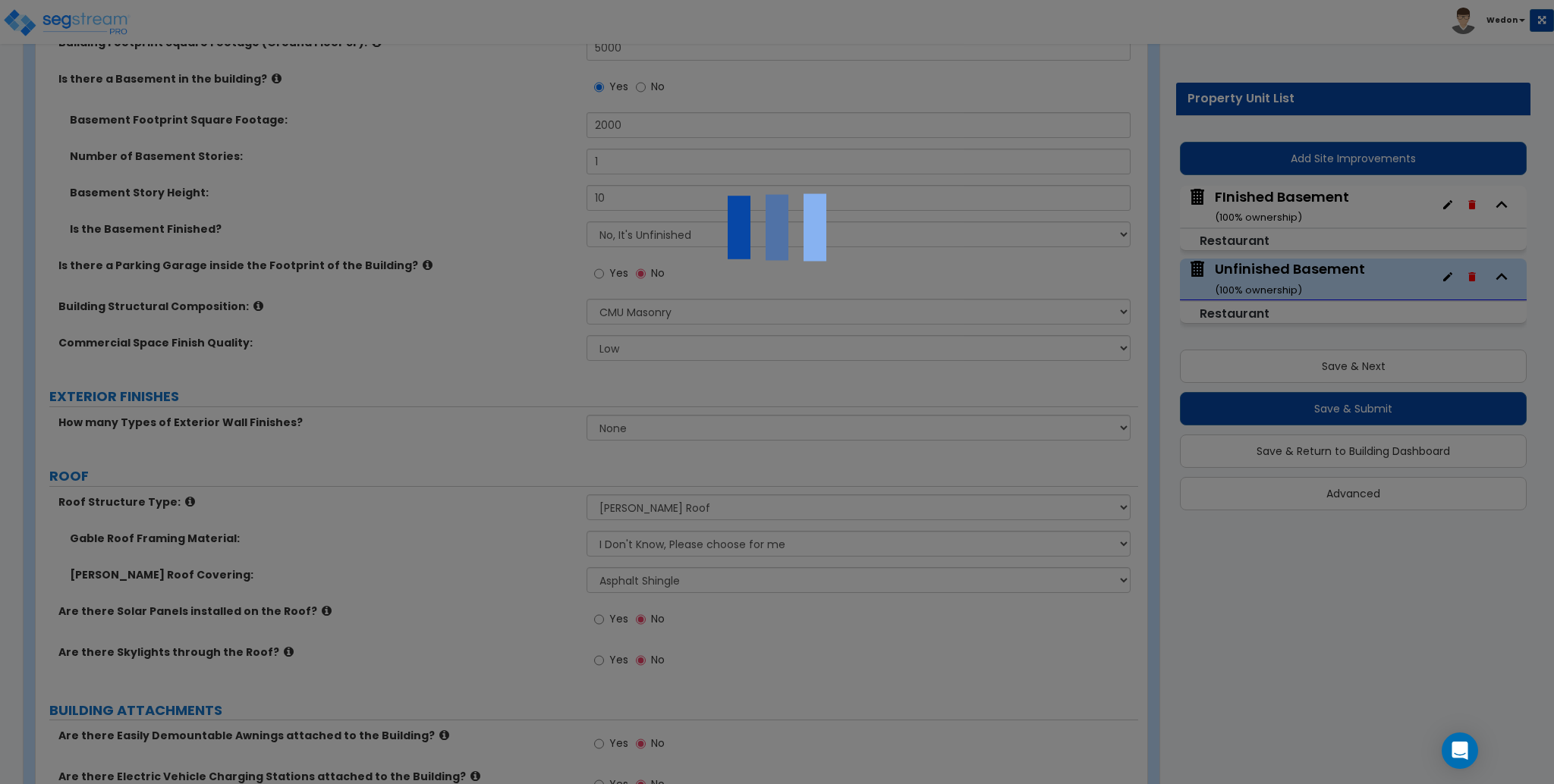
click at [913, 42] on div at bounding box center [777, 392] width 1554 height 784
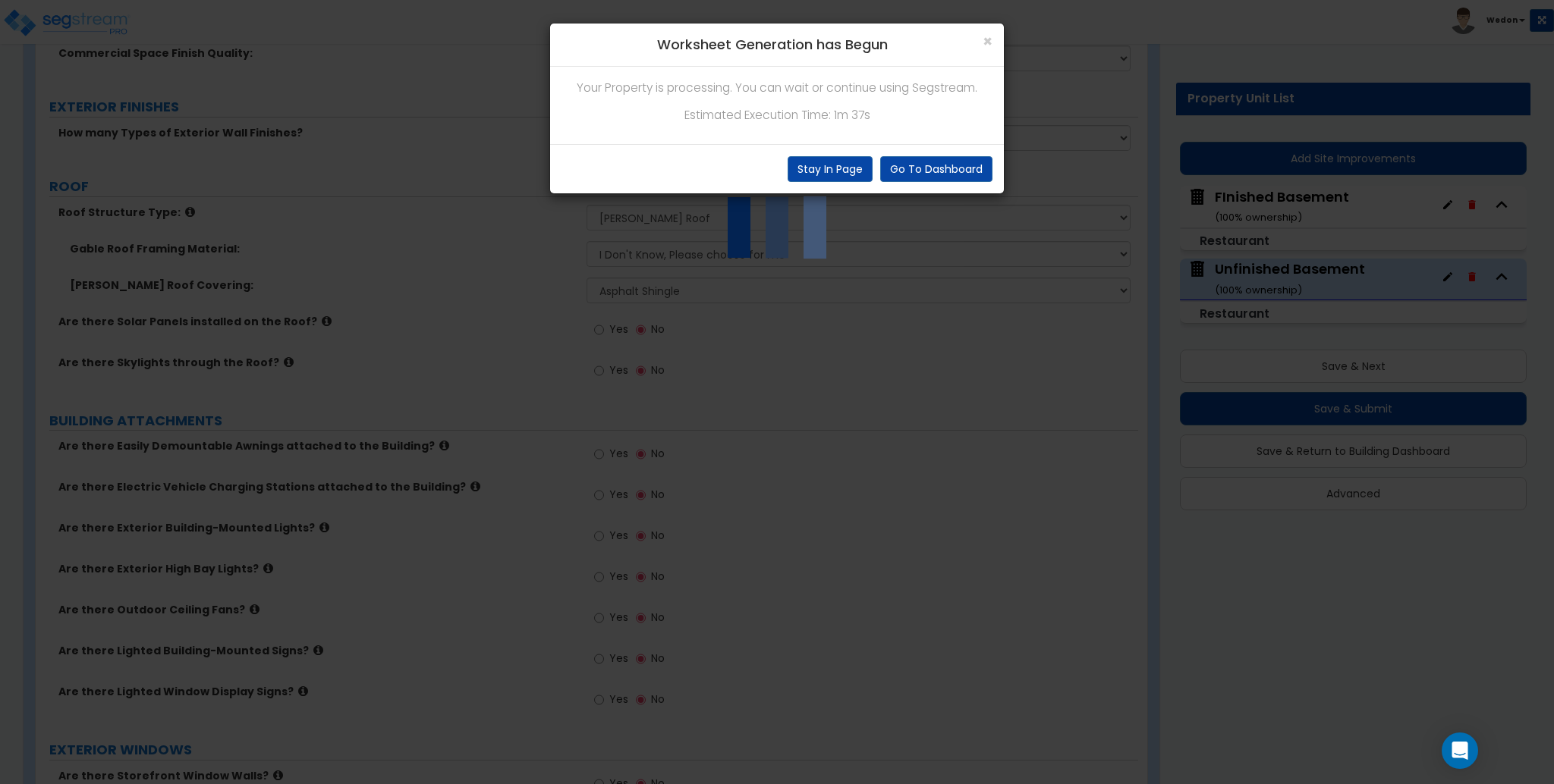
scroll to position [708, 0]
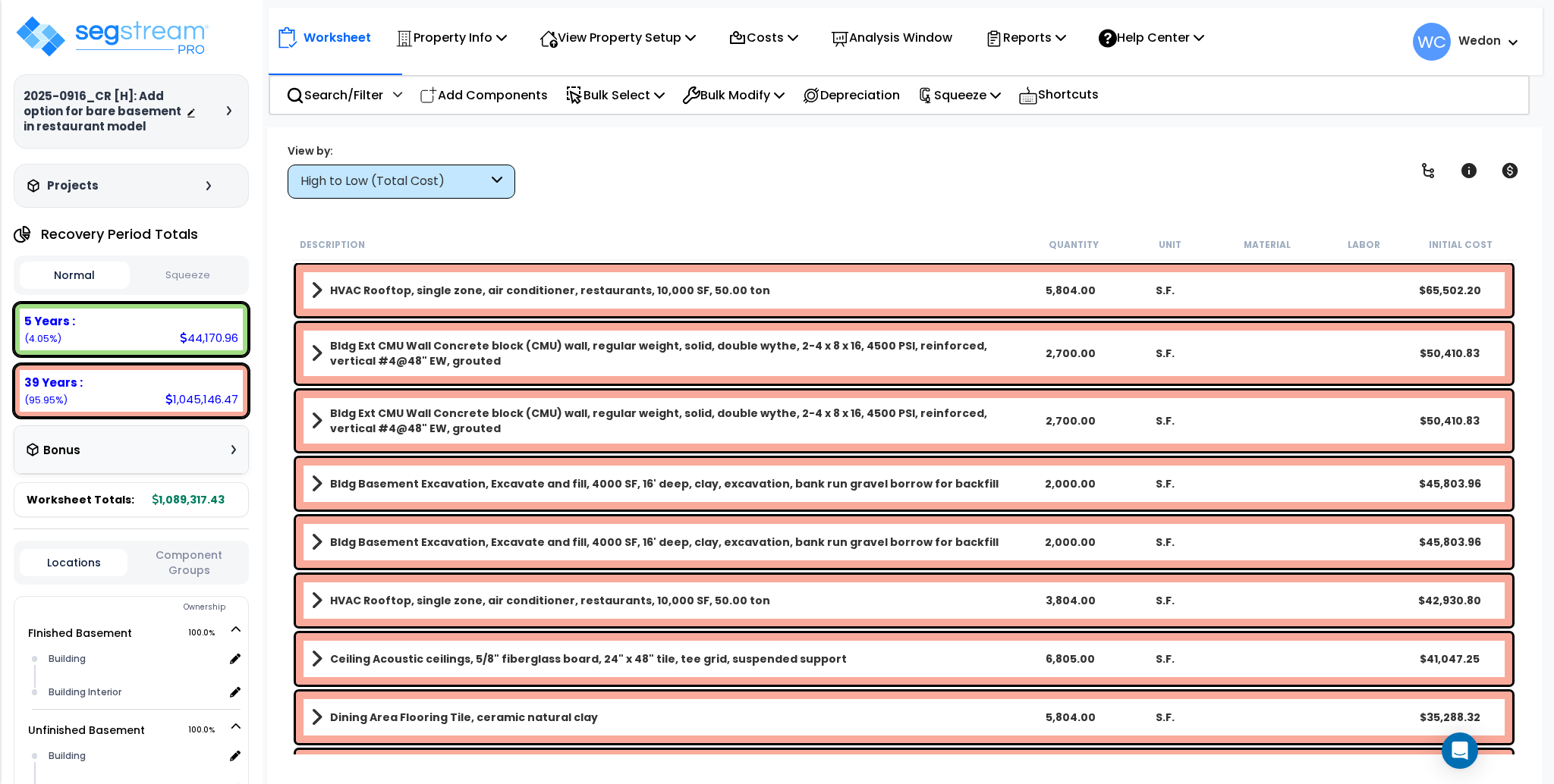
click at [492, 169] on div "High to Low (Total Cost)" at bounding box center [401, 181] width 228 height 34
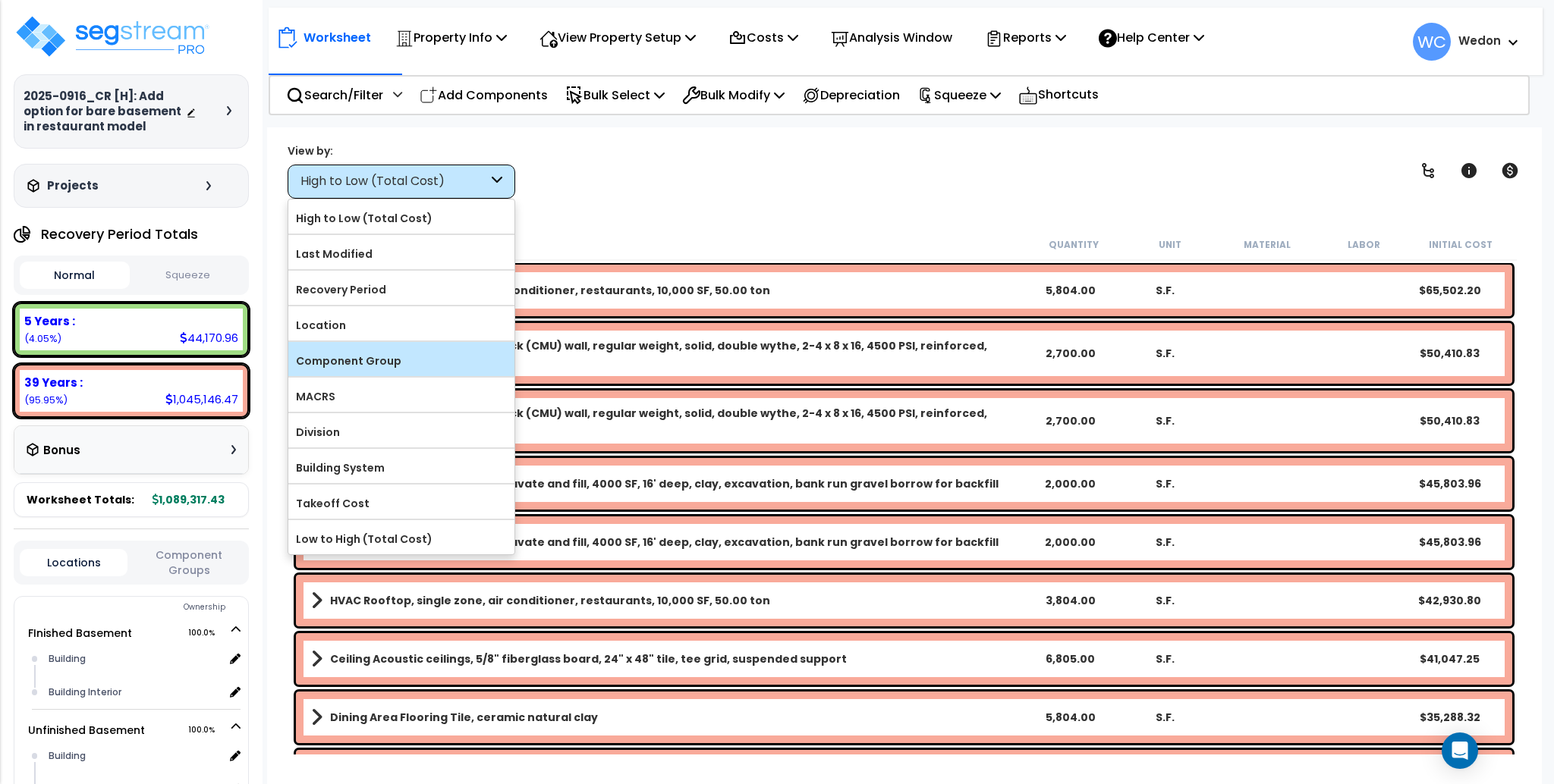
click at [408, 367] on label "Component Group" at bounding box center [401, 361] width 226 height 23
click at [0, 0] on input "Component Group" at bounding box center [0, 0] width 0 height 0
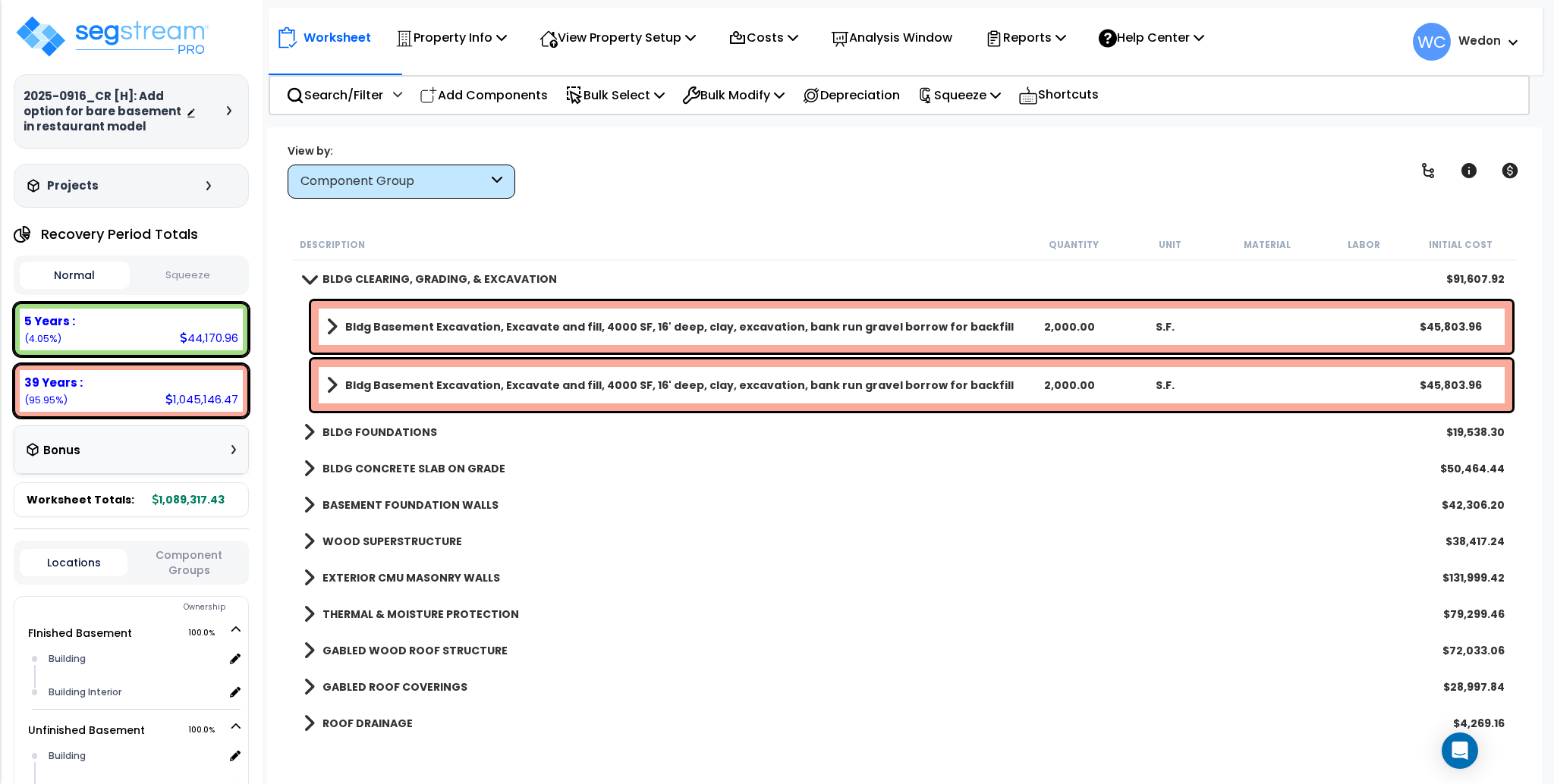
click at [744, 176] on div "View by: Component Group High to Low (Total Cost)" at bounding box center [904, 171] width 1244 height 56
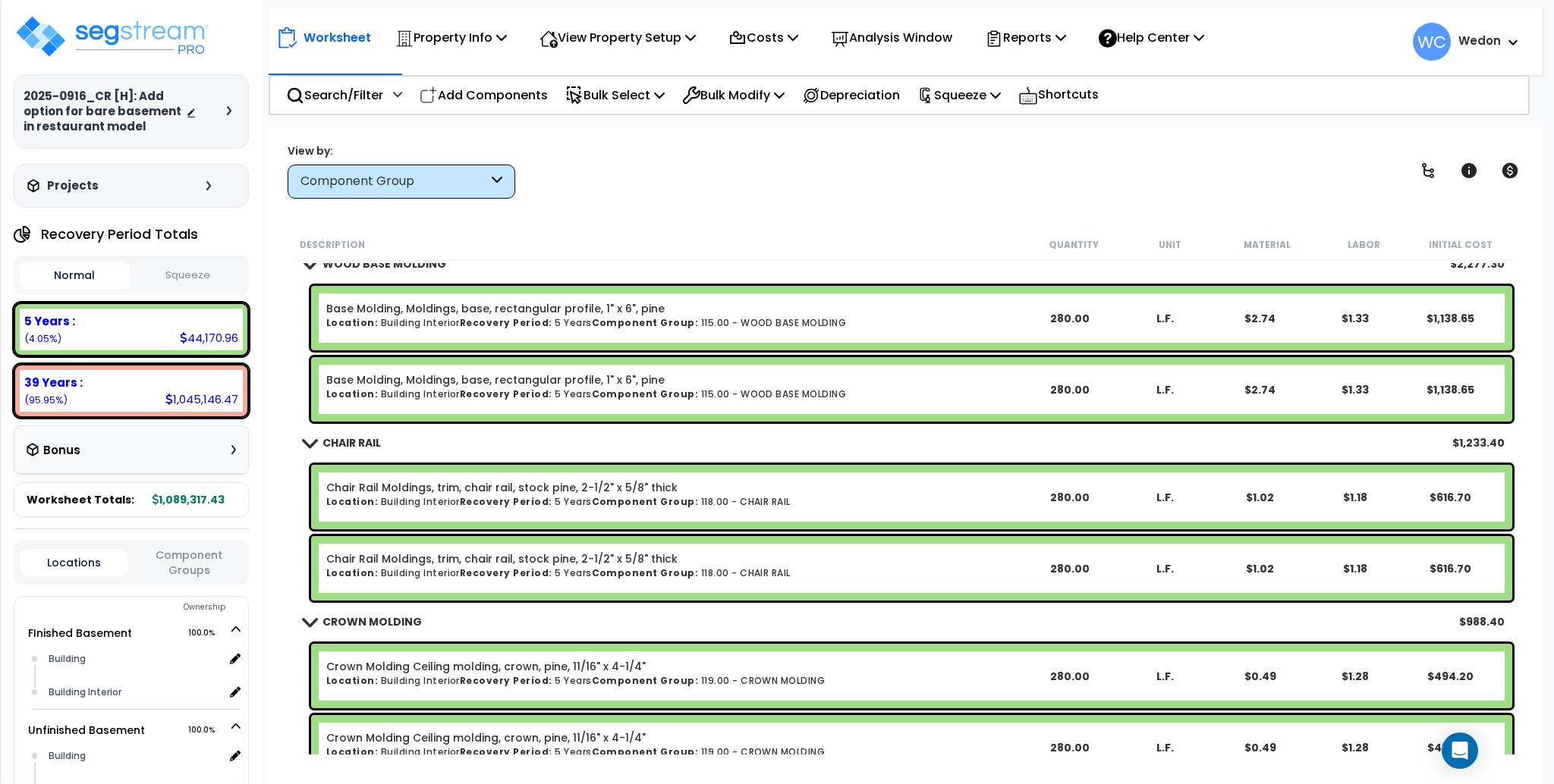
scroll to position [1115, 0]
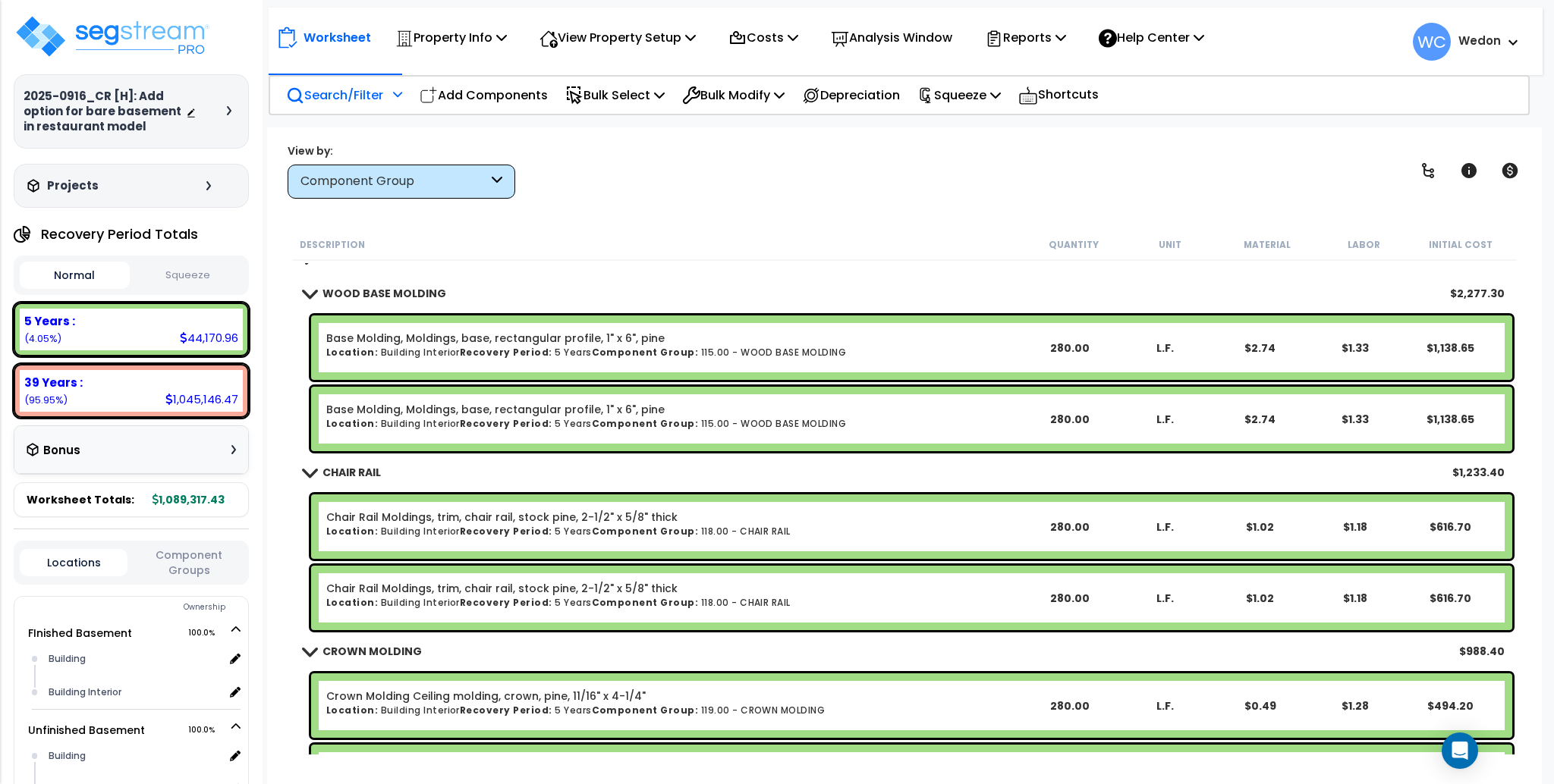
click at [341, 103] on p "Search/Filter" at bounding box center [334, 95] width 97 height 21
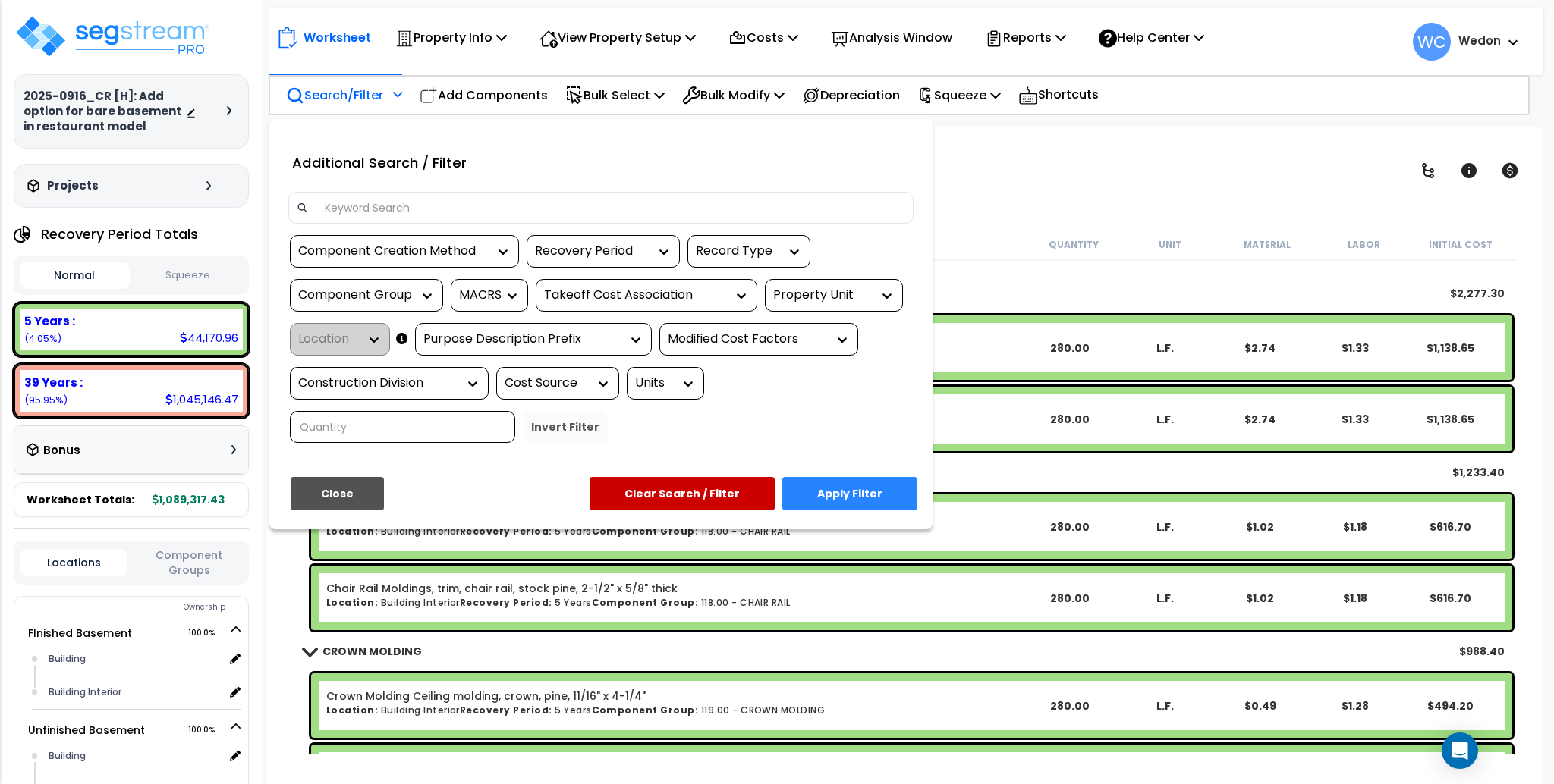
click at [819, 291] on div "Property Unit" at bounding box center [822, 295] width 98 height 18
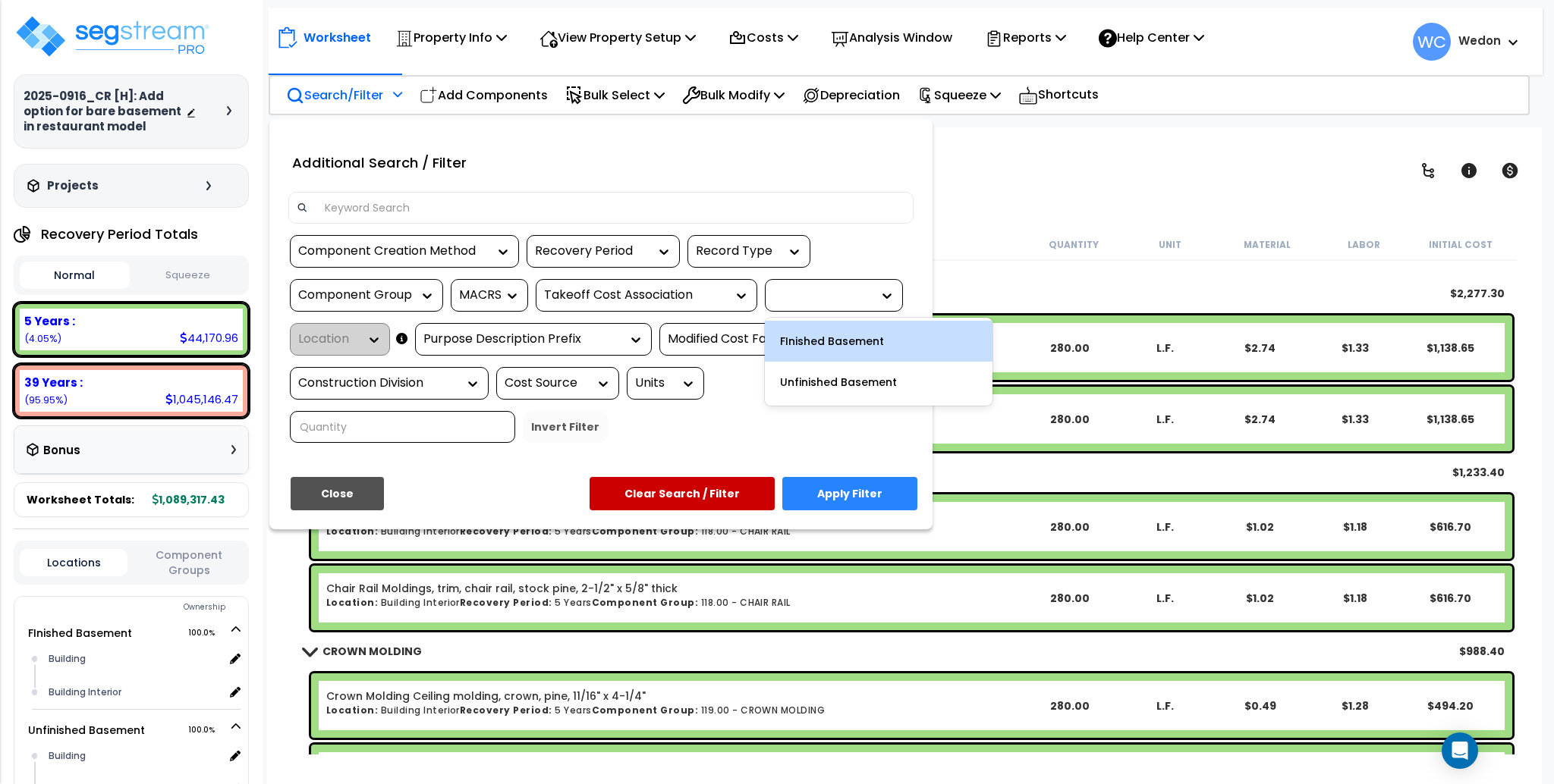
click at [864, 345] on div "FInished Basement" at bounding box center [879, 341] width 228 height 41
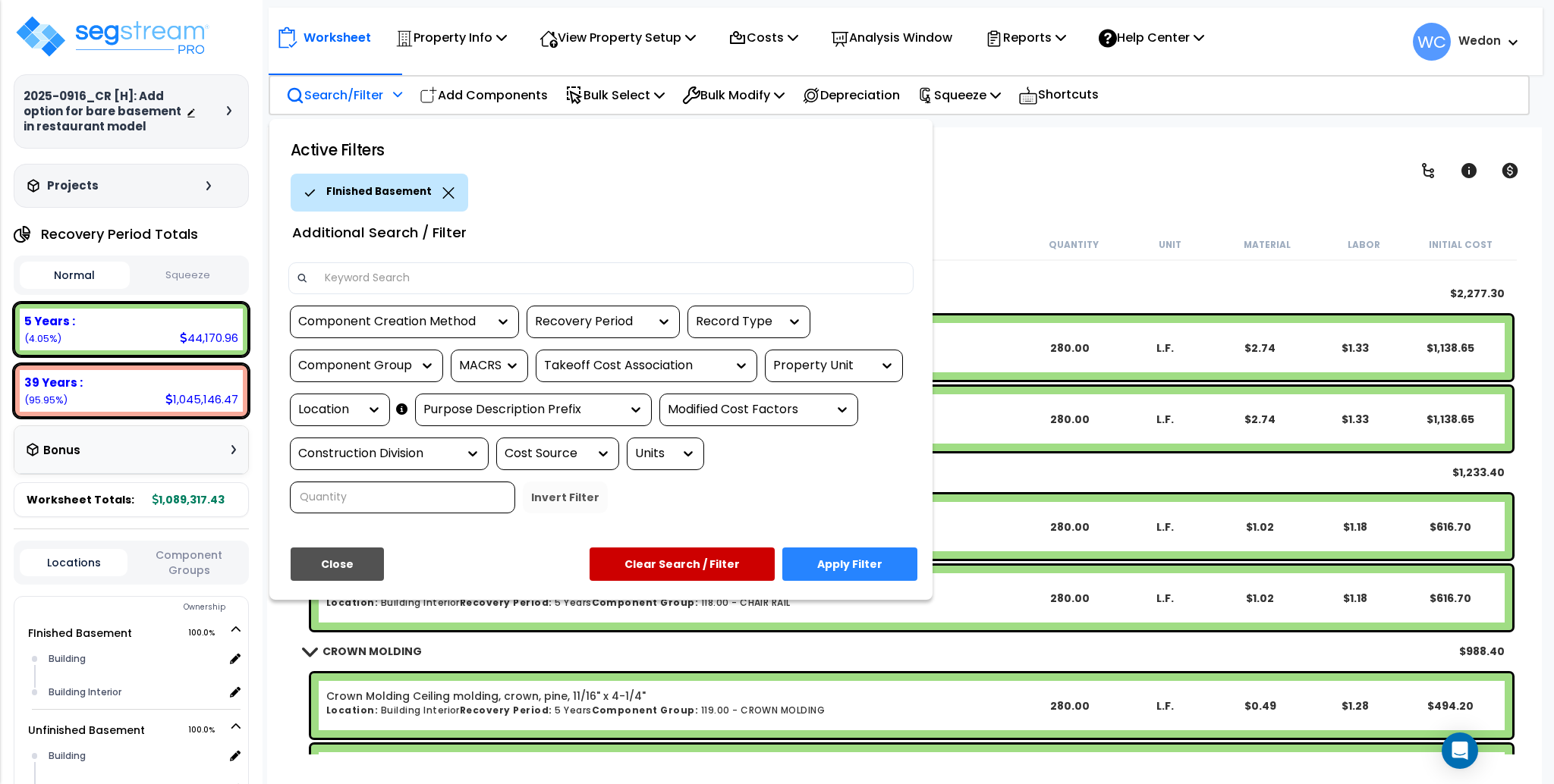
click at [851, 561] on button "Apply Filter" at bounding box center [849, 565] width 135 height 34
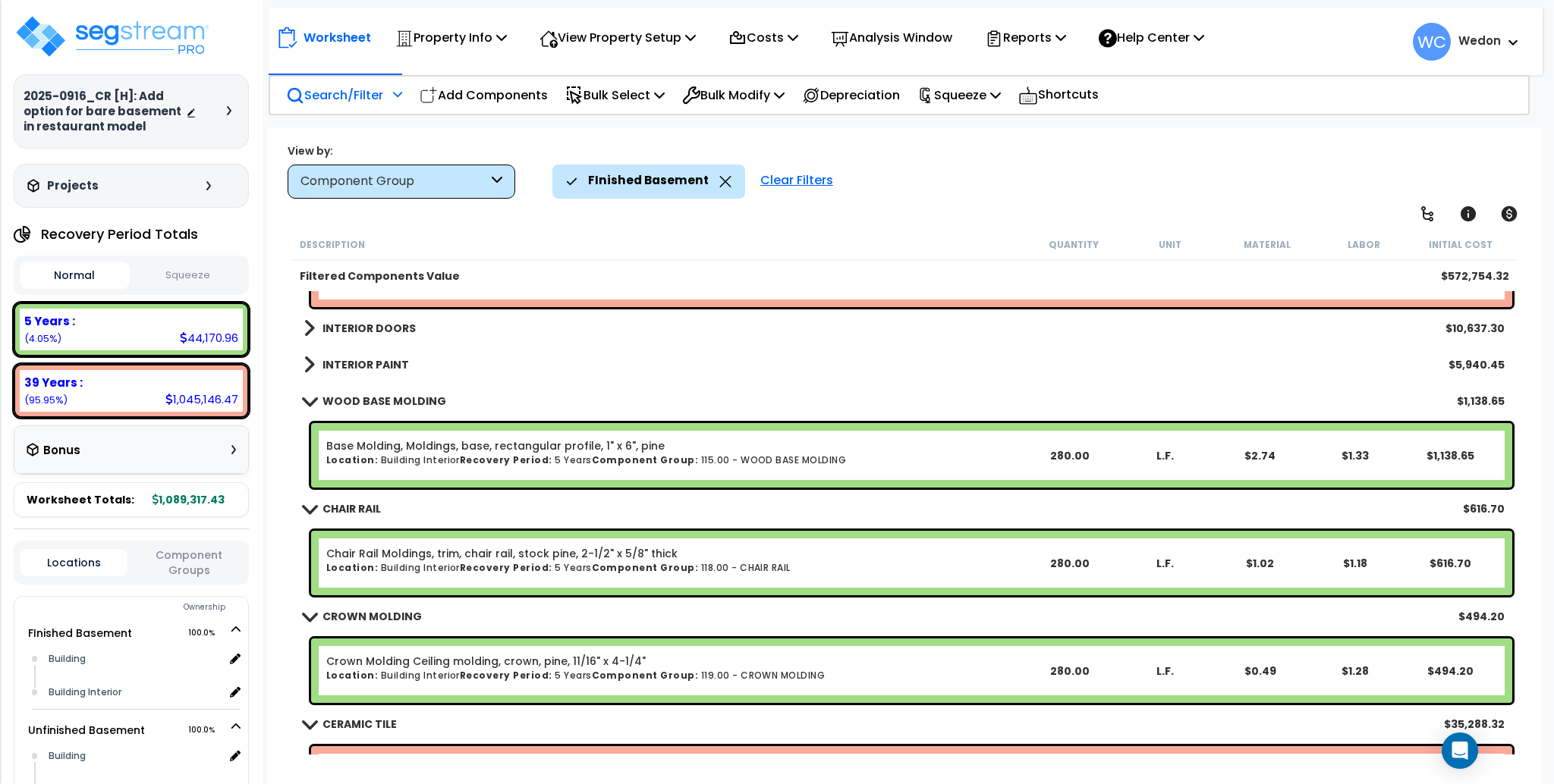
scroll to position [811, 0]
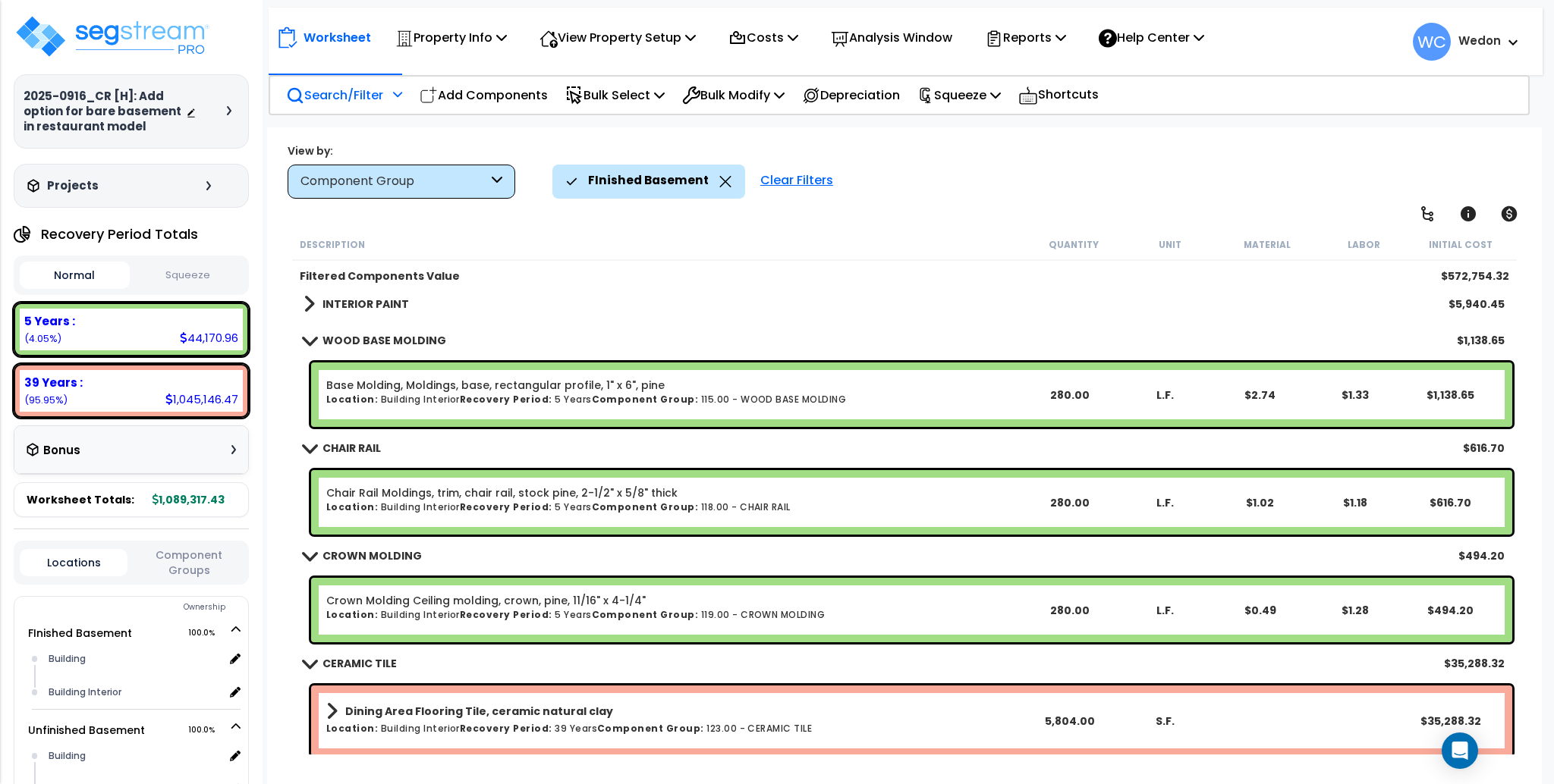
click at [985, 170] on div "FInished Basement Clear Filters" at bounding box center [1040, 181] width 974 height 34
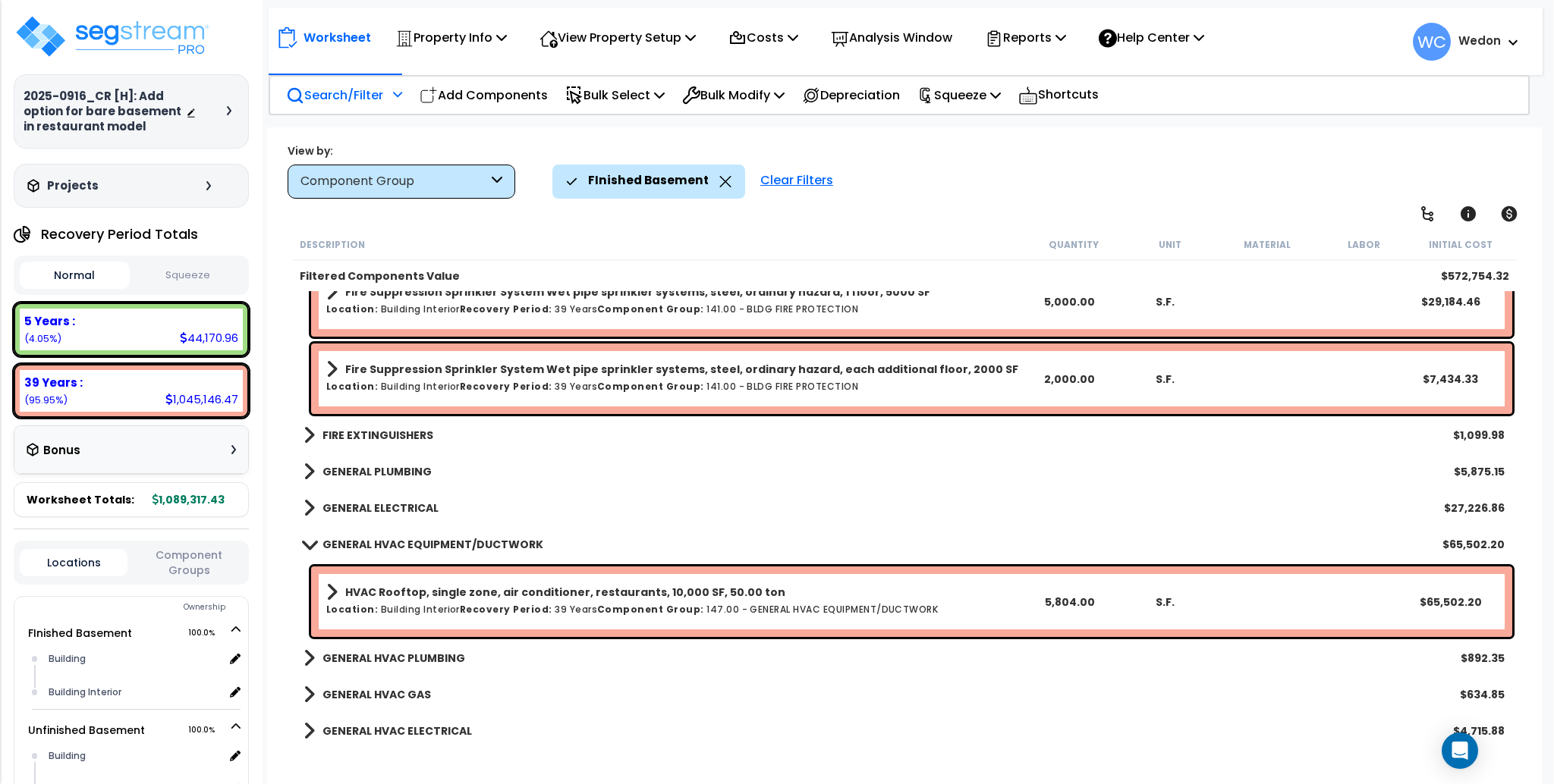
scroll to position [1621, 0]
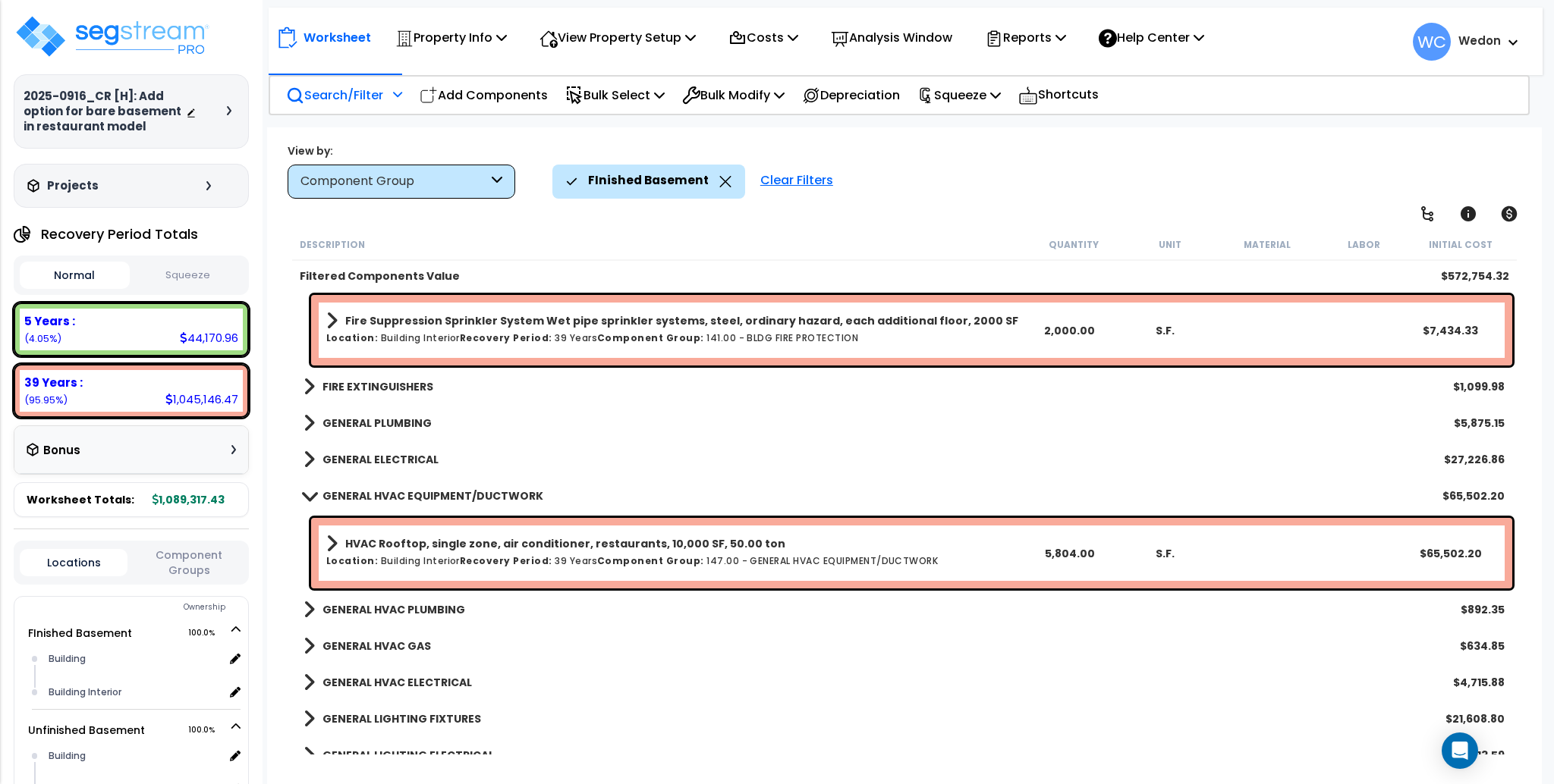
click at [394, 458] on b "GENERAL ELECTRICAL" at bounding box center [380, 459] width 116 height 15
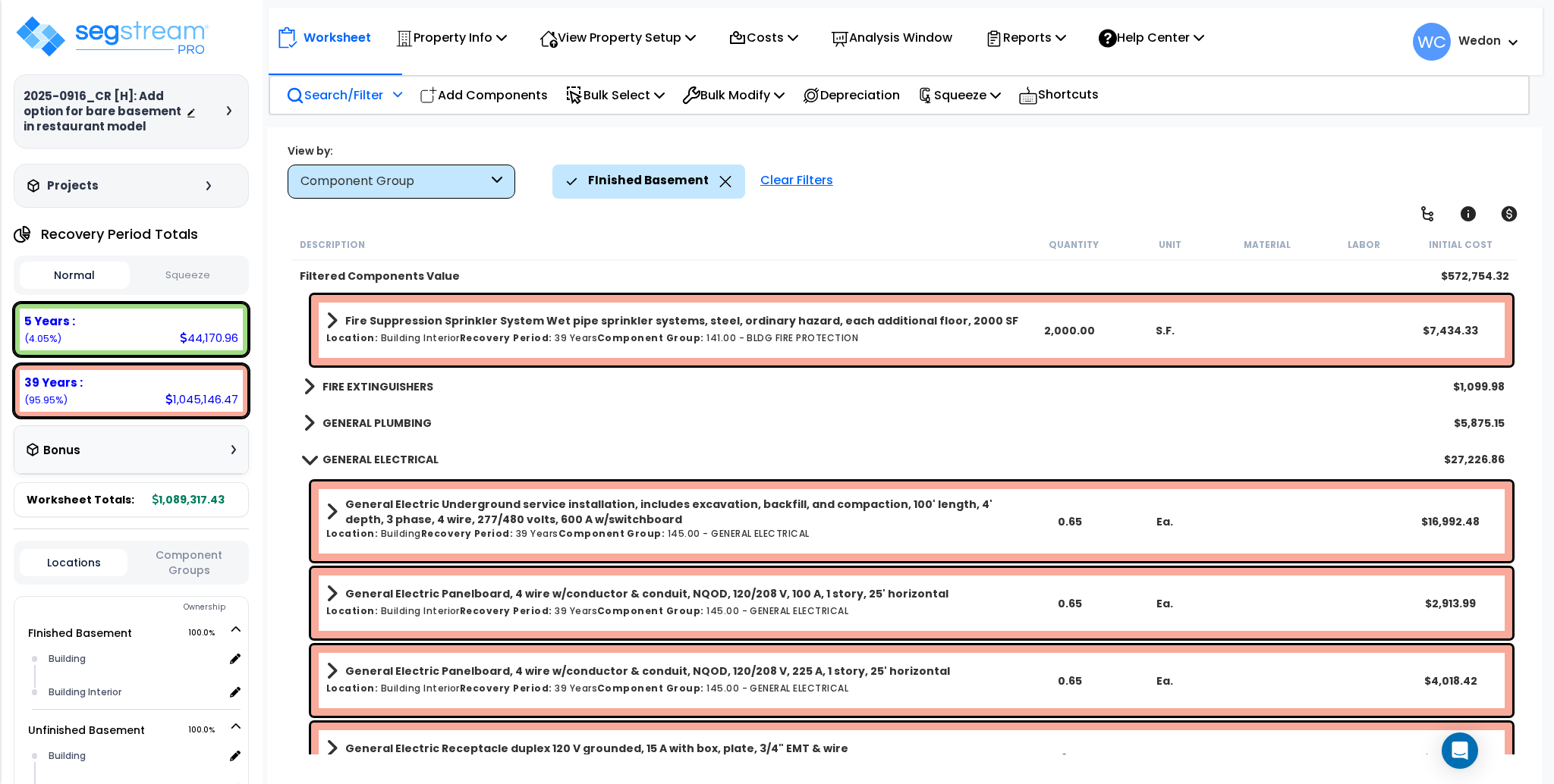
click at [389, 446] on div "GENERAL ELECTRICAL $27,226.86" at bounding box center [904, 459] width 1216 height 37
click at [385, 452] on b "GENERAL ELECTRICAL" at bounding box center [380, 459] width 116 height 15
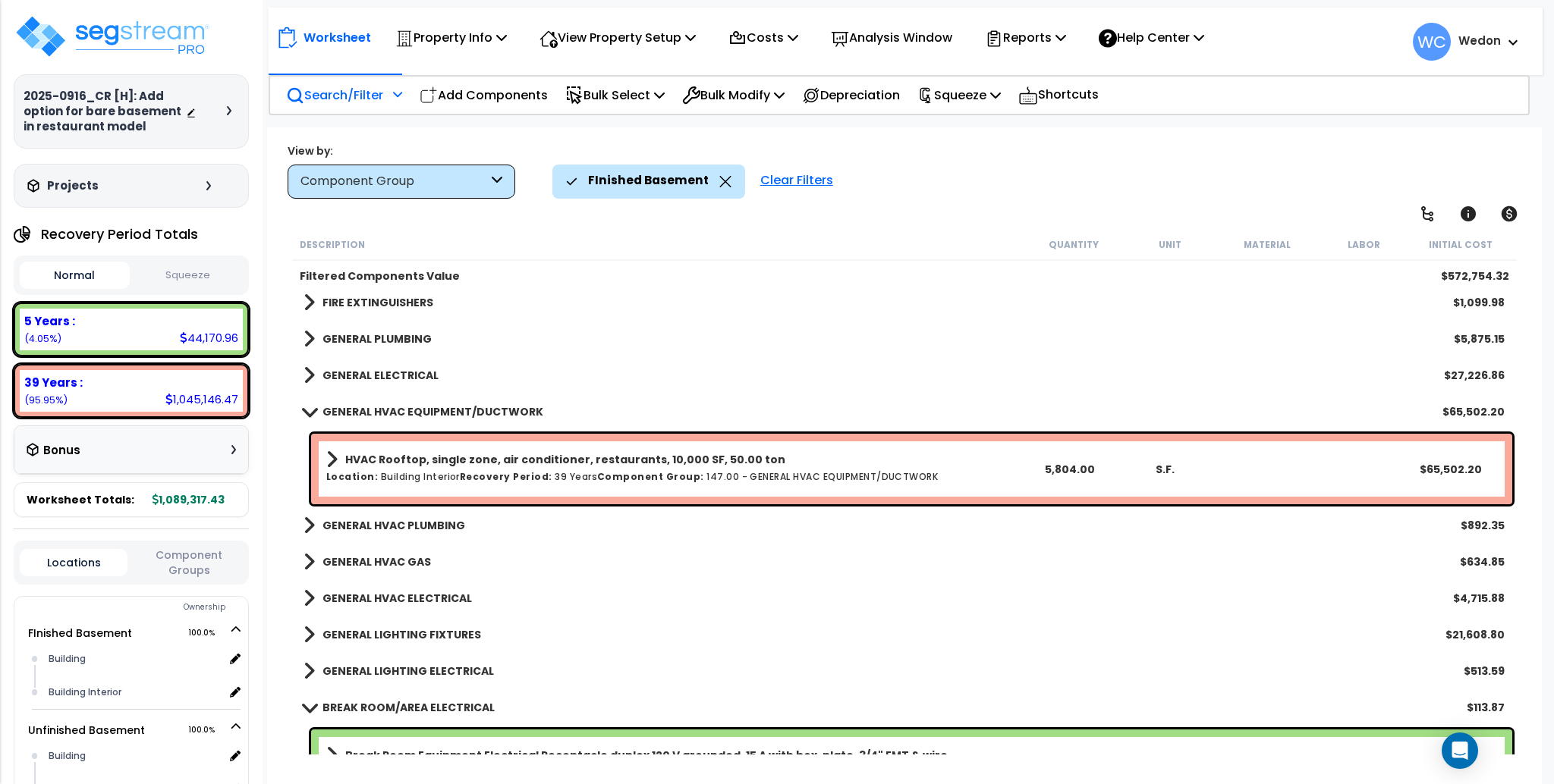
scroll to position [1721, 0]
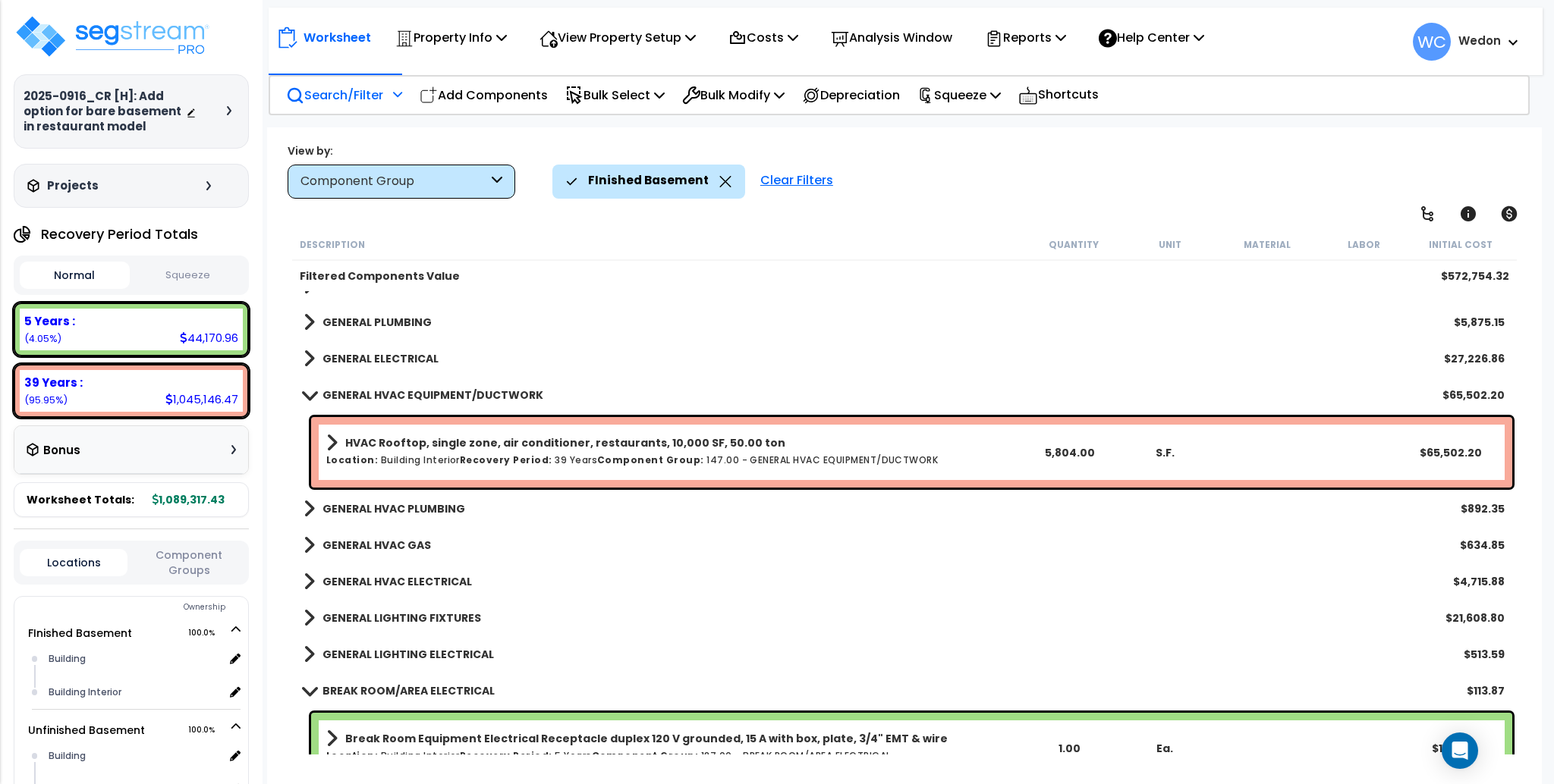
click at [395, 651] on b "GENERAL LIGHTING ELECTRICAL" at bounding box center [408, 654] width 171 height 15
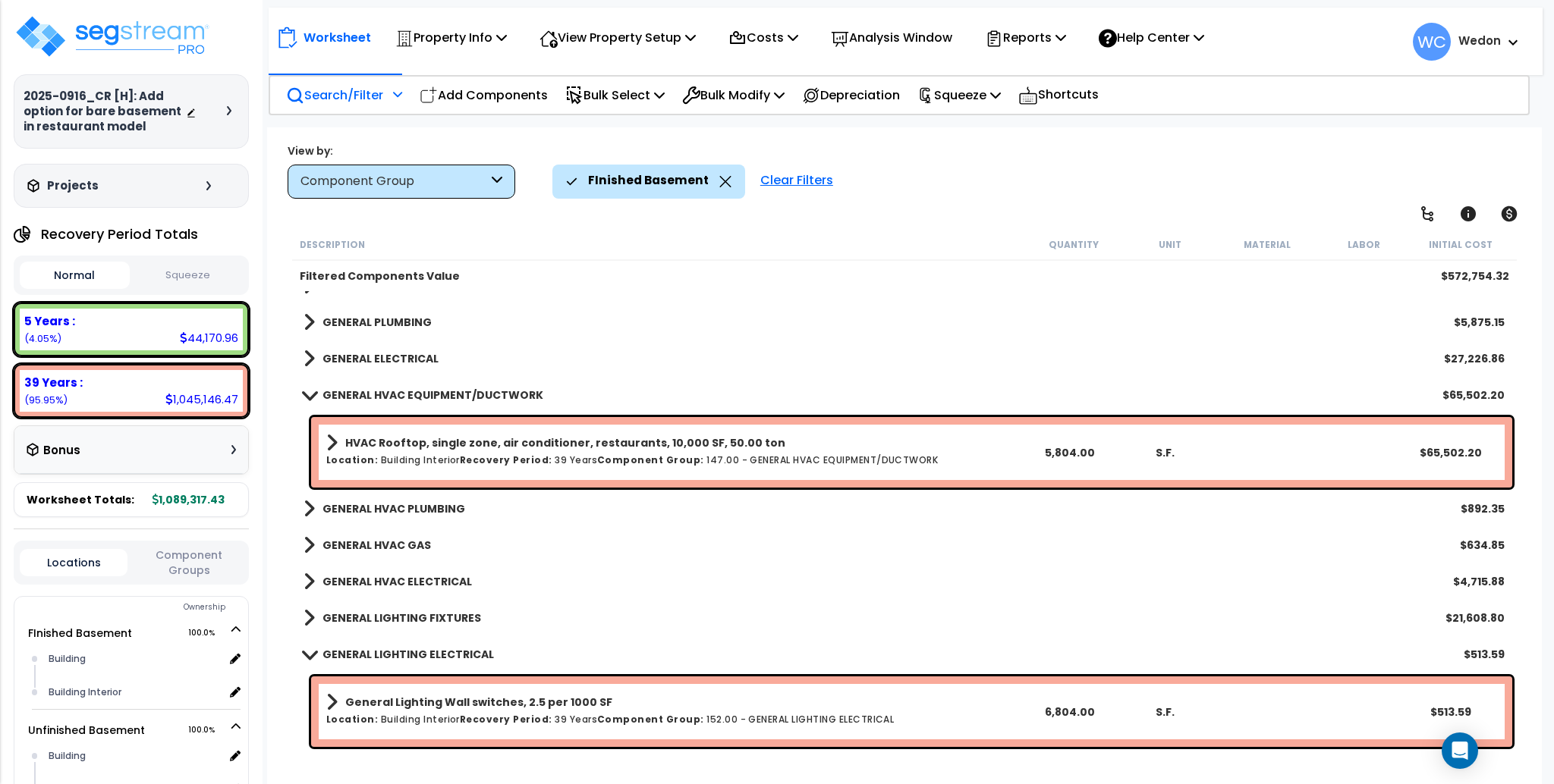
click at [421, 620] on b "GENERAL LIGHTING FIXTURES" at bounding box center [402, 618] width 159 height 15
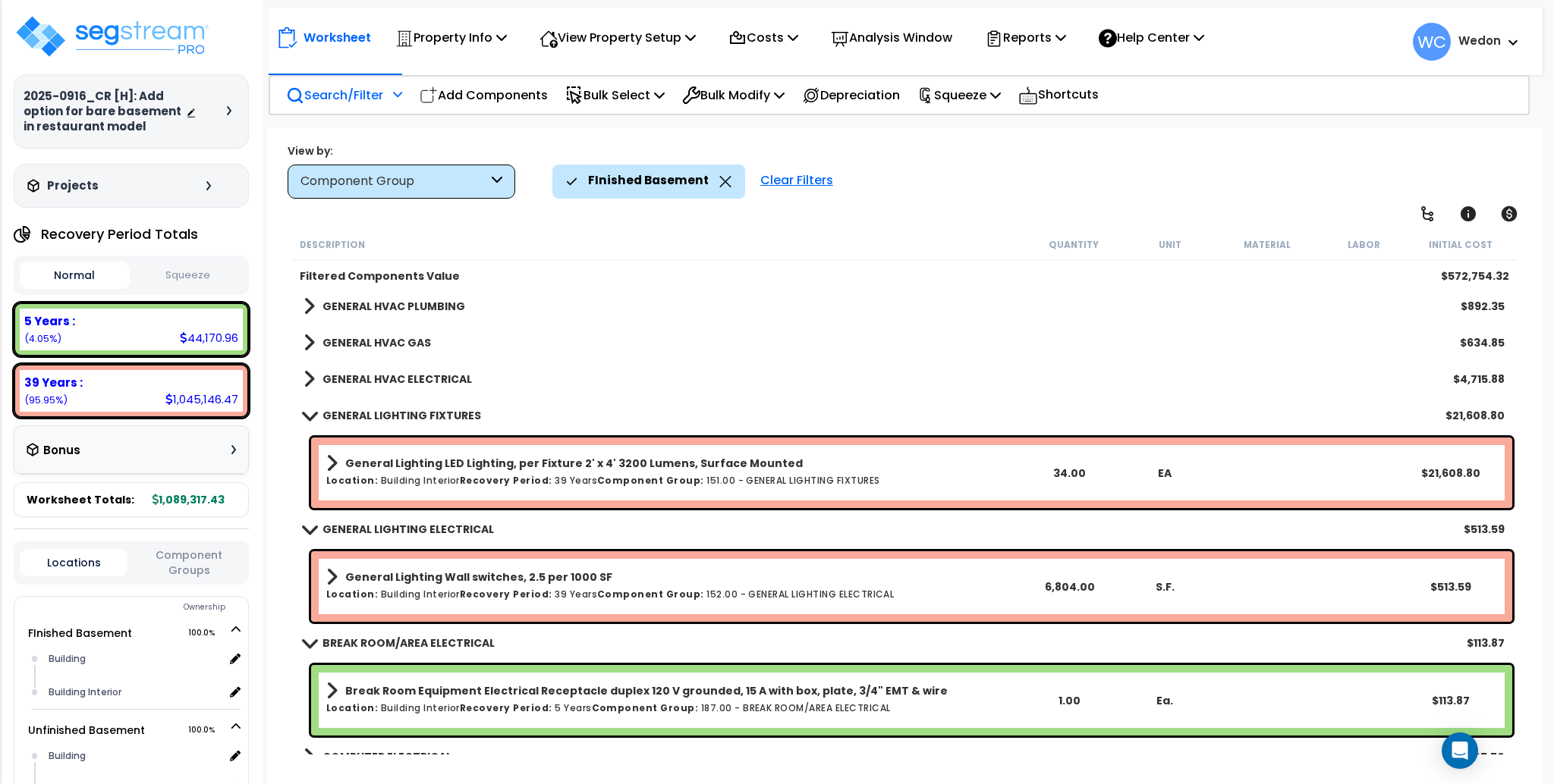
scroll to position [2024, 0]
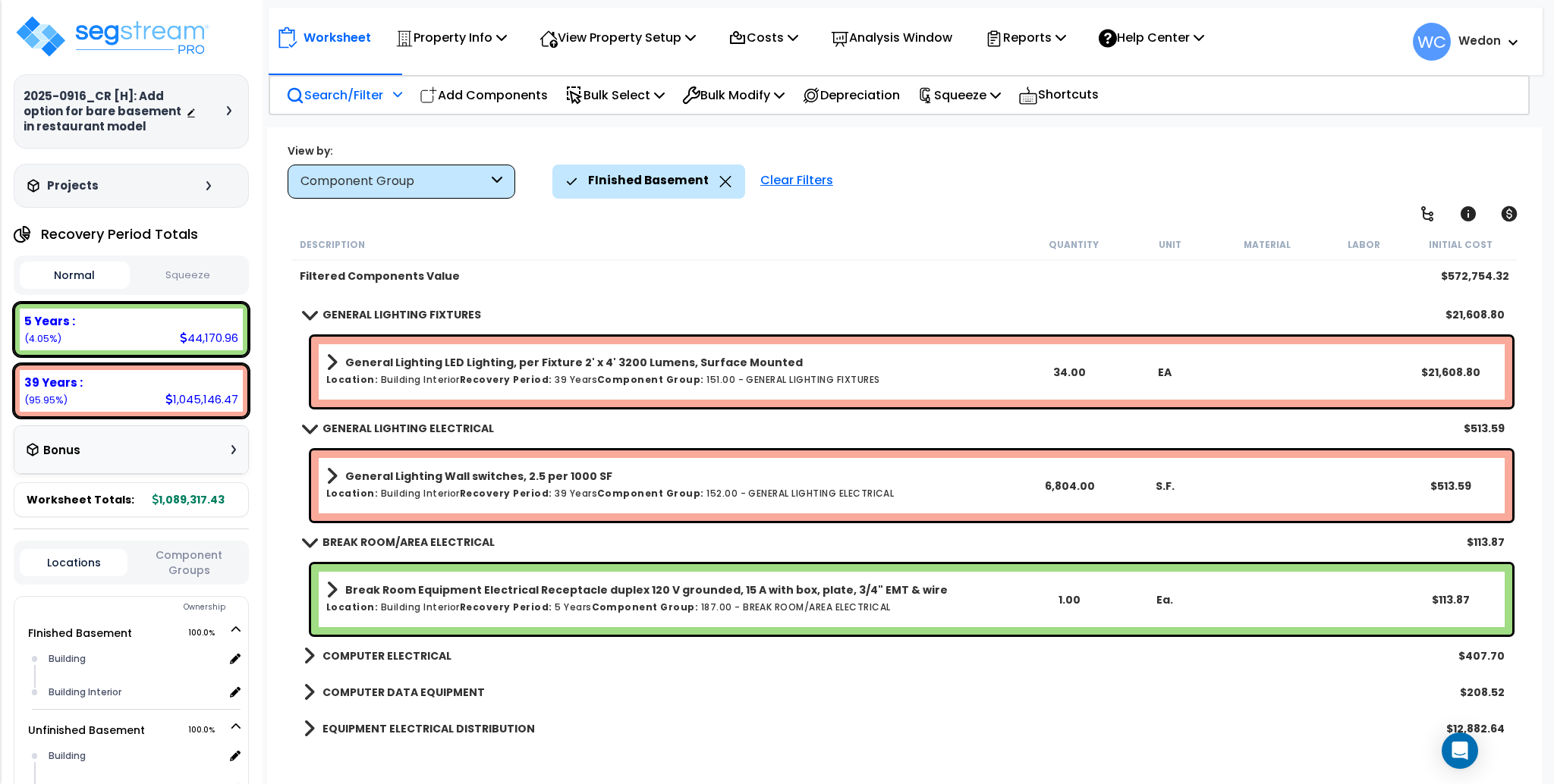
click at [719, 177] on icon at bounding box center [726, 181] width 12 height 11
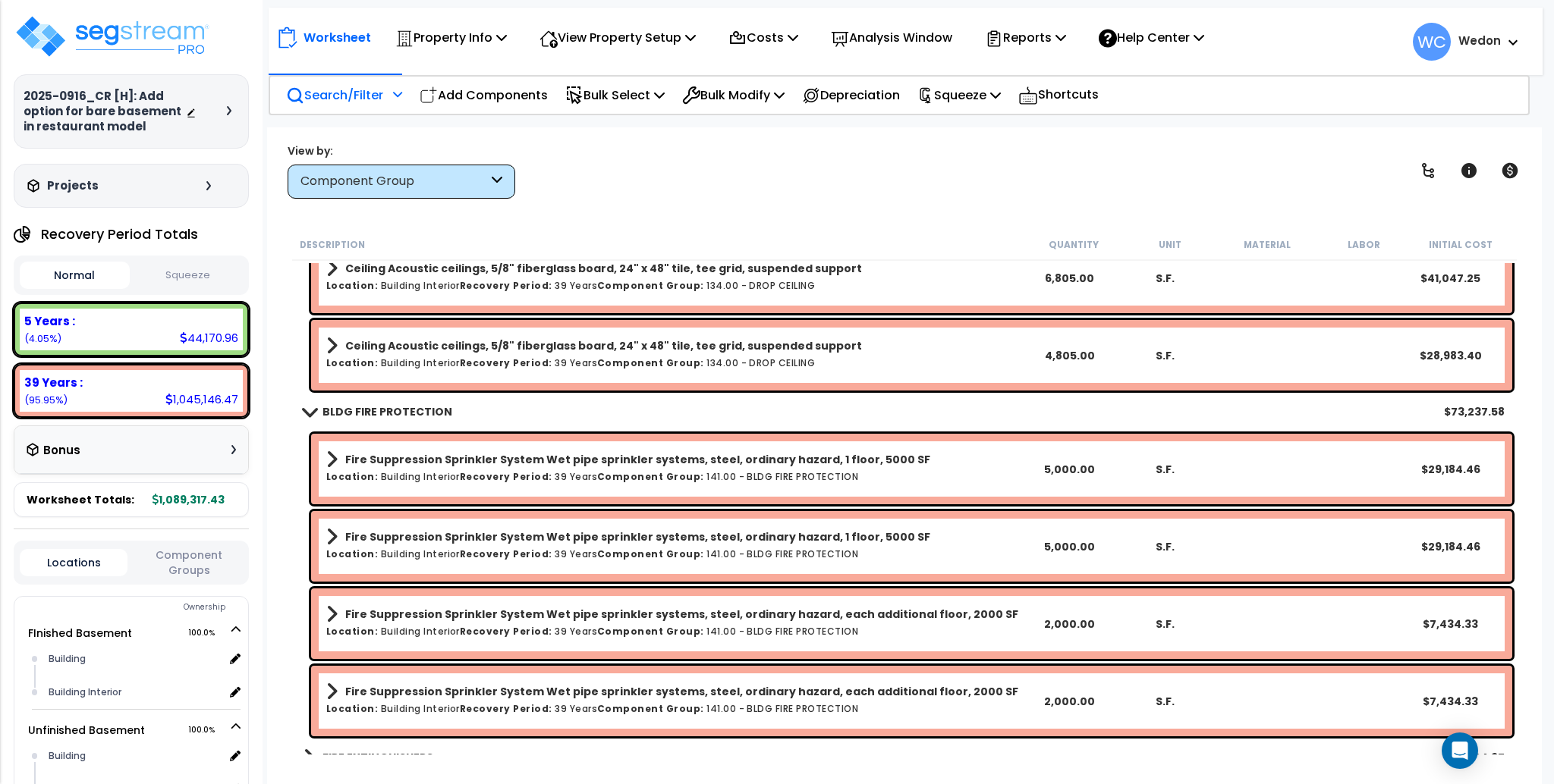
click at [360, 408] on b "BLDG FIRE PROTECTION" at bounding box center [387, 412] width 130 height 15
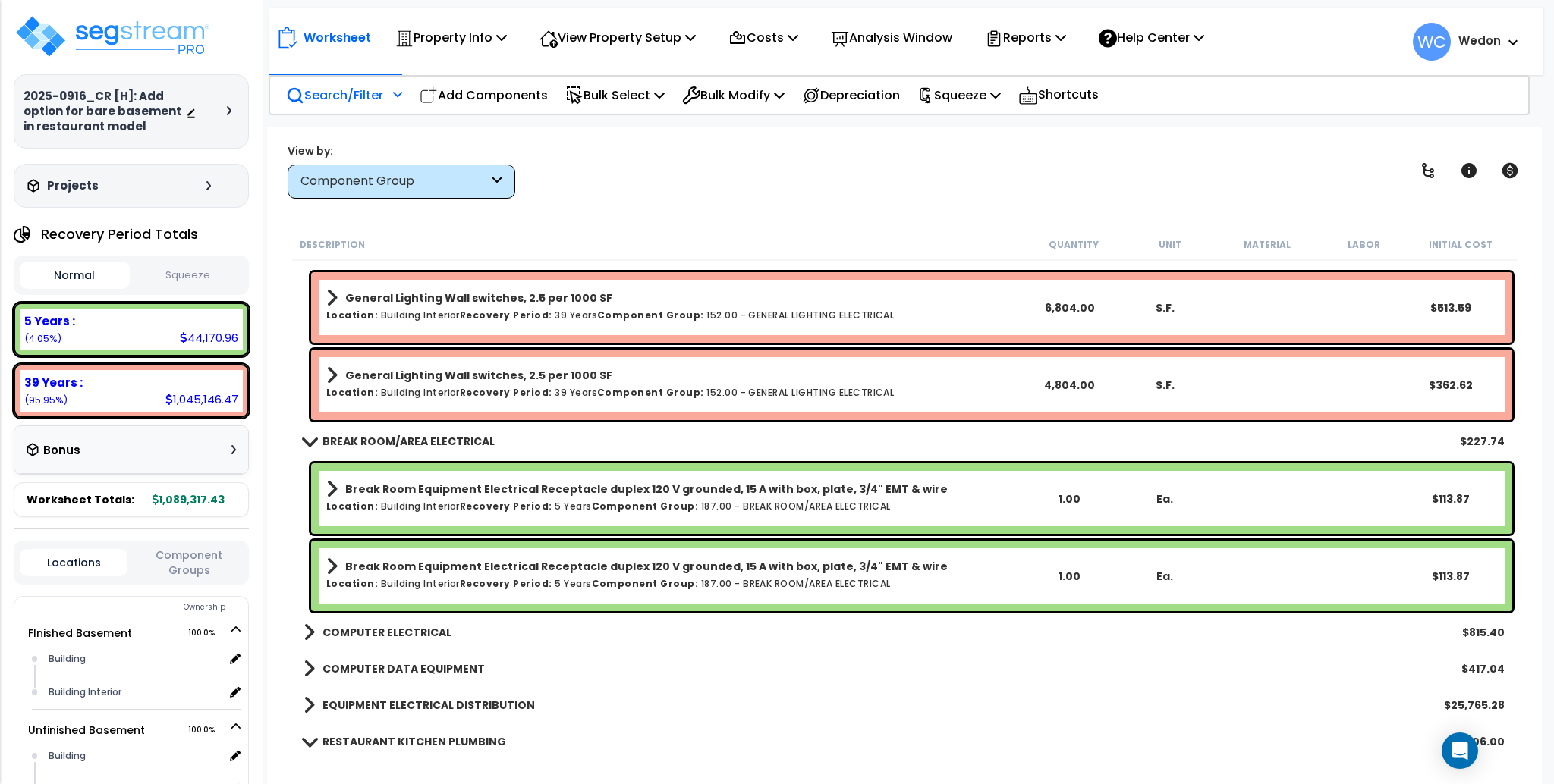
scroll to position [2834, 0]
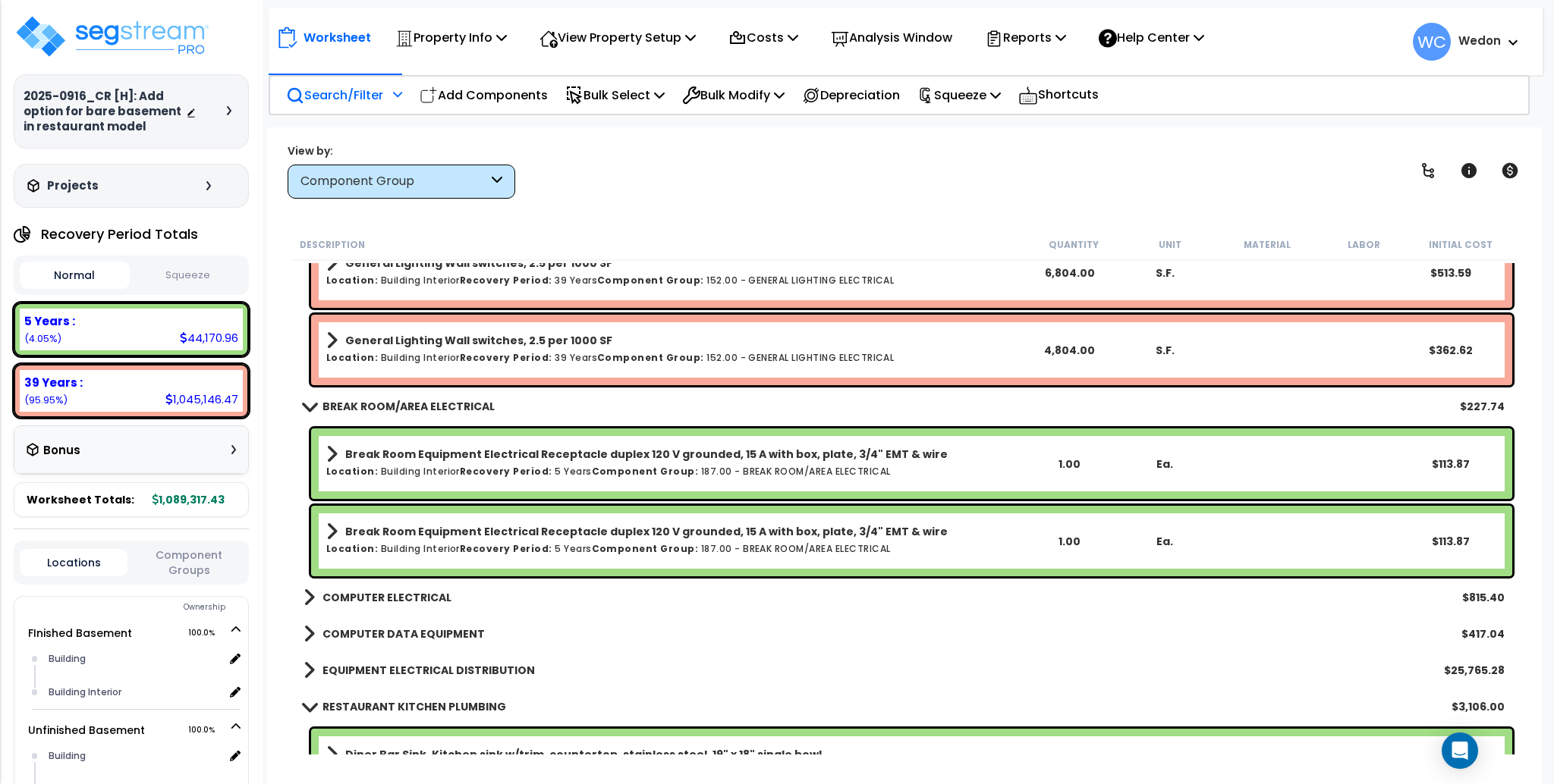
drag, startPoint x: 422, startPoint y: 388, endPoint x: 432, endPoint y: 389, distance: 10.0
click at [422, 389] on div "BREAK ROOM/AREA ELECTRICAL $227.74" at bounding box center [904, 407] width 1216 height 37
drag, startPoint x: 431, startPoint y: 398, endPoint x: 476, endPoint y: 391, distance: 45.5
click at [431, 399] on b "BREAK ROOM/AREA ELECTRICAL" at bounding box center [409, 407] width 172 height 15
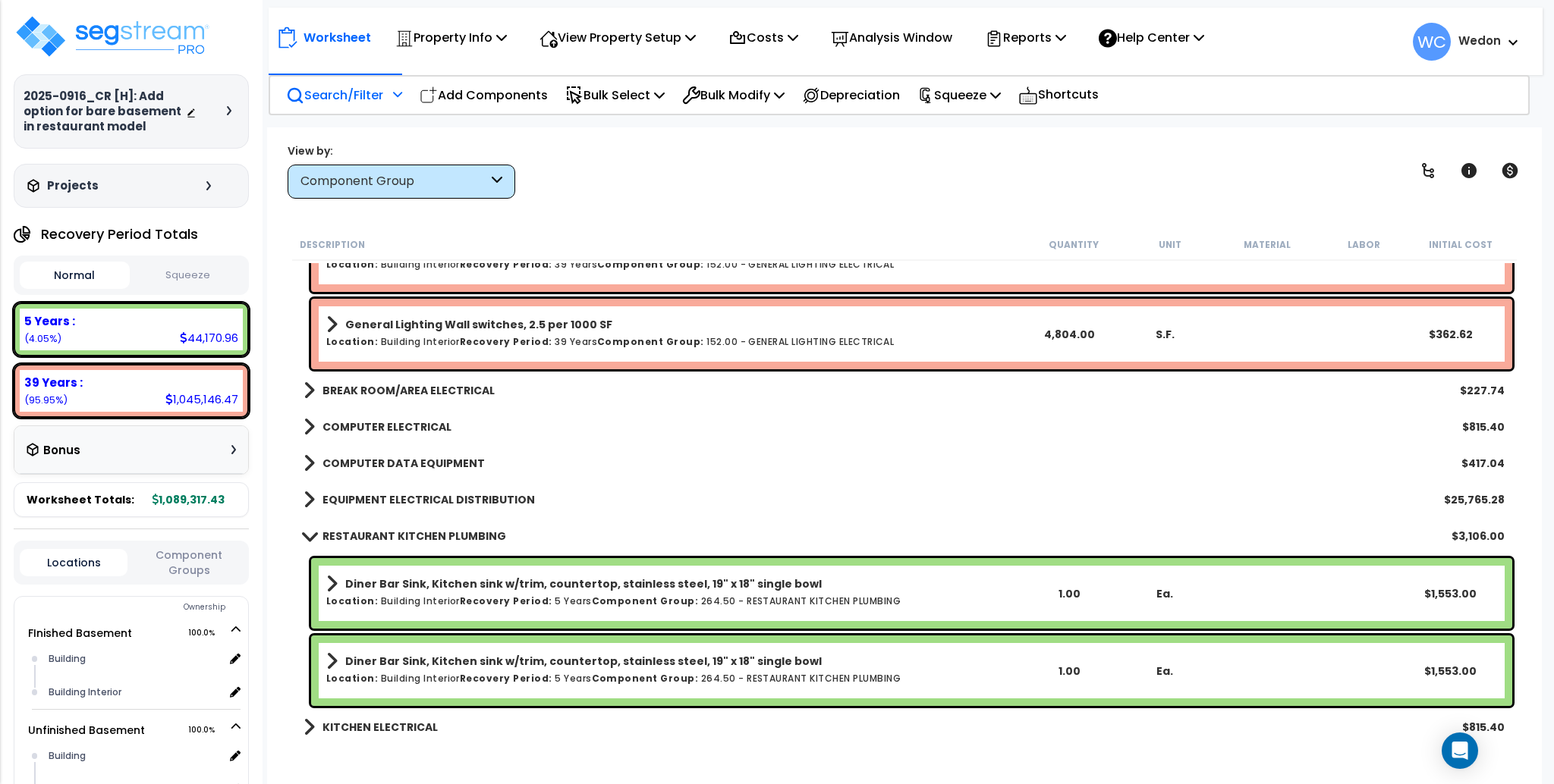
scroll to position [2876, 0]
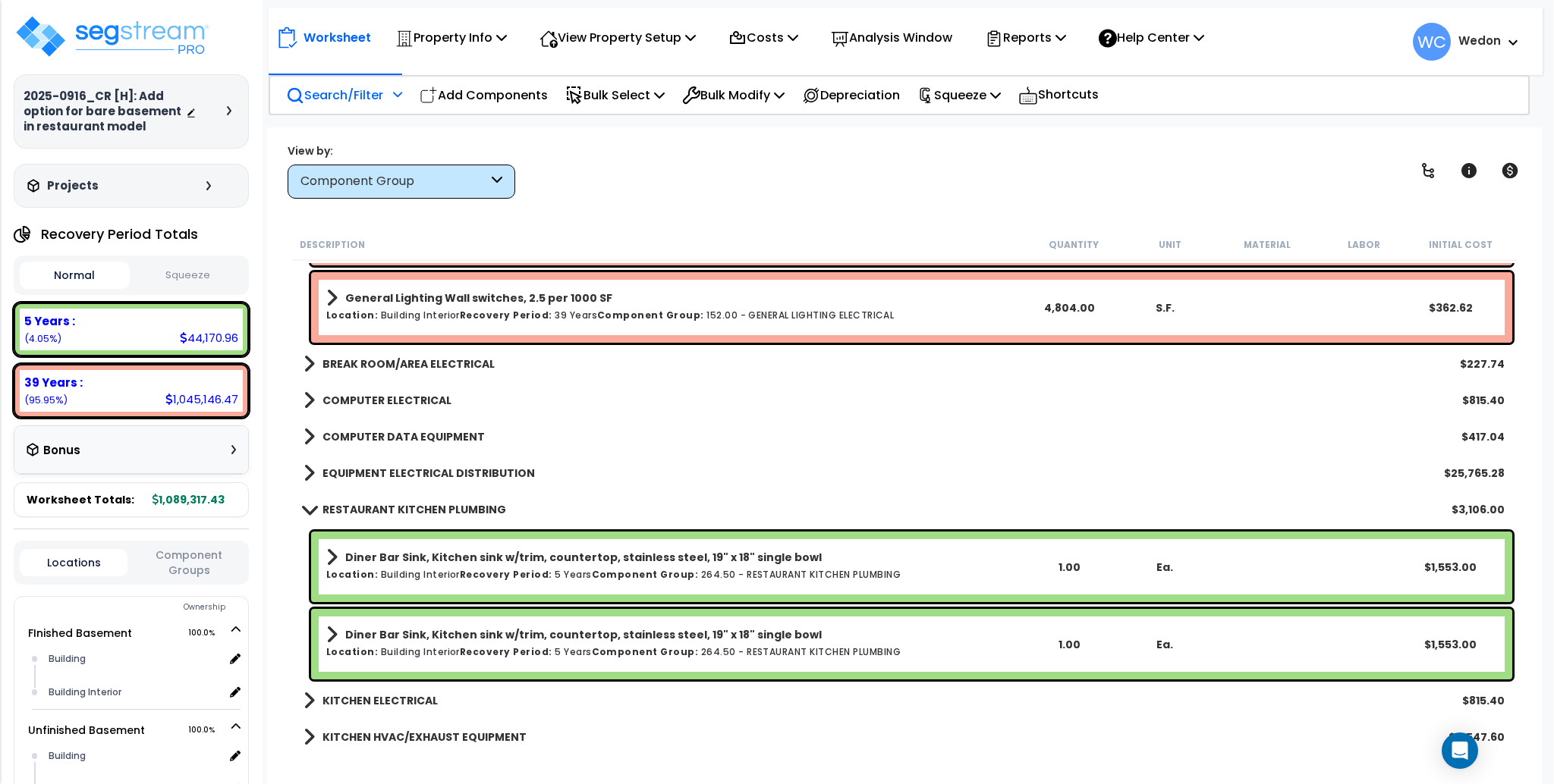
drag, startPoint x: 414, startPoint y: 499, endPoint x: 588, endPoint y: 509, distance: 174.3
click at [414, 498] on div "RESTAURANT KITCHEN PLUMBING $3,106.00" at bounding box center [904, 510] width 1216 height 37
click at [364, 514] on b "RESTAURANT KITCHEN PLUMBING" at bounding box center [414, 510] width 184 height 15
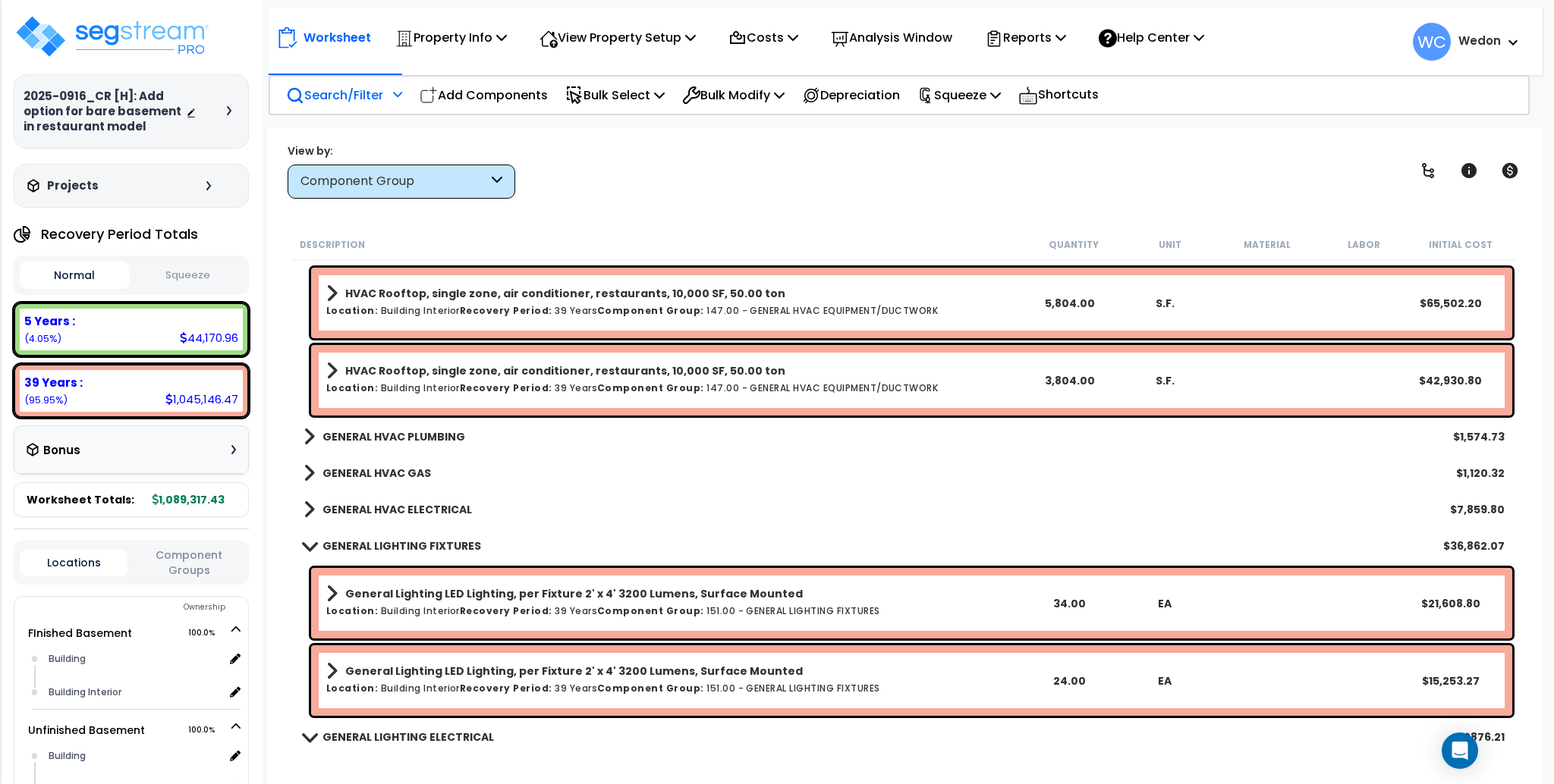
scroll to position [2298, 0]
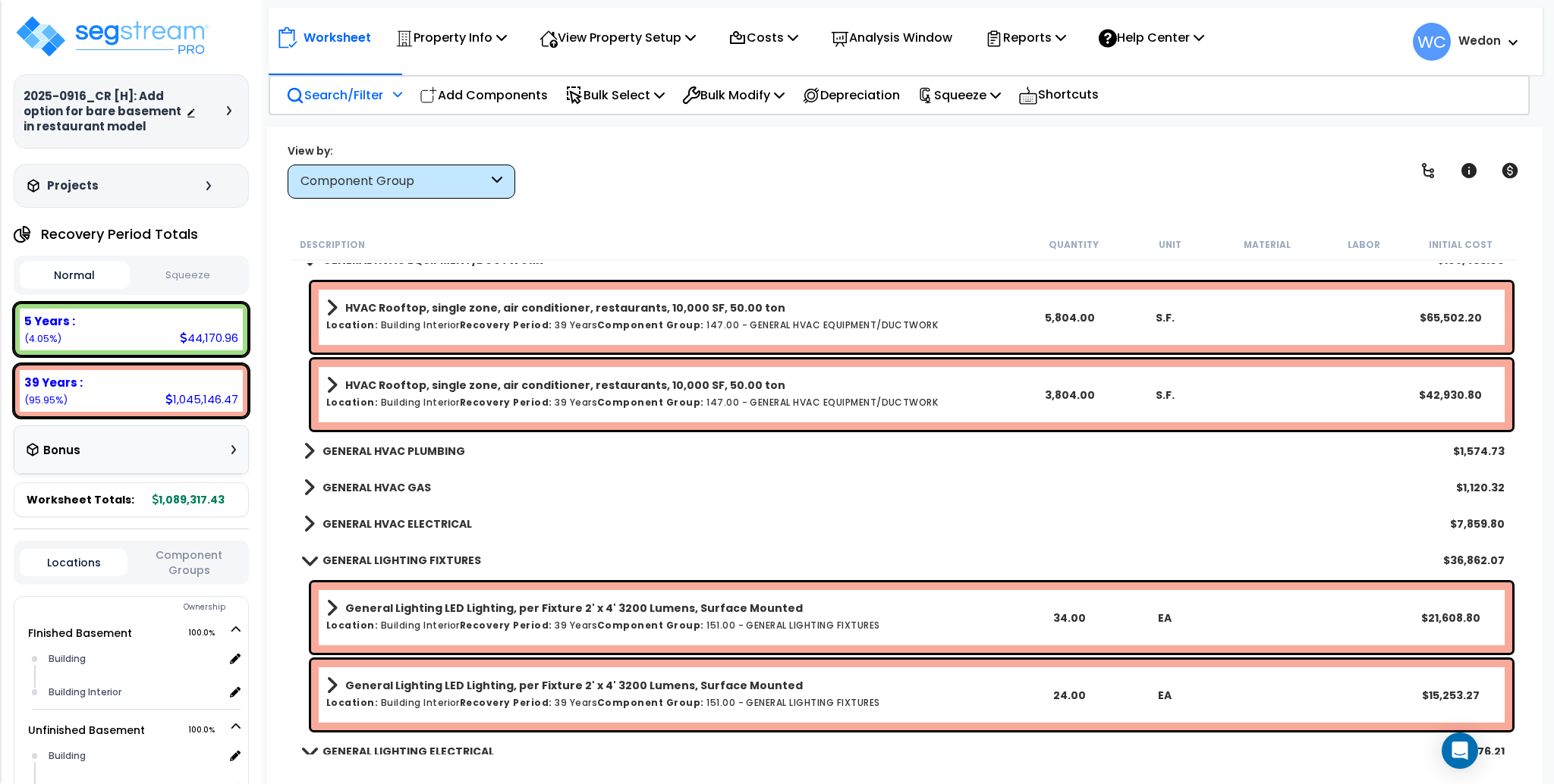
click at [338, 554] on b "GENERAL LIGHTING FIXTURES" at bounding box center [402, 561] width 159 height 15
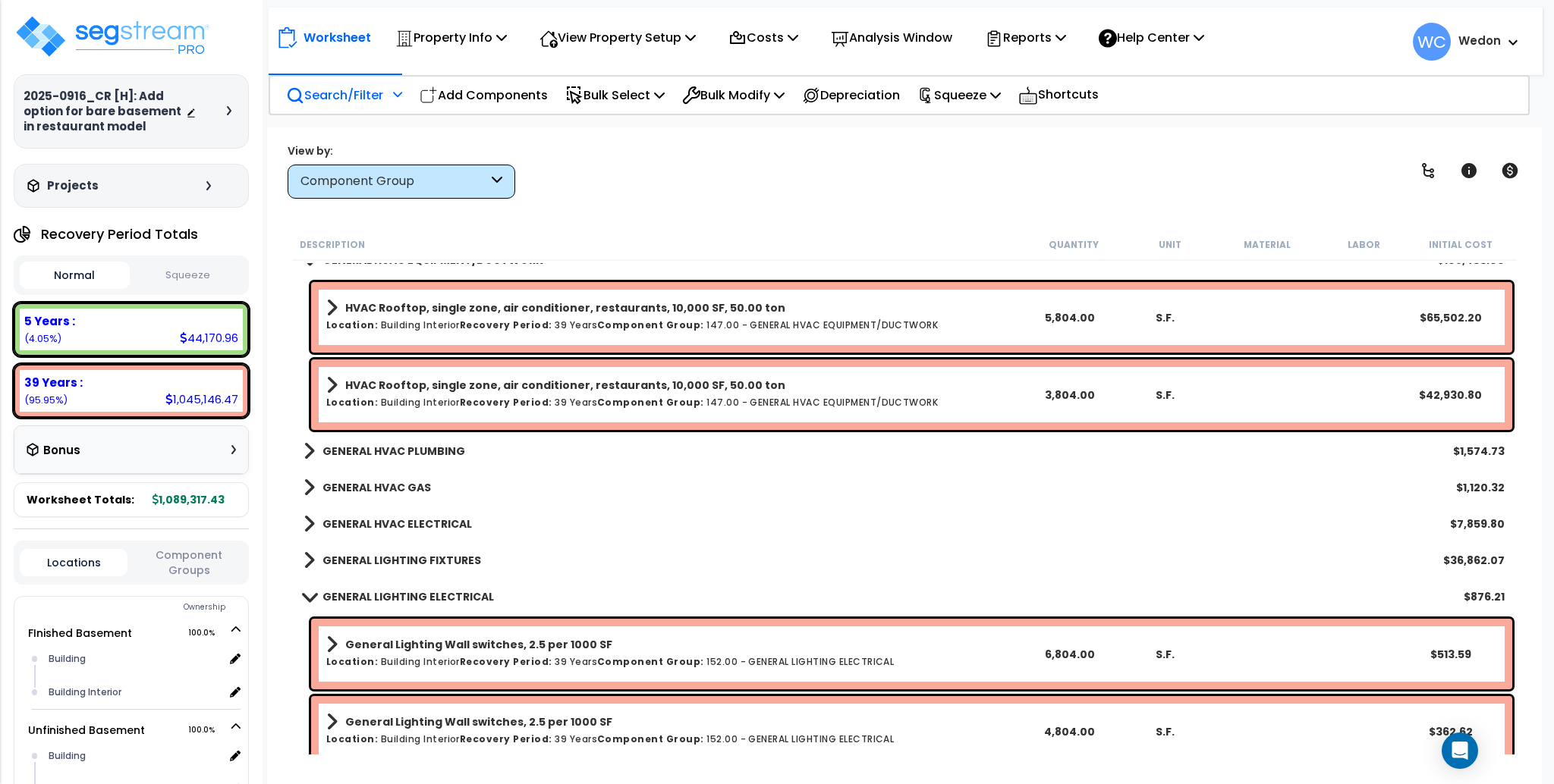
click at [397, 587] on link "GENERAL LIGHTING ELECTRICAL" at bounding box center [399, 597] width 191 height 21
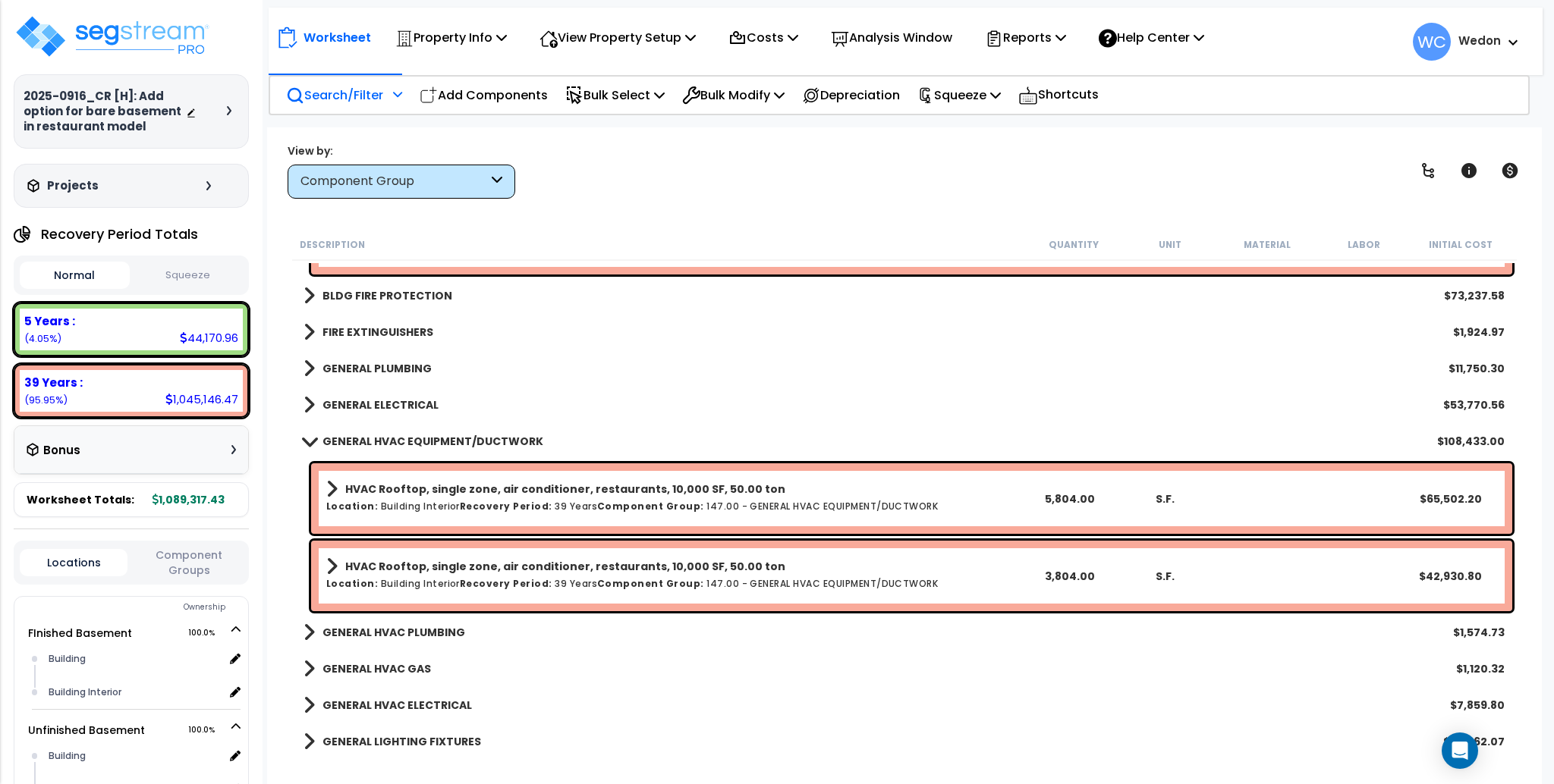
scroll to position [2095, 0]
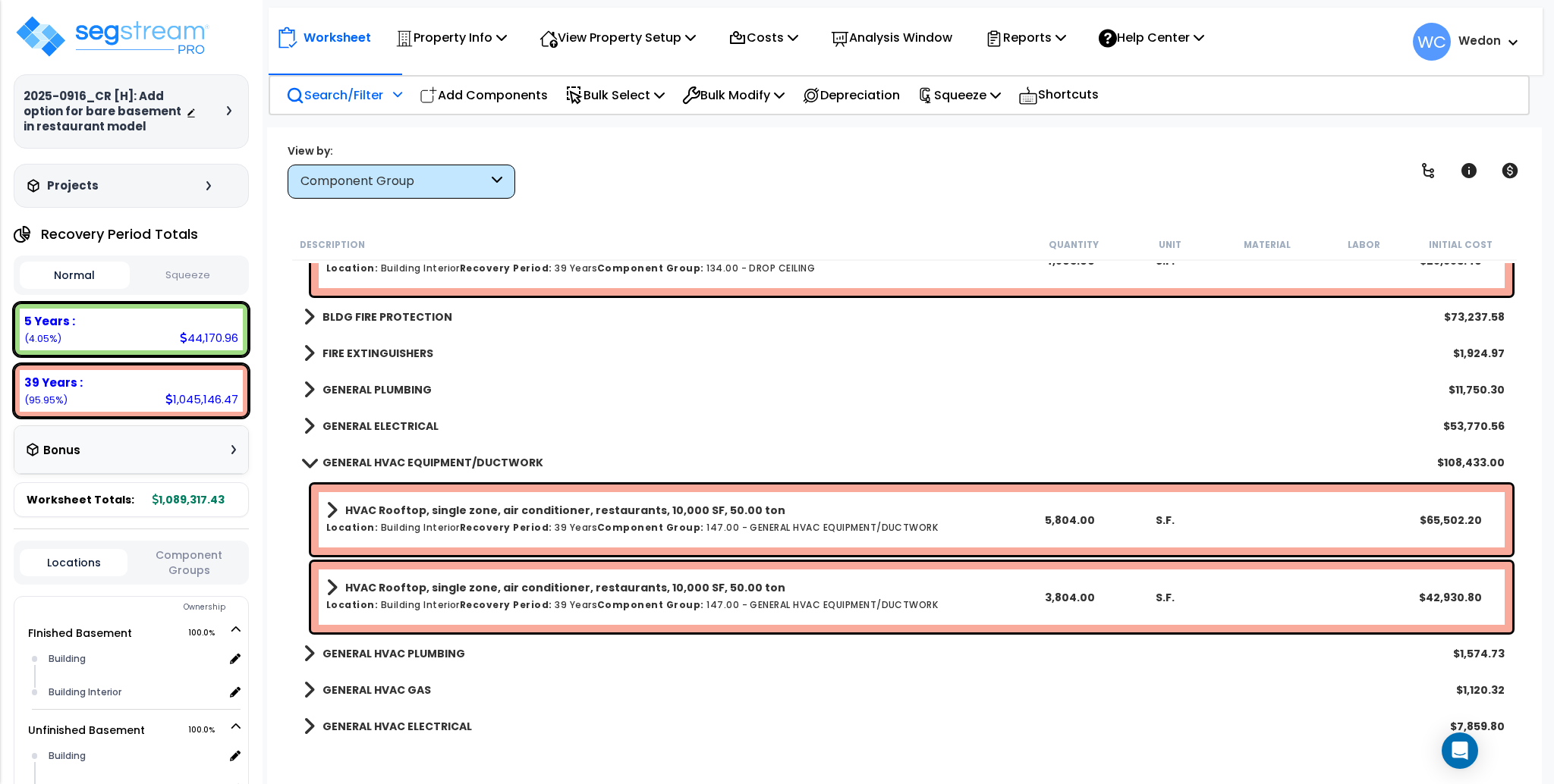
click at [358, 455] on b "GENERAL HVAC EQUIPMENT/DUCTWORK" at bounding box center [433, 462] width 221 height 15
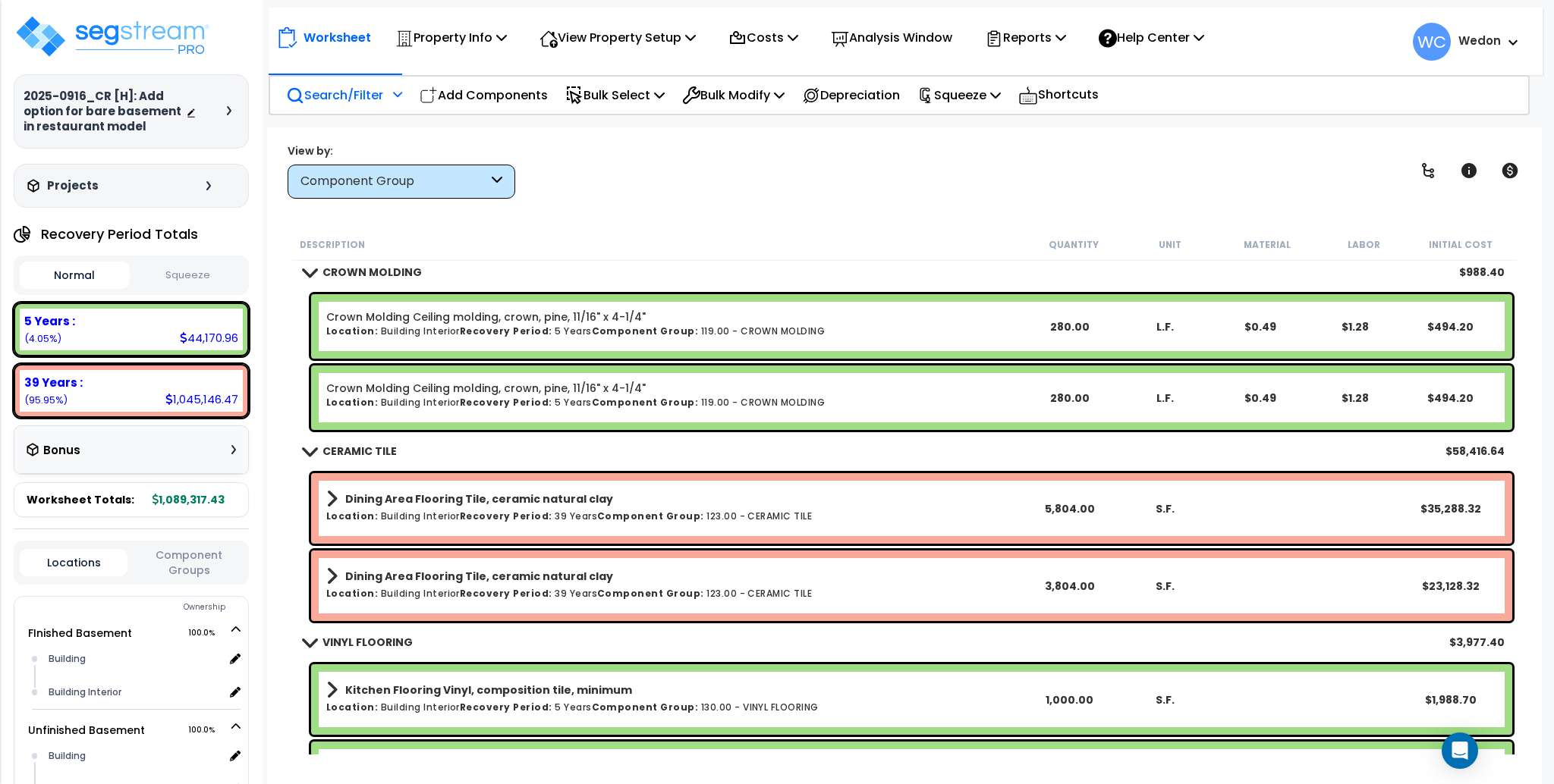
scroll to position [1287, 0]
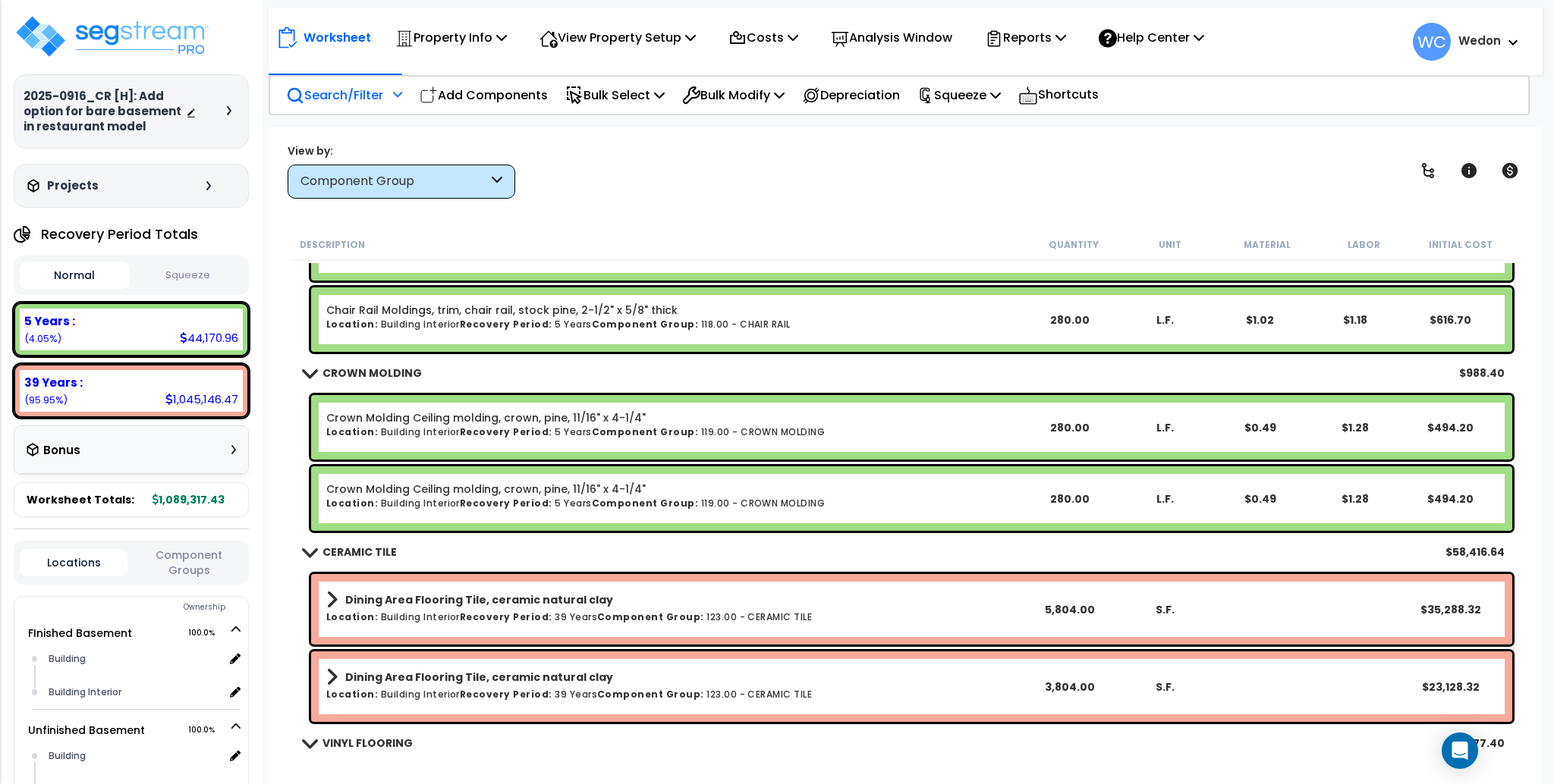
click at [378, 539] on div "CERAMIC TILE $58,416.64" at bounding box center [904, 552] width 1216 height 37
click at [333, 557] on b "CERAMIC TILE" at bounding box center [360, 552] width 75 height 15
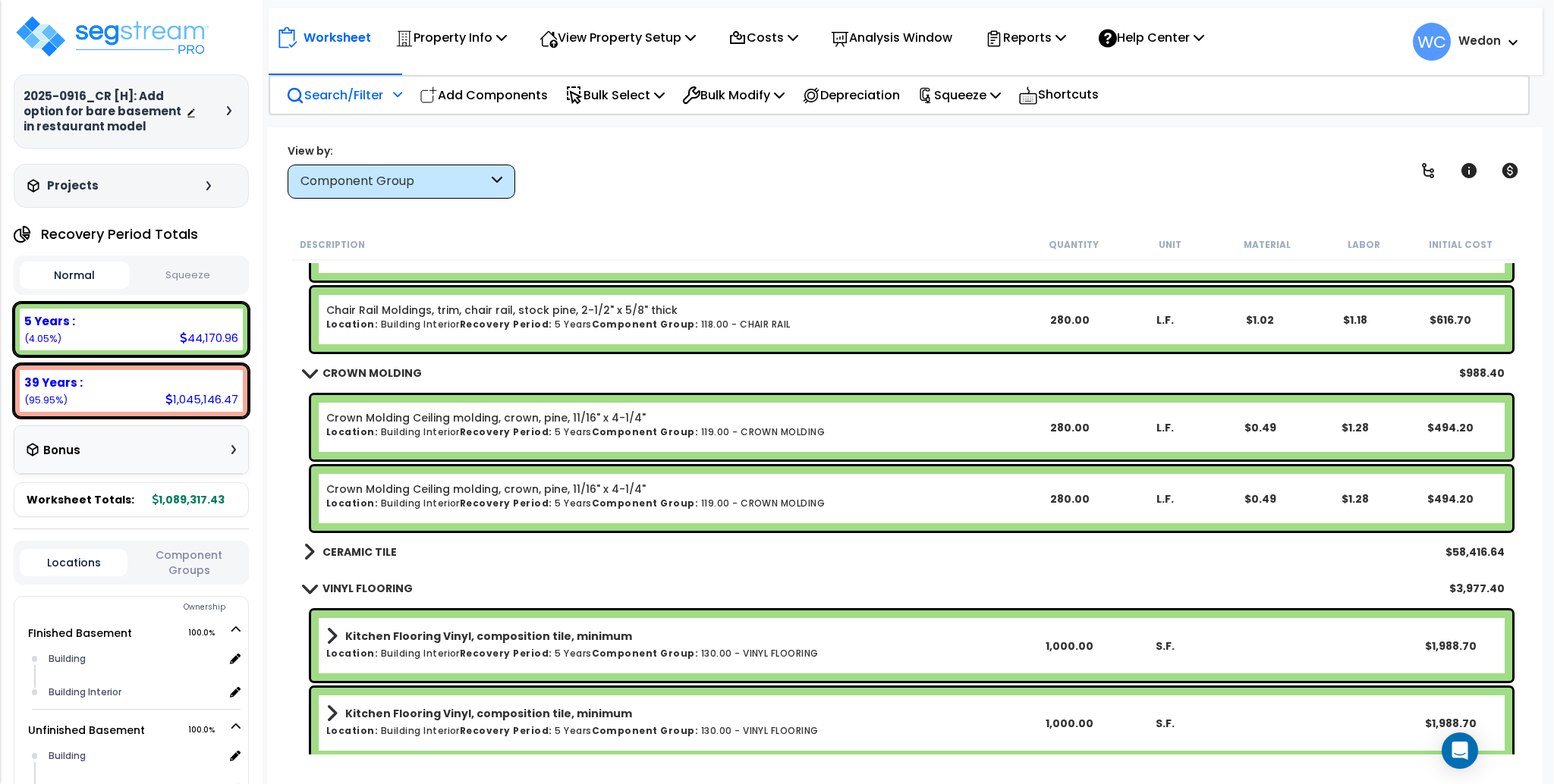
click at [365, 593] on b "VINYL FLOORING" at bounding box center [367, 589] width 90 height 15
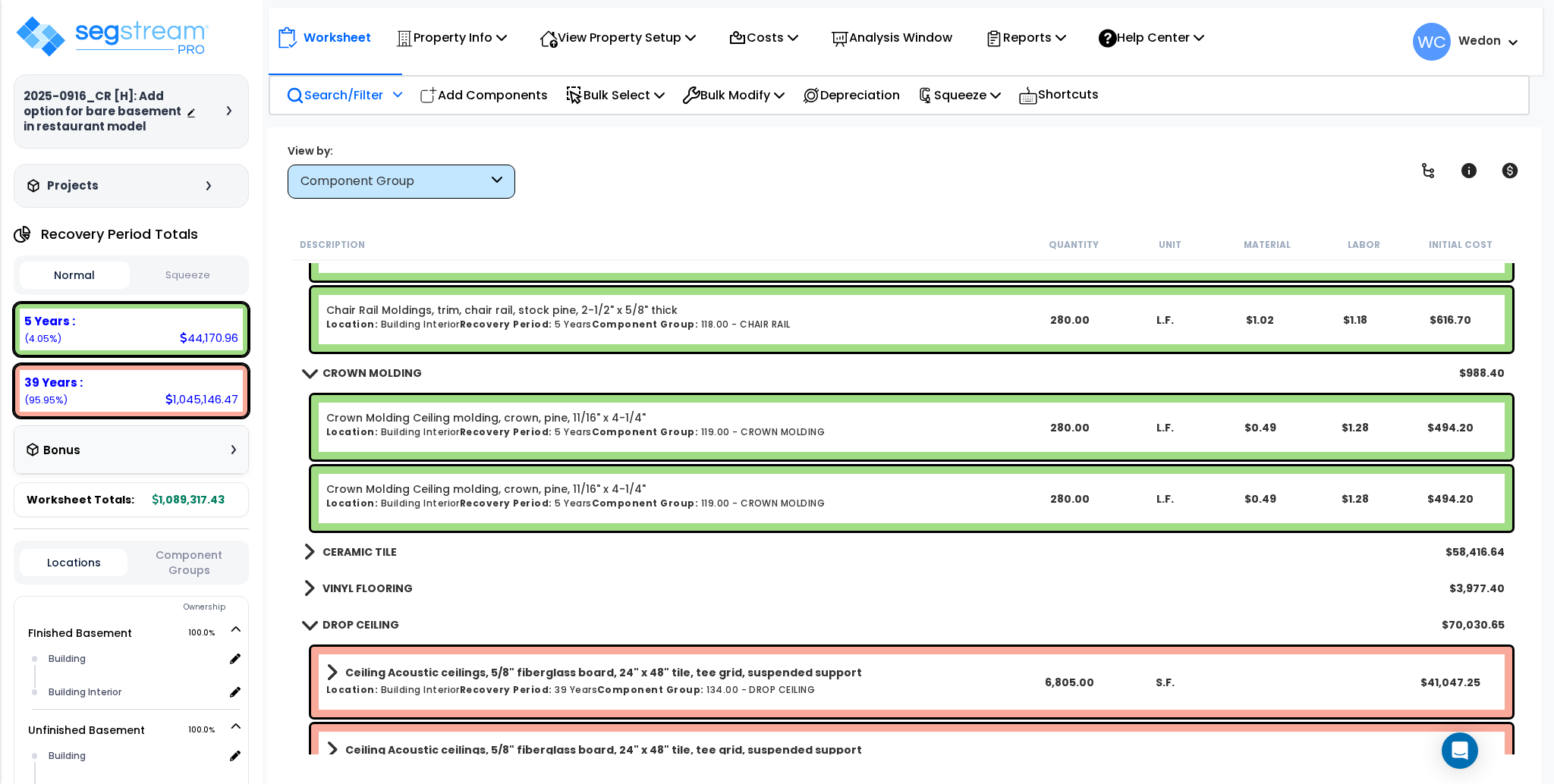
click at [329, 621] on b "DROP CEILING" at bounding box center [360, 625] width 77 height 15
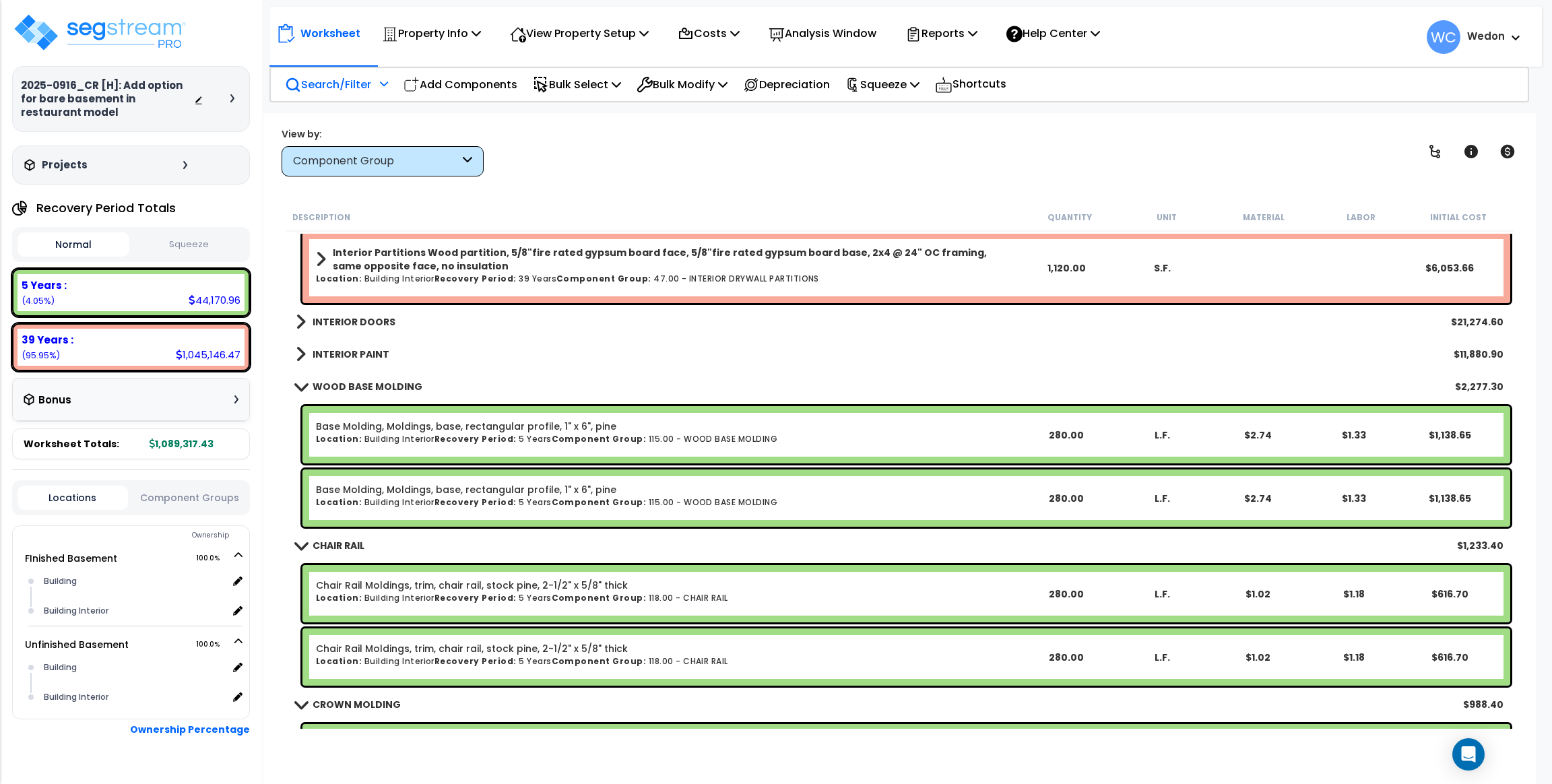
scroll to position [707, 0]
